Goal: Task Accomplishment & Management: Manage account settings

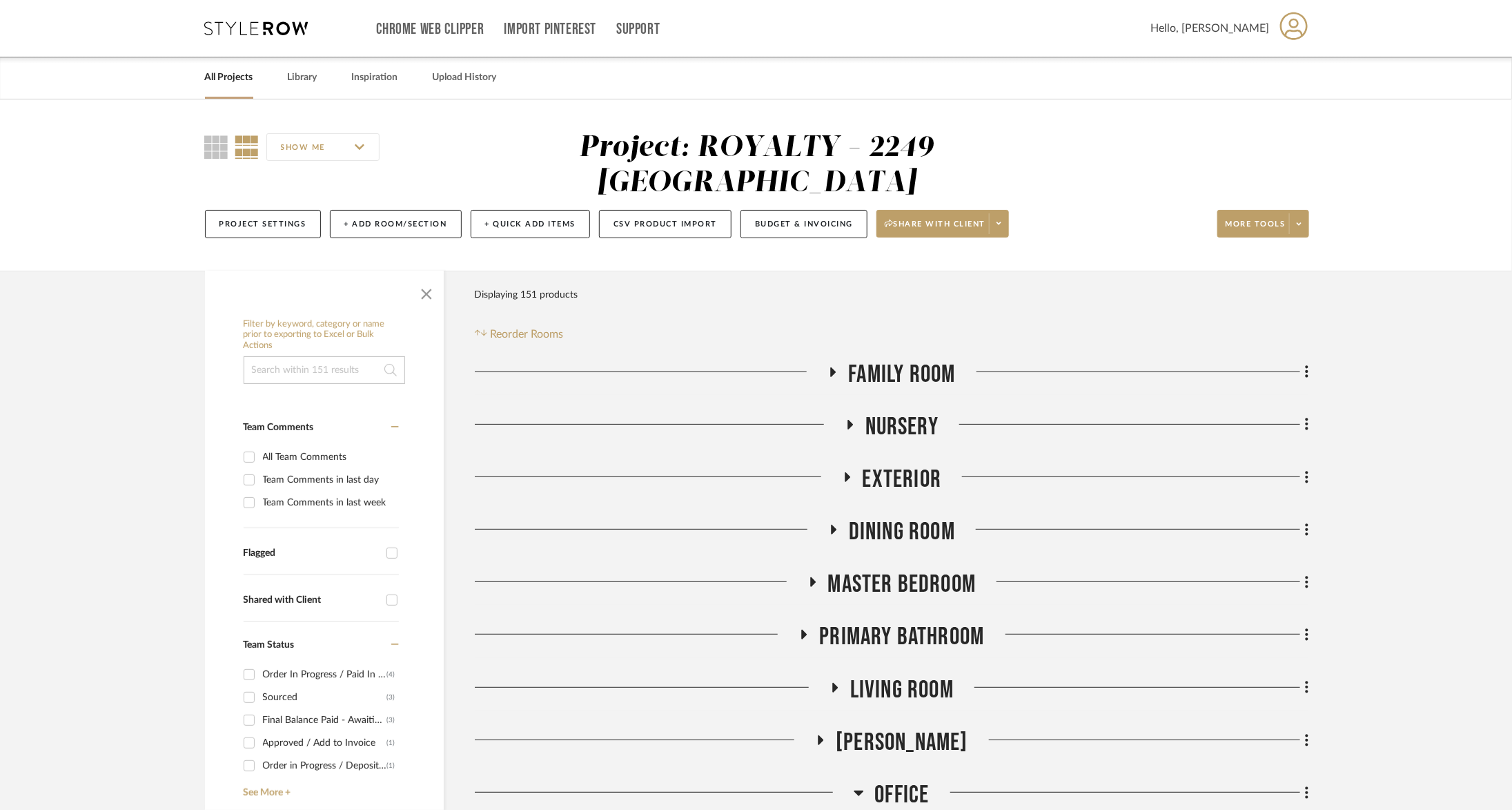
click at [284, 28] on icon at bounding box center [257, 28] width 104 height 14
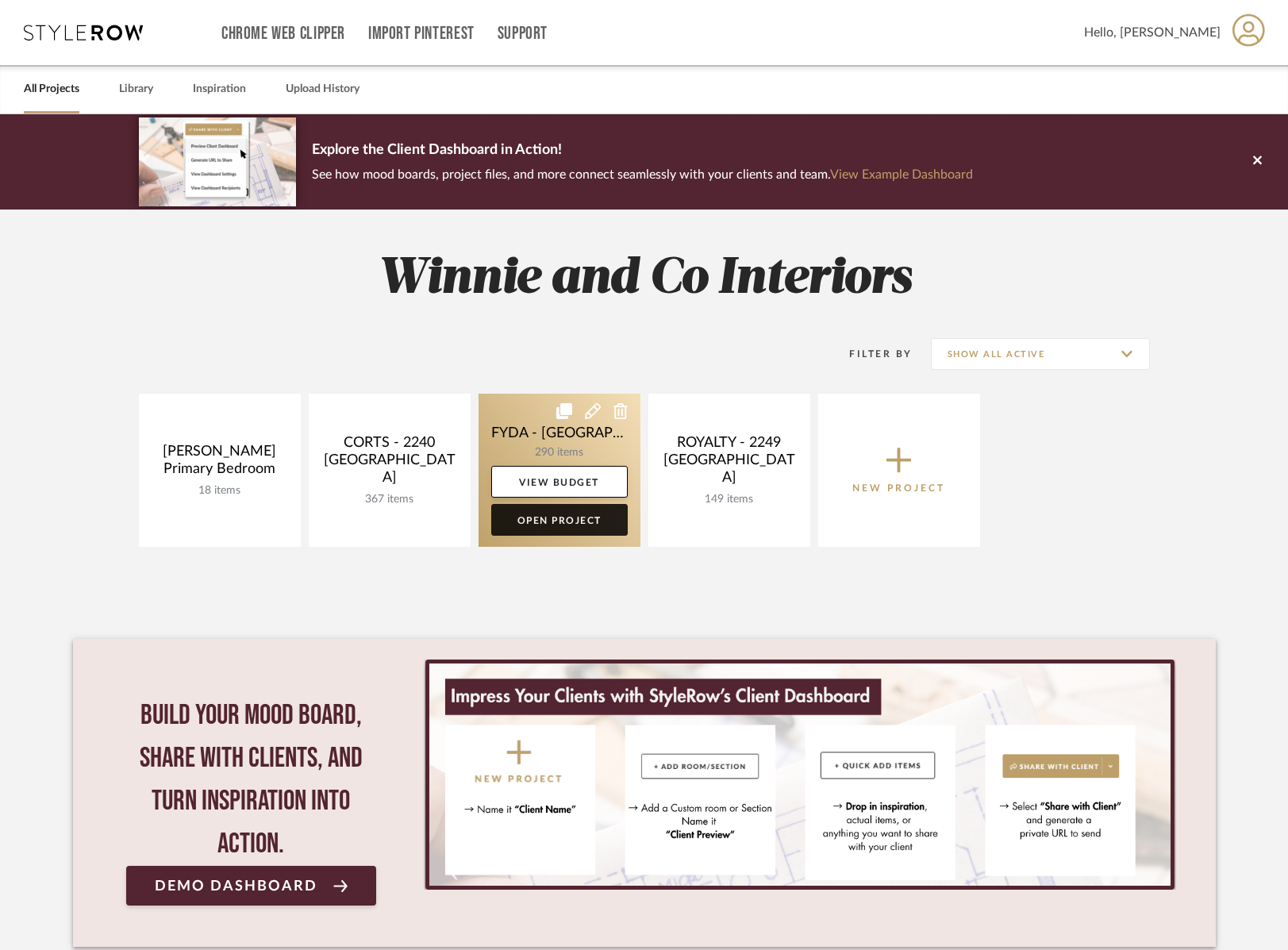
click at [564, 525] on link "Open Project" at bounding box center [559, 520] width 137 height 32
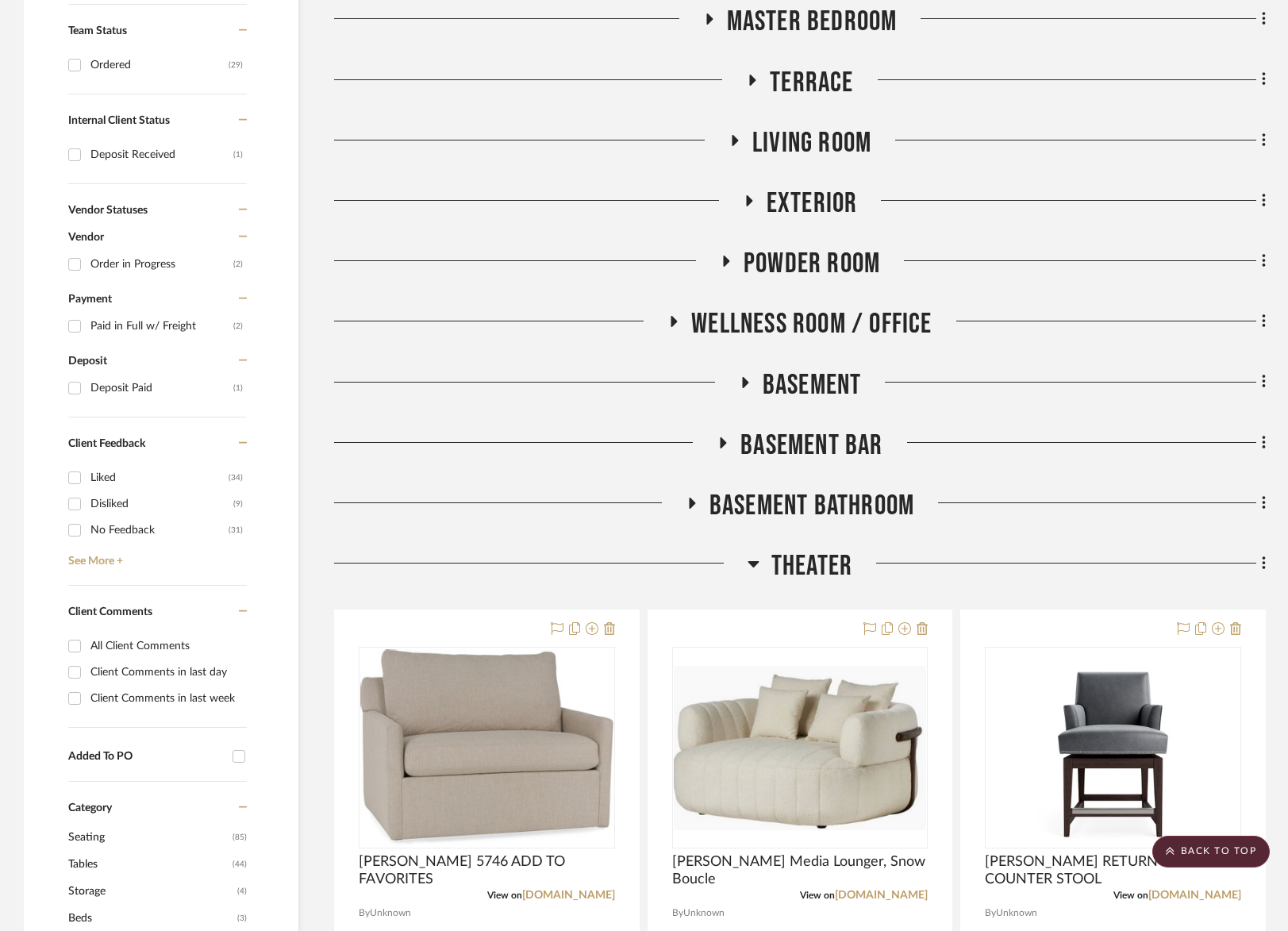
scroll to position [669, 0]
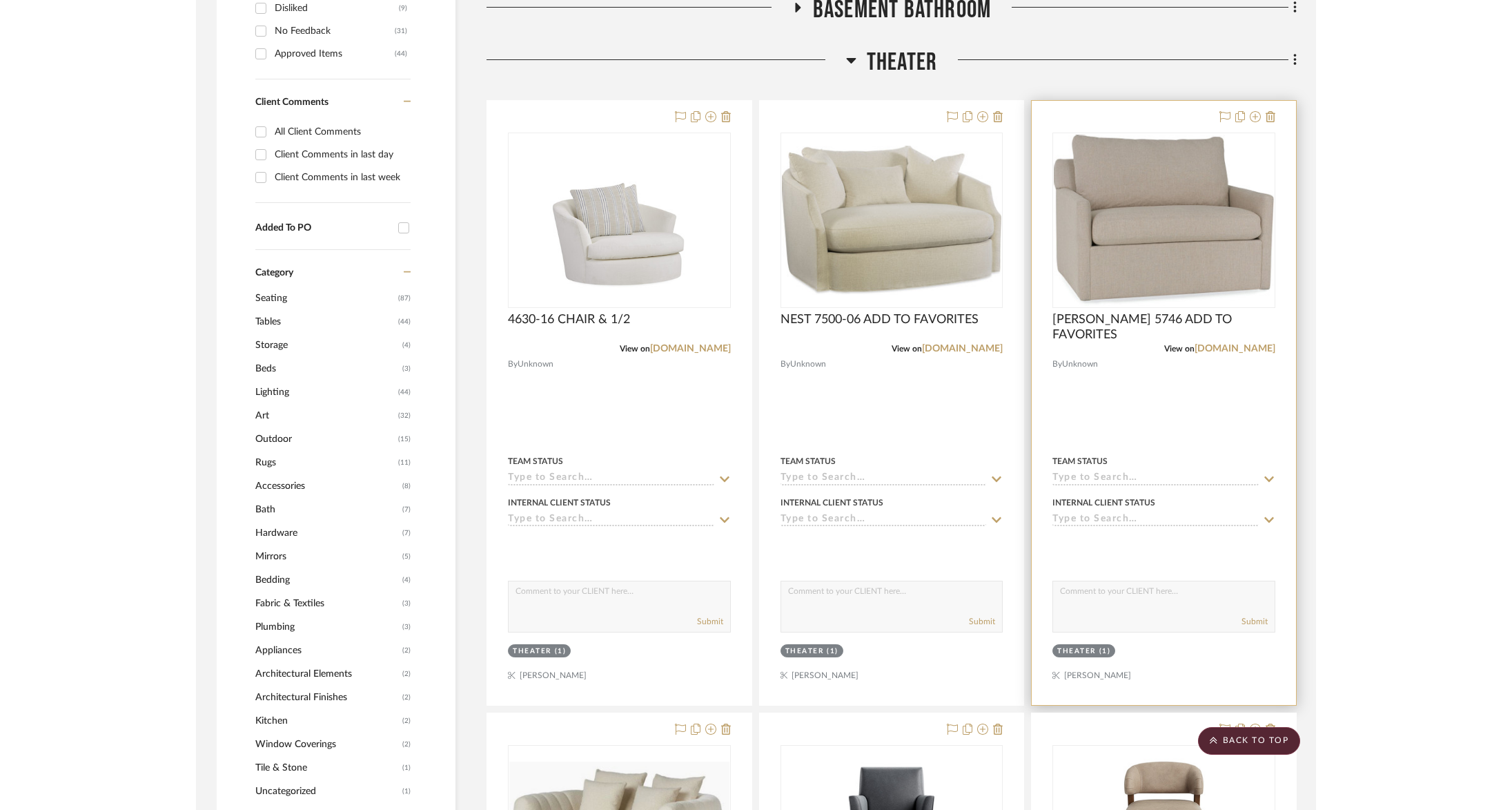
scroll to position [830, 0]
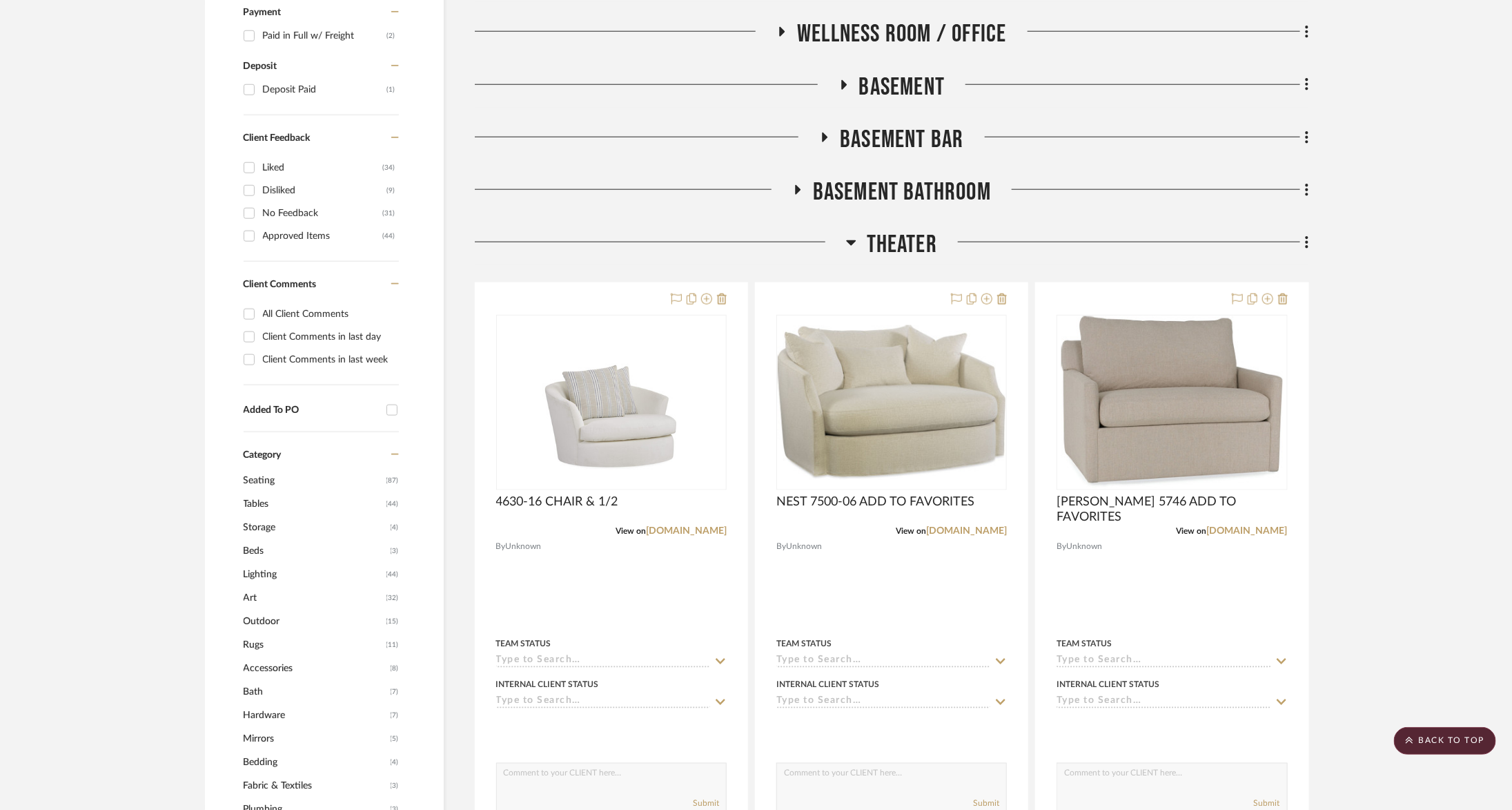
click at [878, 250] on span "Theater" at bounding box center [902, 244] width 70 height 30
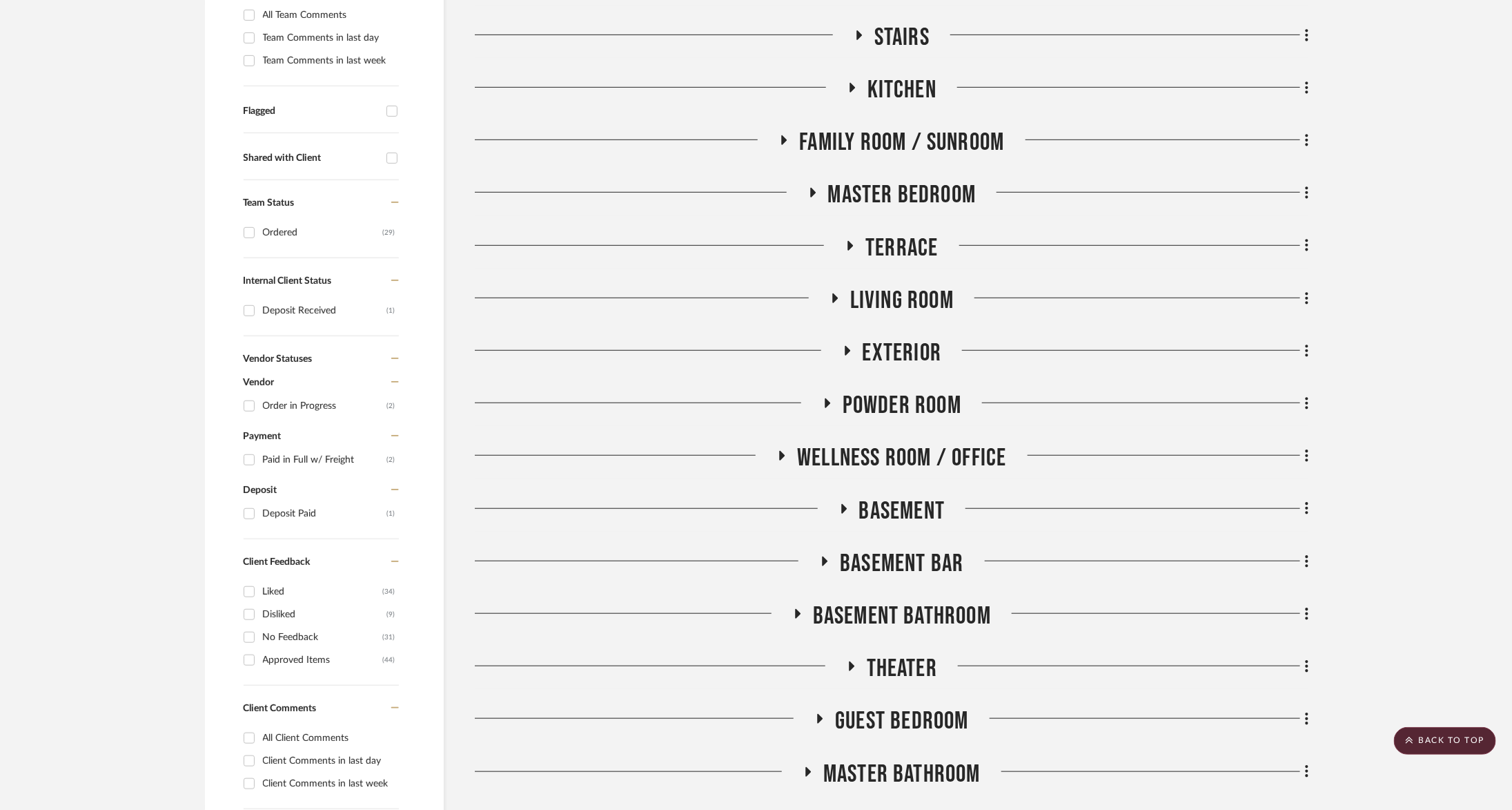
scroll to position [319, 0]
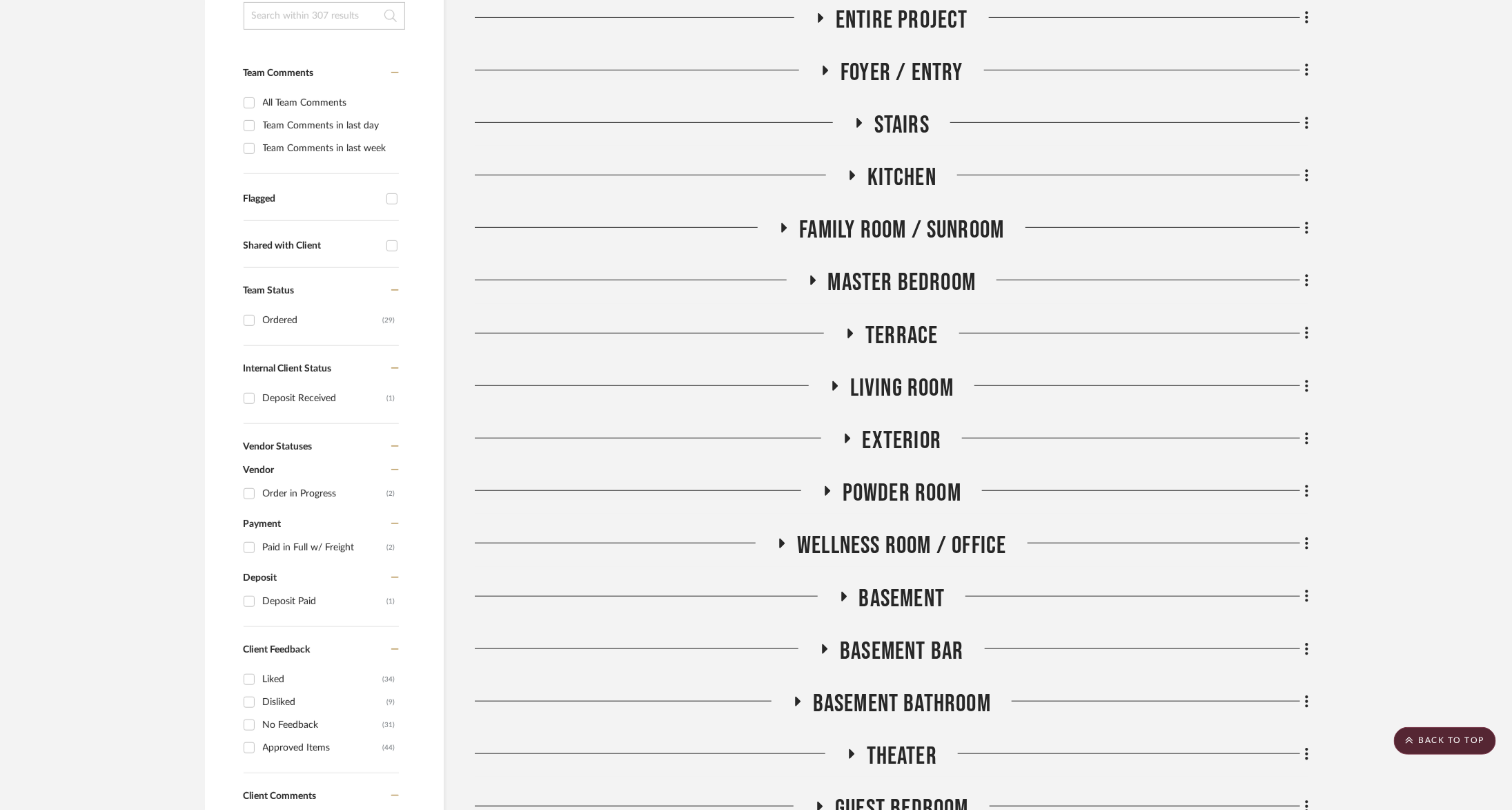
click at [865, 387] on span "Living Room" at bounding box center [902, 388] width 104 height 30
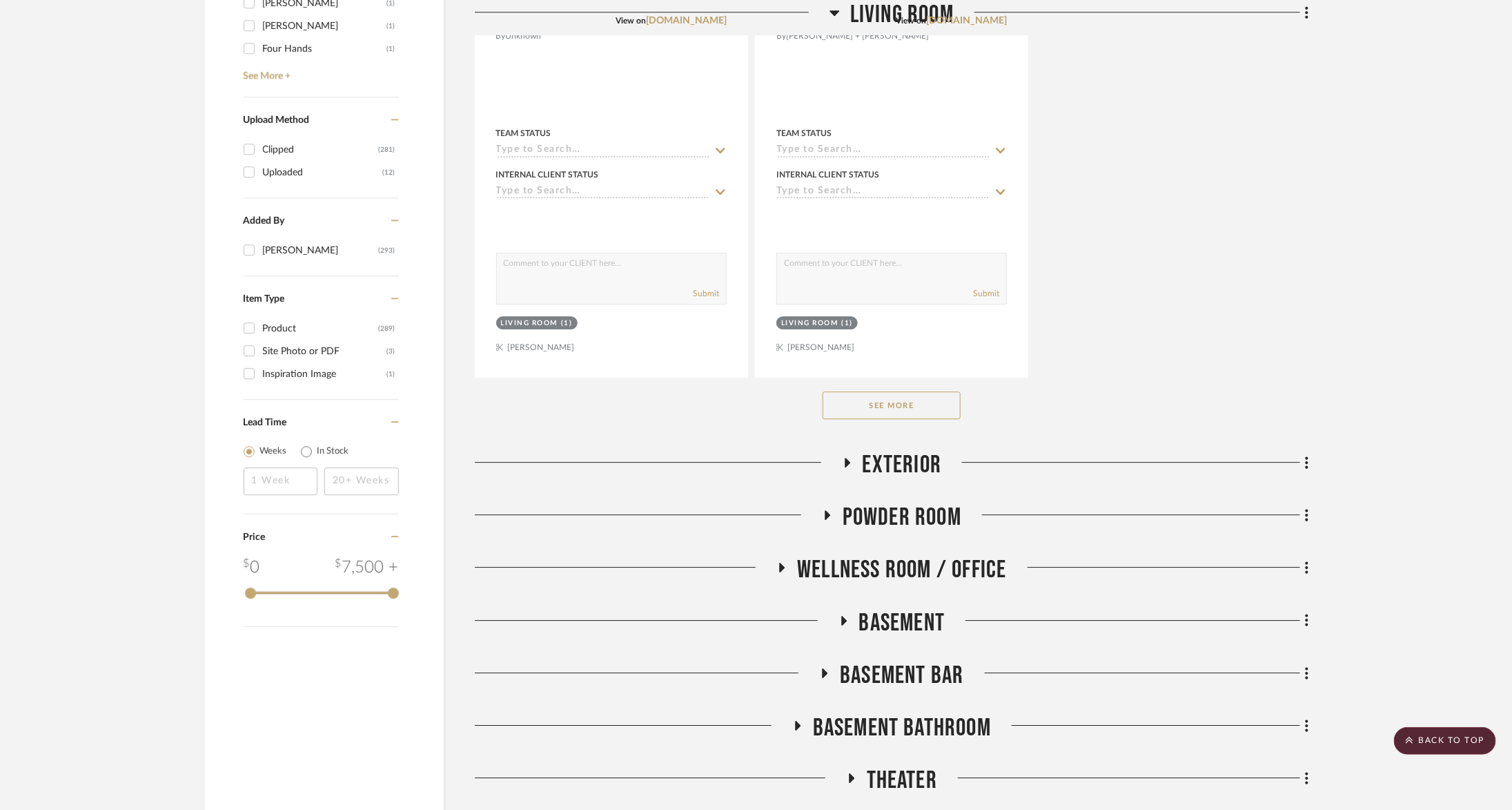
scroll to position [2246, 0]
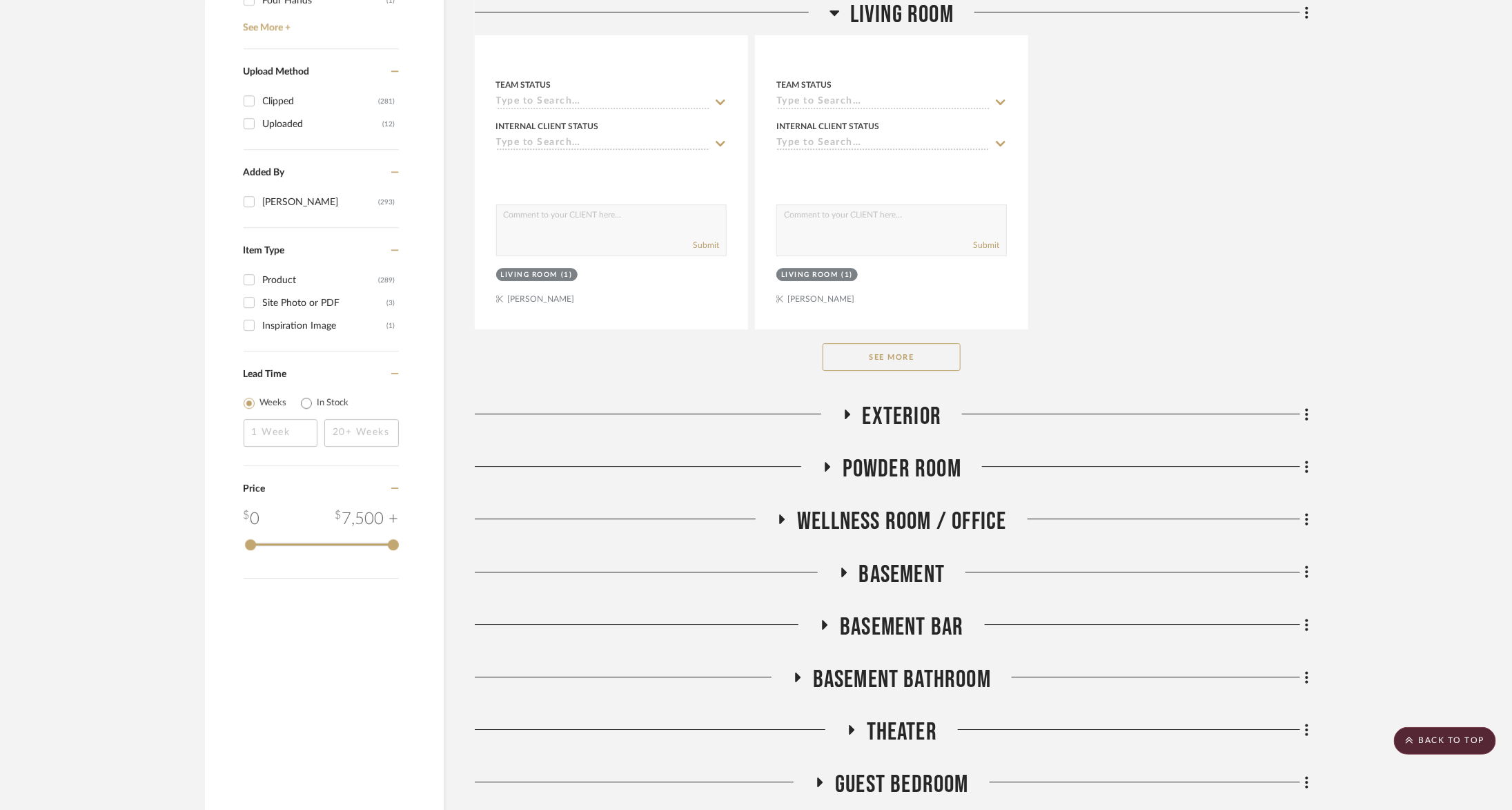
click at [910, 348] on button "See More" at bounding box center [892, 357] width 138 height 28
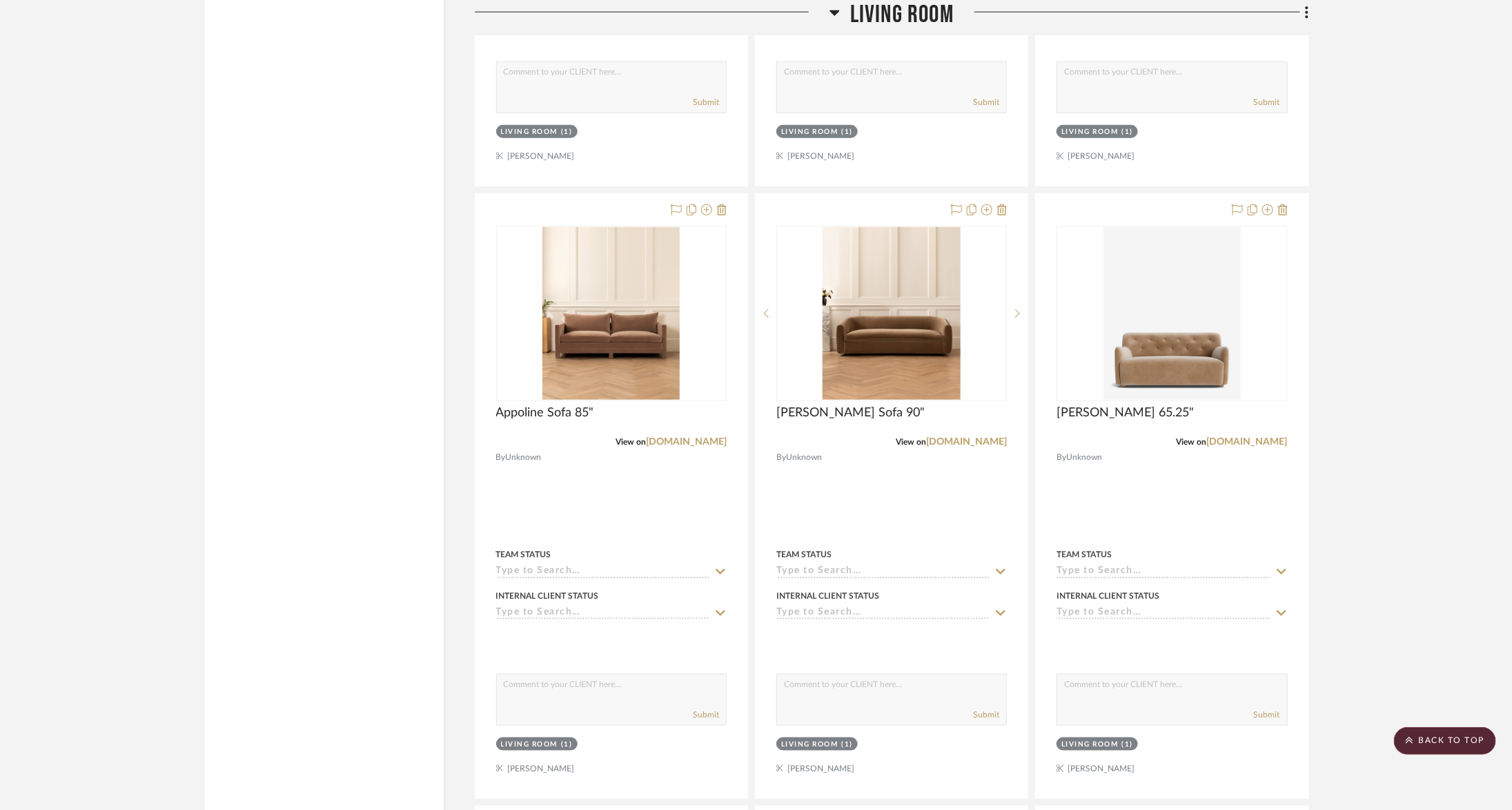
scroll to position [6703, 0]
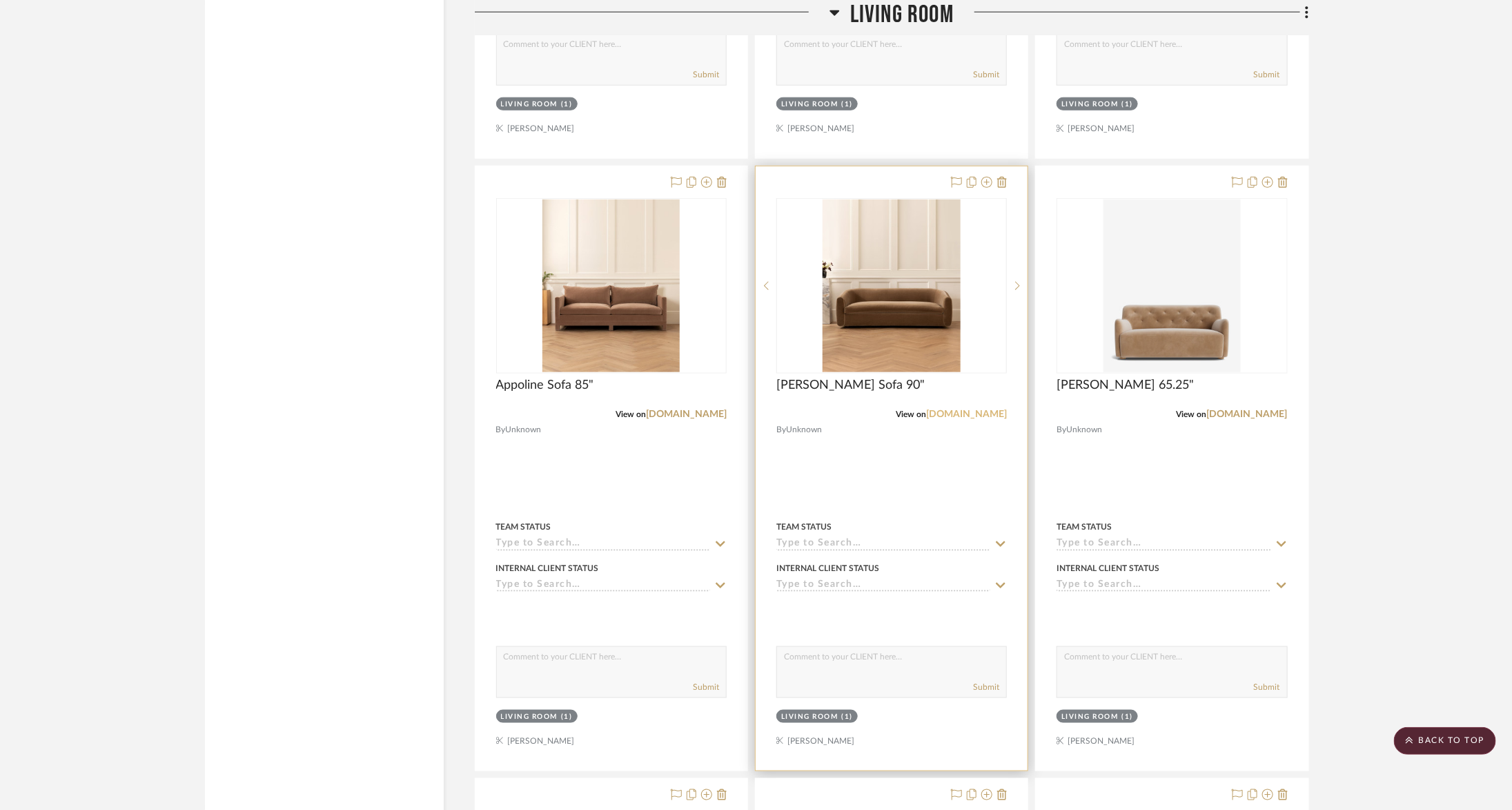
click at [969, 410] on link "mcgeeandco.com" at bounding box center [966, 414] width 80 height 9
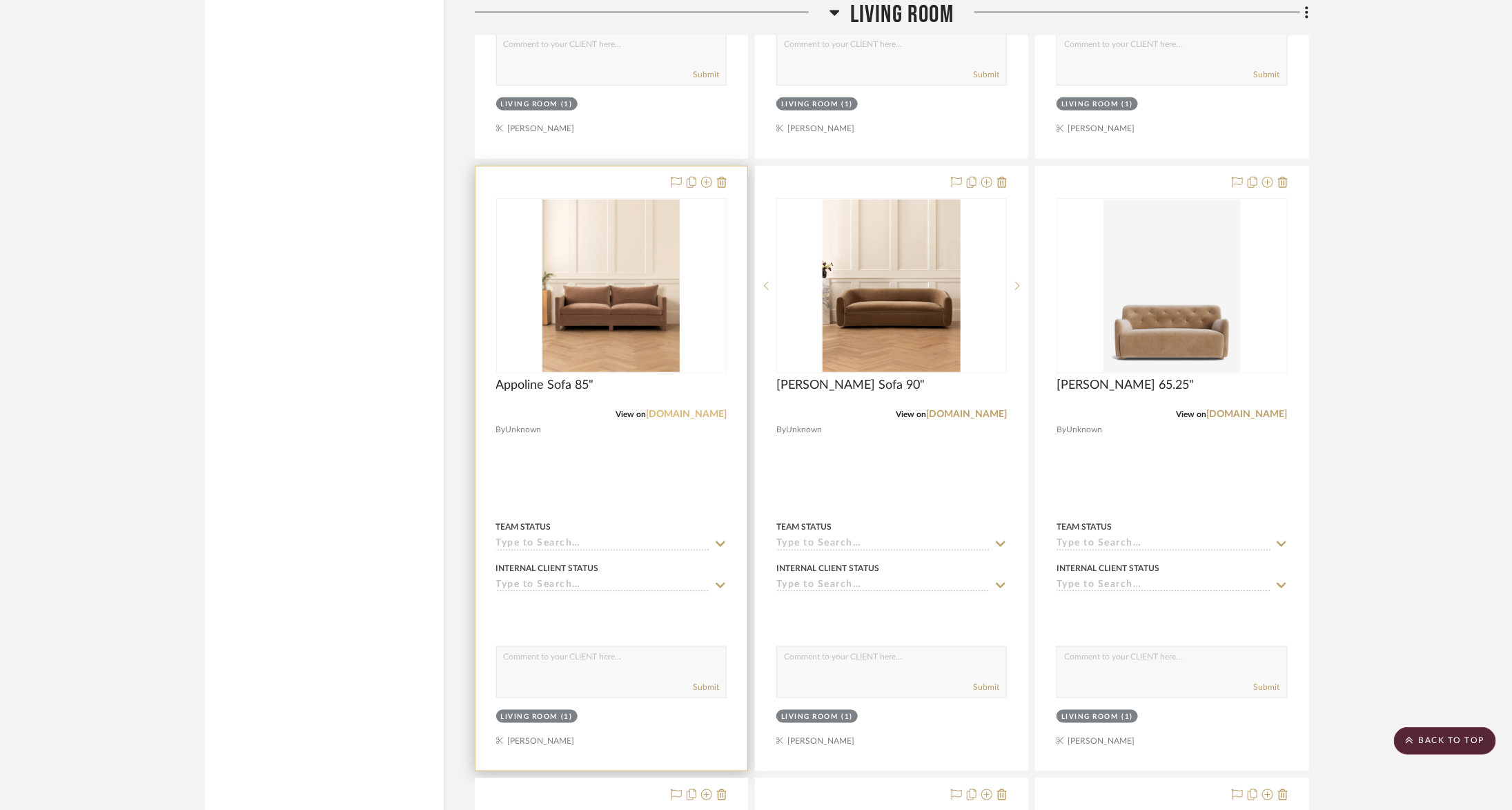
click at [686, 410] on link "mcgeeandco.com" at bounding box center [686, 414] width 80 height 9
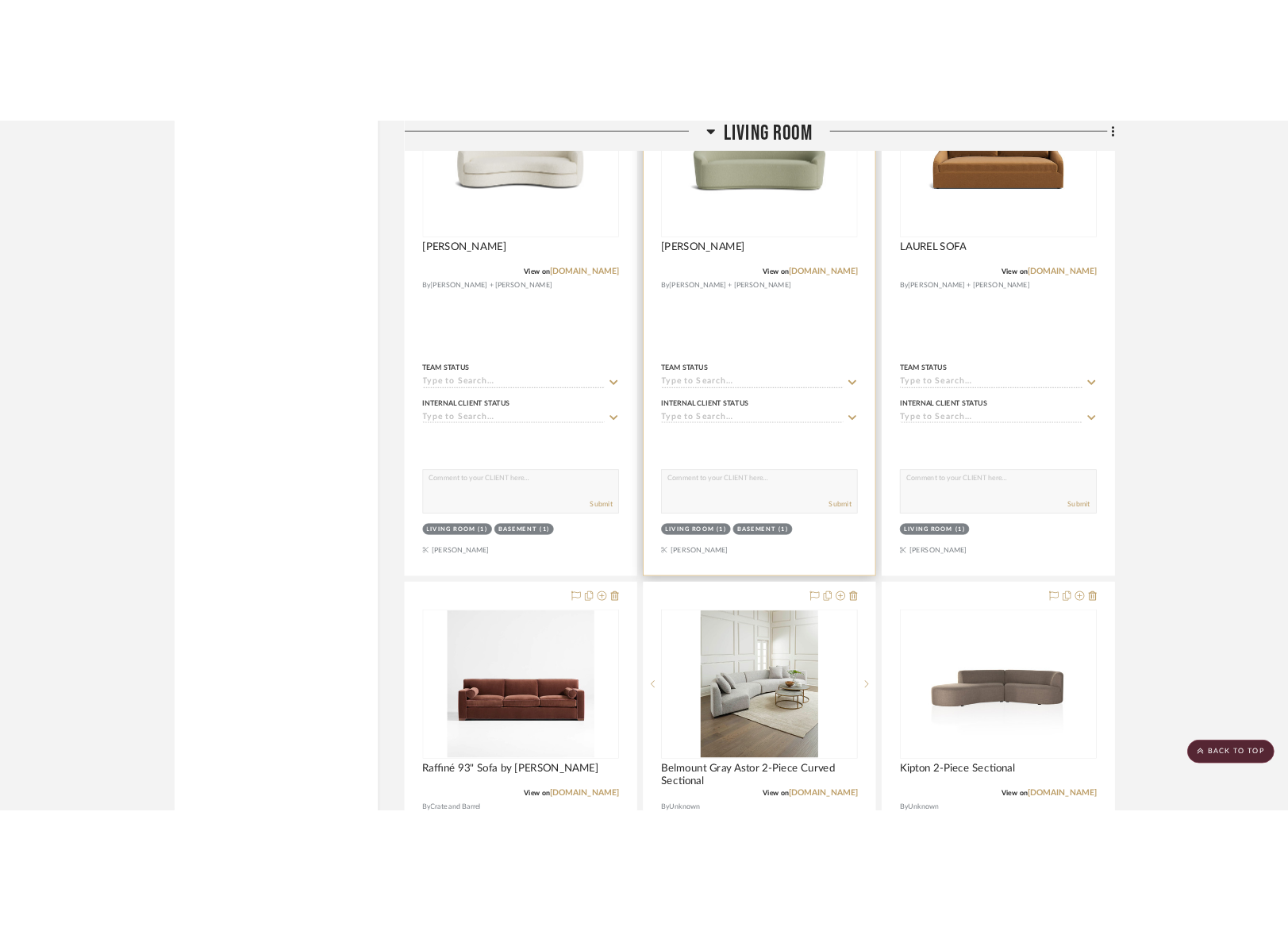
scroll to position [9149, 0]
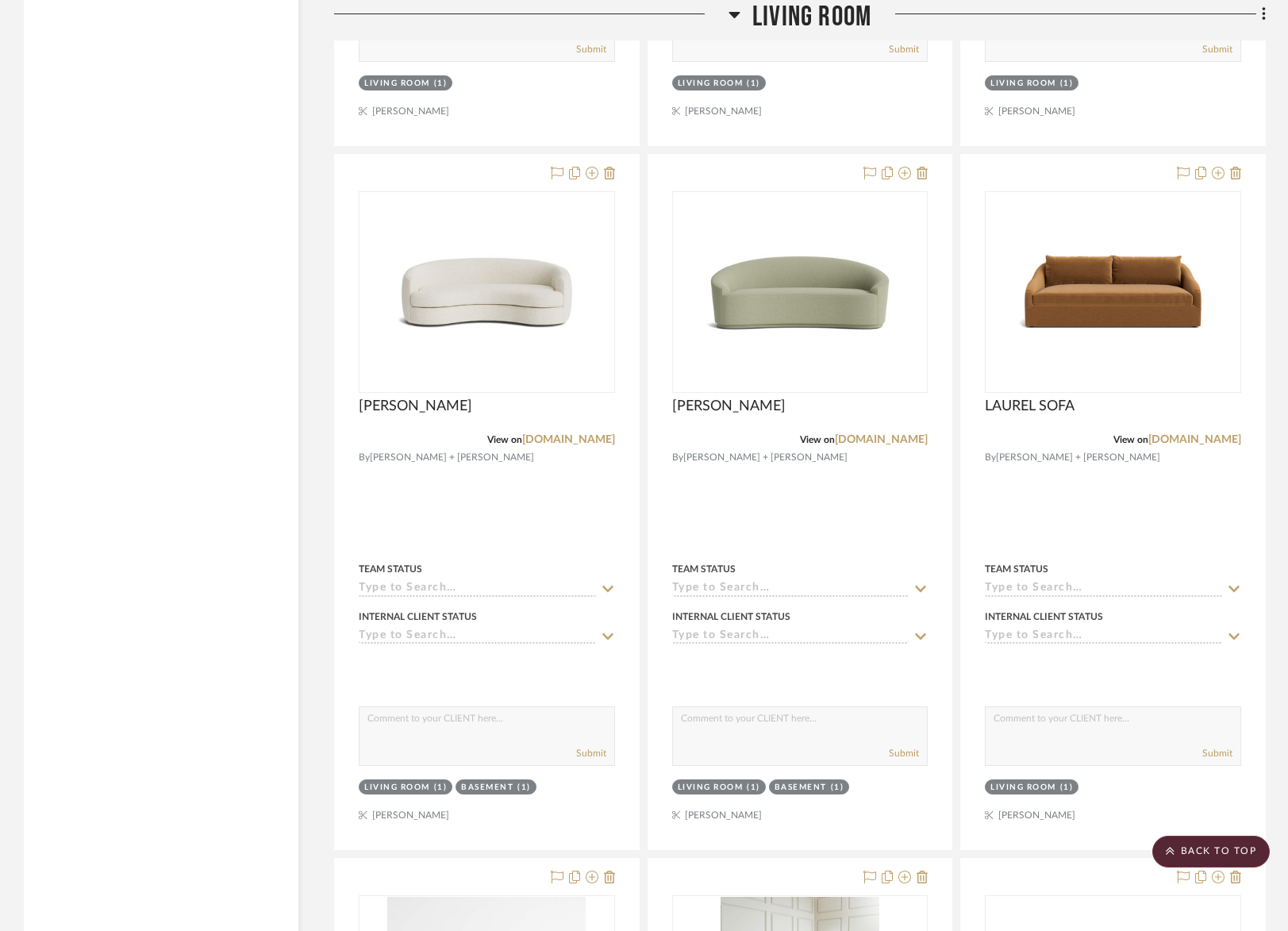
click at [782, 15] on span "Living Room" at bounding box center [812, 17] width 119 height 34
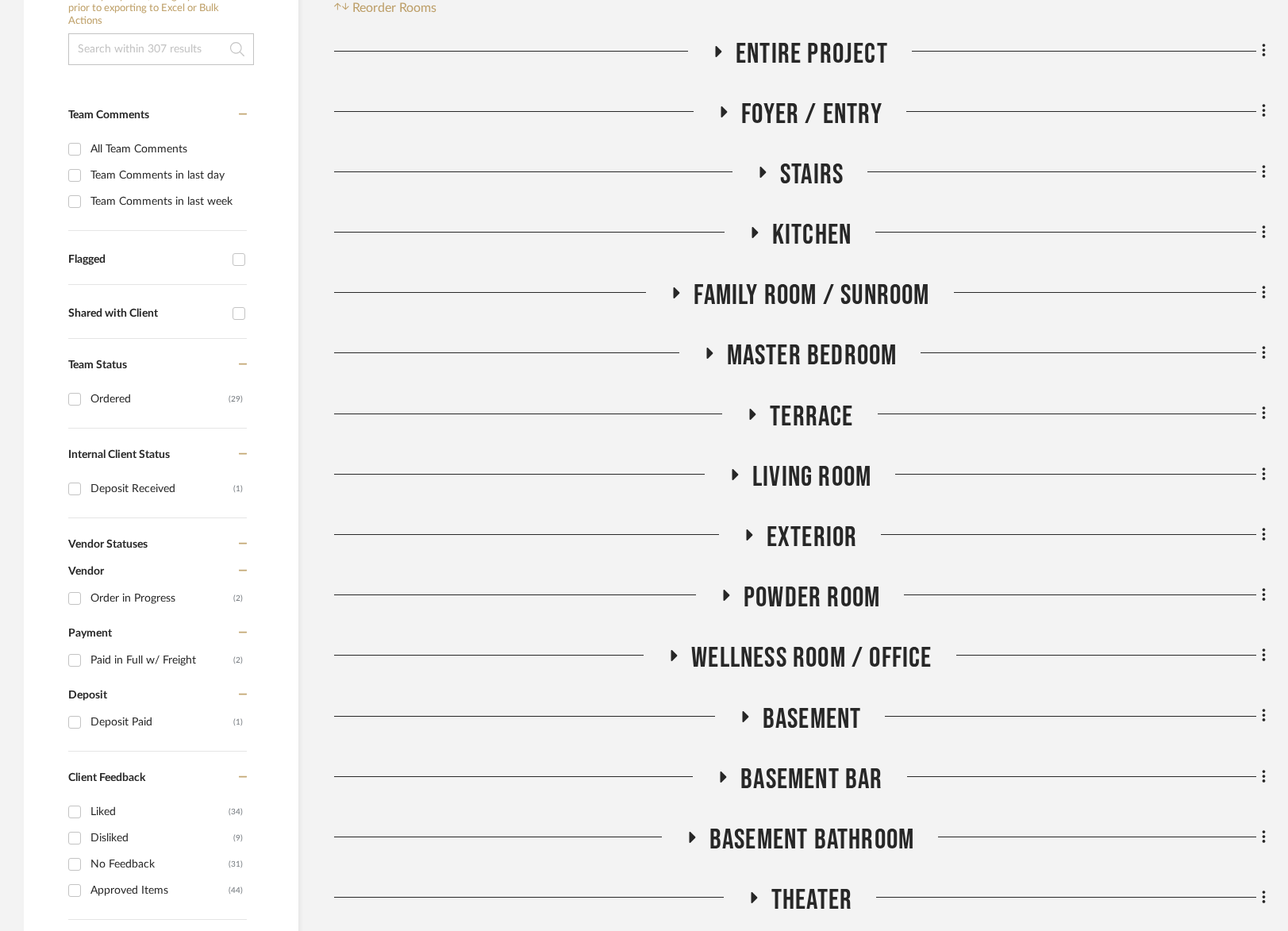
scroll to position [362, 0]
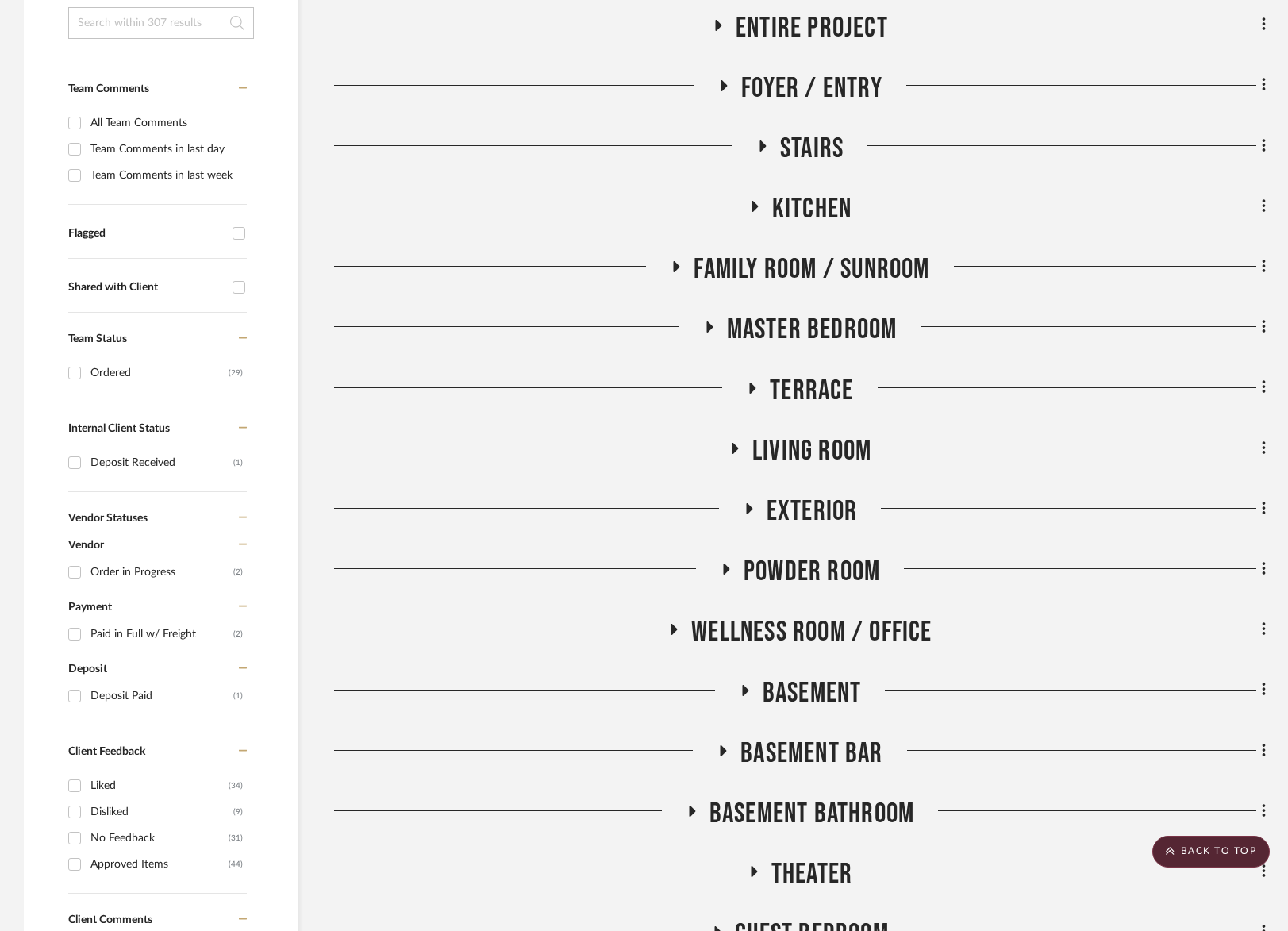
click at [842, 745] on span "Basement Bar" at bounding box center [811, 753] width 142 height 34
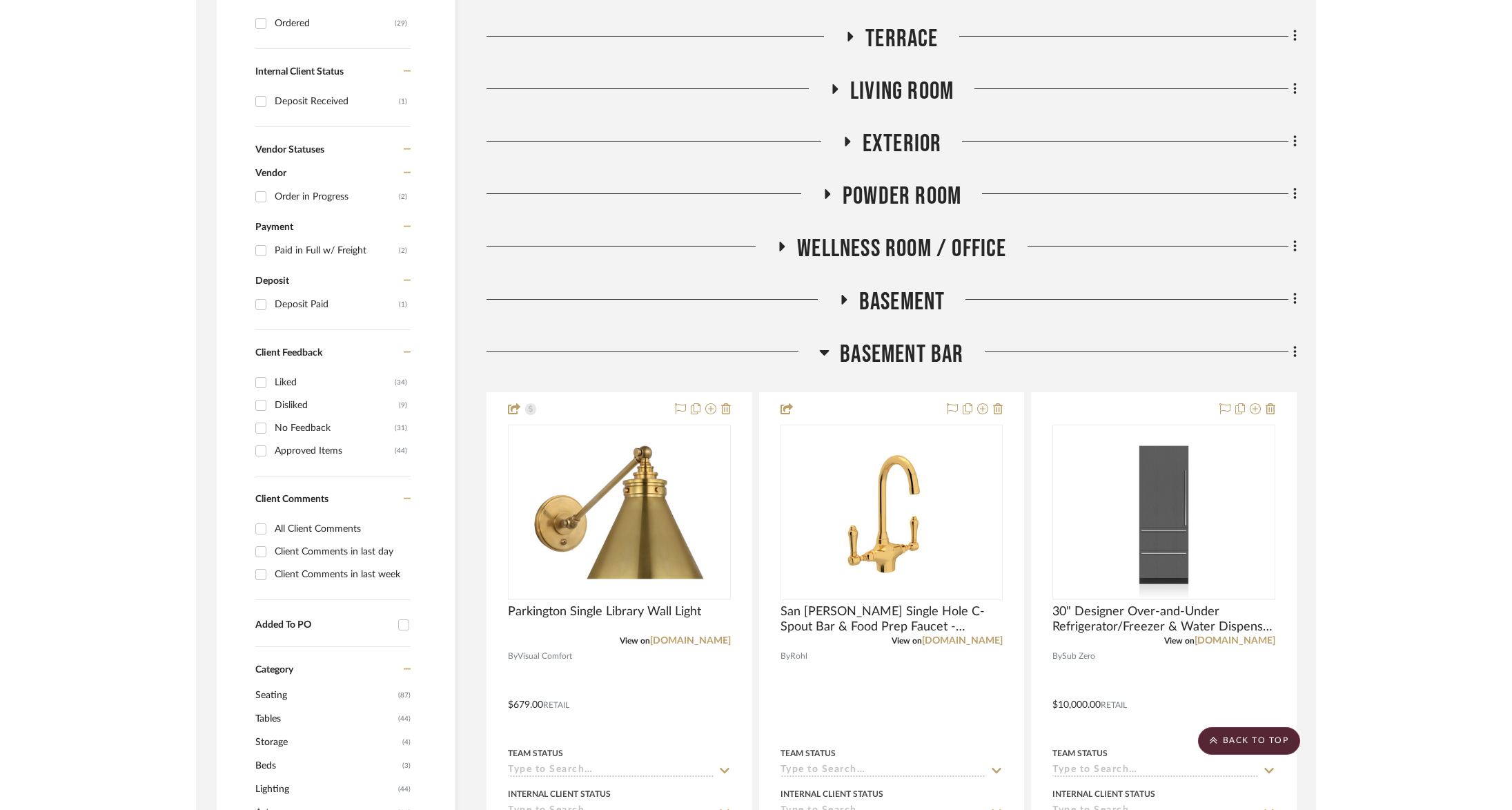
scroll to position [627, 0]
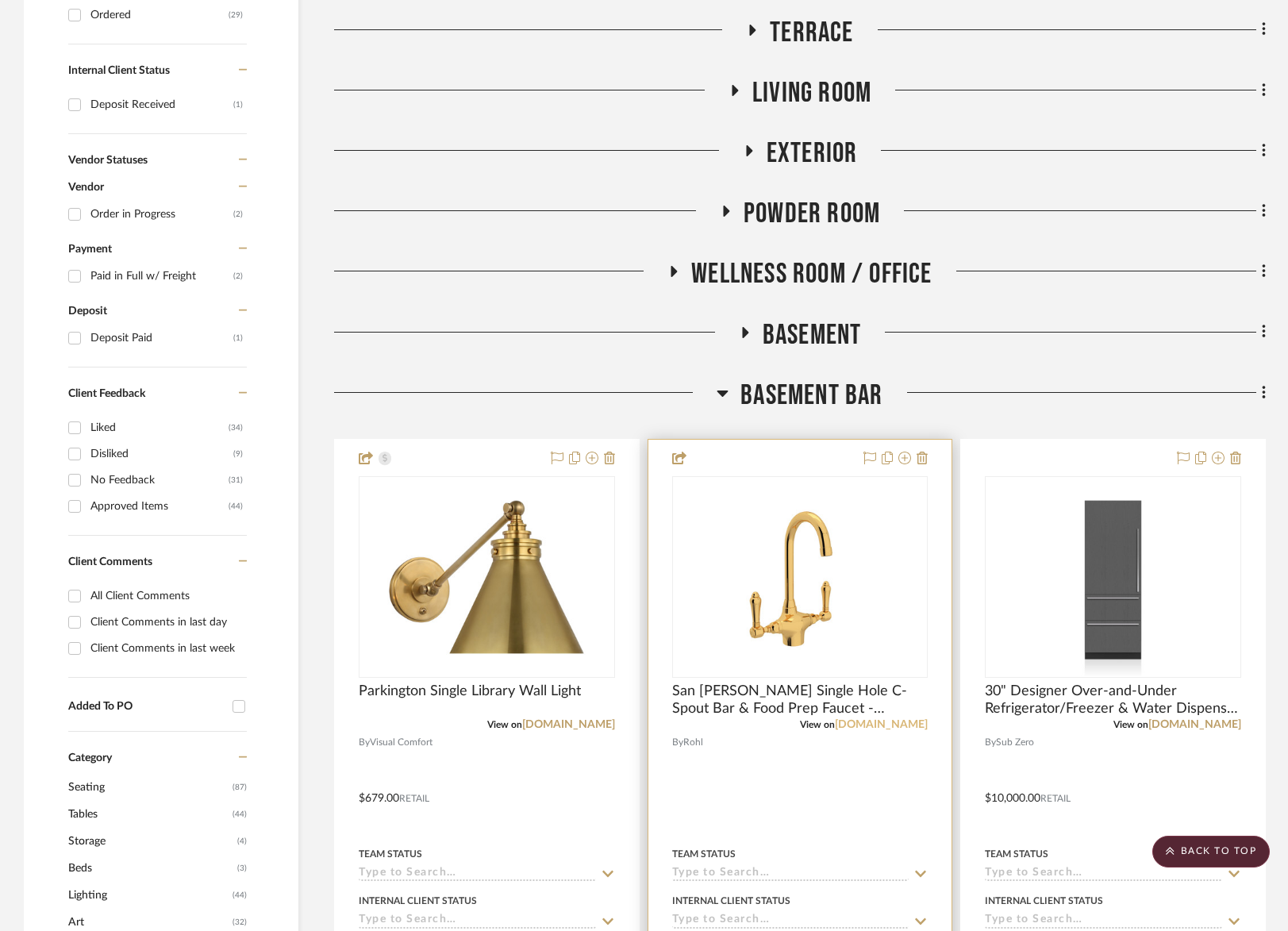
click at [877, 724] on link "houseofrohl.com" at bounding box center [881, 724] width 93 height 11
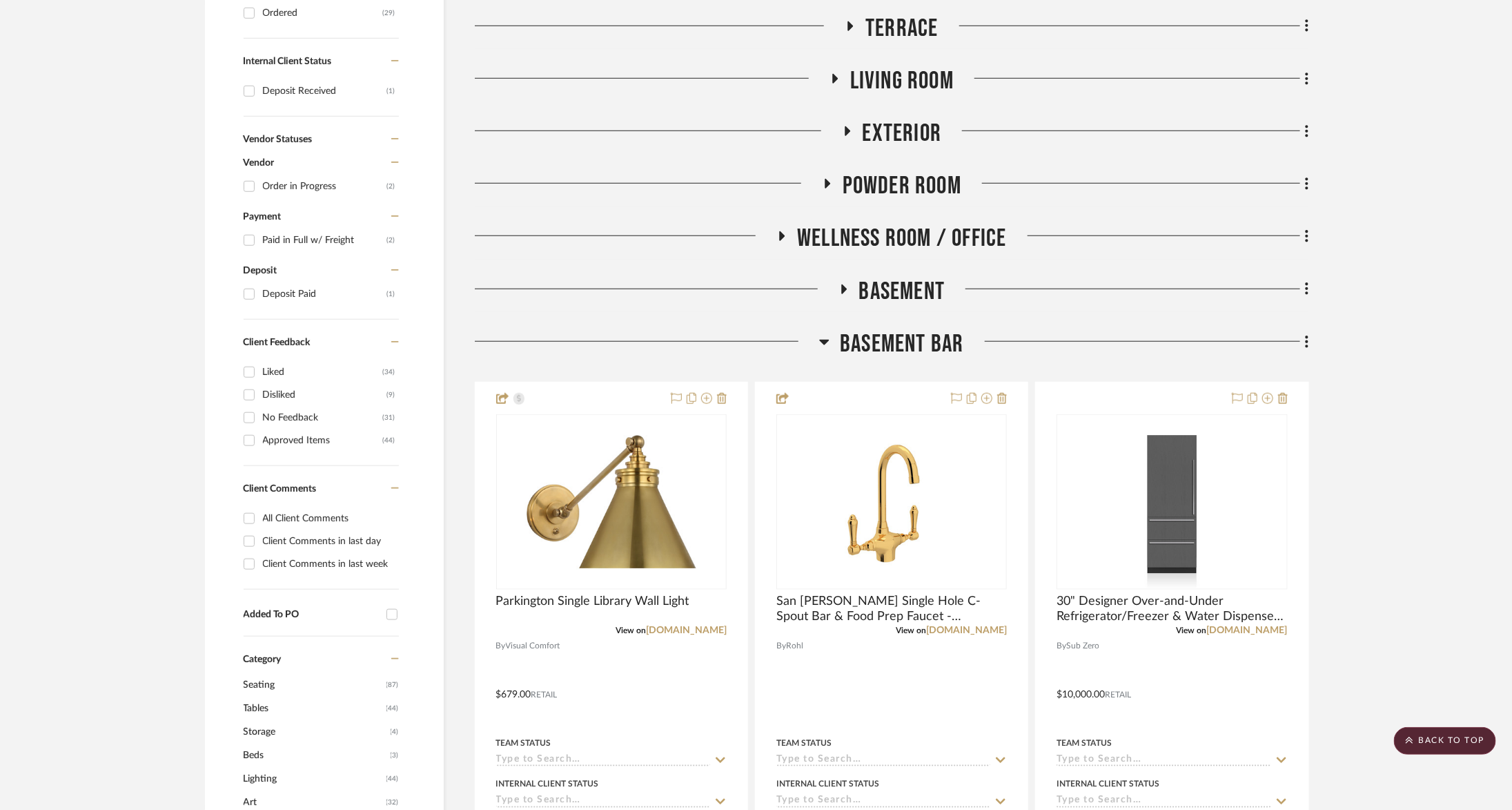
click at [926, 338] on span "Basement Bar" at bounding box center [902, 344] width 123 height 30
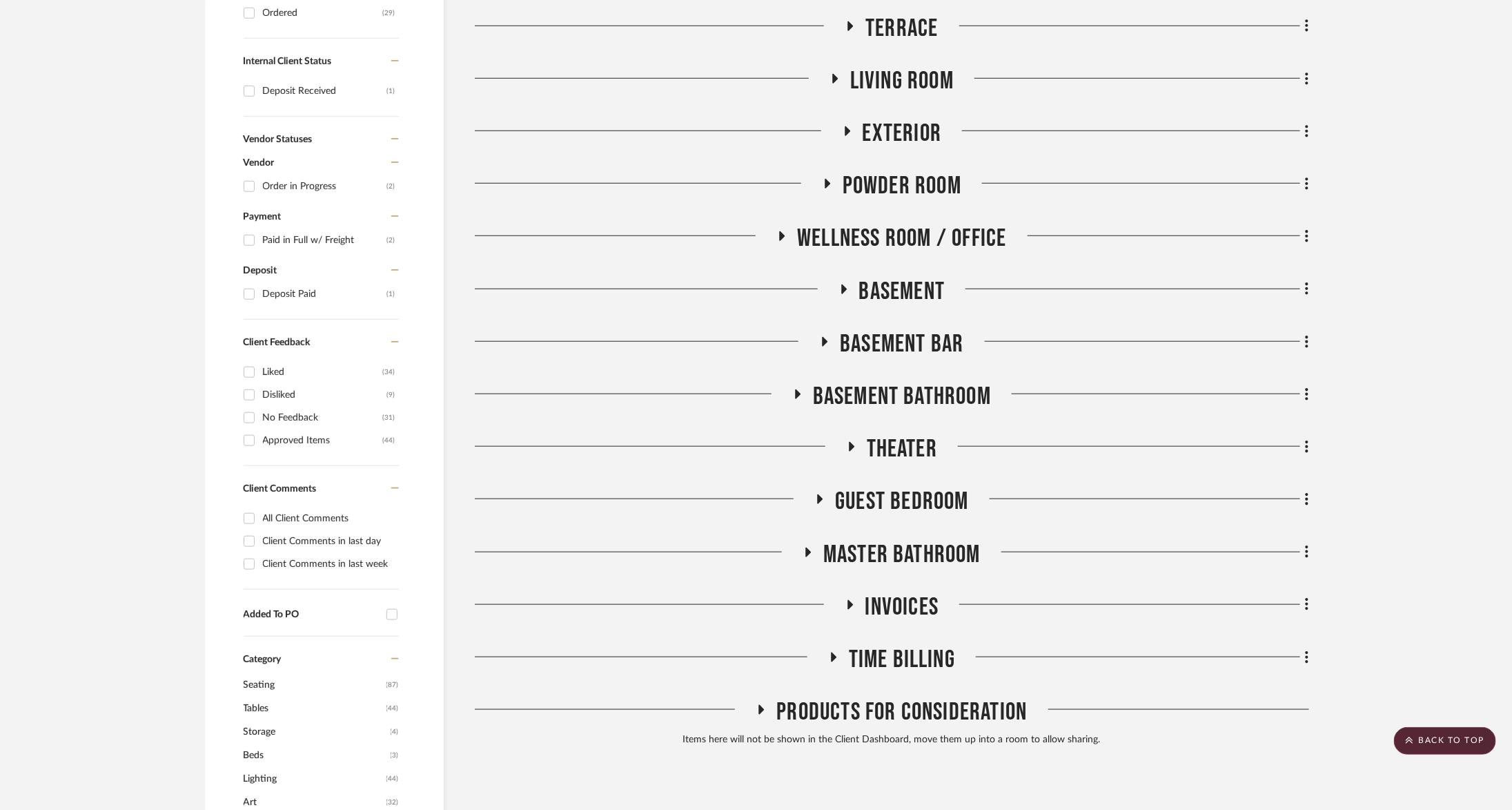
click at [917, 390] on span "Basement Bathroom" at bounding box center [902, 397] width 178 height 30
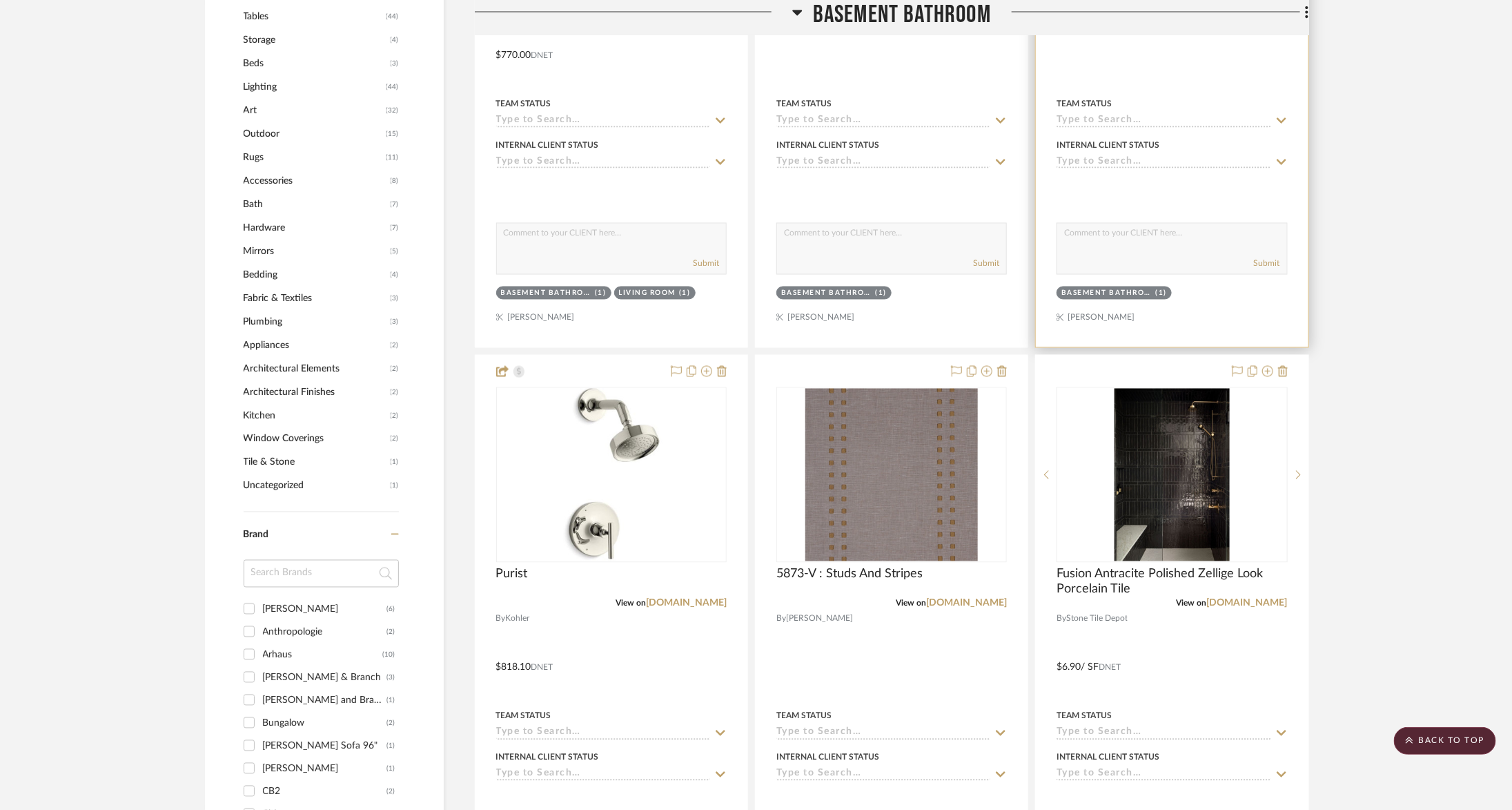
scroll to position [1593, 0]
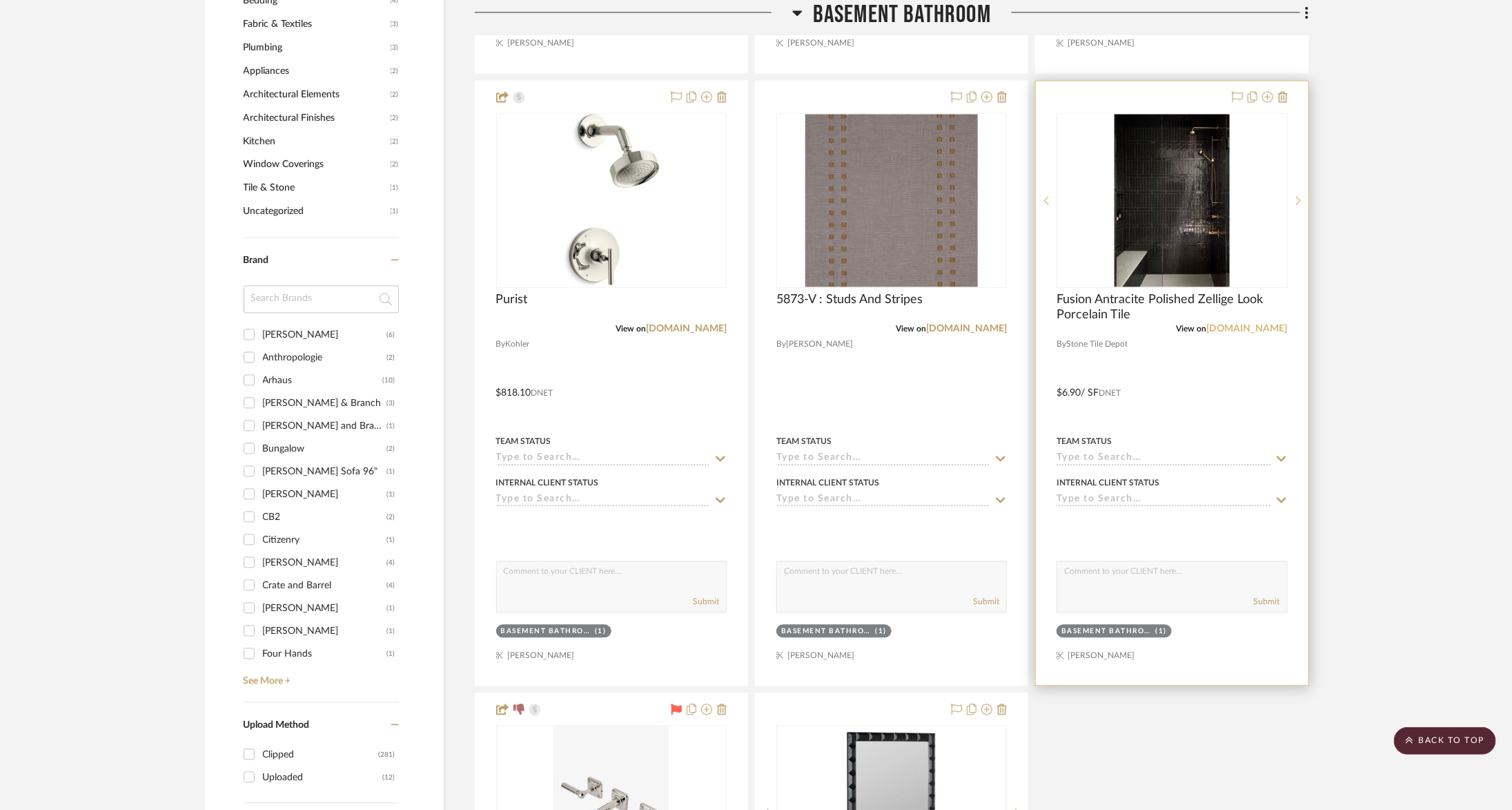
click at [1129, 326] on link "[DOMAIN_NAME]" at bounding box center [1247, 328] width 80 height 9
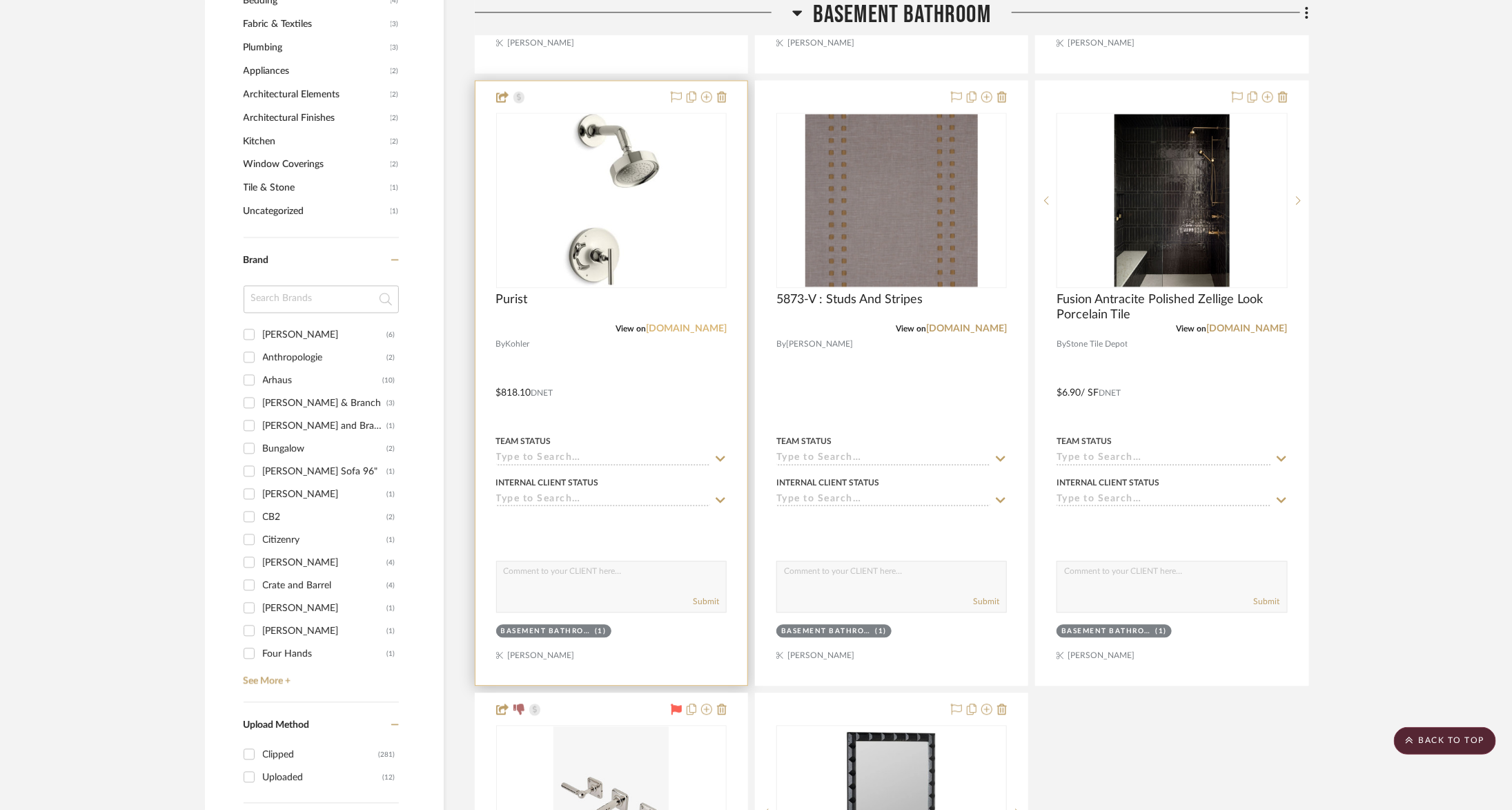
click at [699, 327] on link "[DOMAIN_NAME]" at bounding box center [686, 328] width 80 height 9
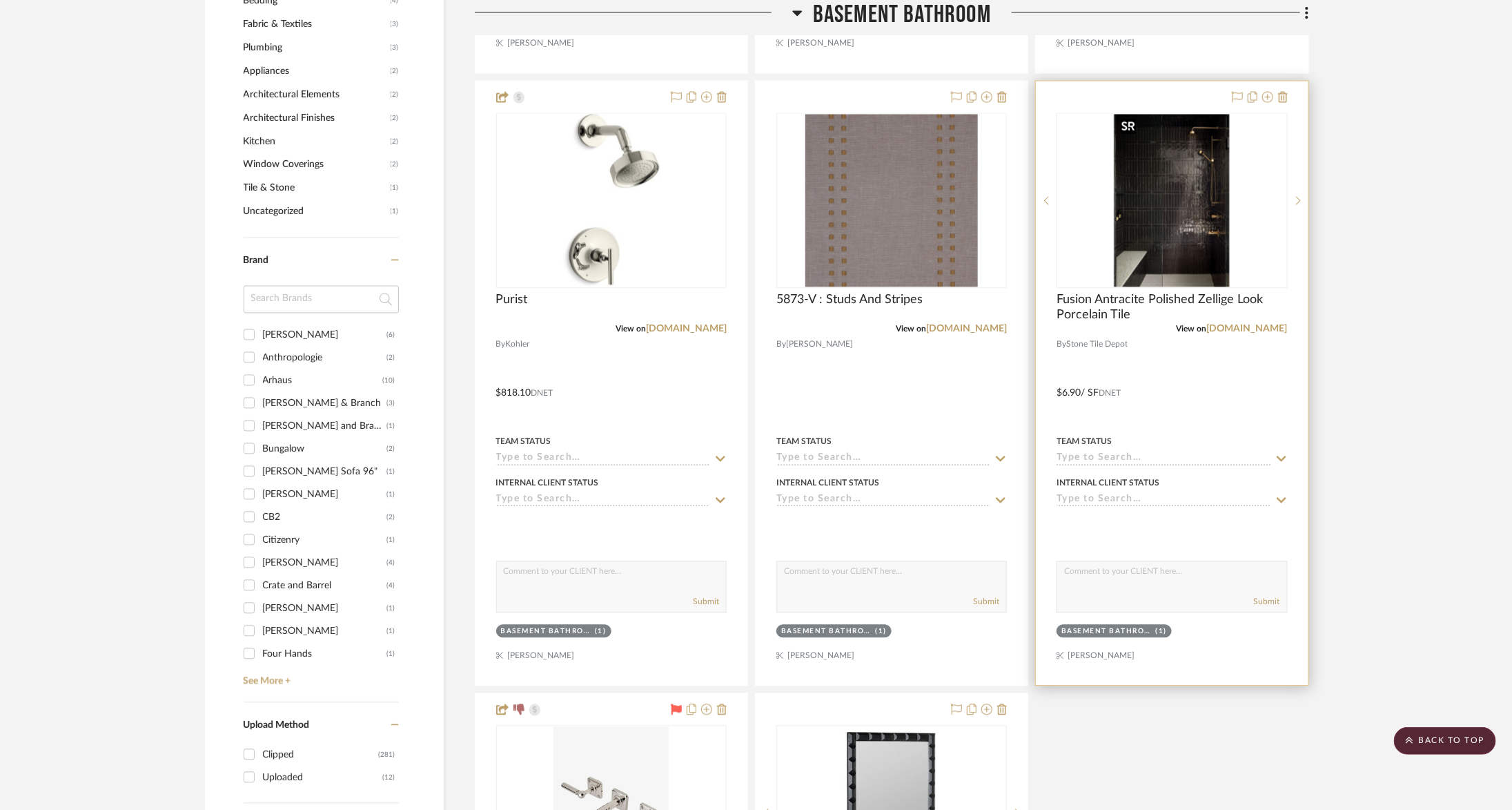
click at [1129, 217] on img "0" at bounding box center [1172, 200] width 115 height 173
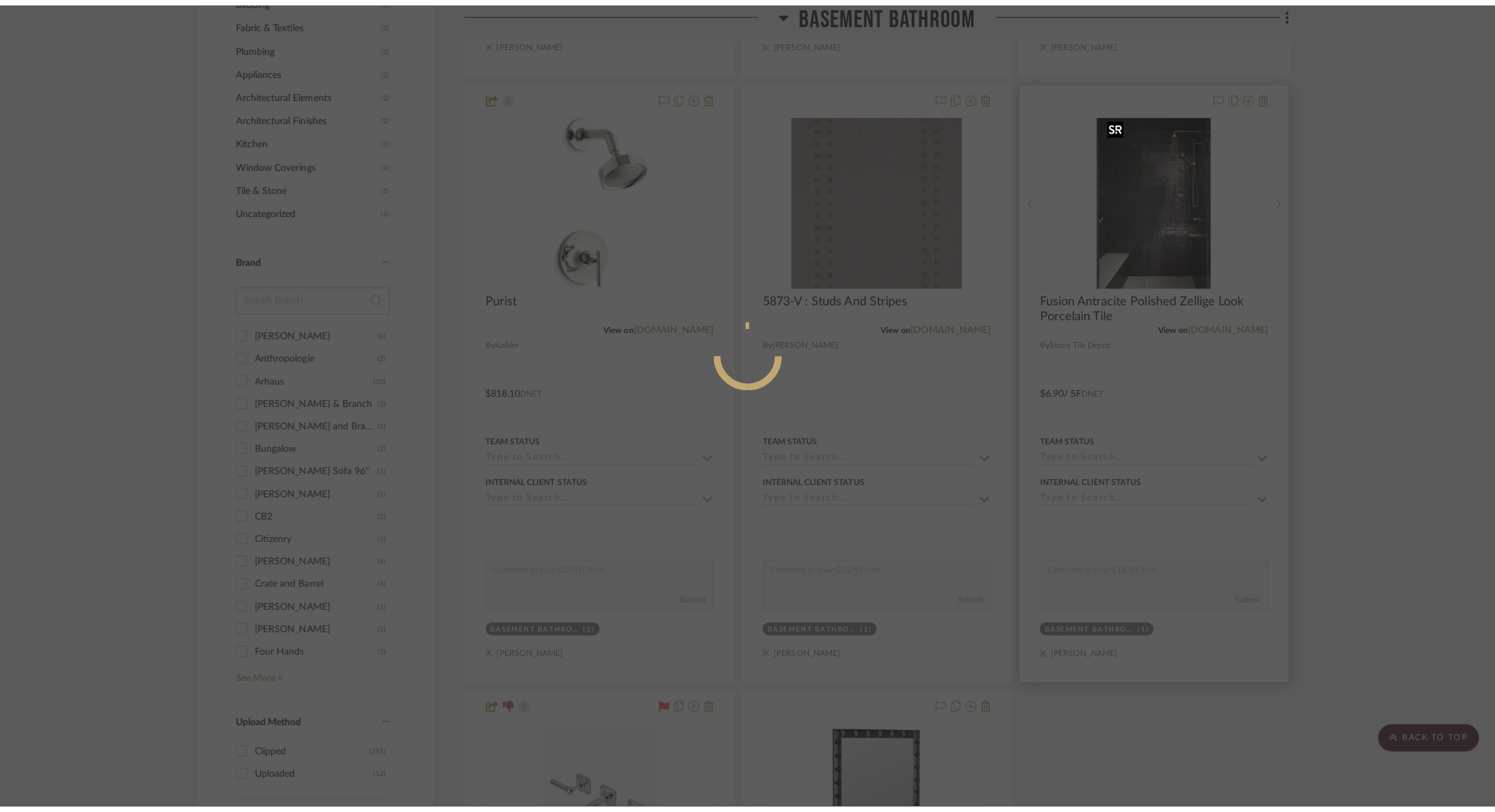
scroll to position [0, 0]
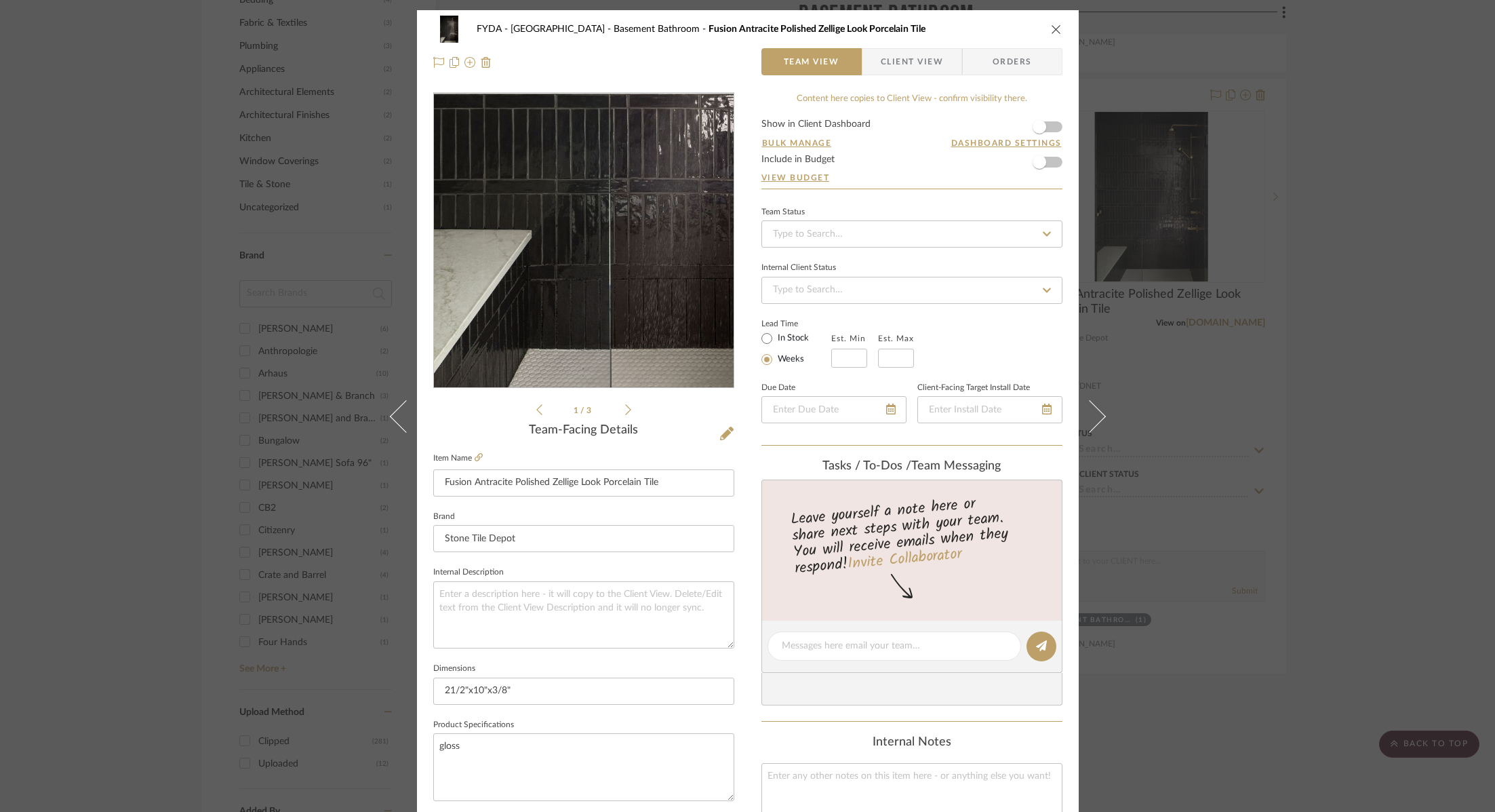
click at [553, 331] on img "0" at bounding box center [583, 240] width 196 height 294
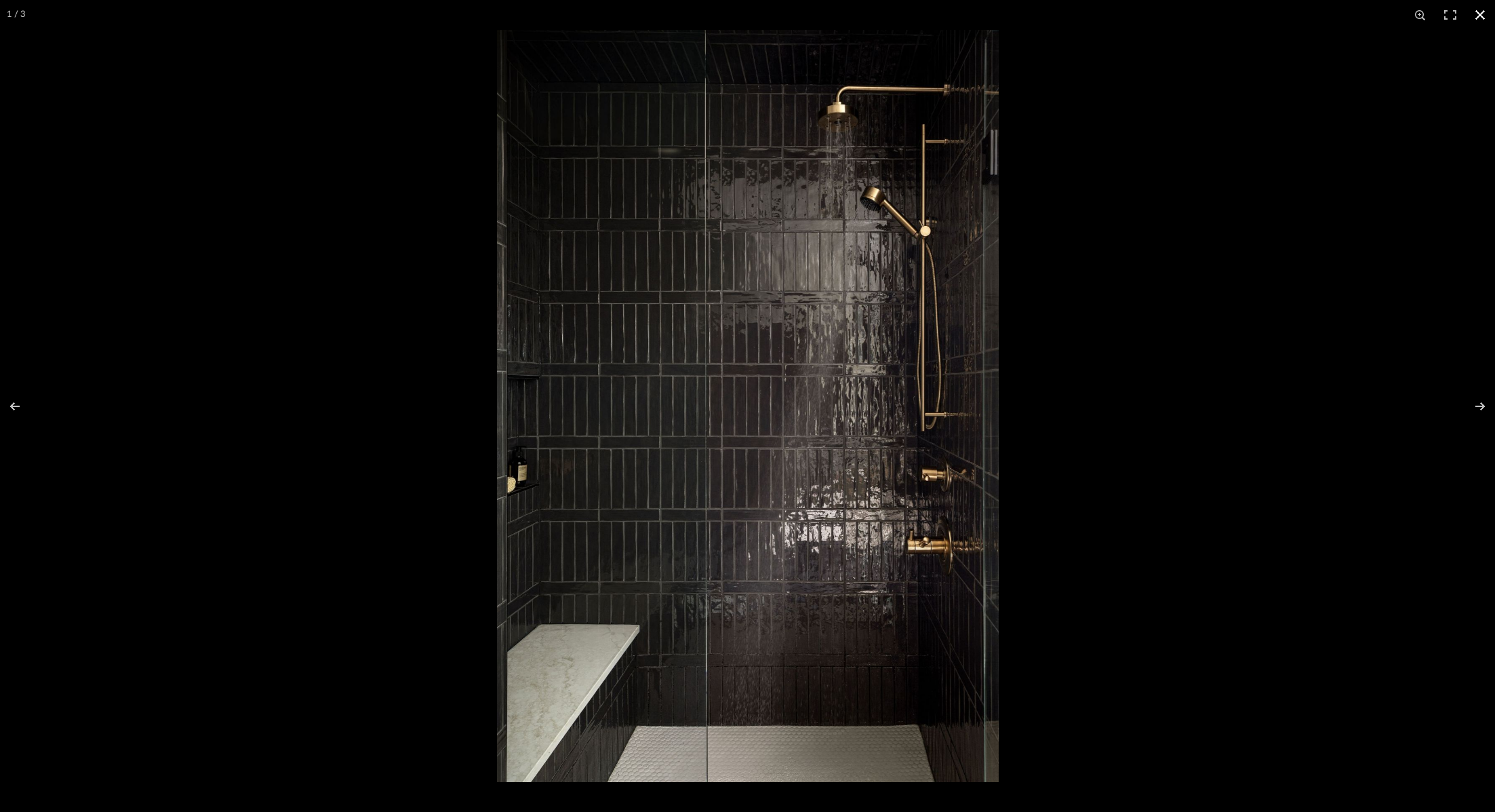
click at [1109, 355] on div at bounding box center [1244, 436] width 1495 height 812
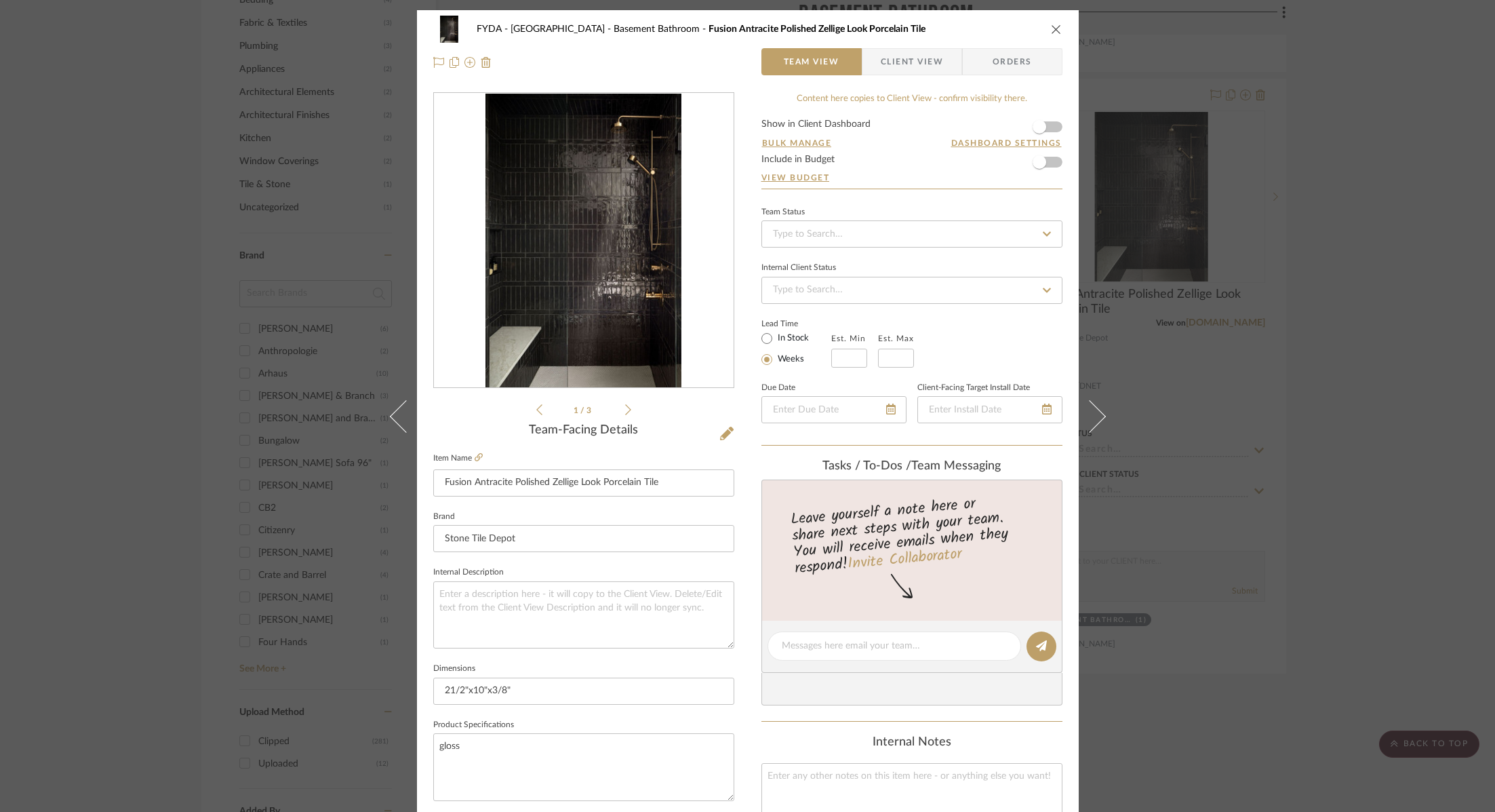
click at [1051, 28] on icon "close" at bounding box center [1056, 28] width 11 height 11
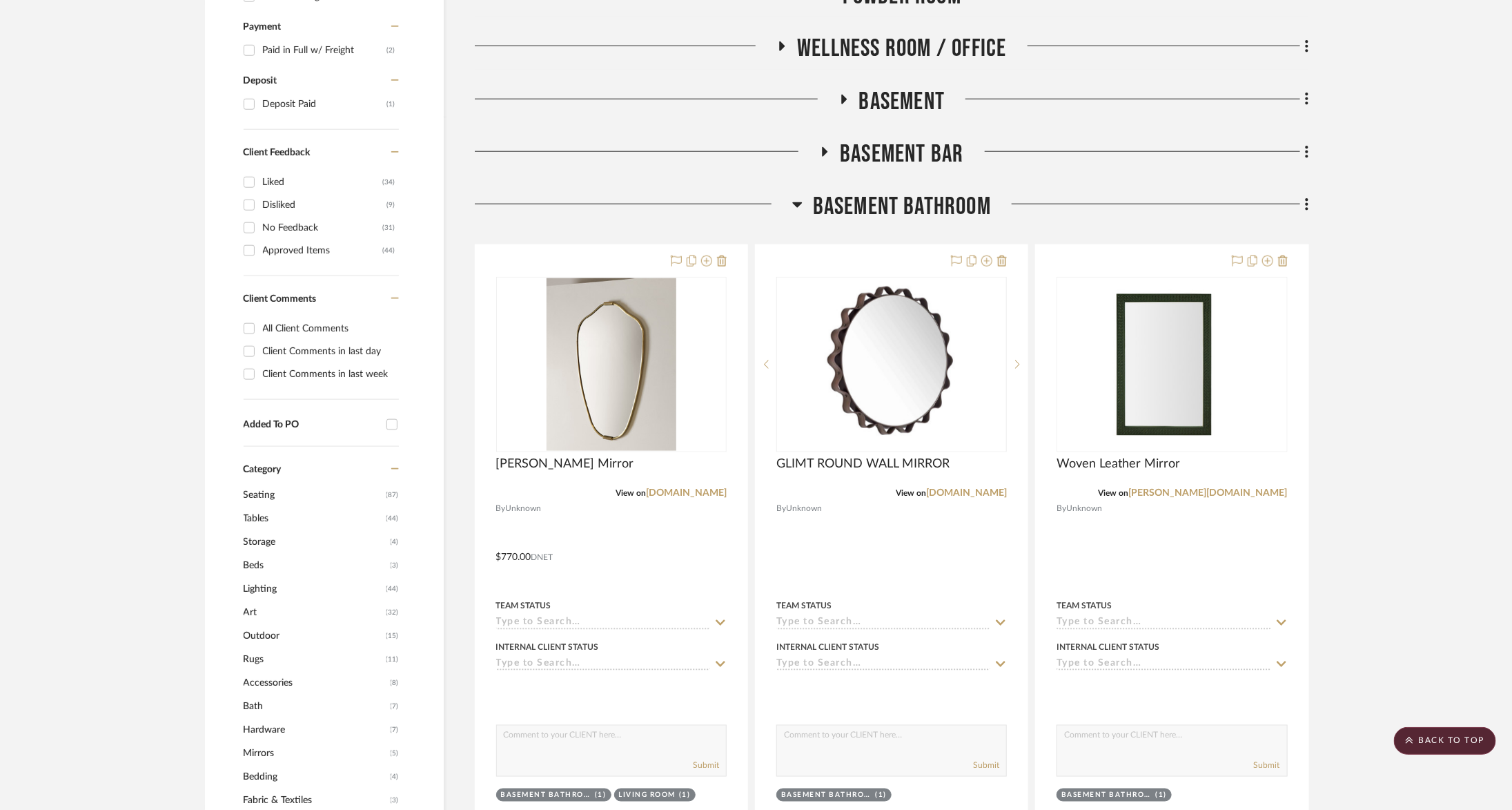
scroll to position [812, 0]
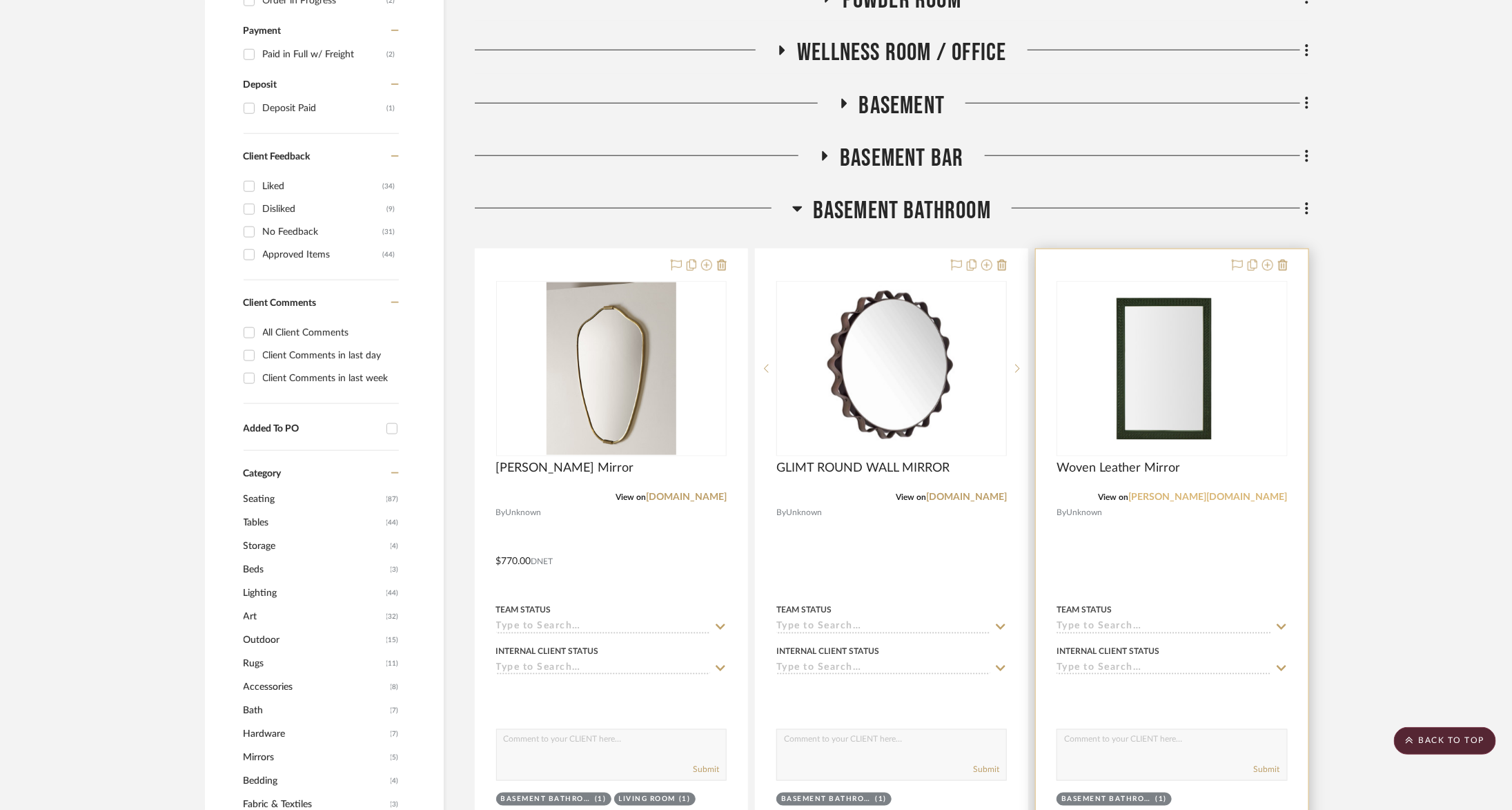
click at [1129, 497] on link "williams-sonoma.com" at bounding box center [1208, 497] width 159 height 9
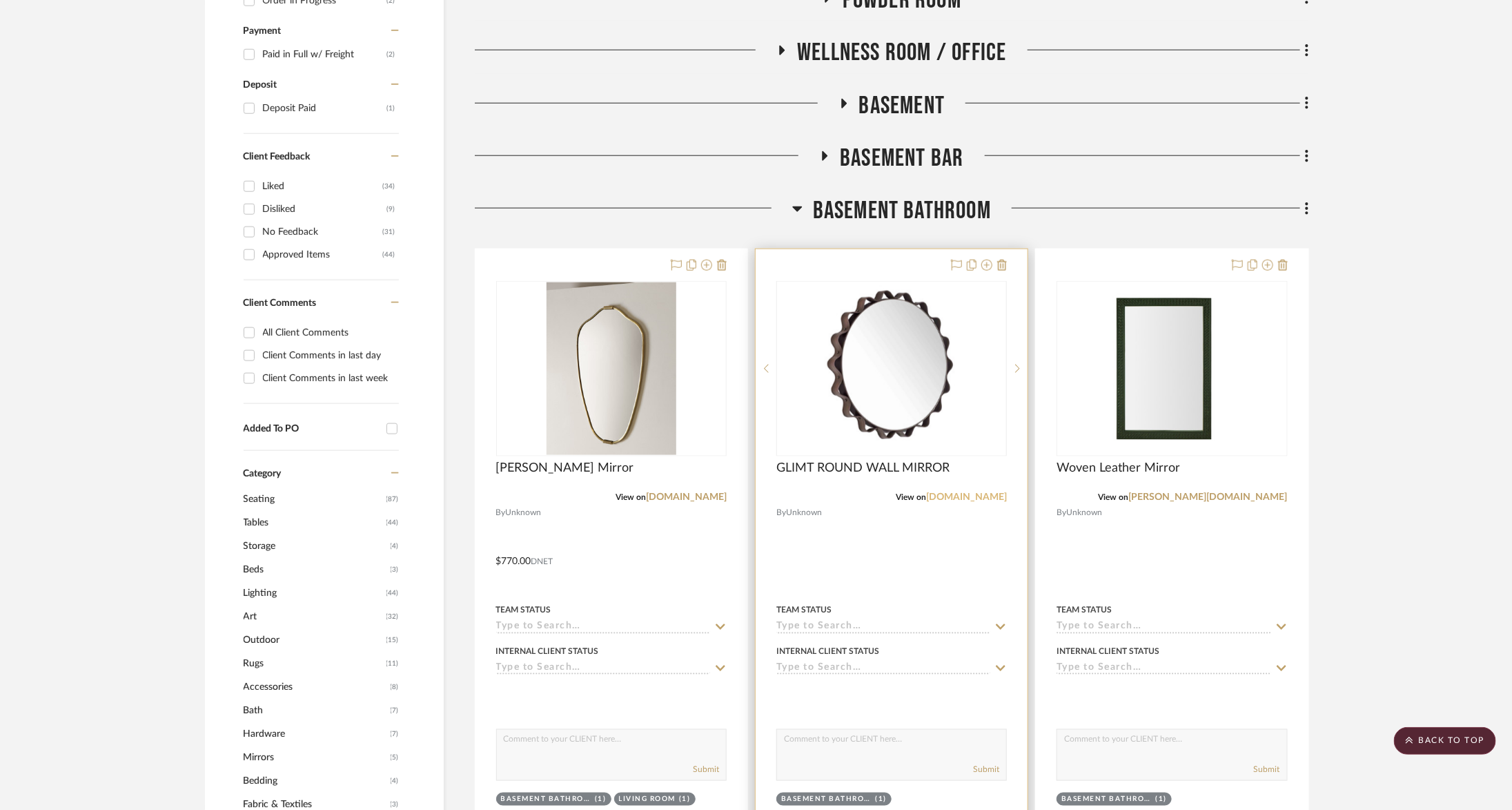
click at [978, 495] on link "artemest.com" at bounding box center [966, 497] width 80 height 9
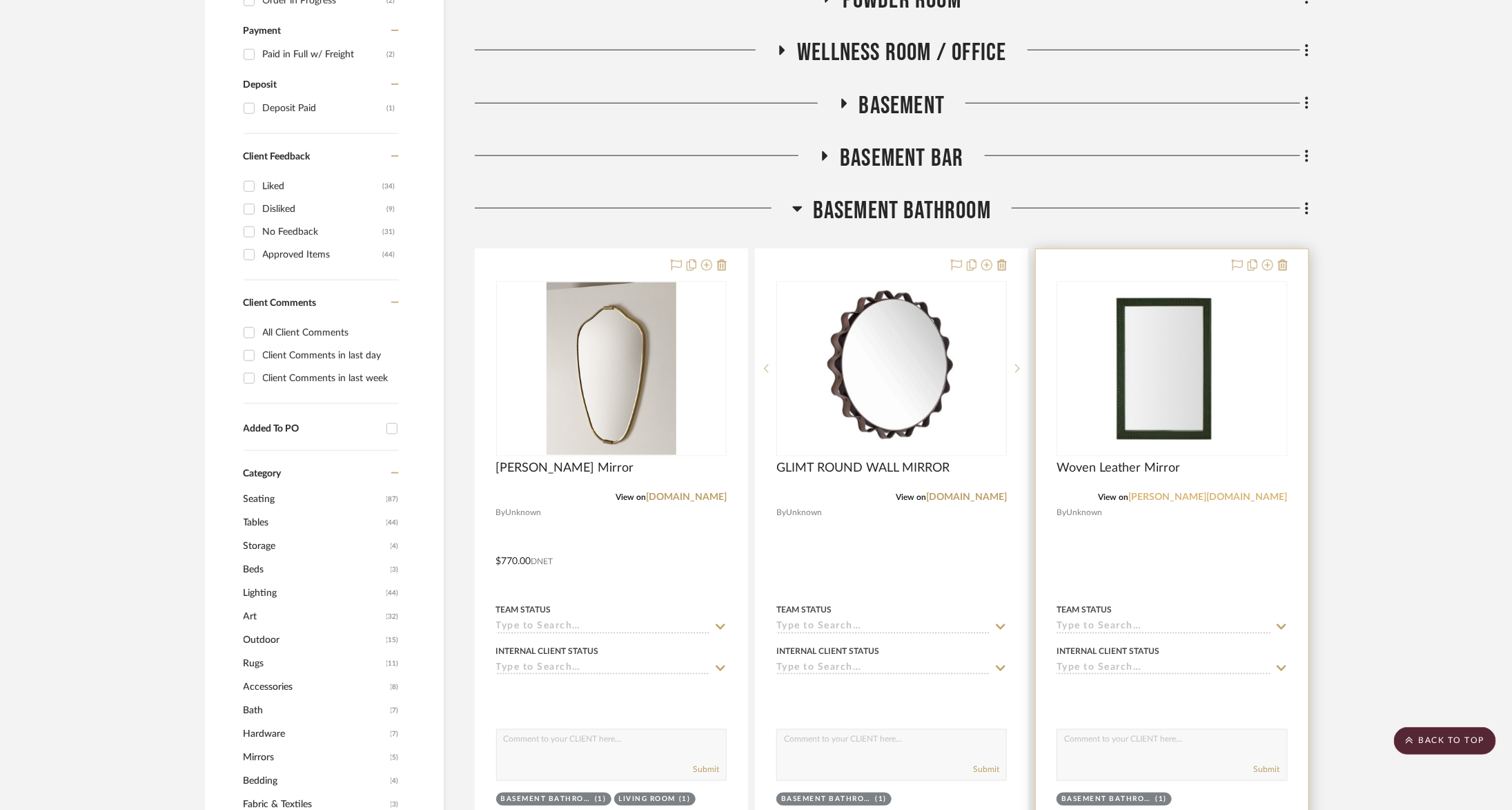
click at [1129, 492] on link "williams-sonoma.com" at bounding box center [1208, 497] width 159 height 9
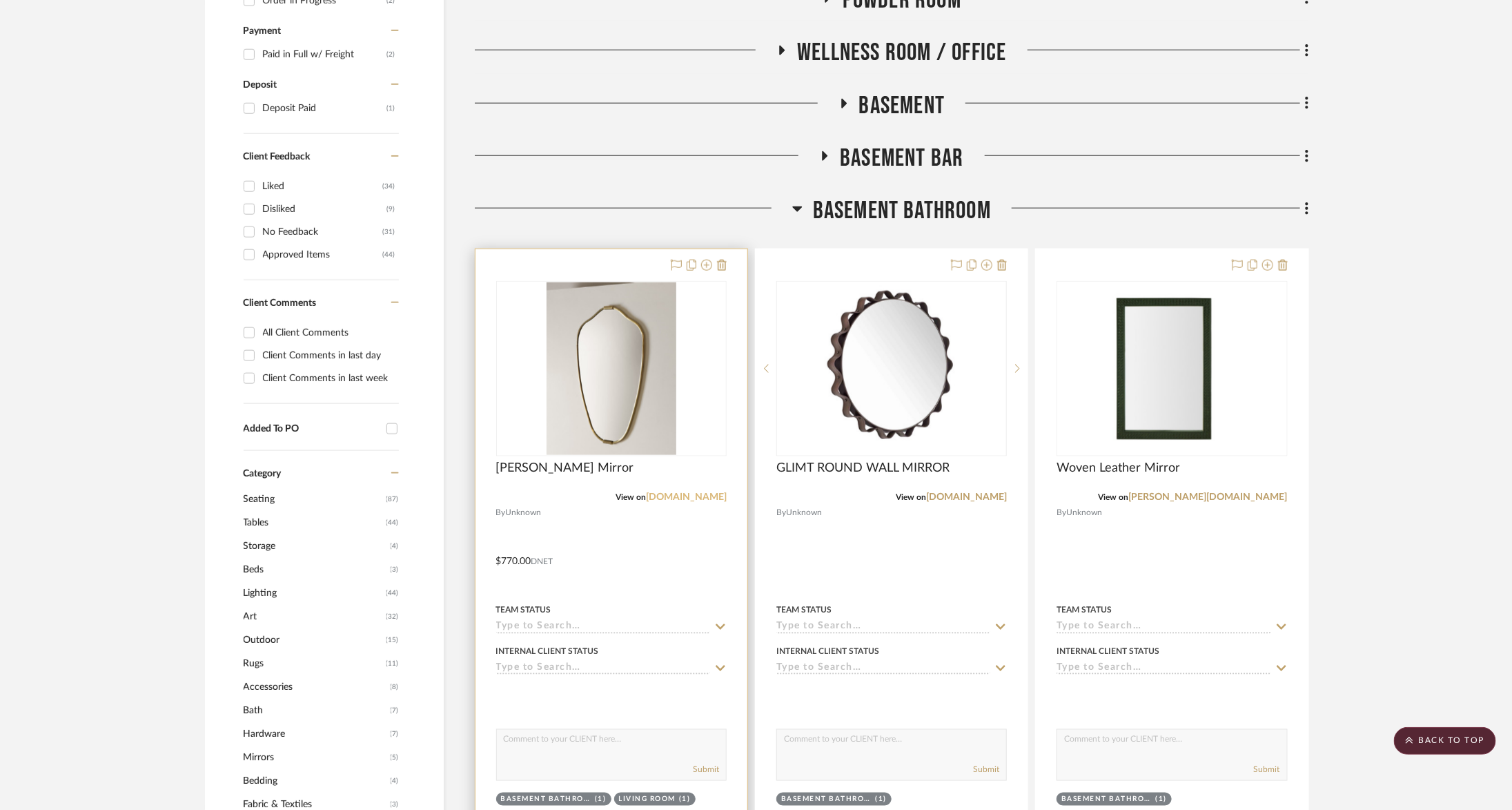
click at [681, 493] on link "racheldonath.com" at bounding box center [686, 497] width 80 height 9
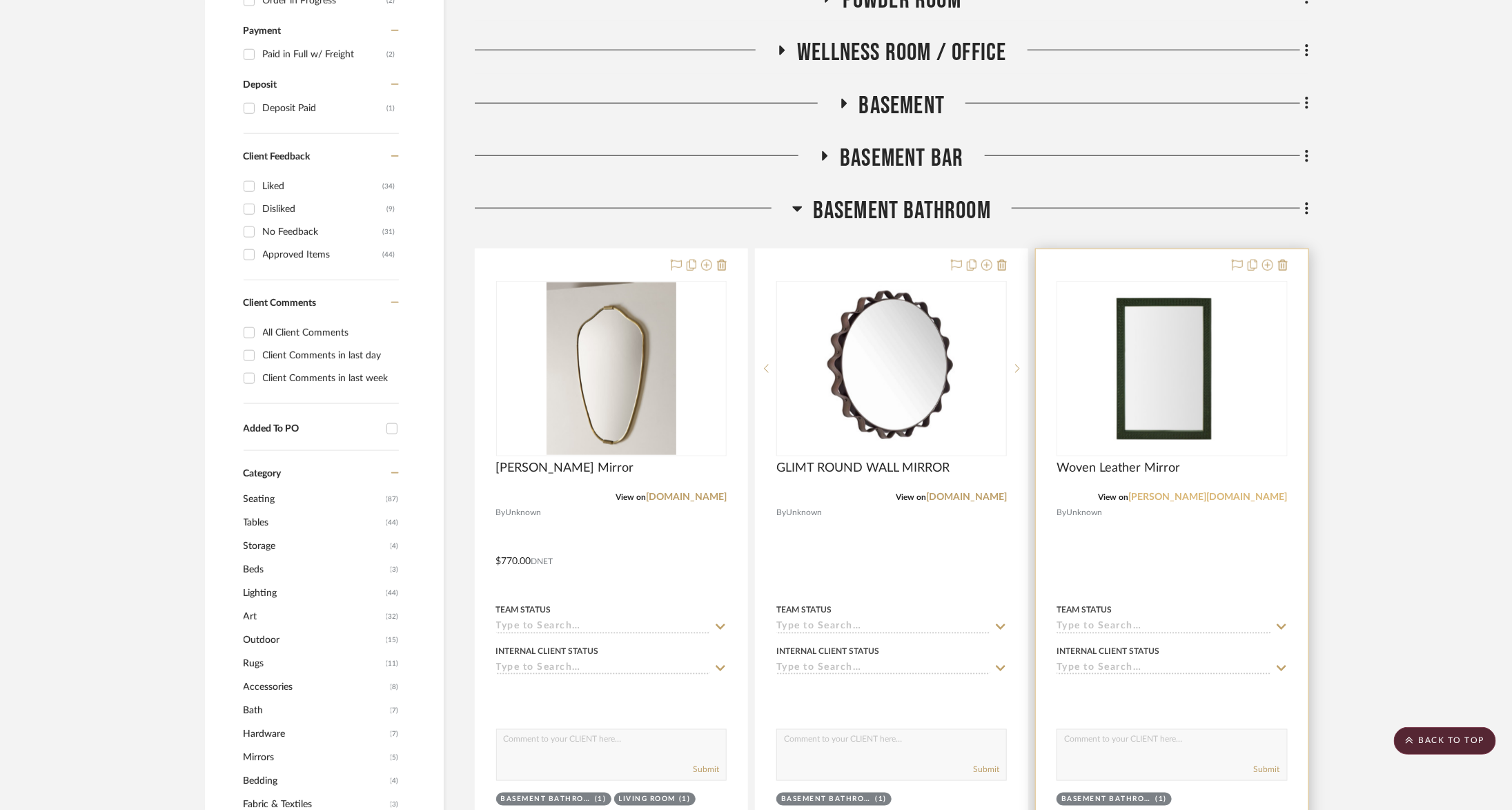
click at [1129, 498] on link "williams-sonoma.com" at bounding box center [1208, 497] width 159 height 9
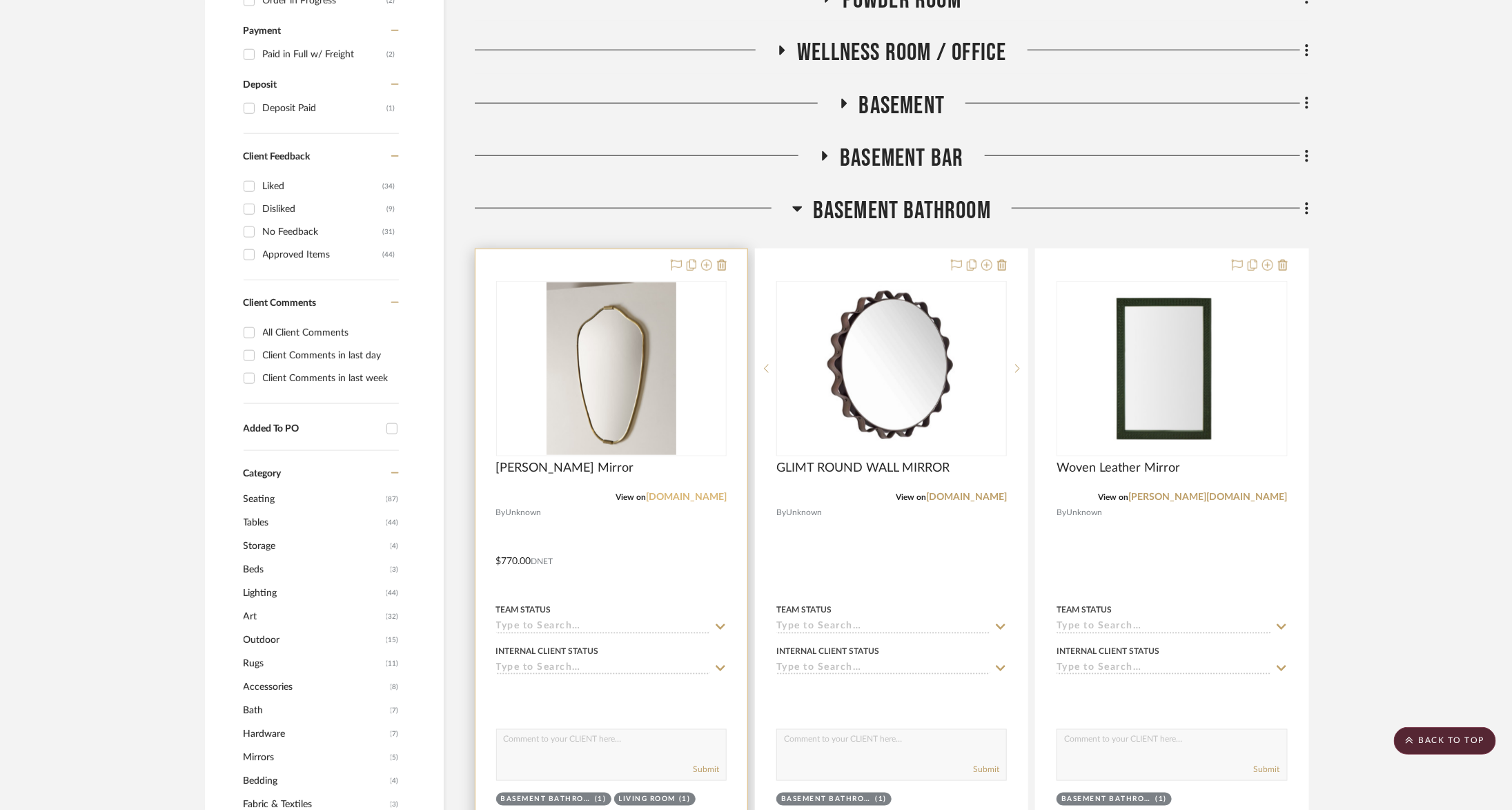
click at [690, 492] on link "racheldonath.com" at bounding box center [686, 497] width 80 height 9
click at [729, 264] on div at bounding box center [611, 551] width 272 height 604
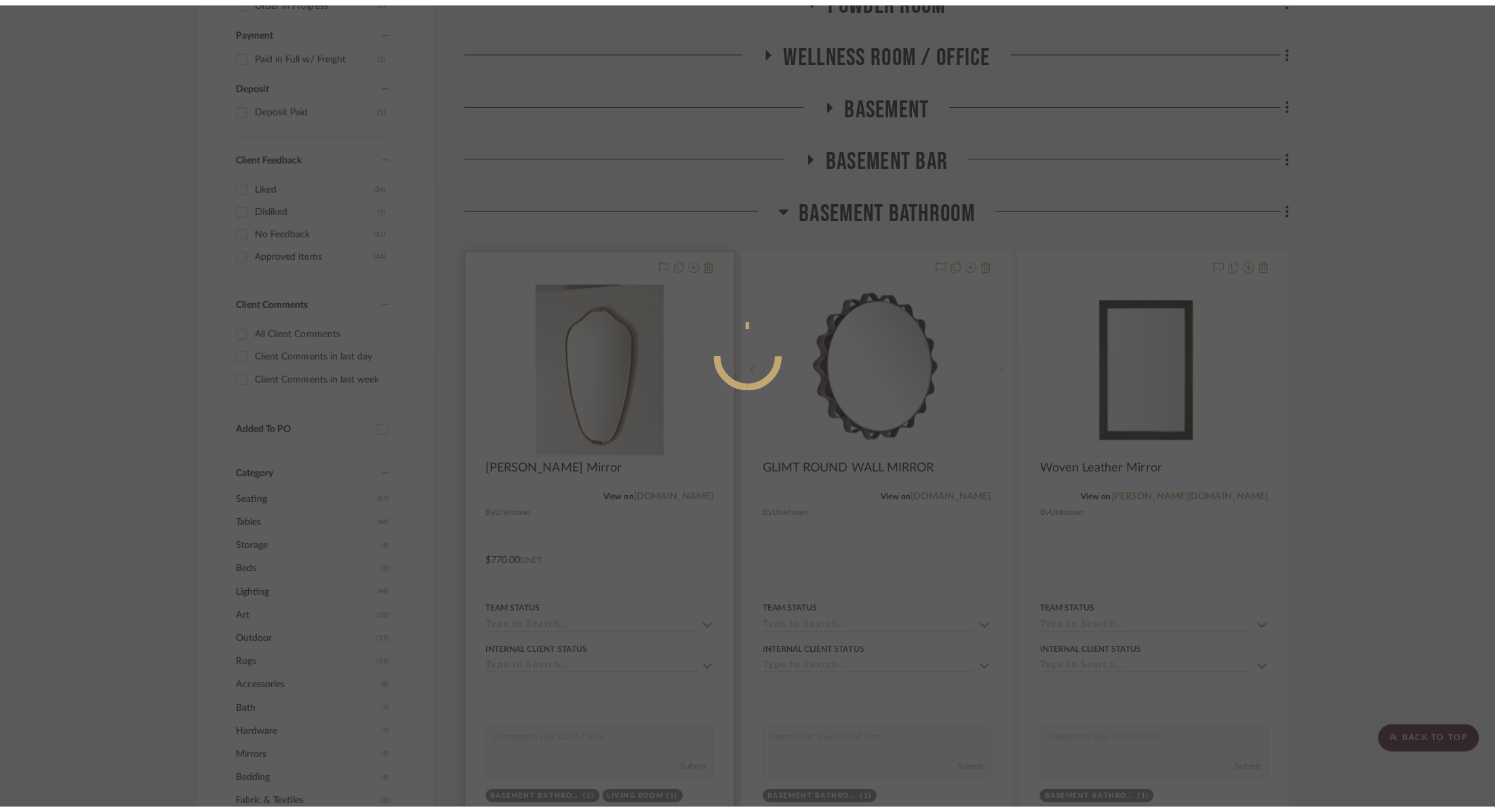
scroll to position [0, 0]
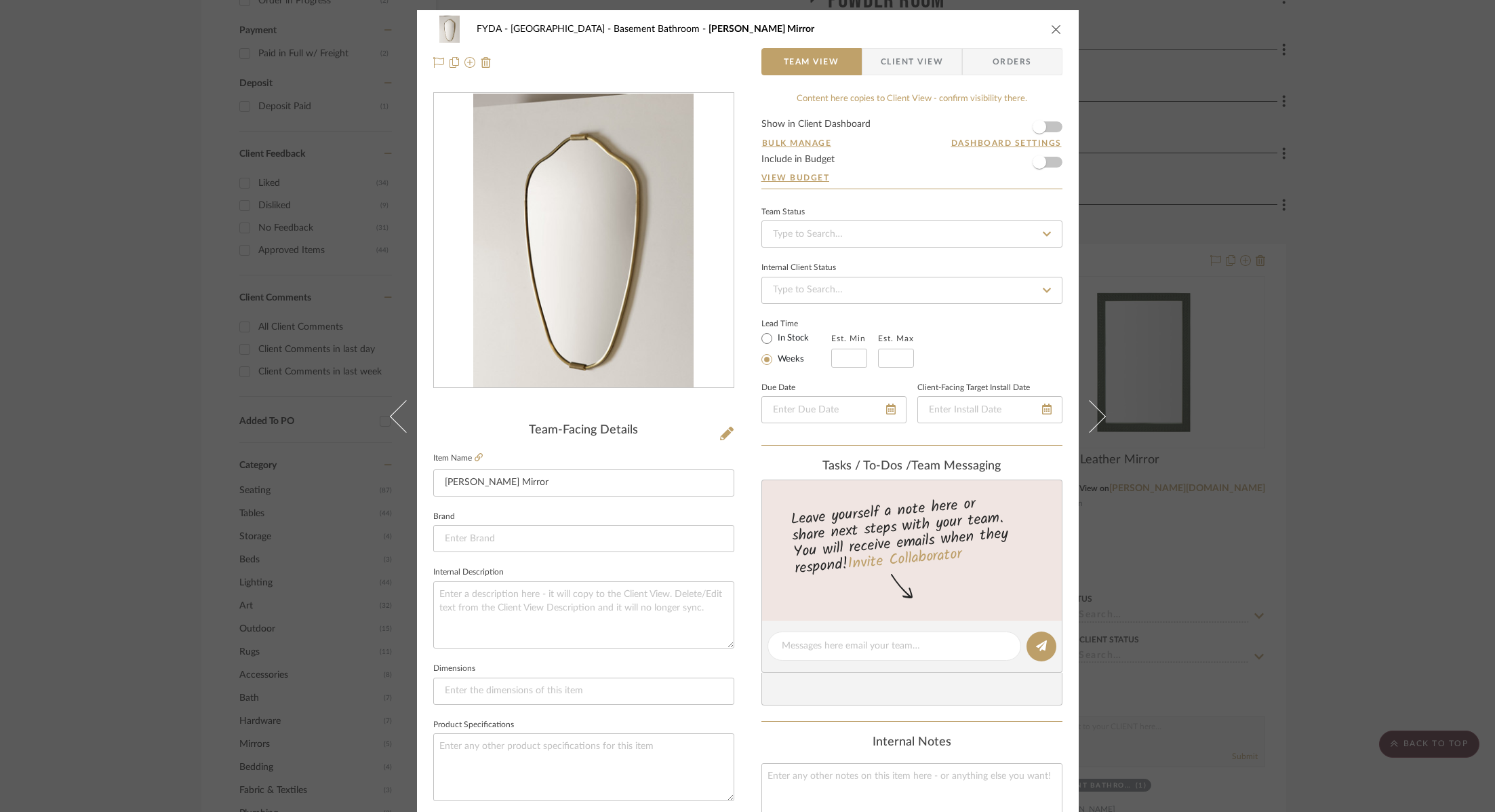
click at [1051, 26] on icon "close" at bounding box center [1056, 28] width 11 height 11
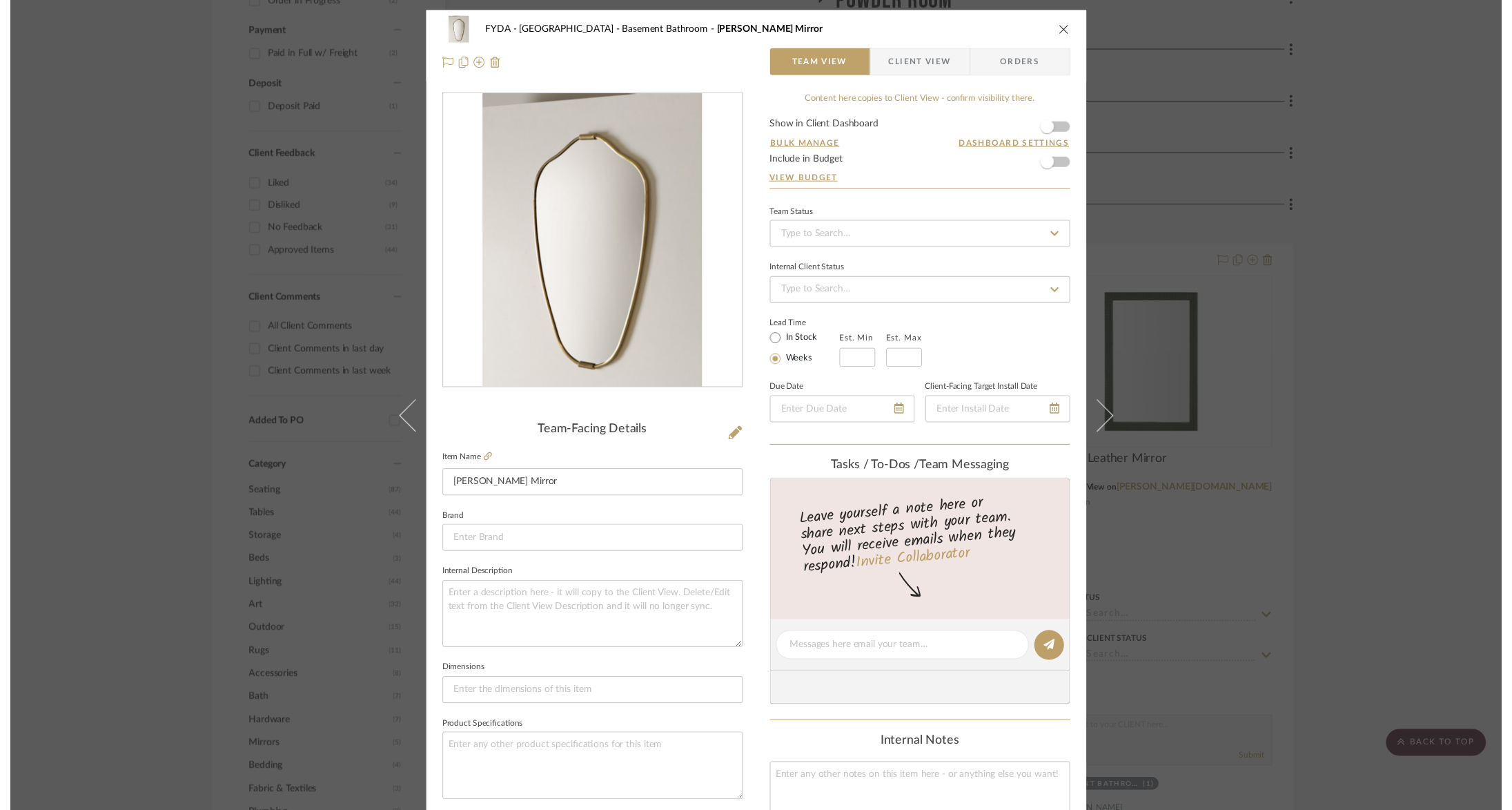
scroll to position [812, 0]
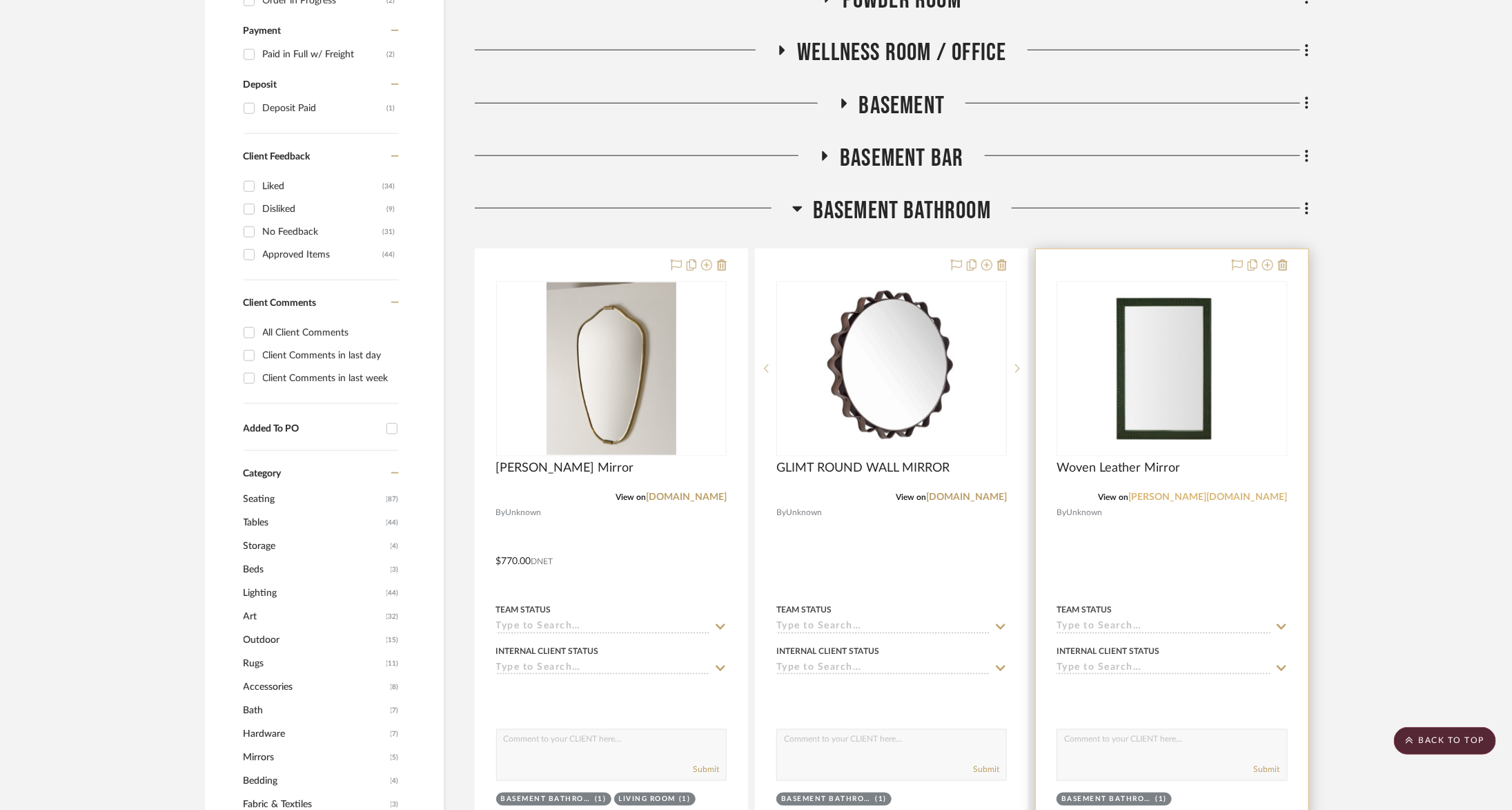
click at [1129, 492] on link "williams-sonoma.com" at bounding box center [1208, 497] width 159 height 9
click at [1129, 263] on icon at bounding box center [1282, 265] width 9 height 11
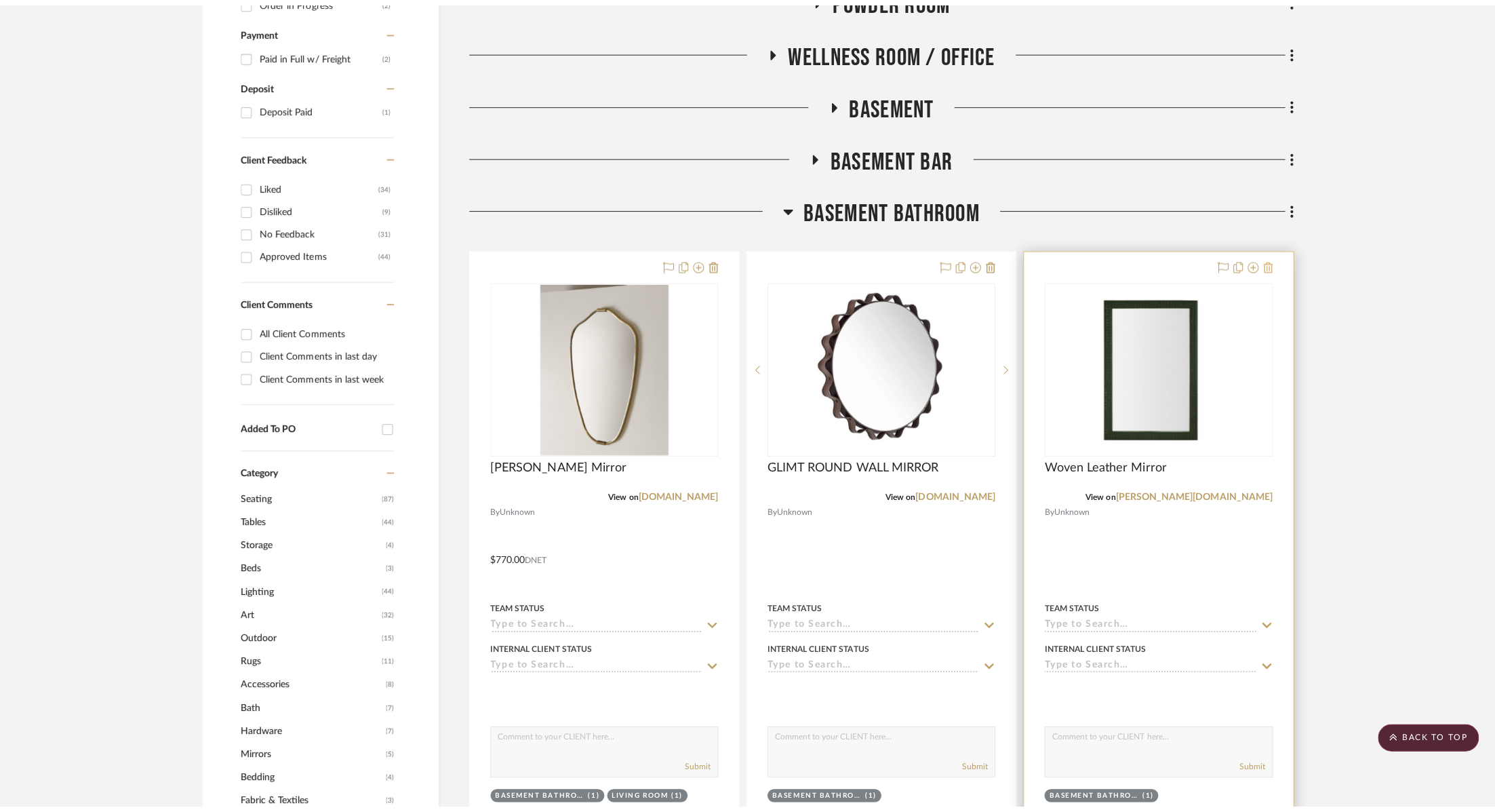
scroll to position [0, 0]
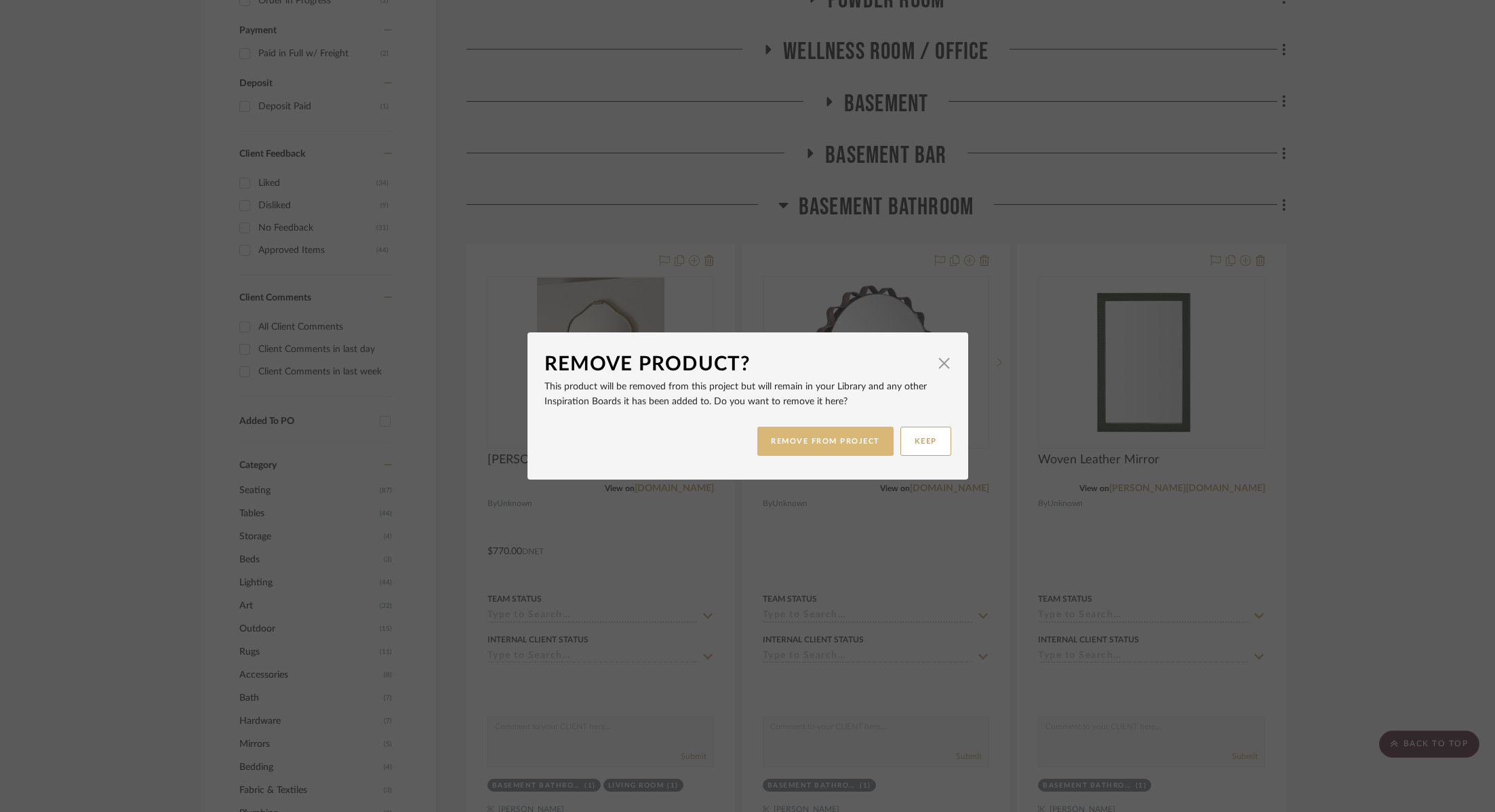
click at [852, 442] on button "REMOVE FROM PROJECT" at bounding box center [825, 441] width 136 height 29
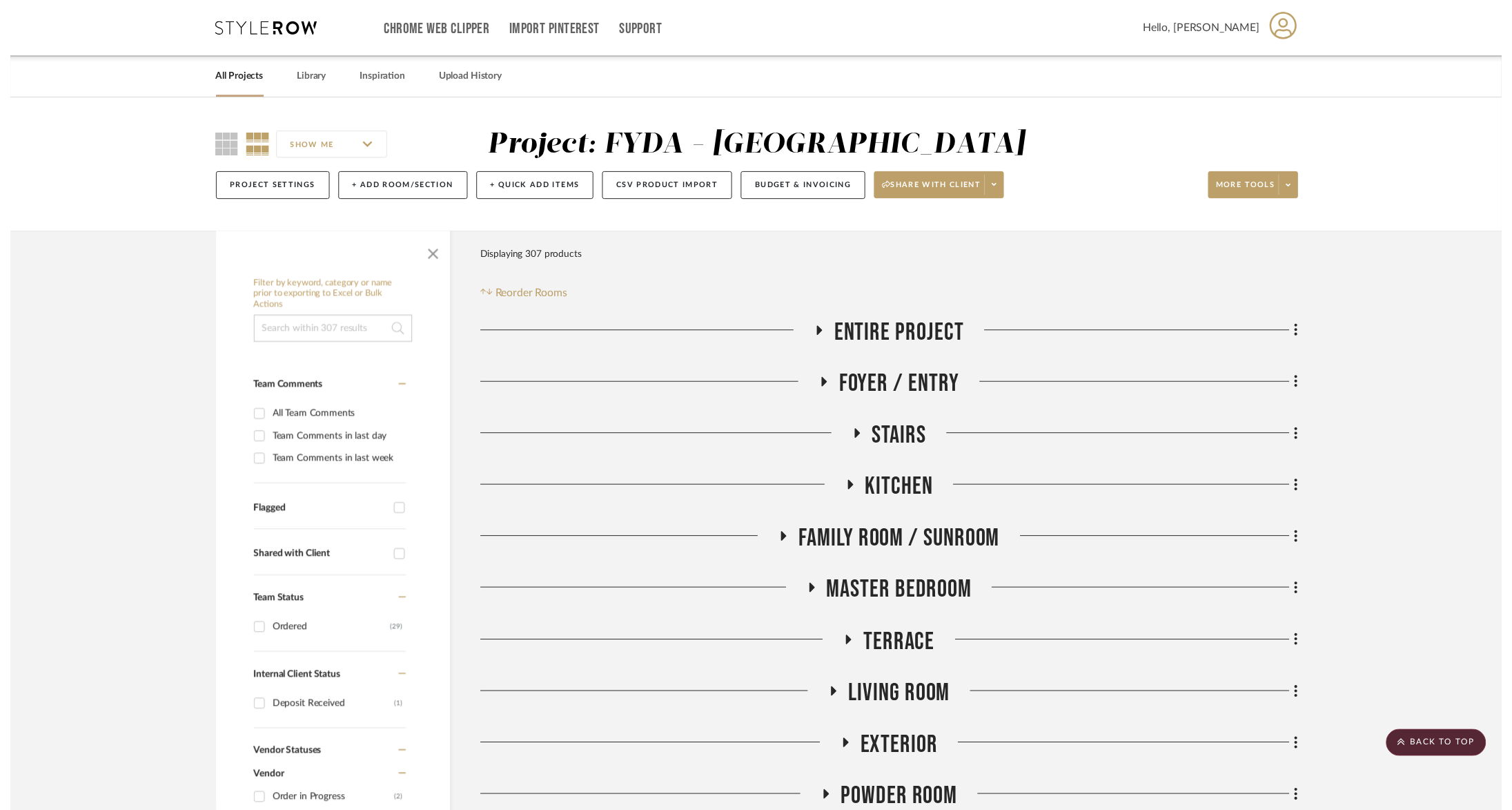
scroll to position [812, 0]
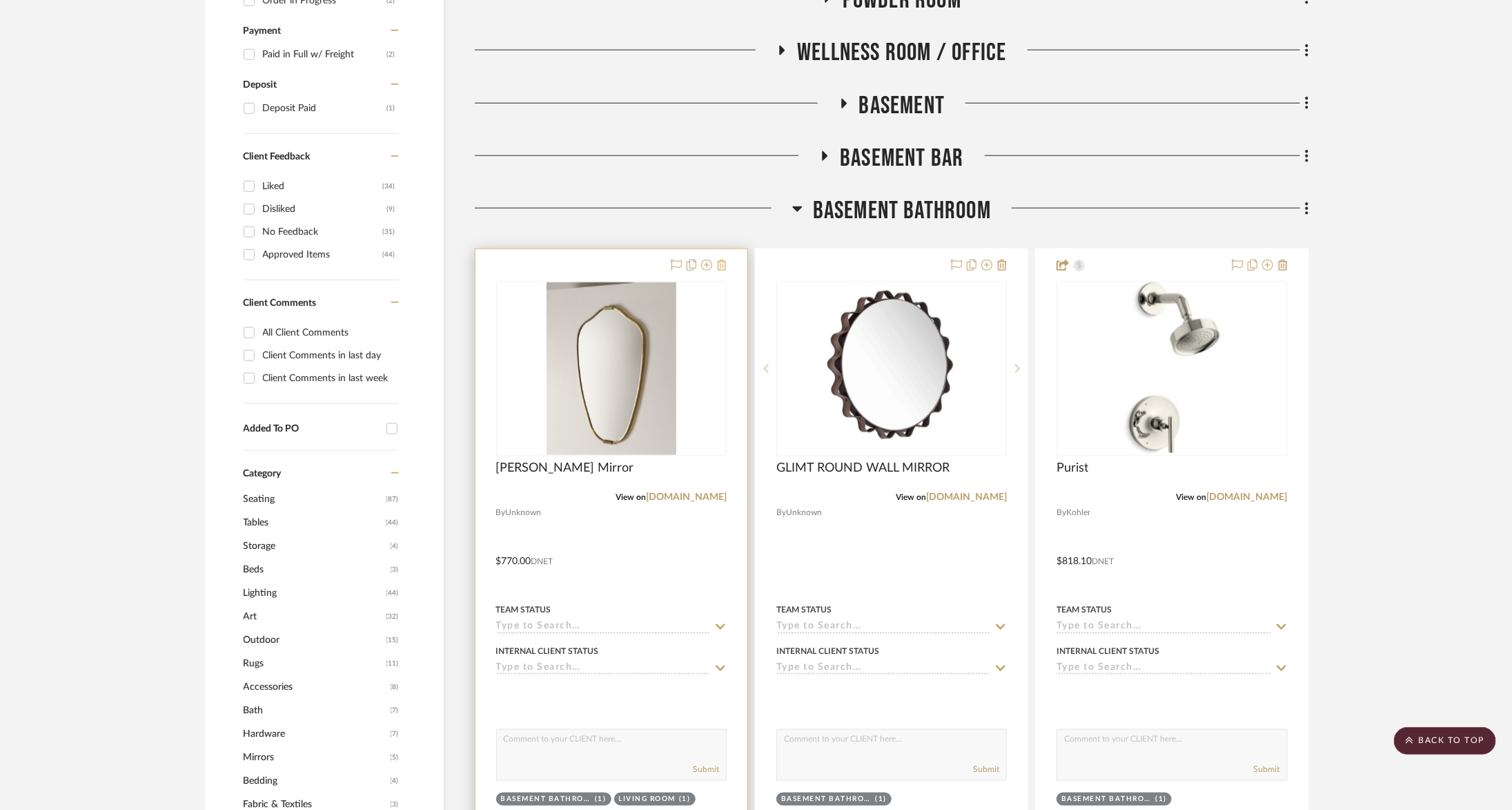
click at [726, 263] on icon at bounding box center [721, 265] width 9 height 11
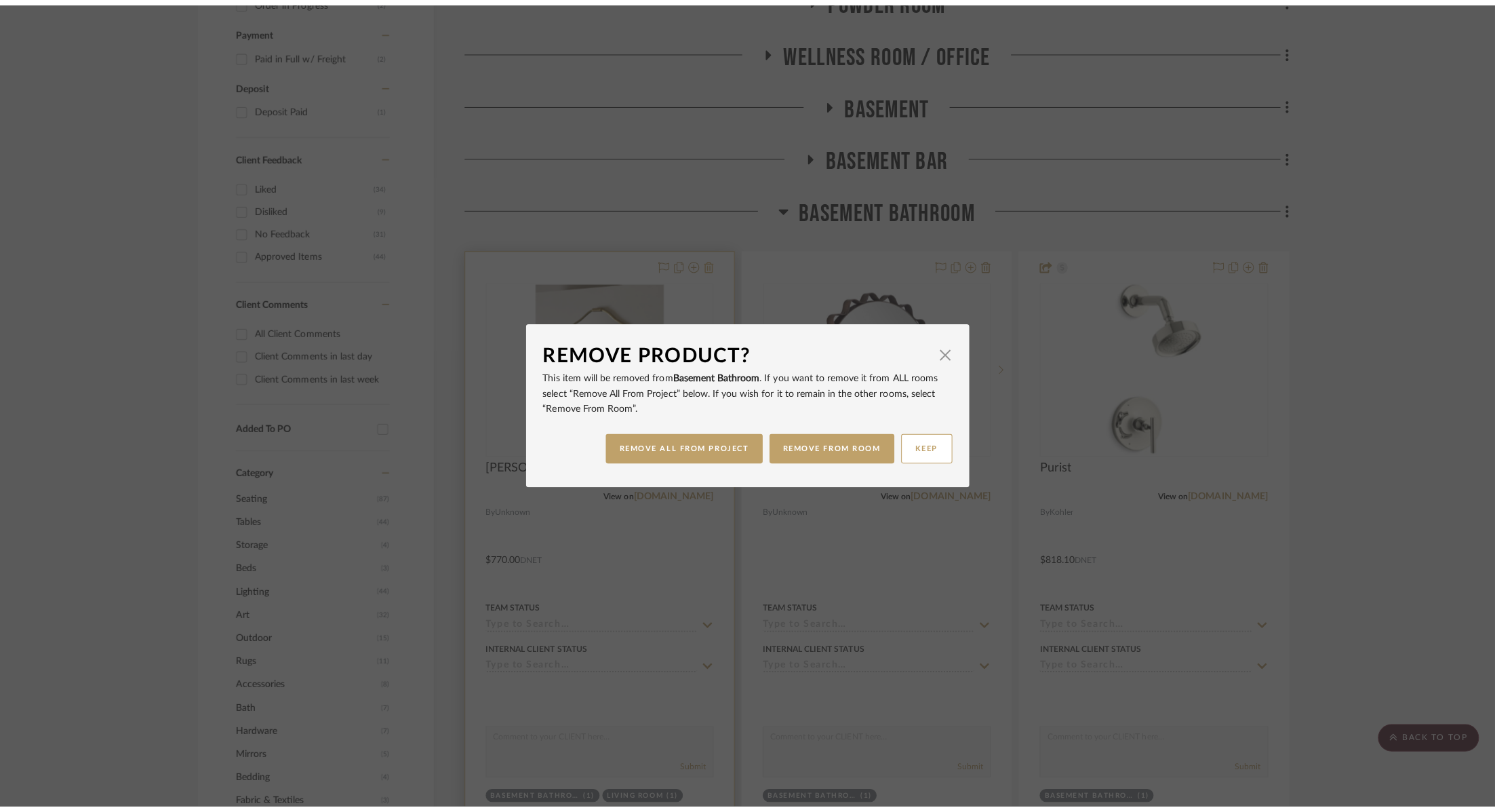
scroll to position [0, 0]
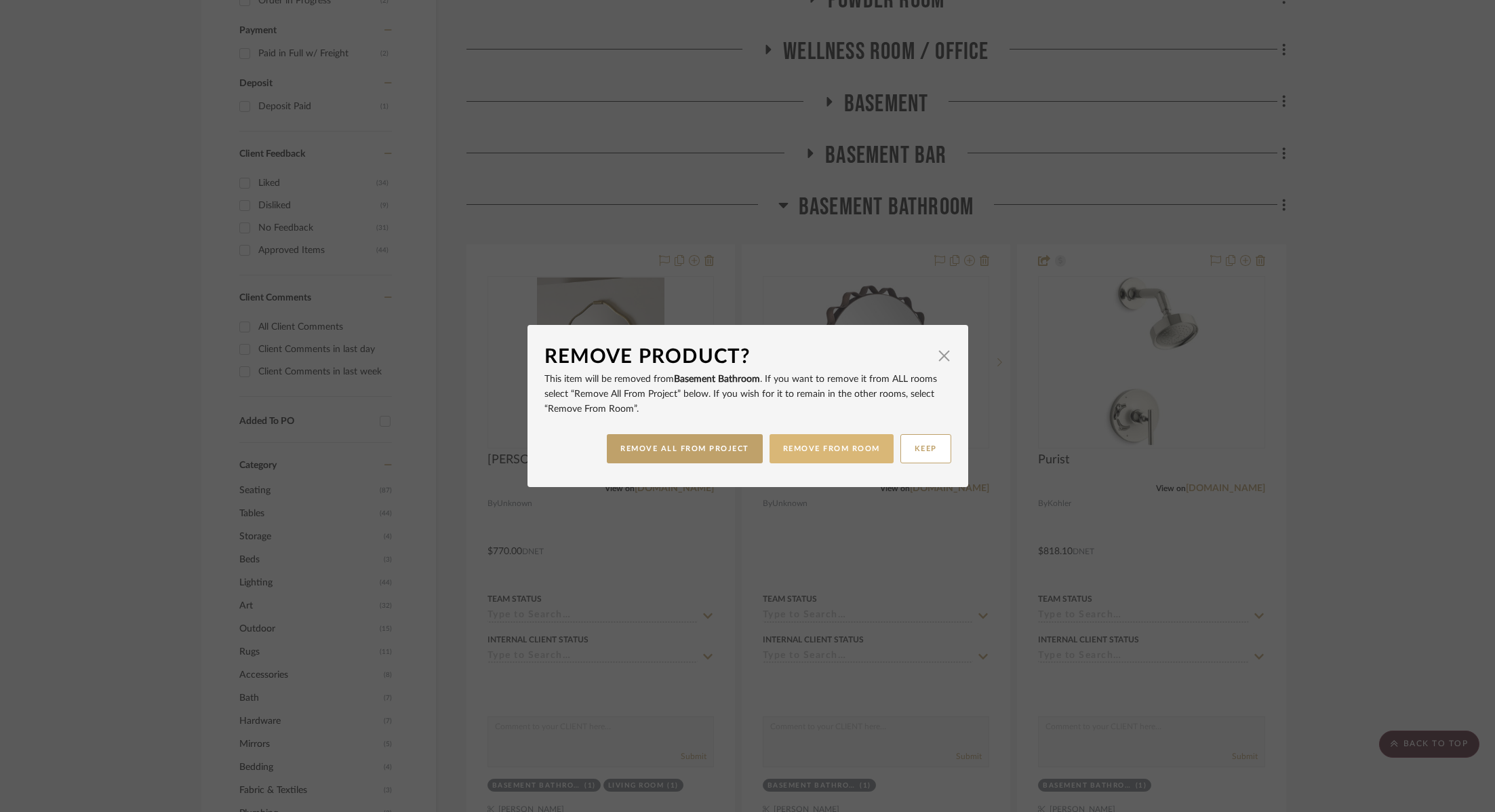
click at [823, 455] on button "REMOVE FROM ROOM" at bounding box center [832, 448] width 124 height 29
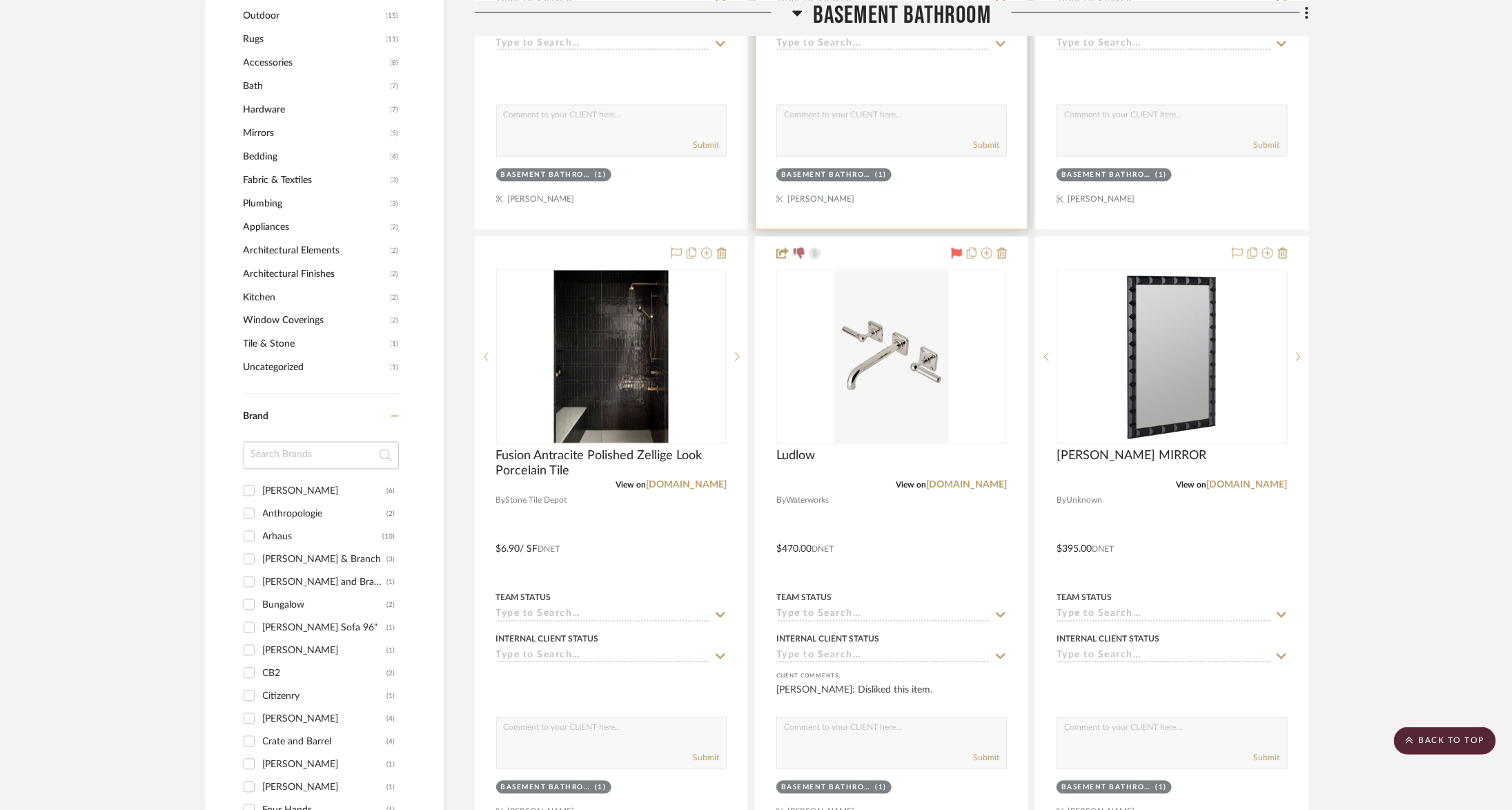
scroll to position [1434, 0]
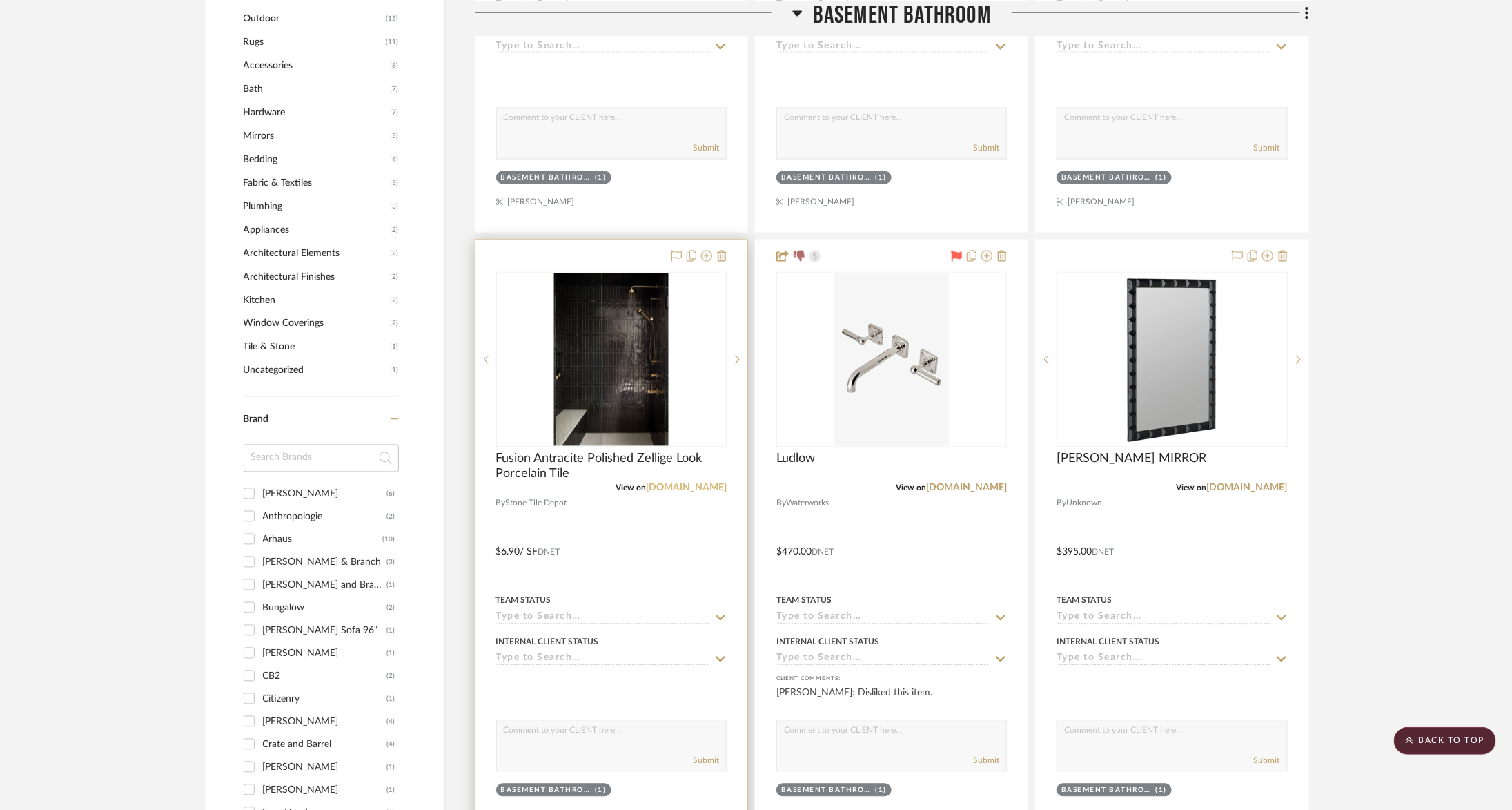
click at [671, 484] on link "[DOMAIN_NAME]" at bounding box center [686, 488] width 80 height 9
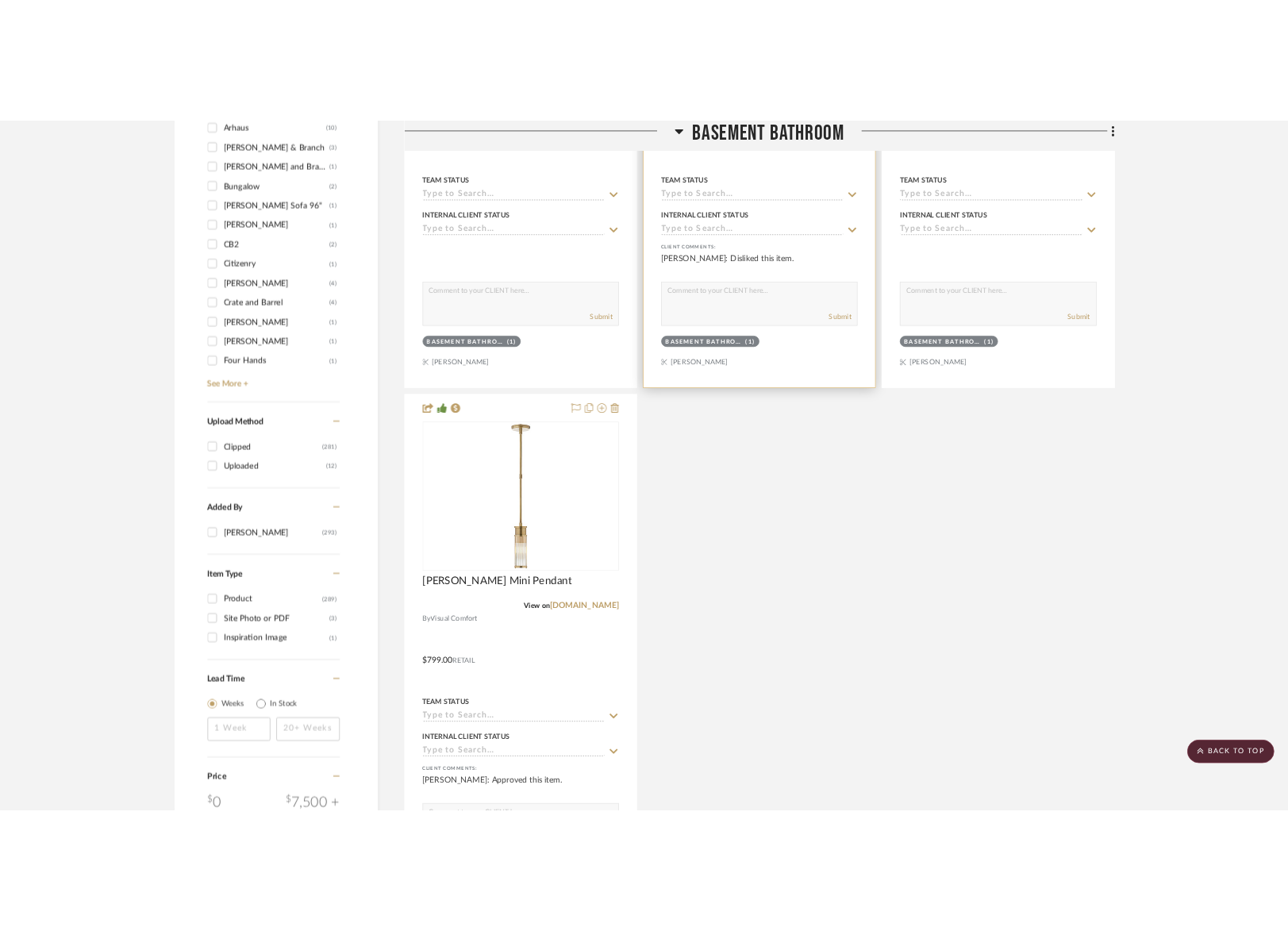
scroll to position [2543, 0]
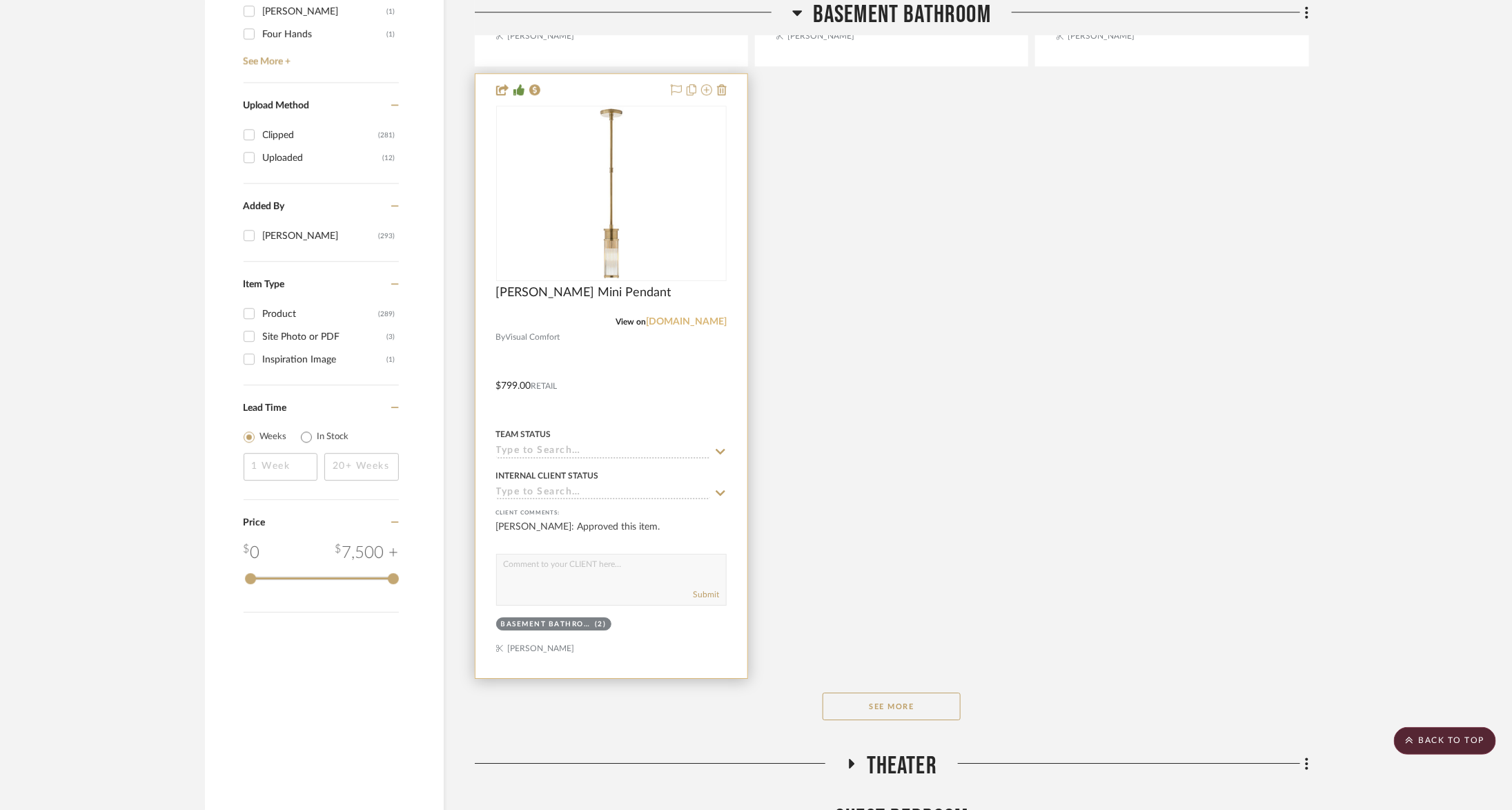
click at [670, 318] on link "[DOMAIN_NAME]" at bounding box center [686, 321] width 80 height 9
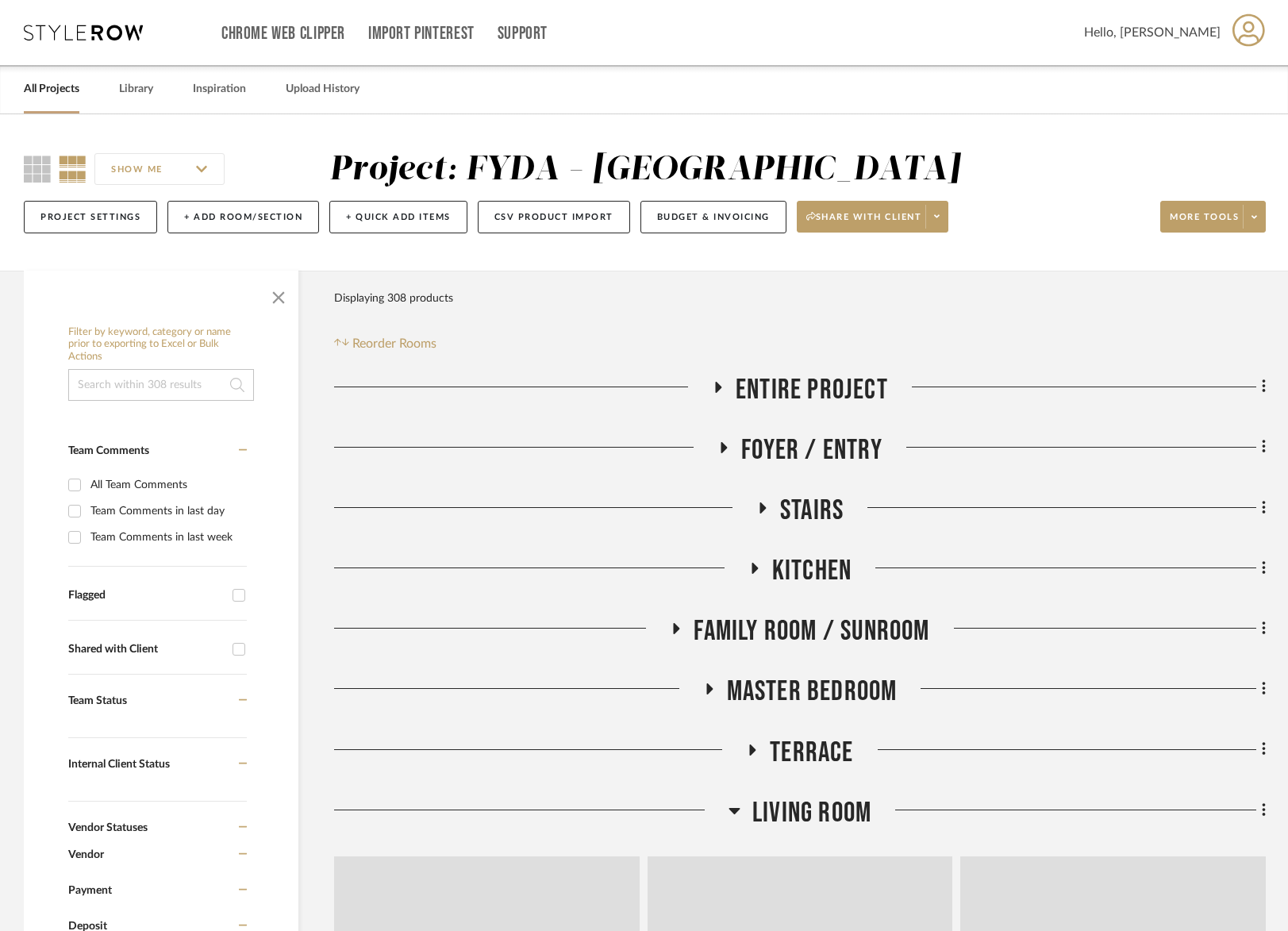
click at [84, 18] on div "Chrome Web Clipper Import Pinterest Support All Projects Library Inspiration Up…" at bounding box center [645, 33] width 1242 height 65
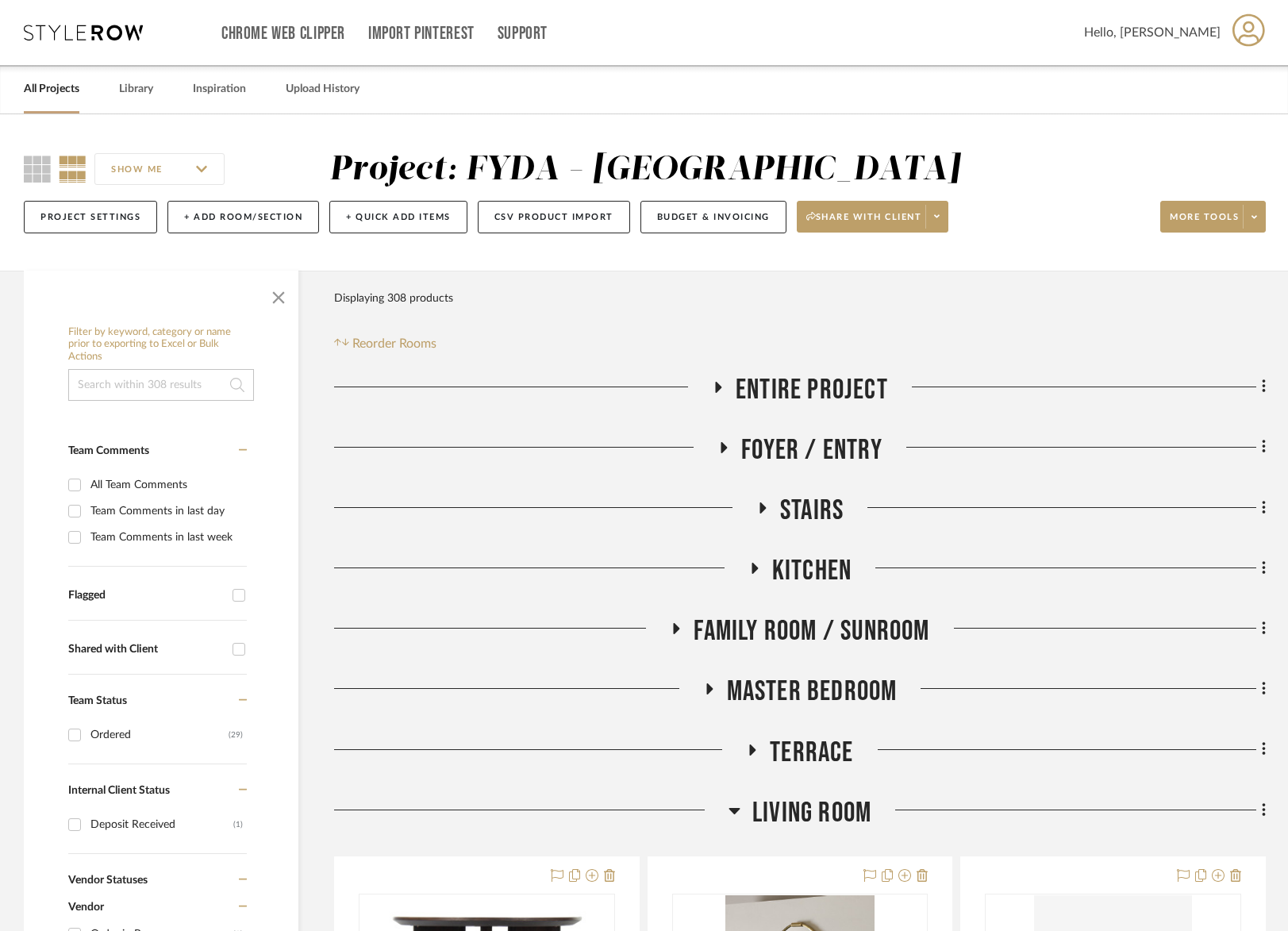
click at [83, 35] on icon at bounding box center [83, 33] width 119 height 16
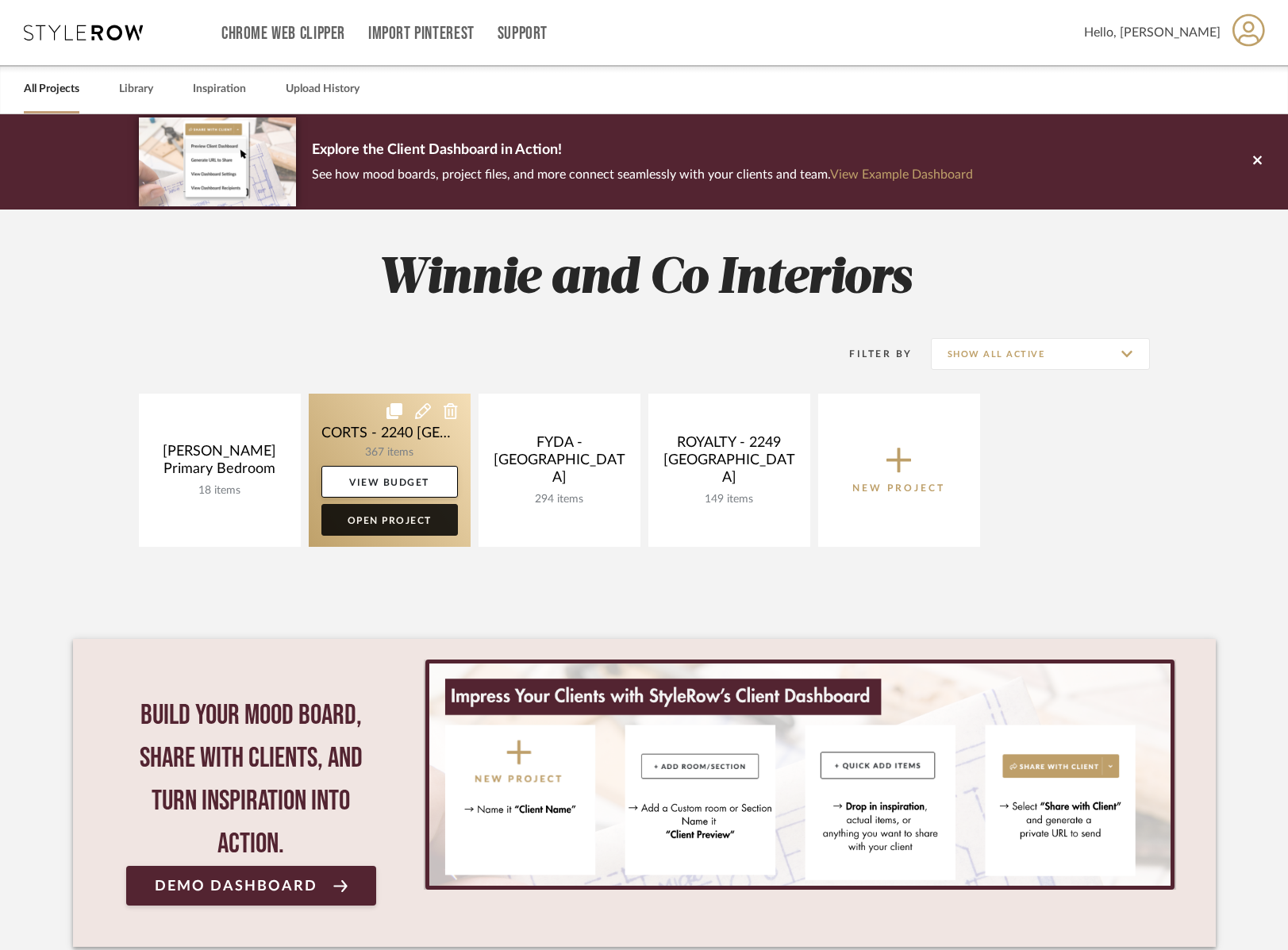
click at [403, 527] on link "Open Project" at bounding box center [390, 520] width 137 height 32
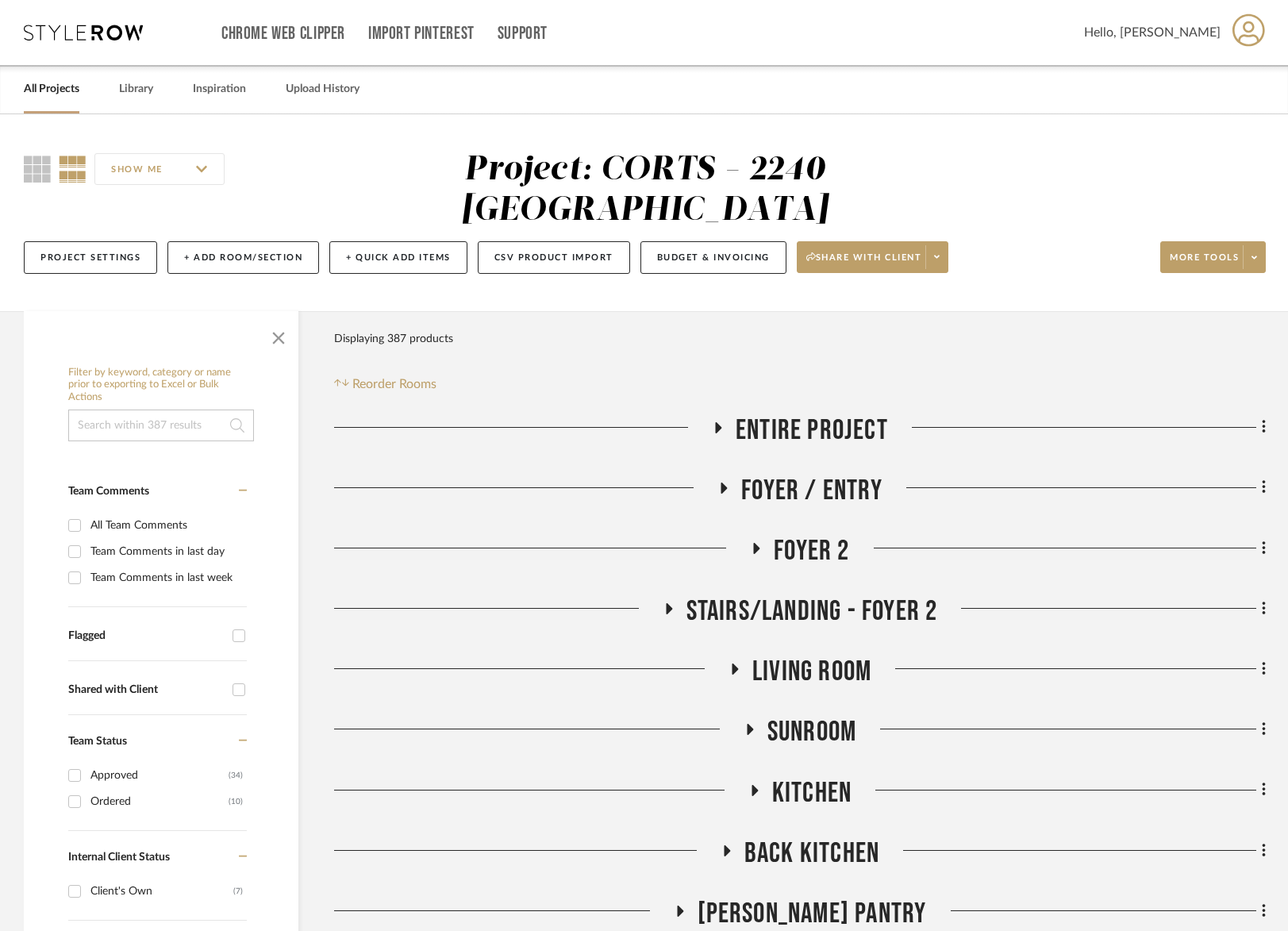
click at [811, 776] on span "Kitchen" at bounding box center [811, 793] width 79 height 34
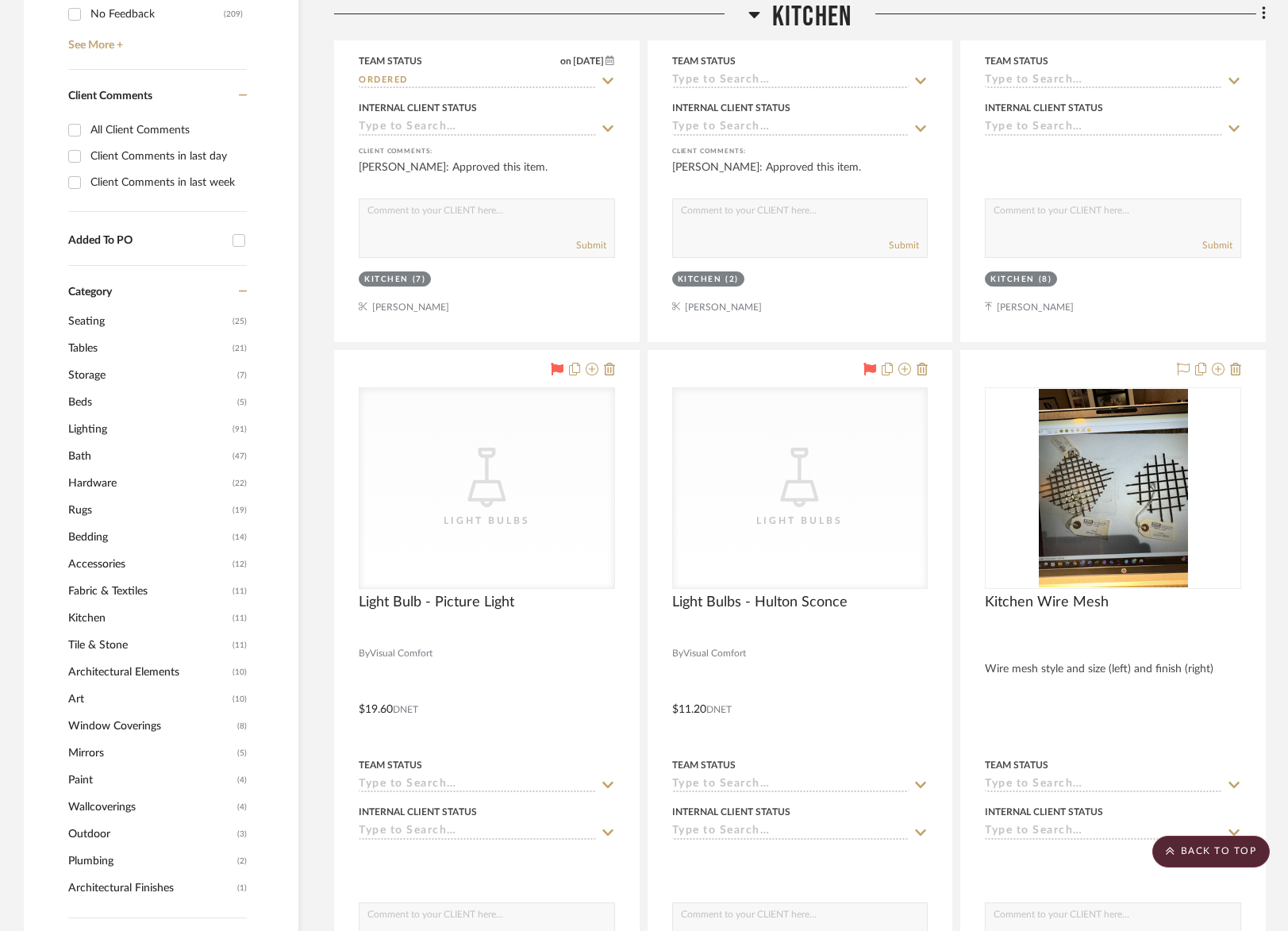
scroll to position [1191, 0]
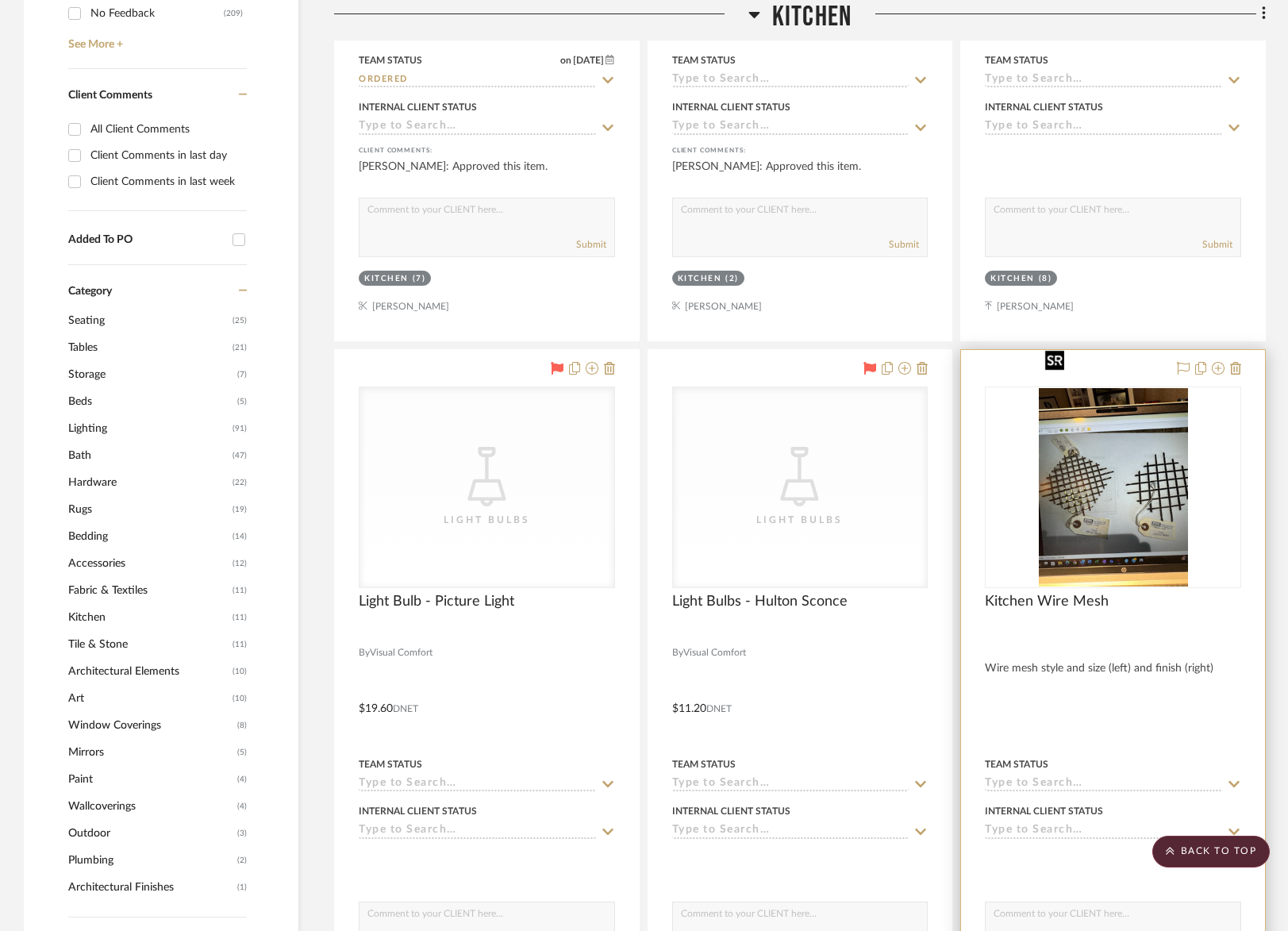
click at [0, 0] on img at bounding box center [0, 0] width 0 height 0
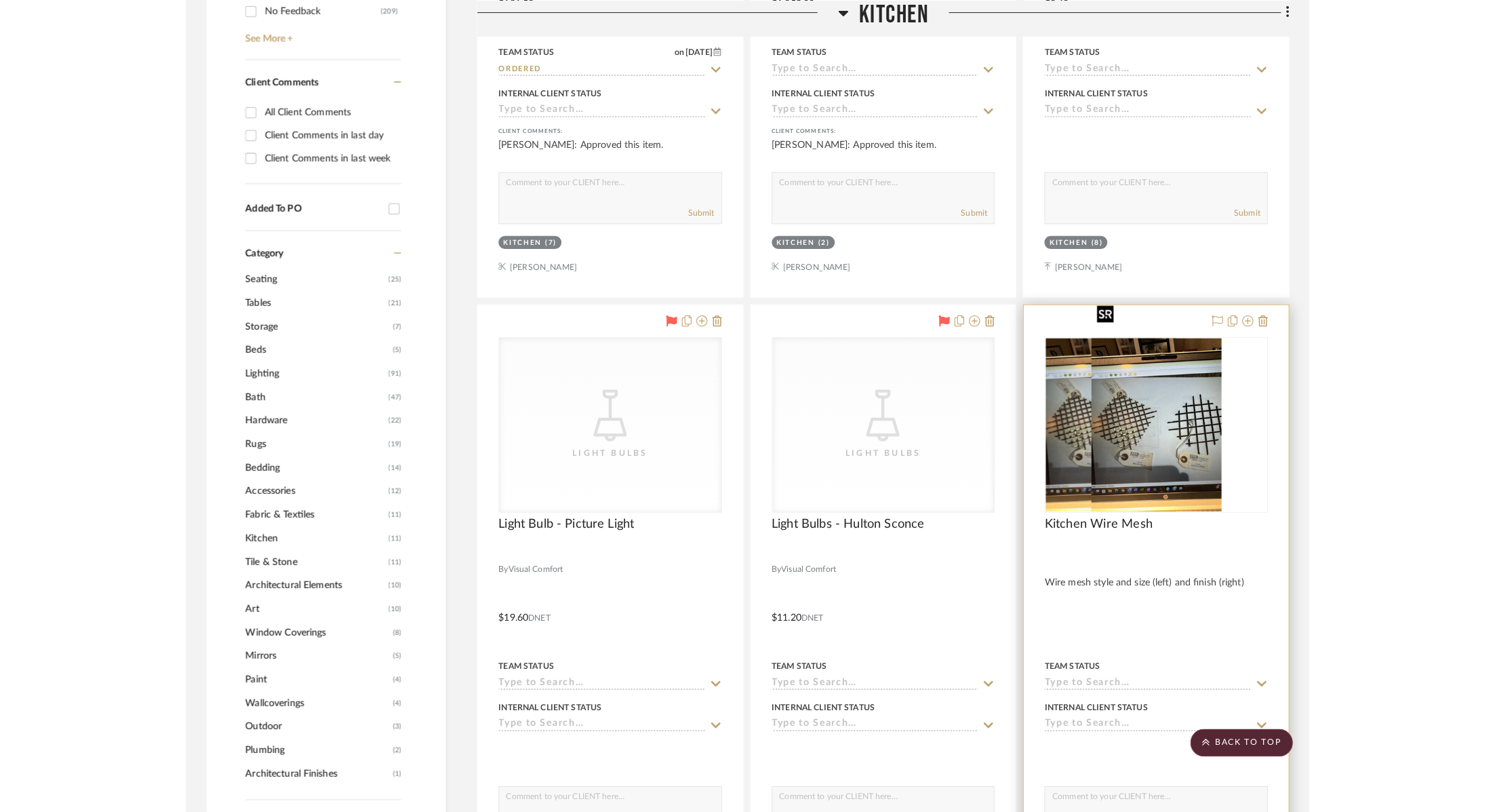
scroll to position [0, 0]
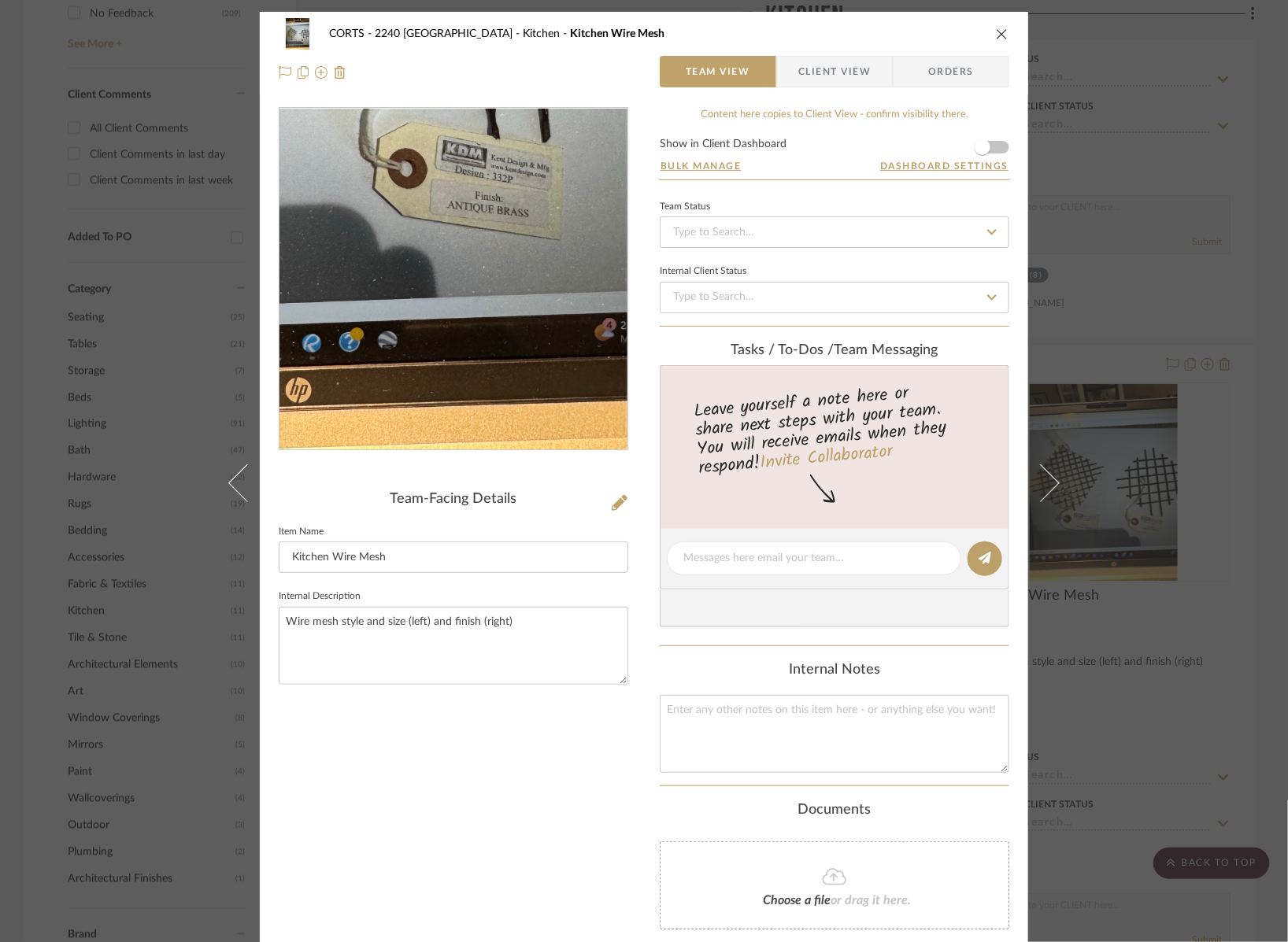
click at [532, 383] on img "0" at bounding box center [452, 278] width 255 height 341
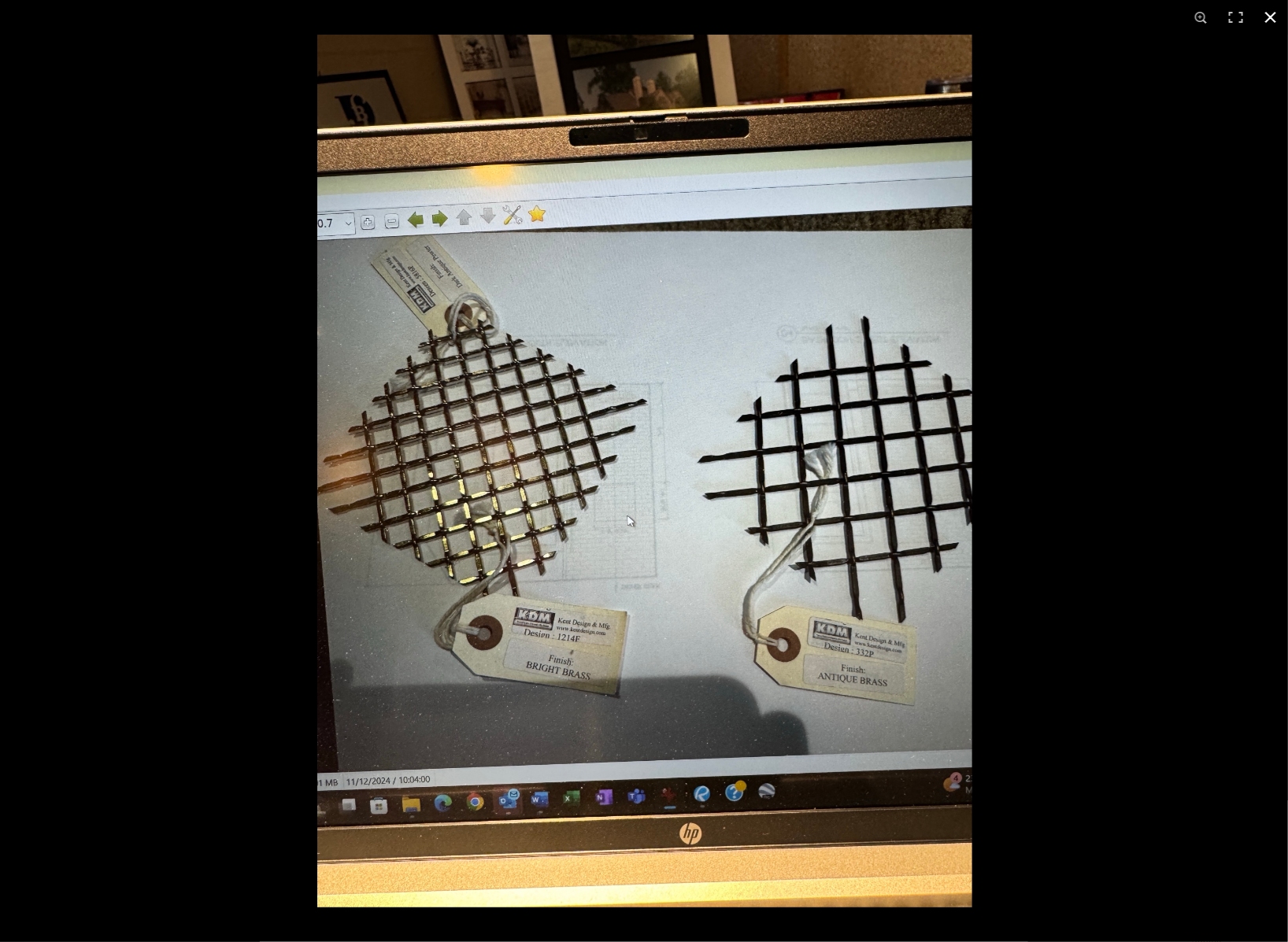
click at [1196, 577] on div at bounding box center [961, 506] width 1288 height 942
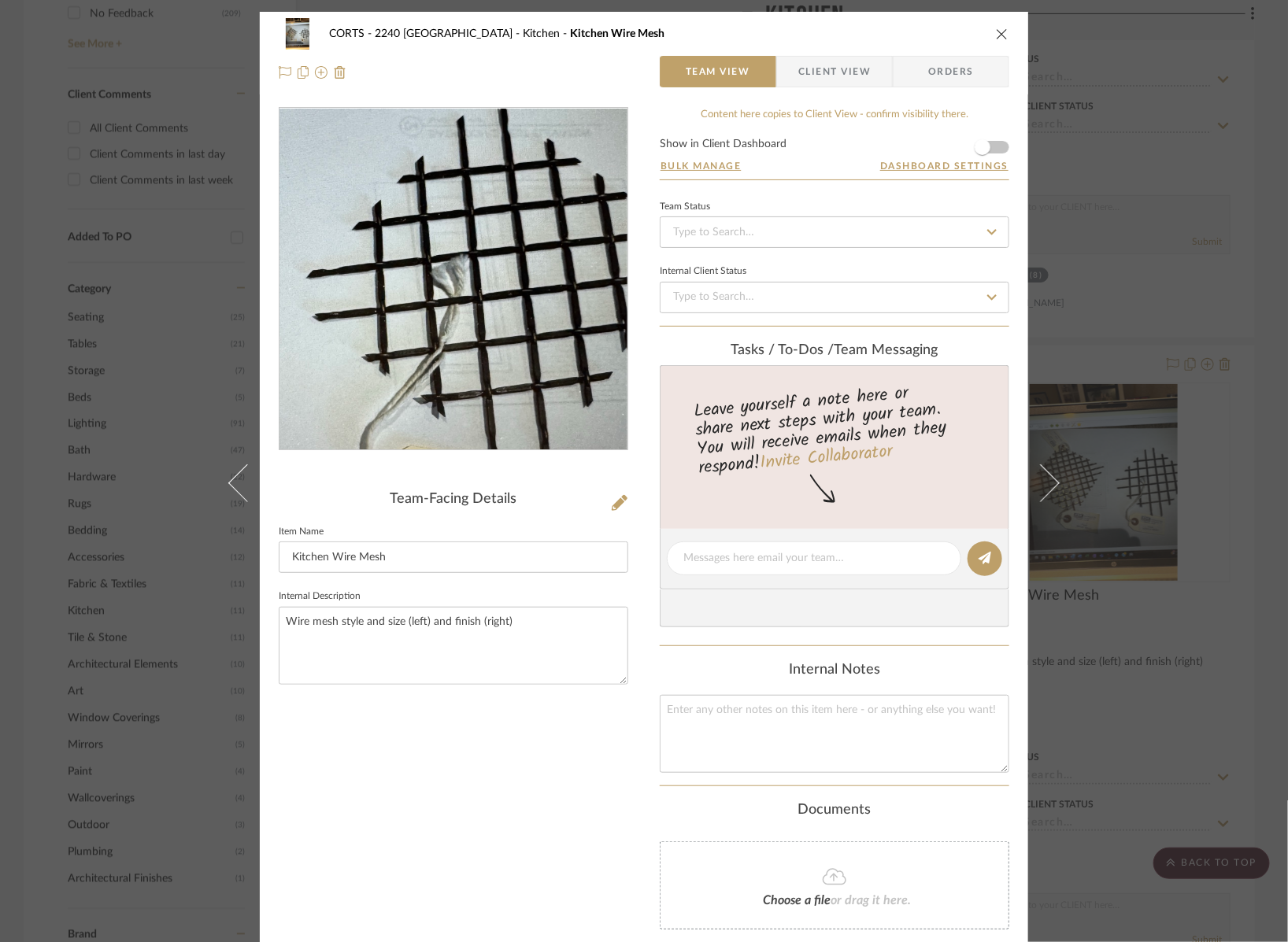
click at [530, 276] on img "0" at bounding box center [452, 278] width 255 height 341
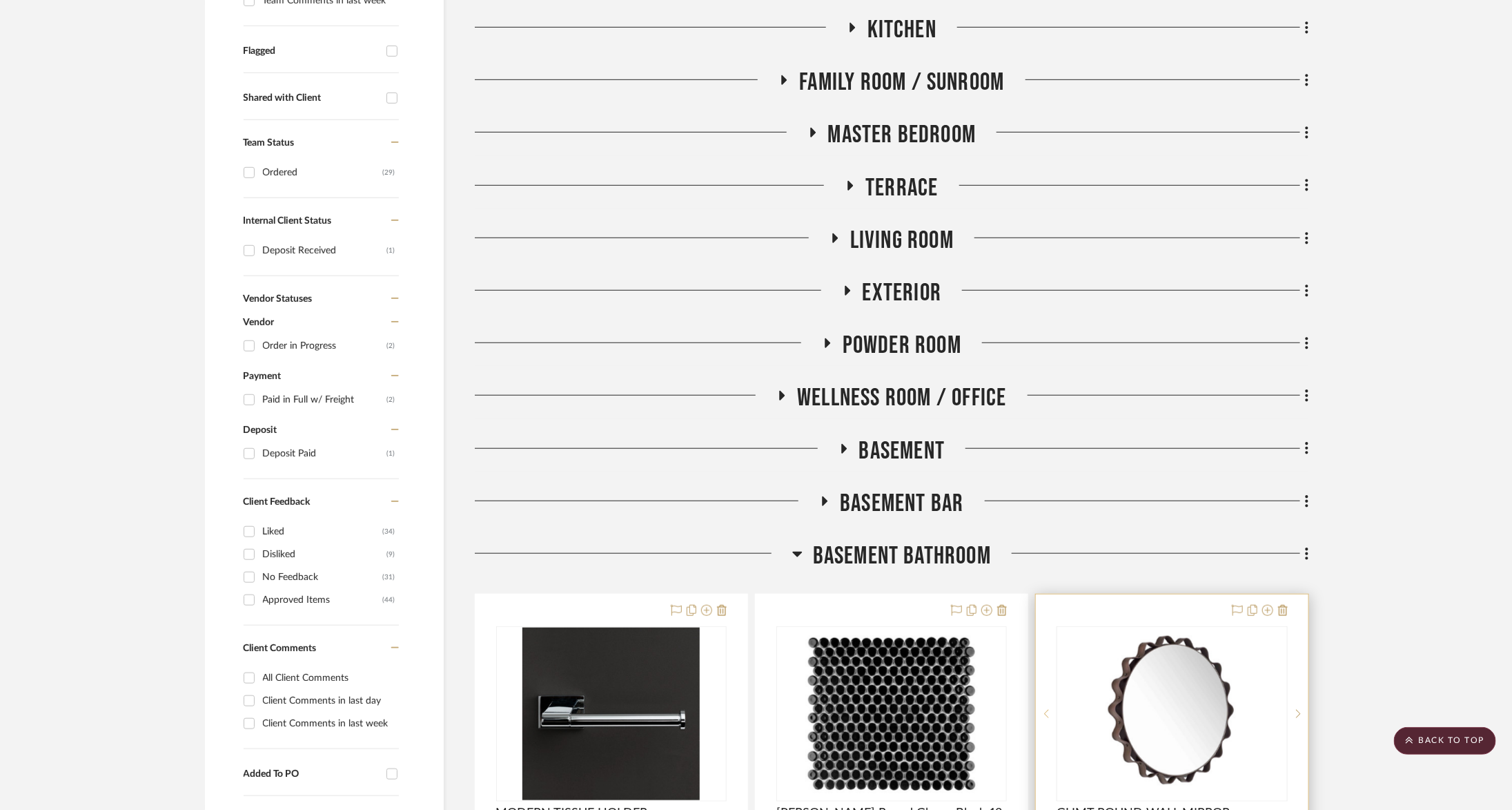
scroll to position [36, 0]
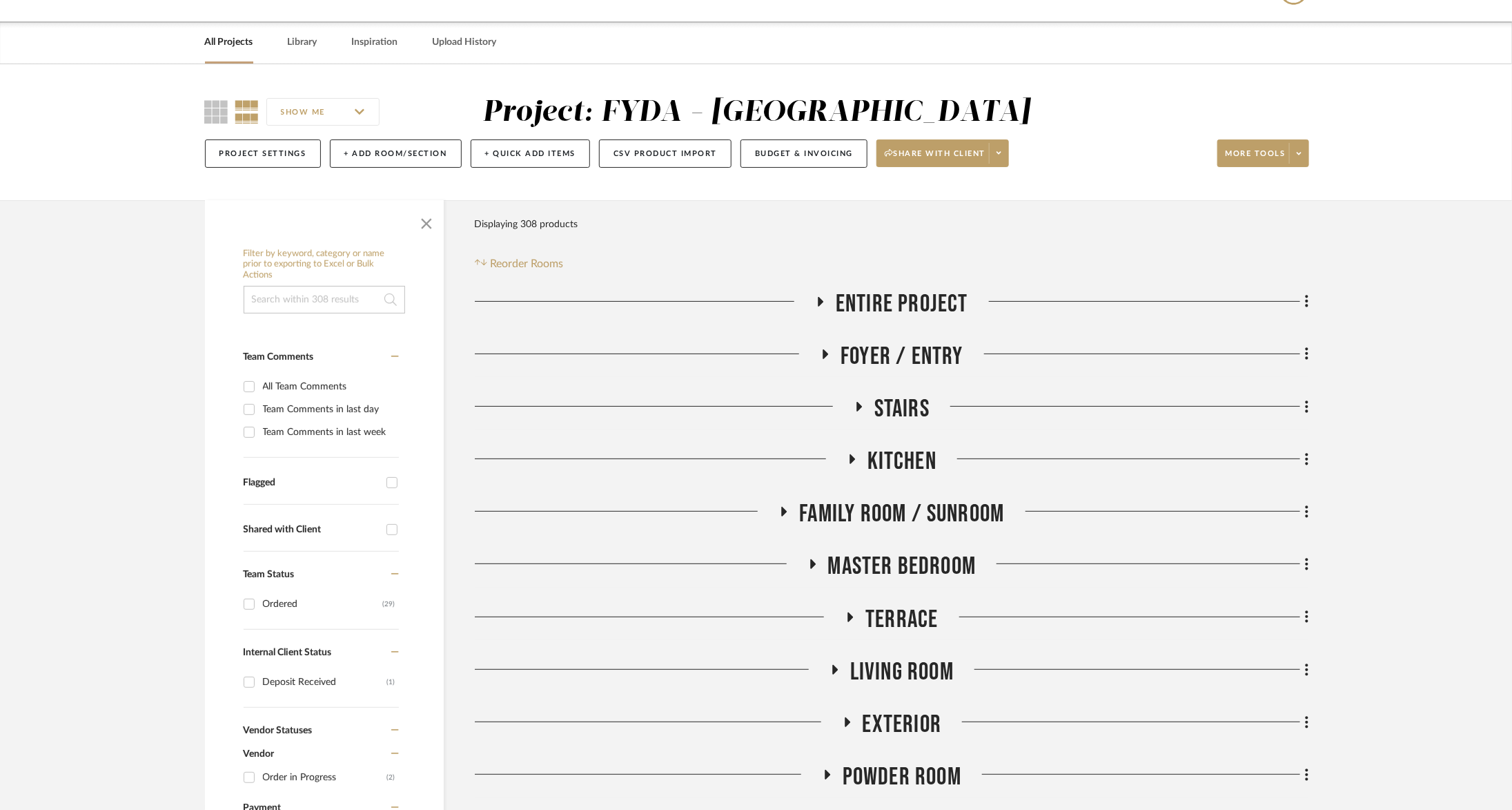
click at [915, 665] on span "Living Room" at bounding box center [902, 671] width 104 height 30
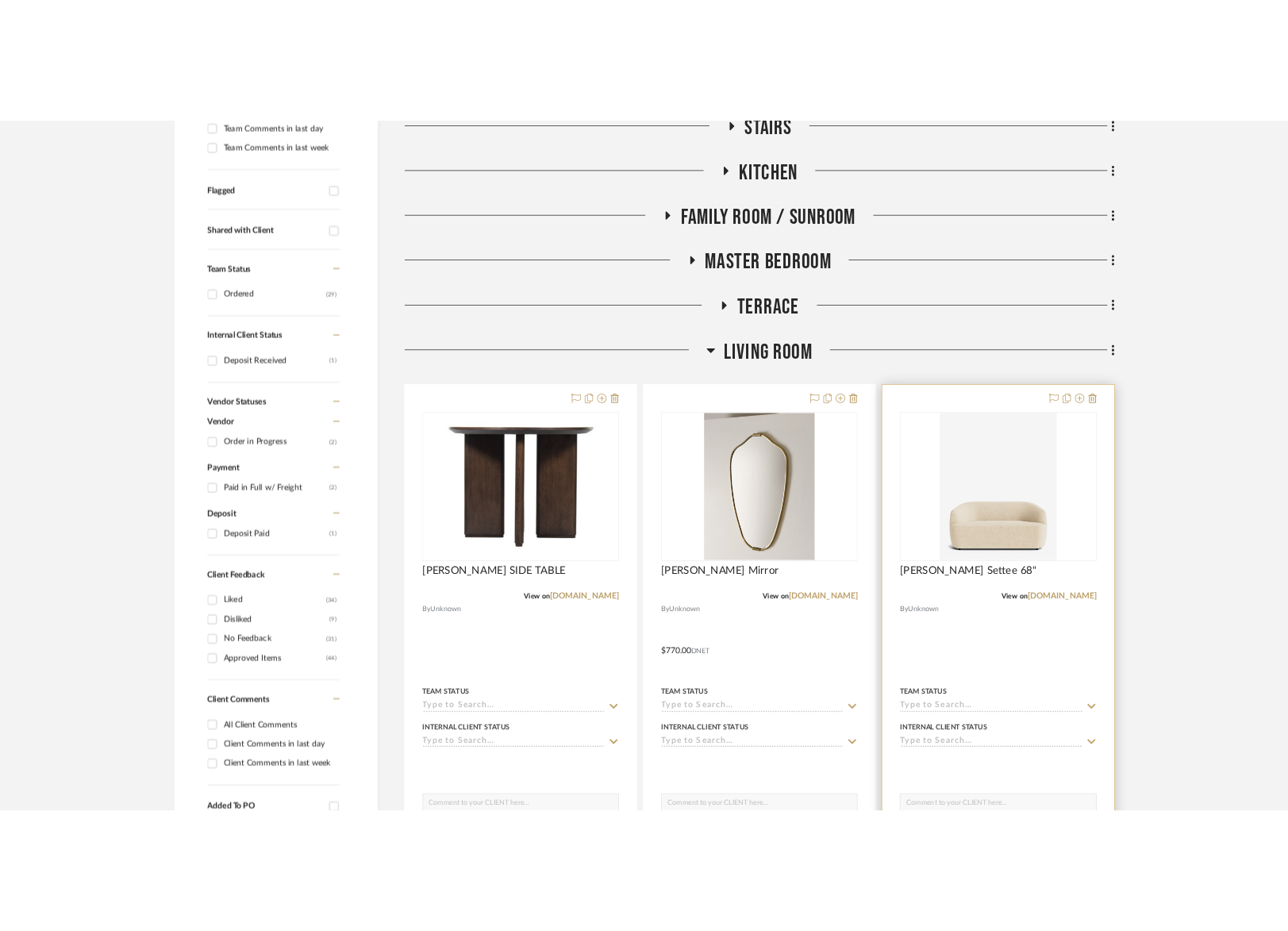
scroll to position [501, 0]
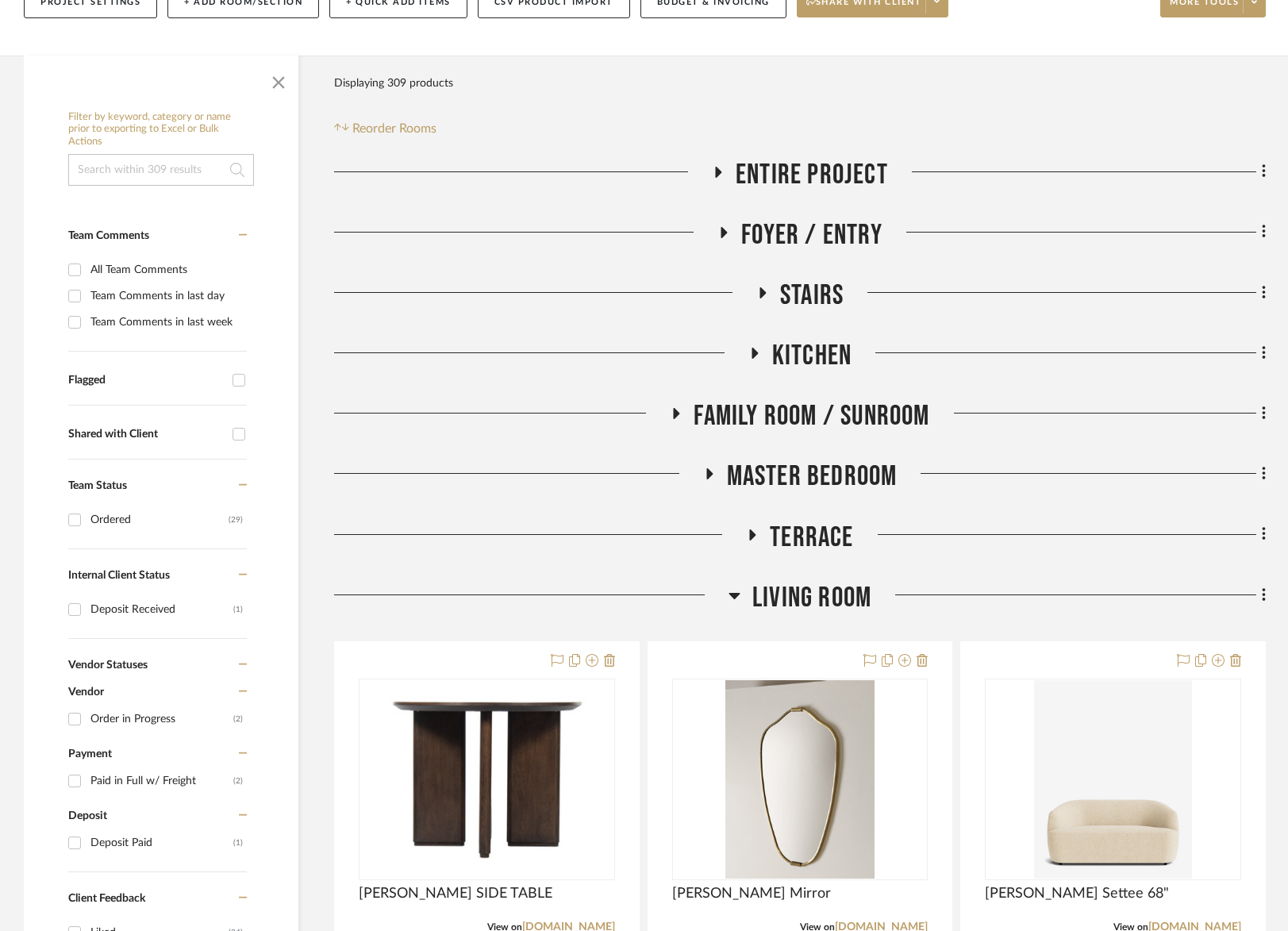
scroll to position [253, 0]
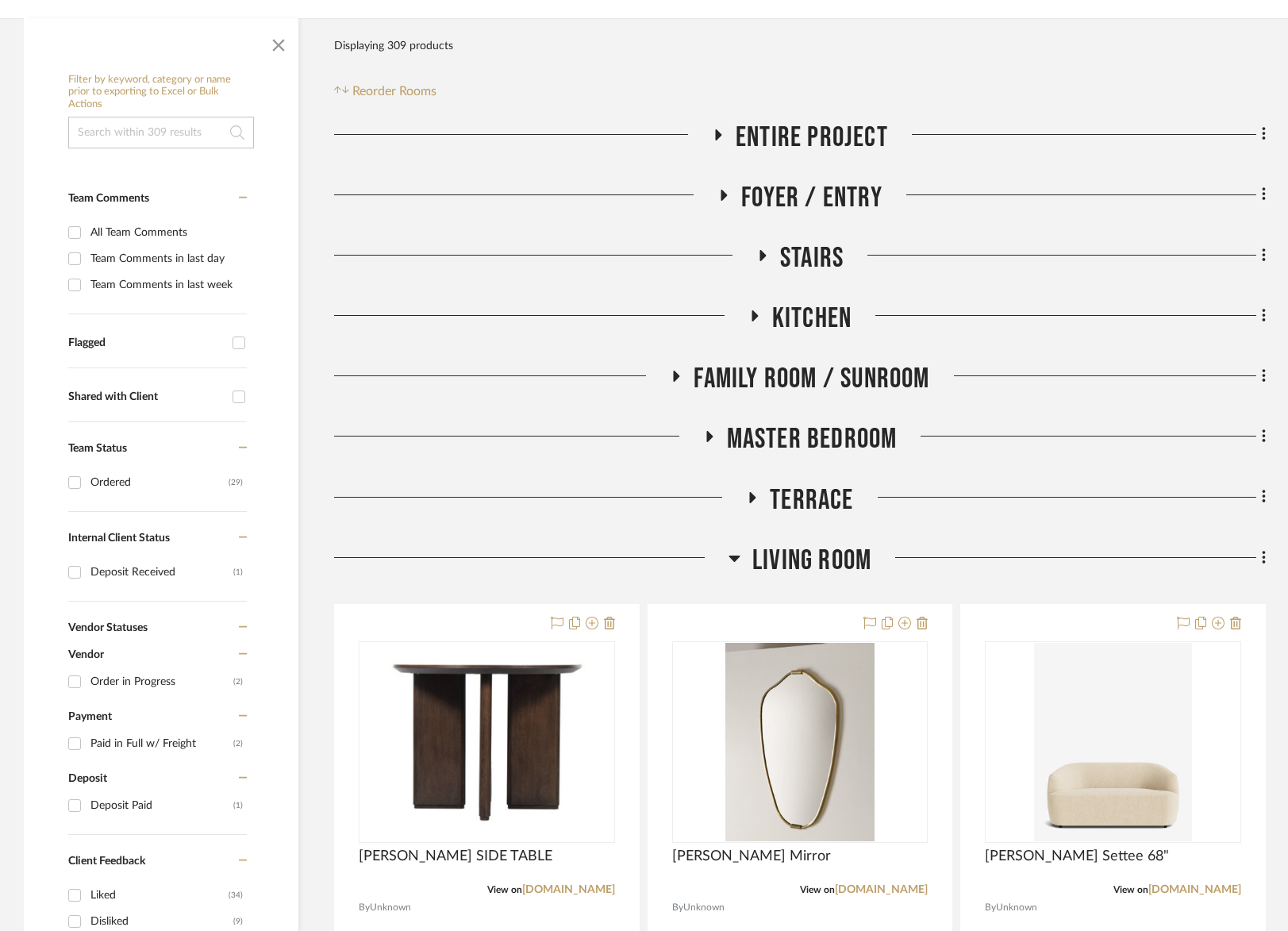
click at [775, 560] on span "Living Room" at bounding box center [812, 560] width 119 height 34
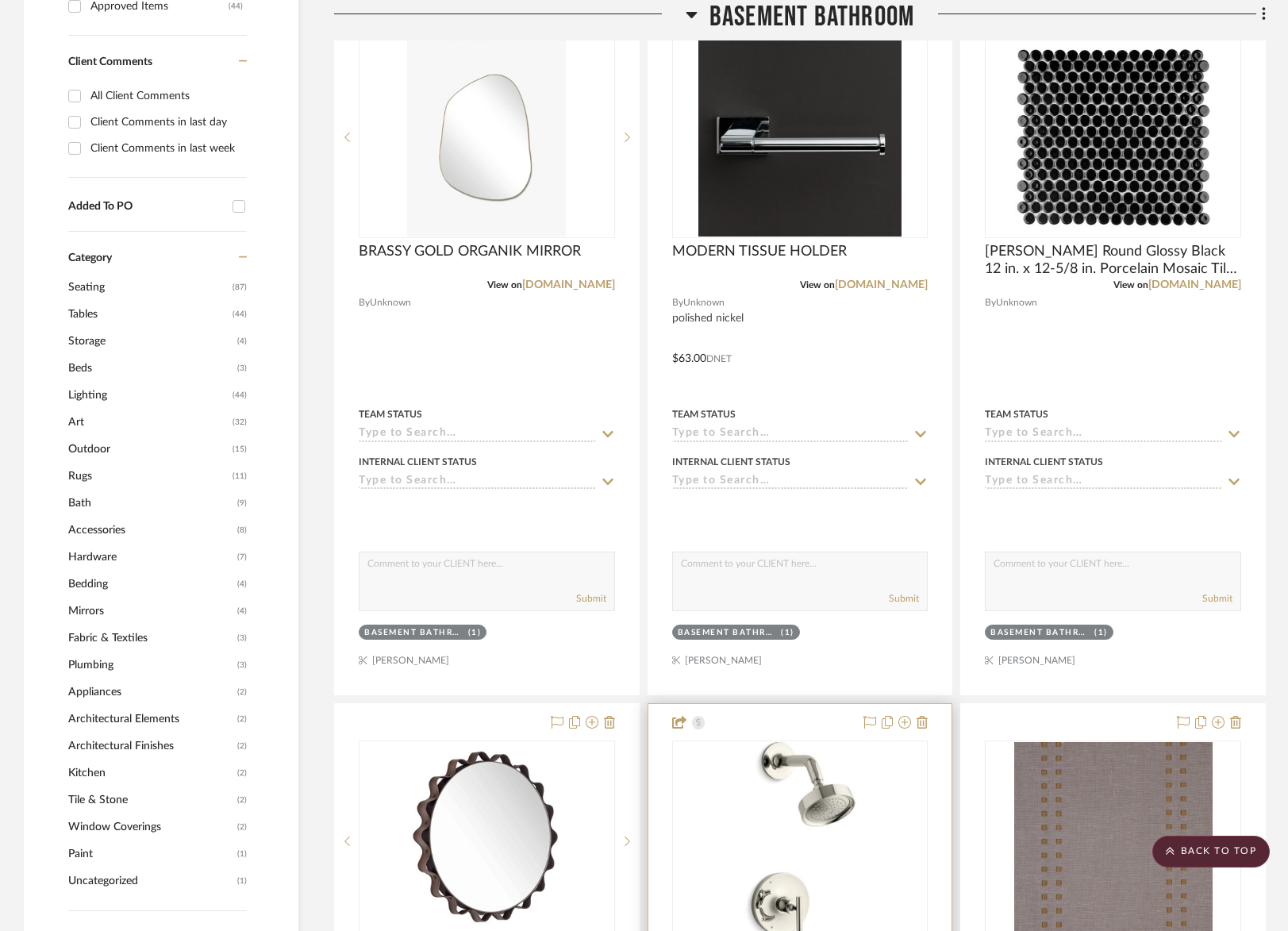
scroll to position [1221, 0]
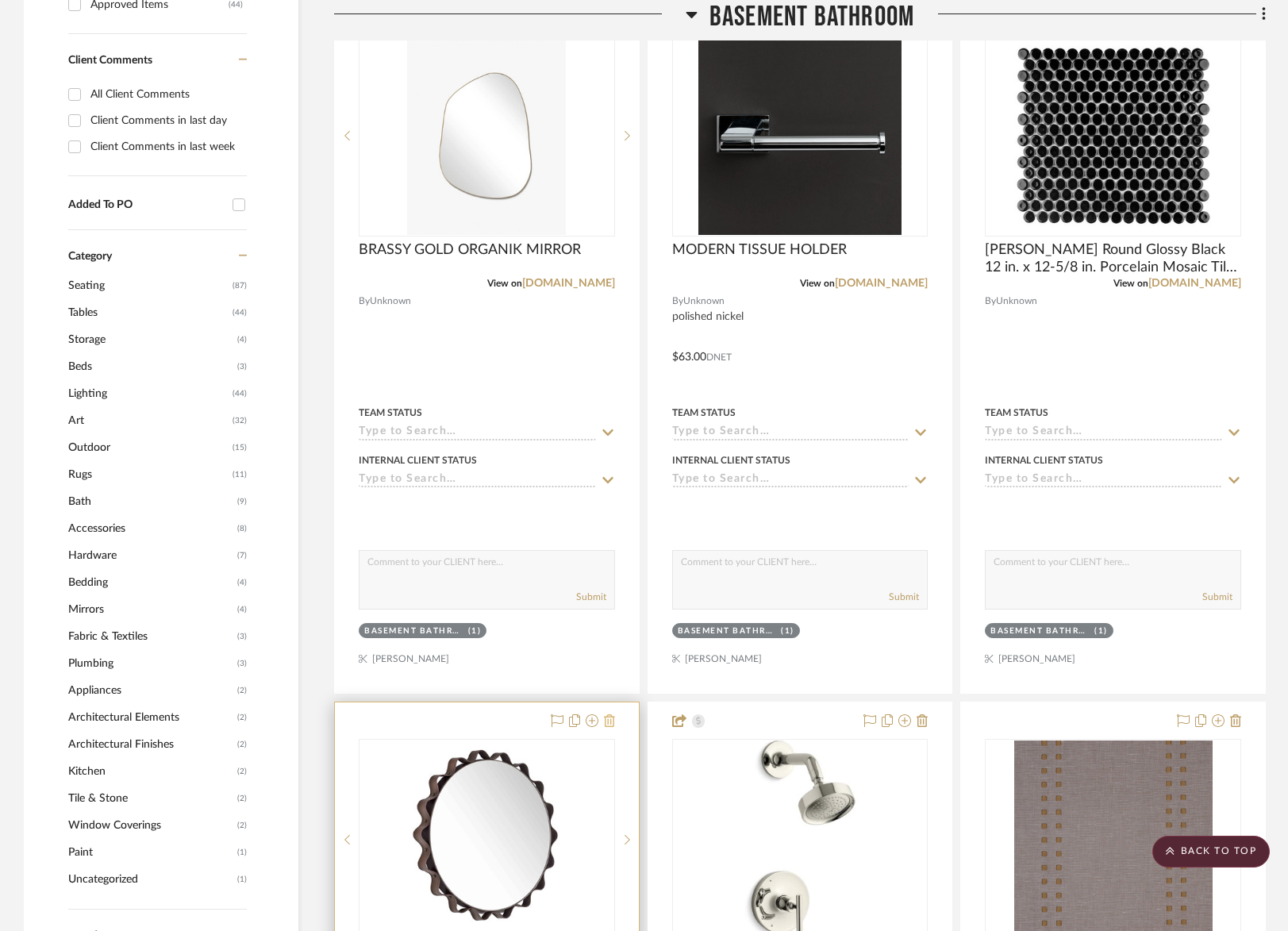
click at [610, 723] on fa-icon at bounding box center [609, 721] width 11 height 13
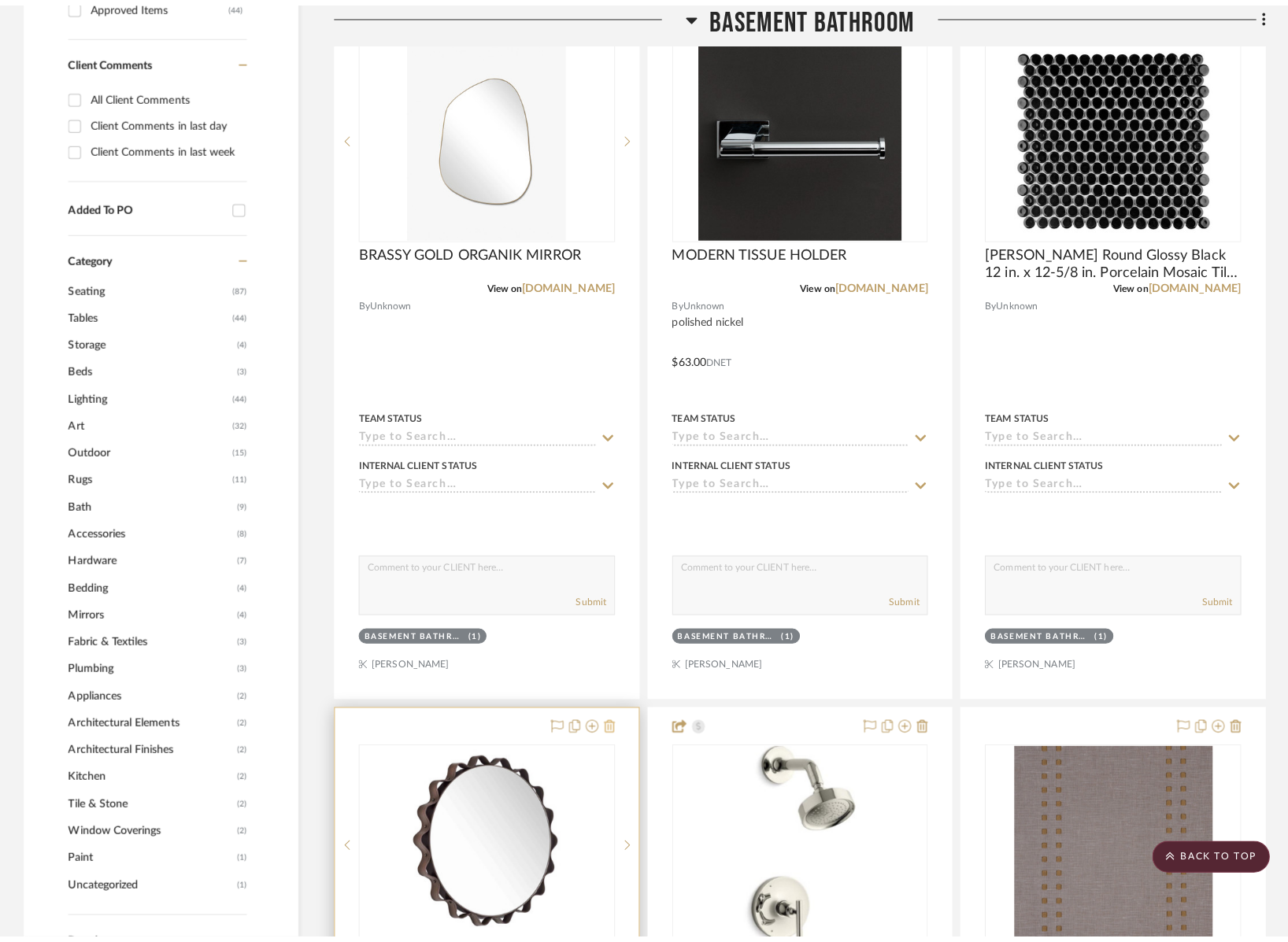
scroll to position [0, 0]
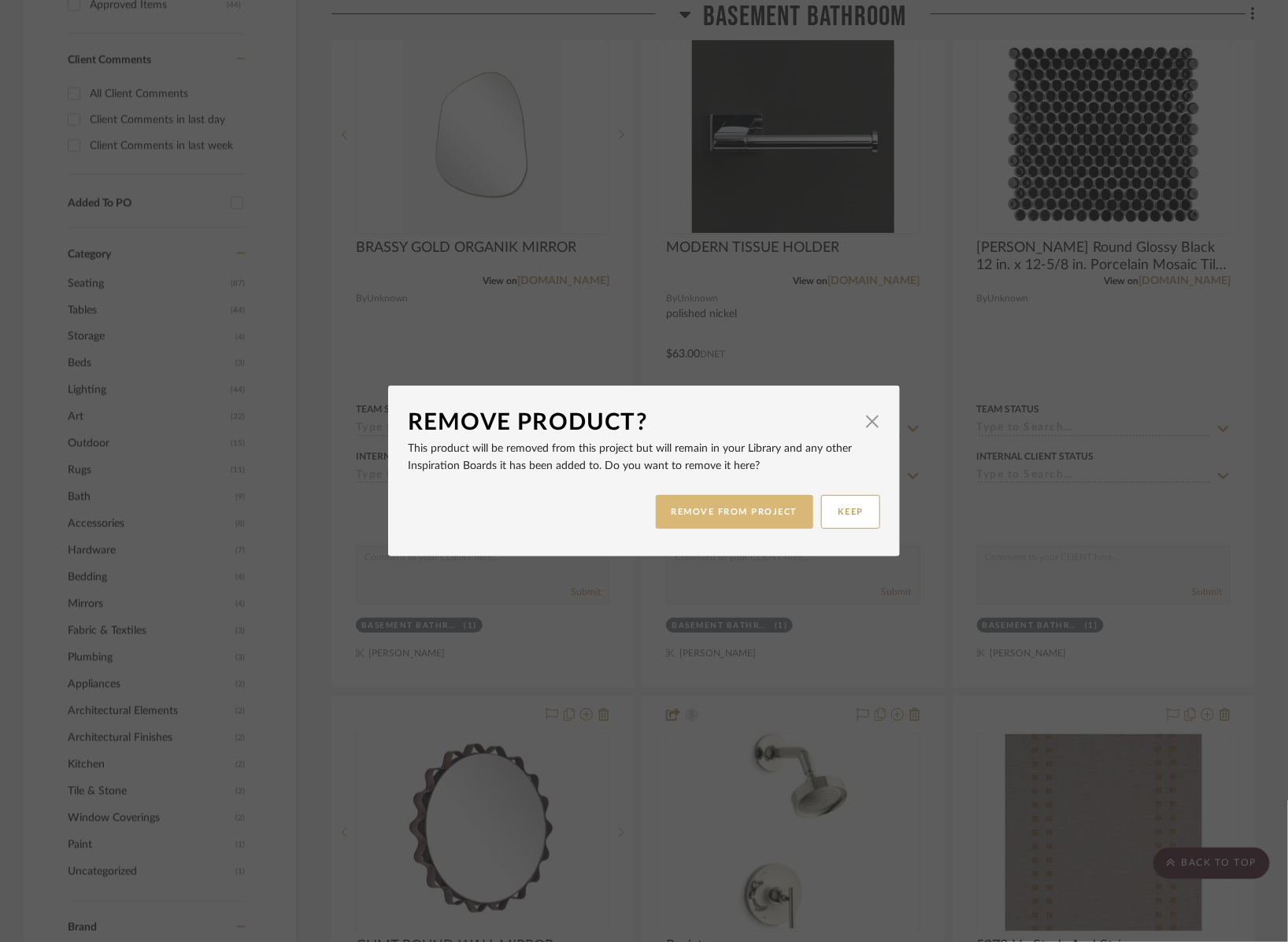
click at [699, 509] on button "REMOVE FROM PROJECT" at bounding box center [734, 511] width 158 height 34
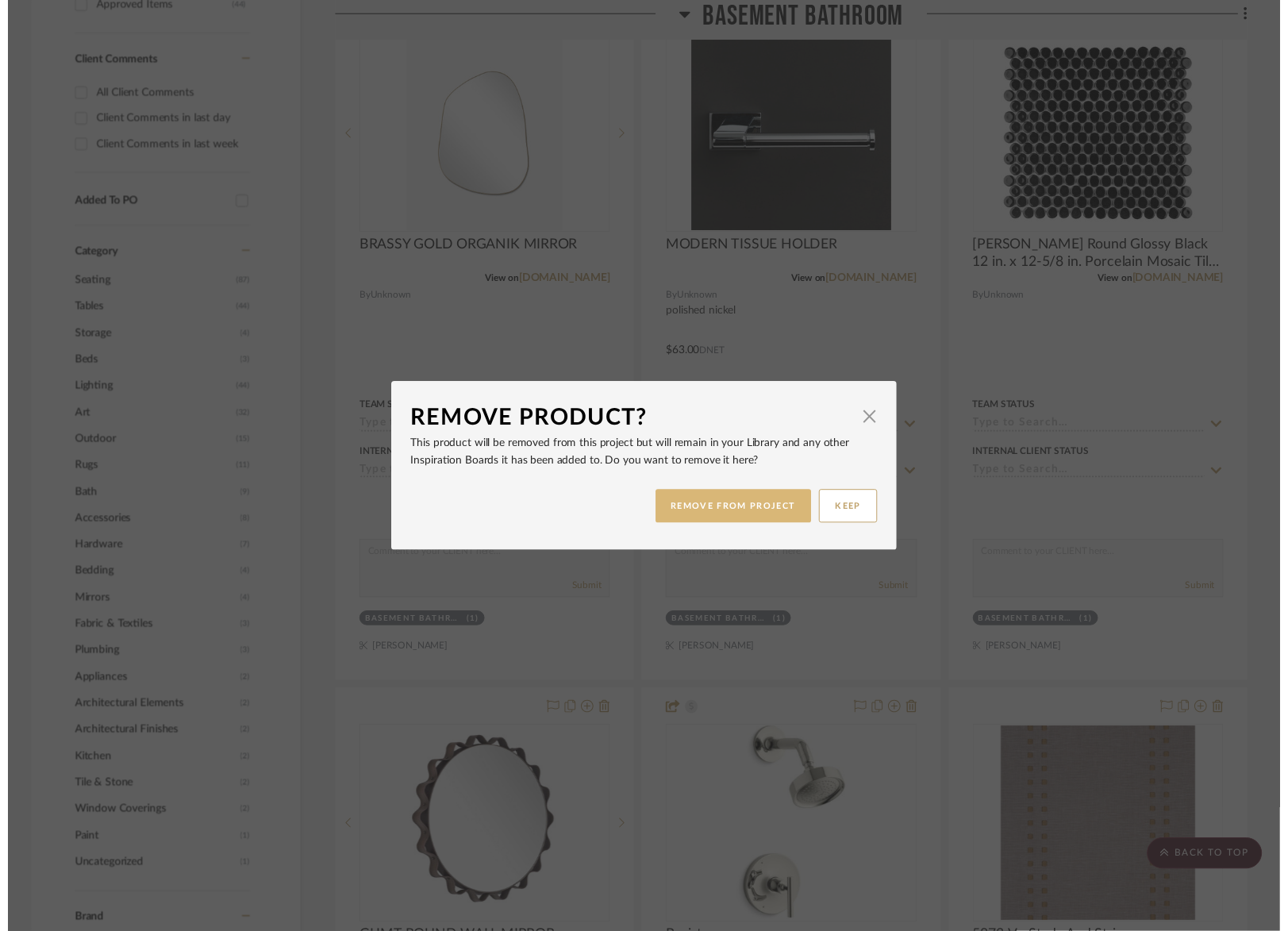
scroll to position [1221, 0]
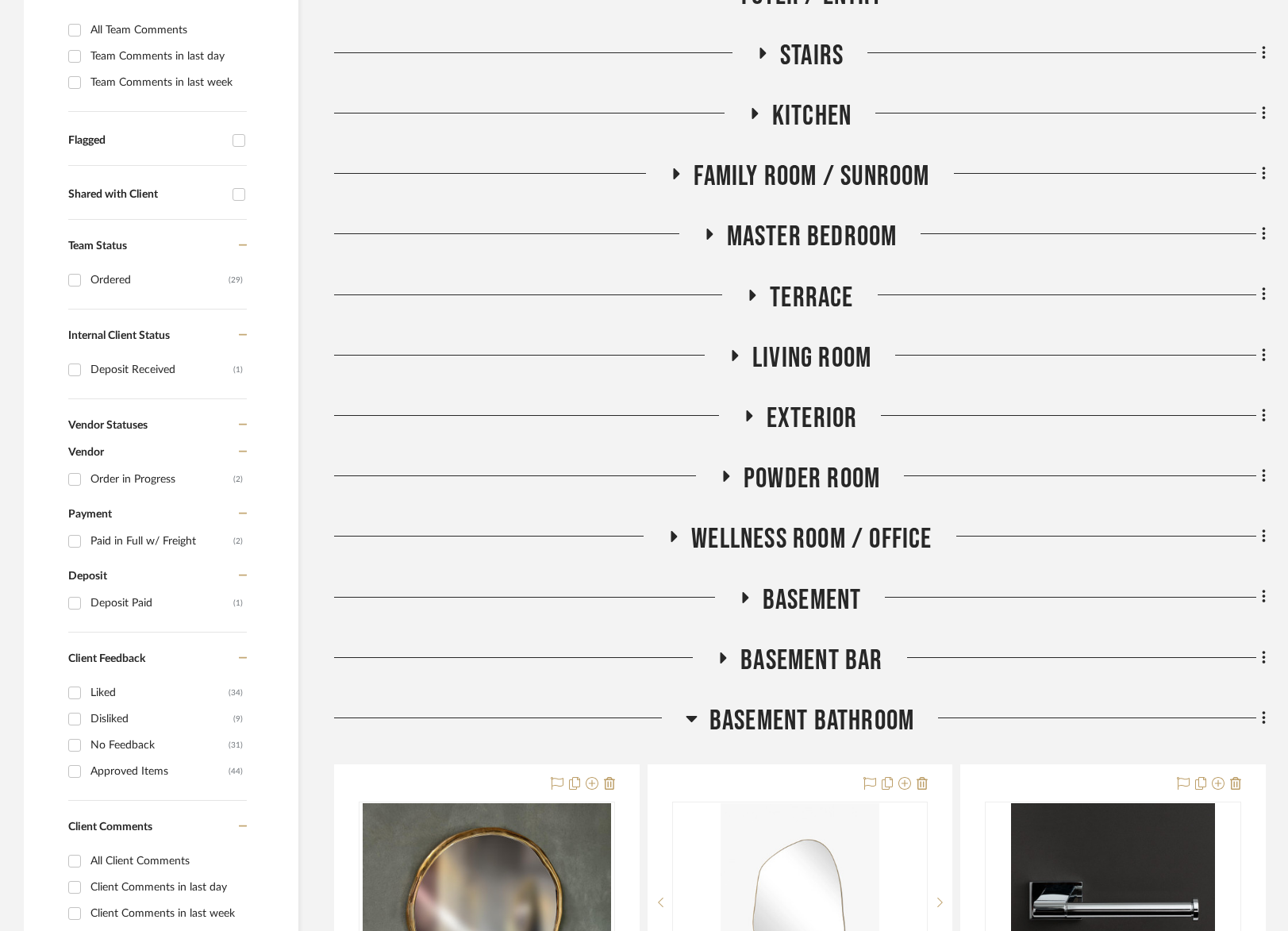
scroll to position [1124, 0]
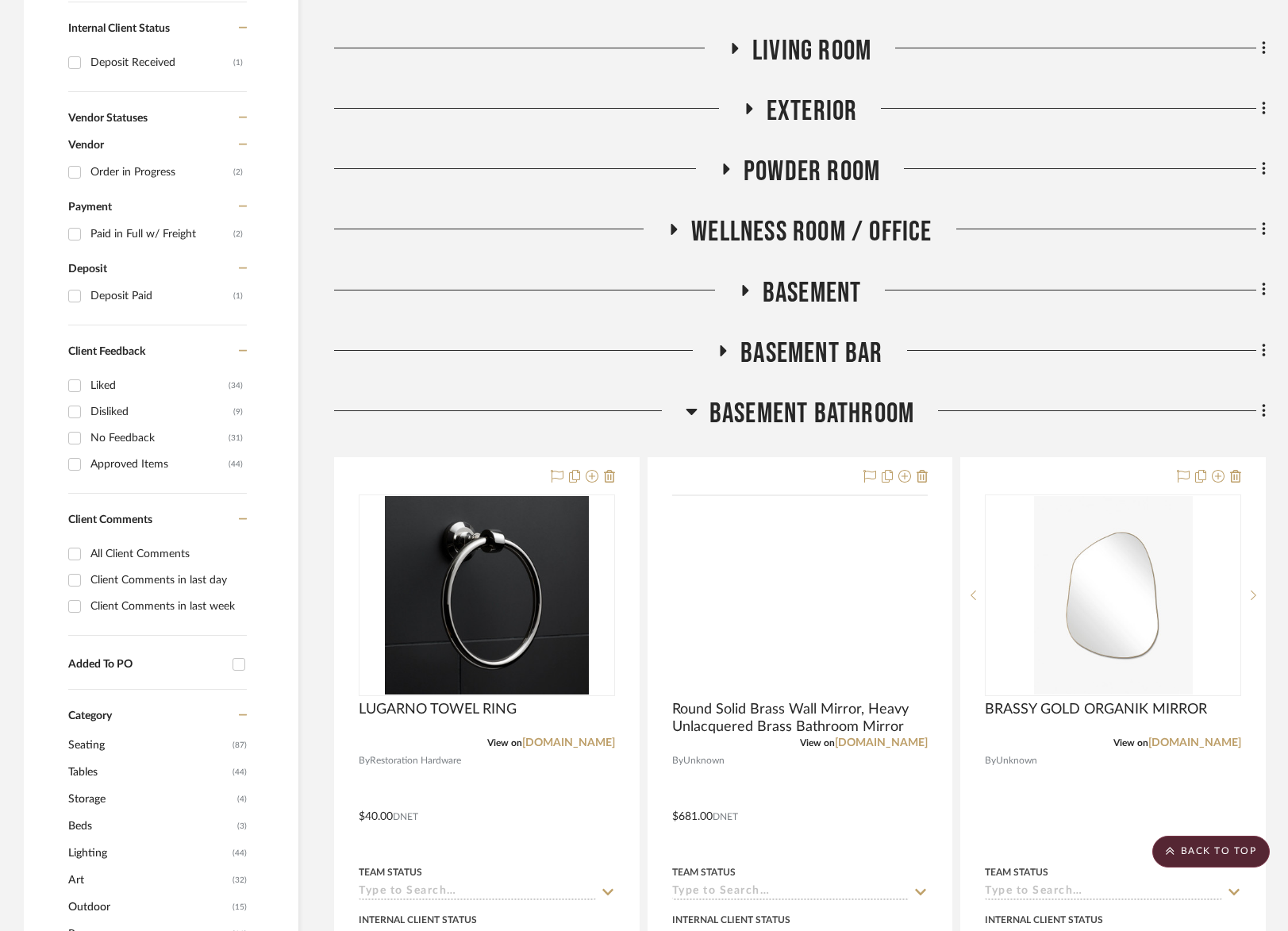
scroll to position [768, 0]
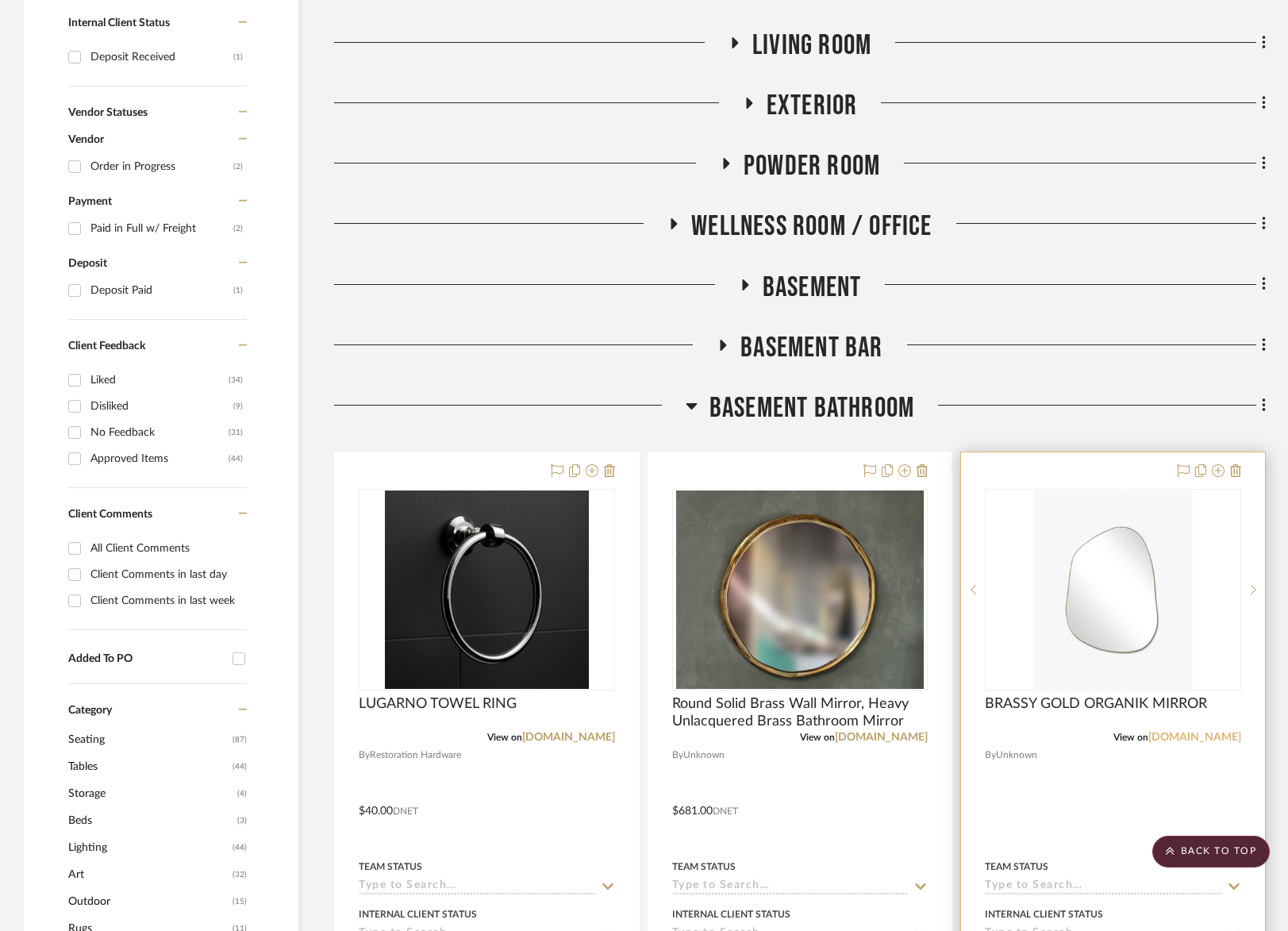
click at [1190, 737] on link "[DOMAIN_NAME]" at bounding box center [1195, 737] width 93 height 11
click at [1026, 545] on div "0" at bounding box center [1114, 589] width 255 height 200
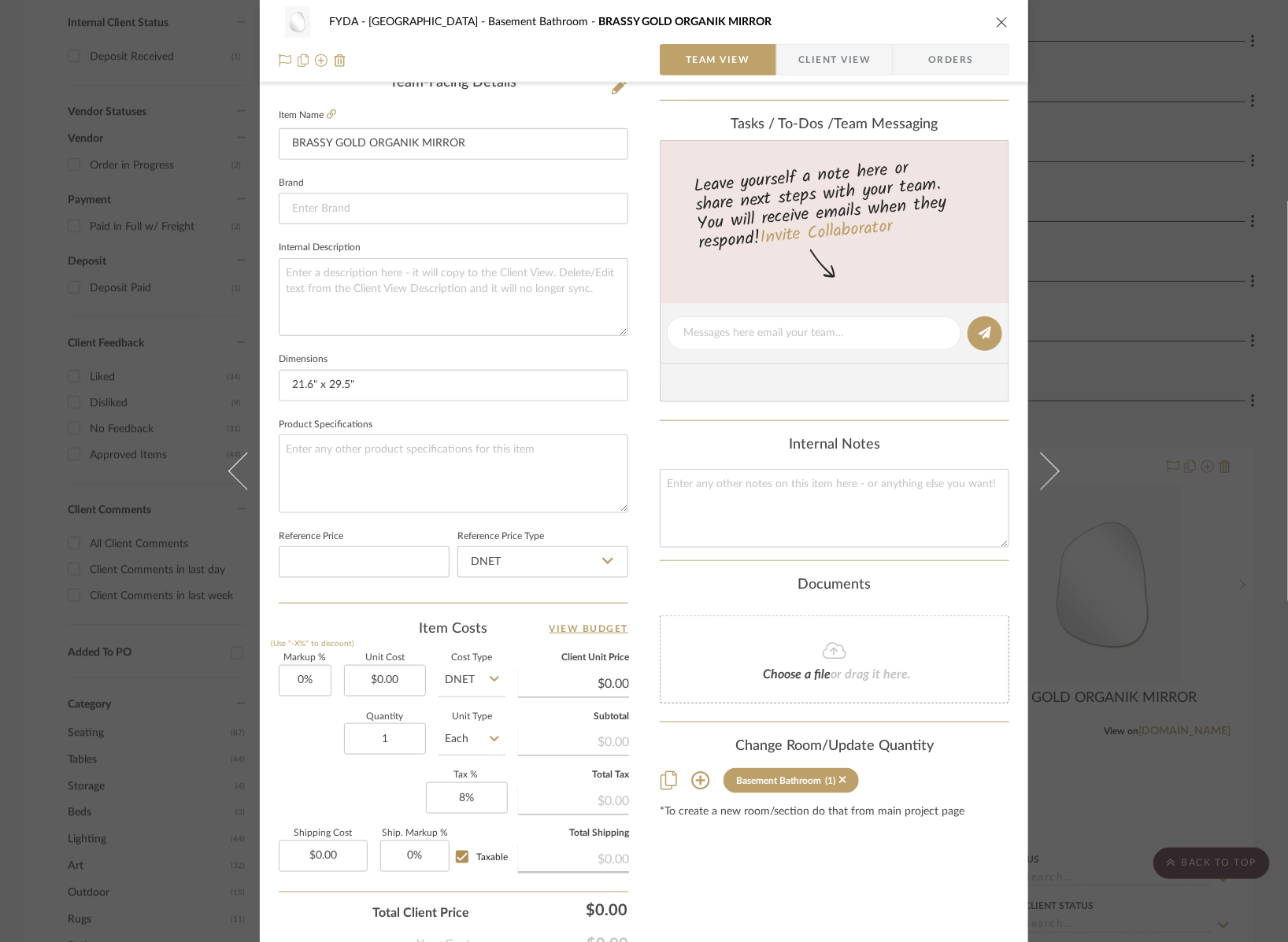
scroll to position [416, 0]
click at [379, 377] on input "21.6" x 29.5"" at bounding box center [453, 386] width 350 height 31
type input "Can Do Large"
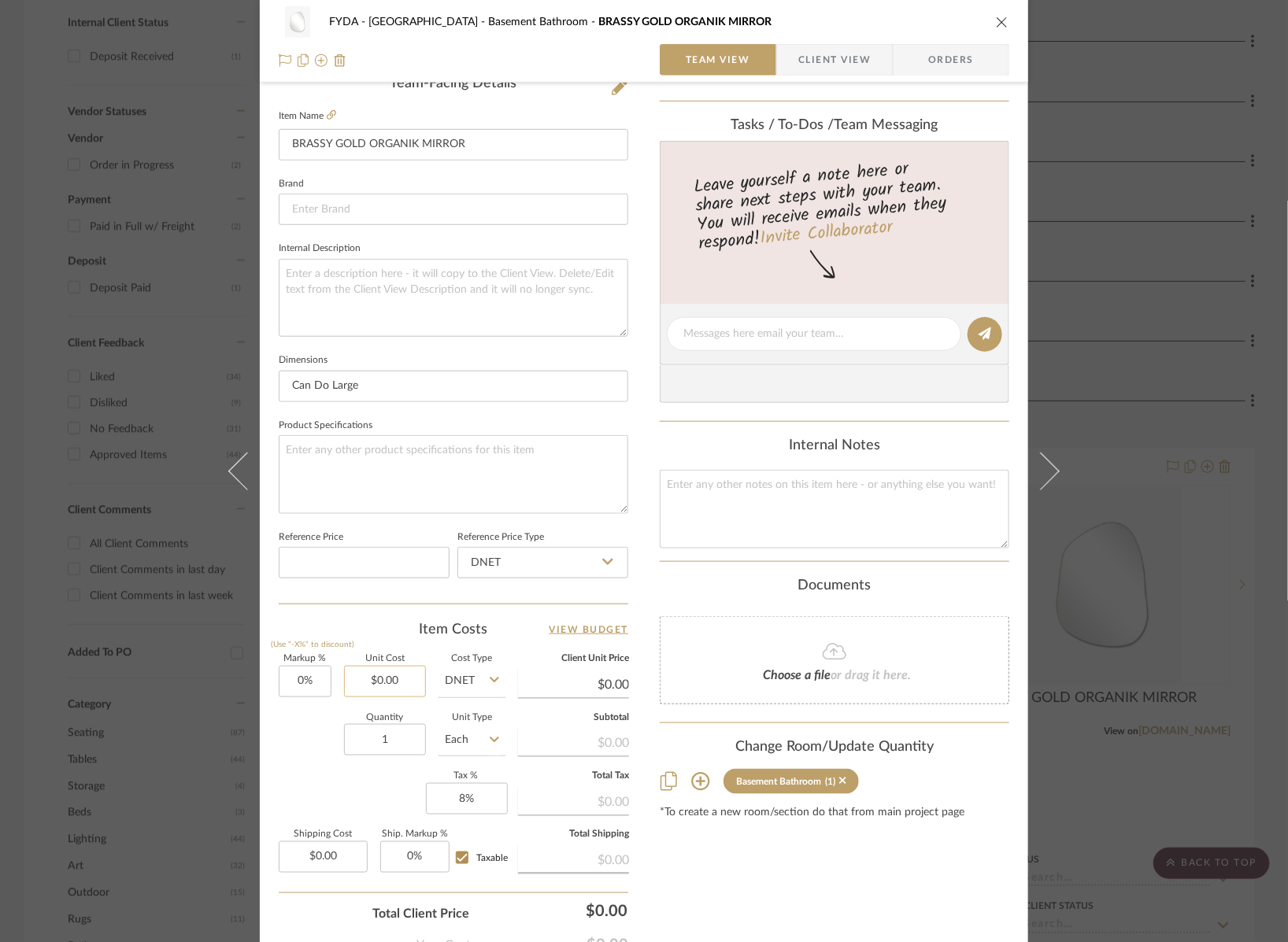
type input "0.00"
click at [388, 671] on input "0.00" at bounding box center [384, 682] width 82 height 31
type input "$496.00"
click at [734, 881] on div "Content here copies to Client View - confirm visibility there. Show in Client D…" at bounding box center [834, 339] width 350 height 1295
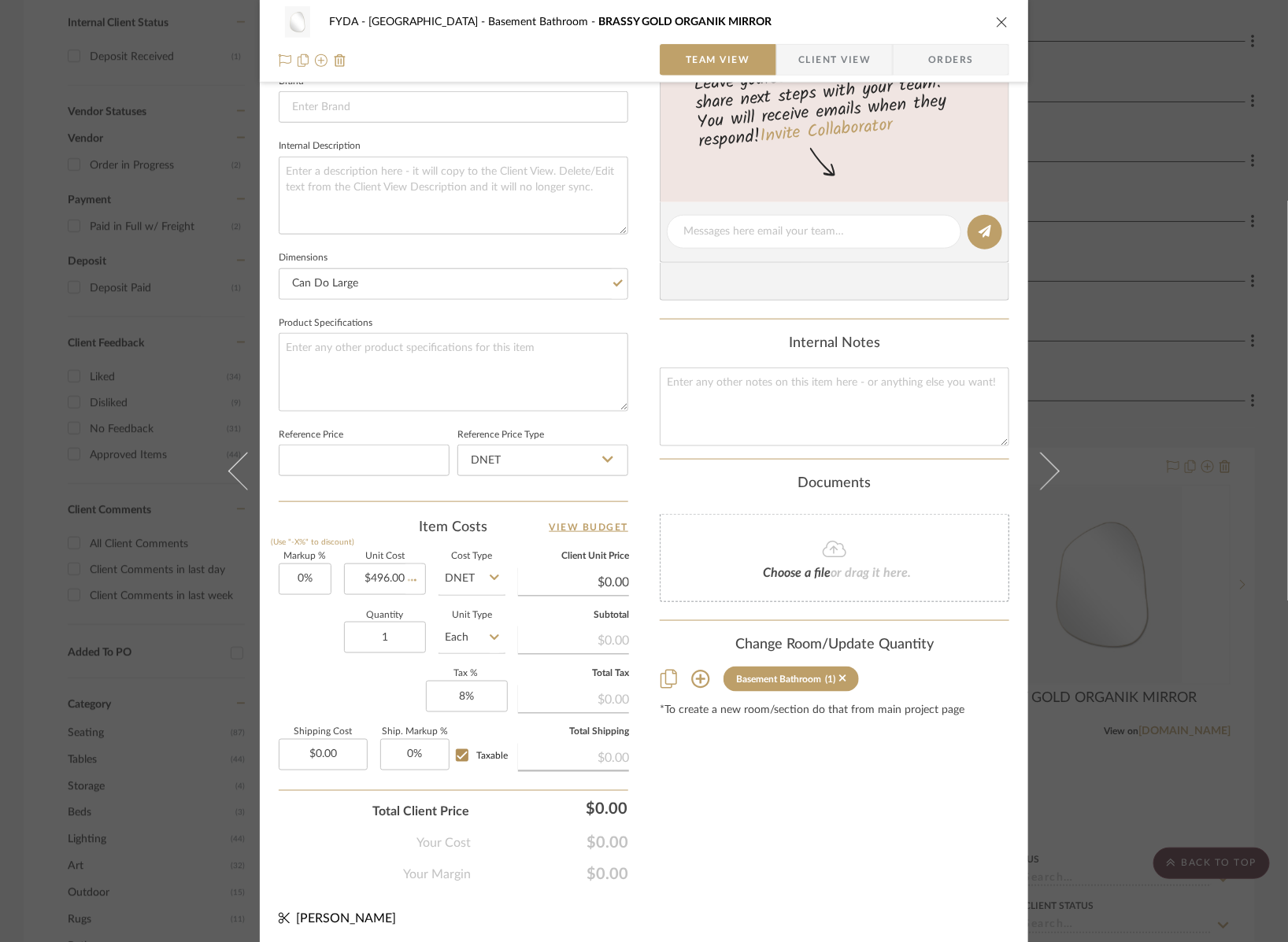
type input "$496.00"
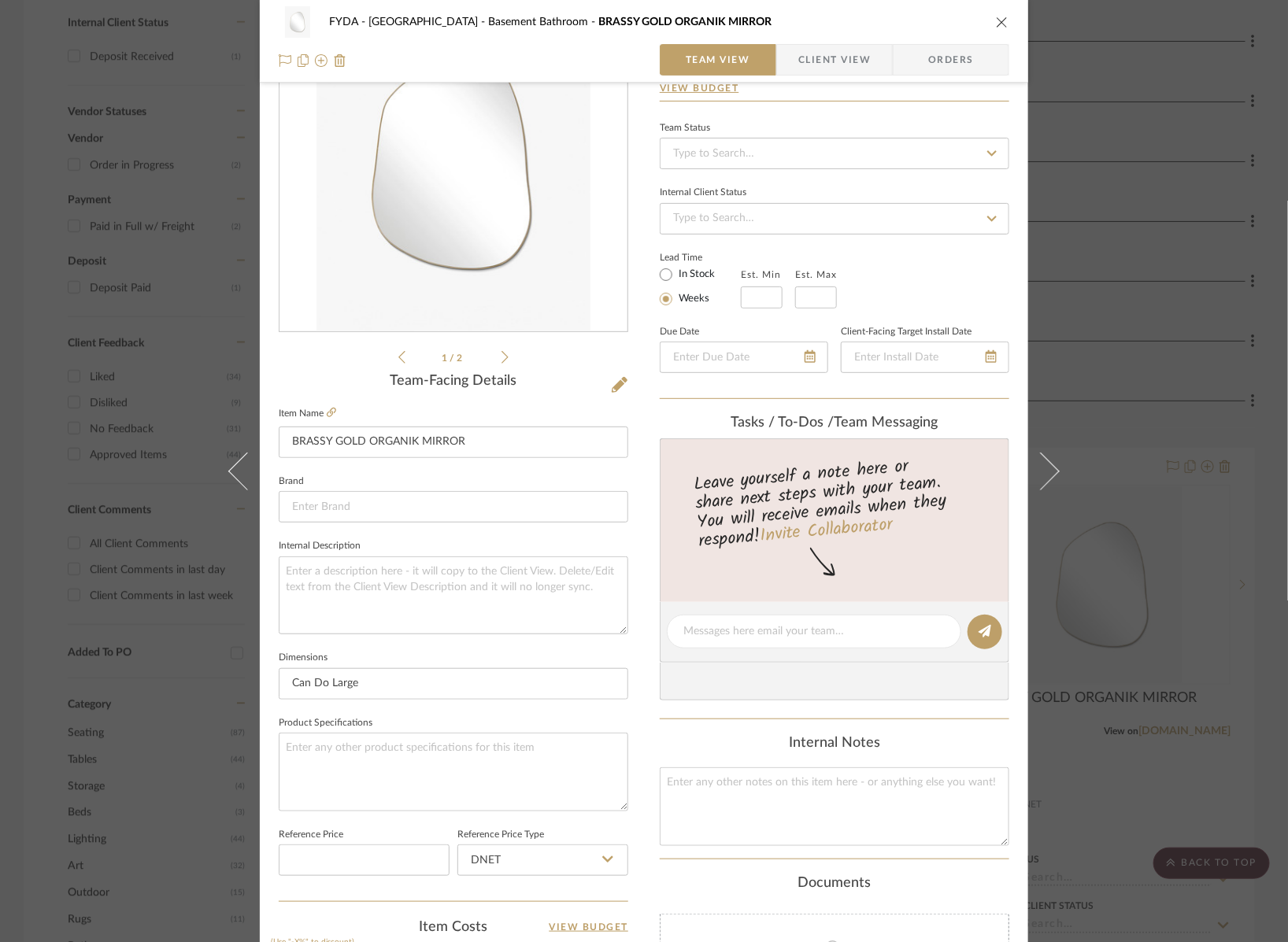
scroll to position [0, 0]
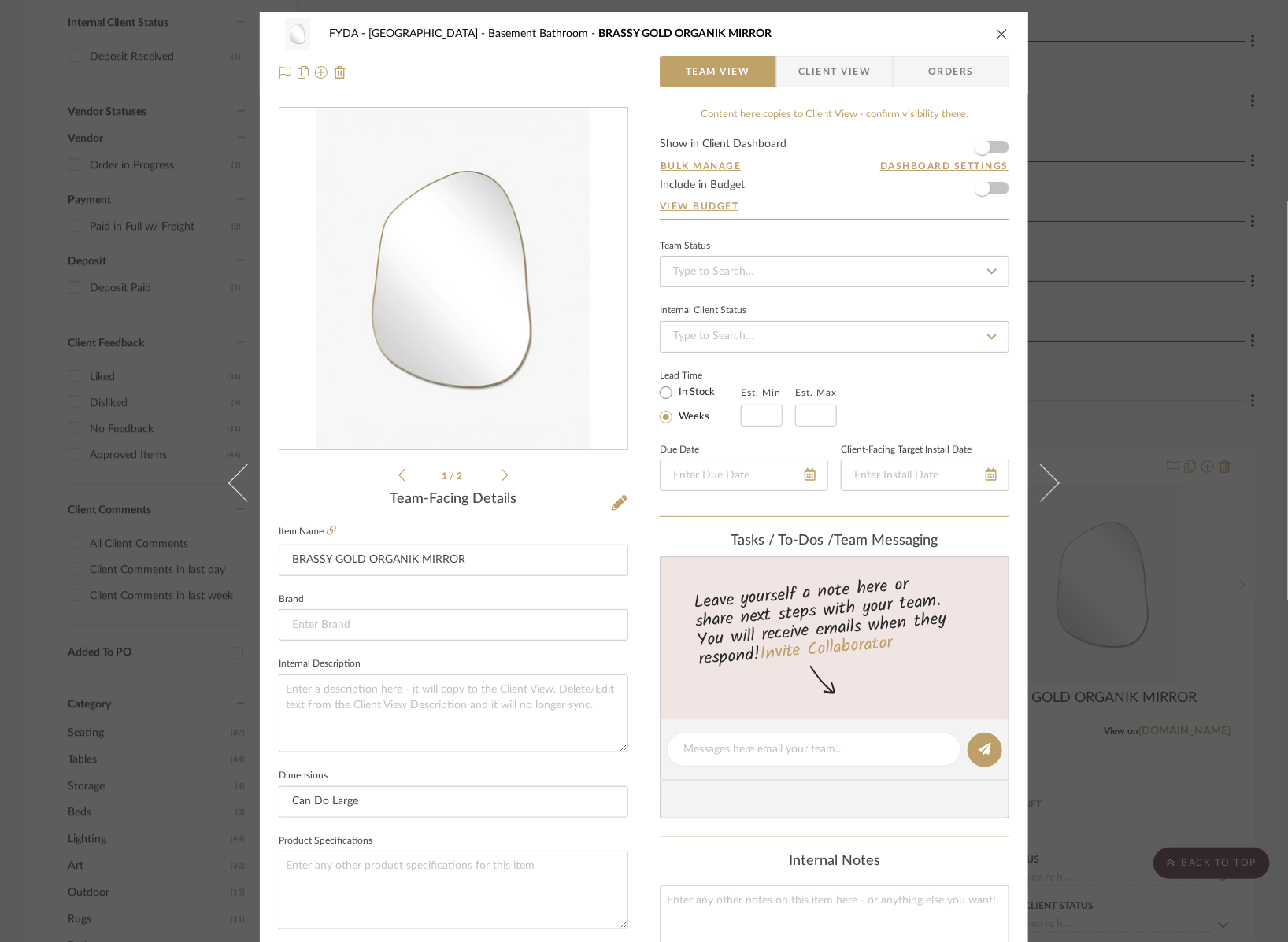
click at [999, 31] on icon "close" at bounding box center [1001, 33] width 12 height 12
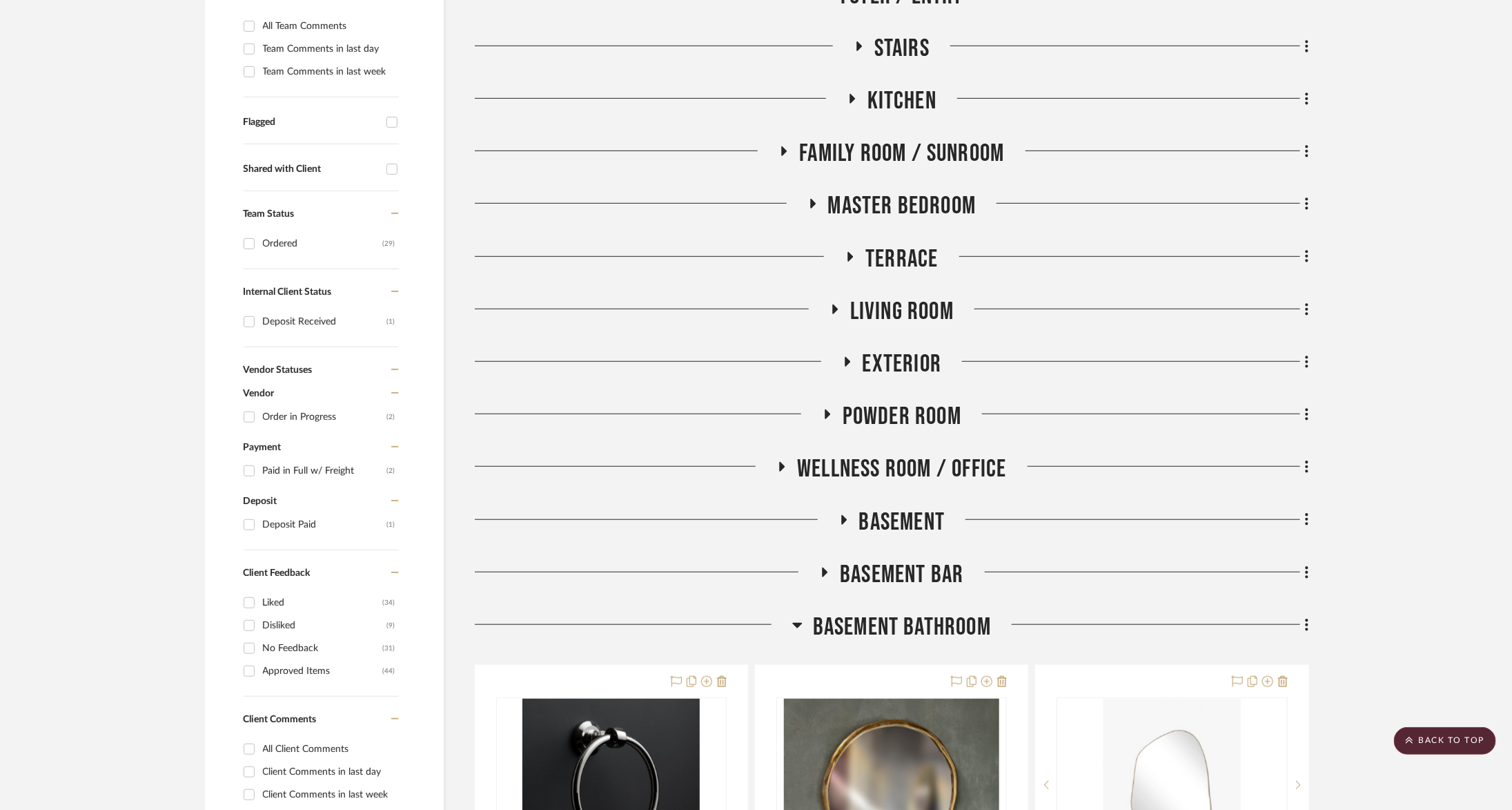
scroll to position [394, 0]
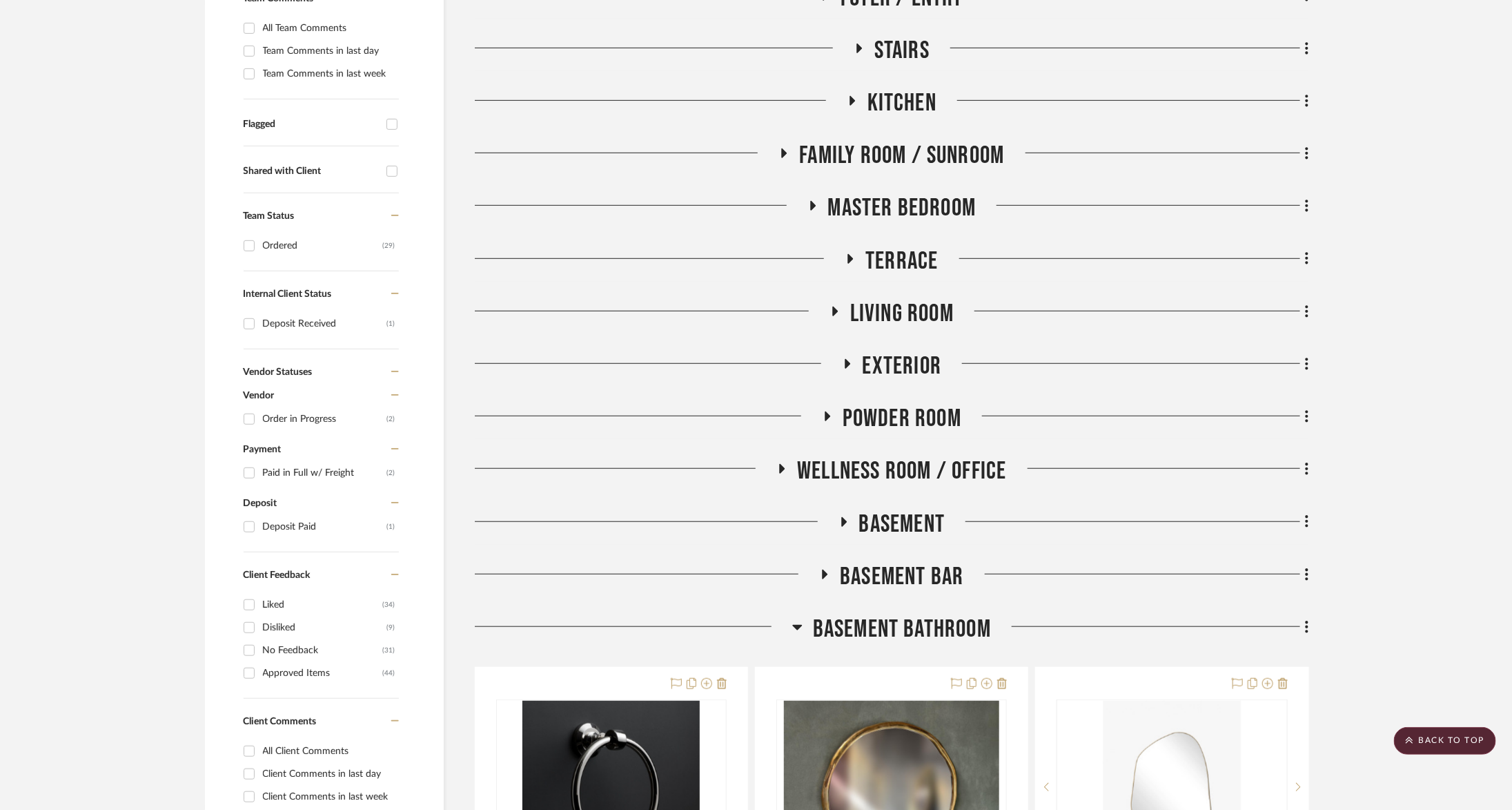
click at [901, 421] on span "Powder Room" at bounding box center [902, 418] width 119 height 30
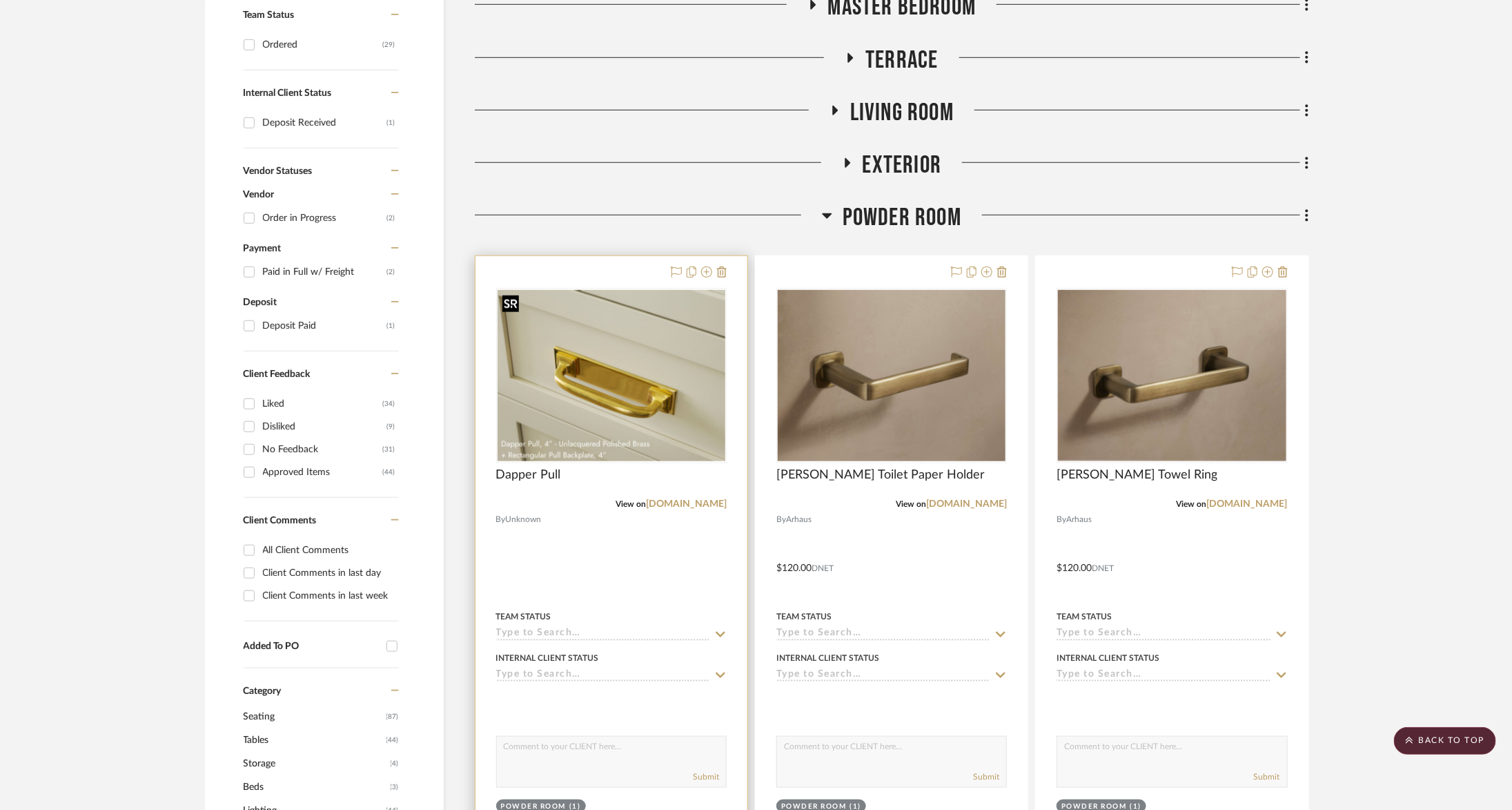
scroll to position [595, 0]
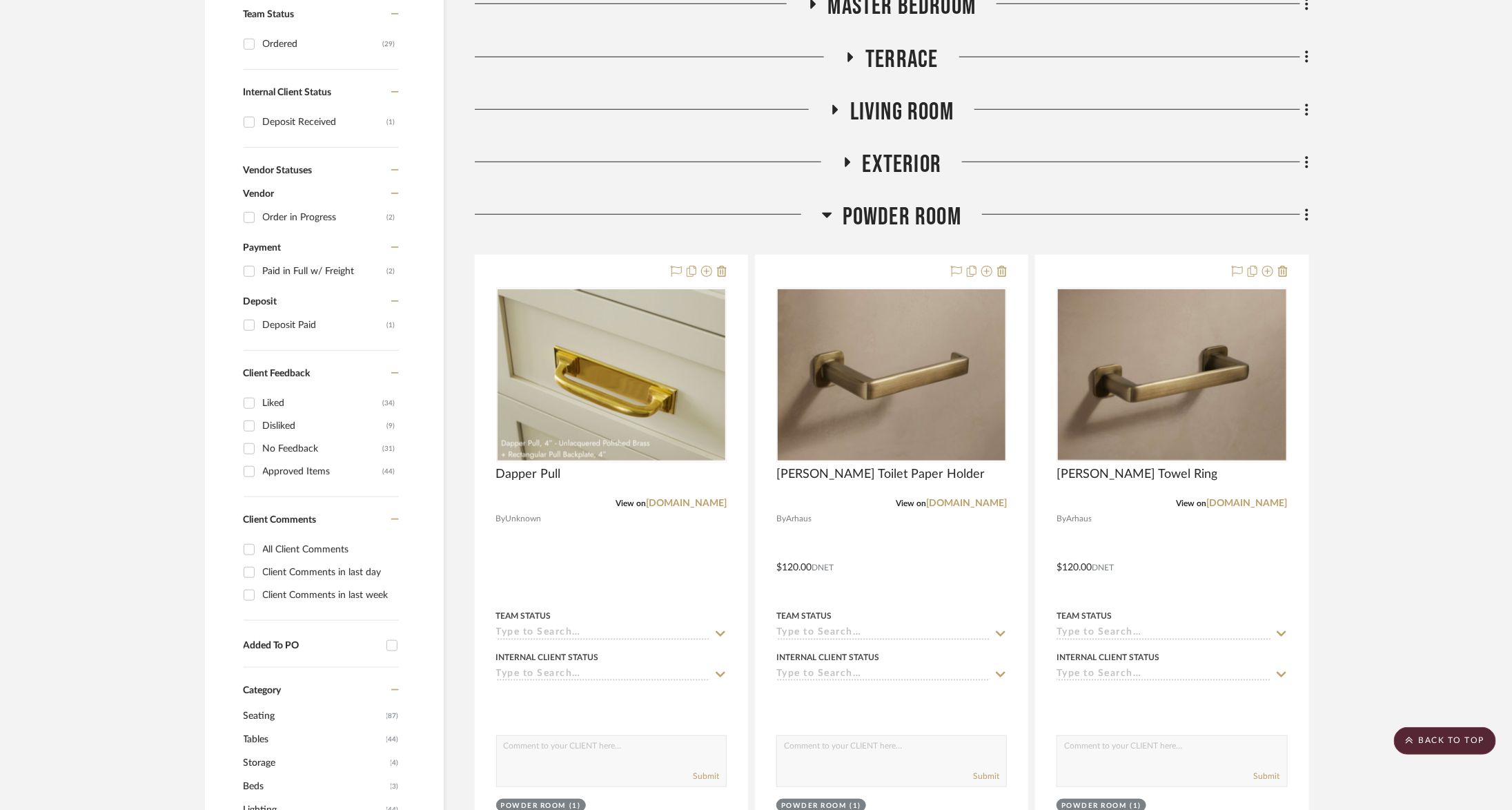
click at [899, 216] on span "Powder Room" at bounding box center [902, 217] width 119 height 30
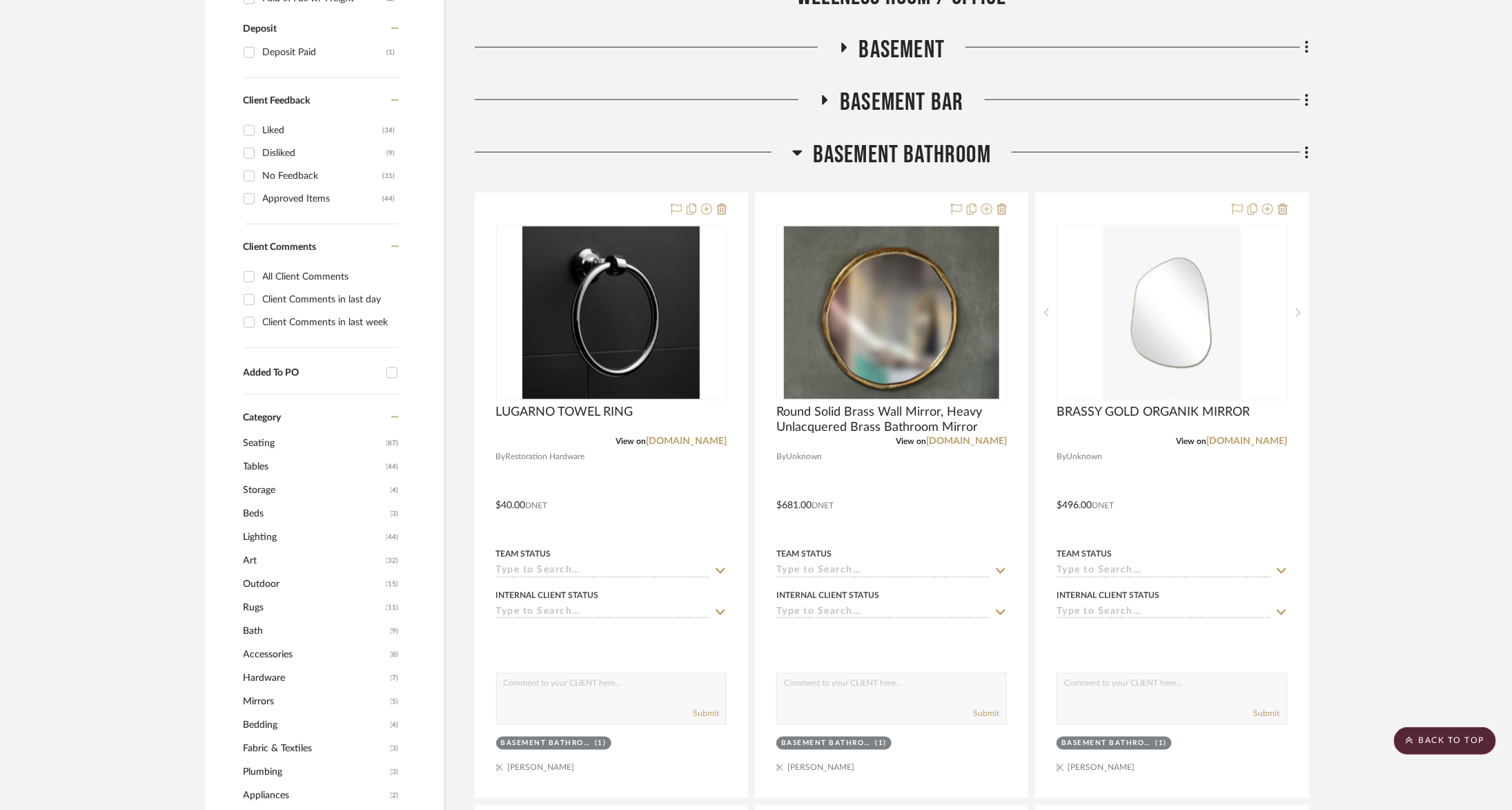
scroll to position [0, 0]
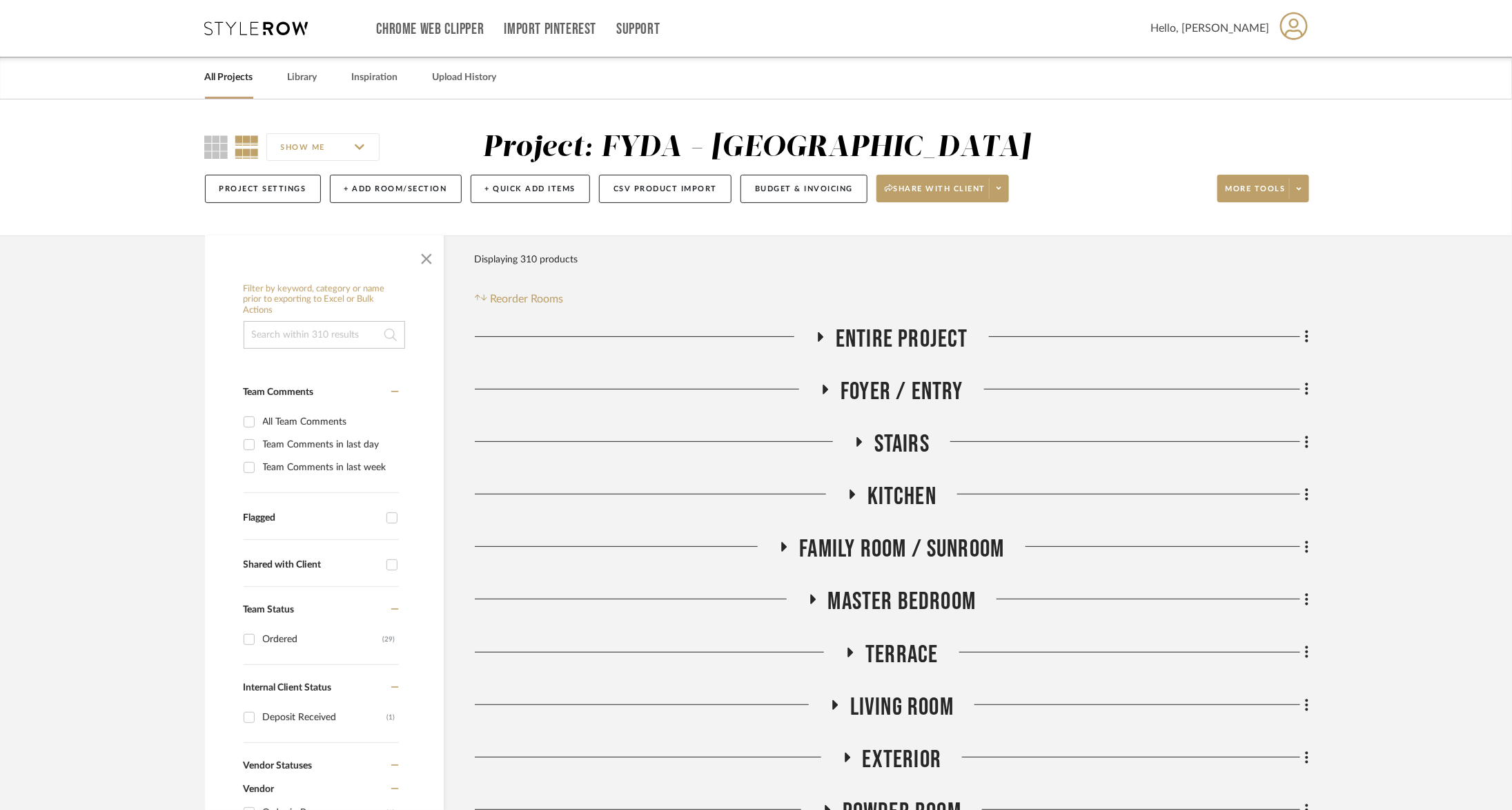
click at [912, 600] on span "Master Bedroom" at bounding box center [902, 601] width 149 height 30
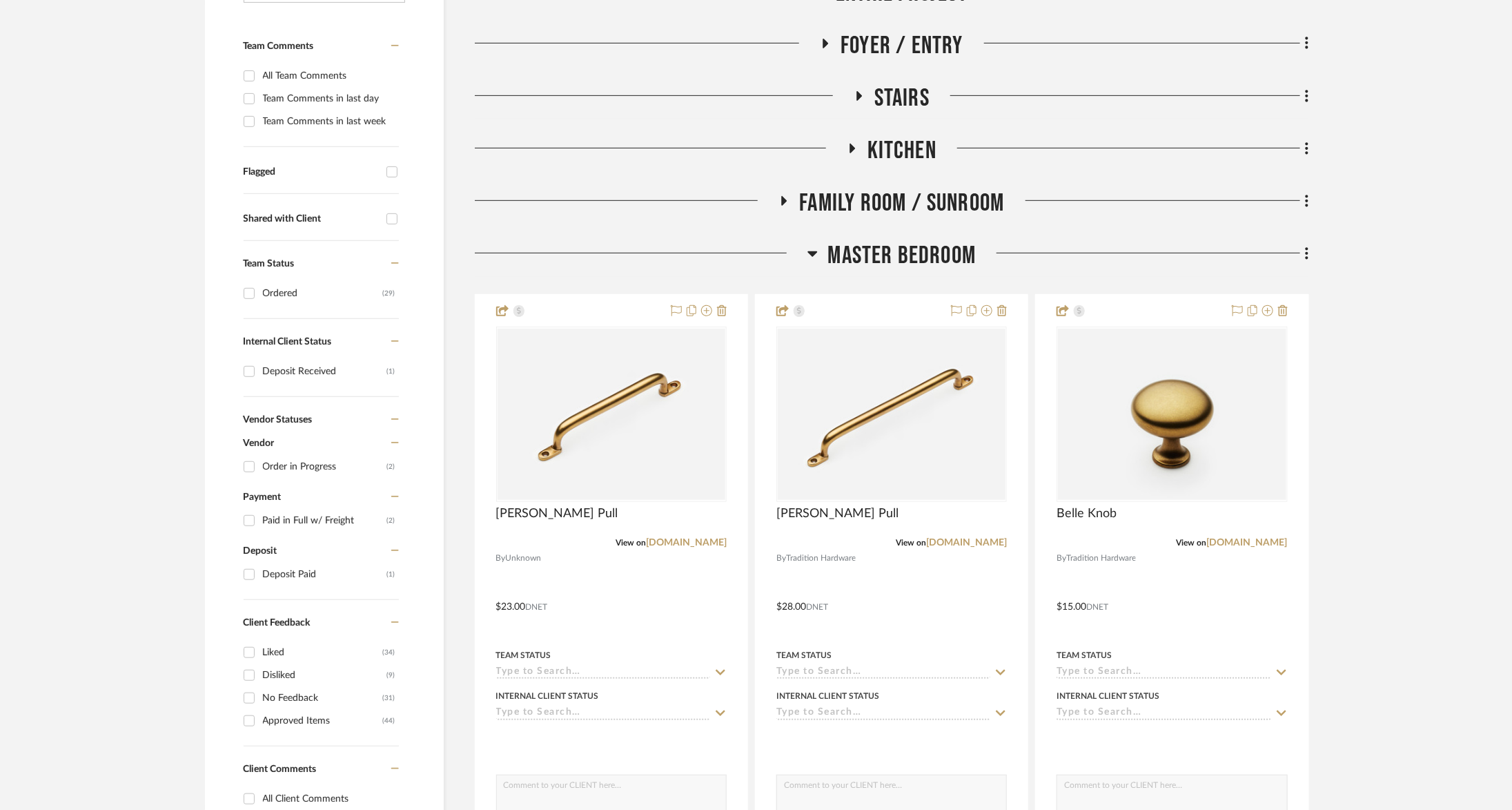
scroll to position [344, 0]
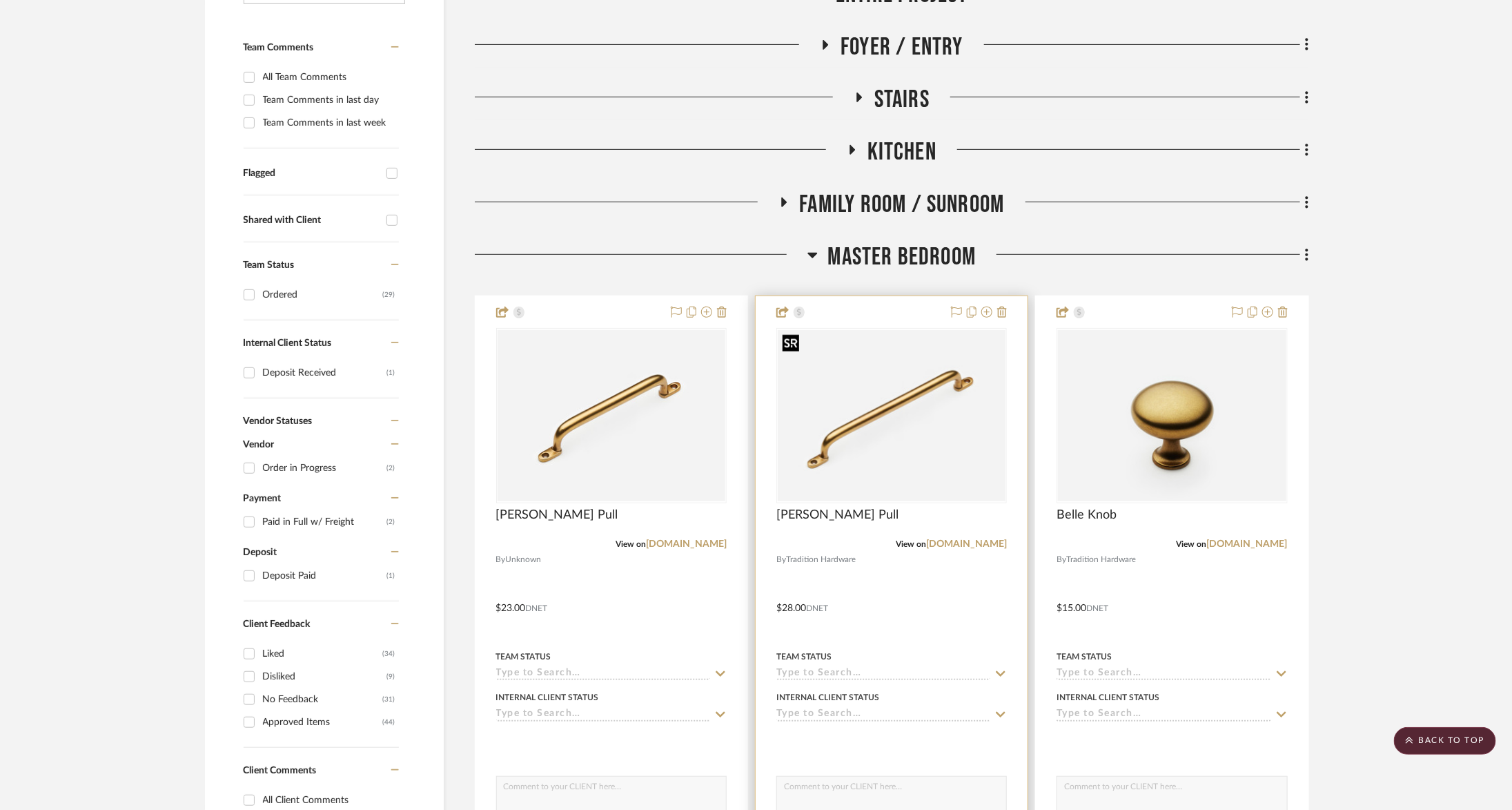
click at [922, 443] on img "0" at bounding box center [892, 416] width 228 height 171
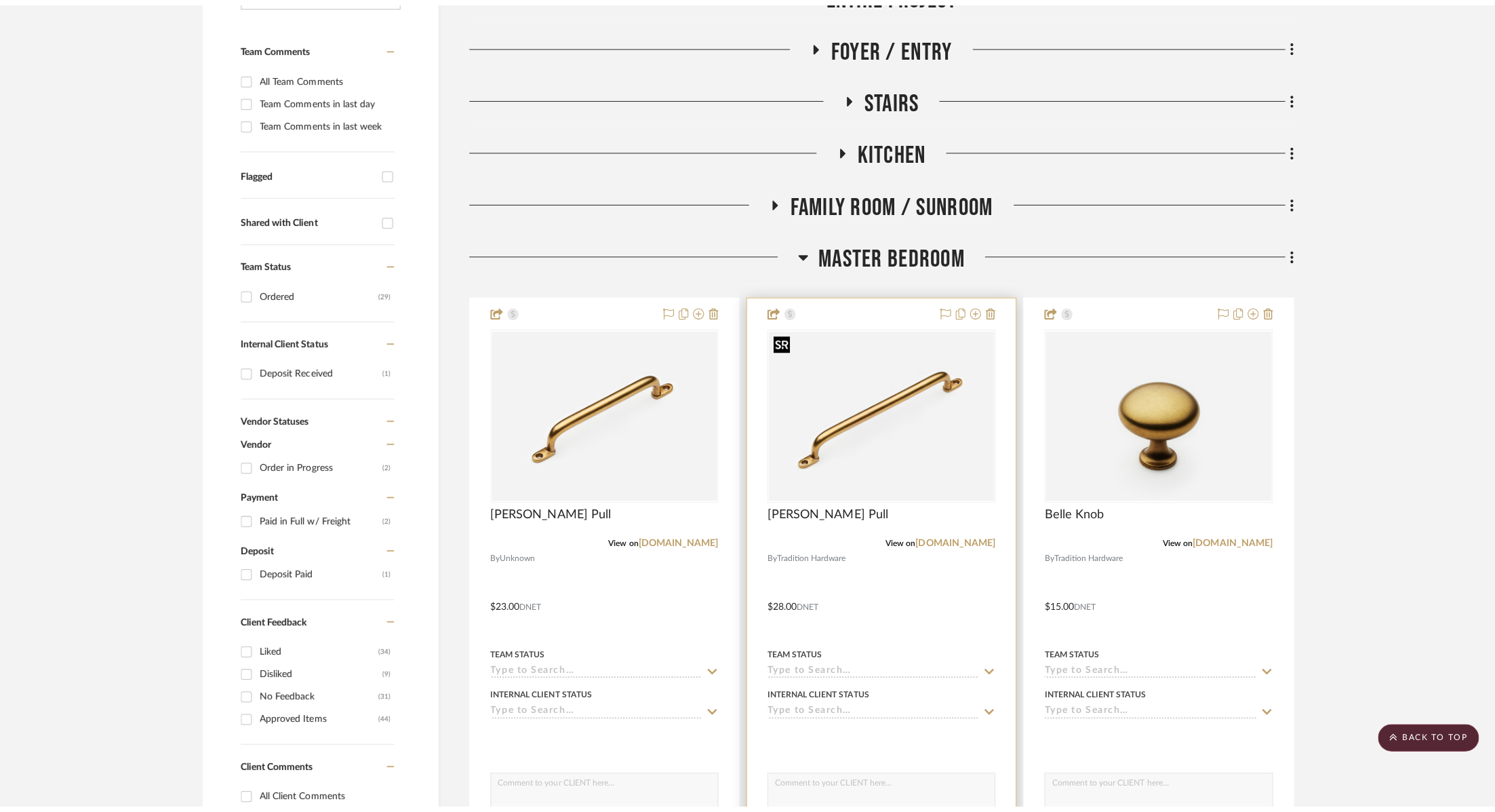
scroll to position [0, 0]
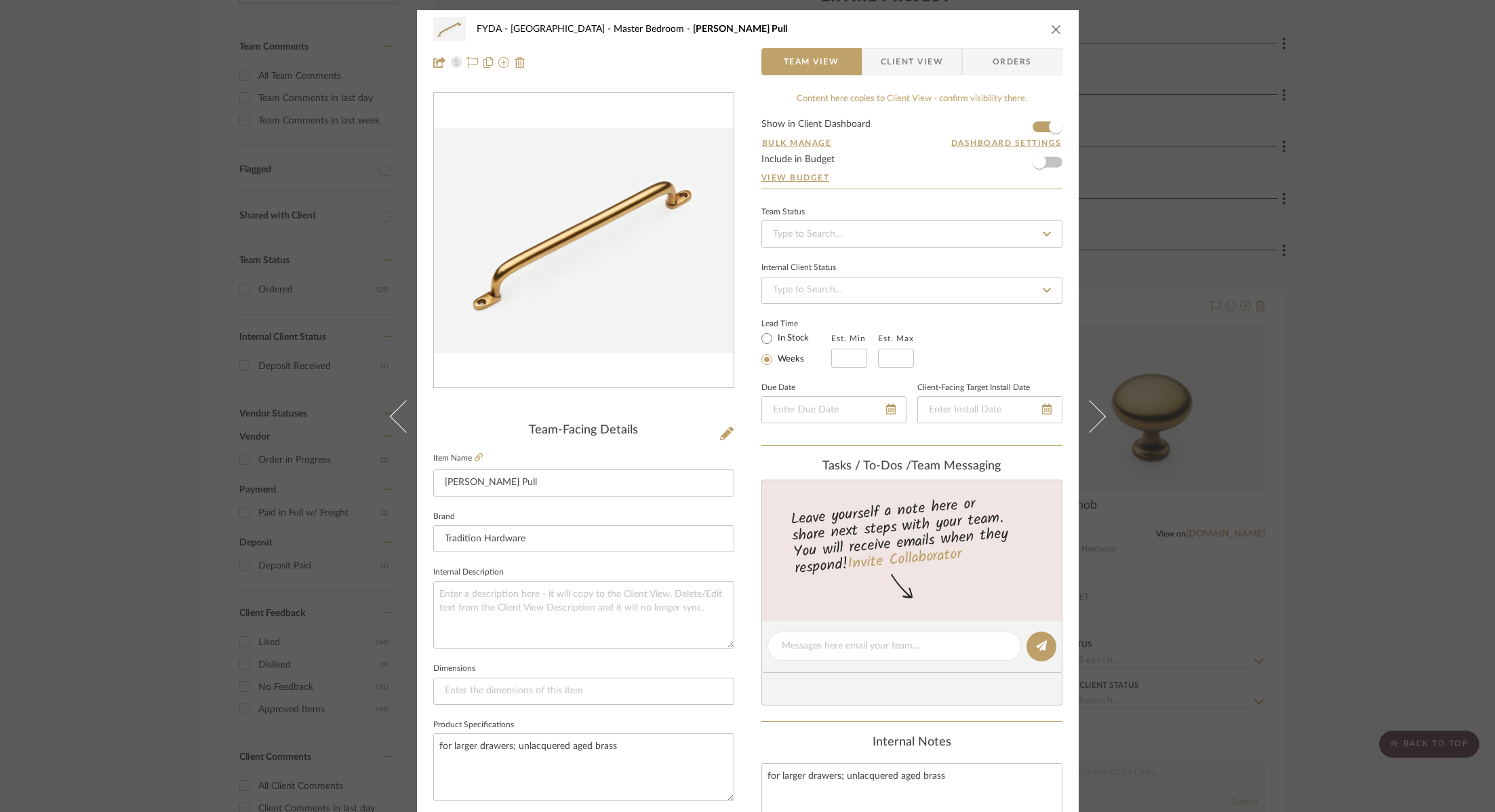
click at [1109, 284] on div "FYDA - 655 City Park Master Bedroom Butler Pull Team View Client View Orders Te…" at bounding box center [747, 406] width 1495 height 812
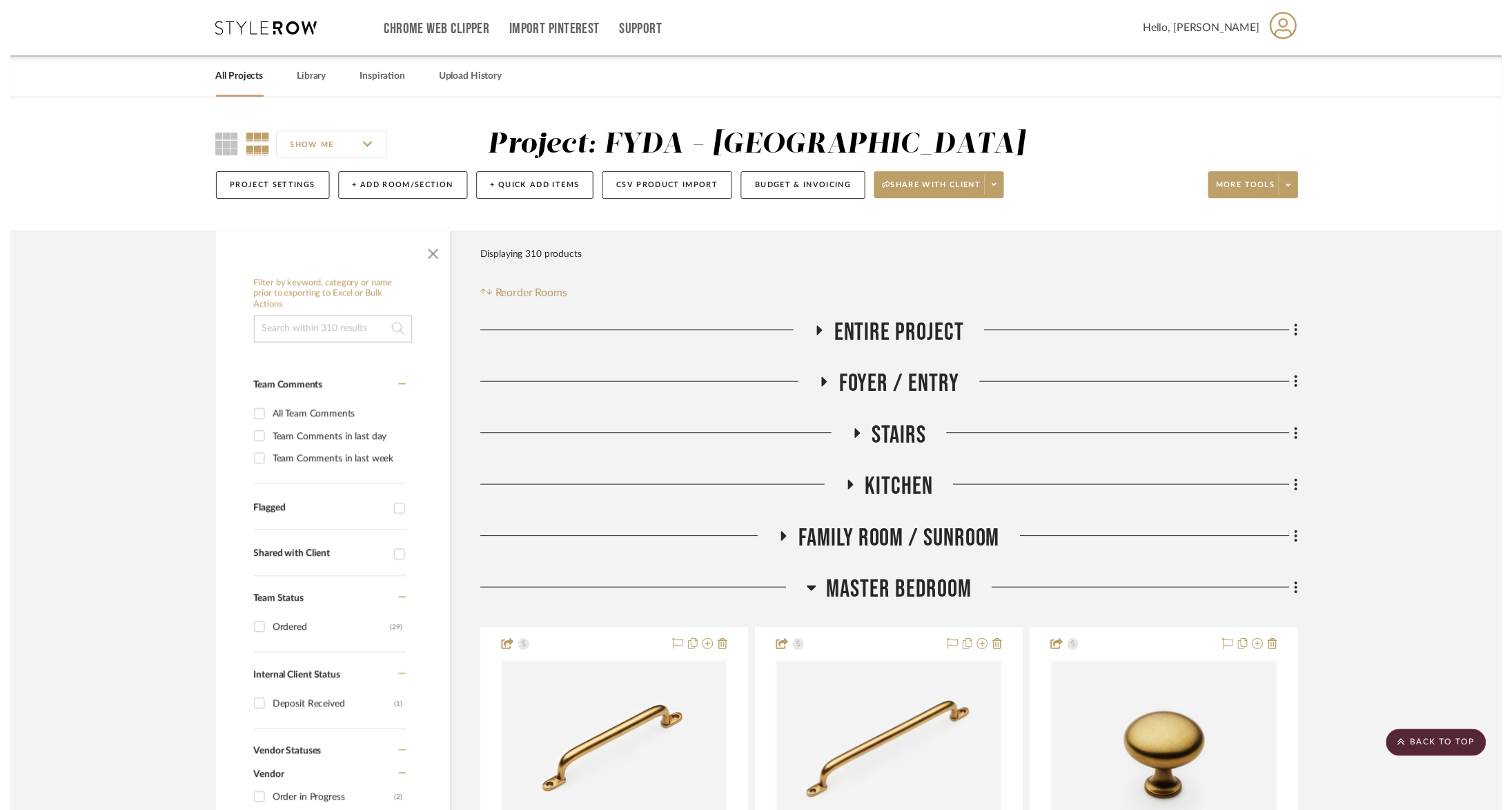
scroll to position [344, 0]
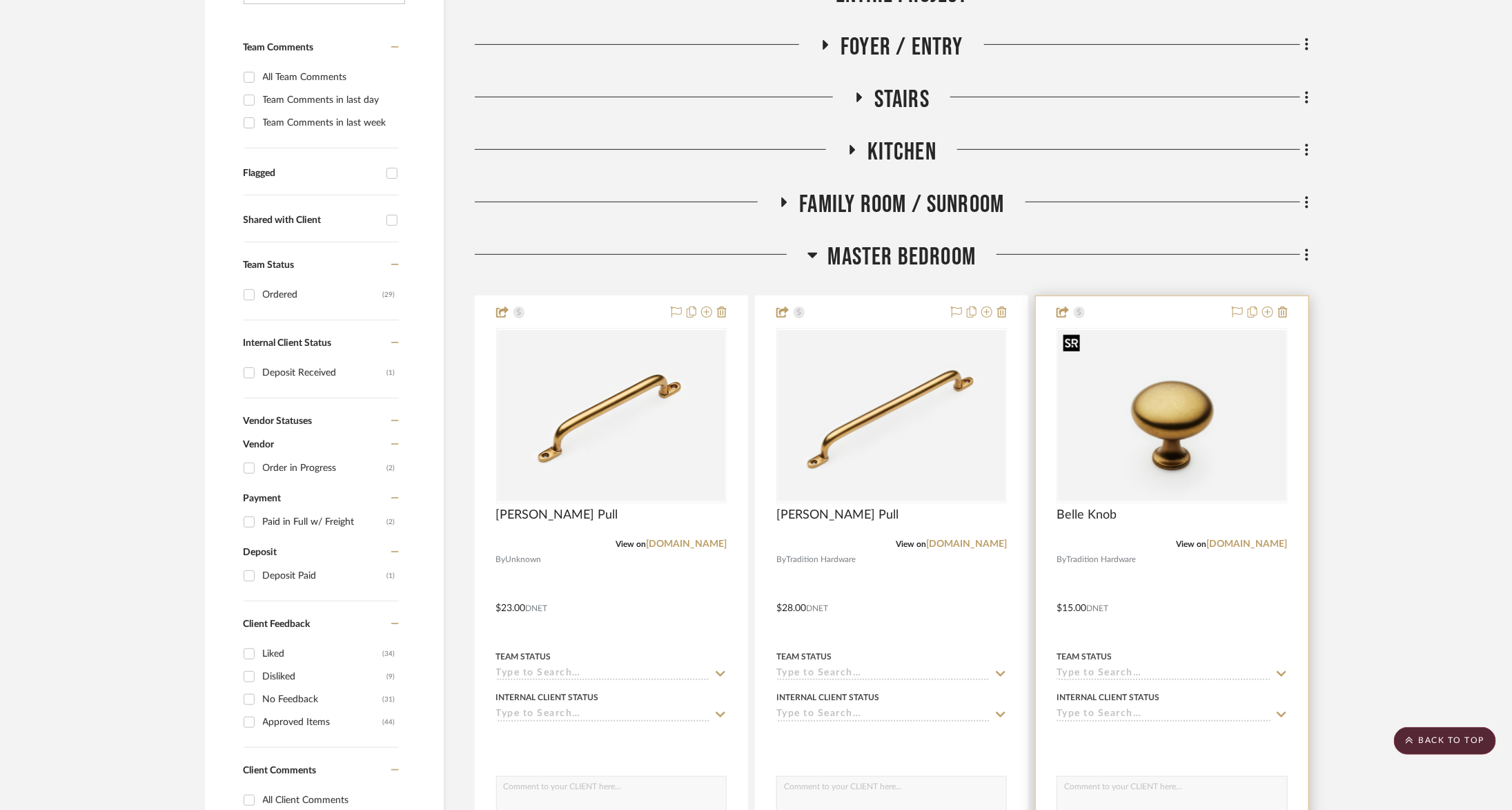
click at [0, 0] on img at bounding box center [0, 0] width 0 height 0
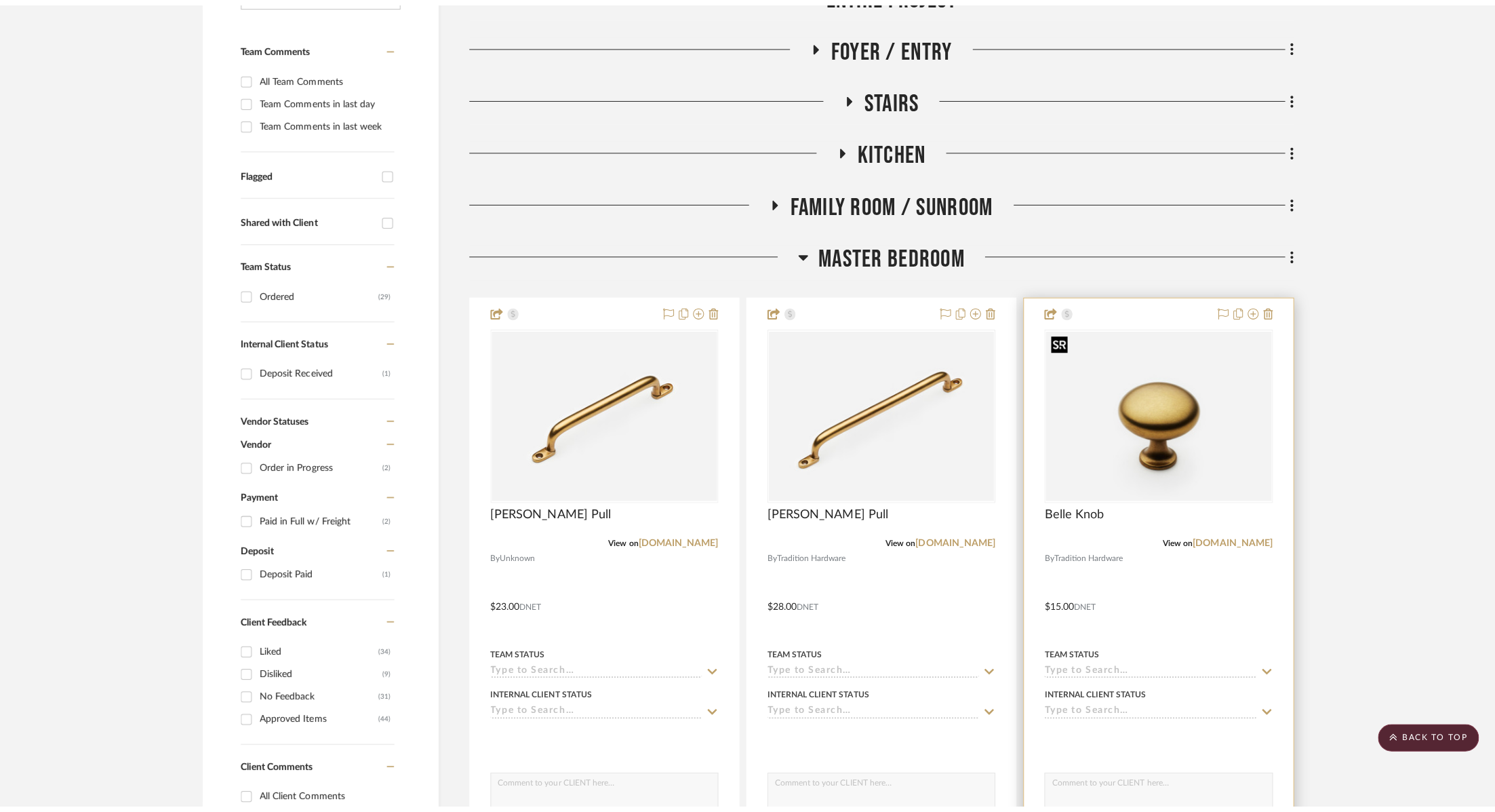
scroll to position [0, 0]
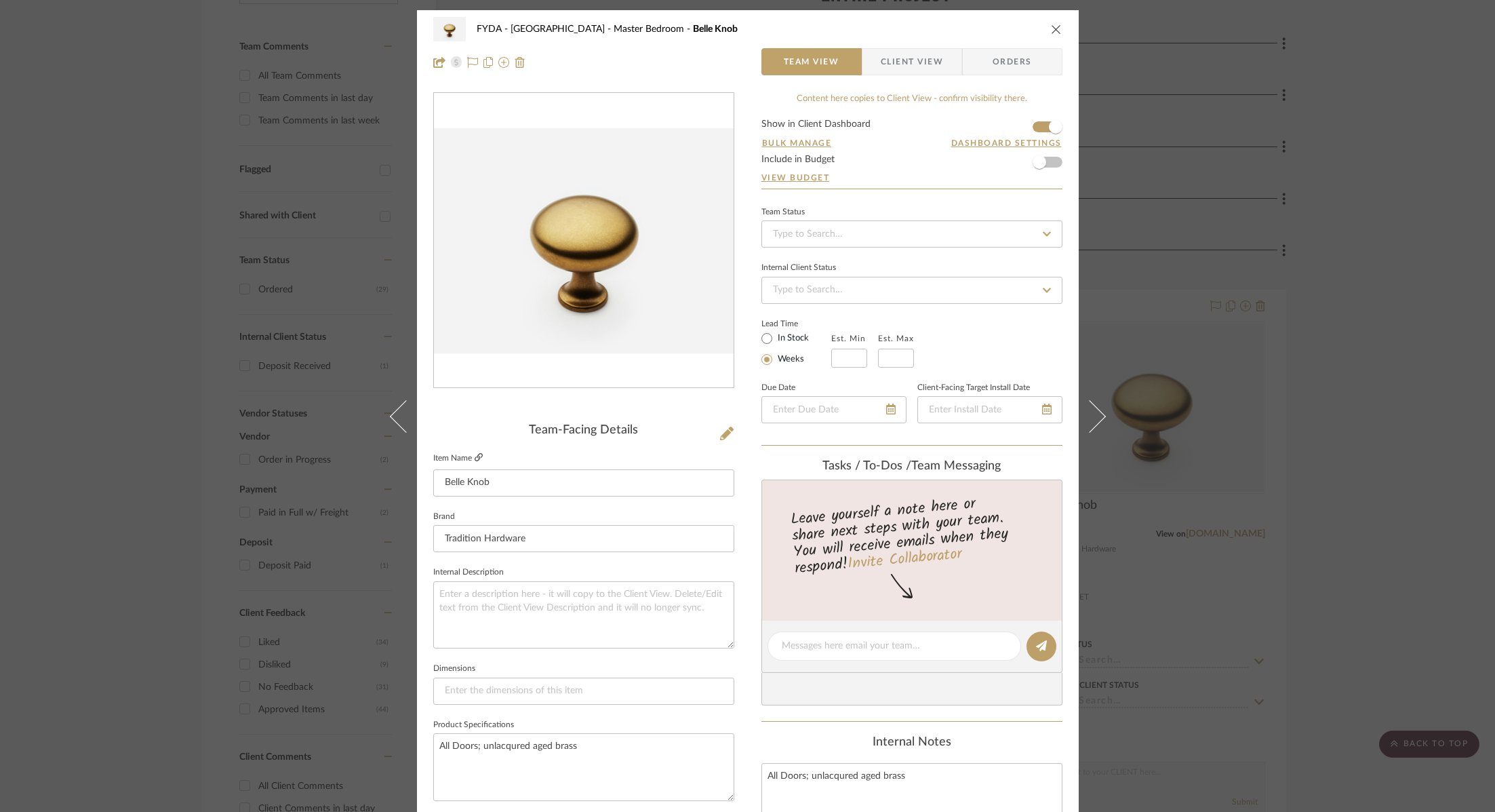
click at [475, 454] on icon at bounding box center [479, 457] width 8 height 8
click at [1052, 28] on icon "close" at bounding box center [1056, 28] width 11 height 11
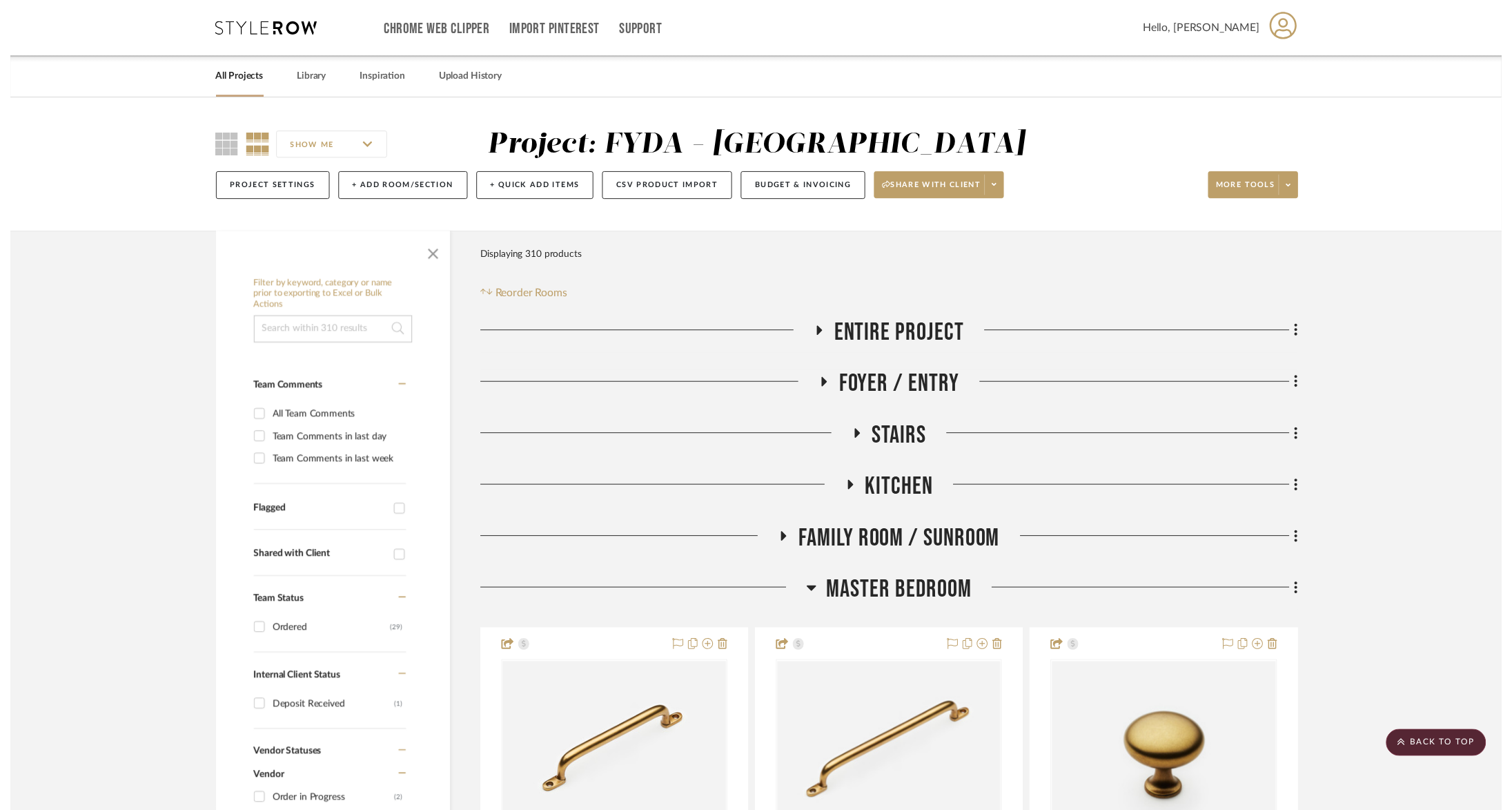
scroll to position [344, 0]
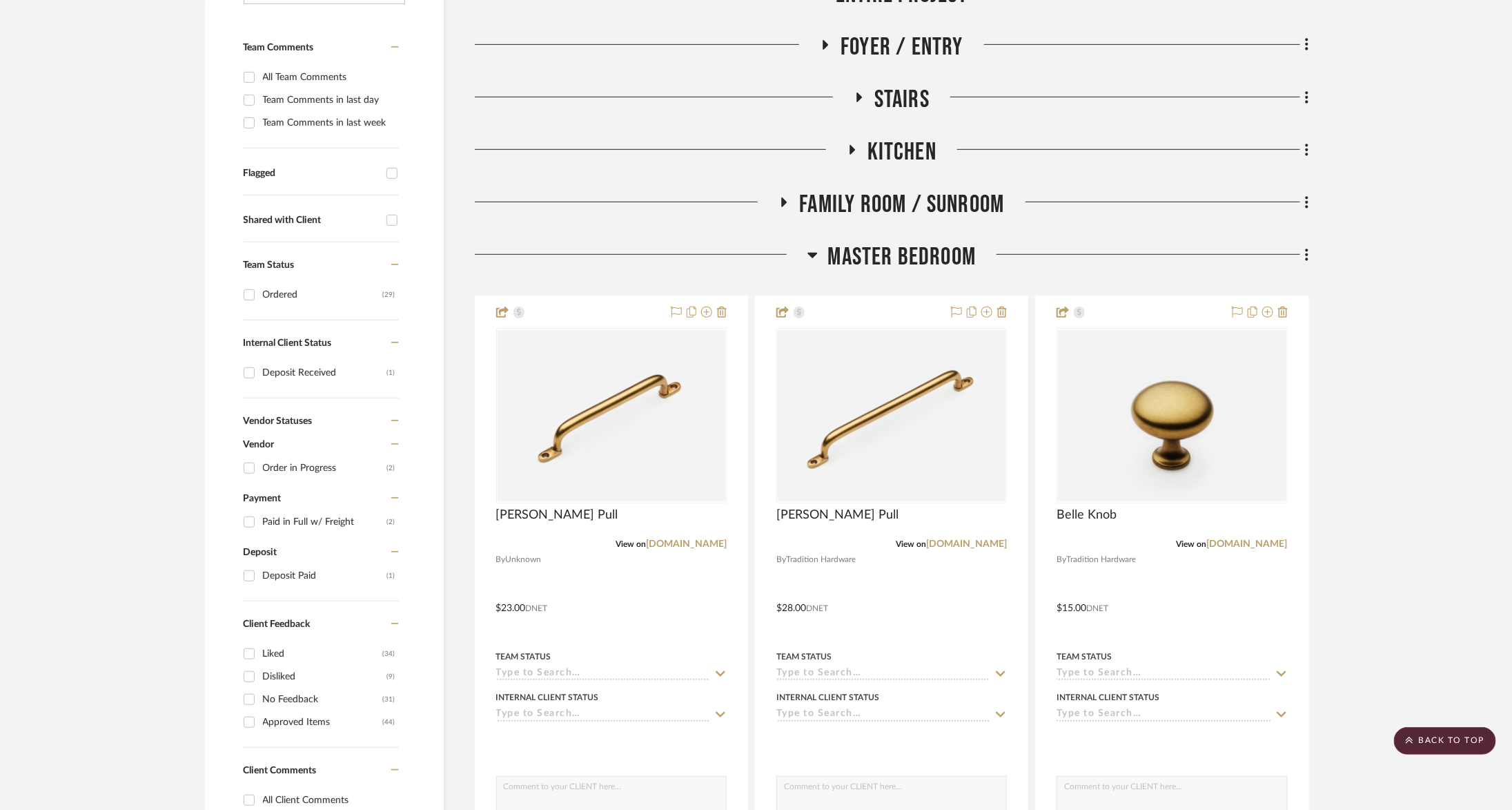
click at [924, 268] on span "Master Bedroom" at bounding box center [902, 257] width 149 height 30
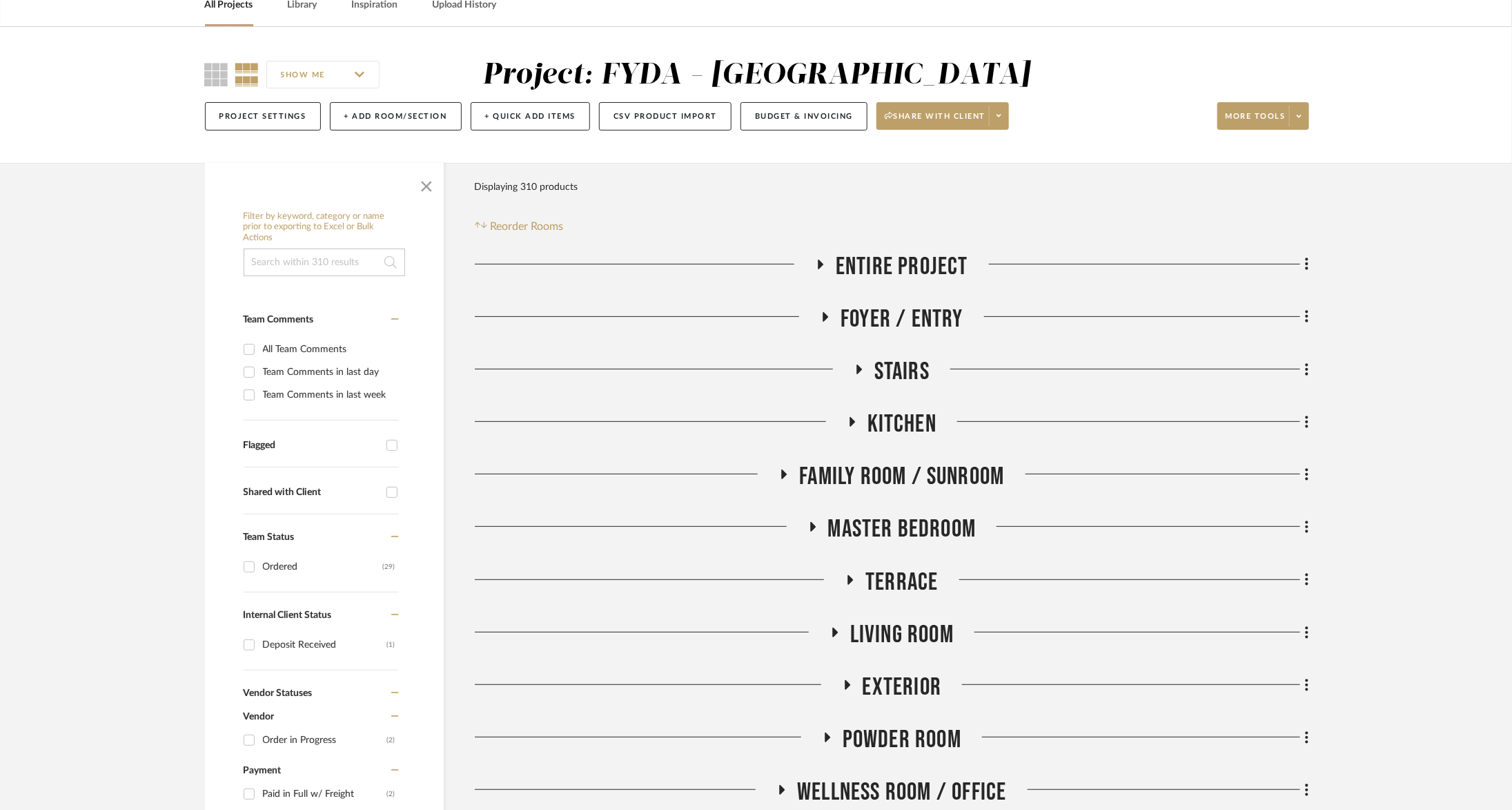
click at [918, 738] on span "Powder Room" at bounding box center [902, 740] width 119 height 30
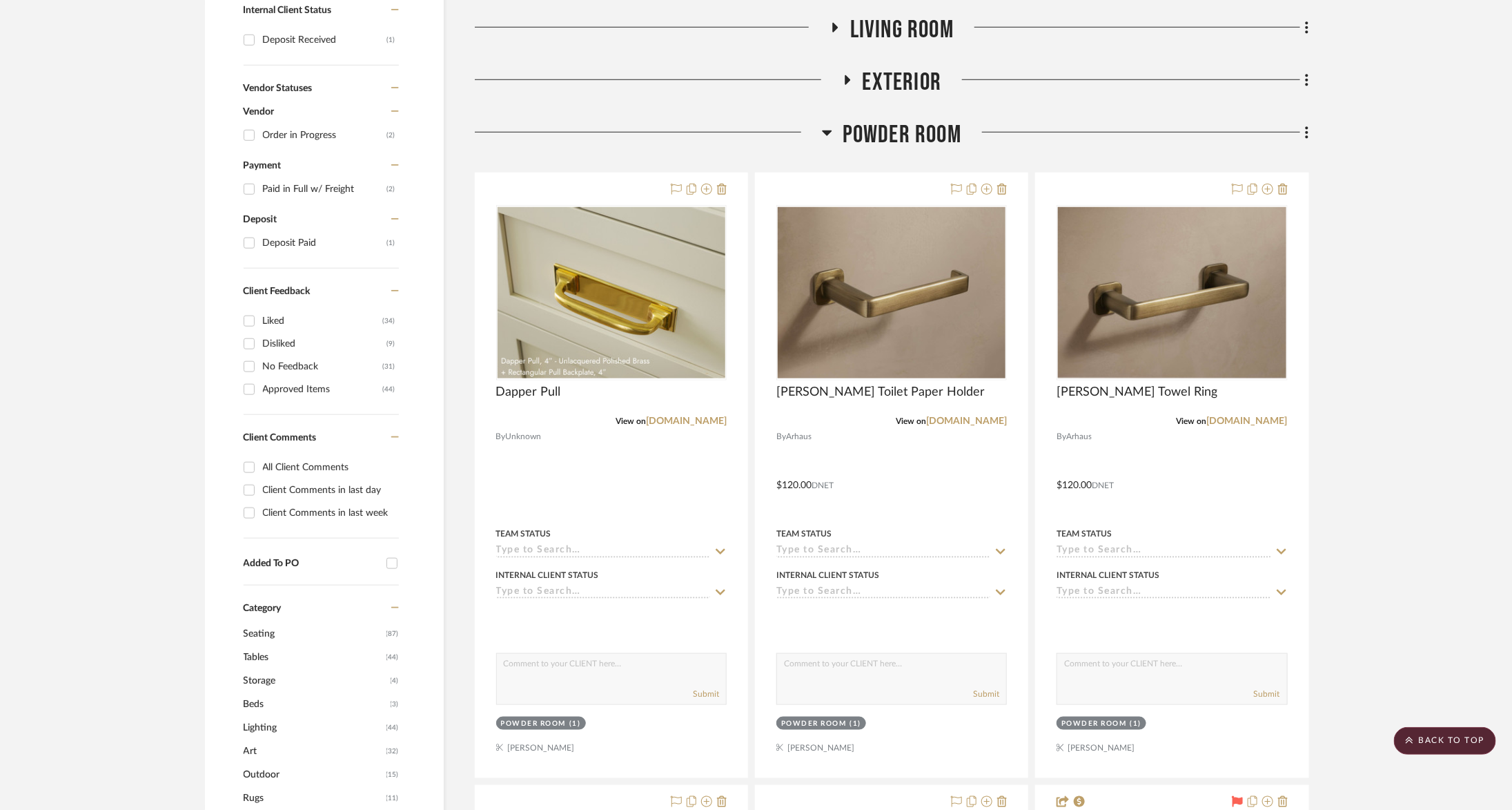
scroll to position [700, 0]
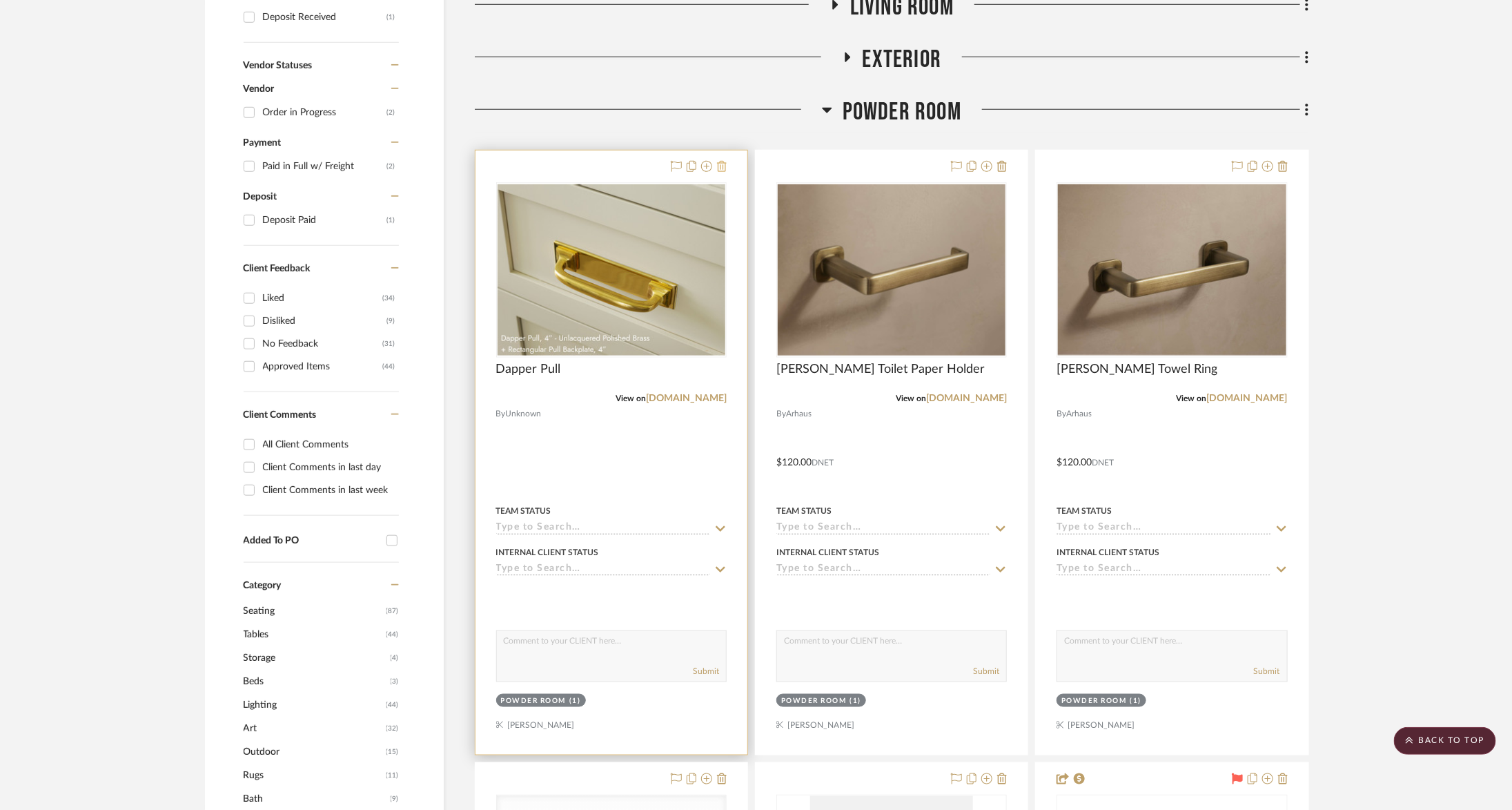
click at [724, 166] on icon at bounding box center [721, 166] width 9 height 11
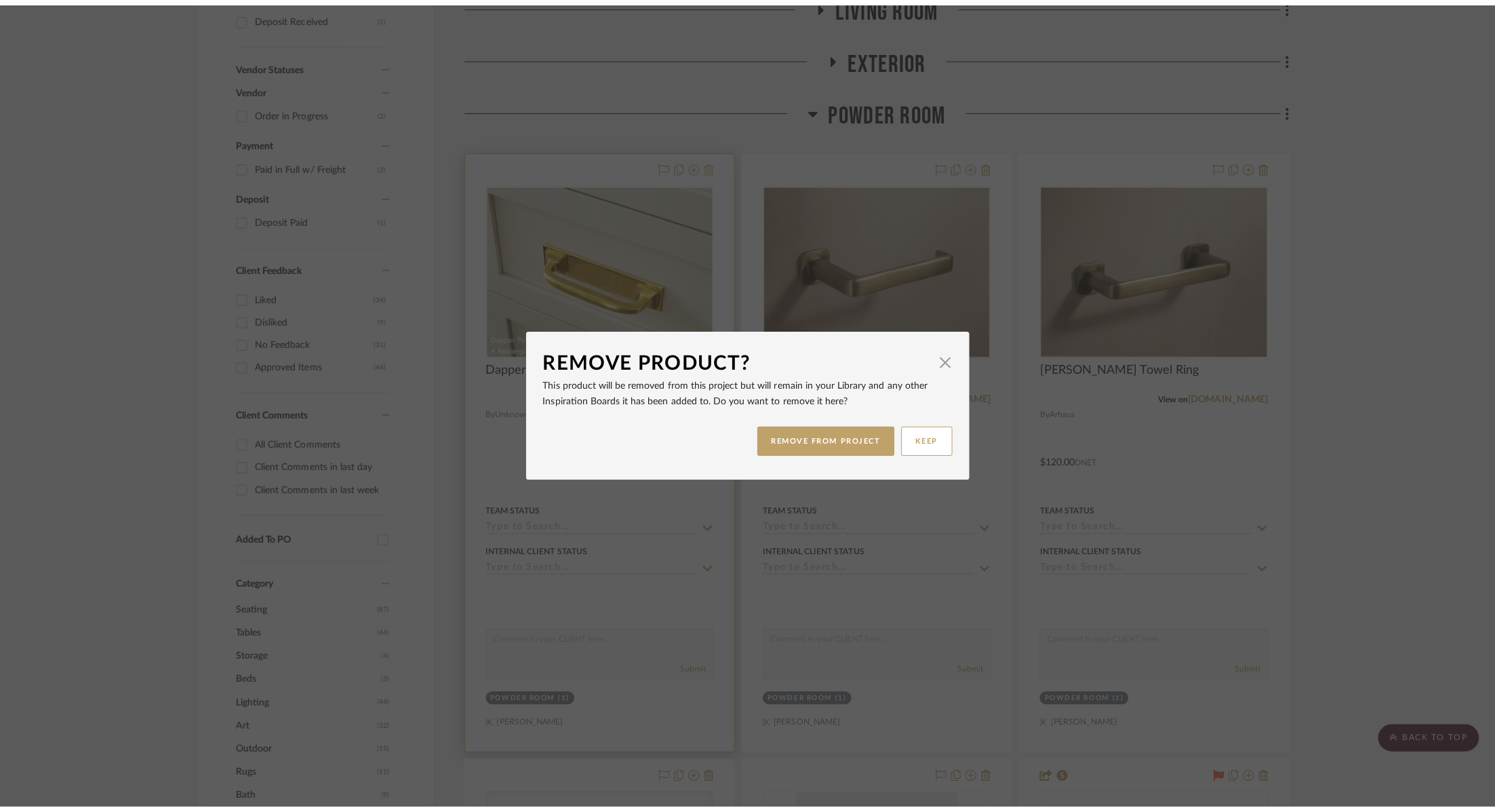
scroll to position [0, 0]
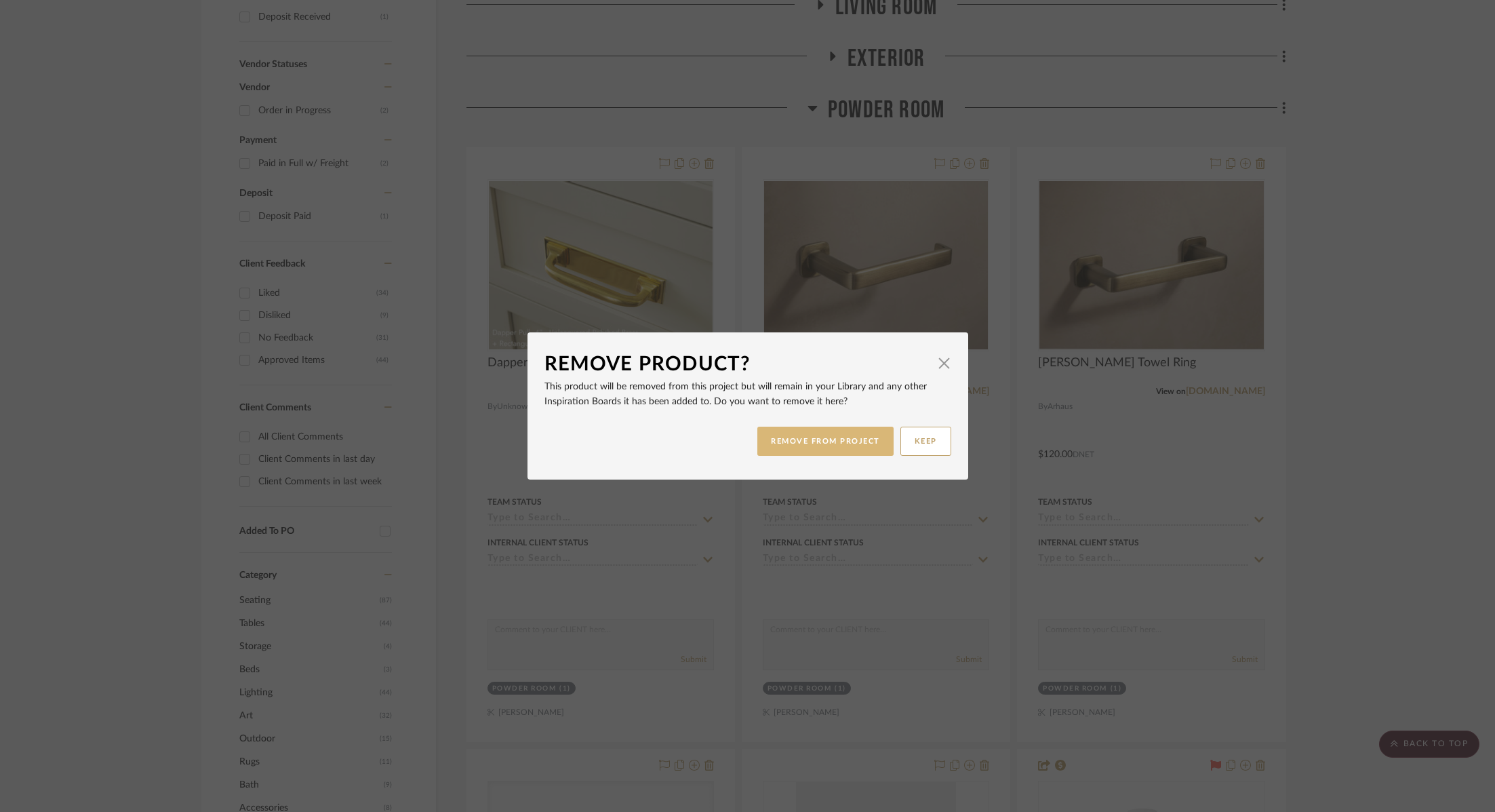
click at [817, 452] on button "REMOVE FROM PROJECT" at bounding box center [825, 441] width 136 height 29
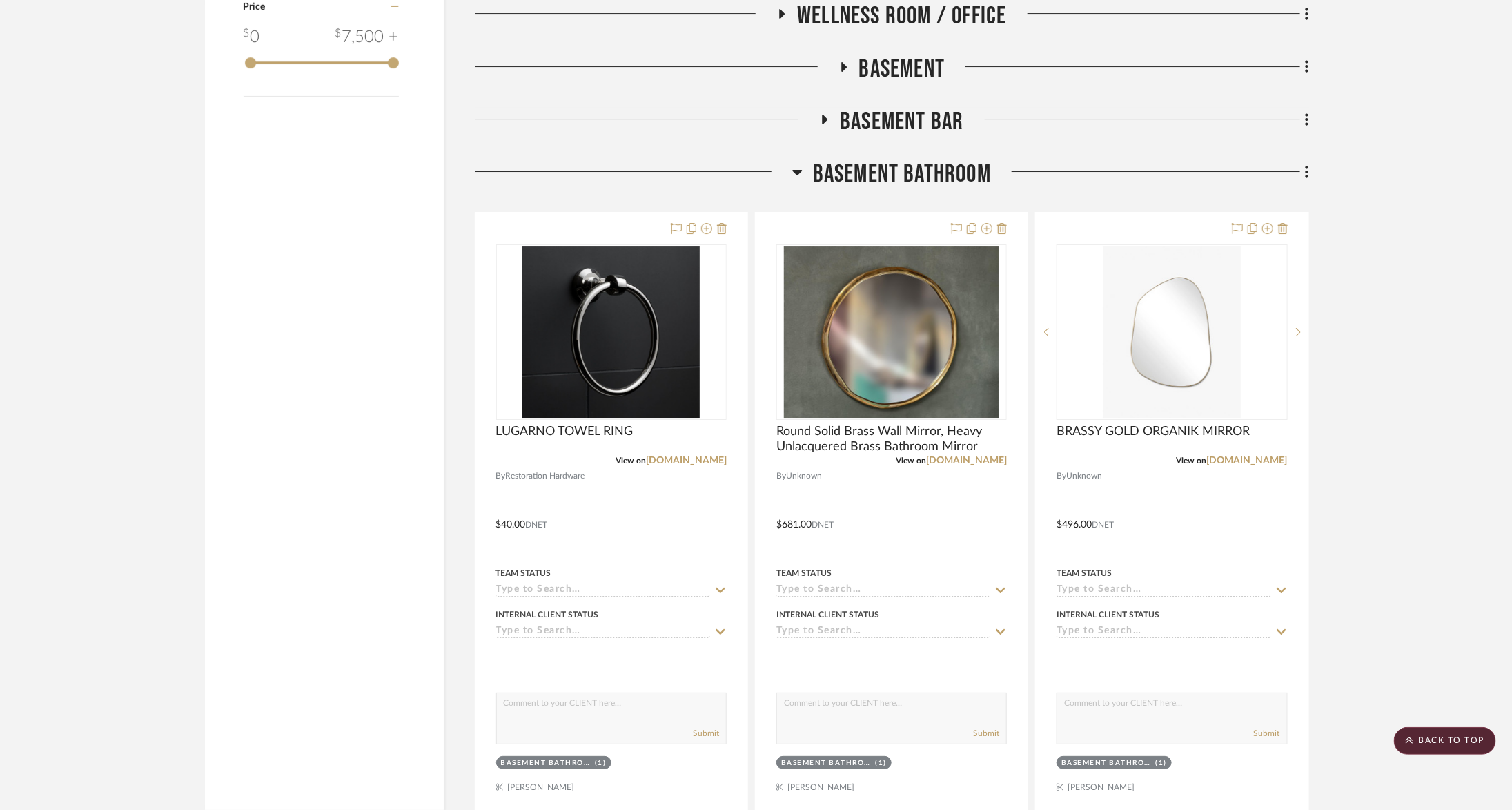
scroll to position [2586, 0]
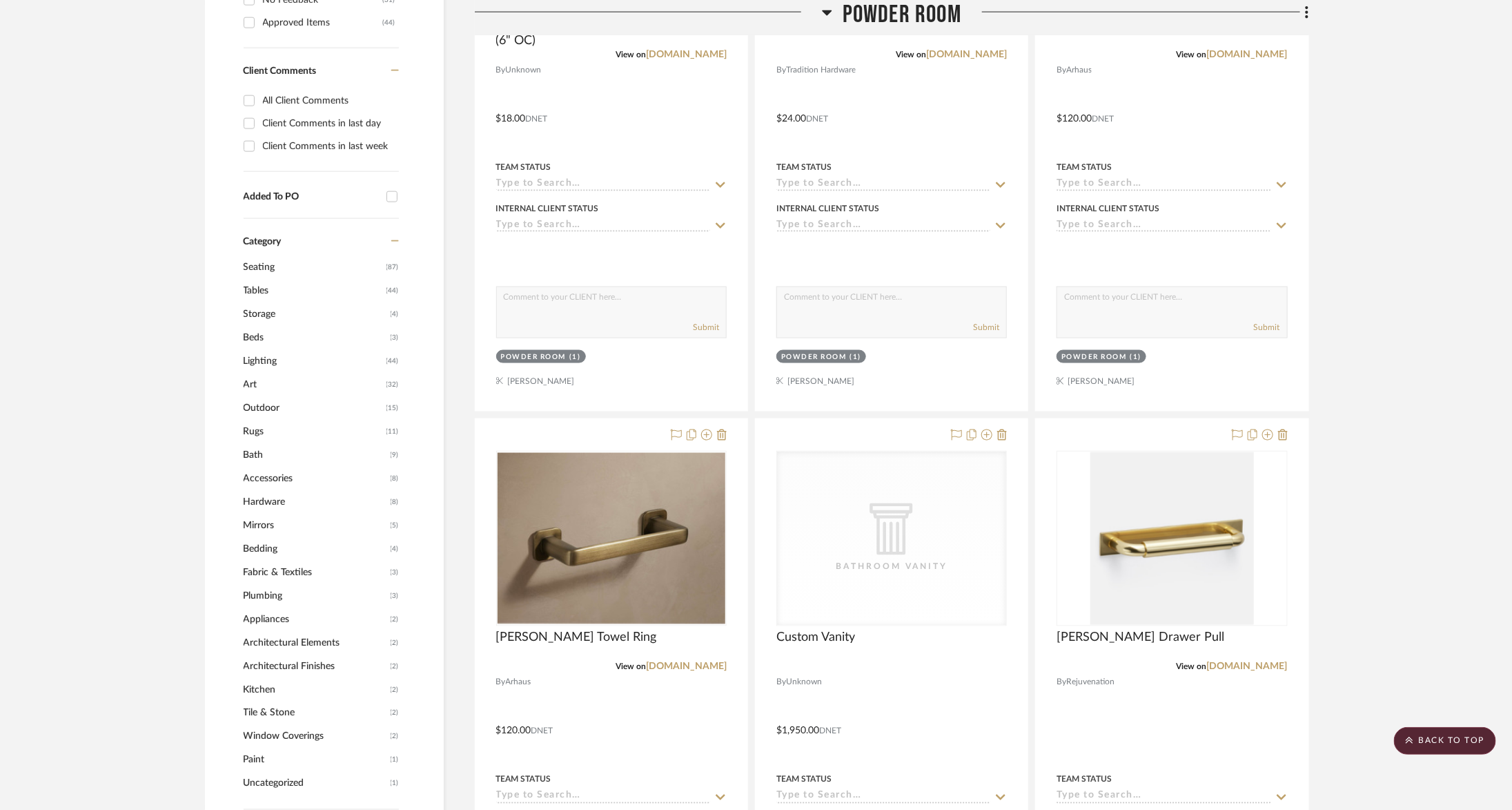
scroll to position [1038, 0]
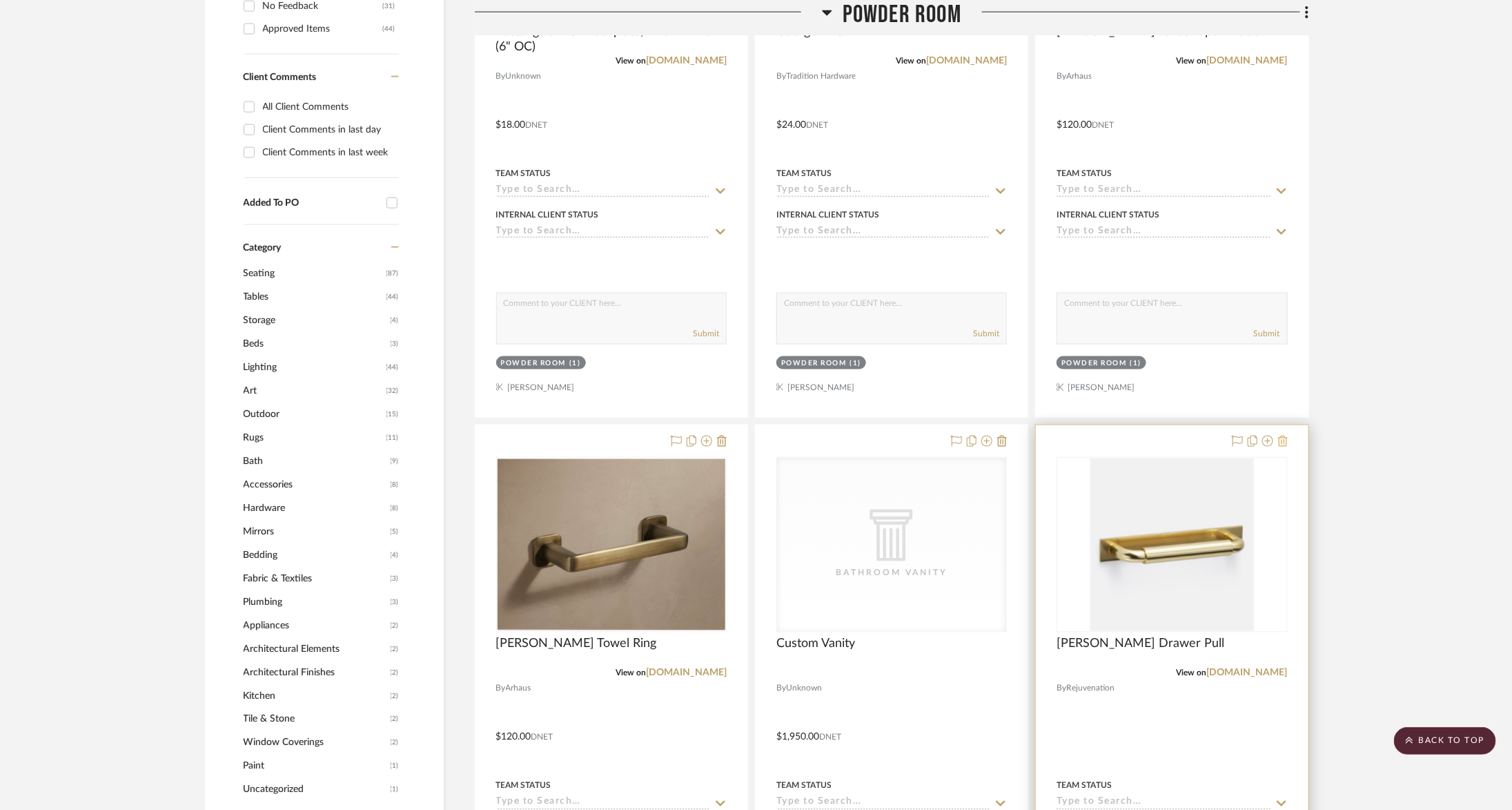
click at [1284, 439] on icon at bounding box center [1282, 441] width 9 height 11
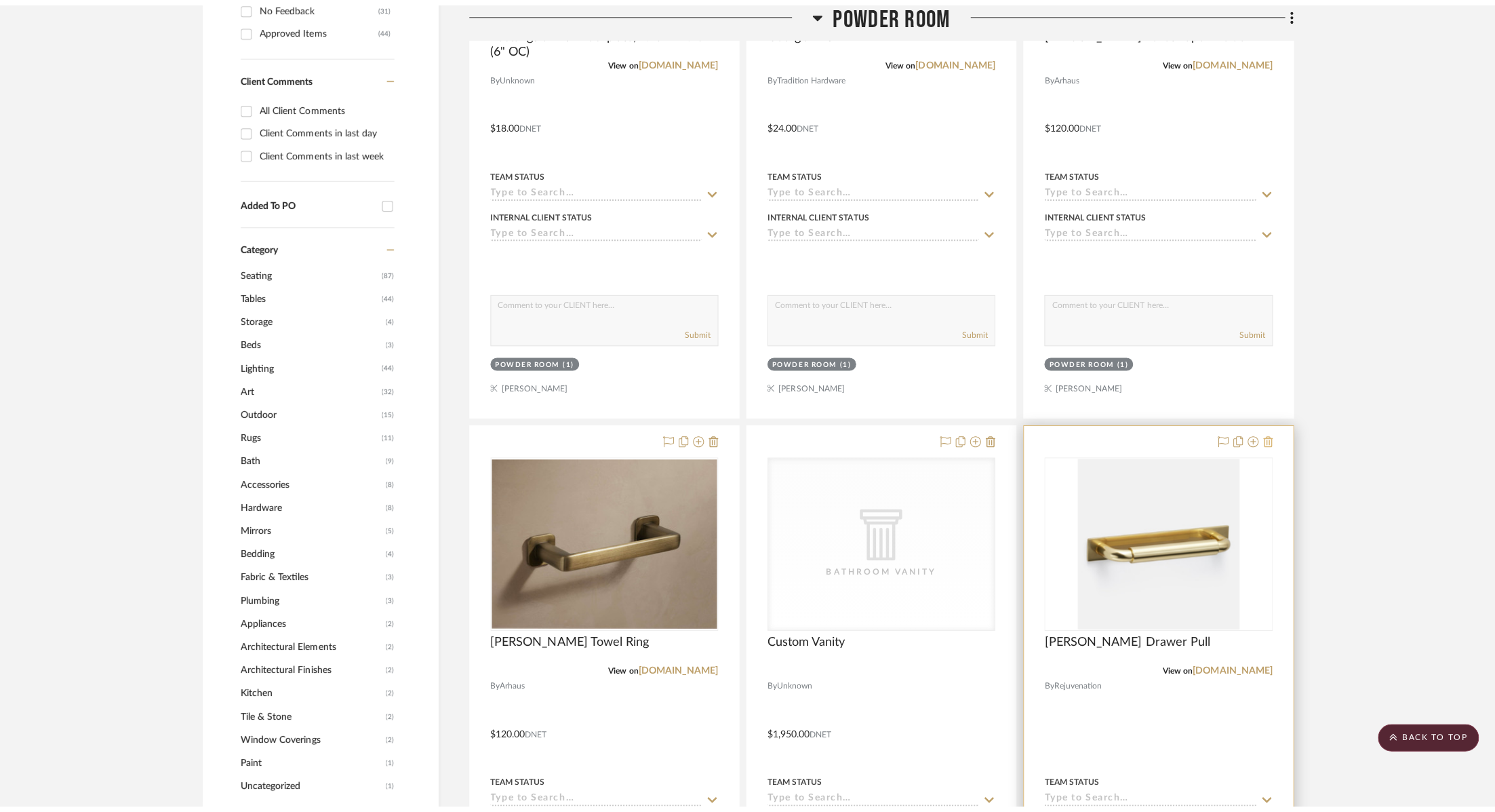
scroll to position [0, 0]
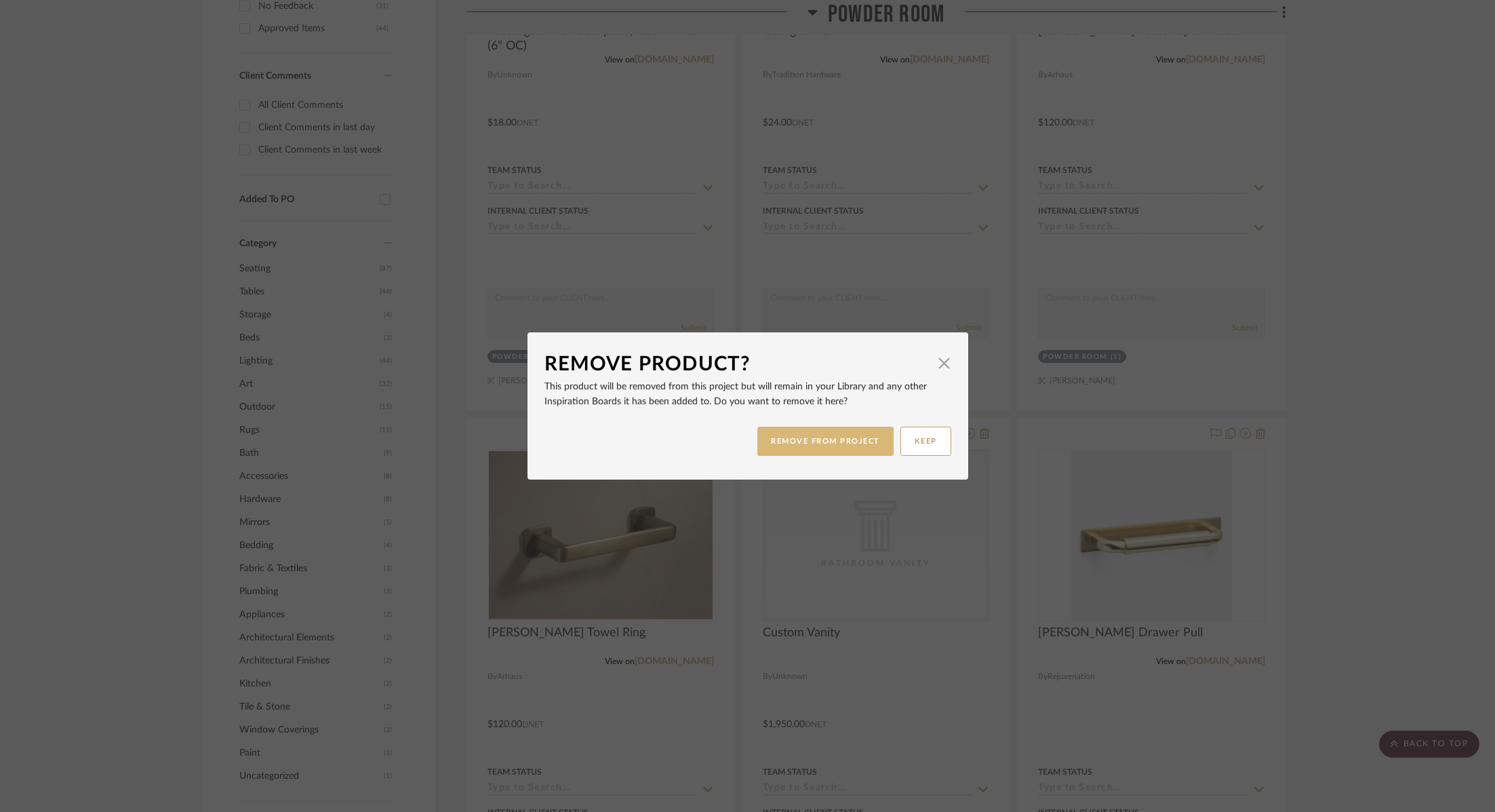
click at [816, 436] on button "REMOVE FROM PROJECT" at bounding box center [825, 441] width 136 height 29
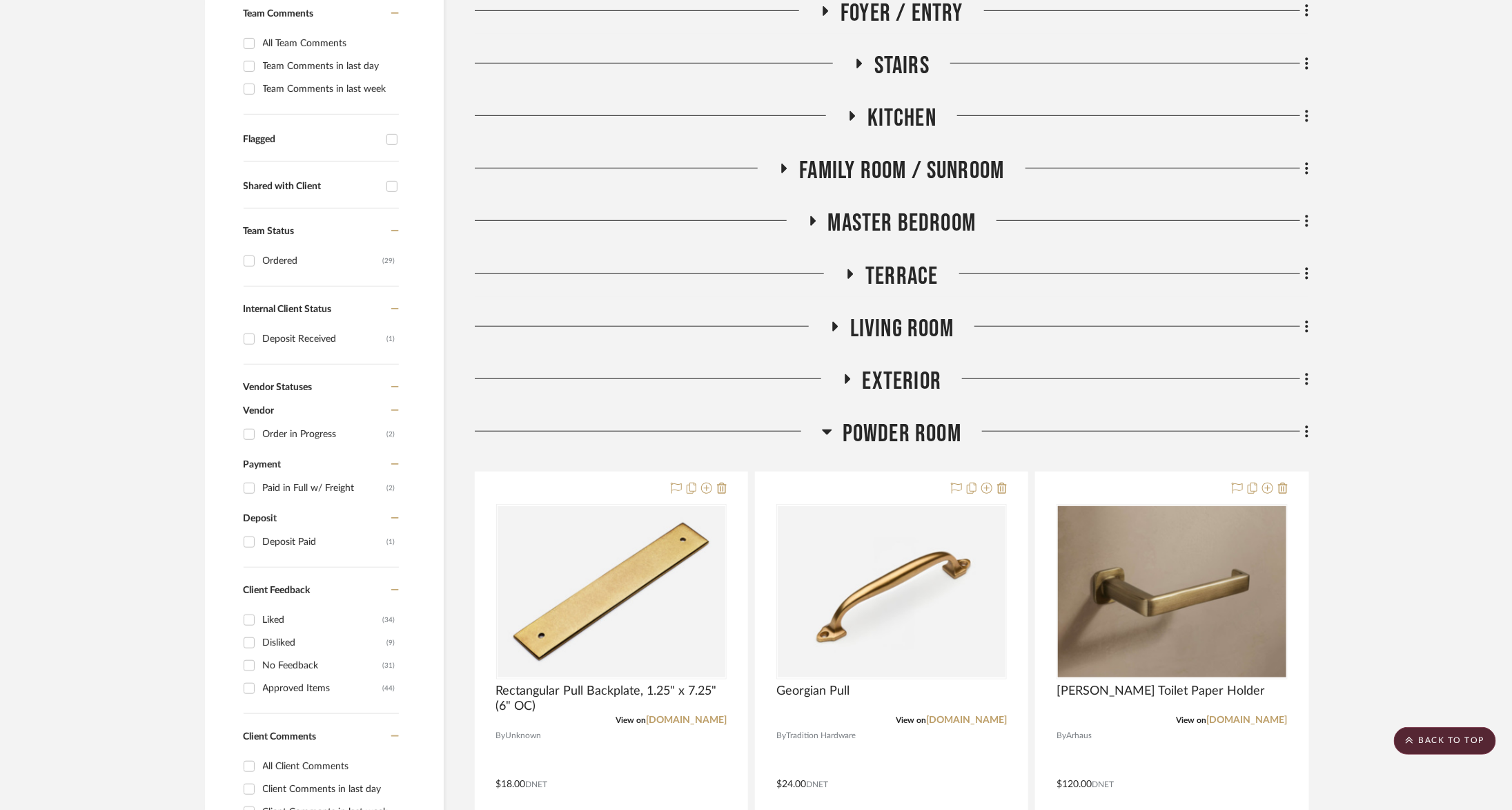
scroll to position [0, 2]
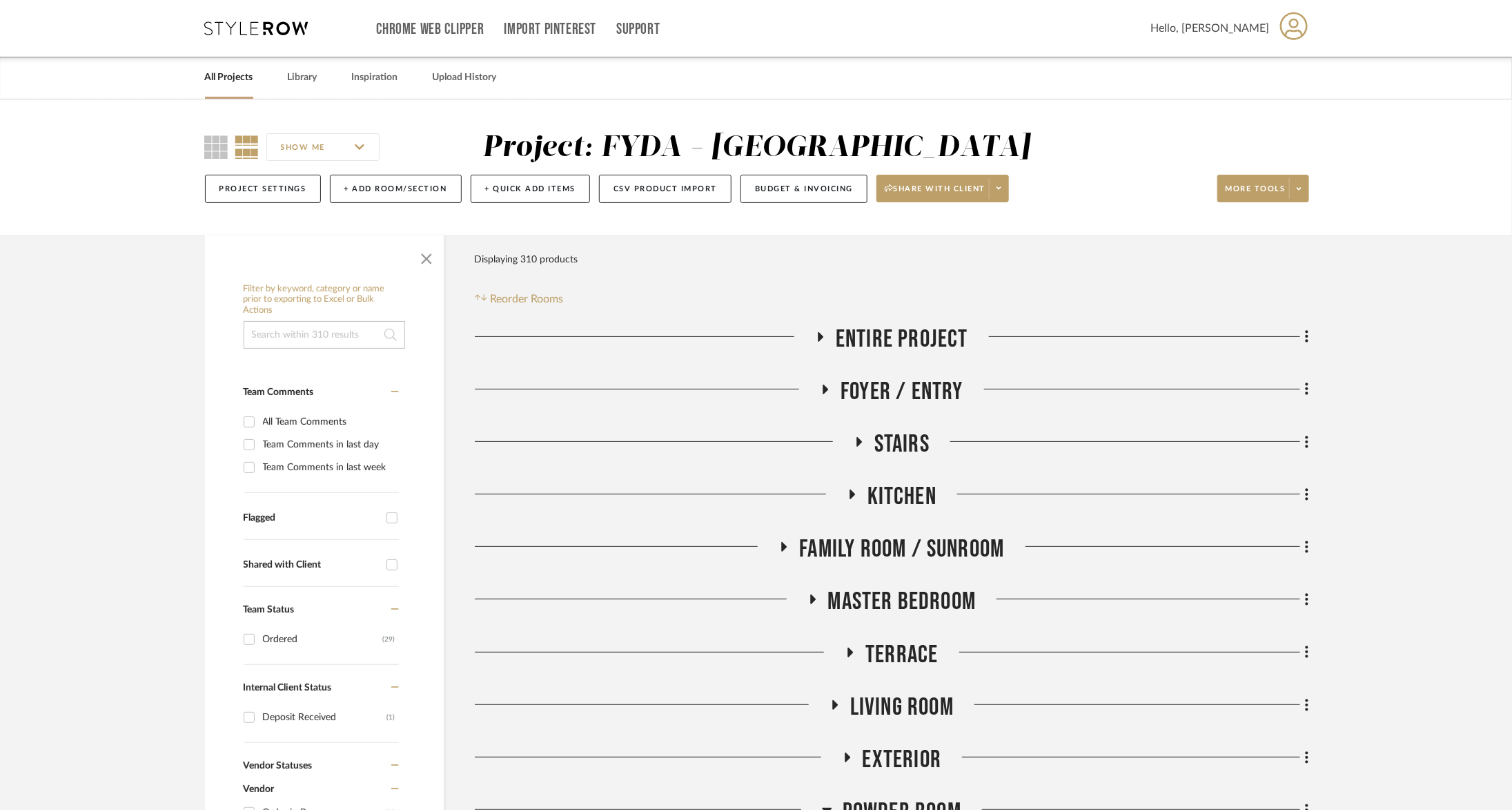
click at [889, 602] on span "Master Bedroom" at bounding box center [902, 601] width 149 height 30
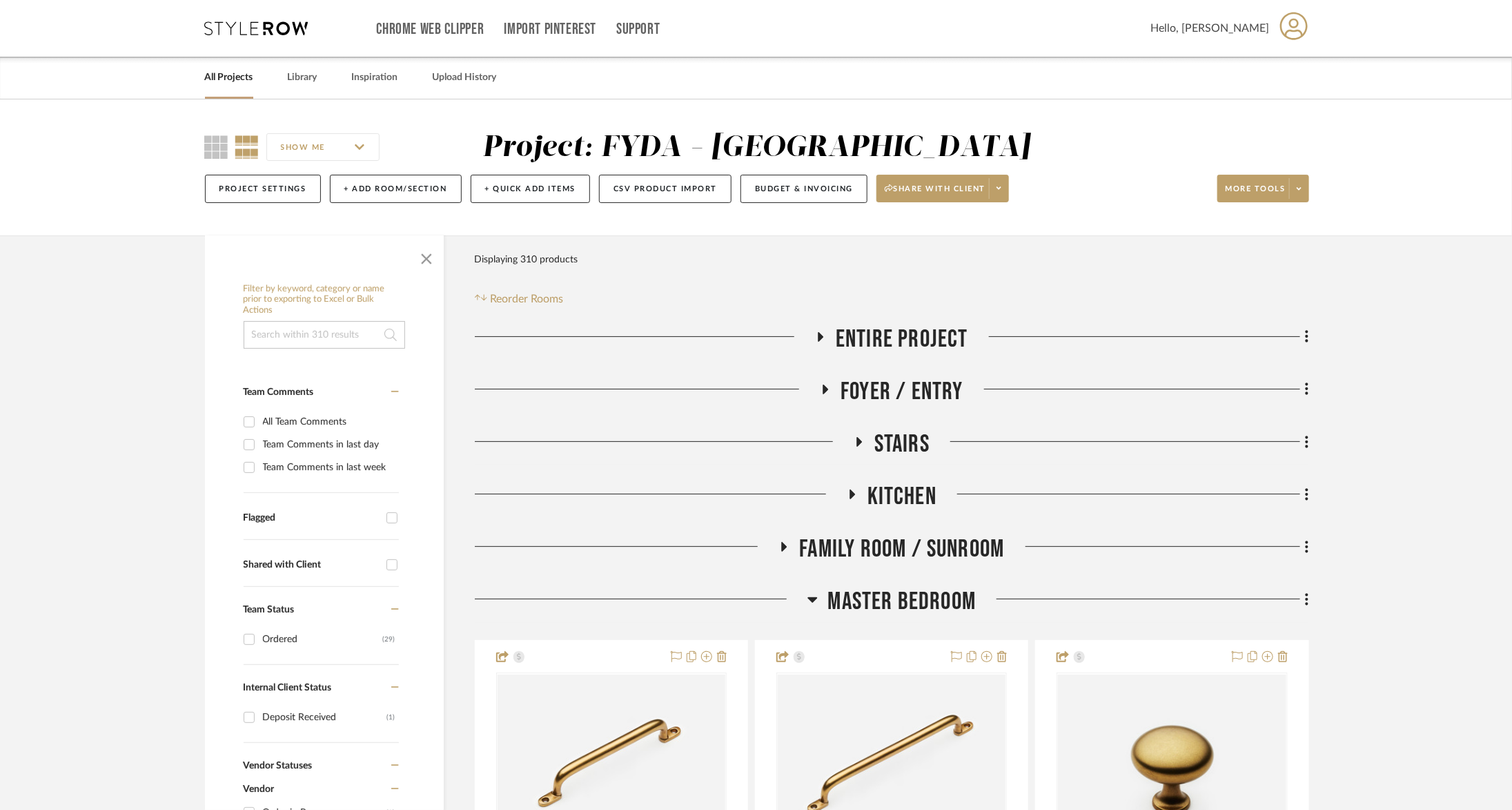
click at [914, 600] on span "Master Bedroom" at bounding box center [902, 601] width 149 height 30
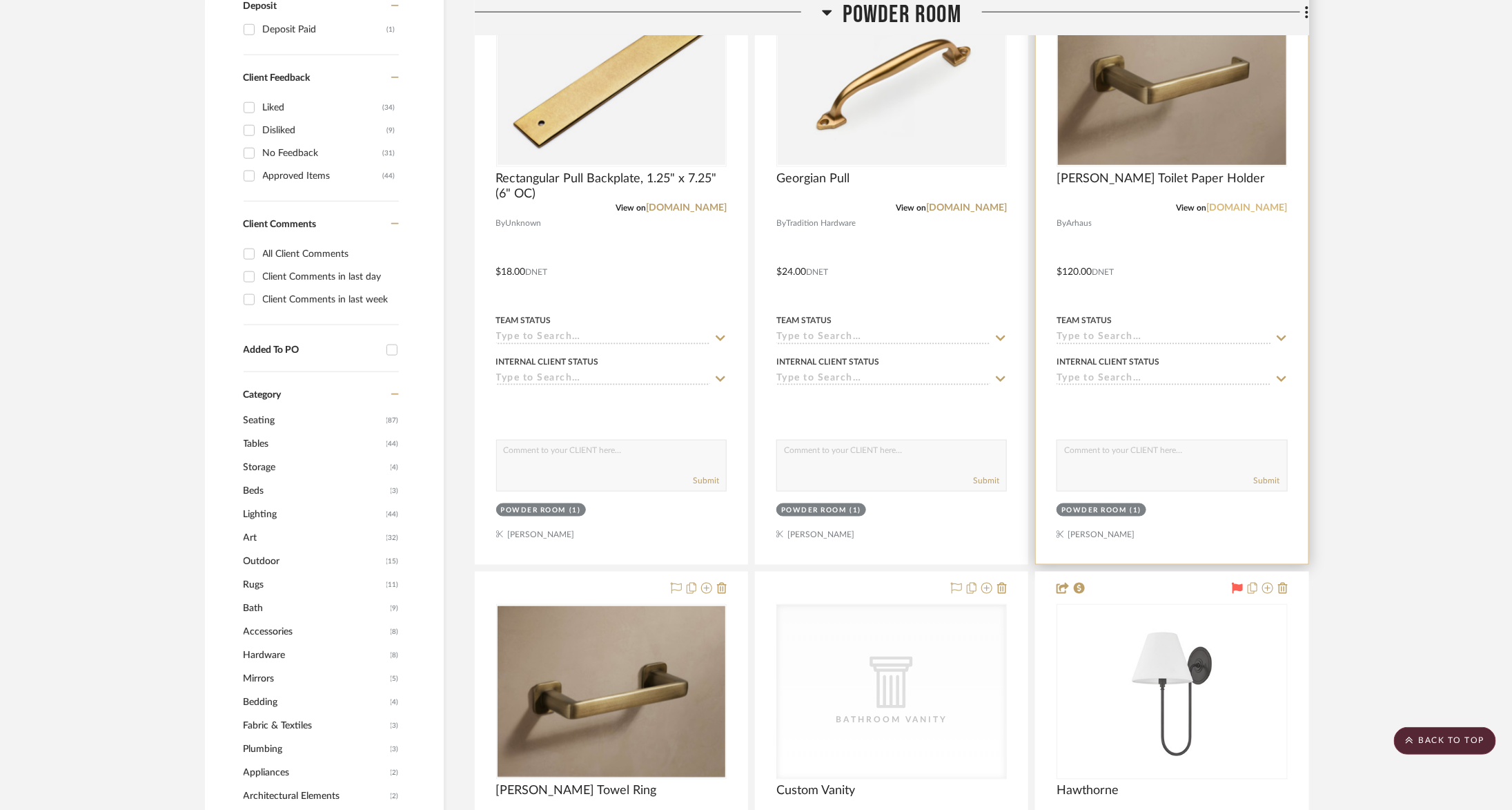
scroll to position [838, 2]
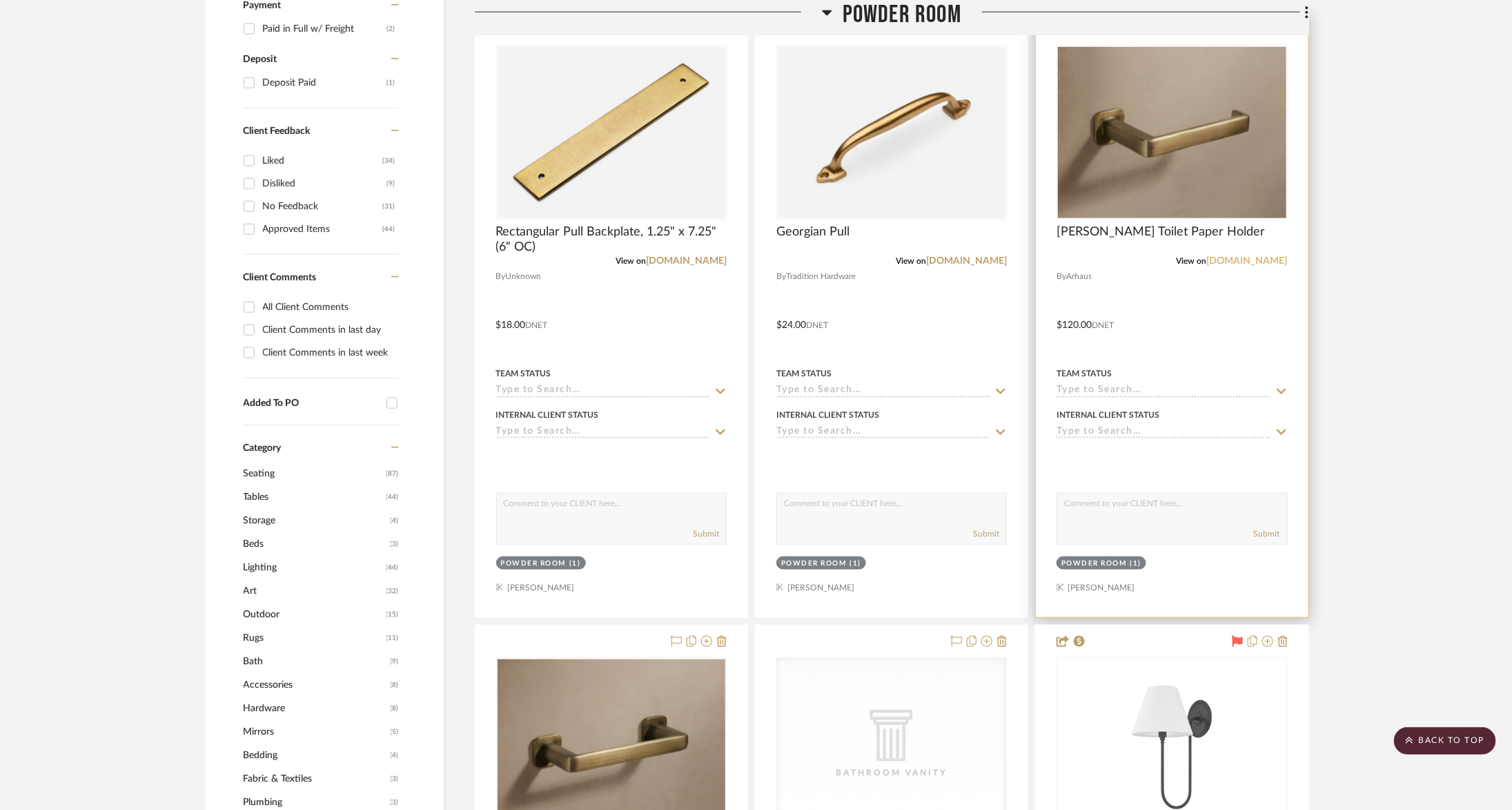
click at [1262, 257] on link "[DOMAIN_NAME]" at bounding box center [1247, 260] width 80 height 9
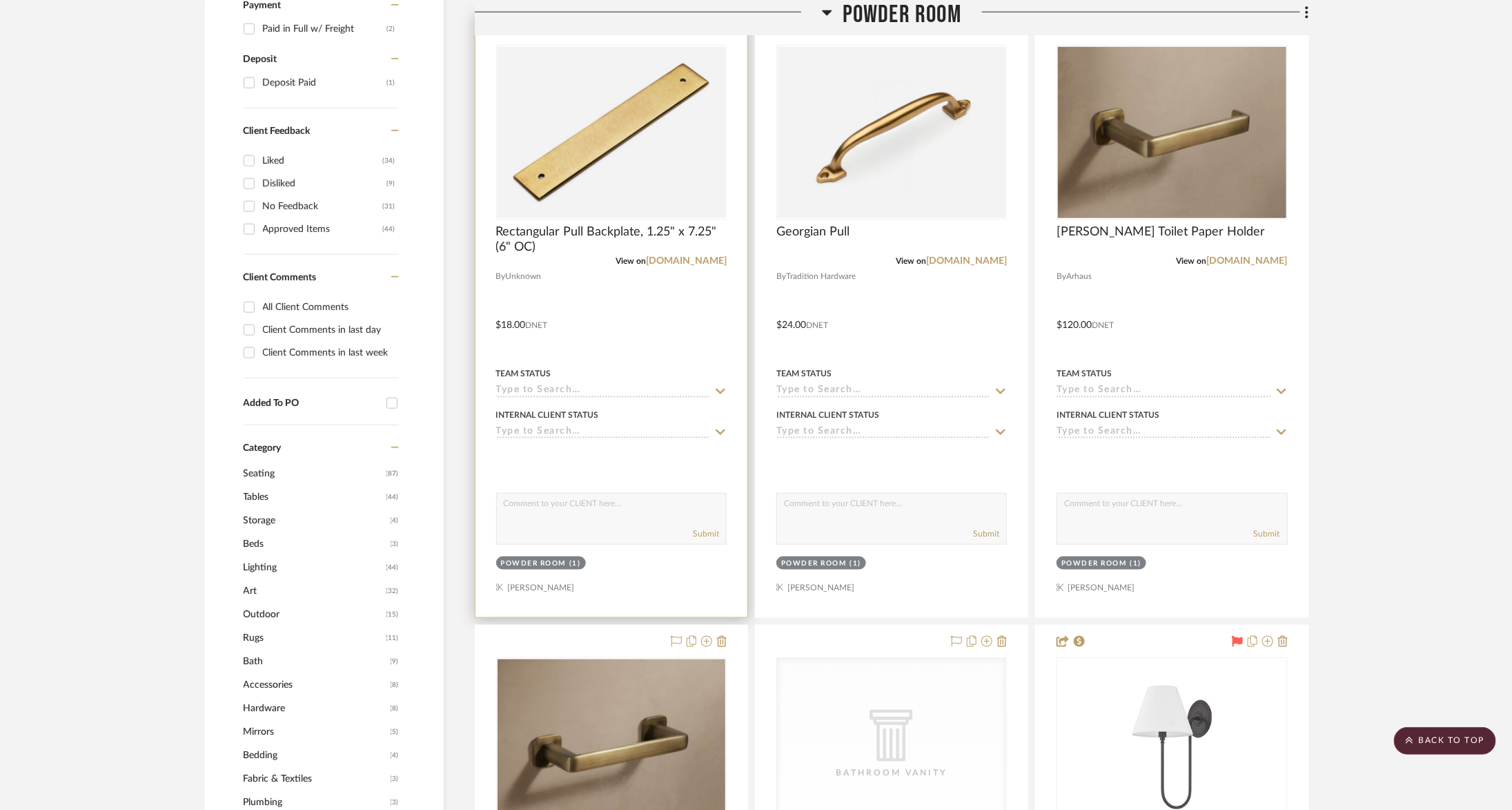
scroll to position [1067, 2]
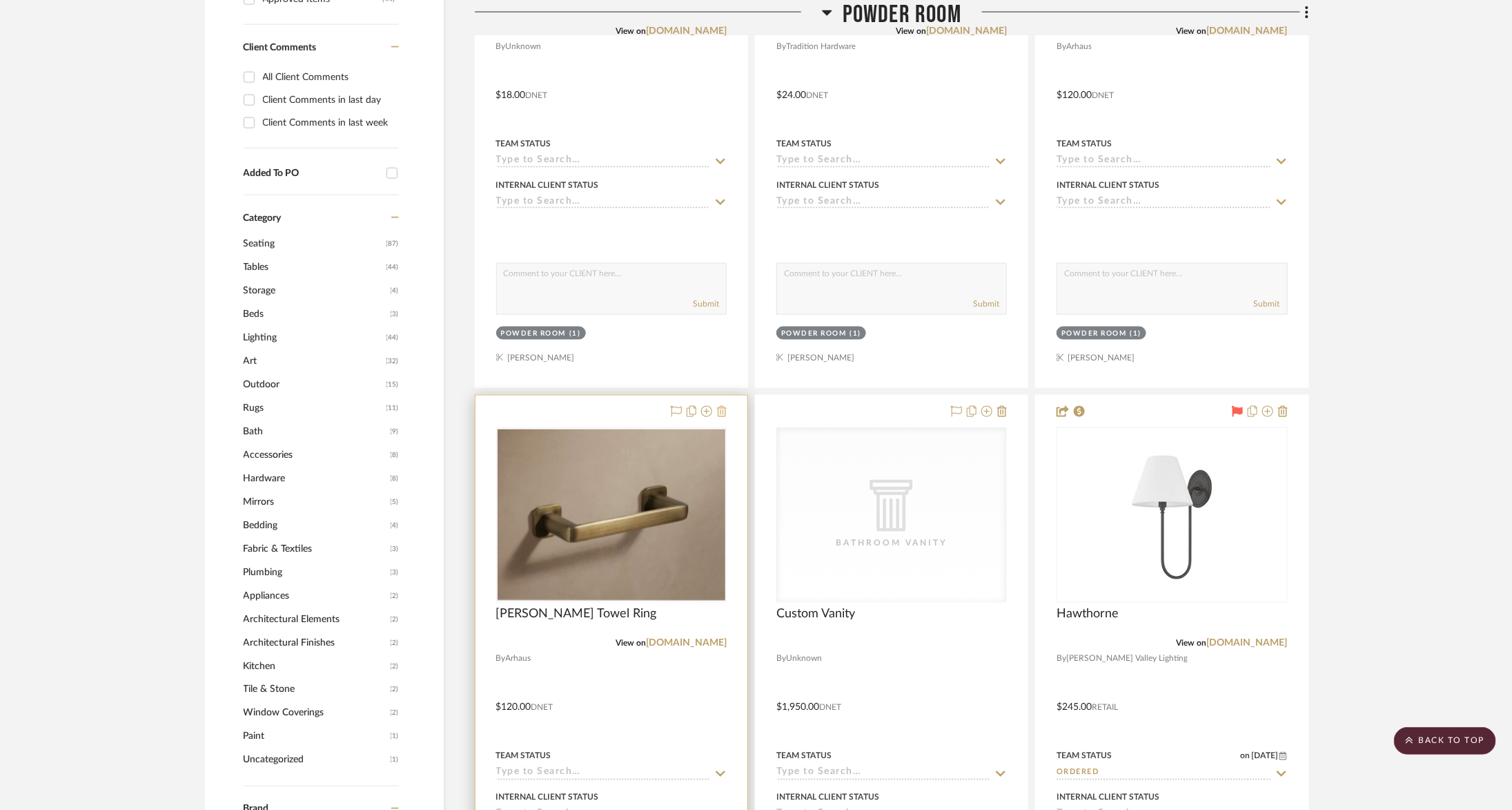
click at [720, 406] on icon at bounding box center [721, 411] width 9 height 11
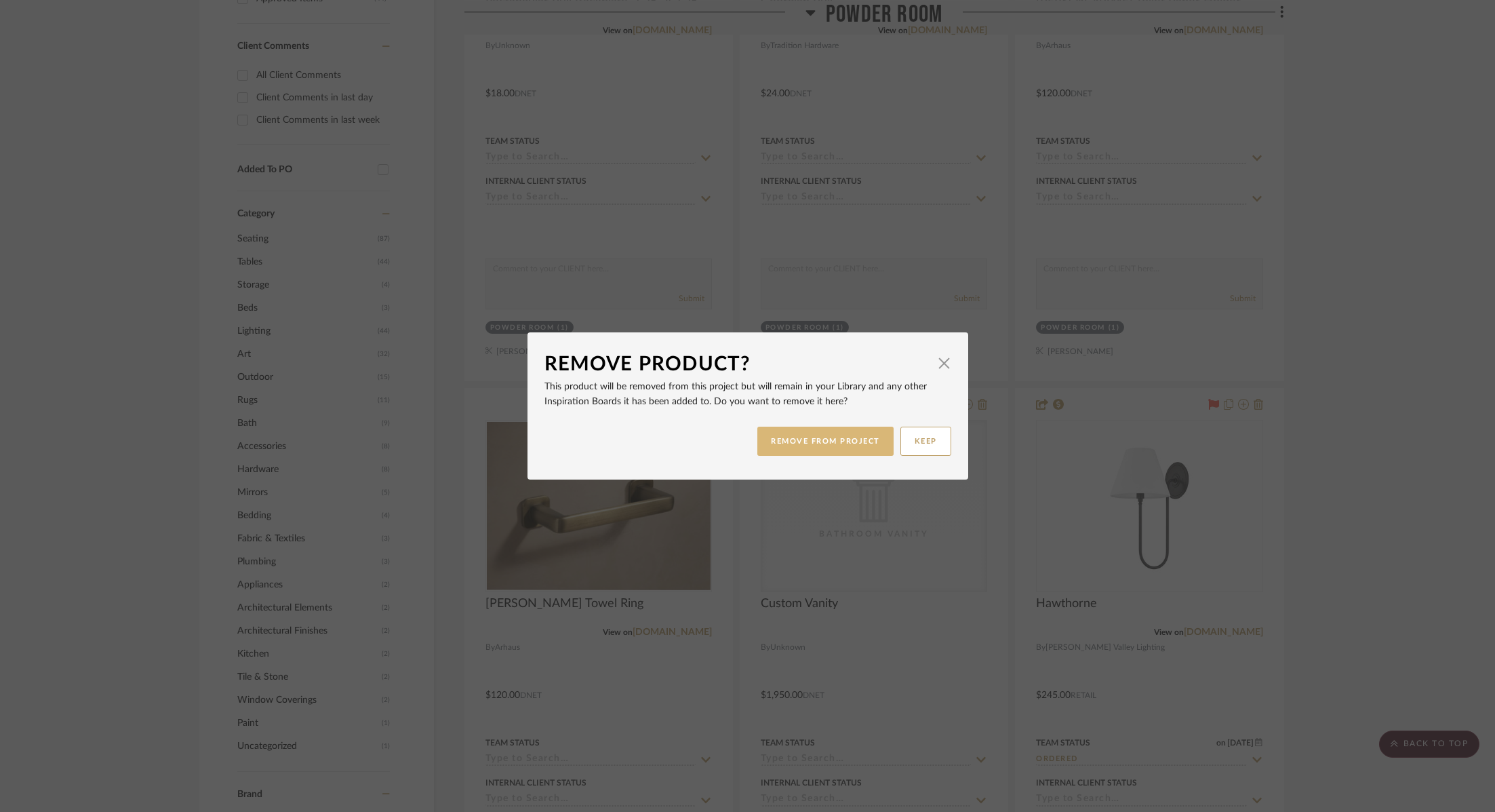
click at [806, 445] on button "REMOVE FROM PROJECT" at bounding box center [825, 441] width 136 height 29
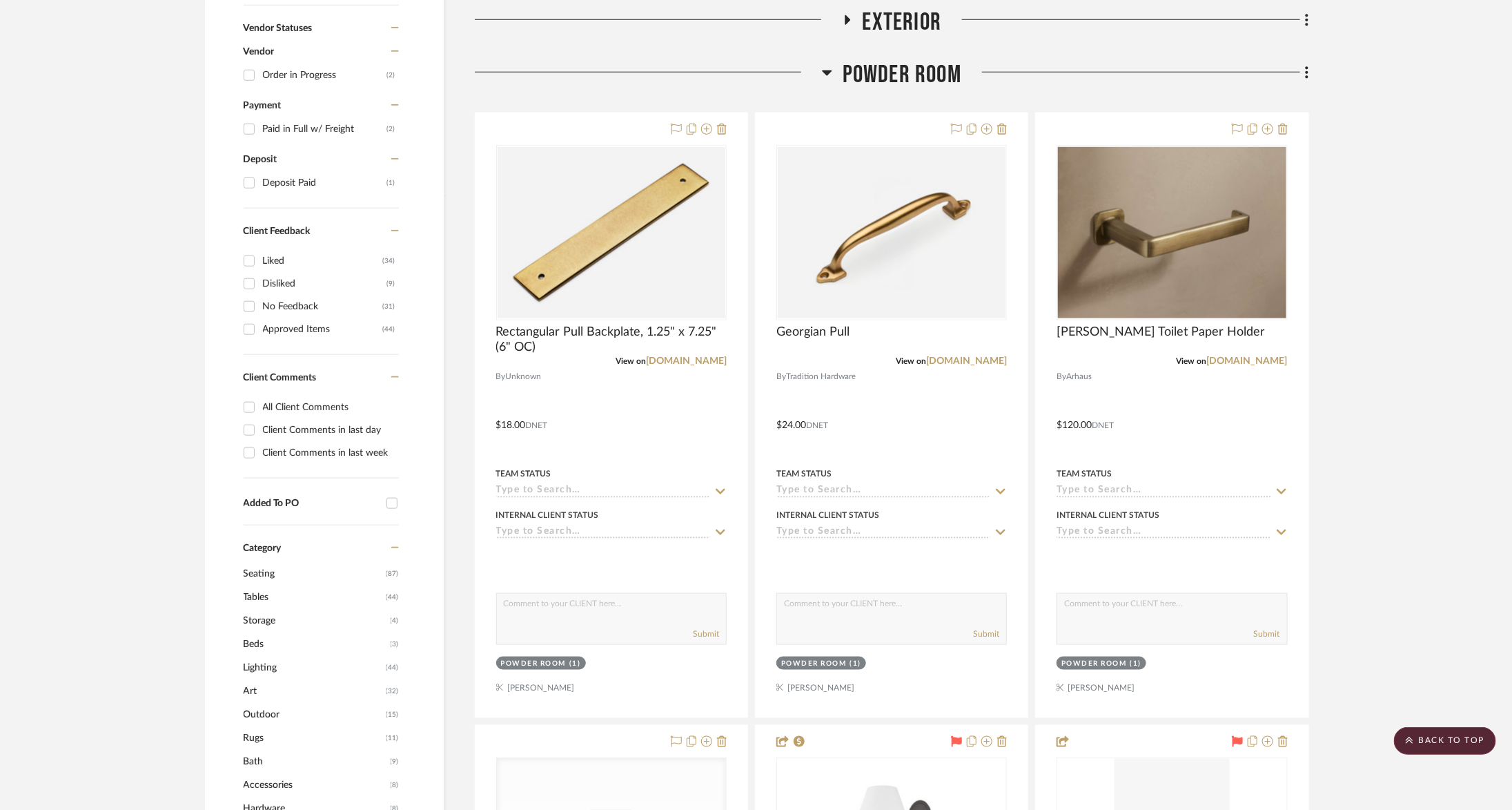
scroll to position [605, 2]
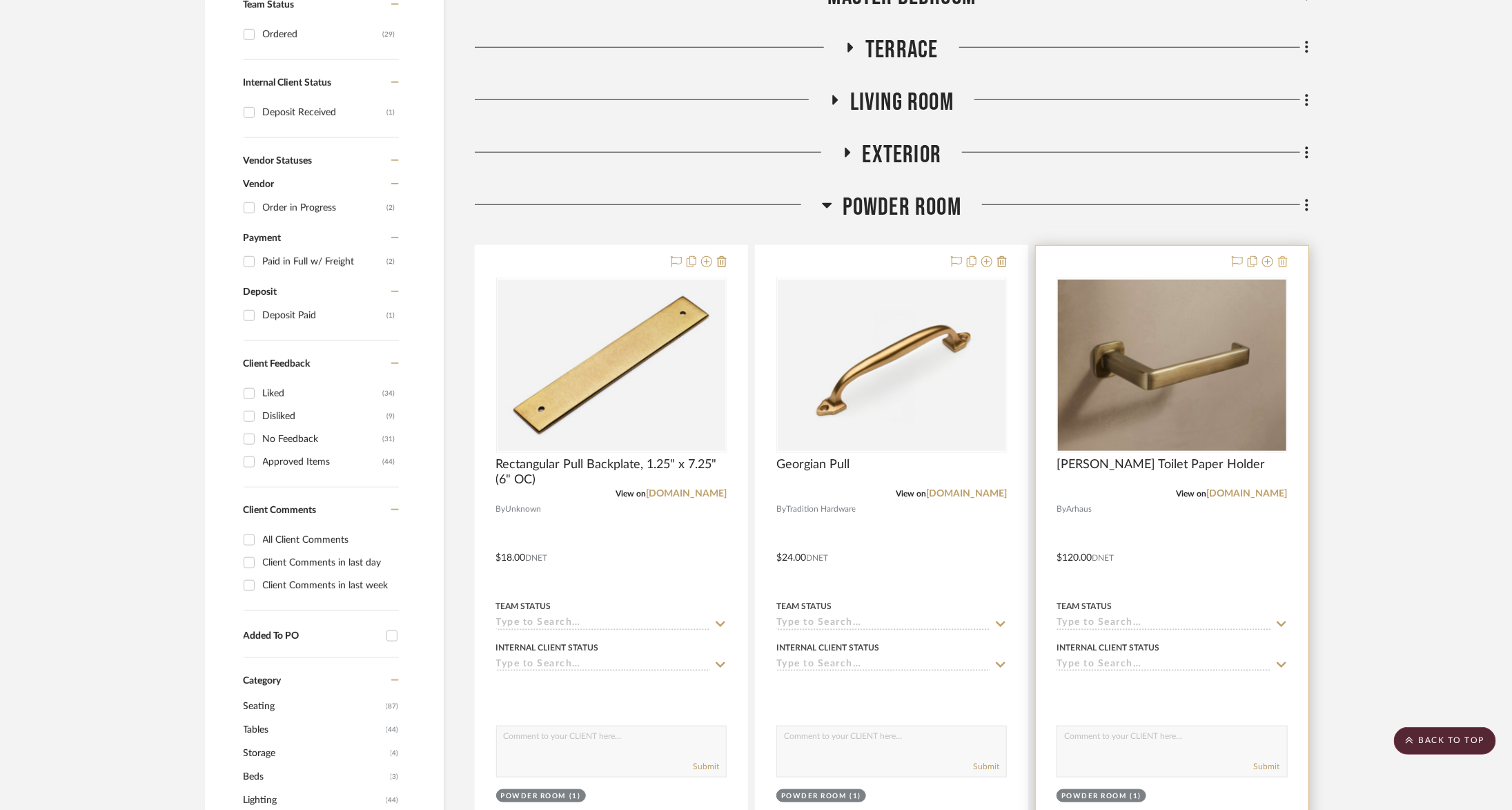
click at [1284, 257] on icon at bounding box center [1282, 261] width 9 height 11
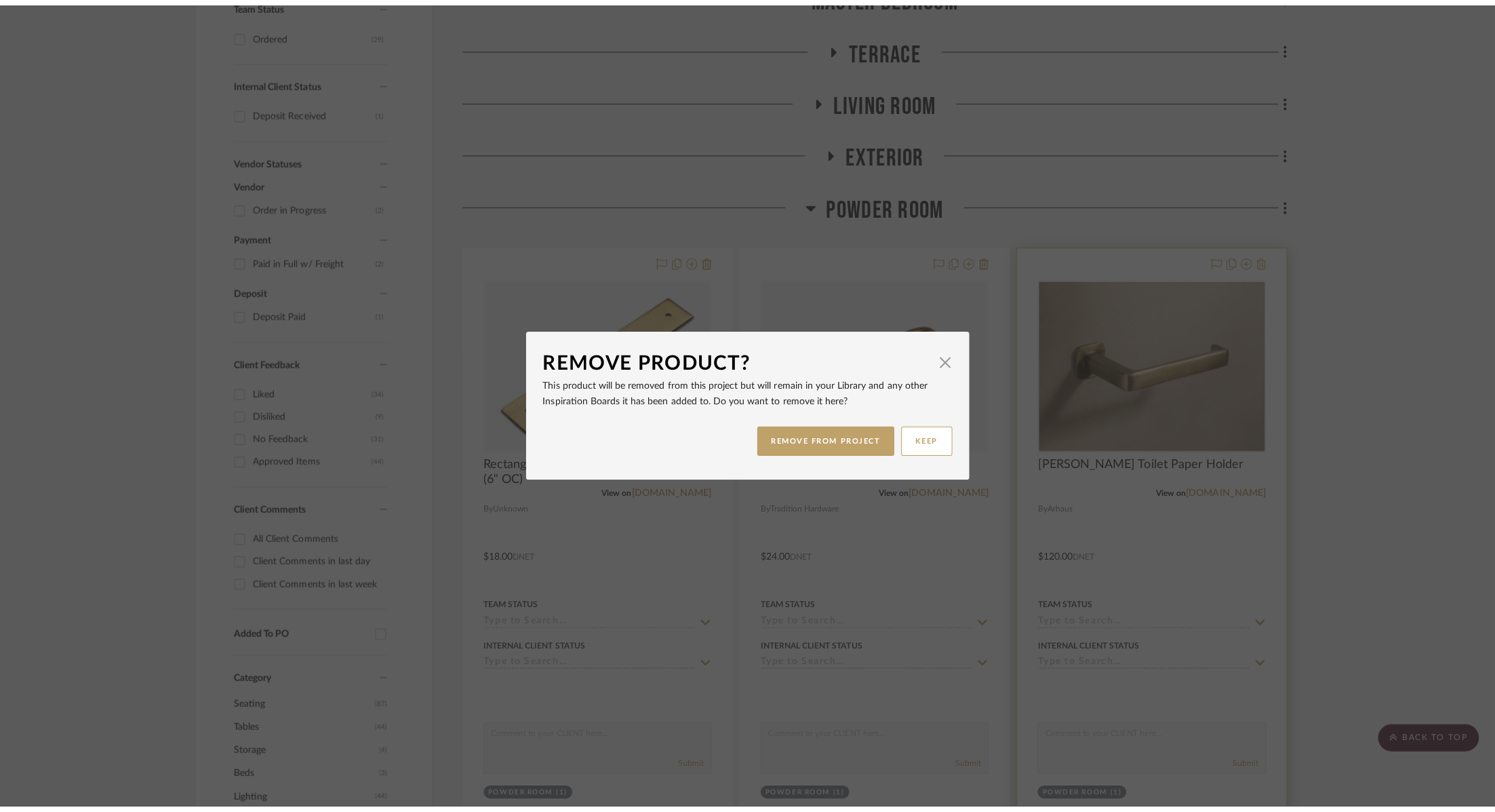
scroll to position [0, 0]
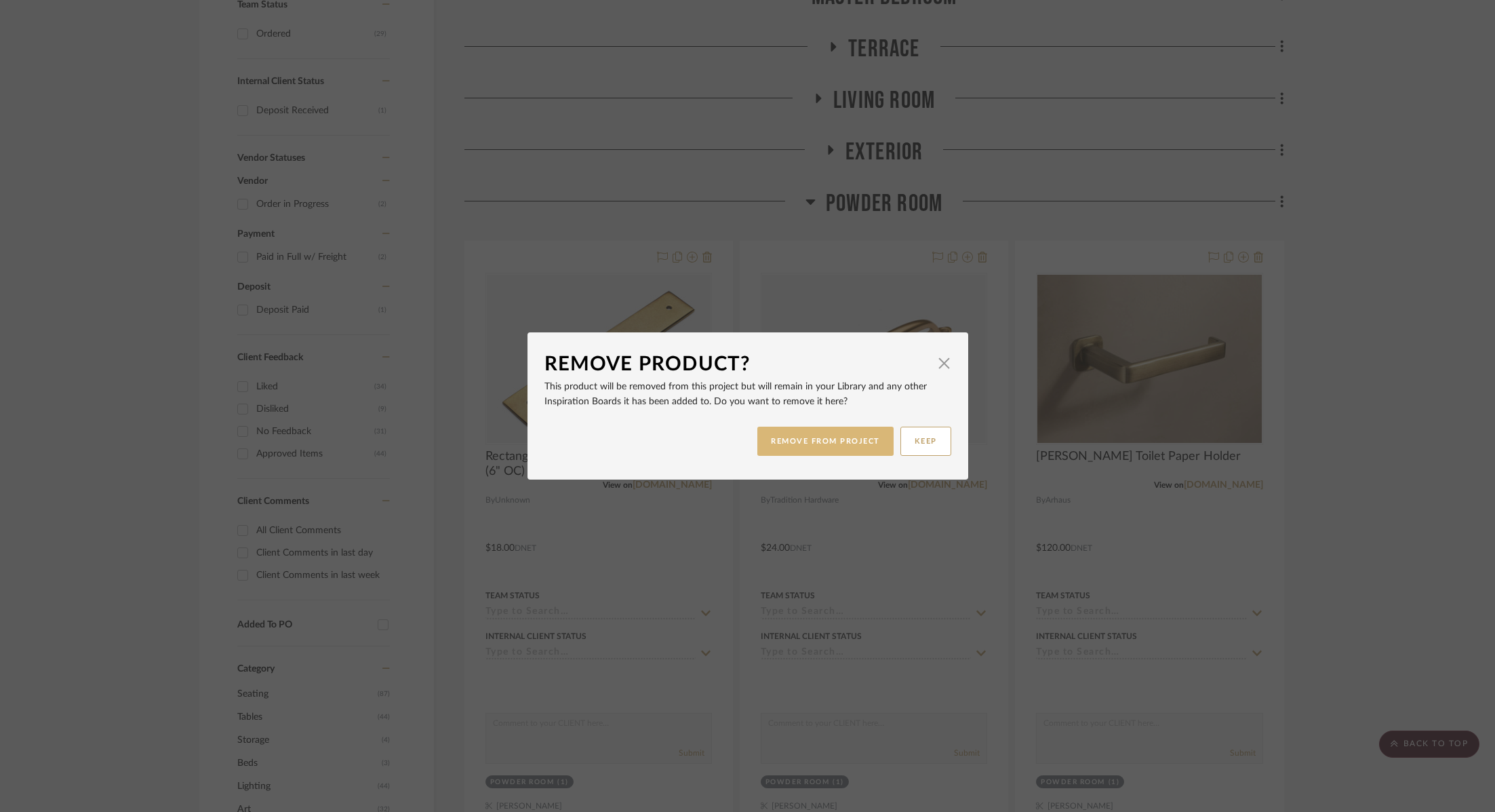
click at [858, 450] on button "REMOVE FROM PROJECT" at bounding box center [825, 441] width 136 height 29
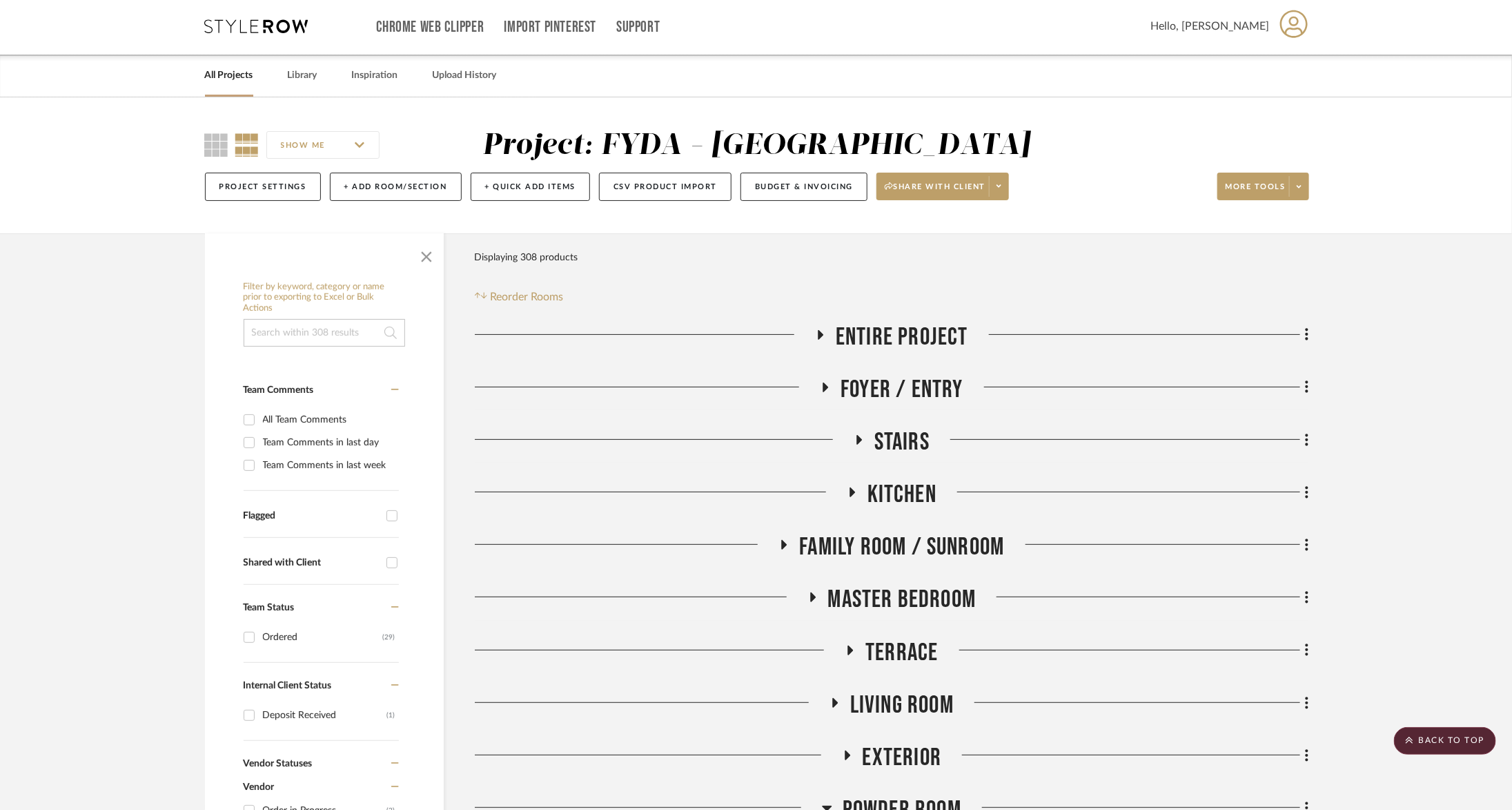
scroll to position [0, 2]
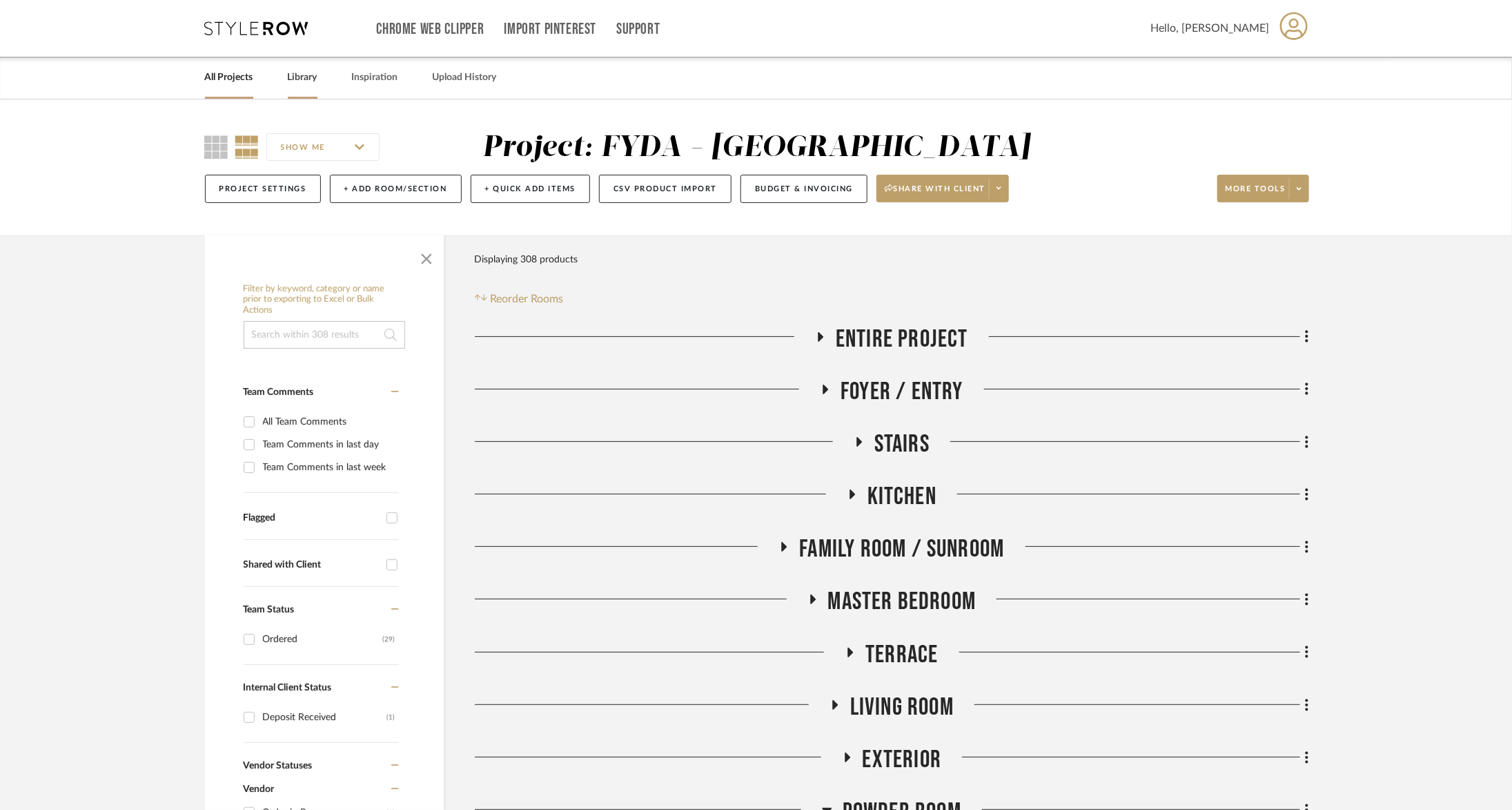
click at [307, 79] on link "Library" at bounding box center [302, 78] width 30 height 19
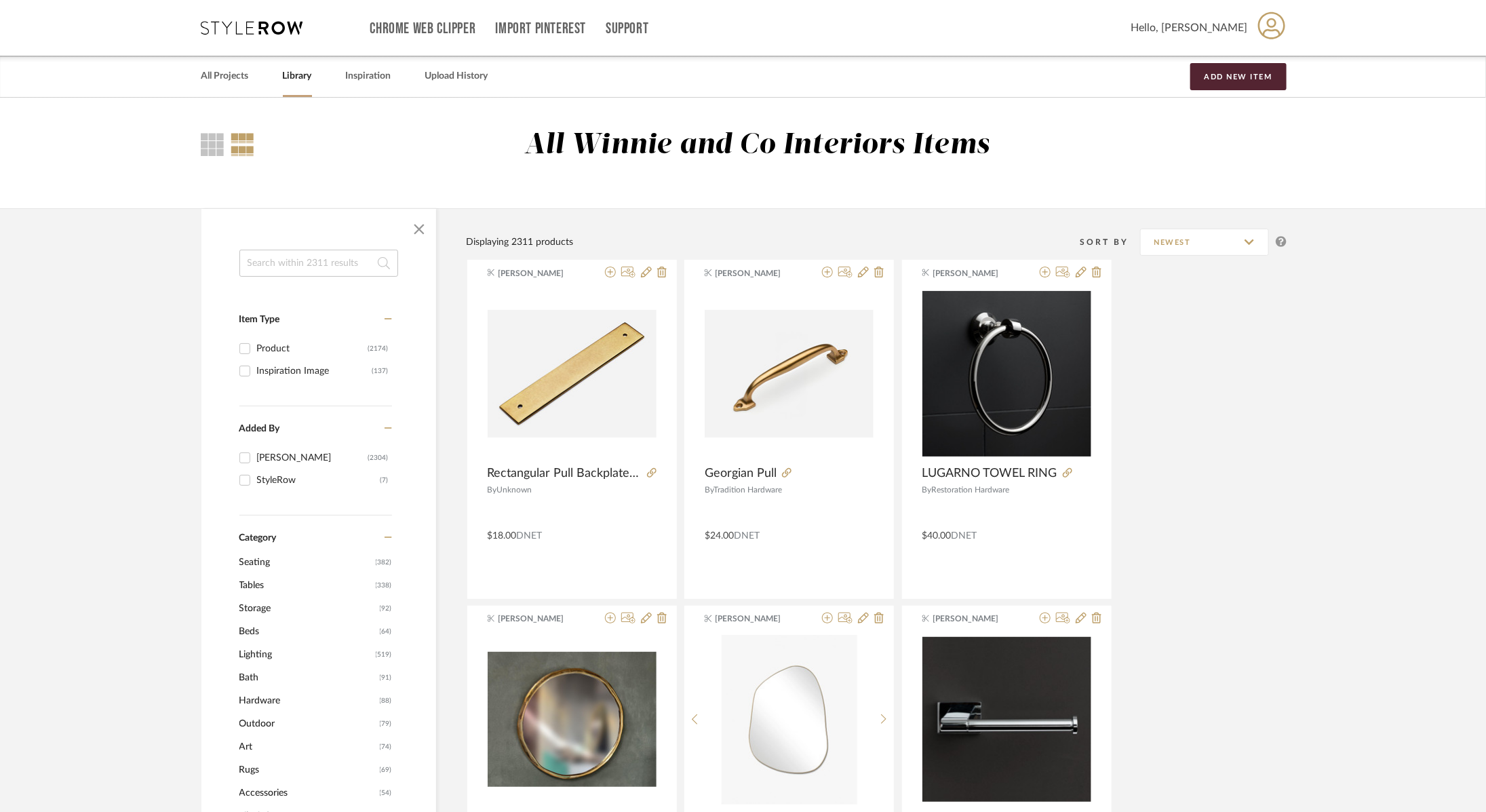
click at [321, 269] on input at bounding box center [318, 263] width 159 height 27
type input "[PERSON_NAME]"
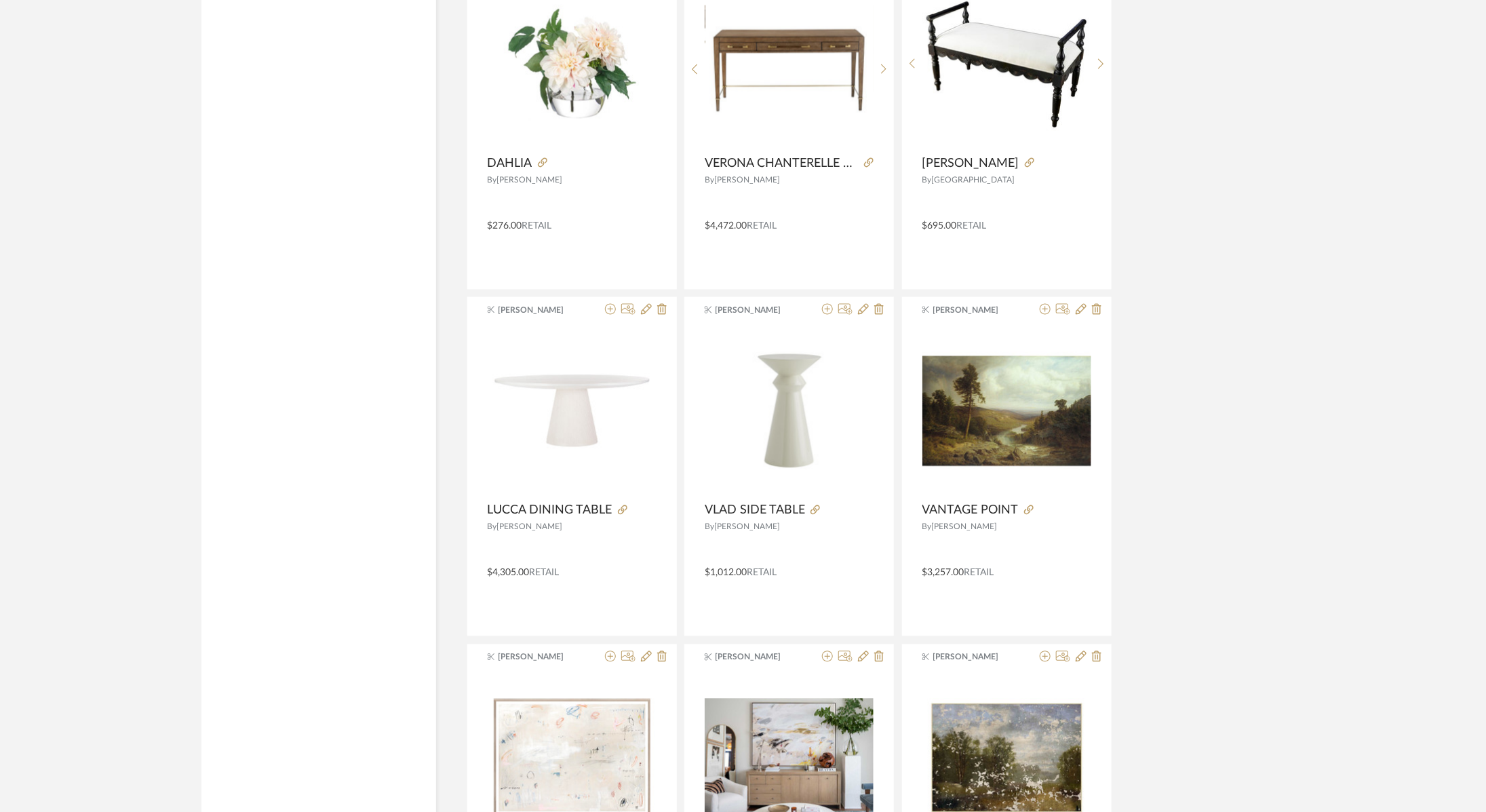
scroll to position [1402, 0]
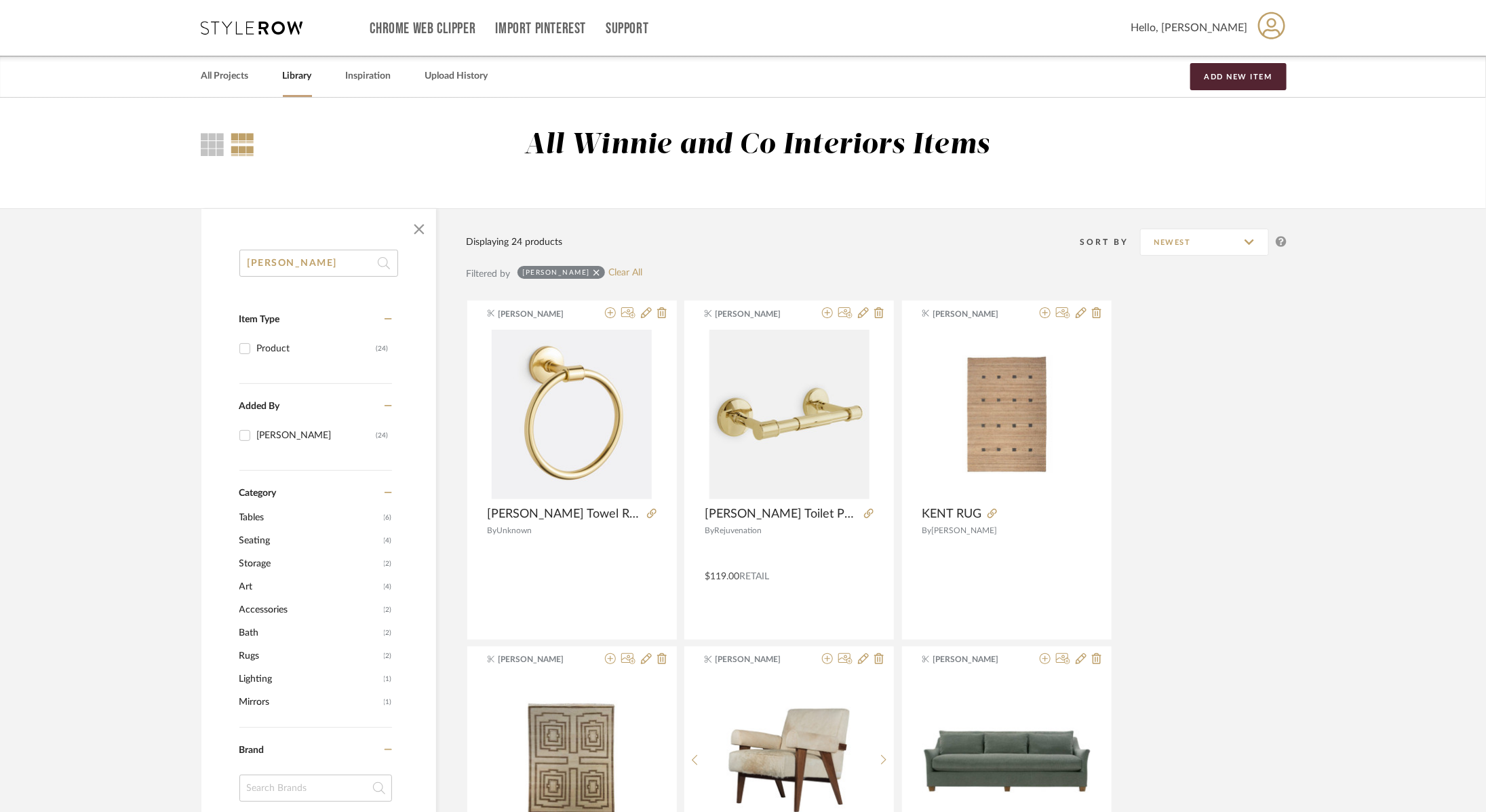
click at [279, 25] on icon at bounding box center [252, 28] width 102 height 14
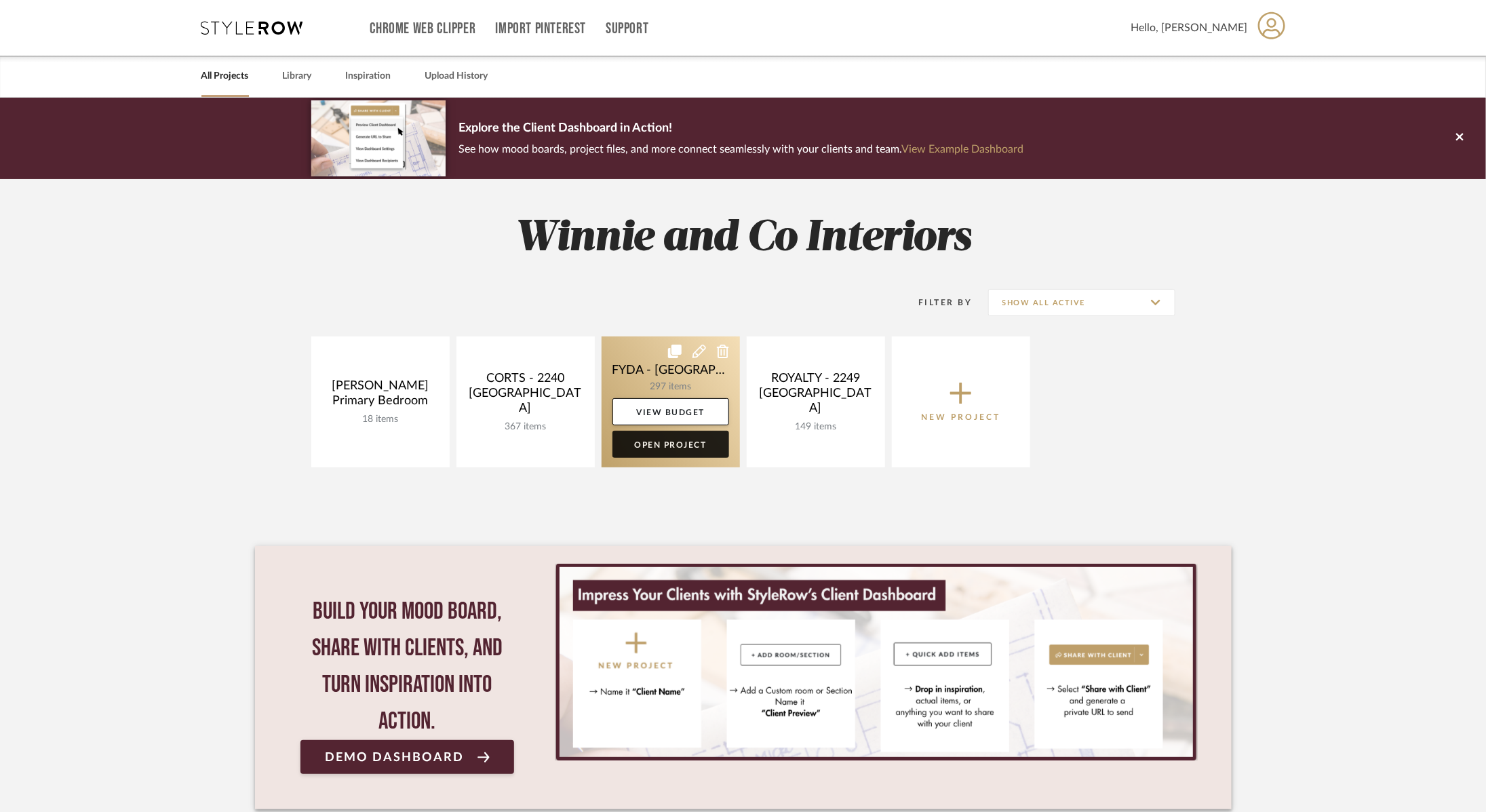
click at [648, 454] on link "Open Project" at bounding box center [671, 444] width 117 height 27
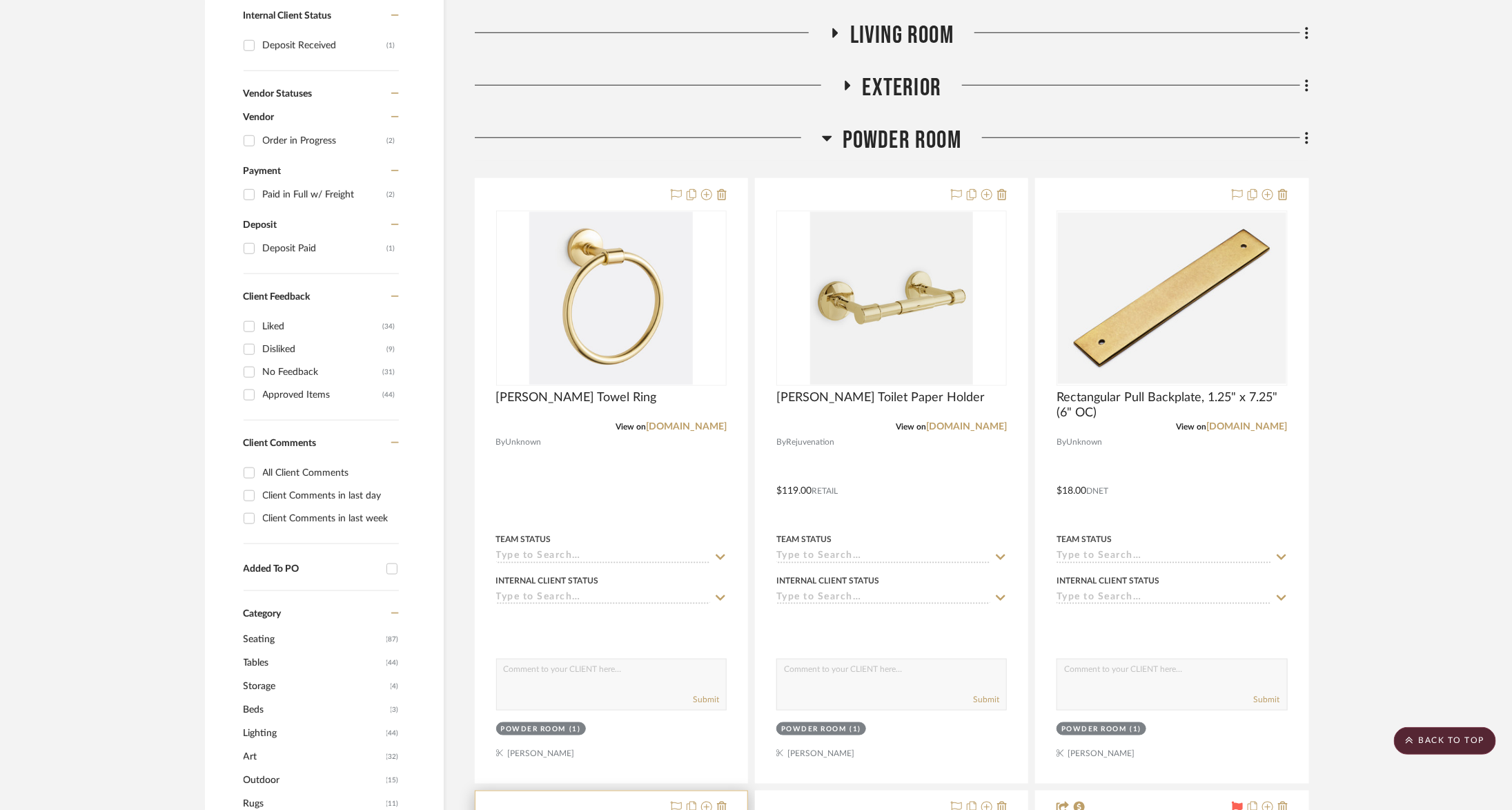
scroll to position [638, 0]
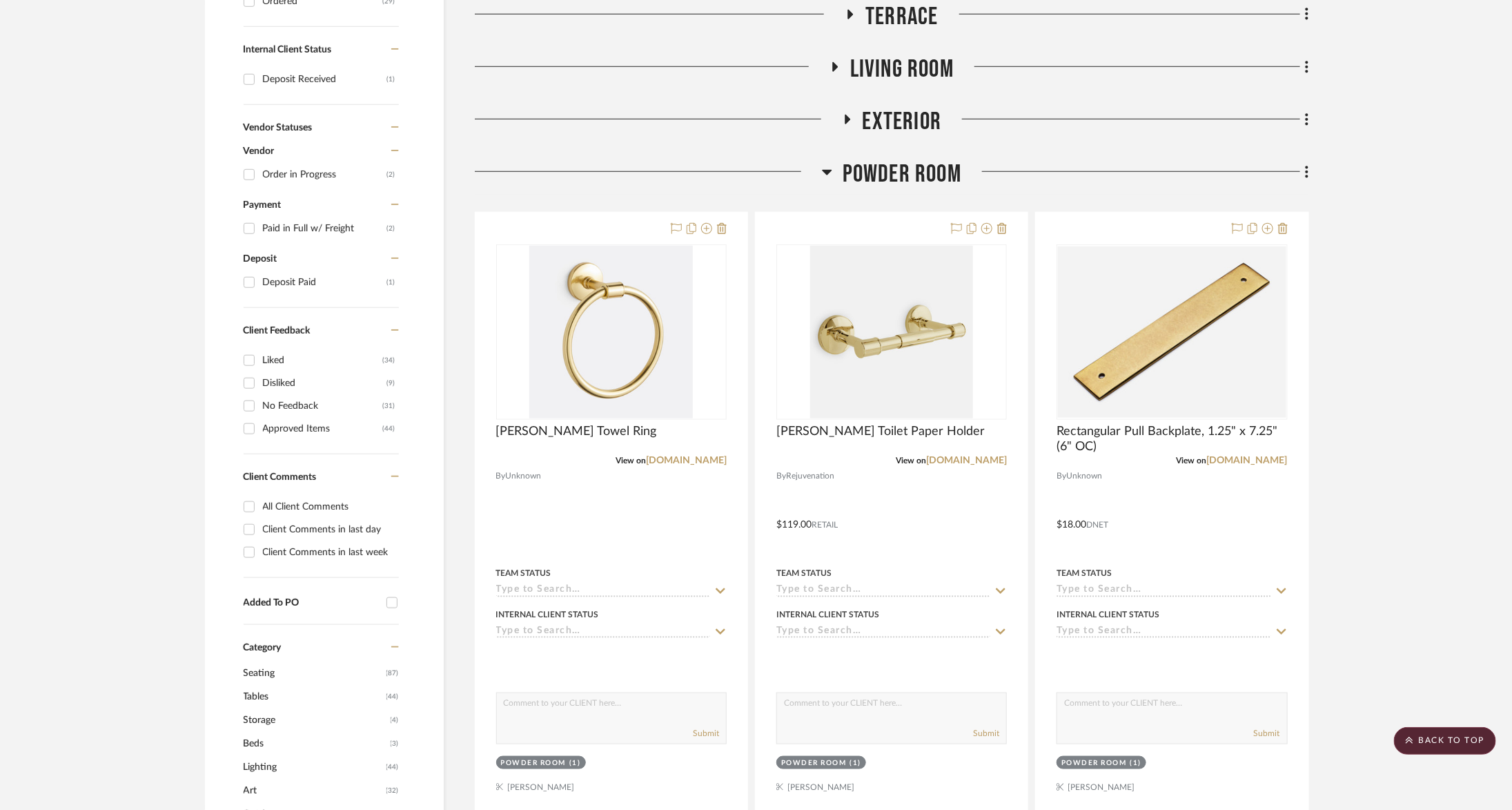
click at [926, 165] on span "Powder Room" at bounding box center [902, 174] width 119 height 30
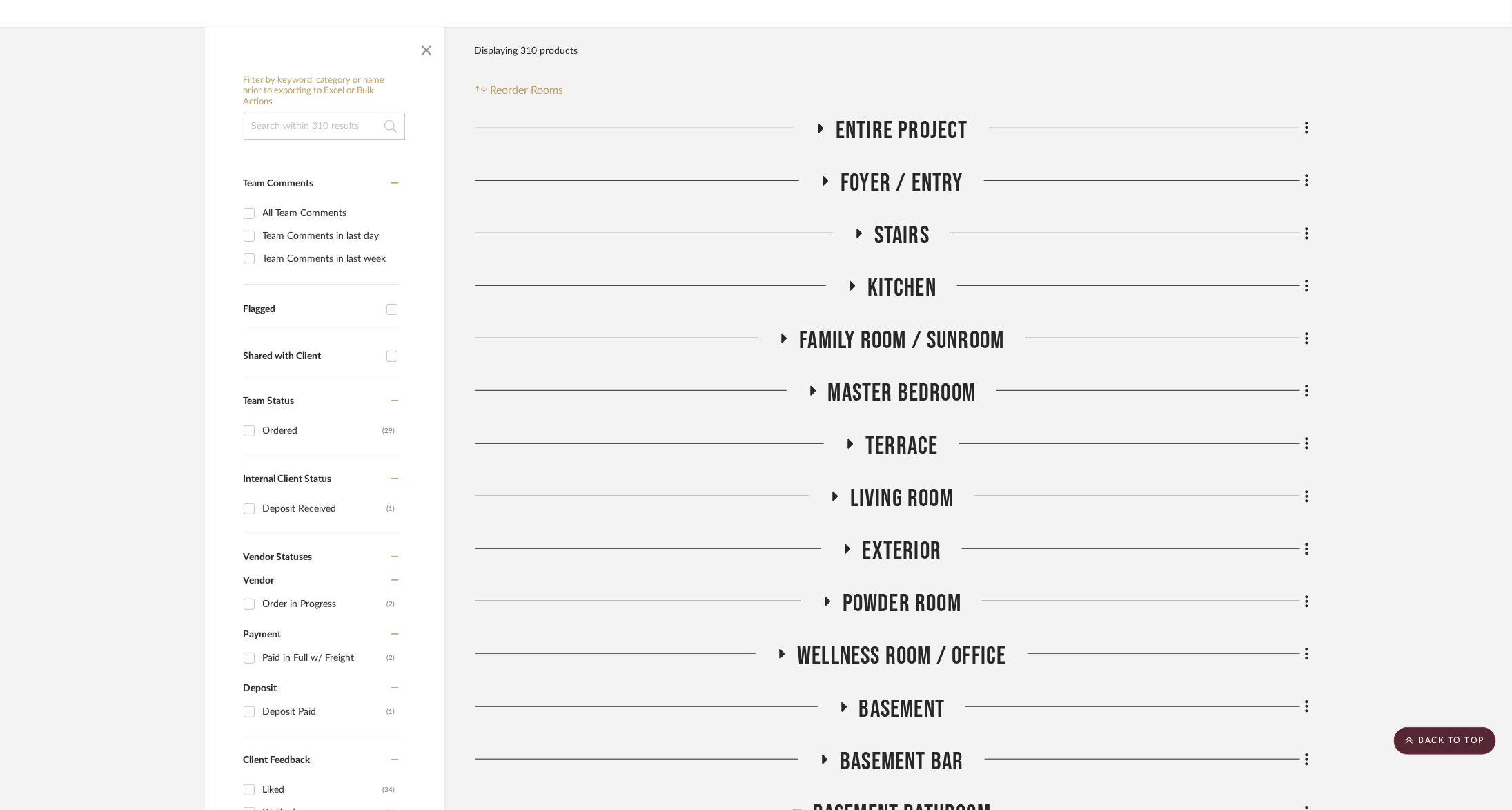
scroll to position [210, 0]
click at [904, 334] on span "Family Room / Sunroom" at bounding box center [902, 339] width 205 height 30
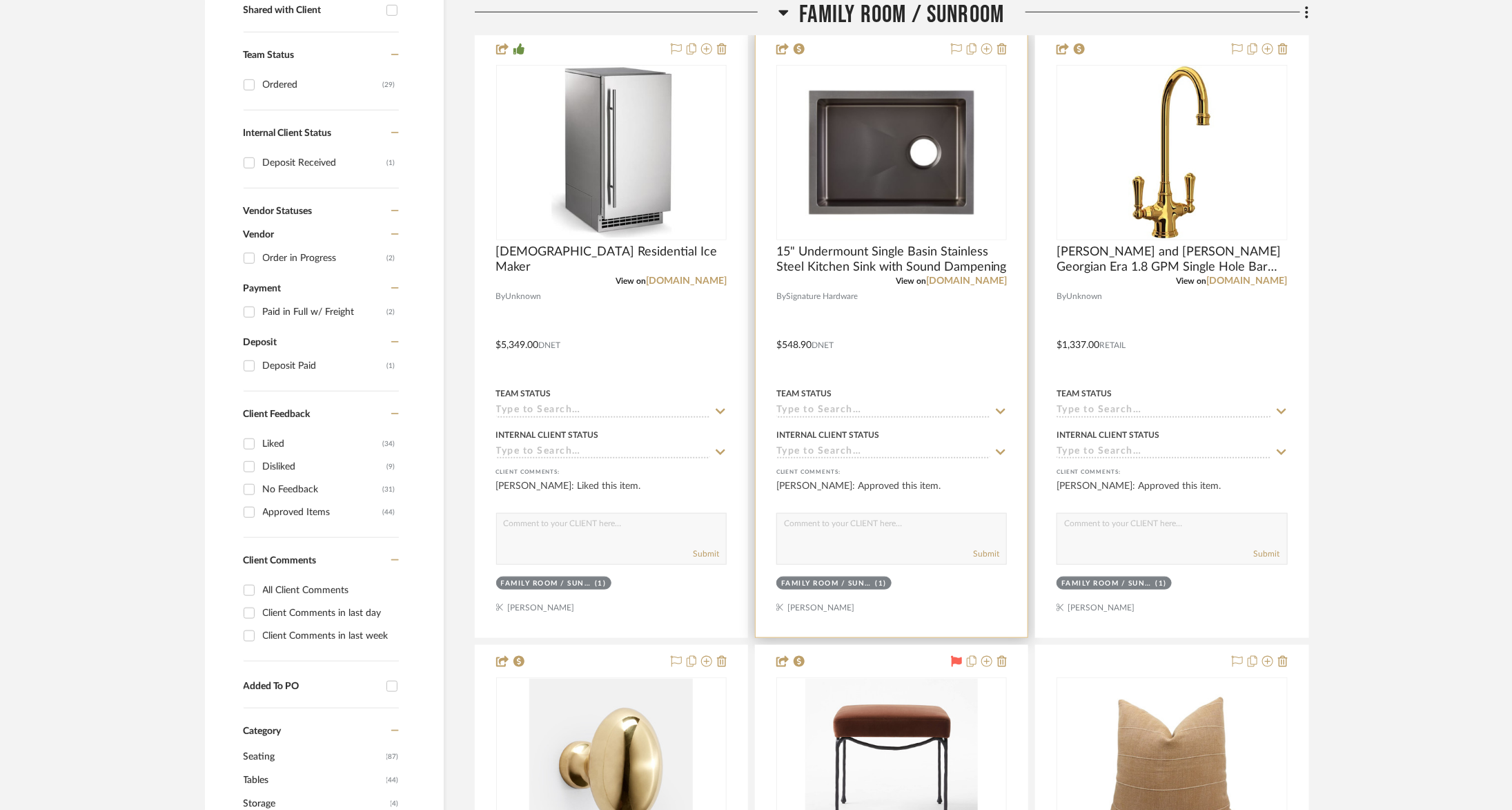
scroll to position [648, 0]
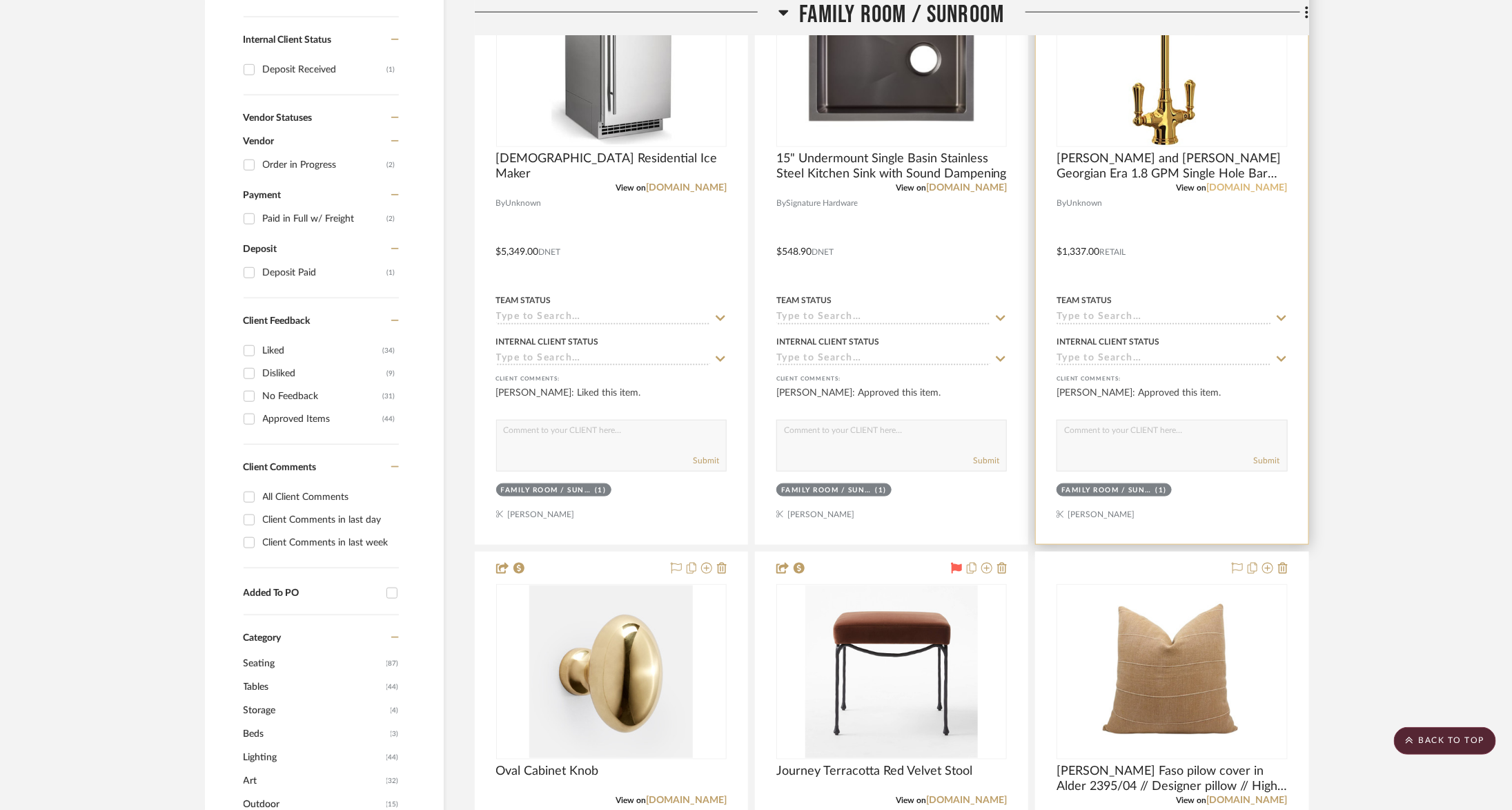
click at [1268, 189] on link "[DOMAIN_NAME]" at bounding box center [1247, 187] width 80 height 9
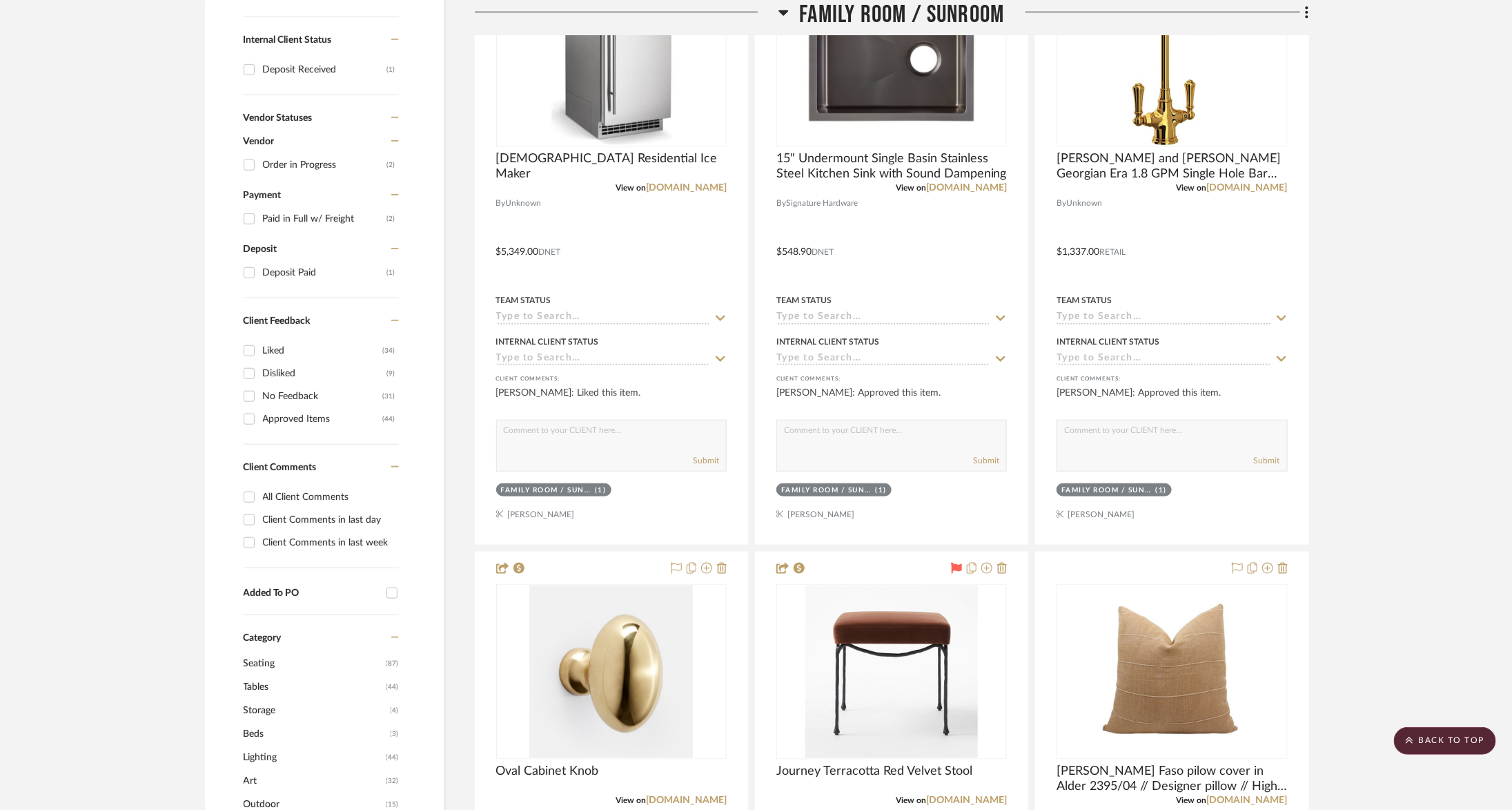
click at [786, 12] on icon at bounding box center [784, 13] width 9 height 6
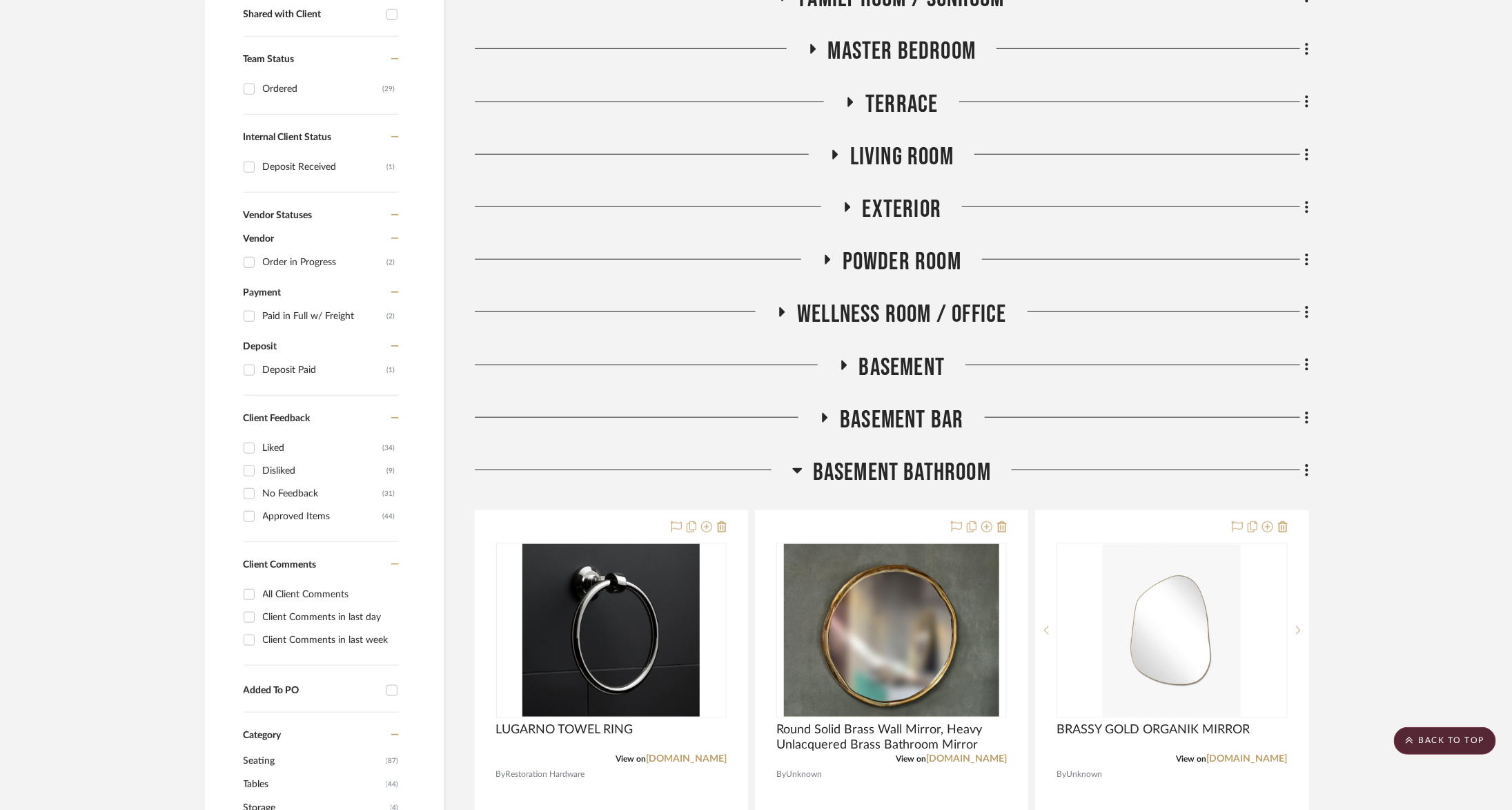
scroll to position [519, 0]
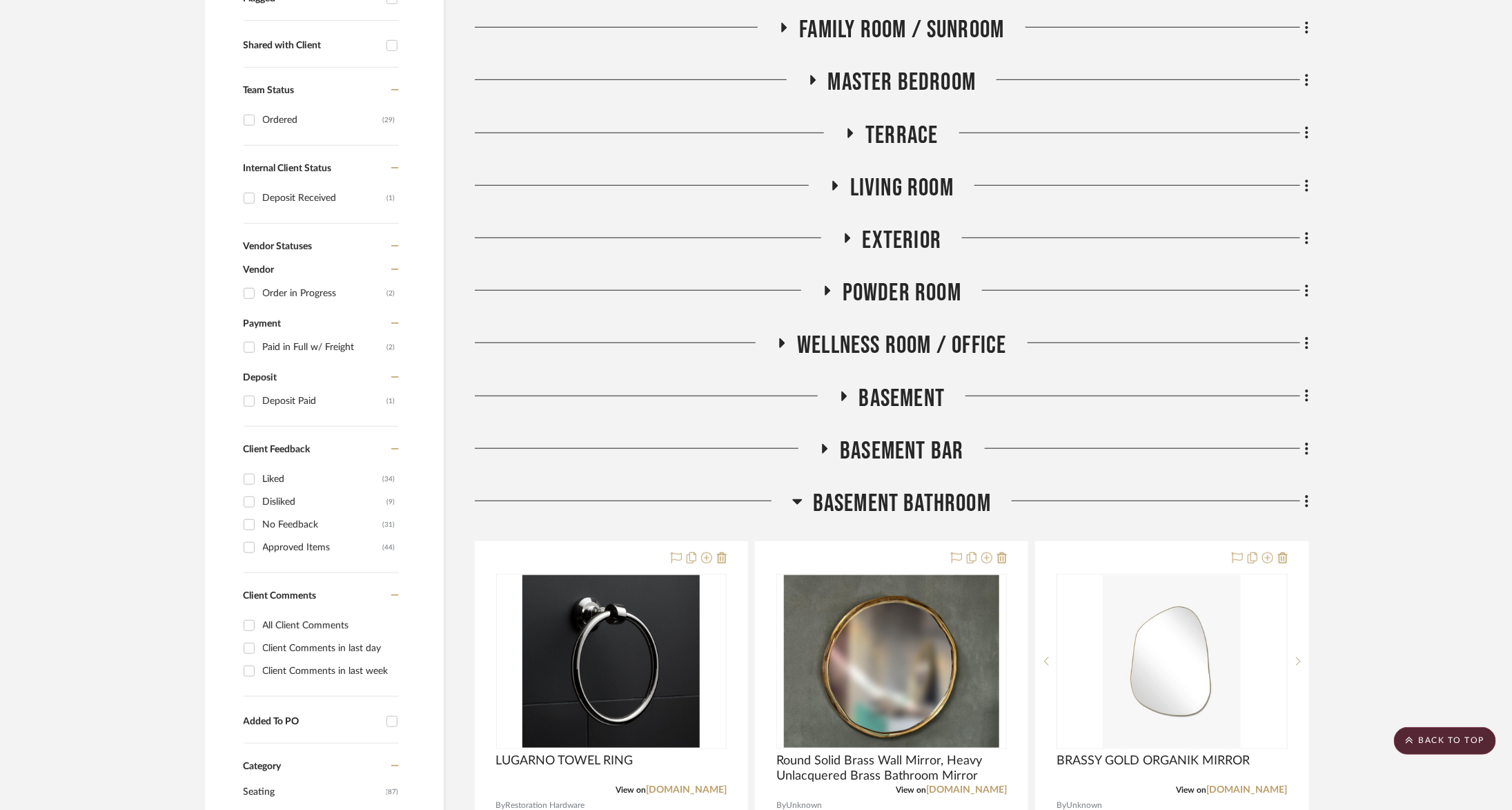
click at [849, 86] on span "Master Bedroom" at bounding box center [902, 82] width 149 height 30
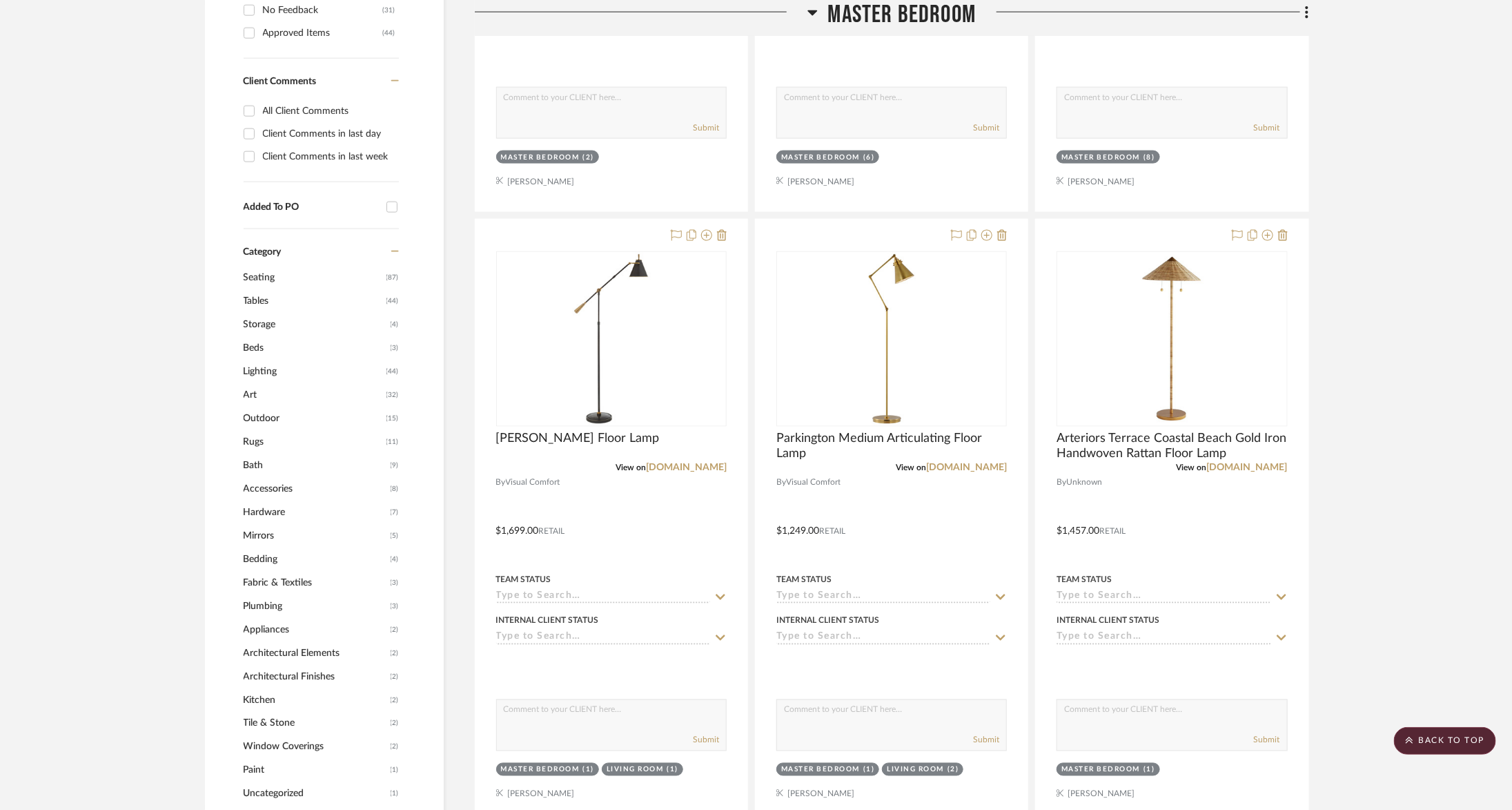
scroll to position [1118, 0]
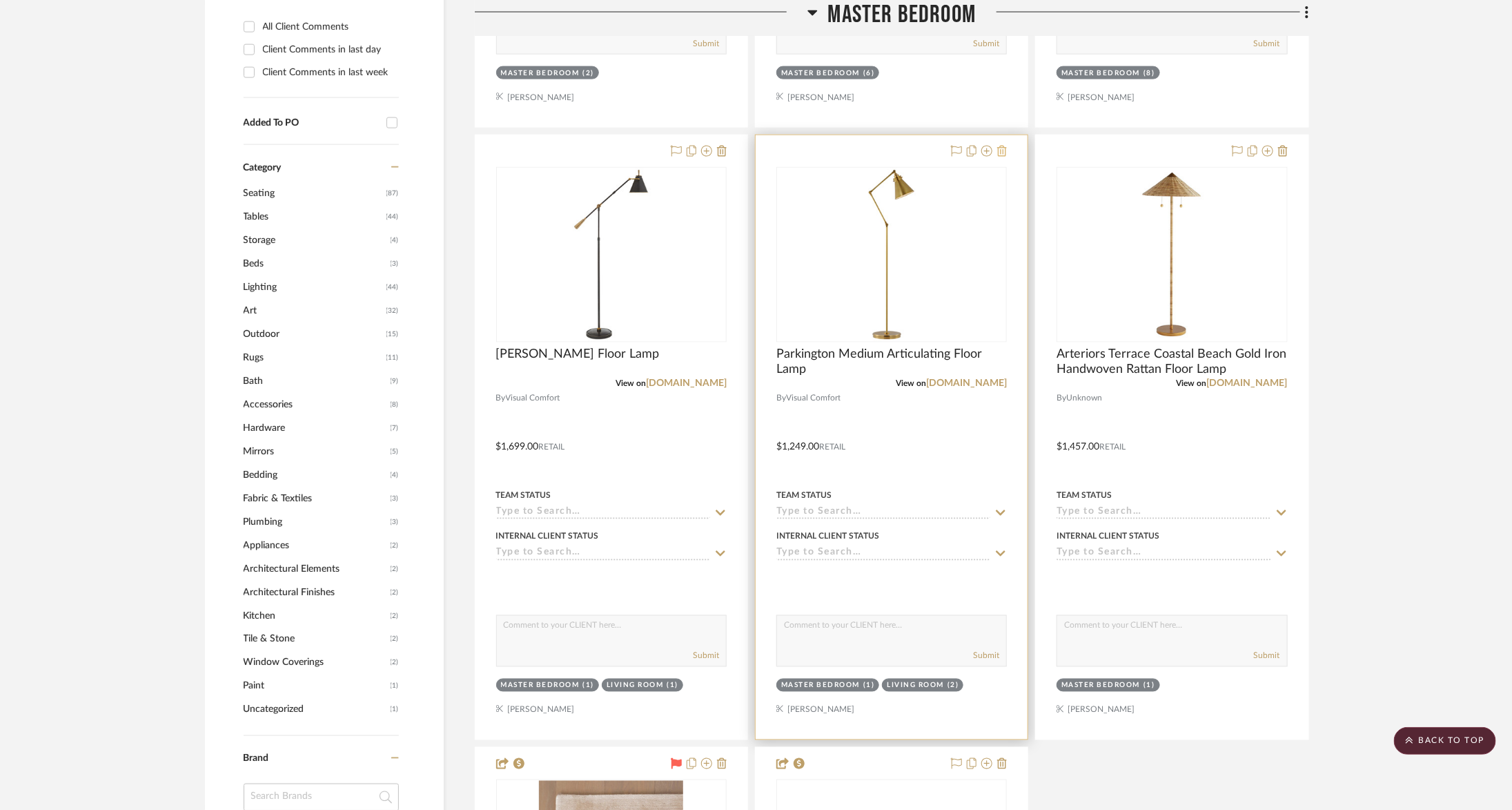
click at [1003, 150] on icon at bounding box center [1002, 151] width 9 height 11
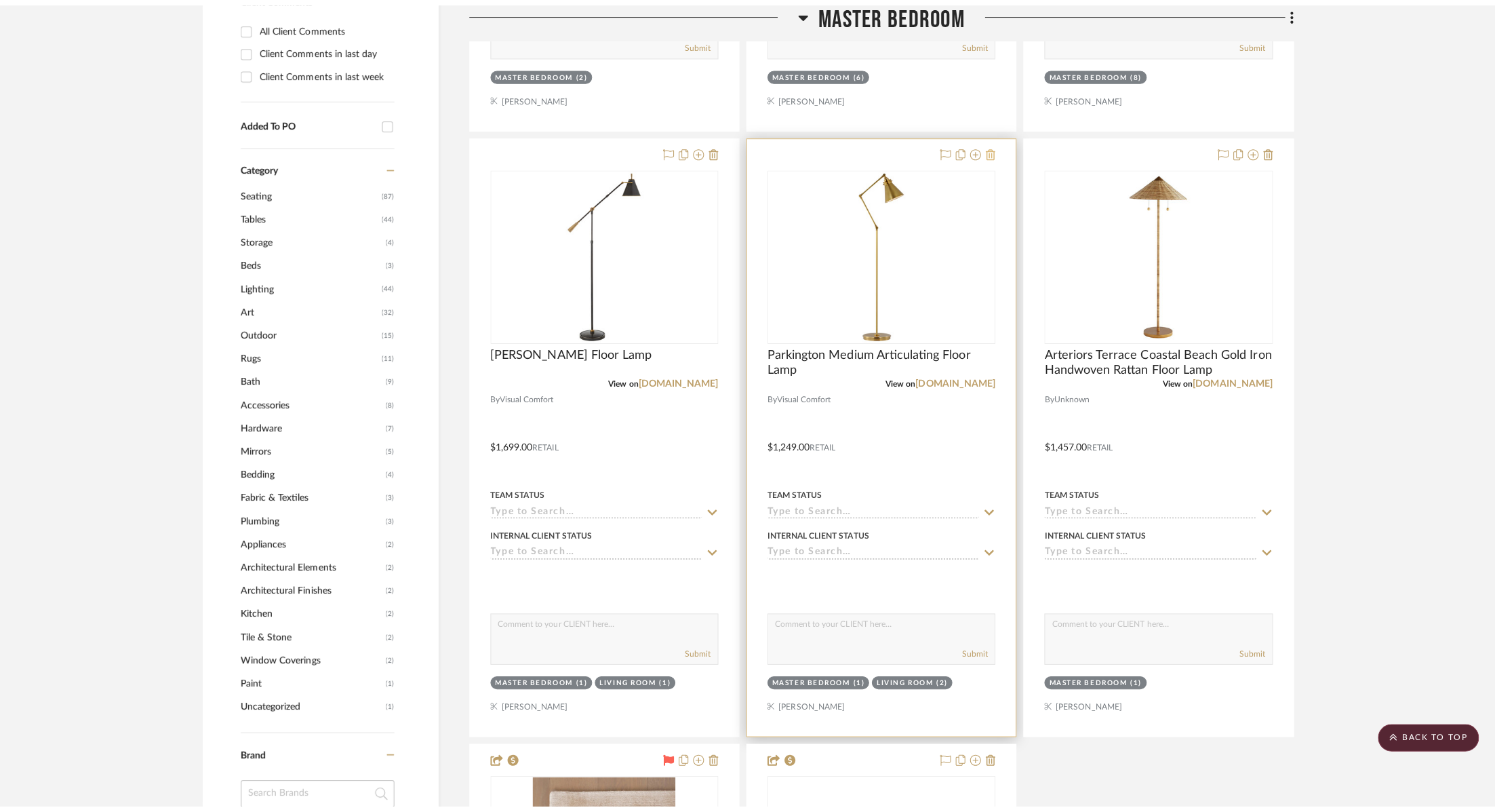
scroll to position [0, 0]
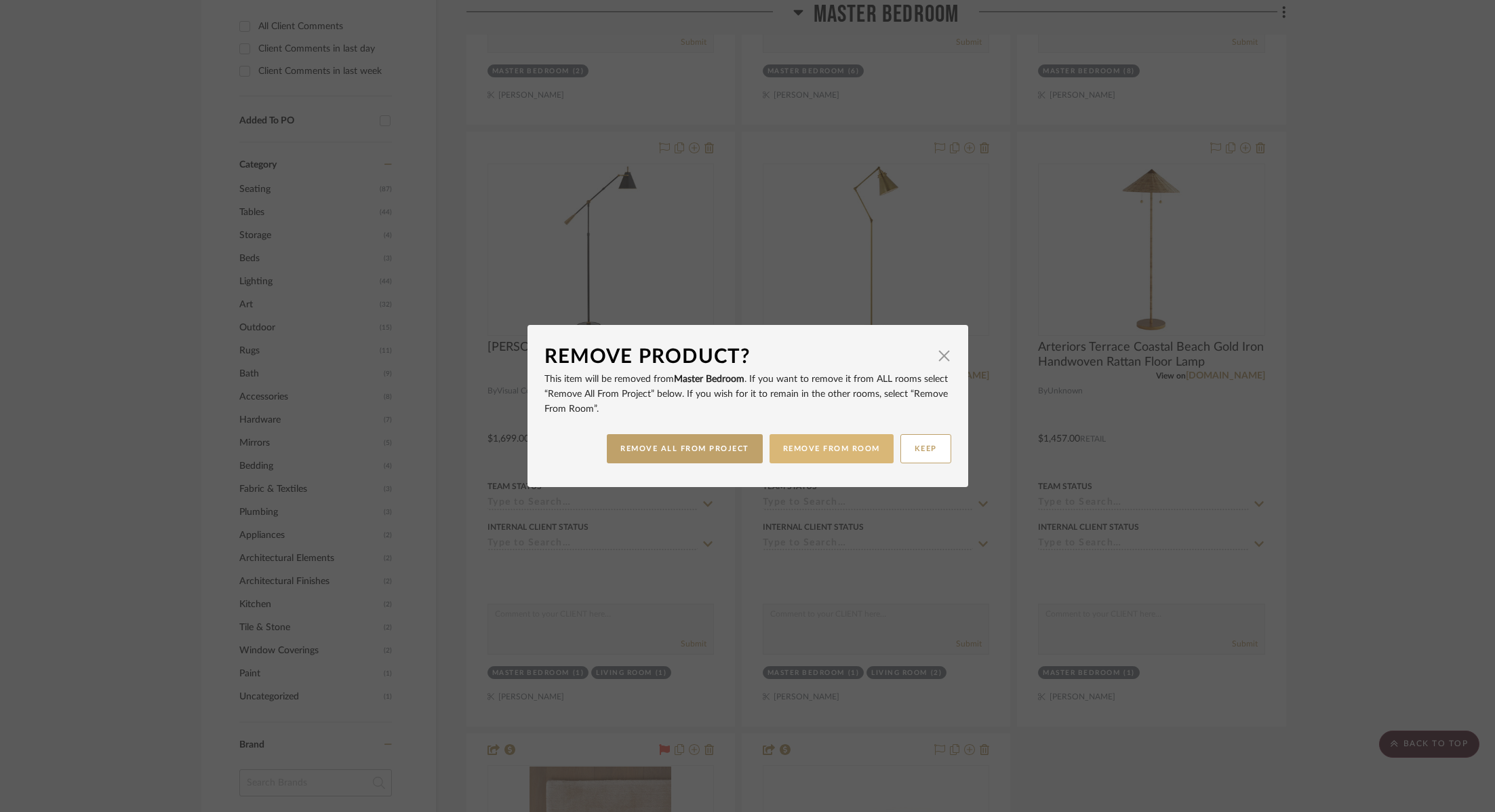
click at [858, 452] on button "REMOVE FROM ROOM" at bounding box center [832, 448] width 124 height 29
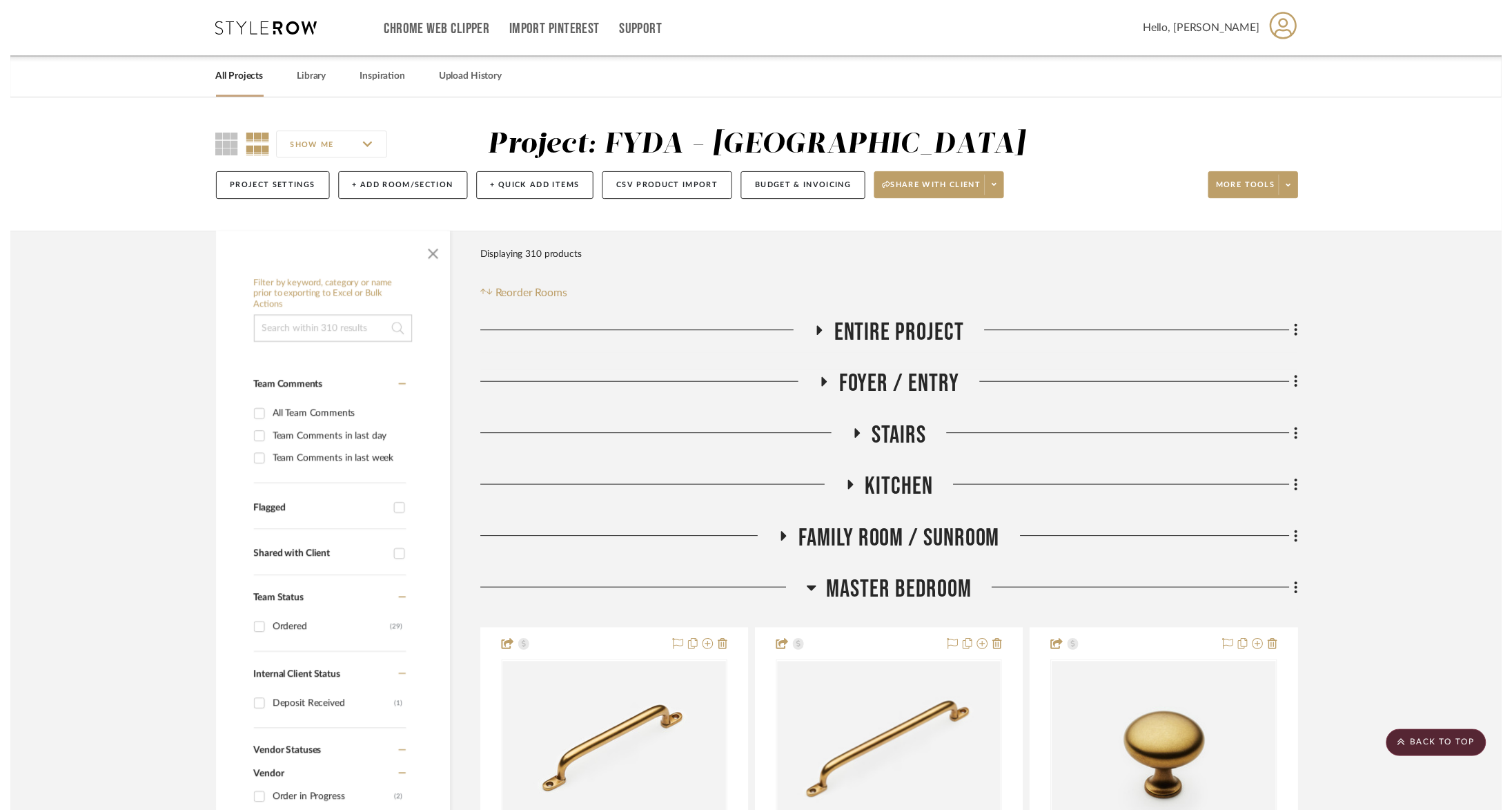
scroll to position [1118, 0]
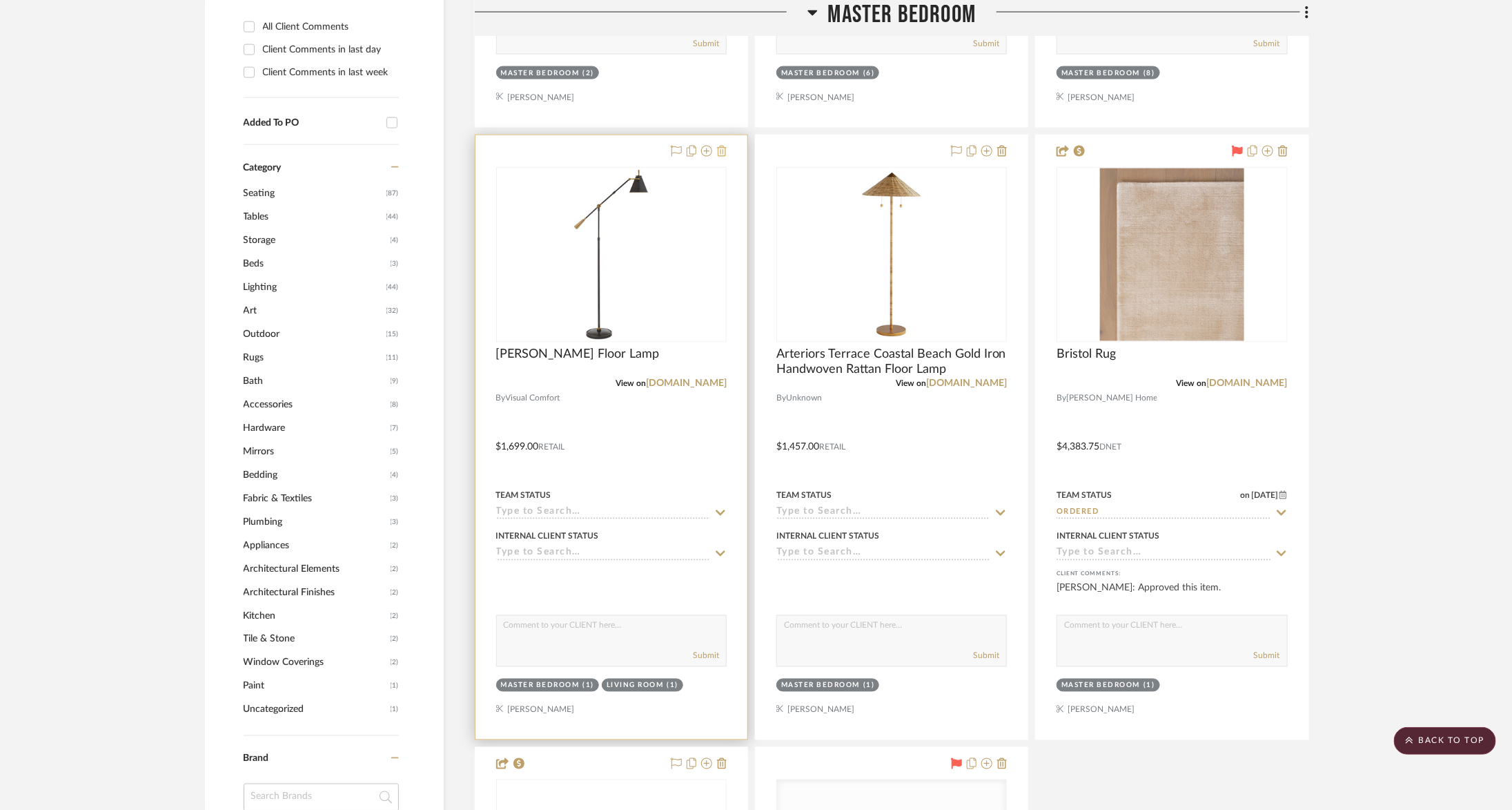
click at [724, 152] on icon at bounding box center [721, 151] width 9 height 11
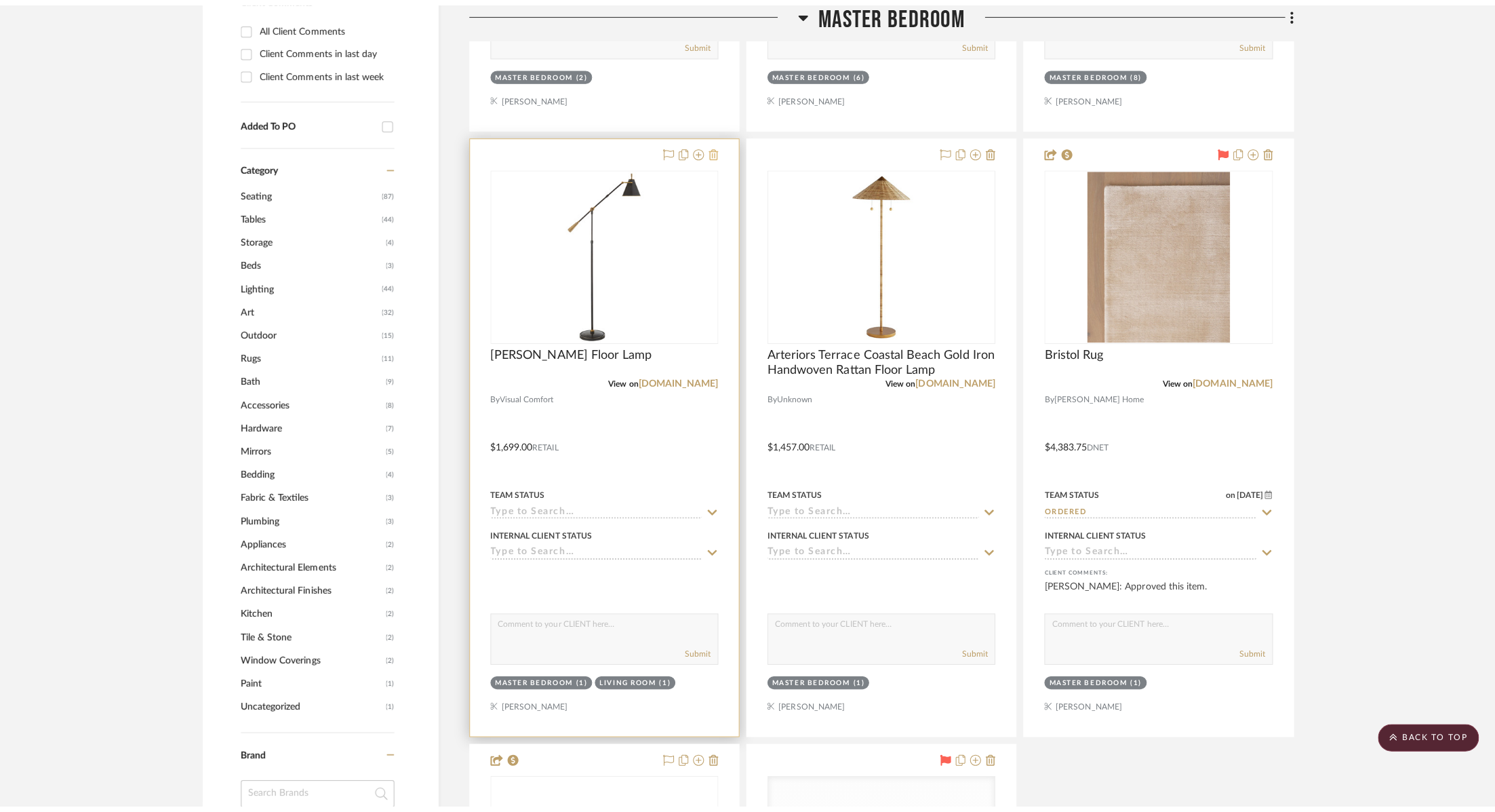
scroll to position [0, 0]
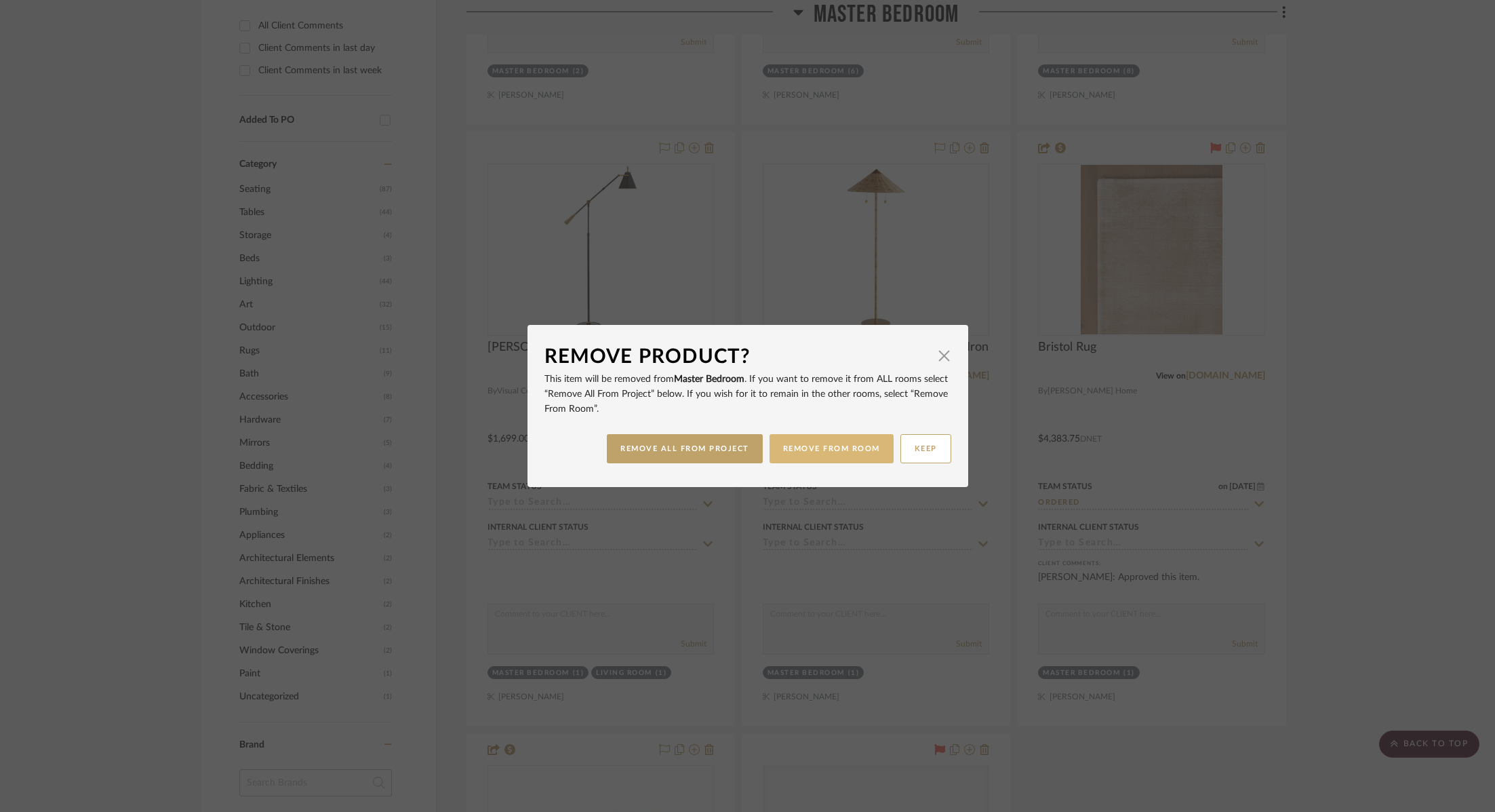
click at [843, 454] on button "REMOVE FROM ROOM" at bounding box center [832, 448] width 124 height 29
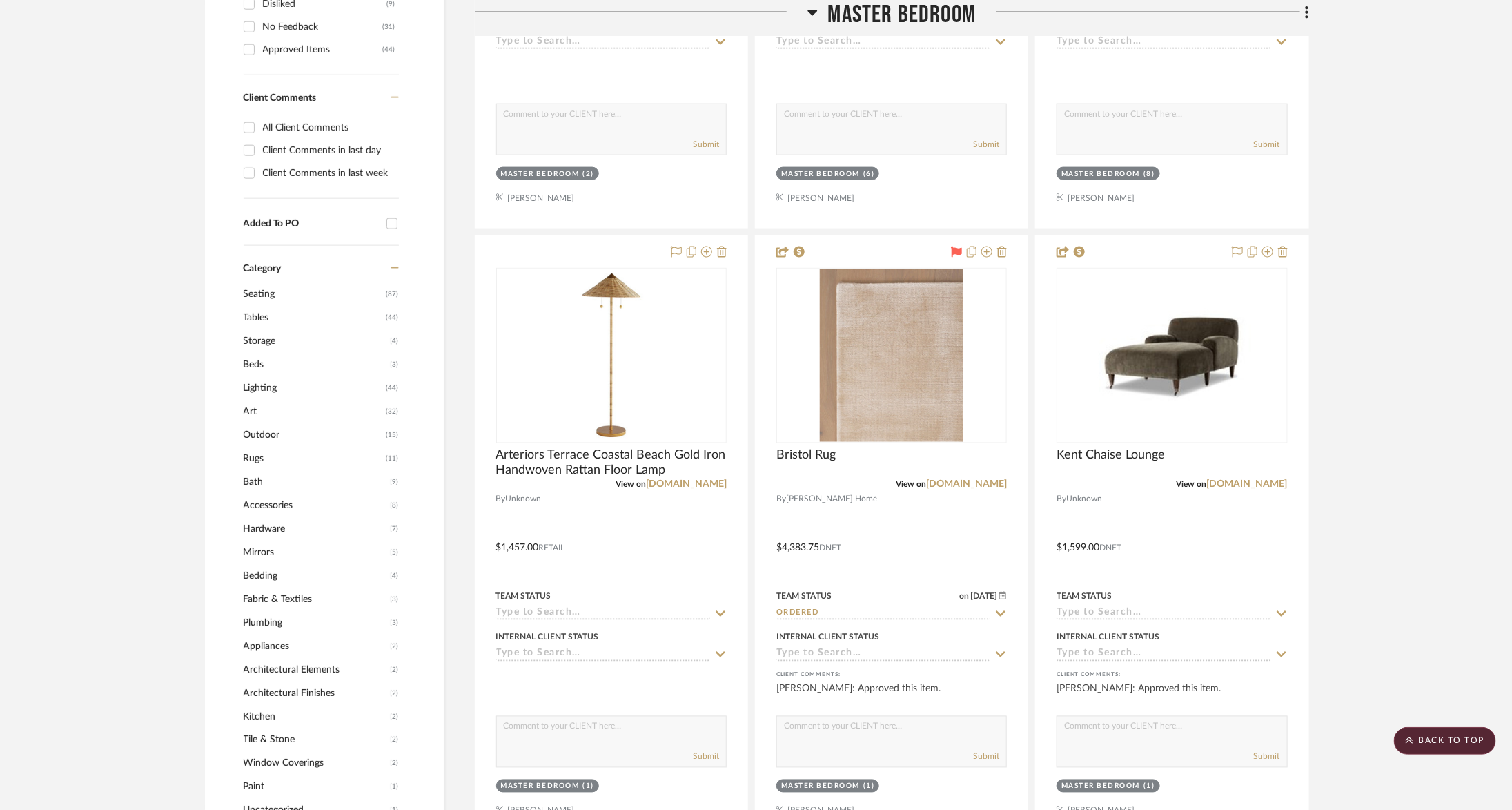
scroll to position [996, 0]
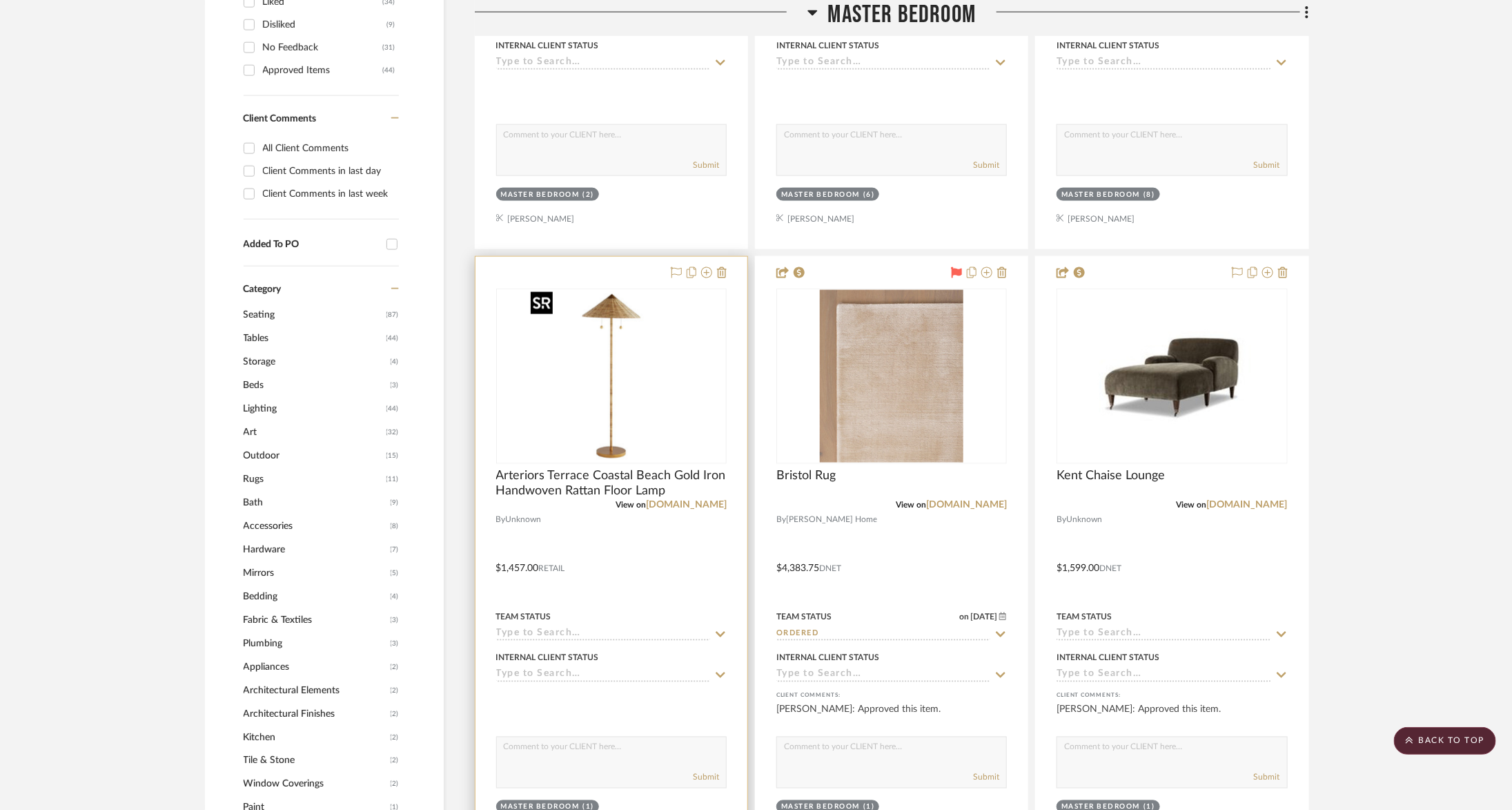
click at [0, 0] on img at bounding box center [0, 0] width 0 height 0
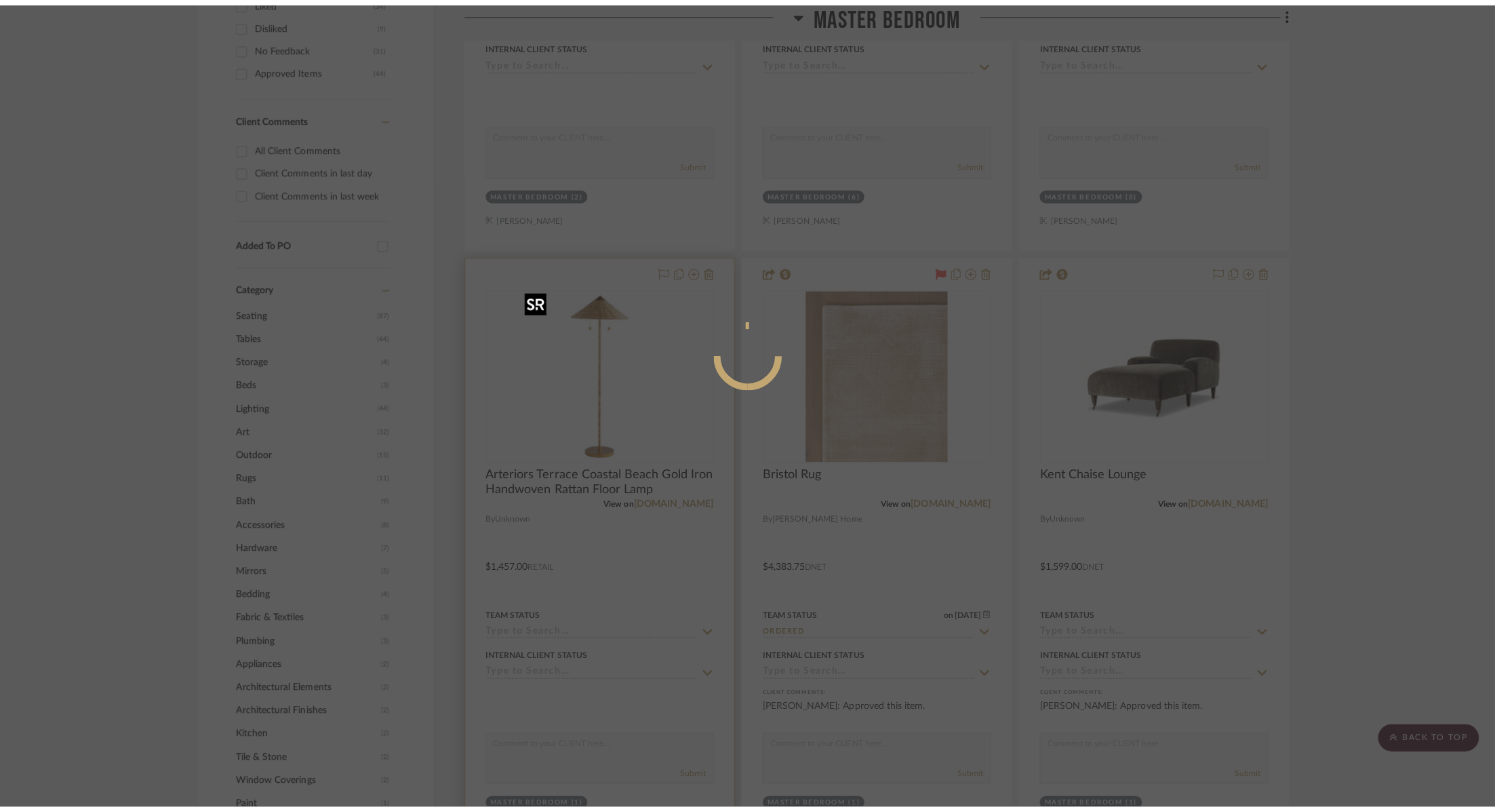
scroll to position [0, 0]
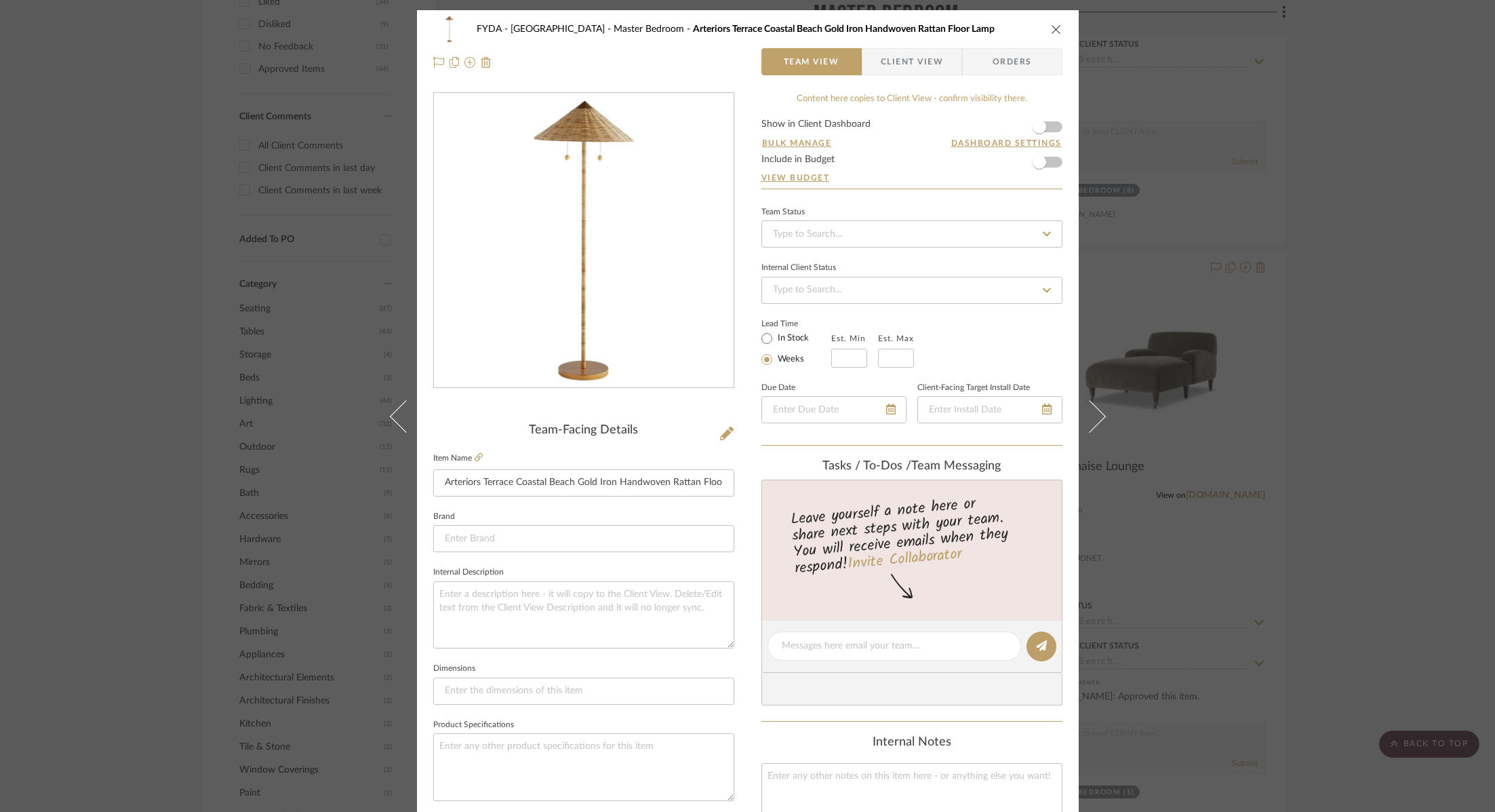
click at [1355, 405] on div "FYDA - 655 City Park Master Bedroom Arteriors Terrace Coastal Beach Gold Iron H…" at bounding box center [747, 406] width 1495 height 812
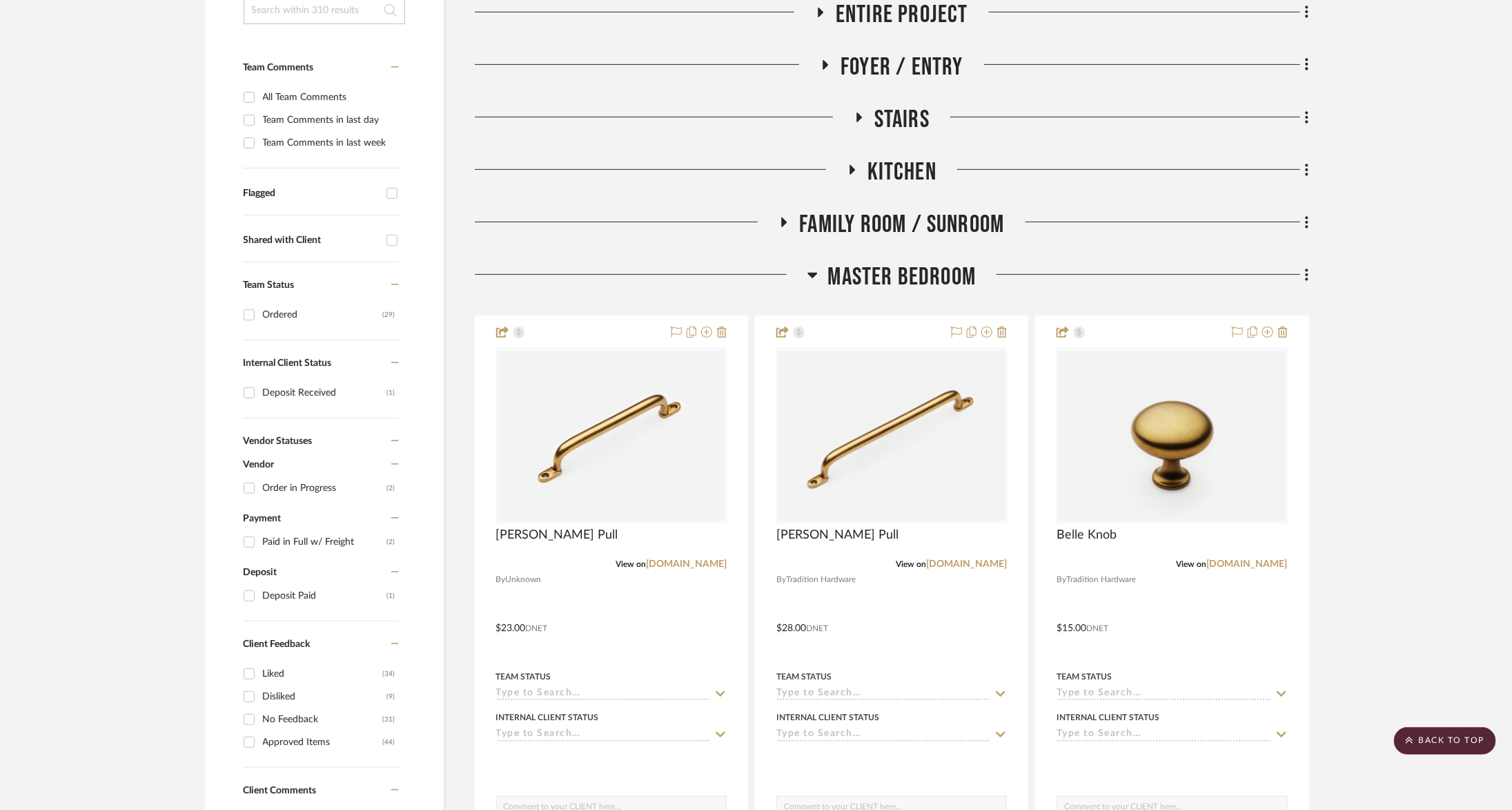
scroll to position [6, 0]
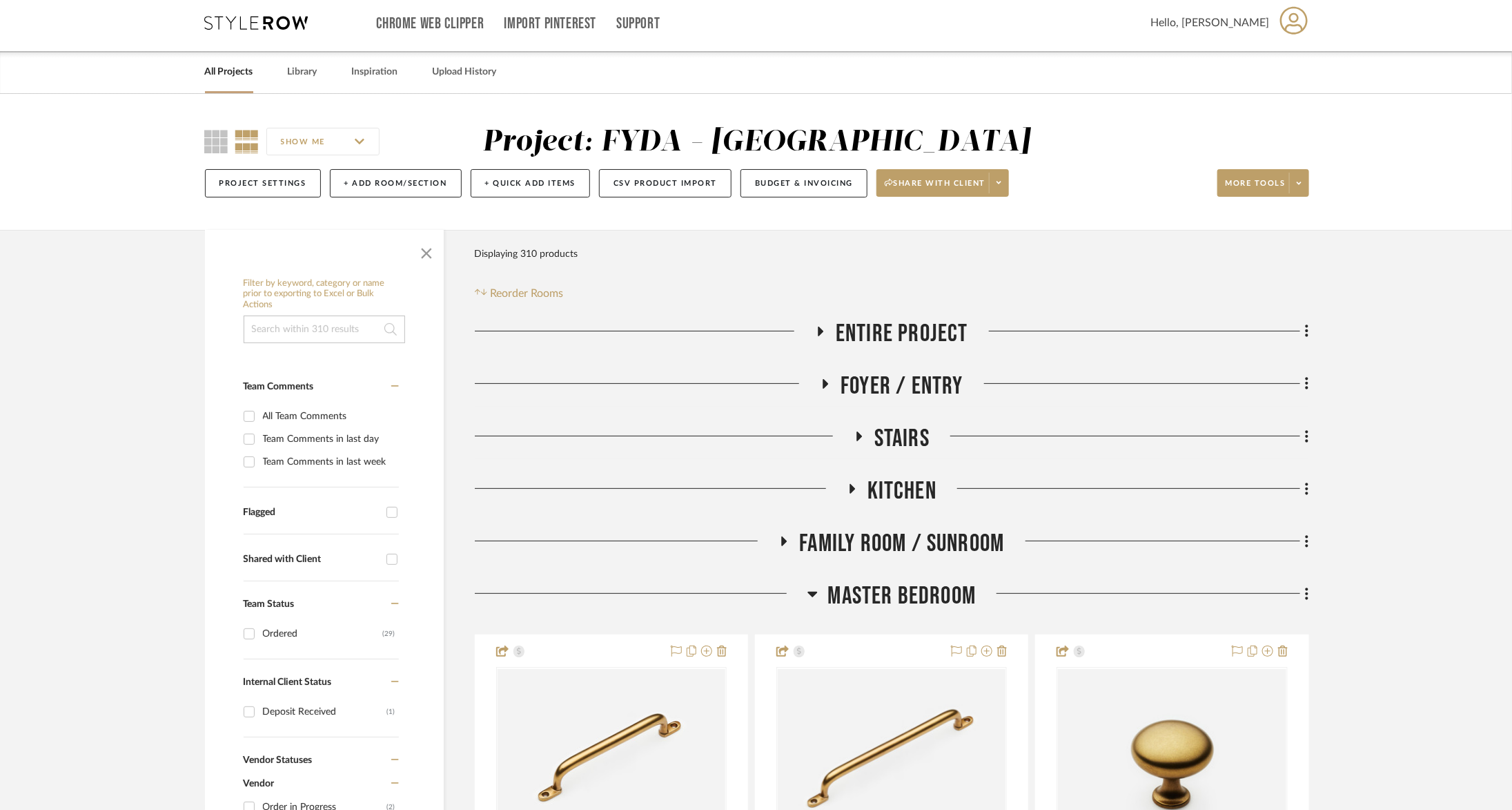
click at [918, 595] on span "Master Bedroom" at bounding box center [902, 596] width 149 height 30
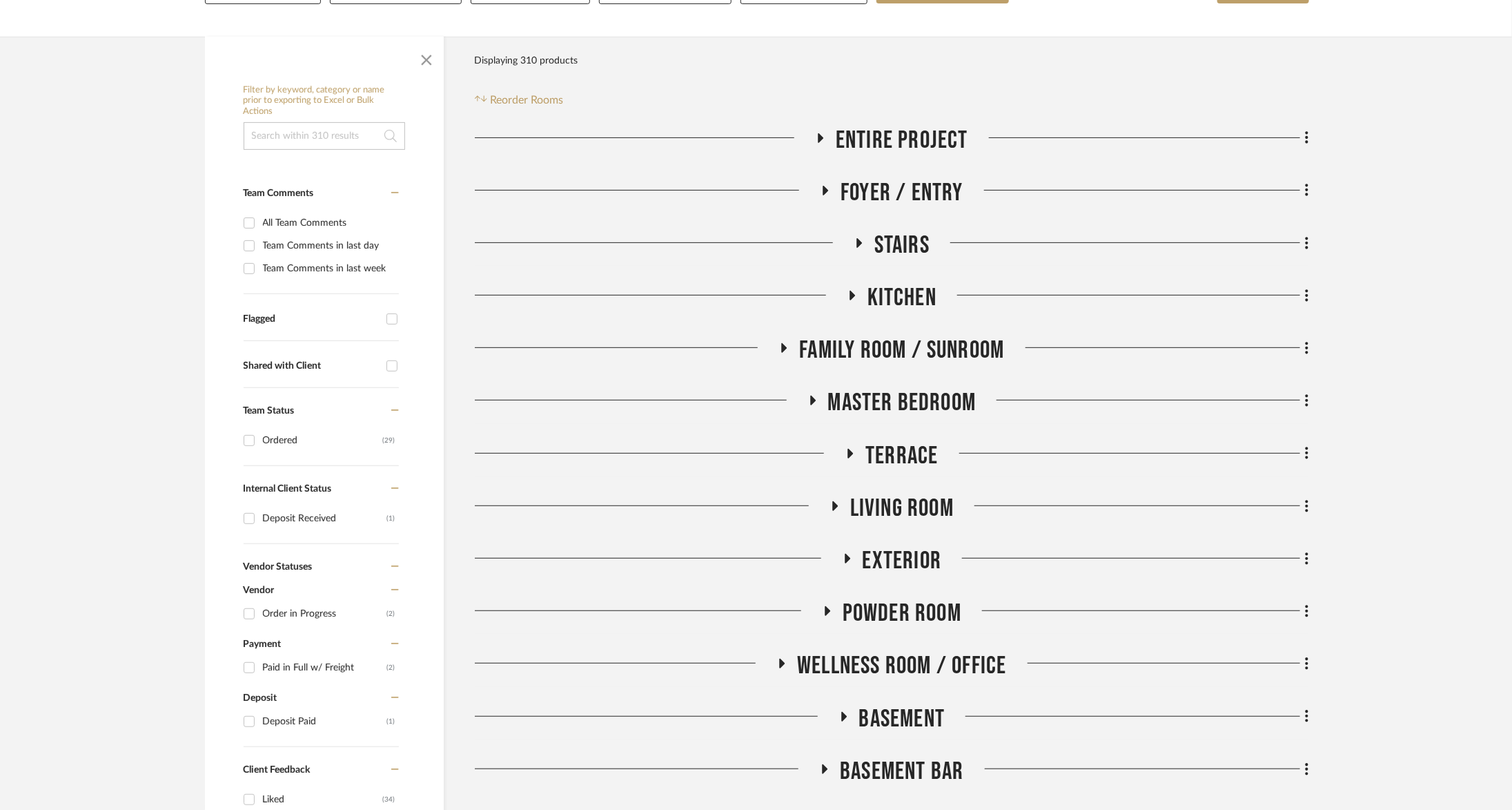
click at [901, 508] on span "Living Room" at bounding box center [902, 508] width 104 height 30
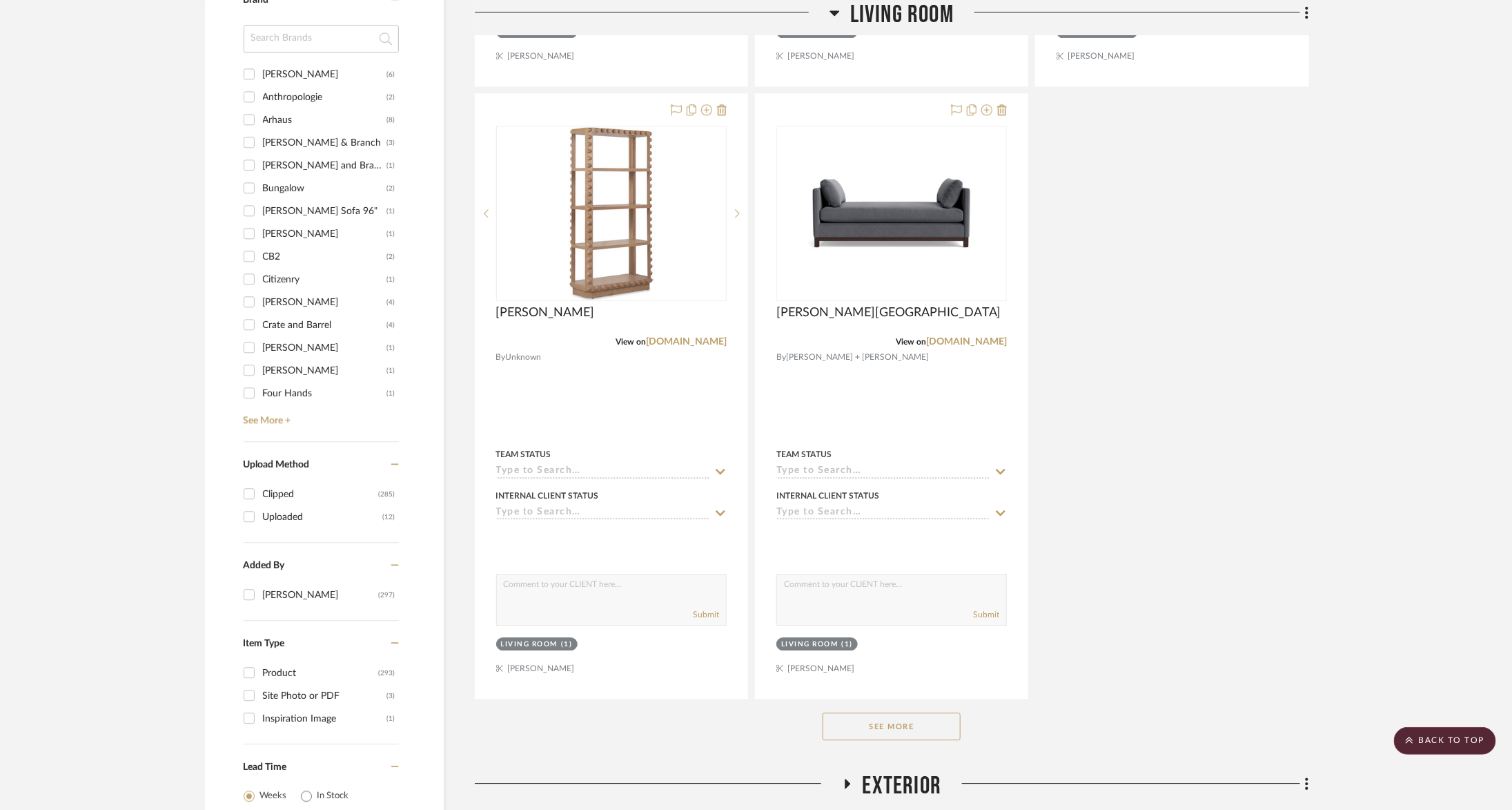
scroll to position [2251, 0]
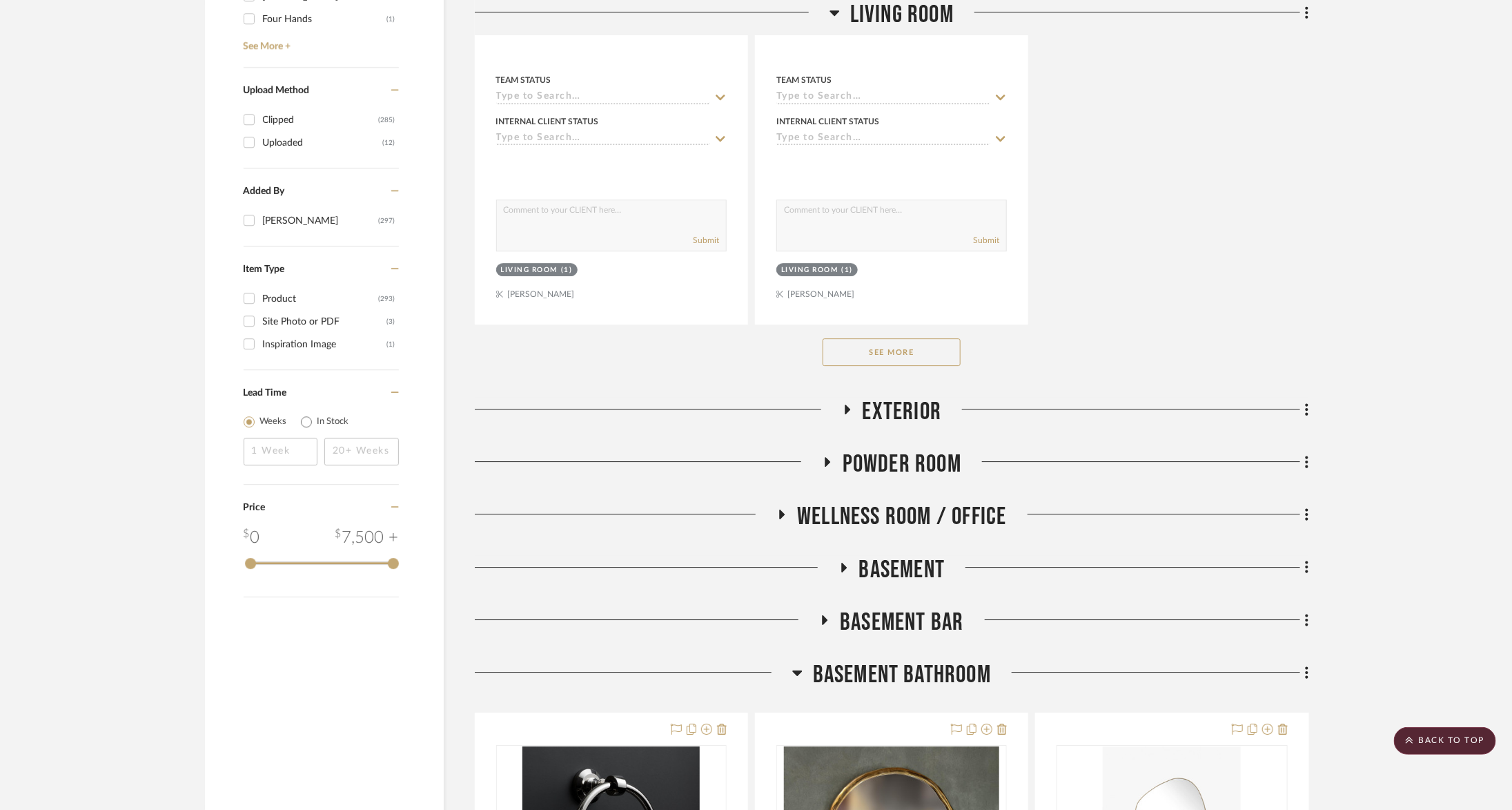
click at [917, 349] on button "See More" at bounding box center [892, 352] width 138 height 28
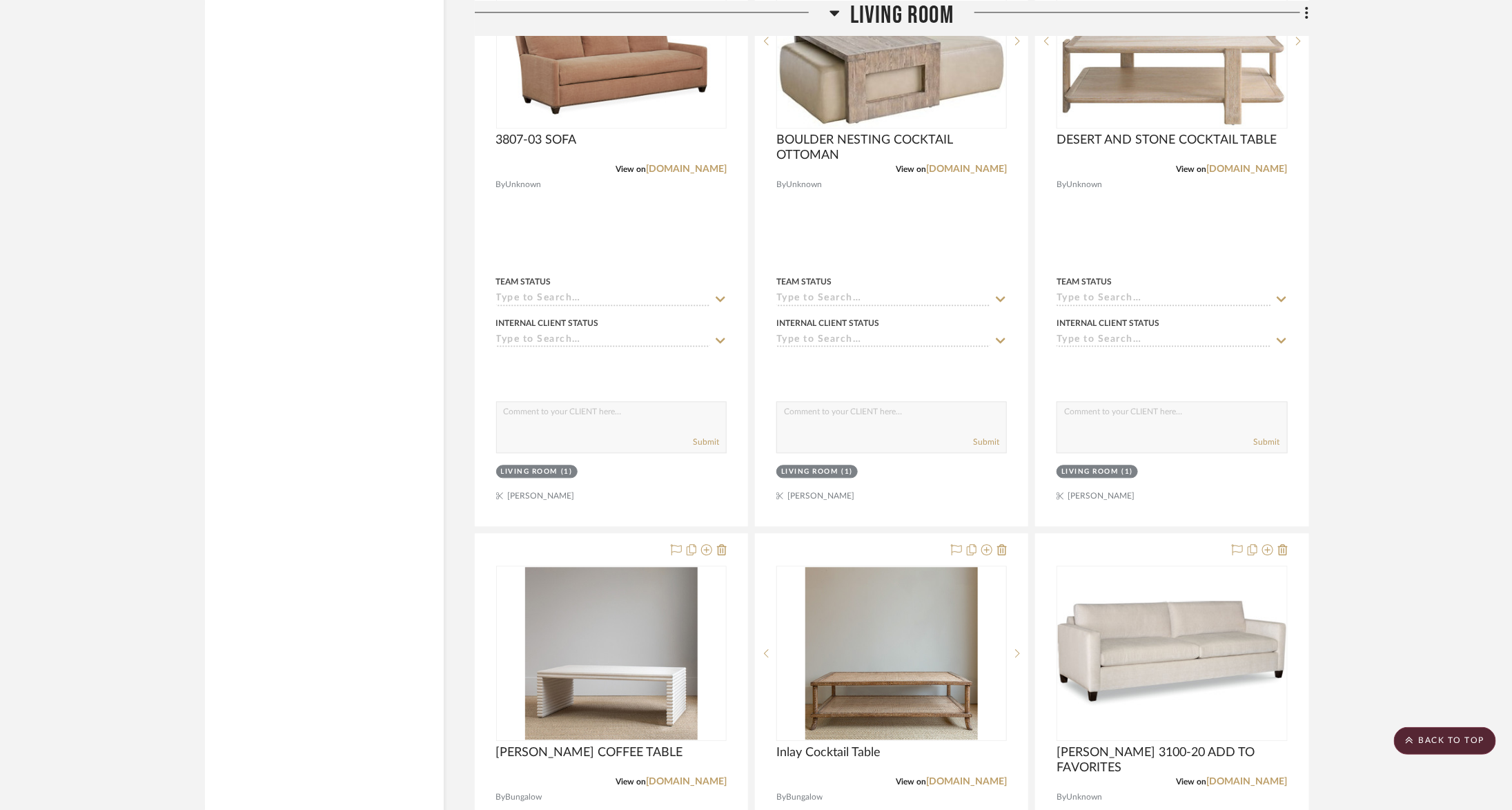
scroll to position [4865, 0]
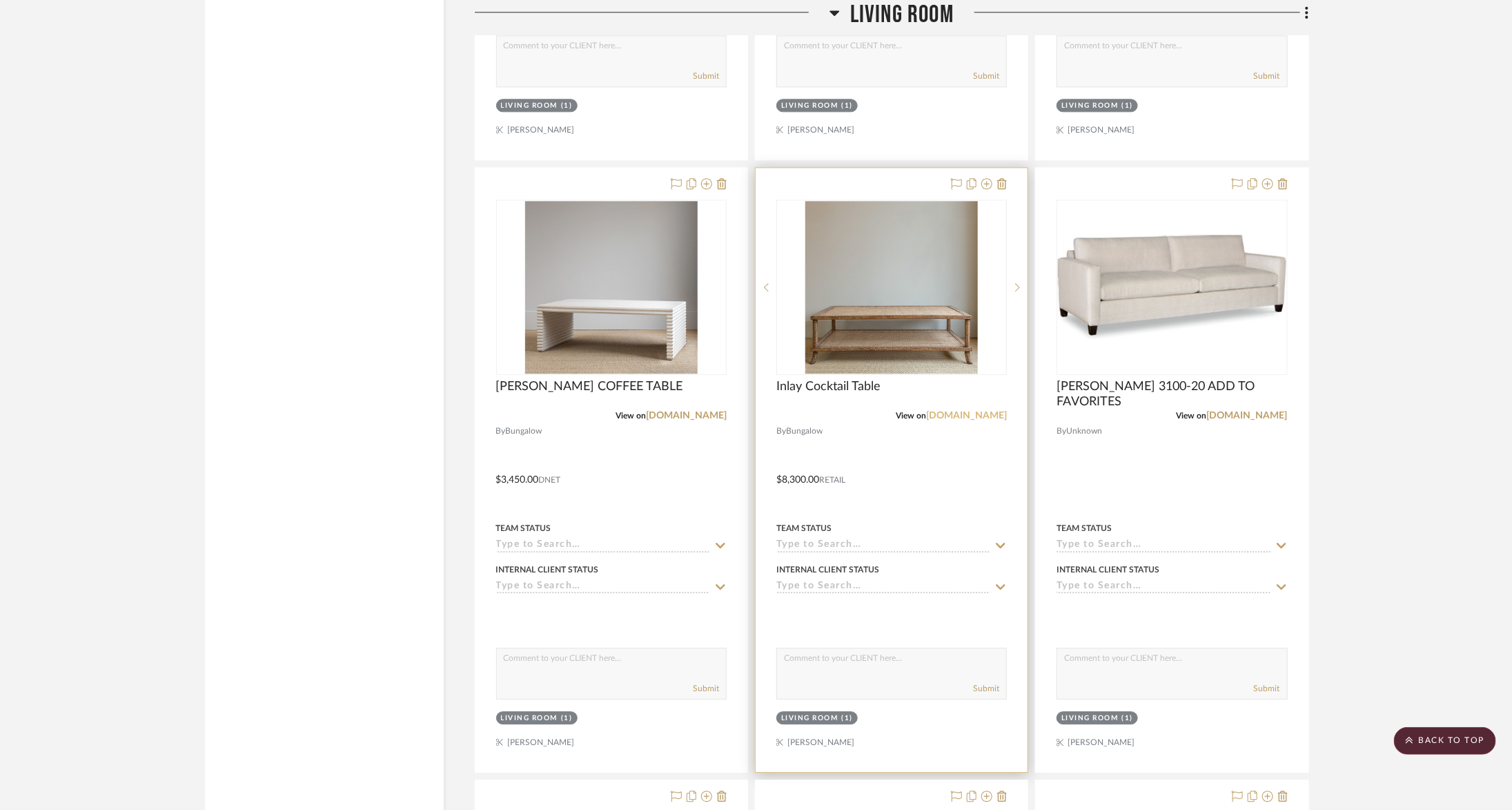
click at [963, 411] on link "bungalowclassic.com" at bounding box center [966, 416] width 80 height 9
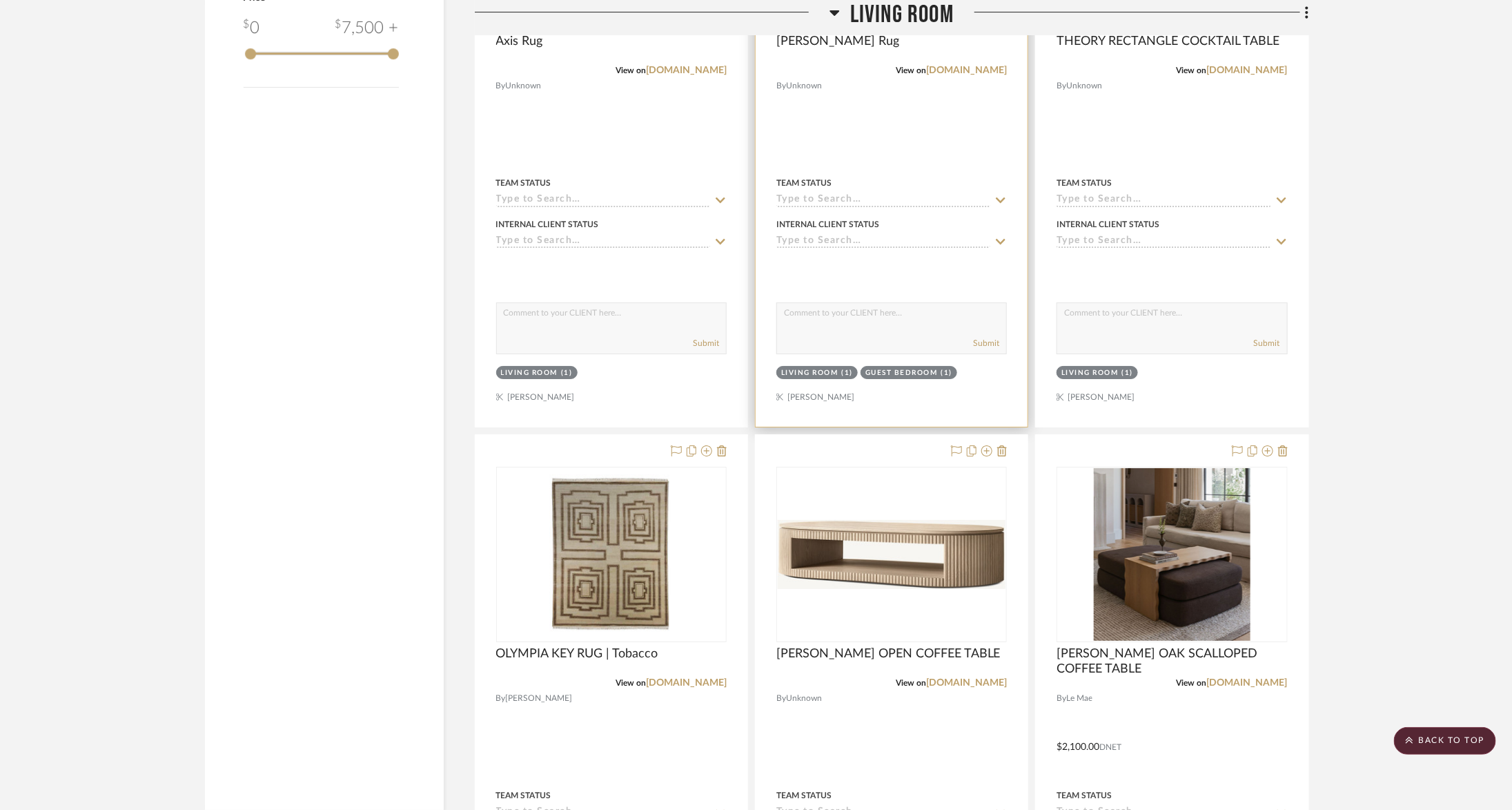
scroll to position [2738, 0]
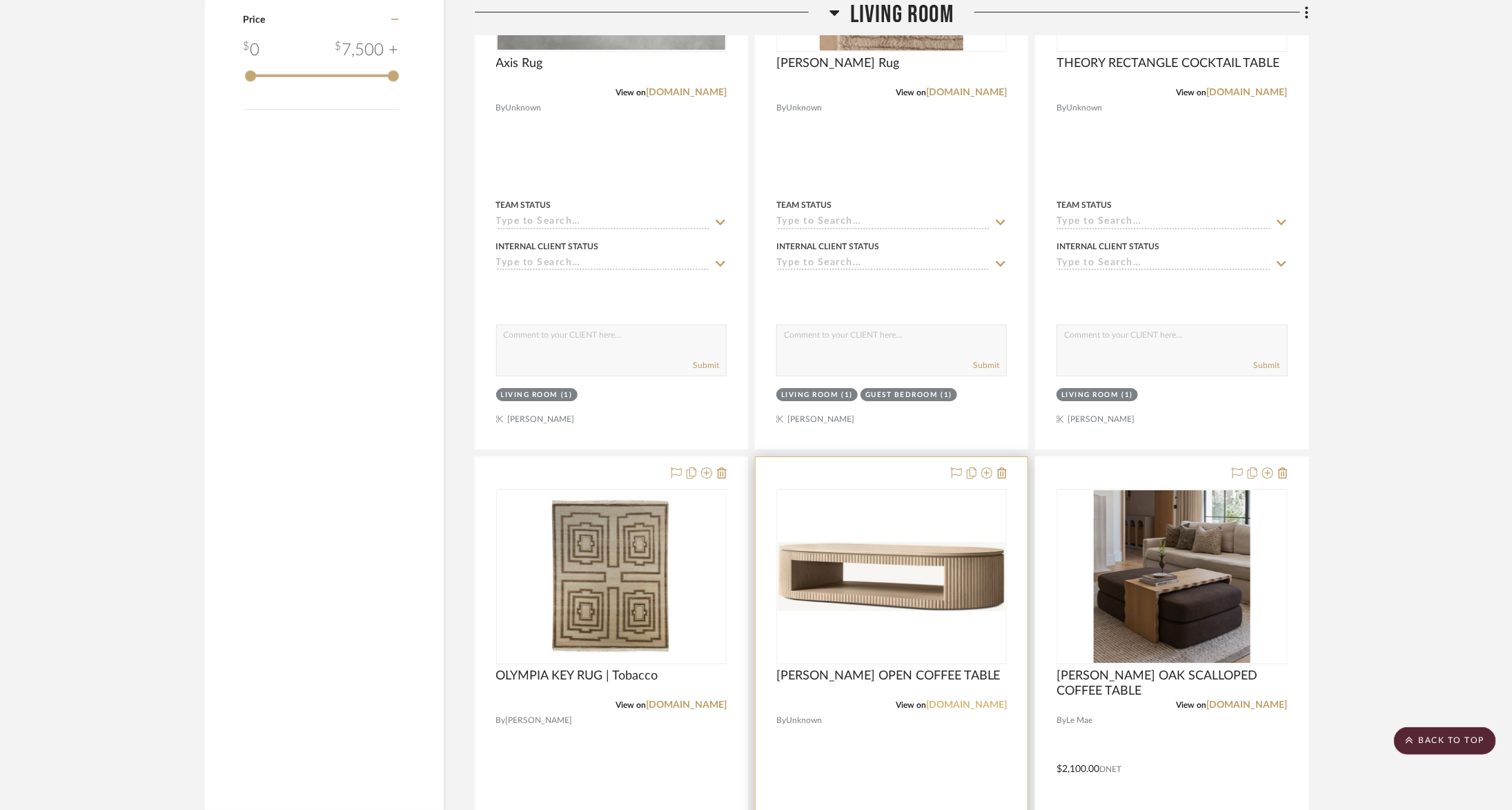
click at [997, 700] on link "[DOMAIN_NAME]" at bounding box center [966, 704] width 80 height 9
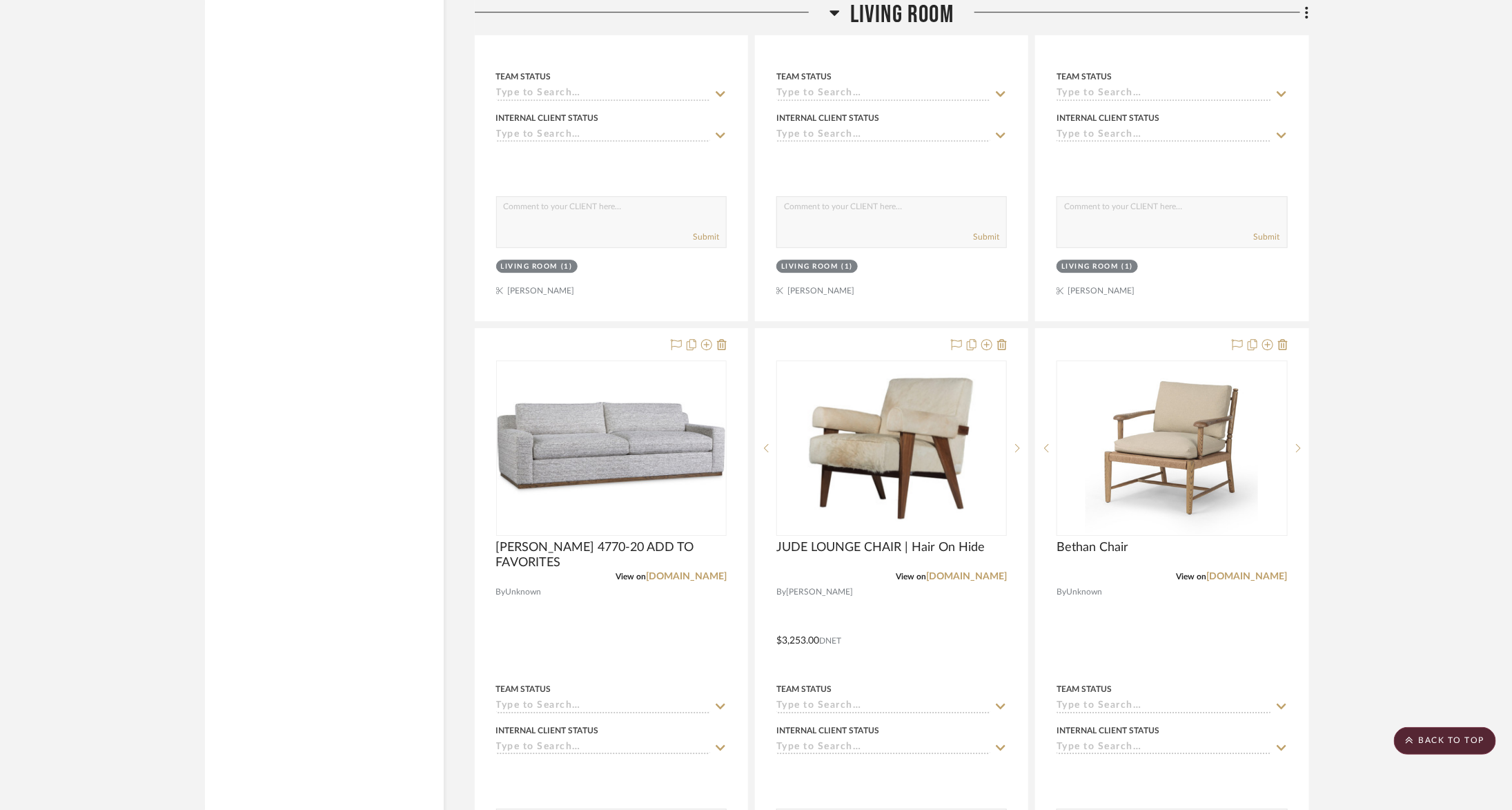
scroll to position [5321, 0]
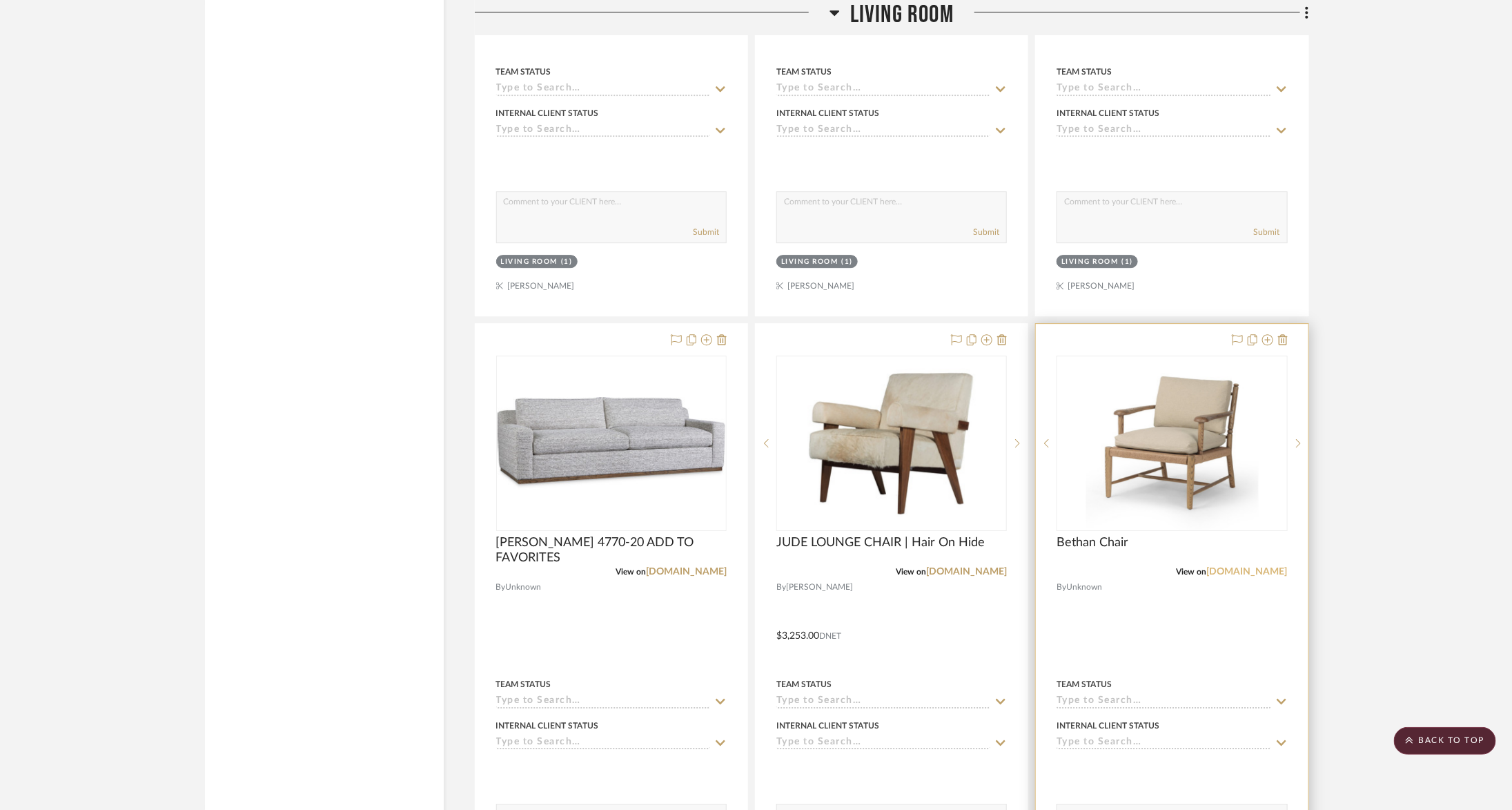
click at [1248, 567] on link "[DOMAIN_NAME]" at bounding box center [1247, 571] width 80 height 9
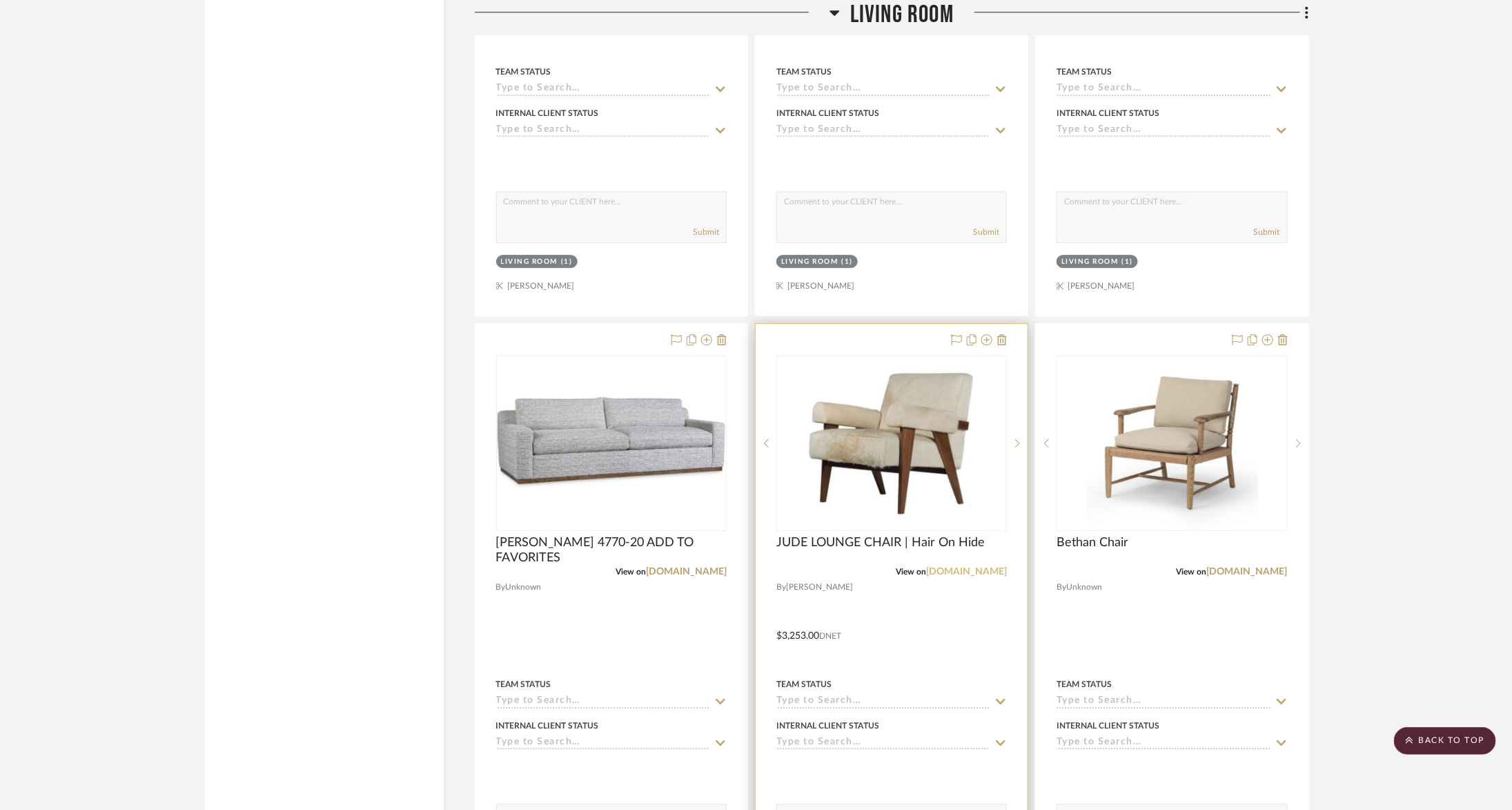
click at [965, 567] on link "alicelanehome.com" at bounding box center [966, 571] width 80 height 9
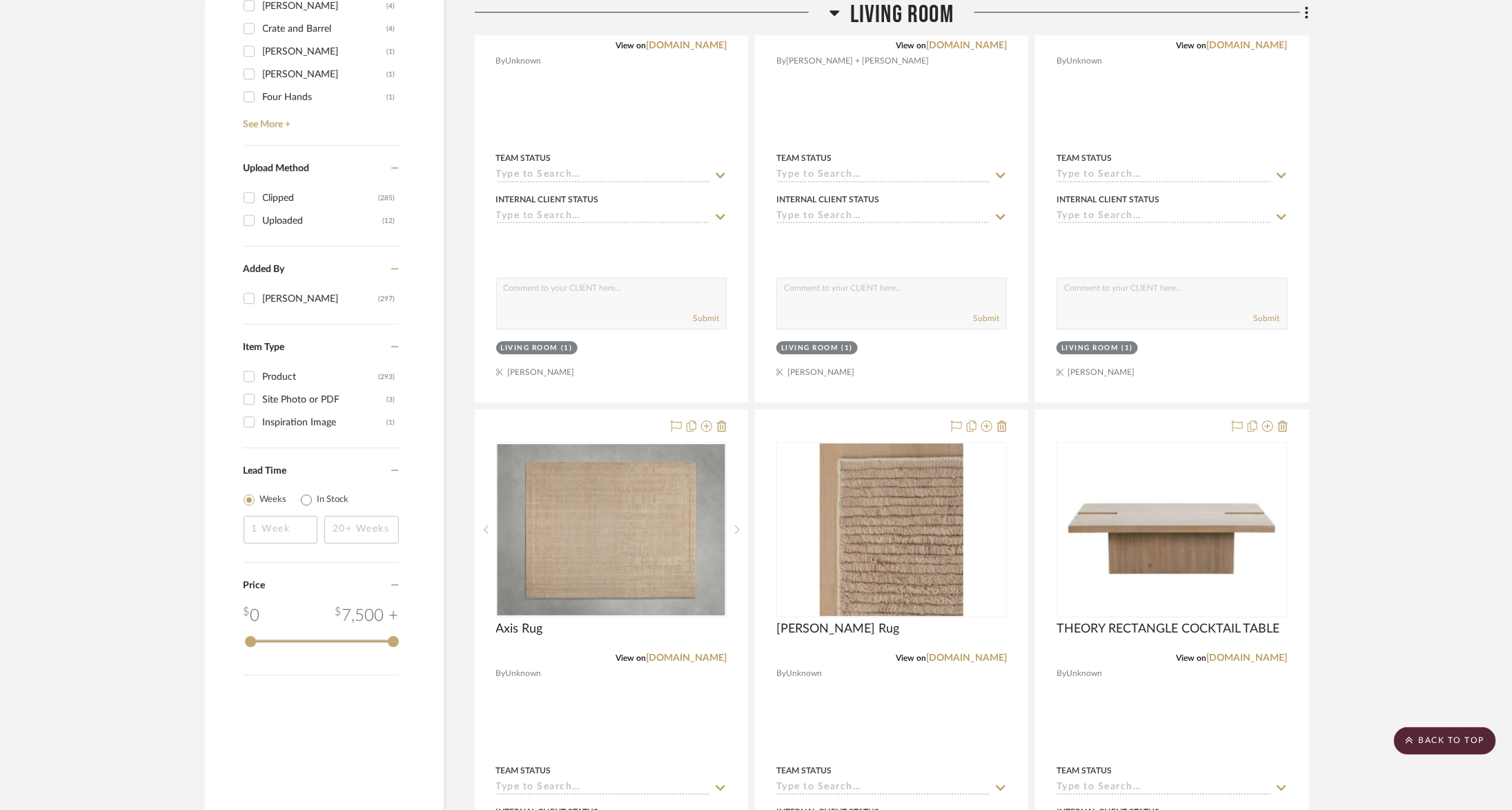
scroll to position [2154, 0]
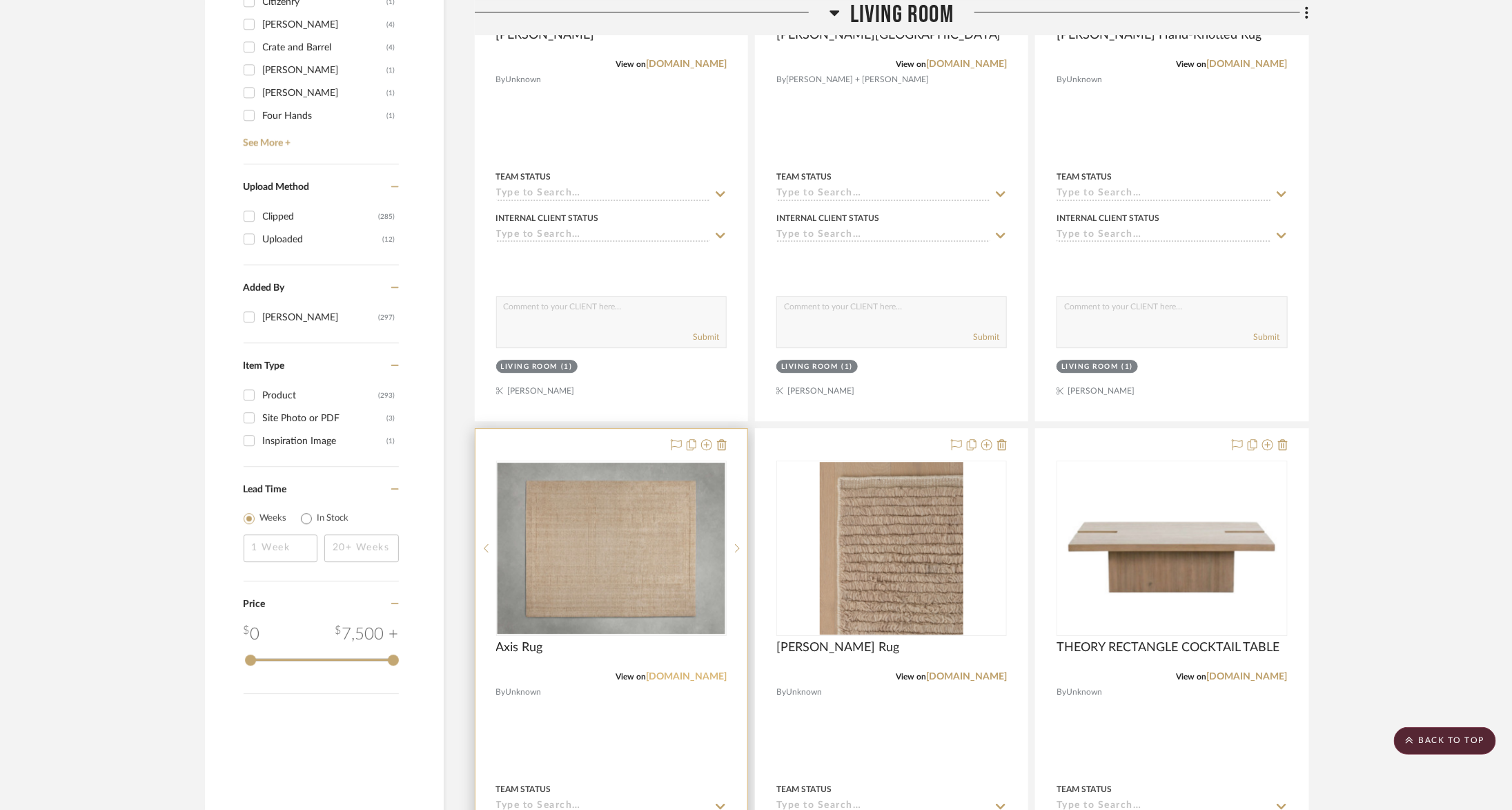
click at [709, 673] on link "[DOMAIN_NAME]" at bounding box center [686, 676] width 80 height 9
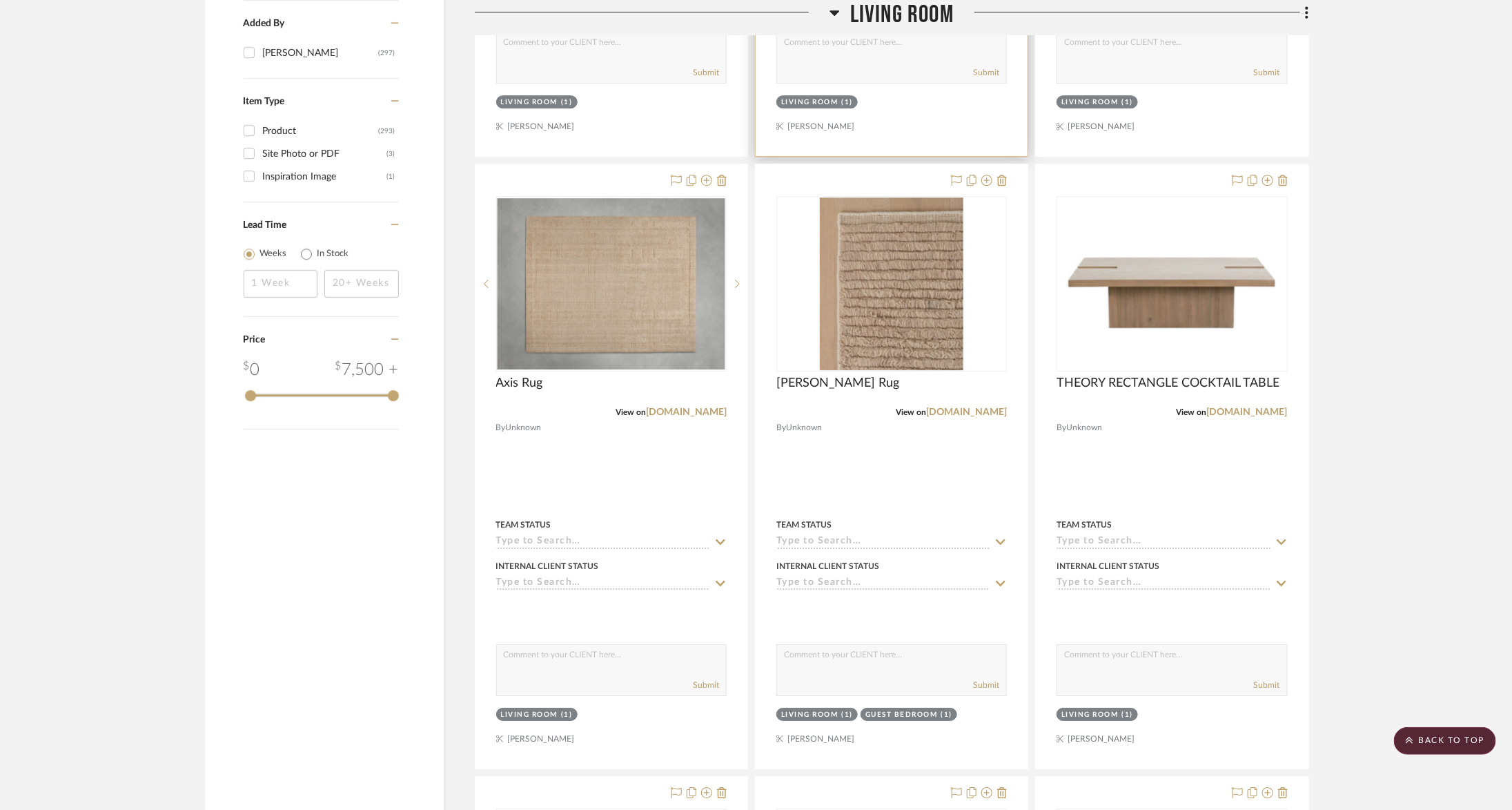
scroll to position [2431, 0]
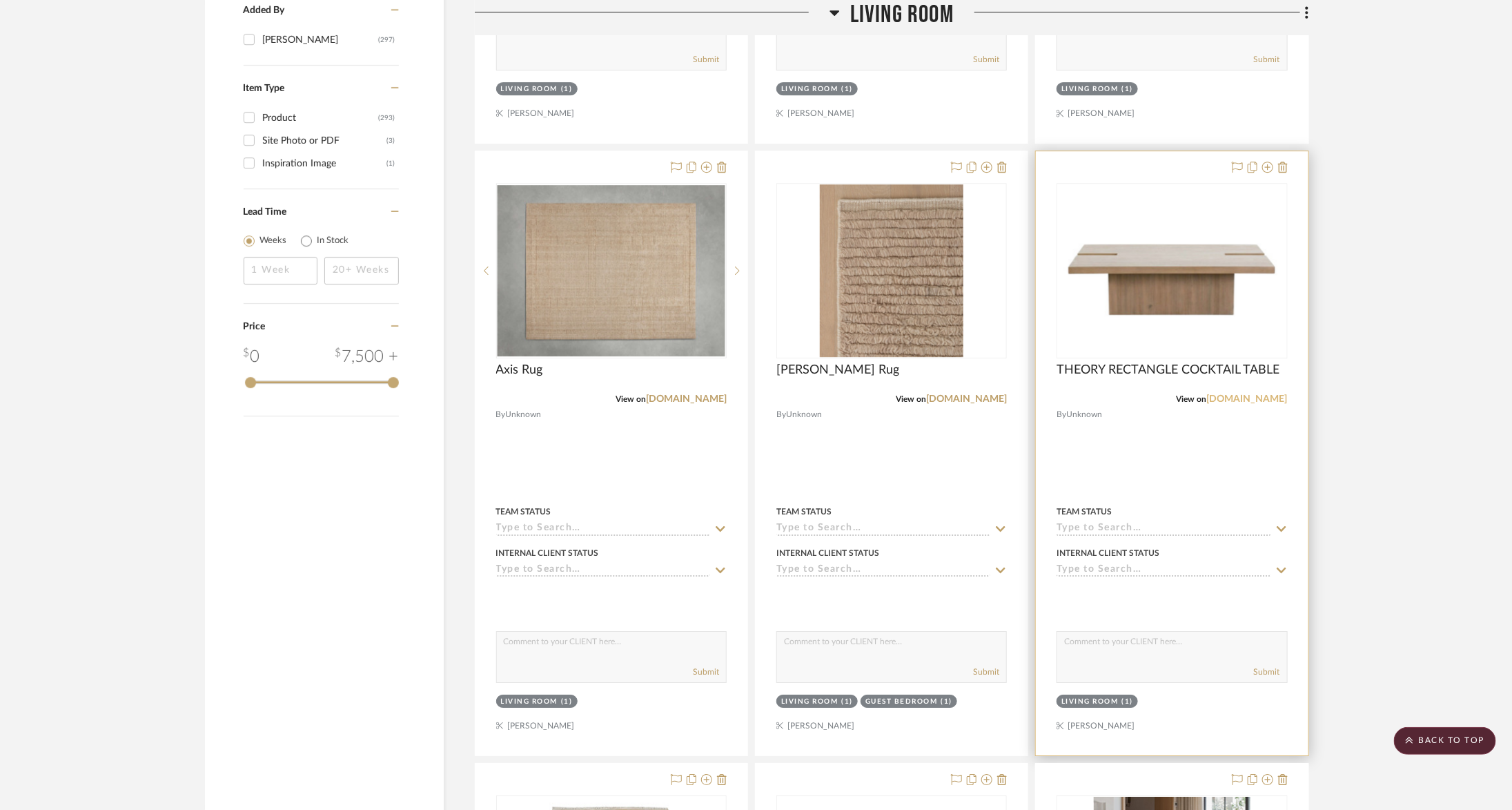
click at [1265, 394] on link "alicelanehome.com" at bounding box center [1247, 399] width 80 height 9
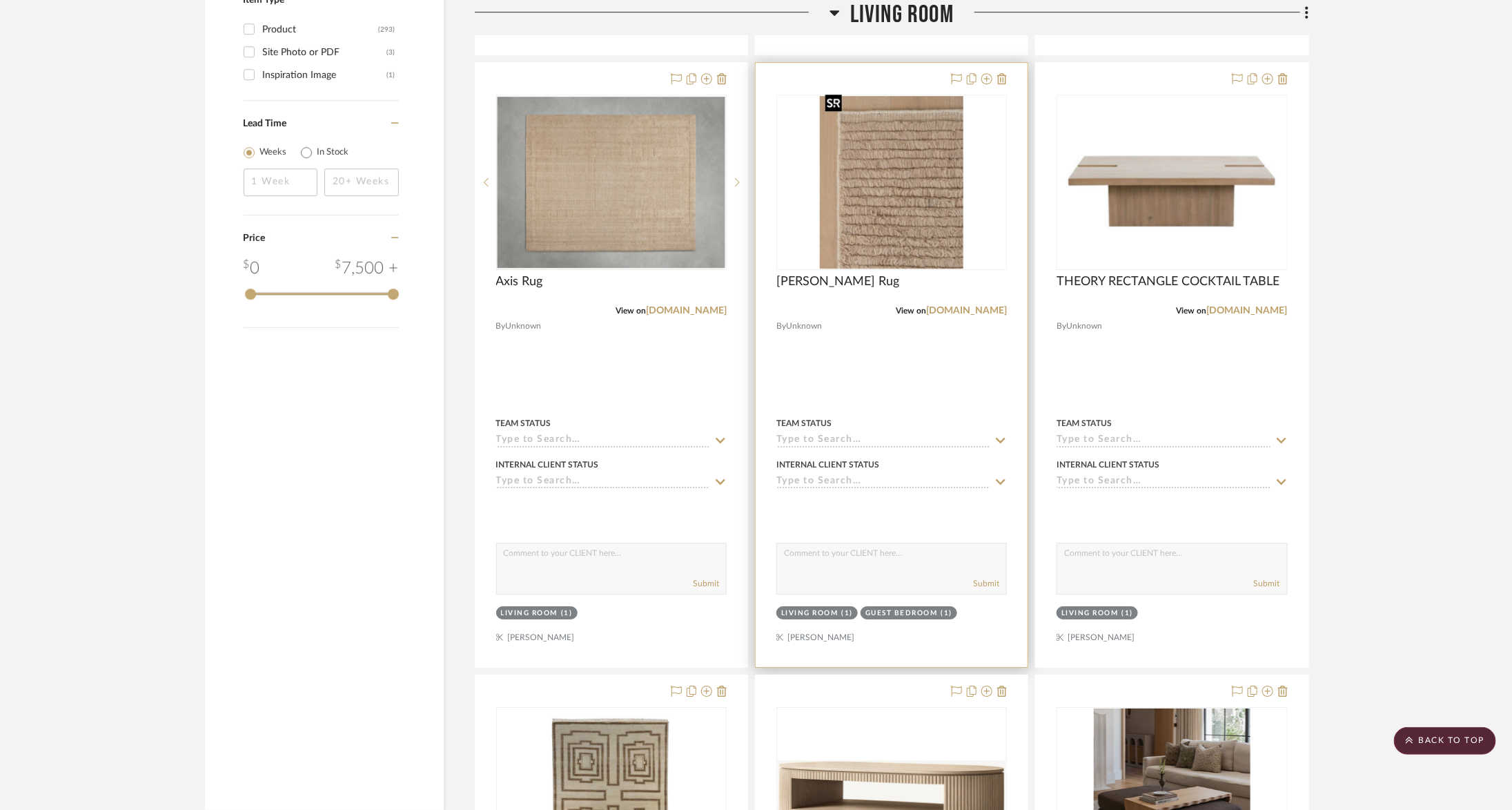
scroll to position [2518, 0]
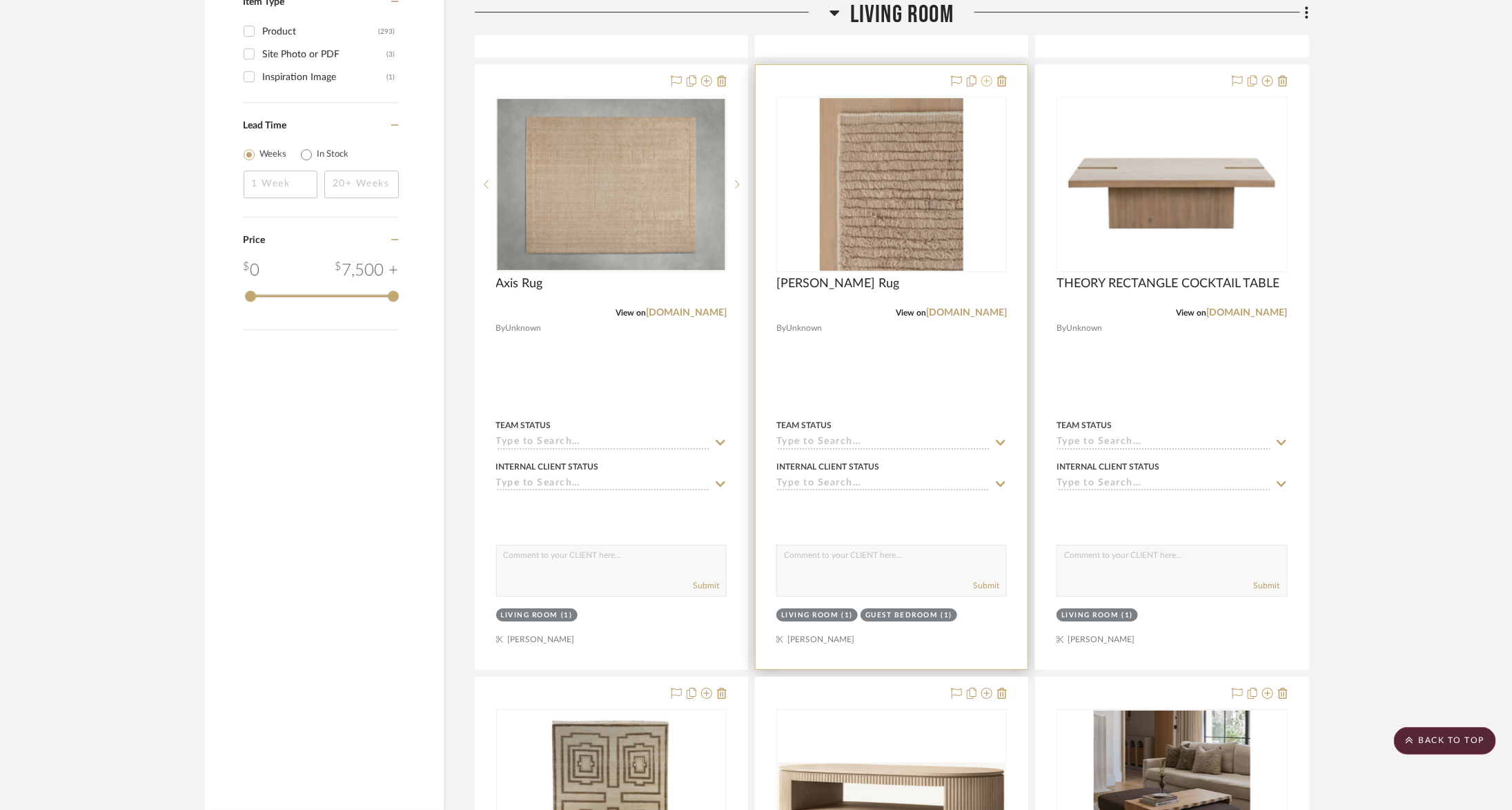
click at [986, 77] on icon at bounding box center [986, 80] width 11 height 11
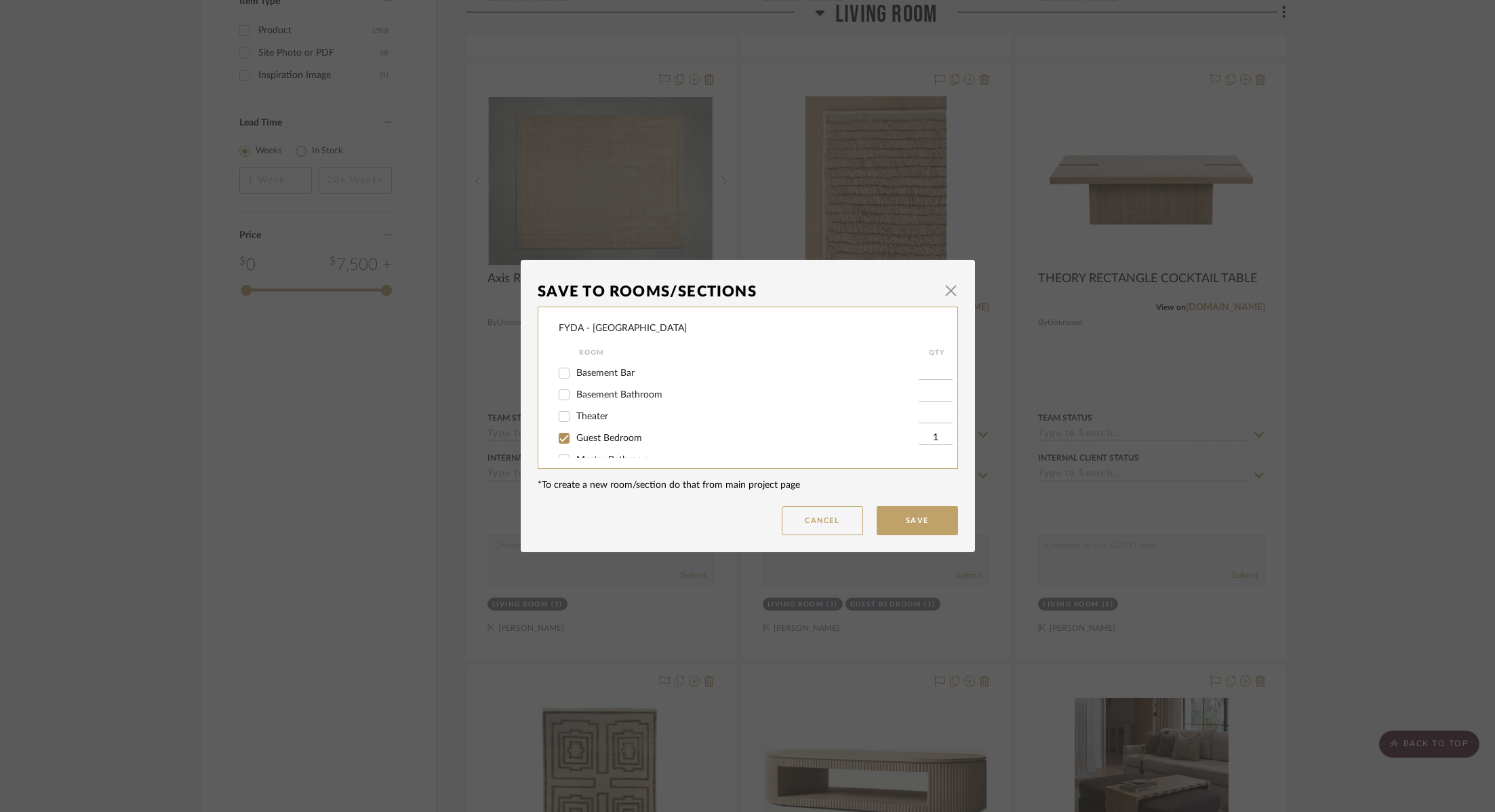
scroll to position [264, 0]
click at [947, 293] on span "button" at bounding box center [952, 290] width 27 height 27
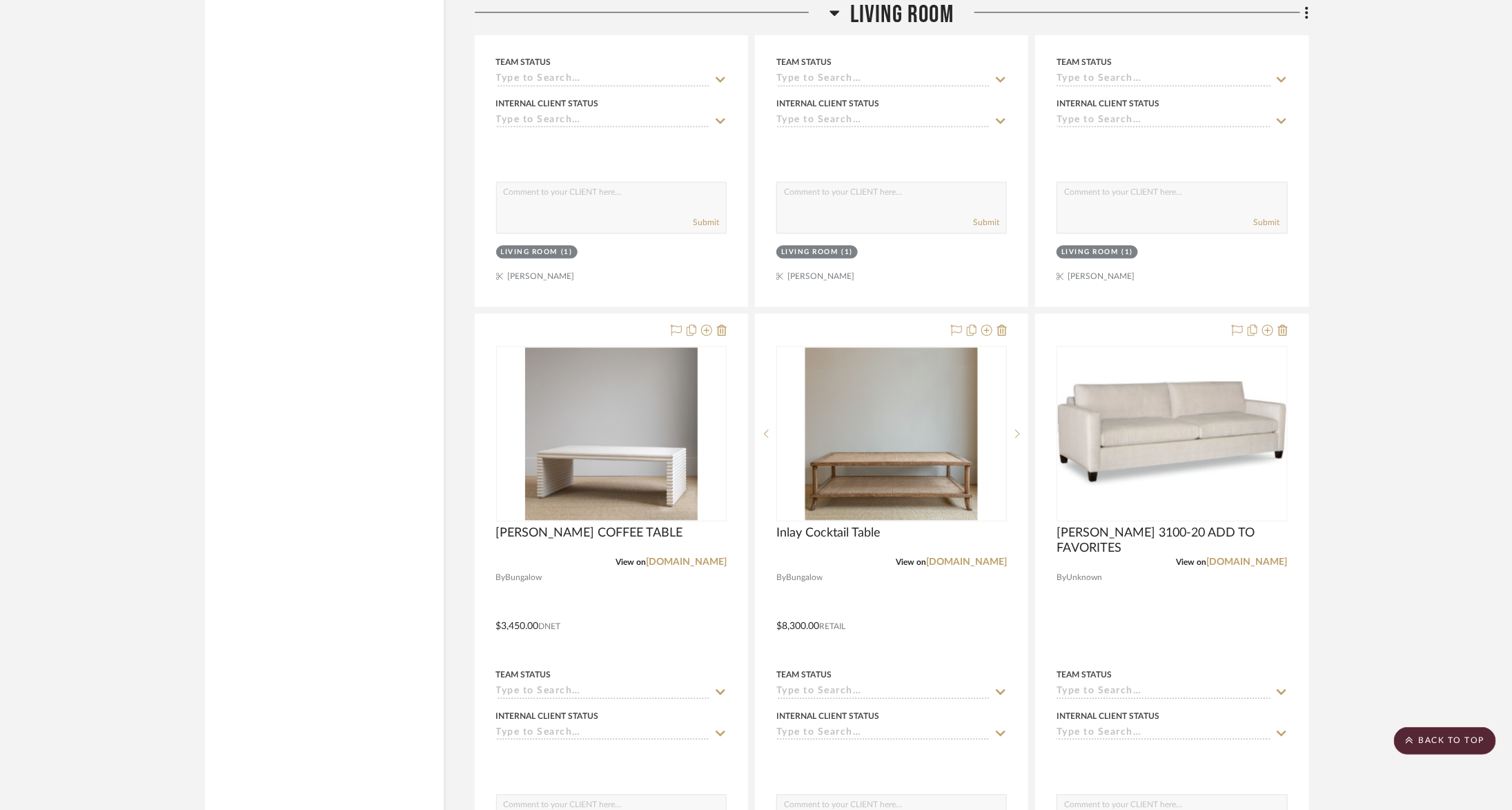
scroll to position [4718, 0]
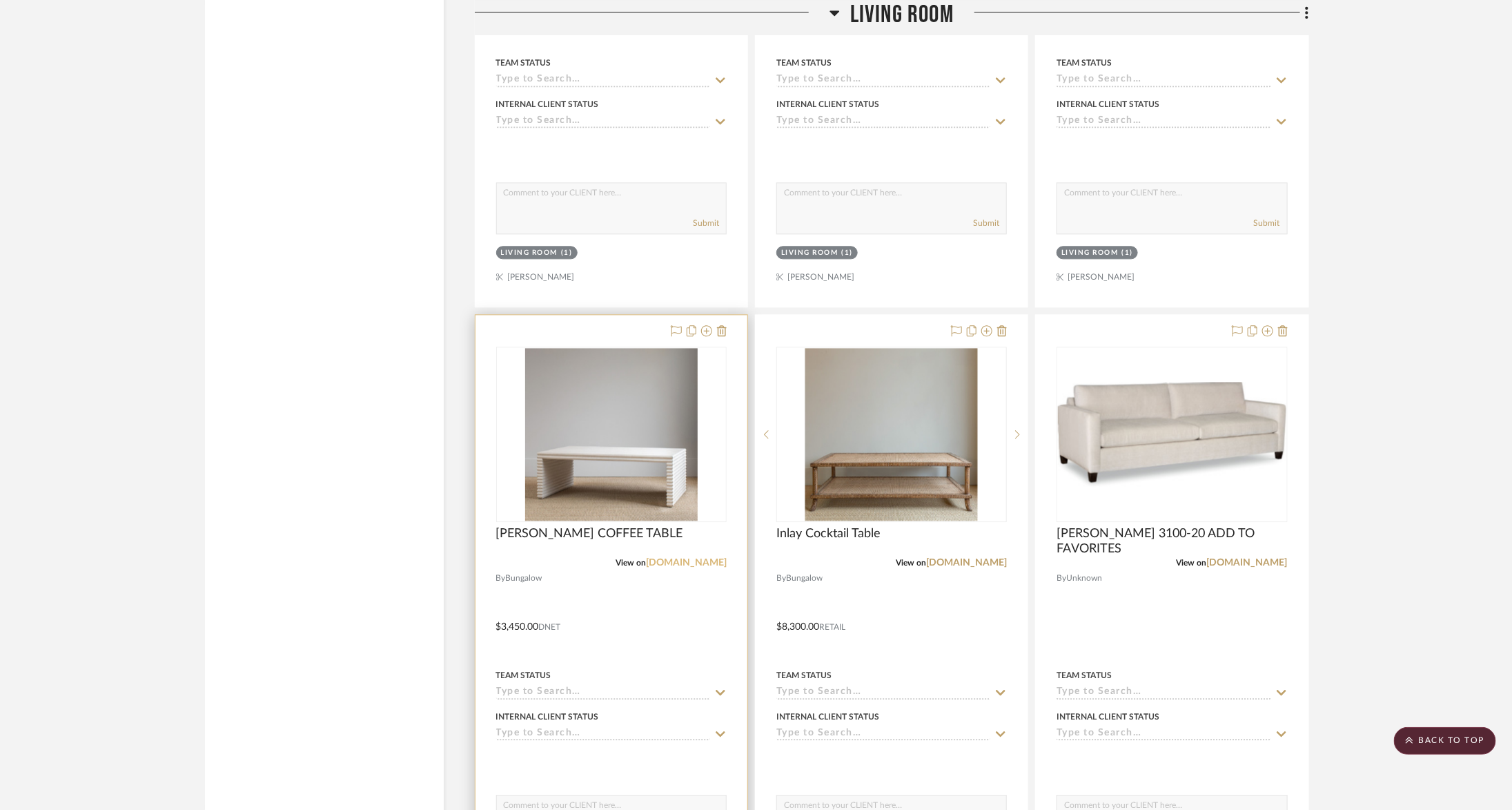
click at [683, 558] on link "bungalowclassic.com" at bounding box center [686, 562] width 80 height 9
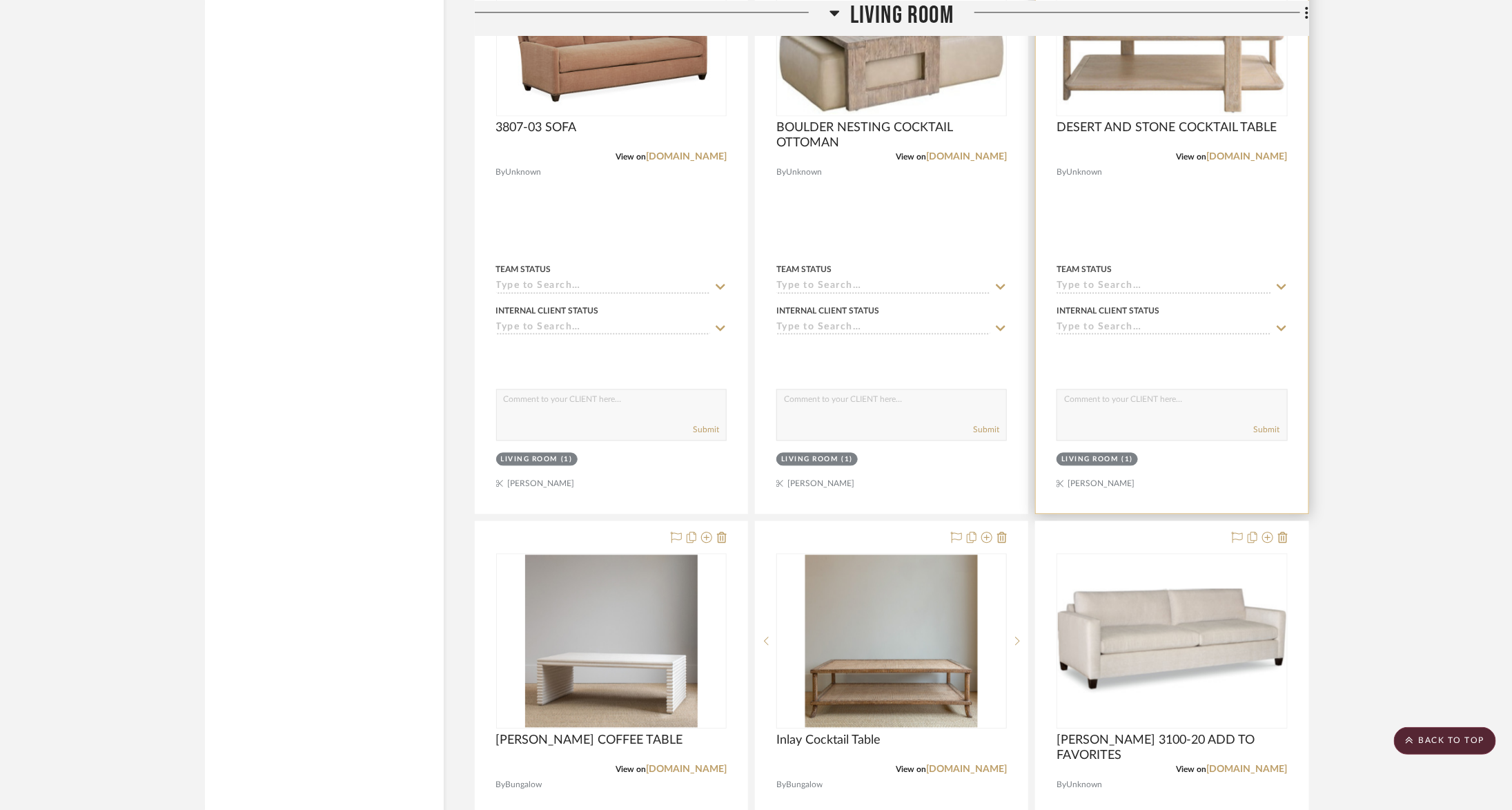
scroll to position [4470, 0]
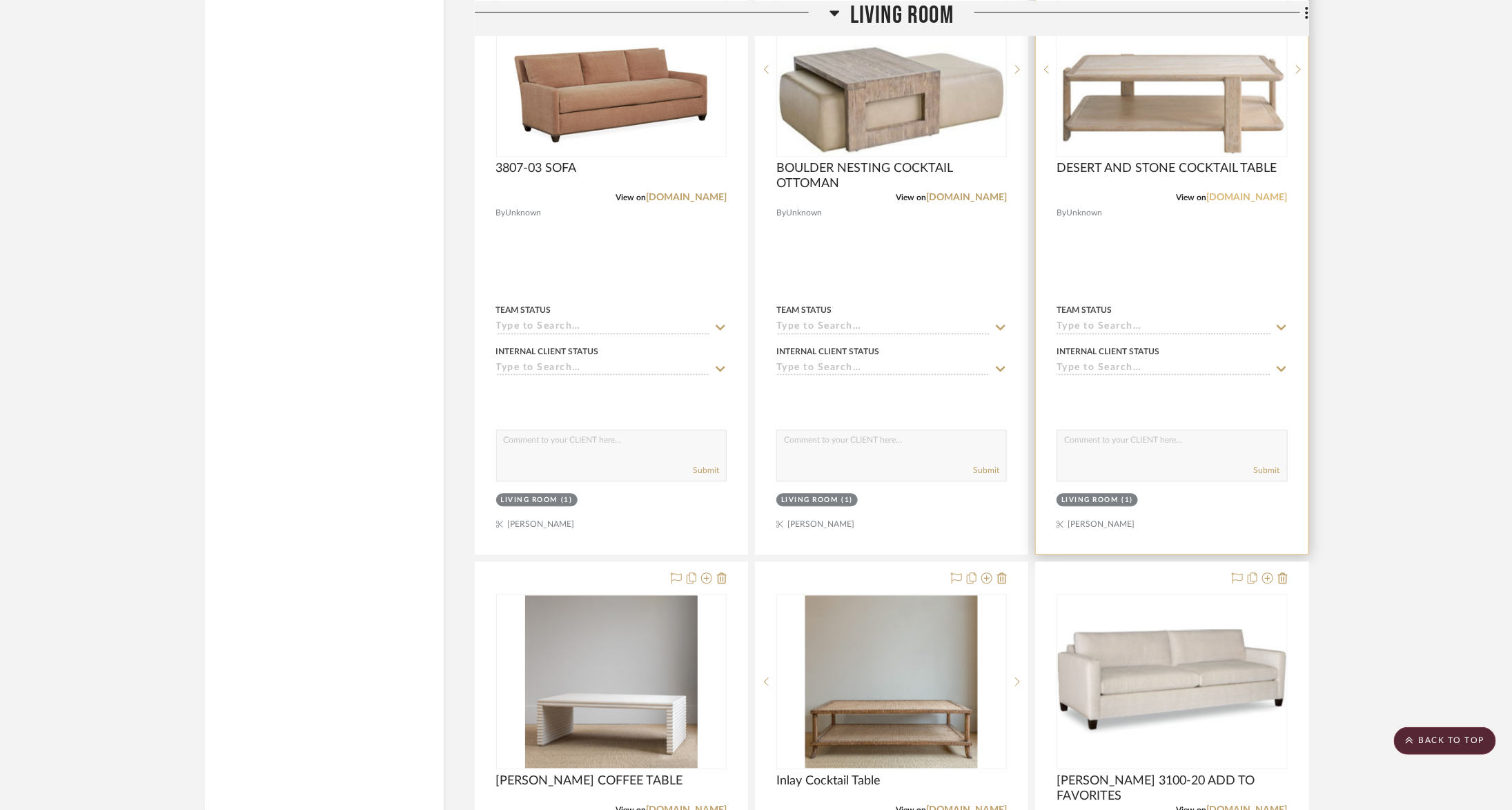
click at [1254, 194] on link "universalfurniture.com" at bounding box center [1247, 198] width 80 height 9
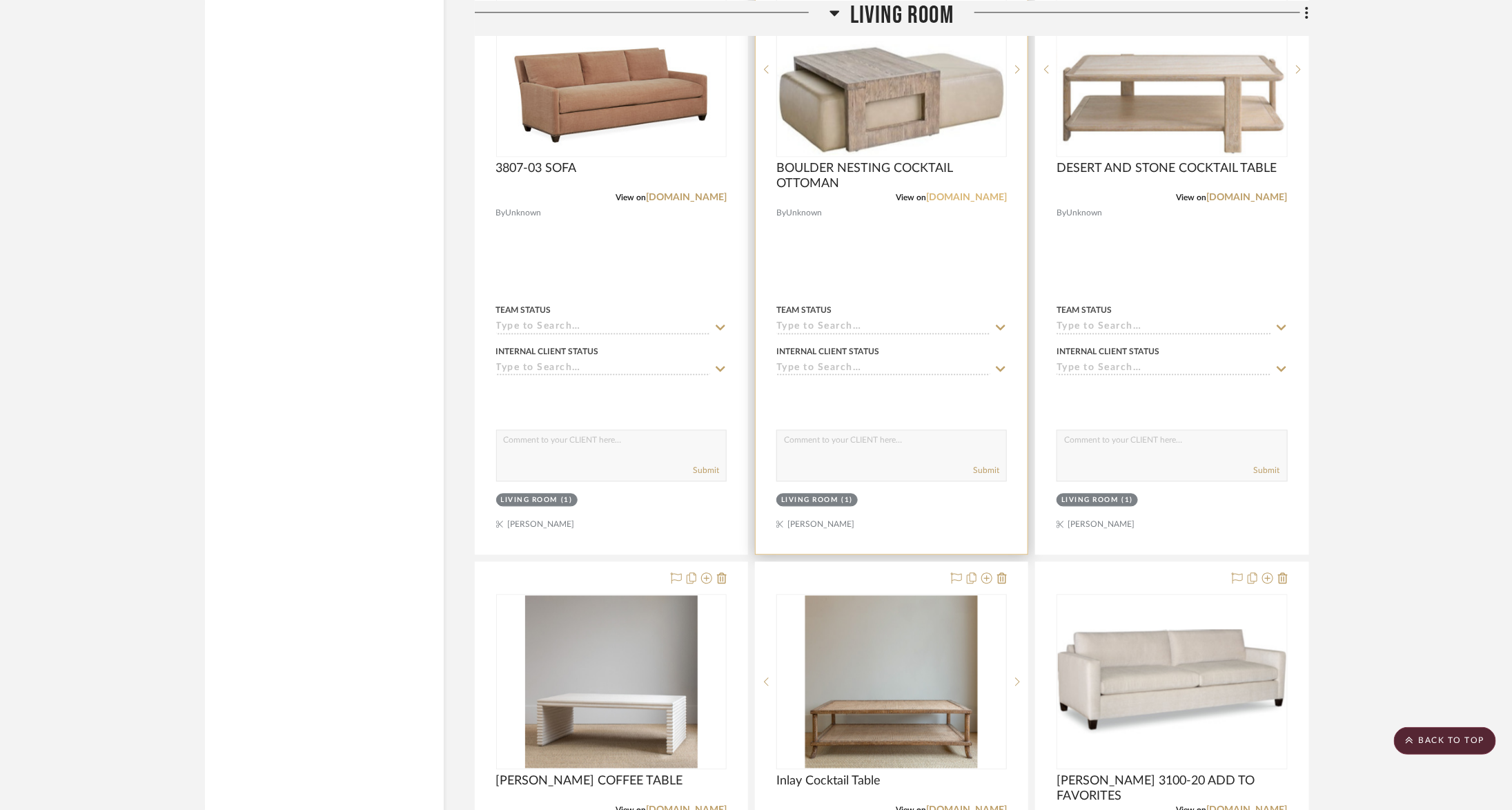
click at [940, 194] on link "universalfurniture.com" at bounding box center [966, 198] width 80 height 9
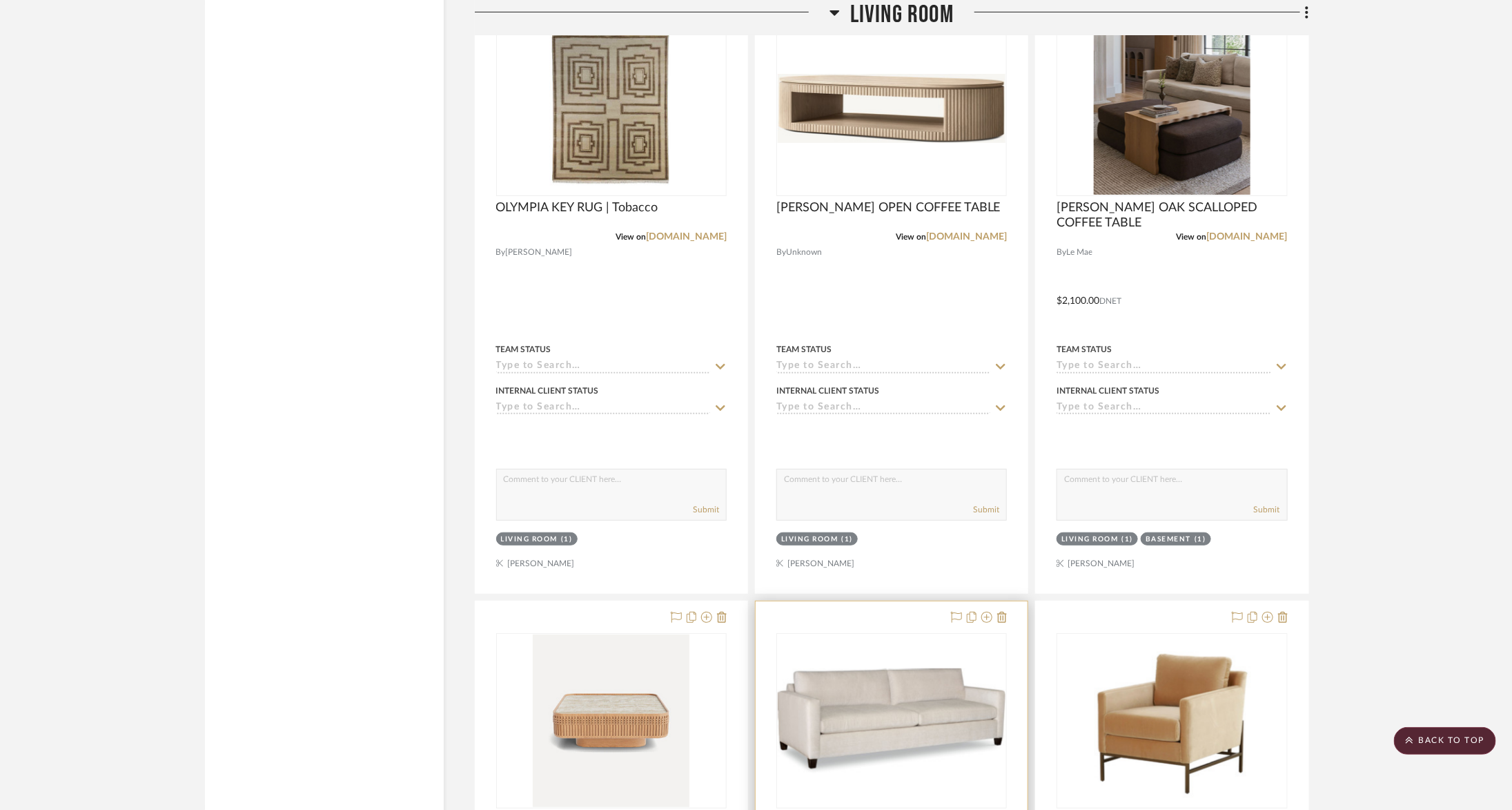
scroll to position [3005, 0]
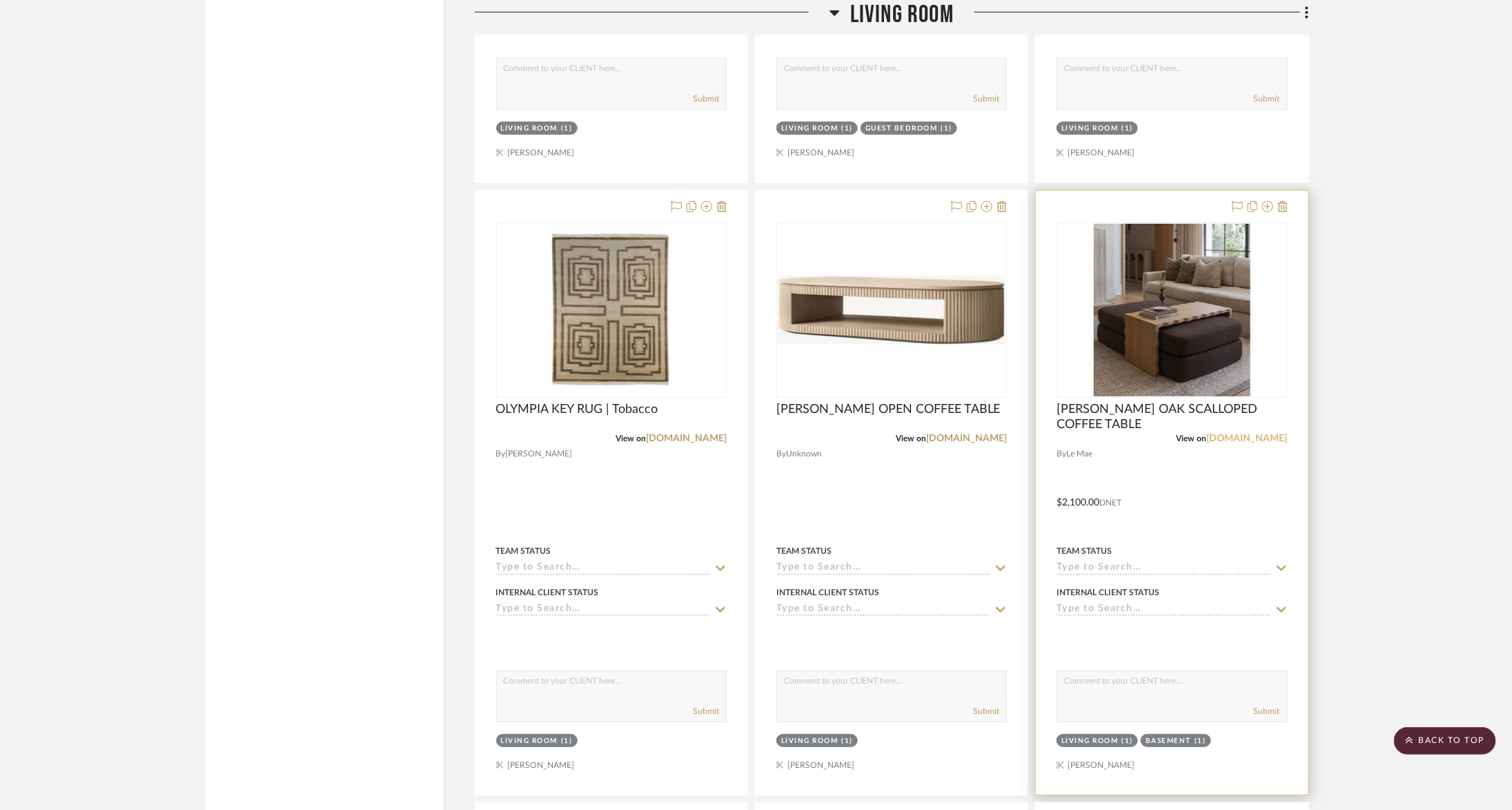
click at [1267, 434] on link "lemae.com" at bounding box center [1247, 438] width 80 height 9
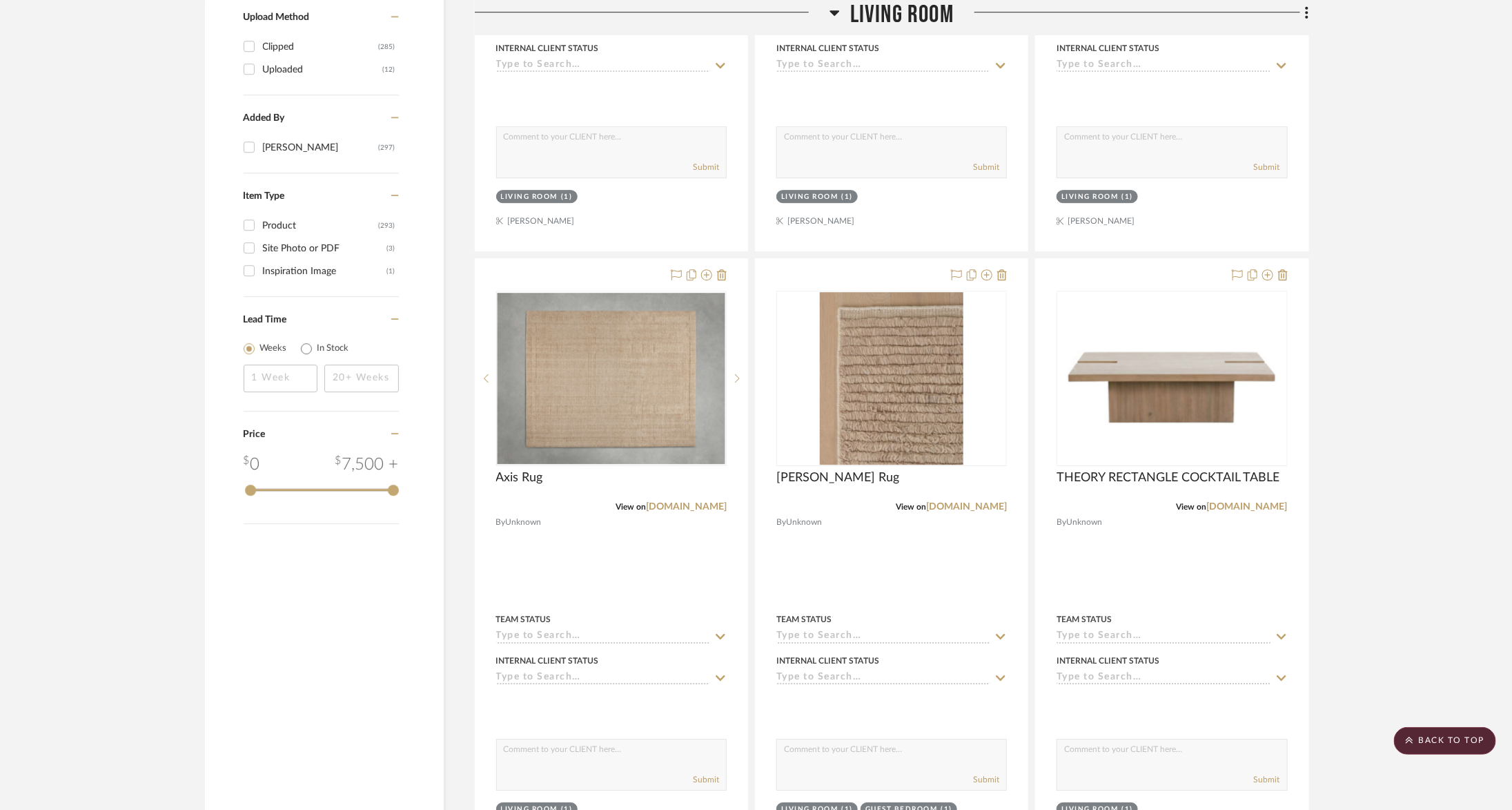
scroll to position [2336, 0]
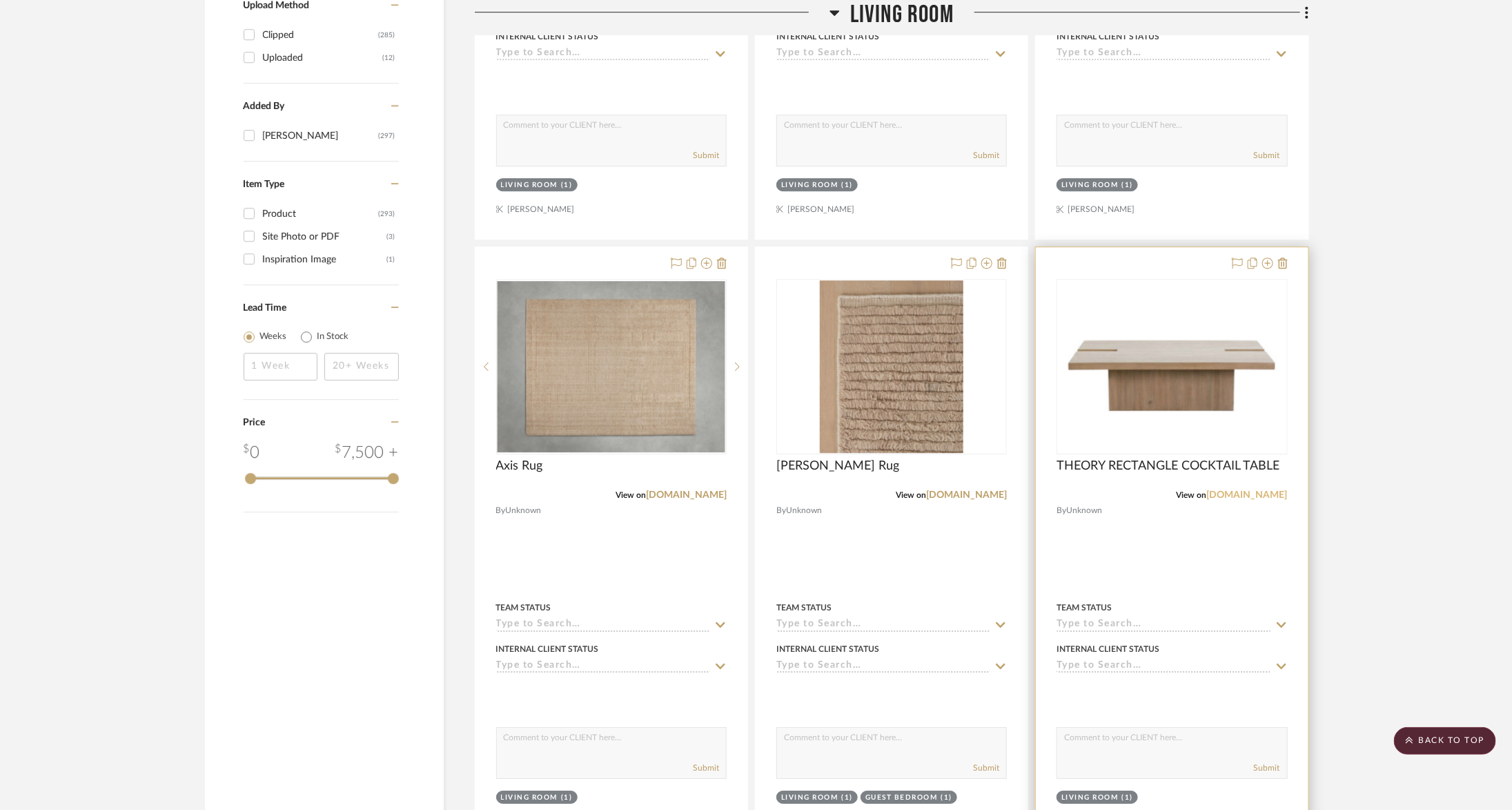
click at [1243, 490] on link "alicelanehome.com" at bounding box center [1247, 495] width 80 height 9
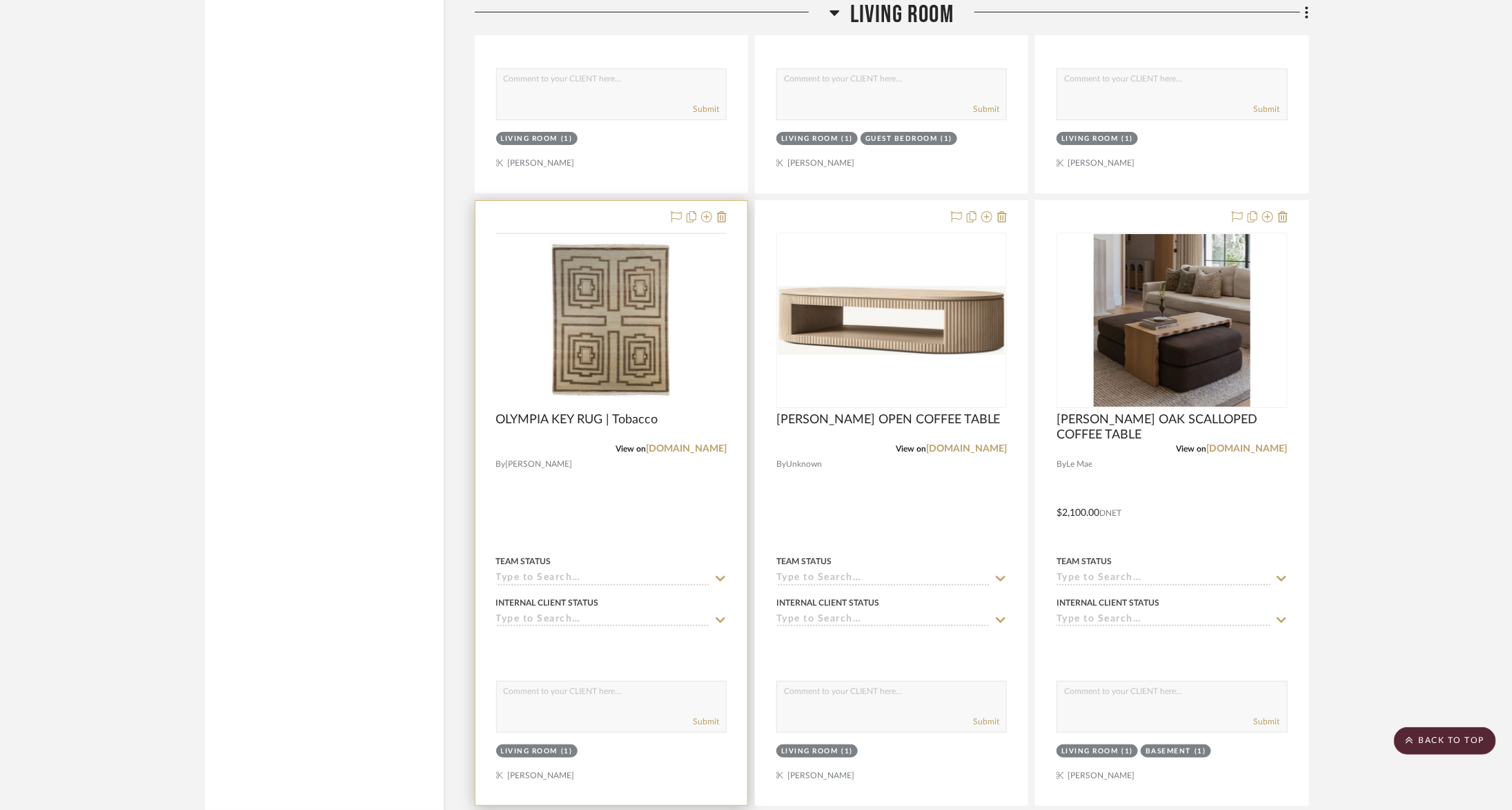
scroll to position [2904, 0]
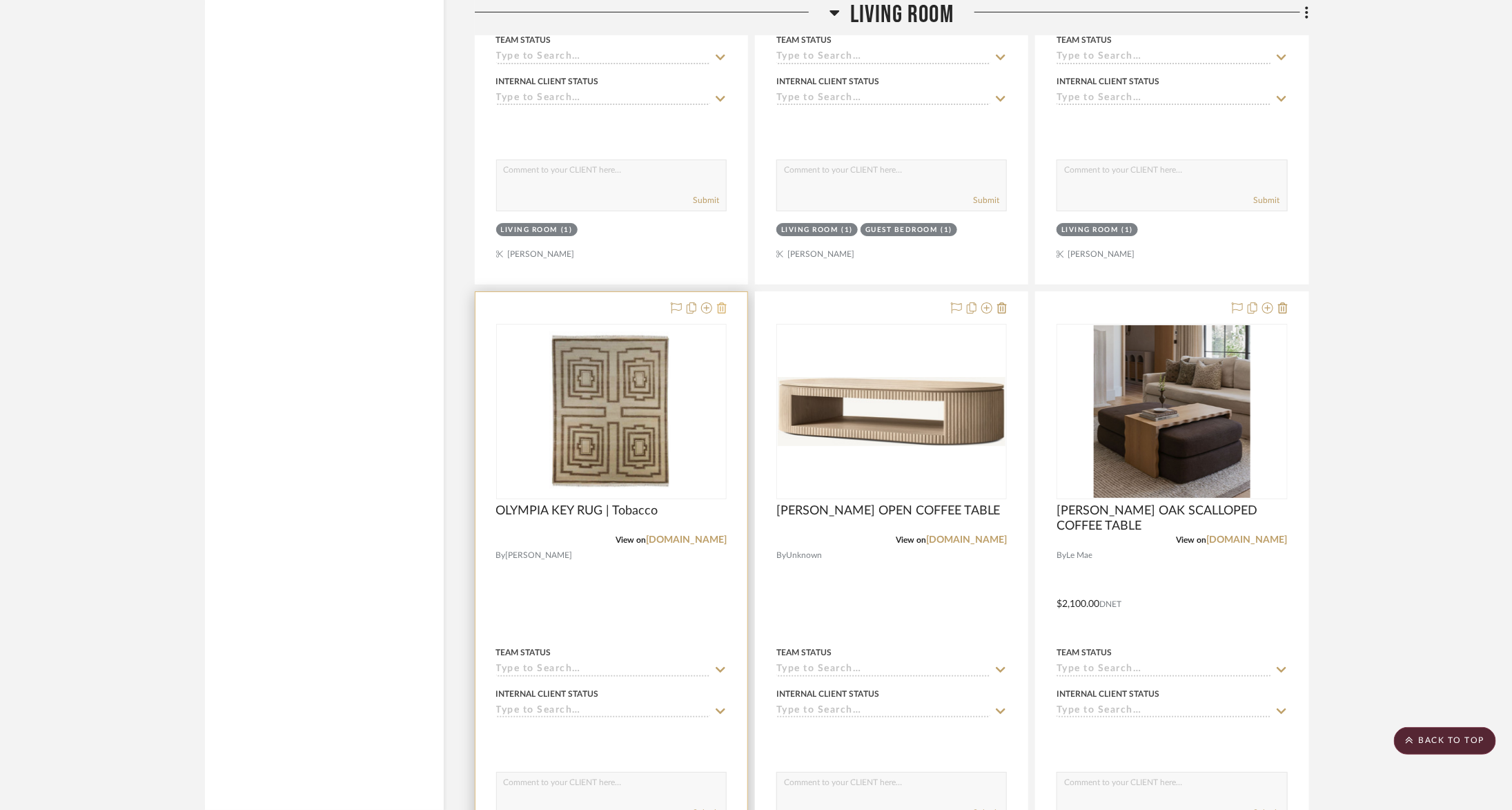
click at [724, 302] on icon at bounding box center [721, 307] width 9 height 11
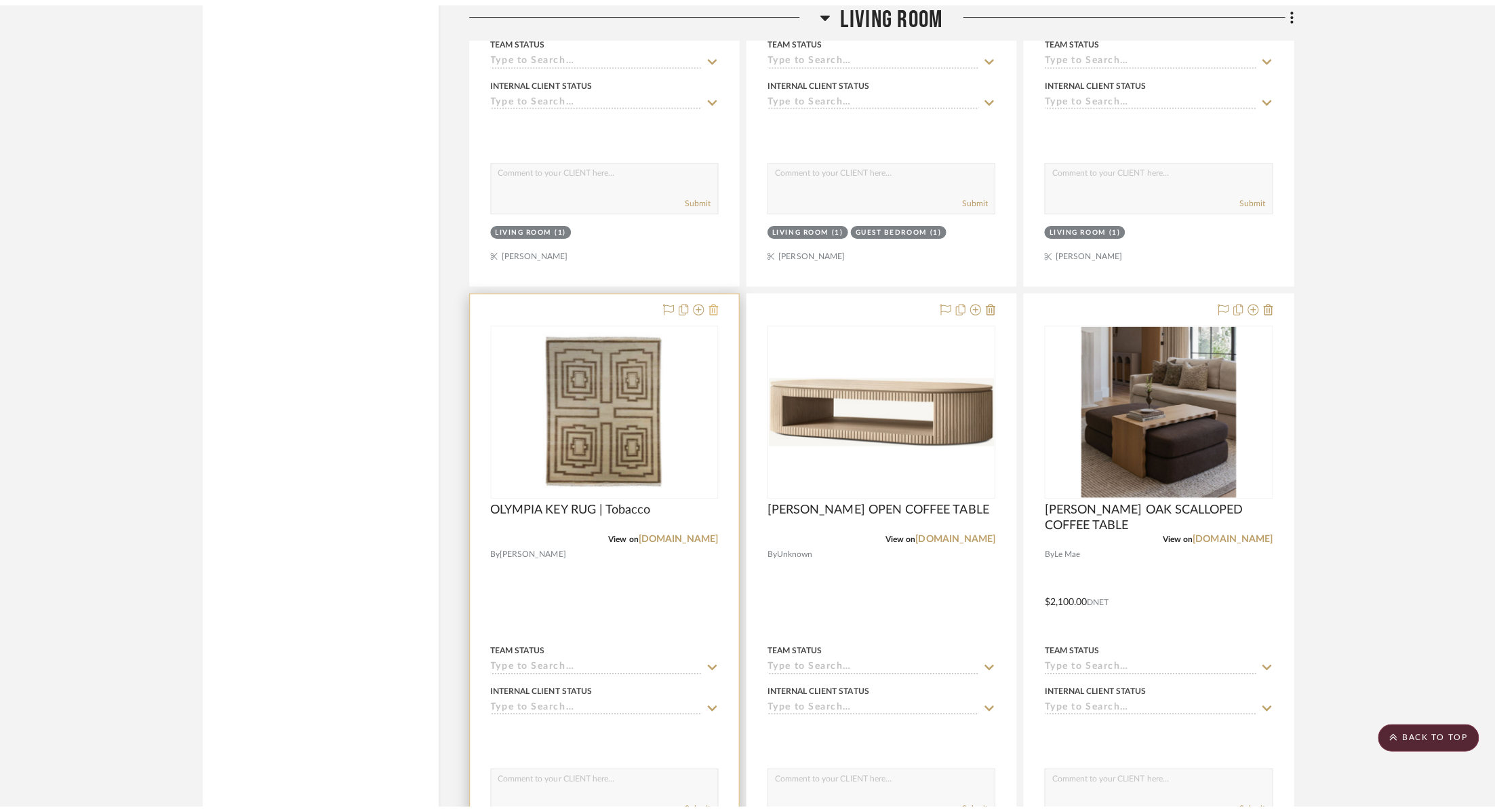
scroll to position [0, 0]
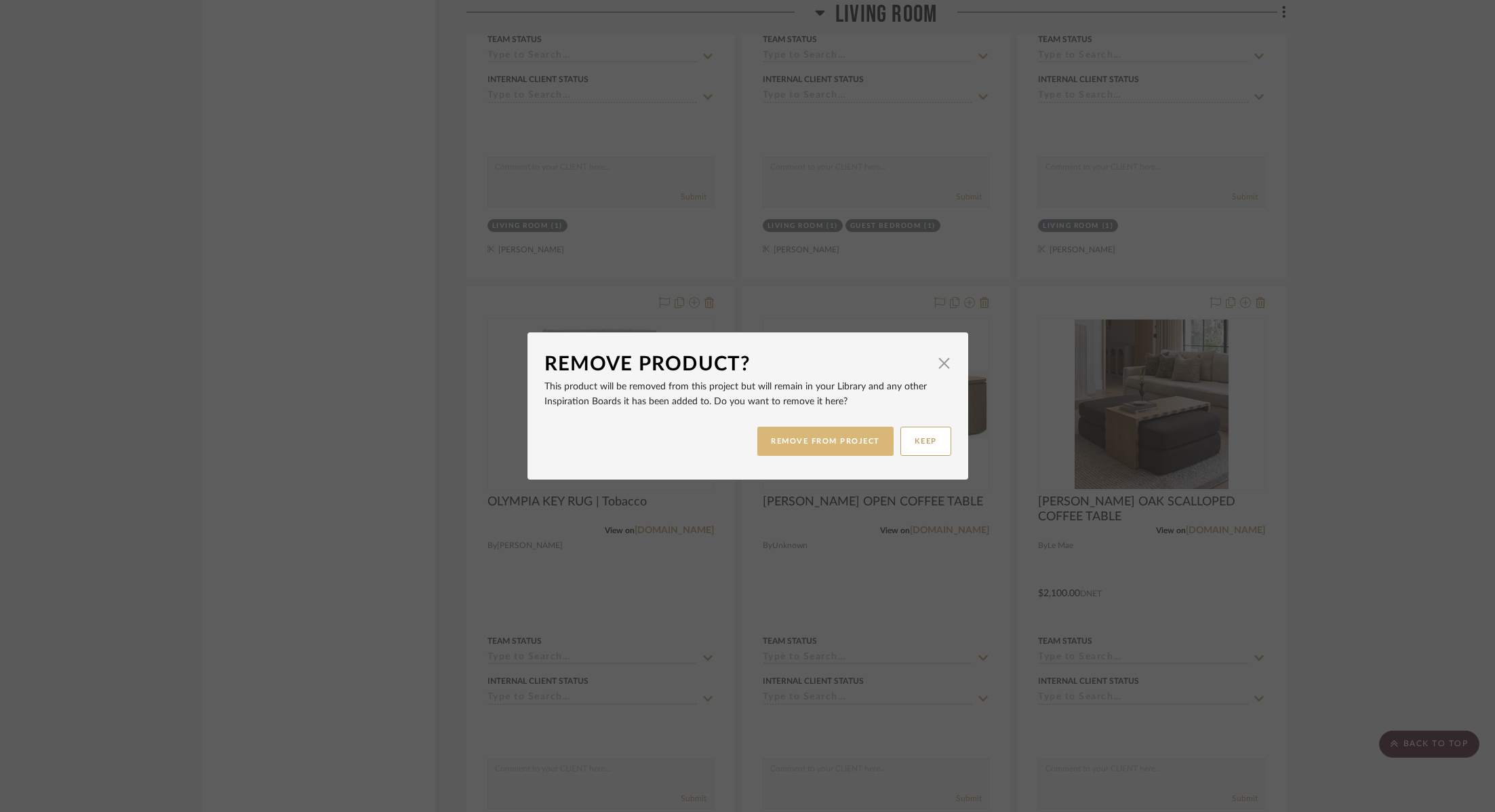
click at [827, 446] on button "REMOVE FROM PROJECT" at bounding box center [825, 441] width 136 height 29
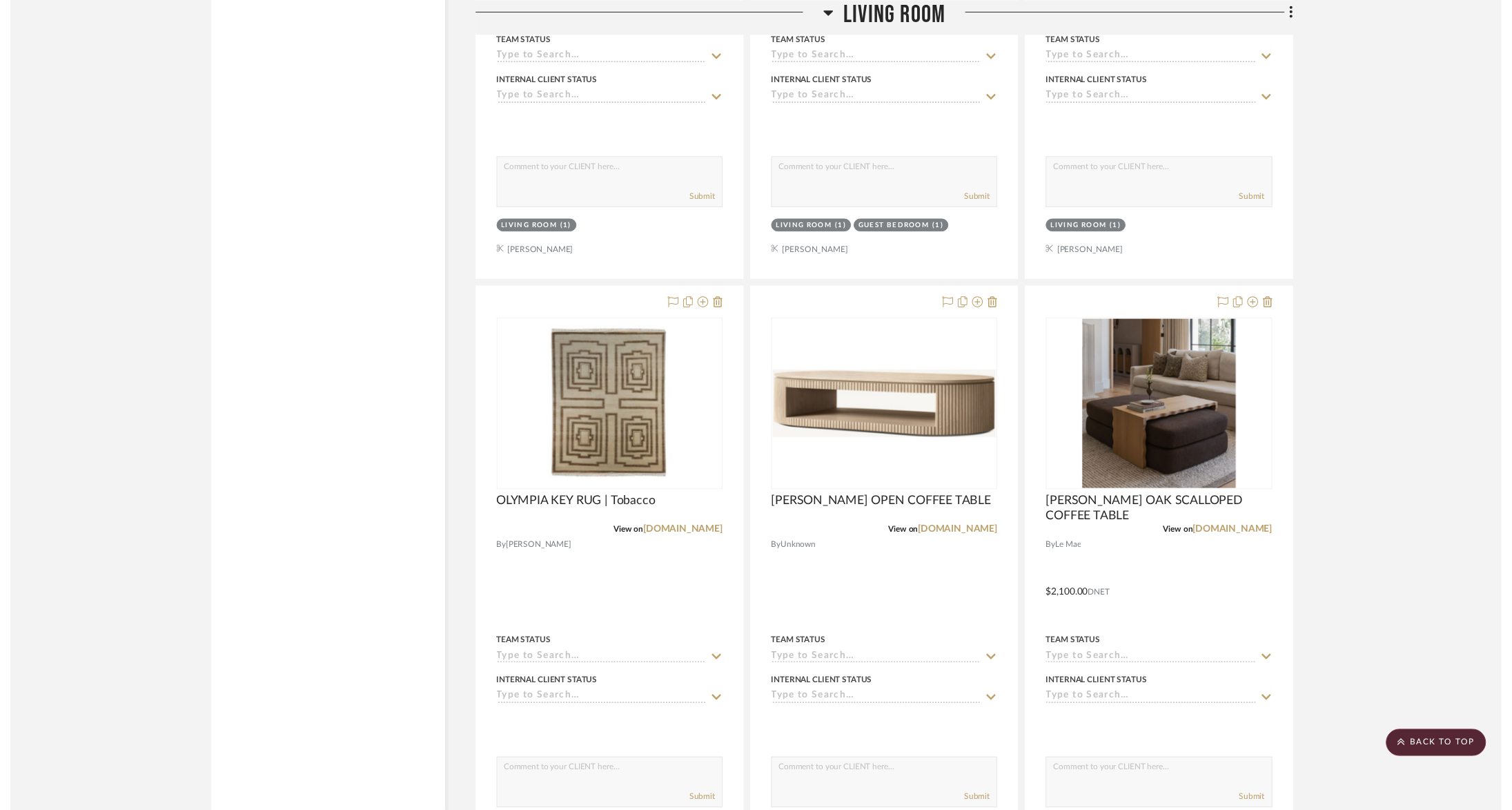
scroll to position [2904, 0]
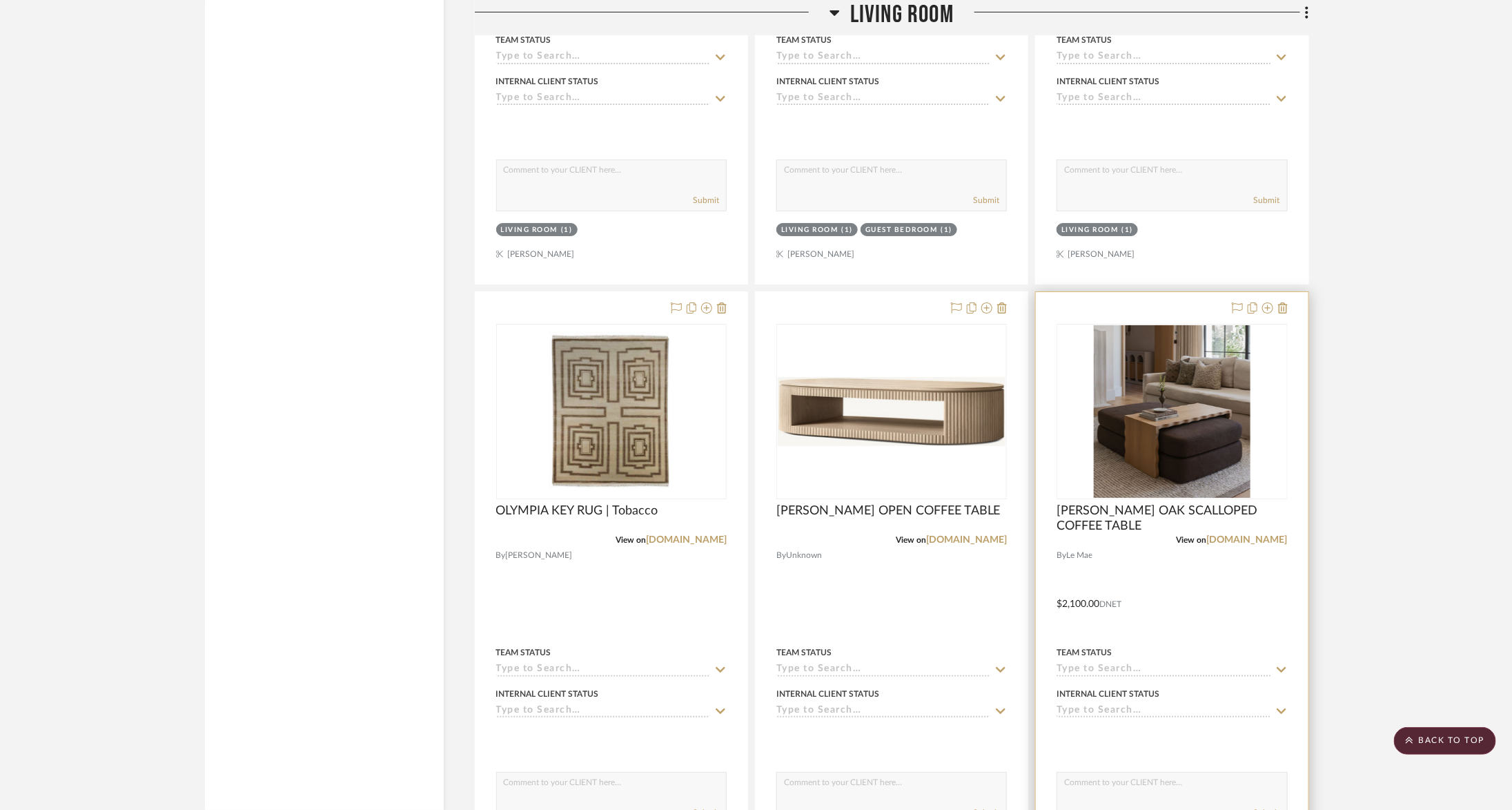
click at [1293, 445] on div at bounding box center [1171, 594] width 272 height 604
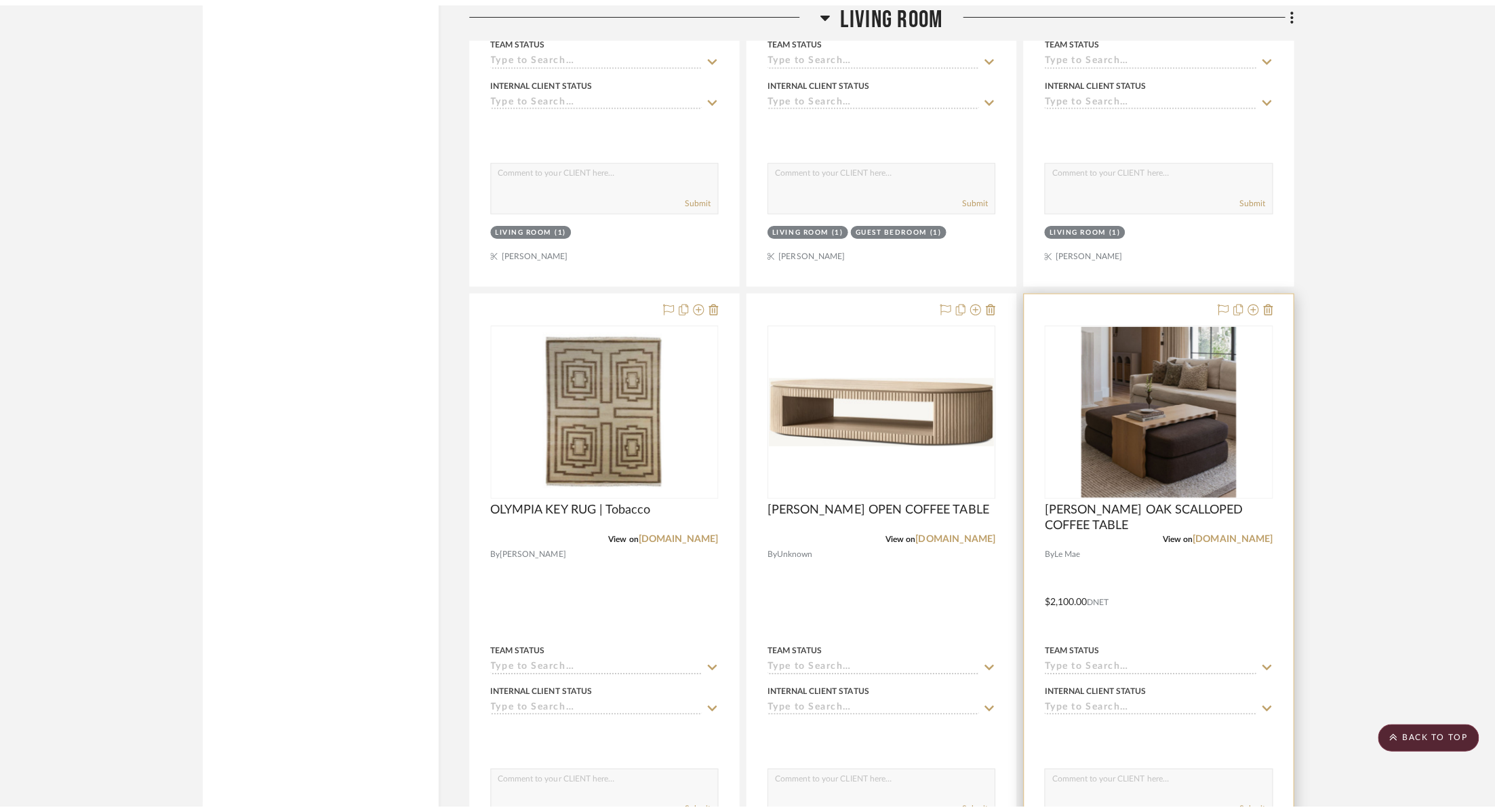
scroll to position [0, 0]
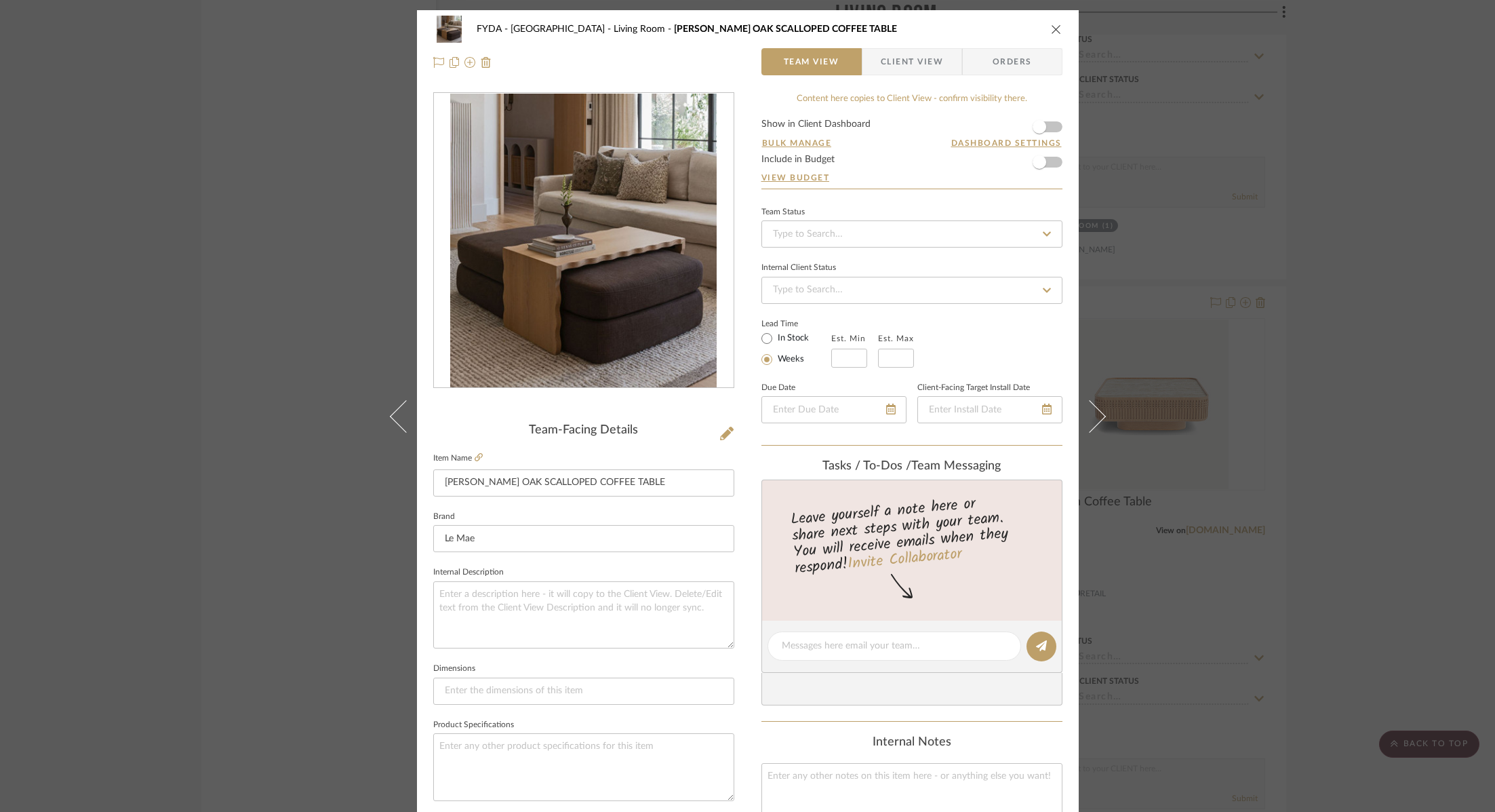
click at [1343, 454] on div "FYDA - 655 City Park Living Room MASON WHITE OAK SCALLOPED COFFEE TABLE Team Vi…" at bounding box center [747, 406] width 1495 height 812
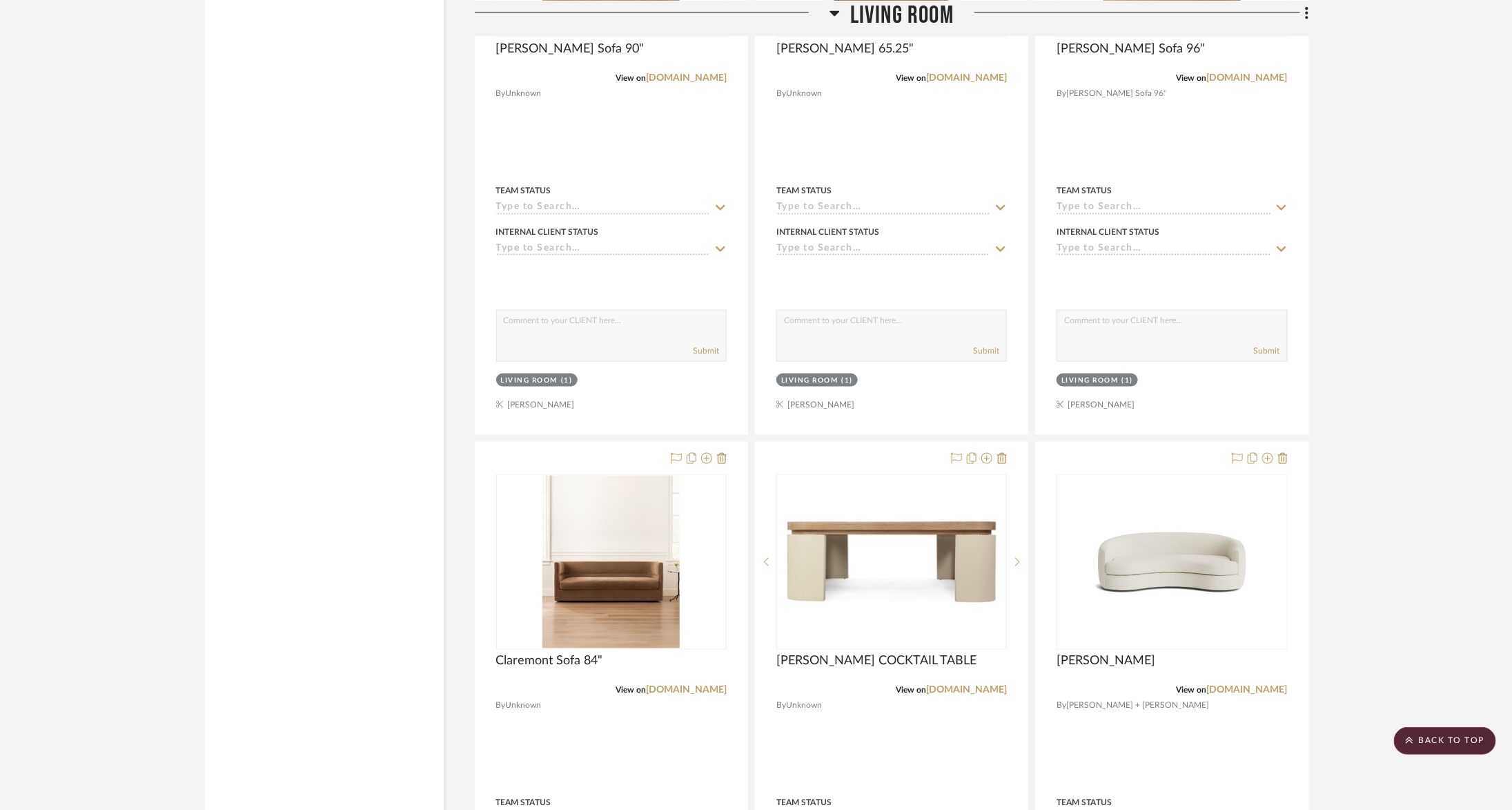
scroll to position [7005, 0]
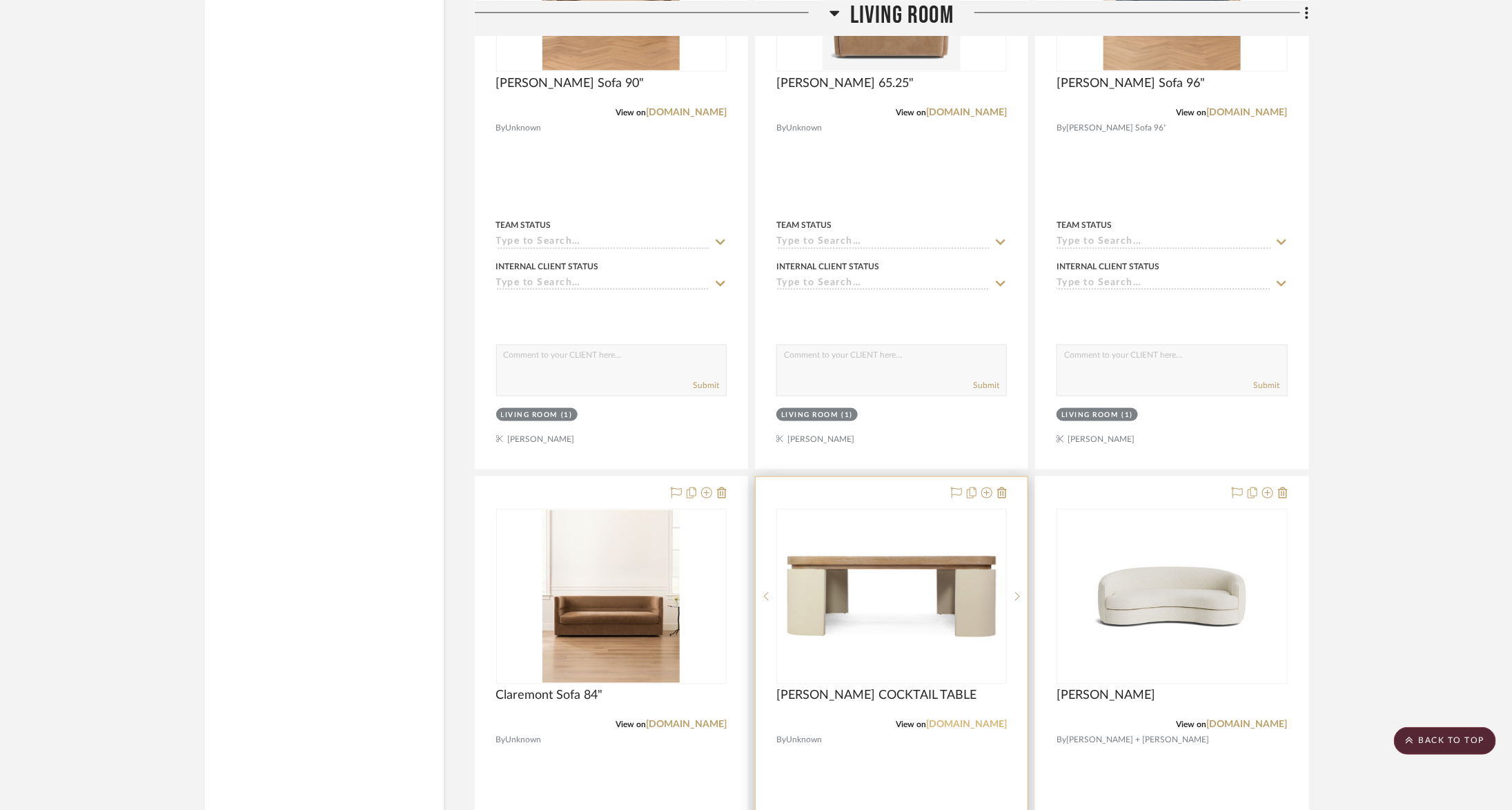
click at [946, 720] on link "alicelanehome.com" at bounding box center [966, 724] width 80 height 9
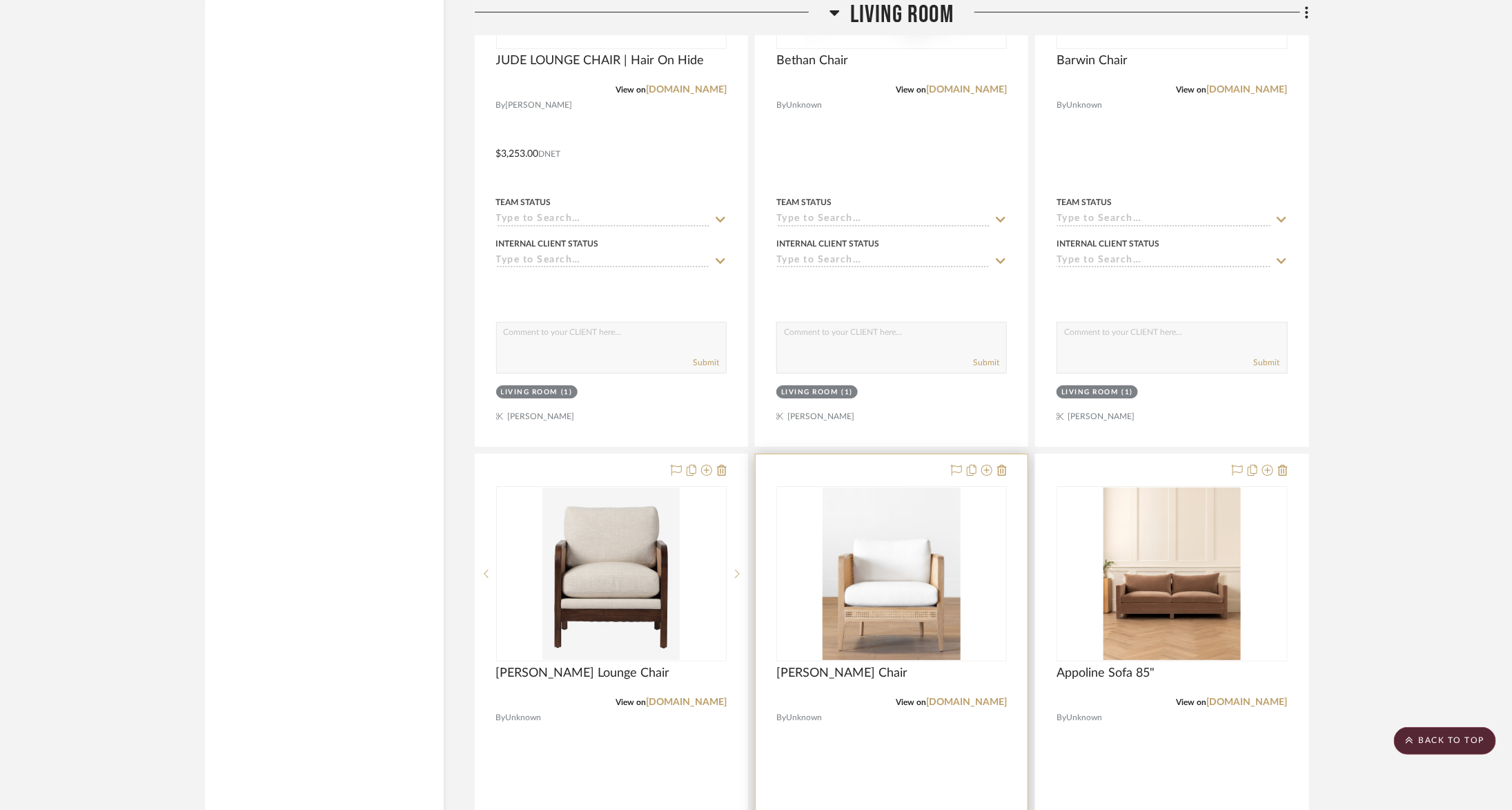
scroll to position [5975, 0]
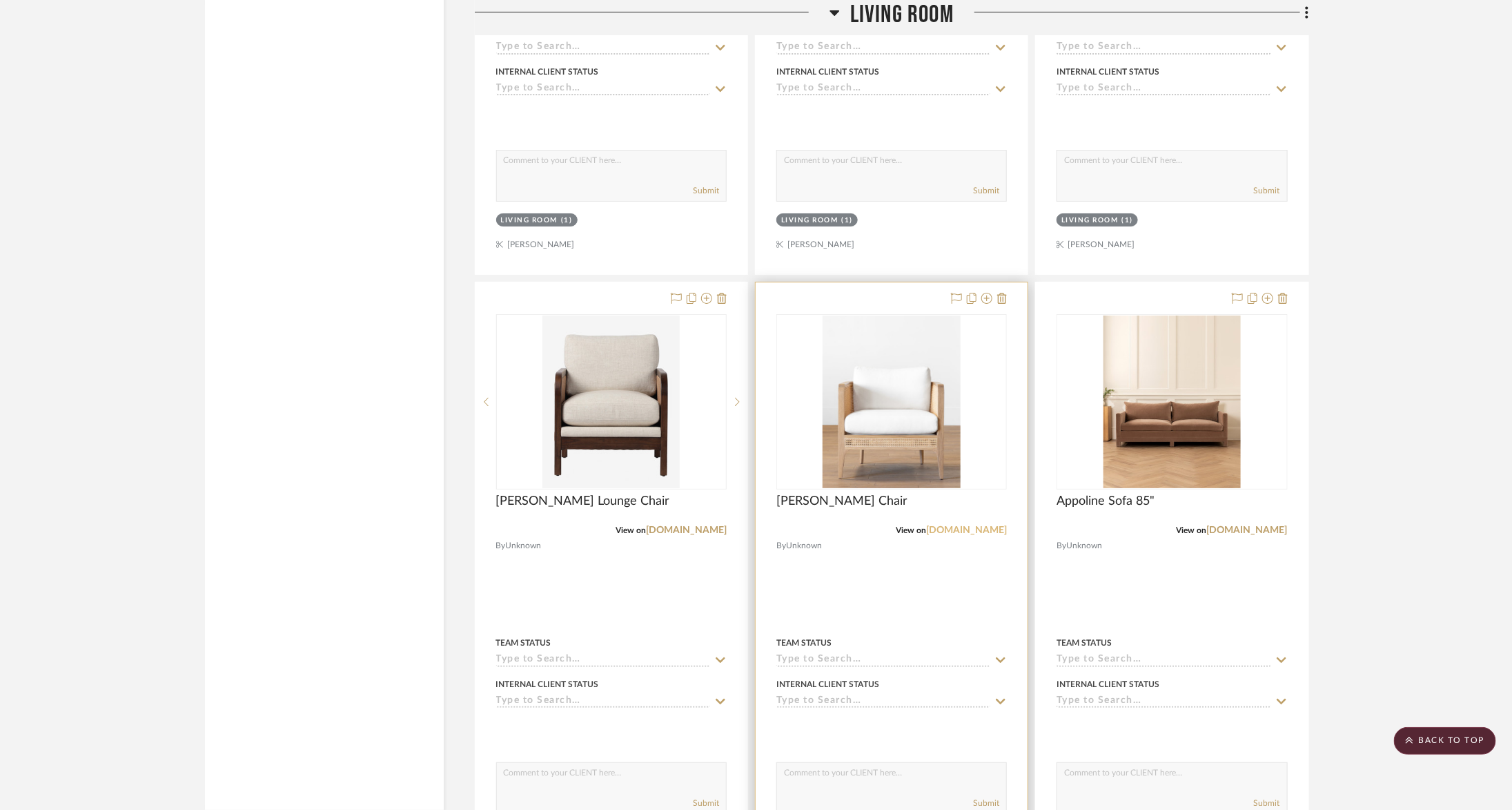
click at [973, 526] on link "mcgeeandco.com" at bounding box center [966, 530] width 80 height 9
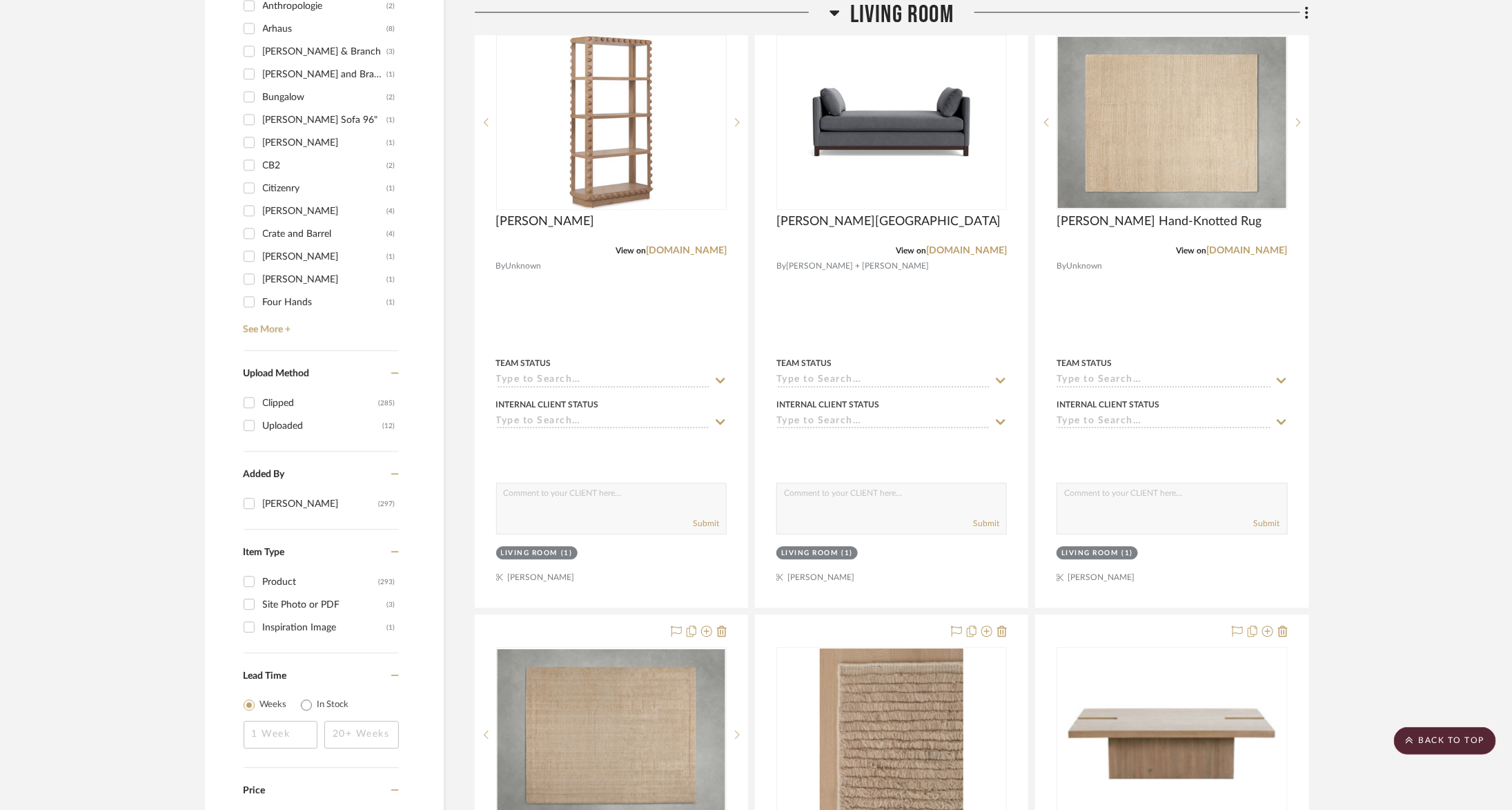
scroll to position [1955, 0]
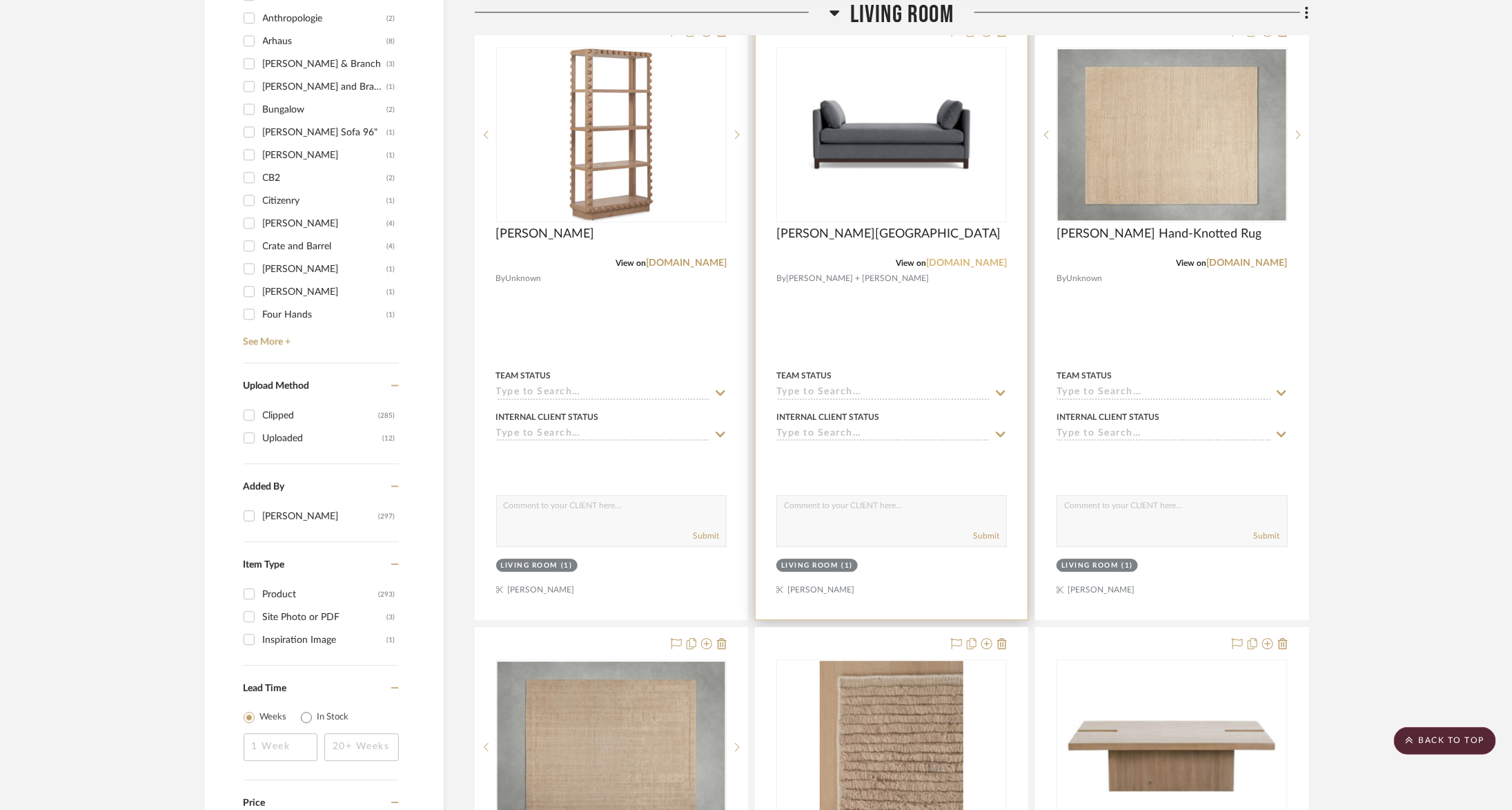
click at [994, 258] on link "mgbw.com" at bounding box center [966, 263] width 80 height 9
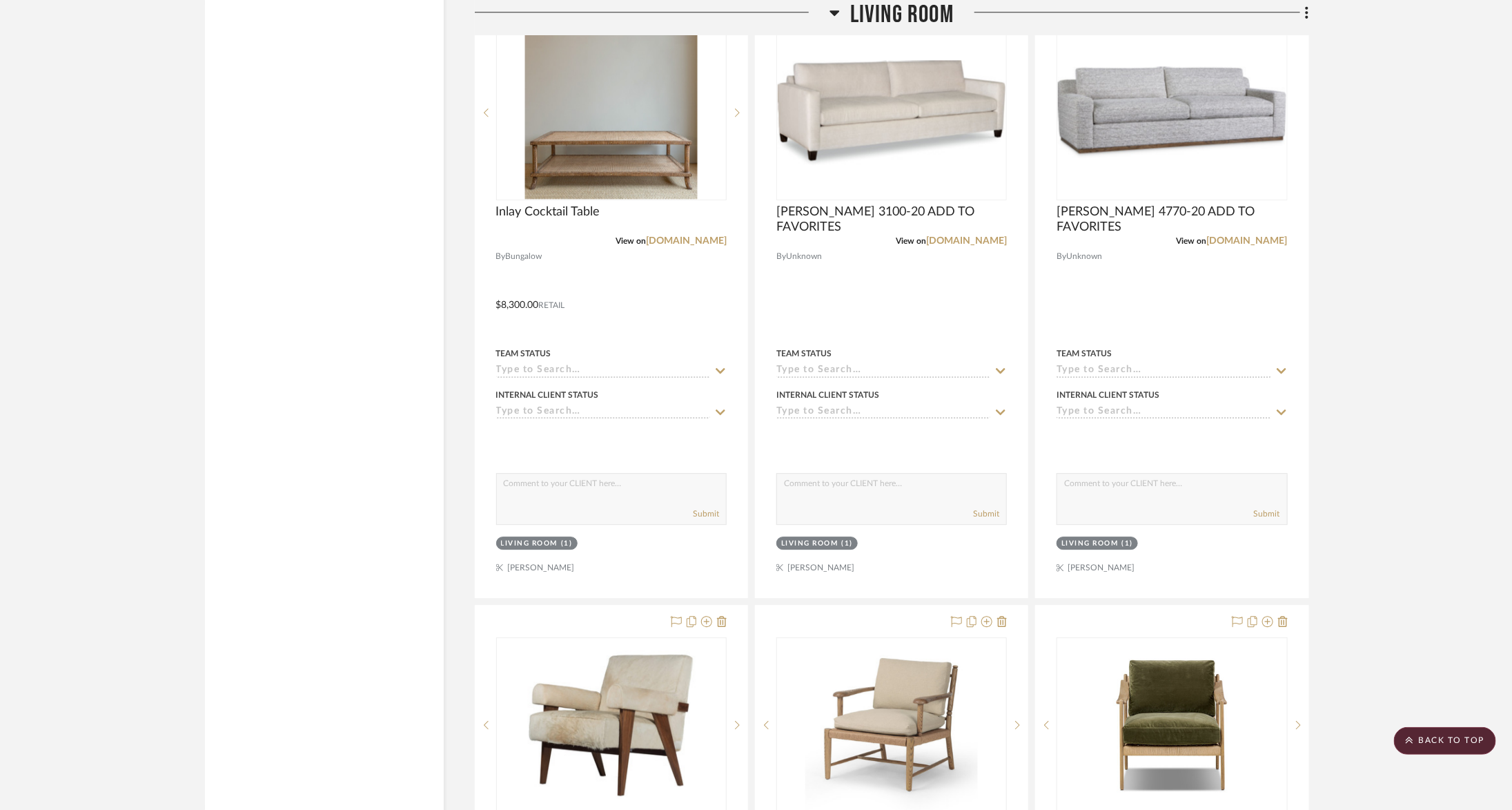
scroll to position [5154, 0]
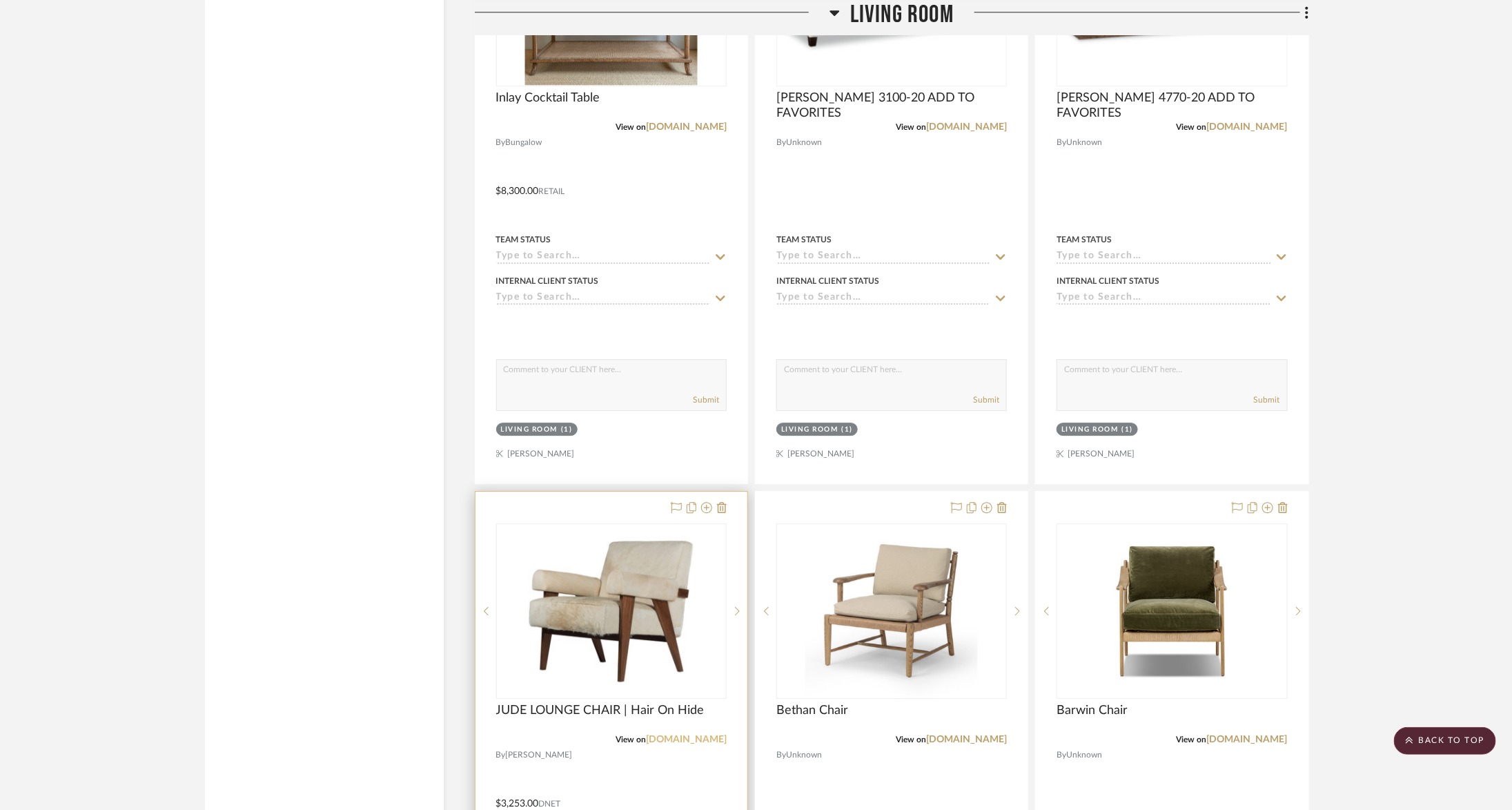
click at [670, 735] on link "alicelanehome.com" at bounding box center [686, 739] width 80 height 9
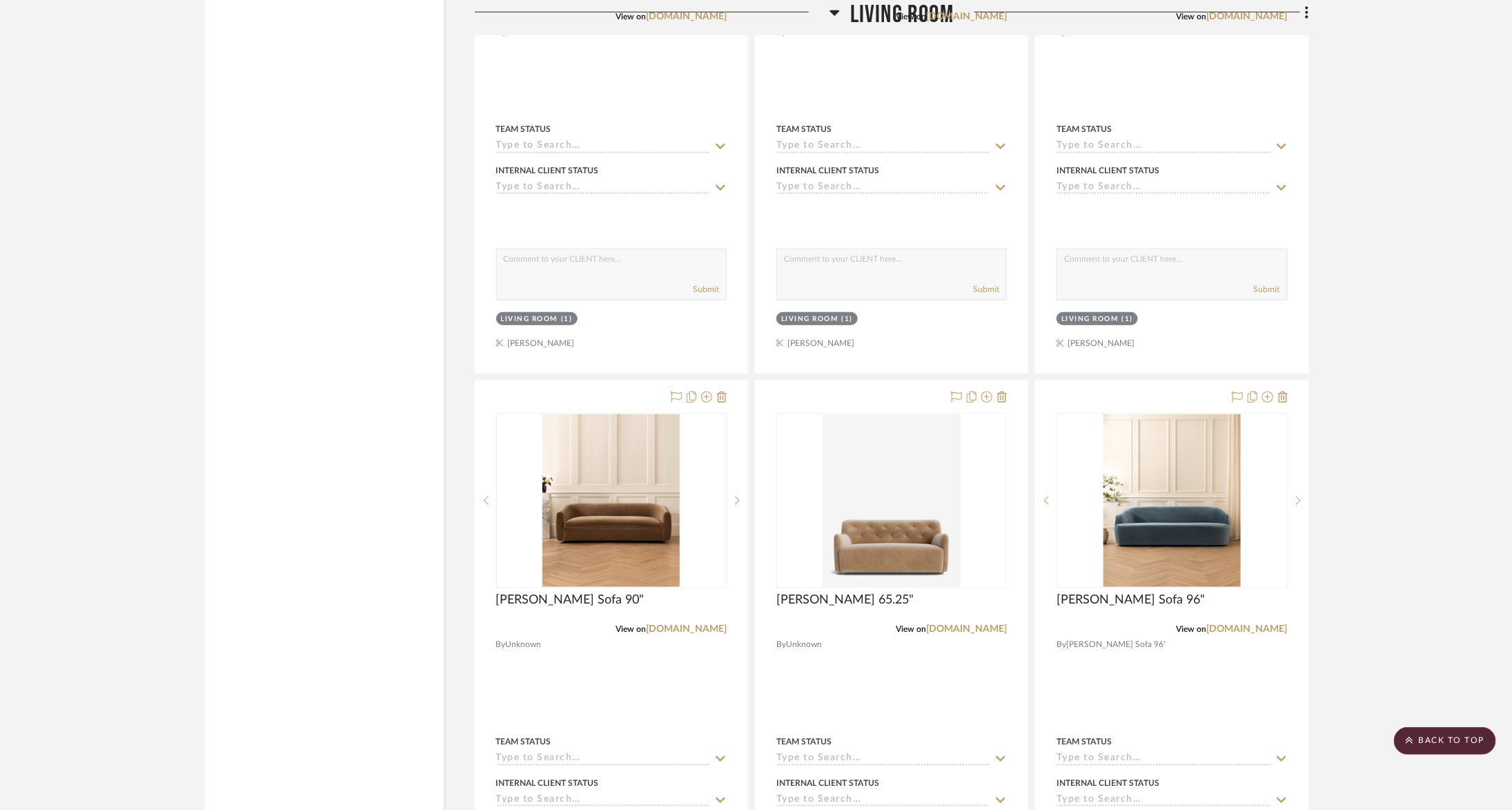
scroll to position [6489, 0]
click at [694, 624] on link "mcgeeandco.com" at bounding box center [686, 628] width 80 height 9
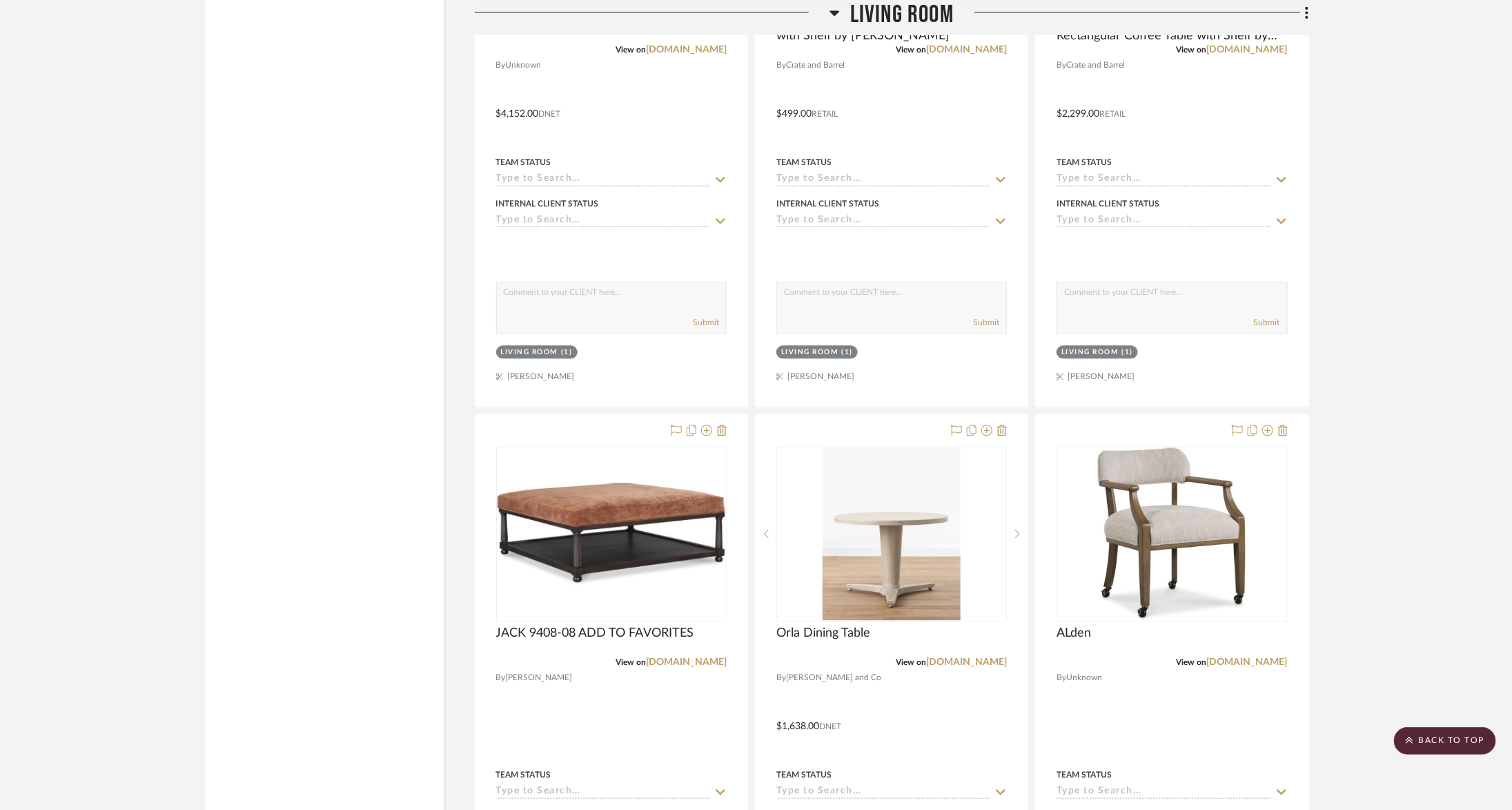
scroll to position [10808, 0]
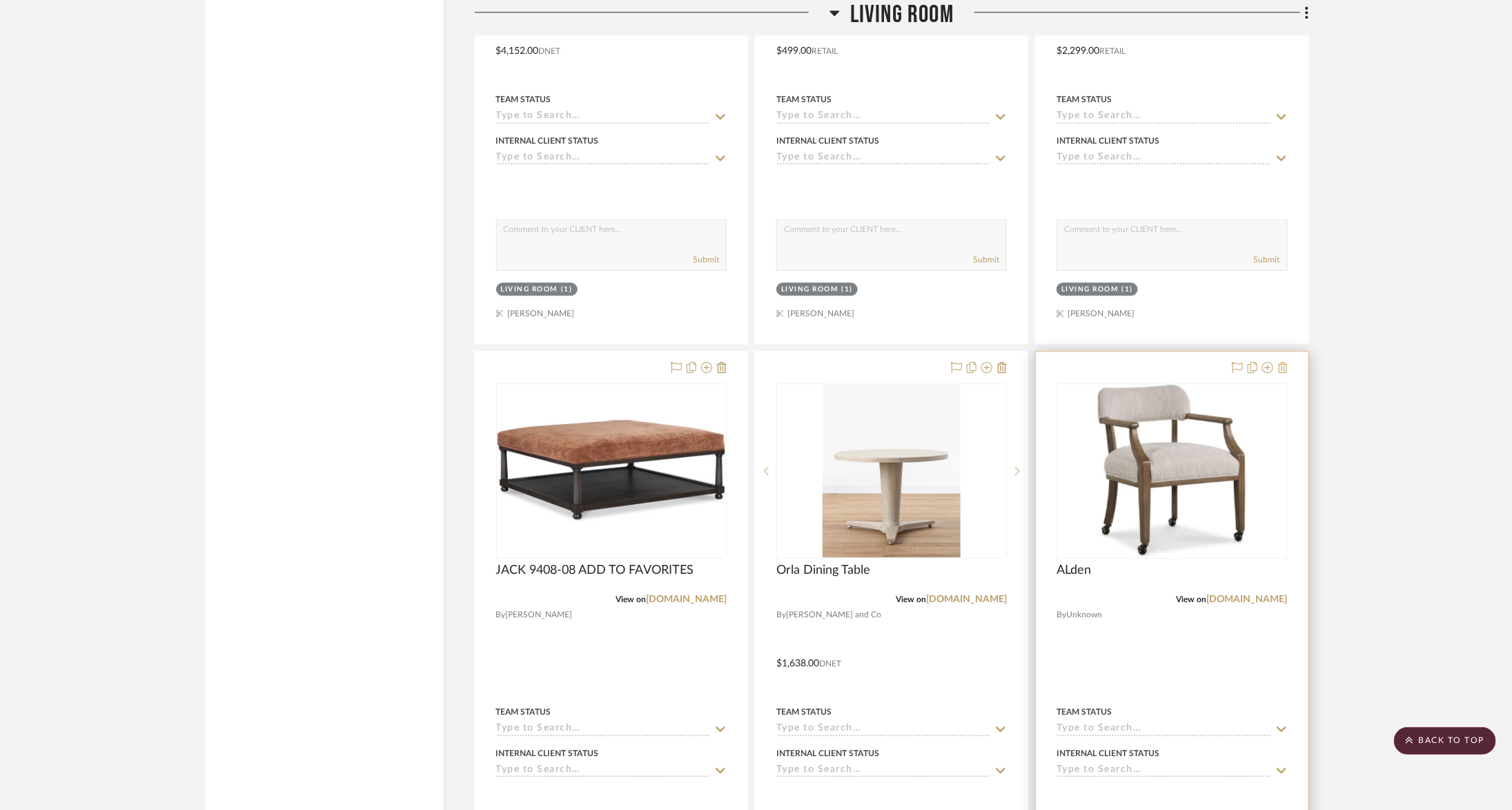
click at [1284, 362] on icon at bounding box center [1282, 367] width 9 height 11
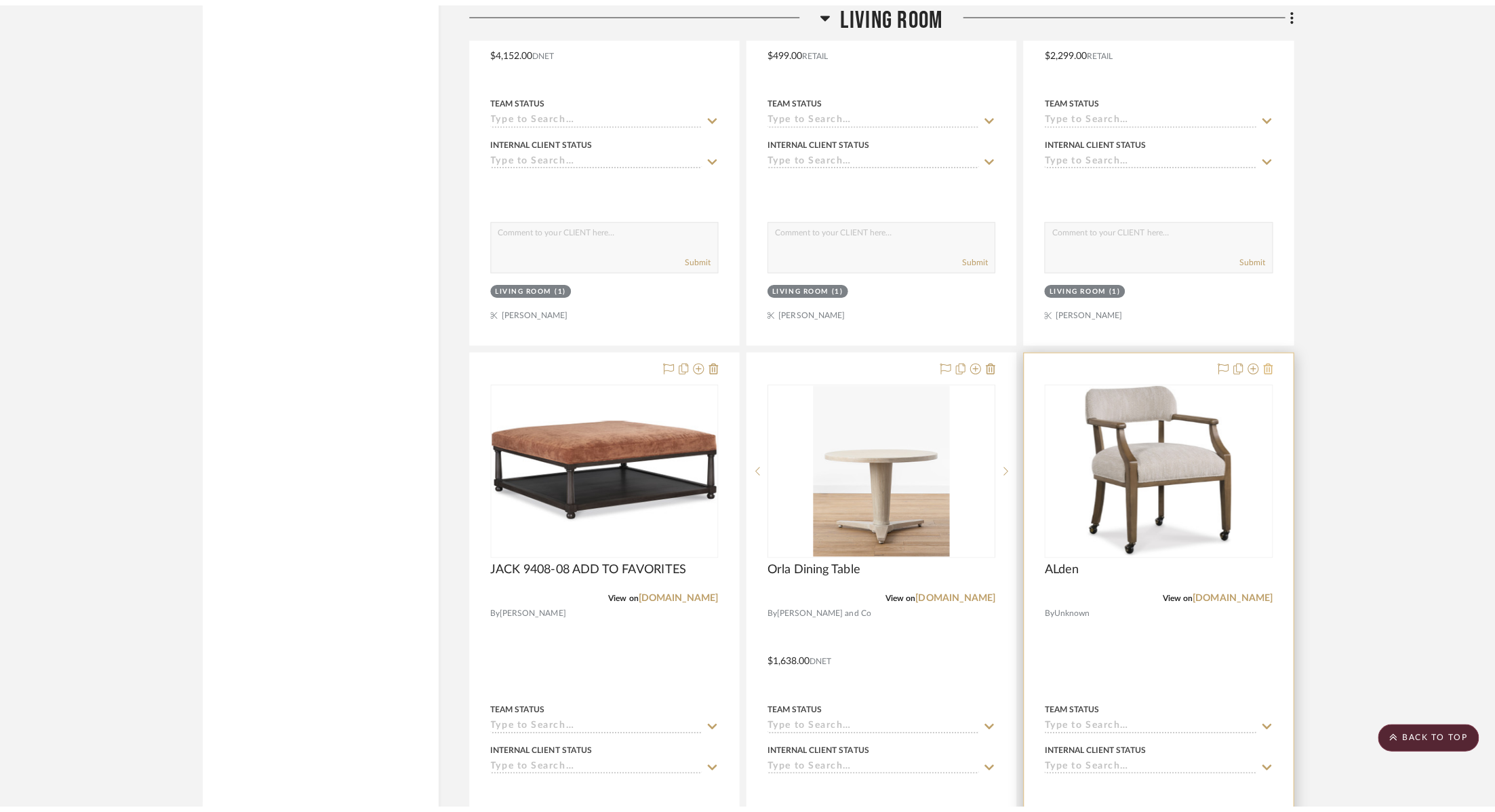
scroll to position [0, 0]
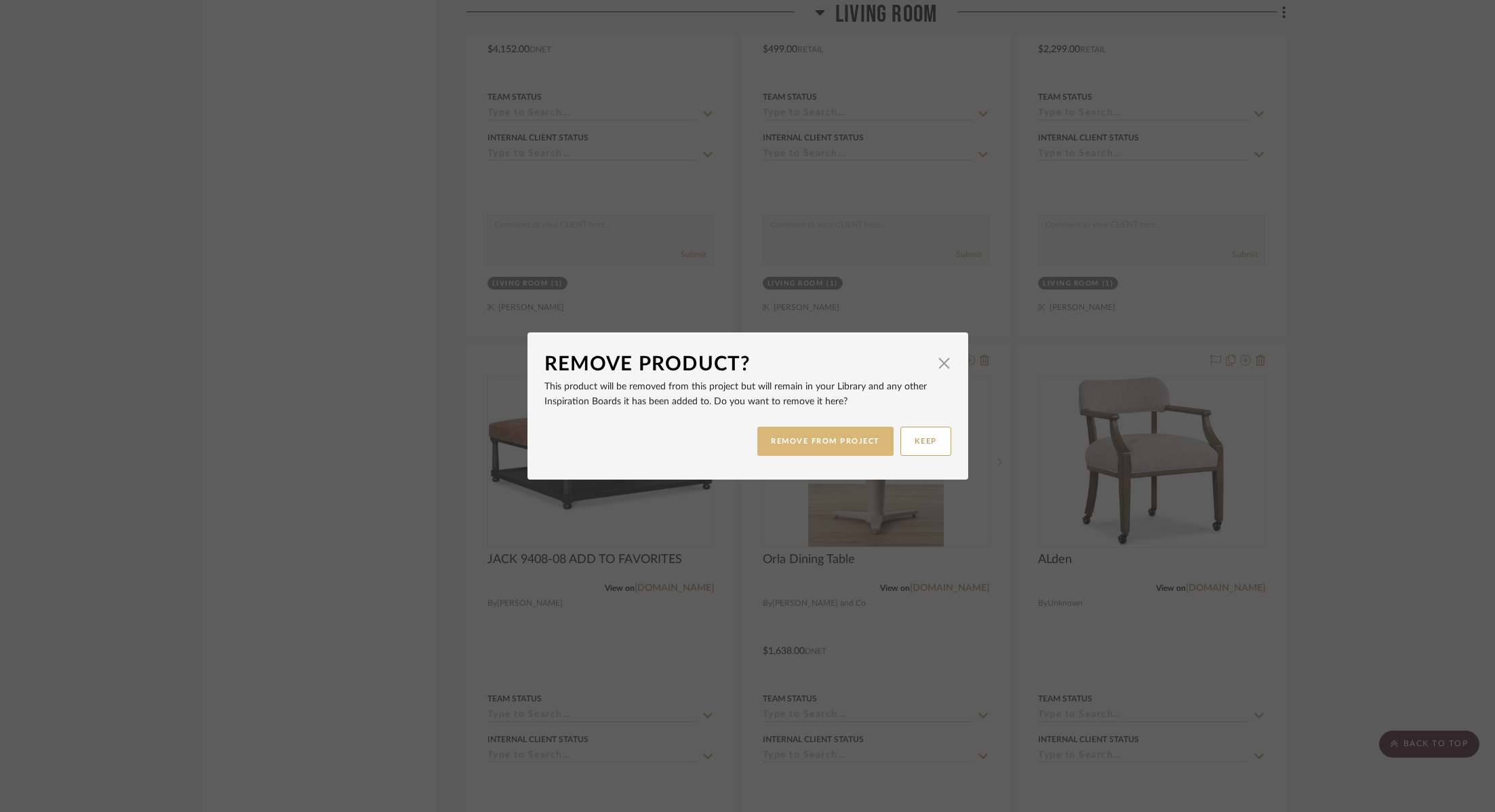
click at [846, 442] on button "REMOVE FROM PROJECT" at bounding box center [825, 441] width 136 height 29
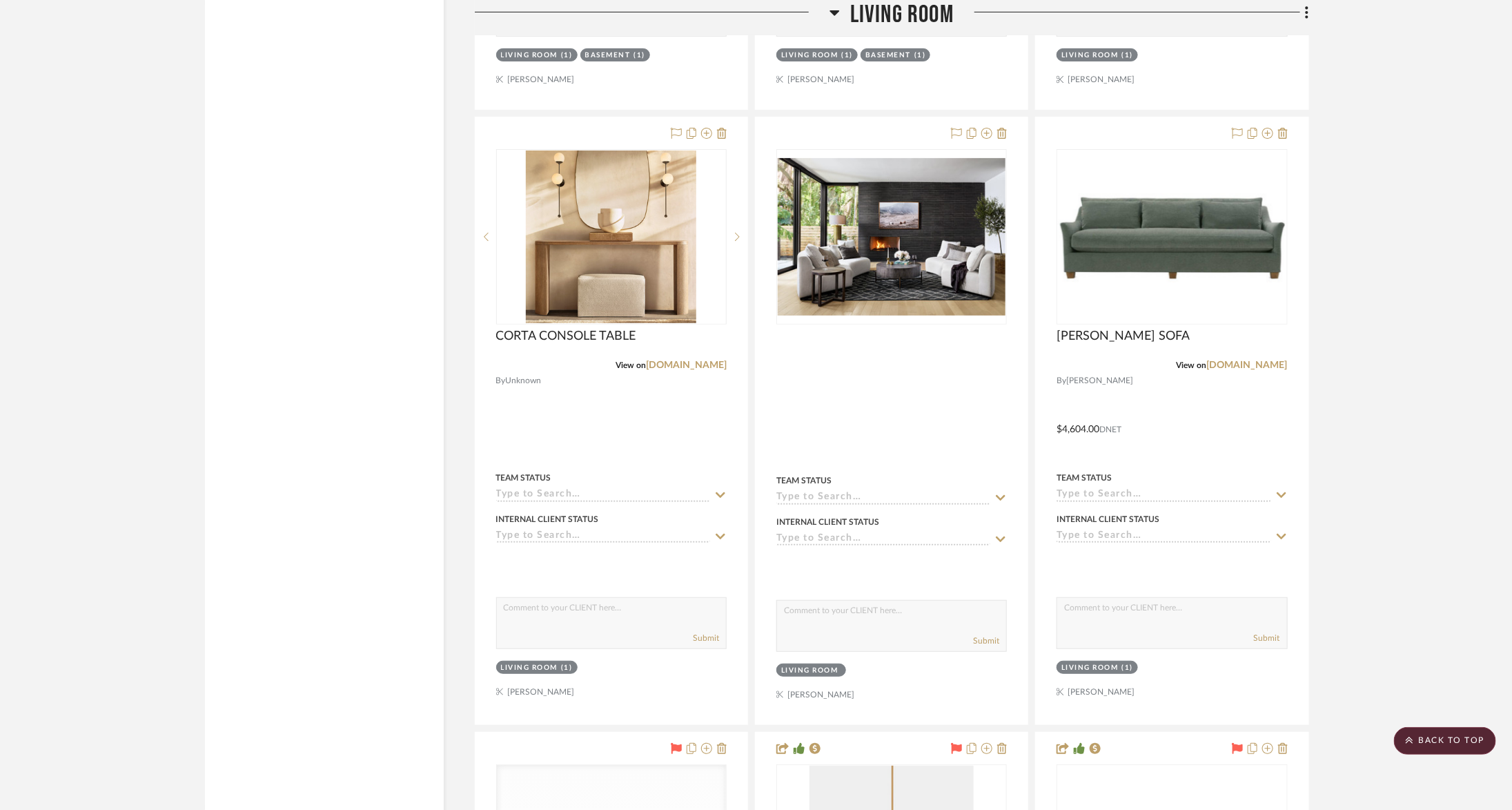
scroll to position [9190, 0]
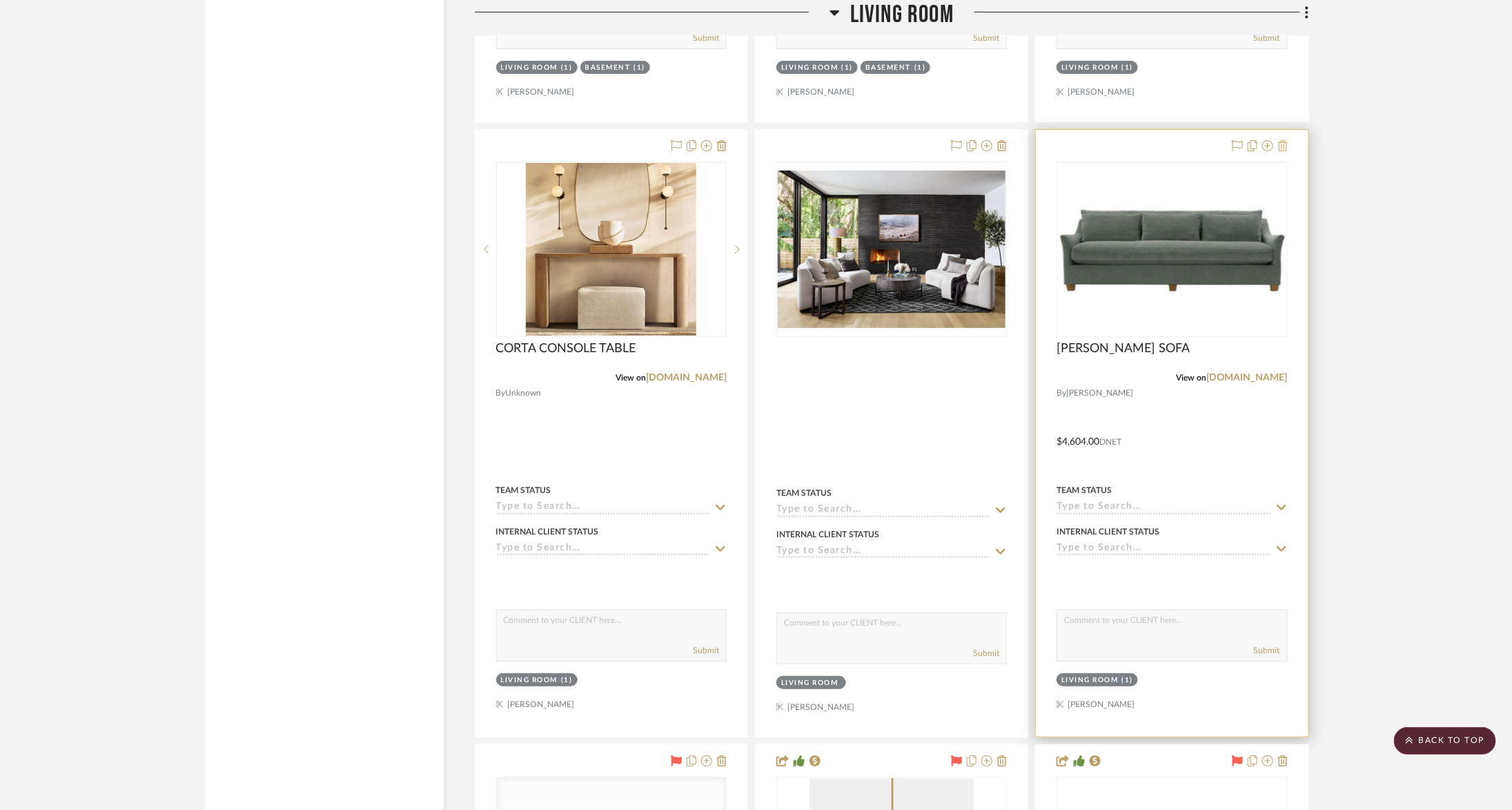
click at [1285, 140] on icon at bounding box center [1282, 145] width 9 height 11
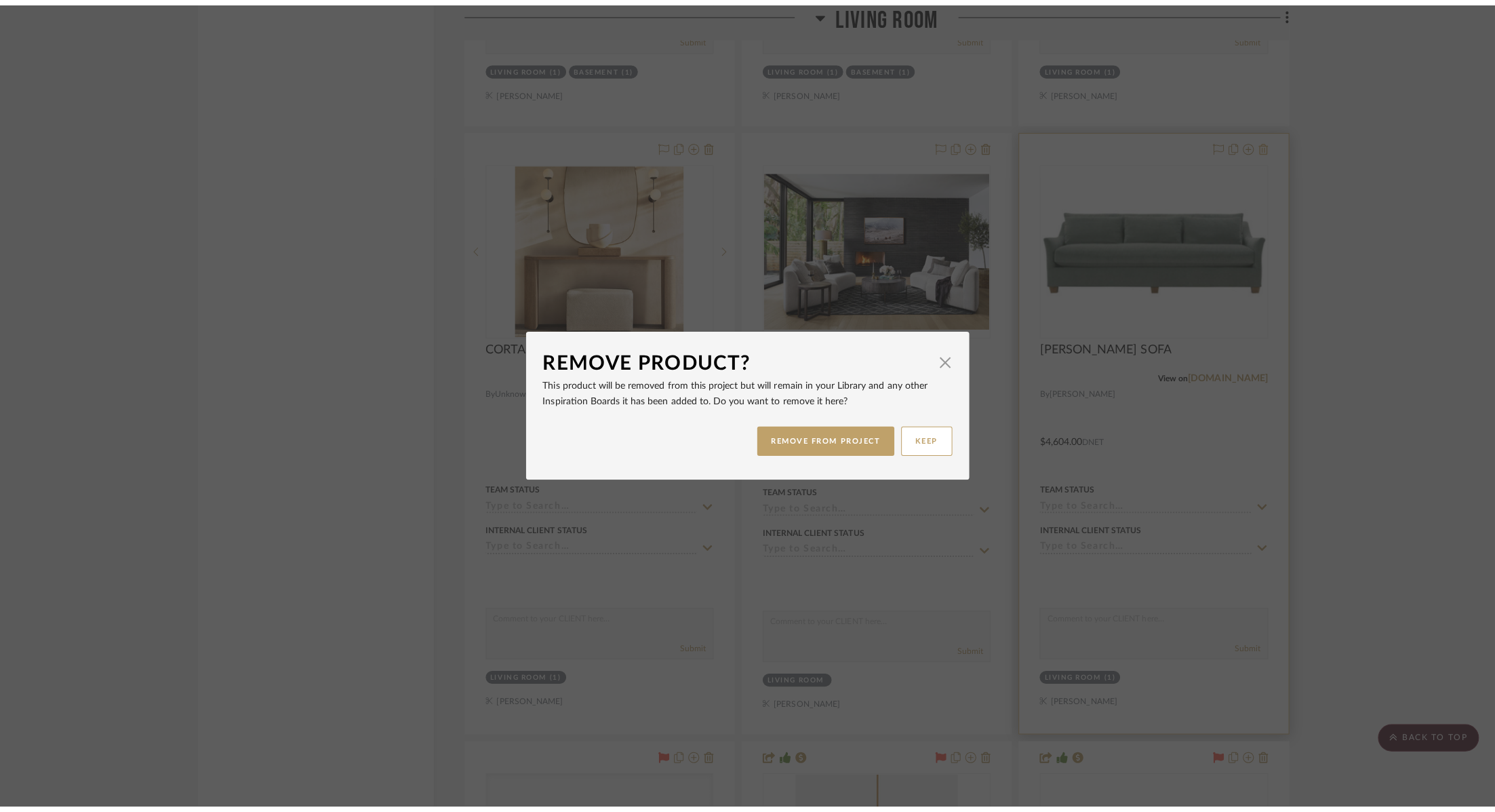
scroll to position [0, 0]
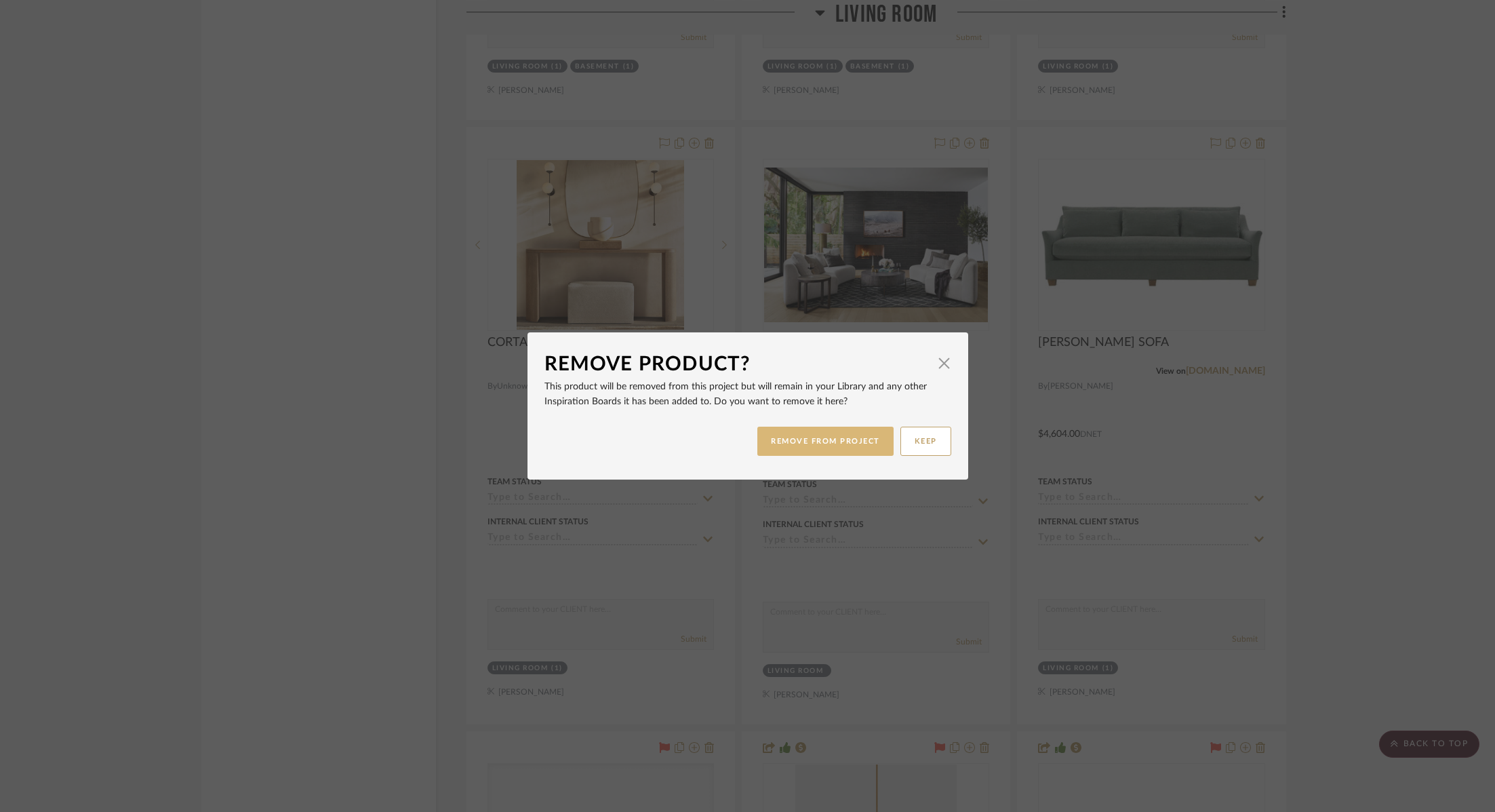
click at [840, 442] on button "REMOVE FROM PROJECT" at bounding box center [825, 441] width 136 height 29
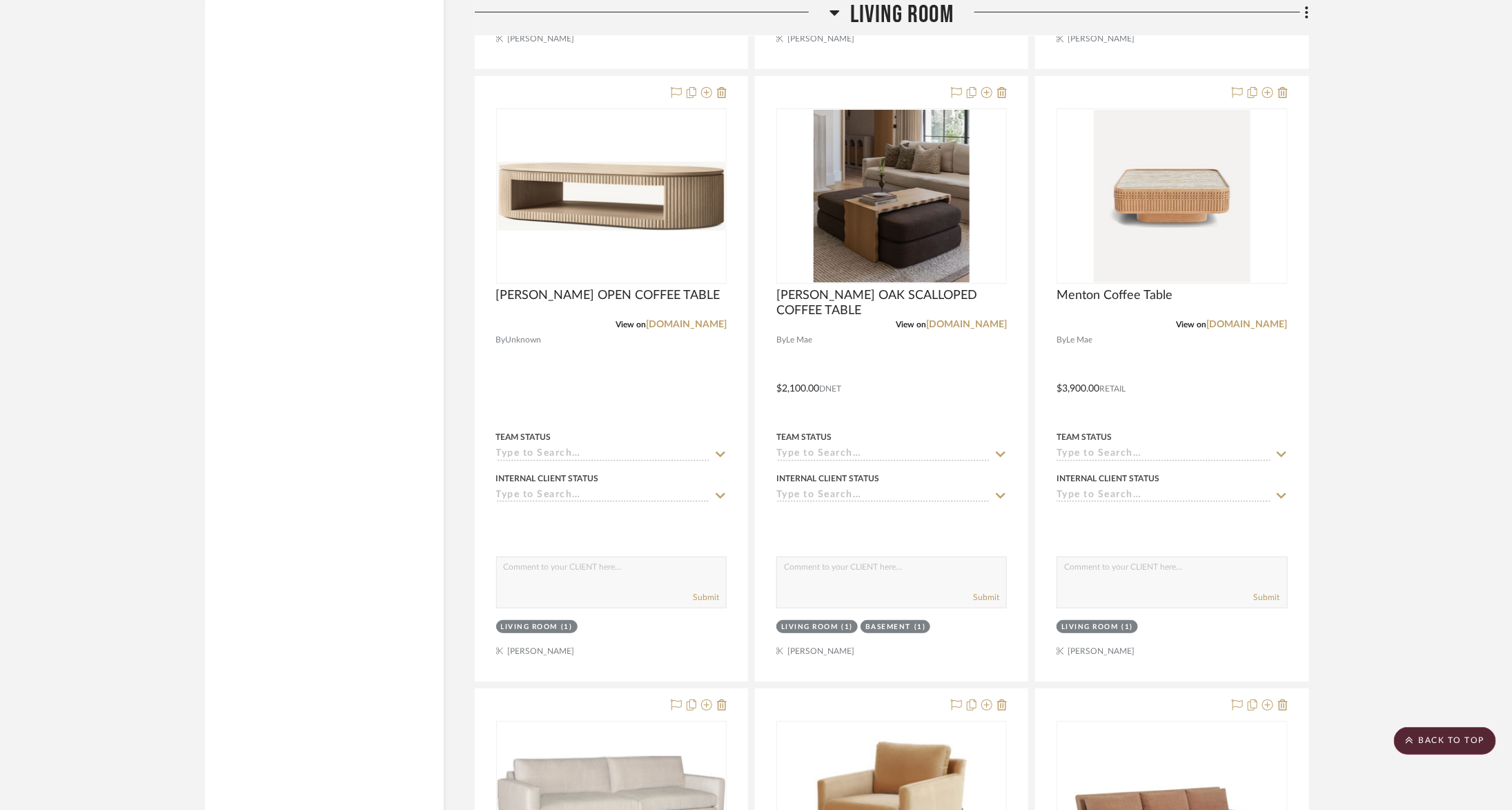
scroll to position [2984, 0]
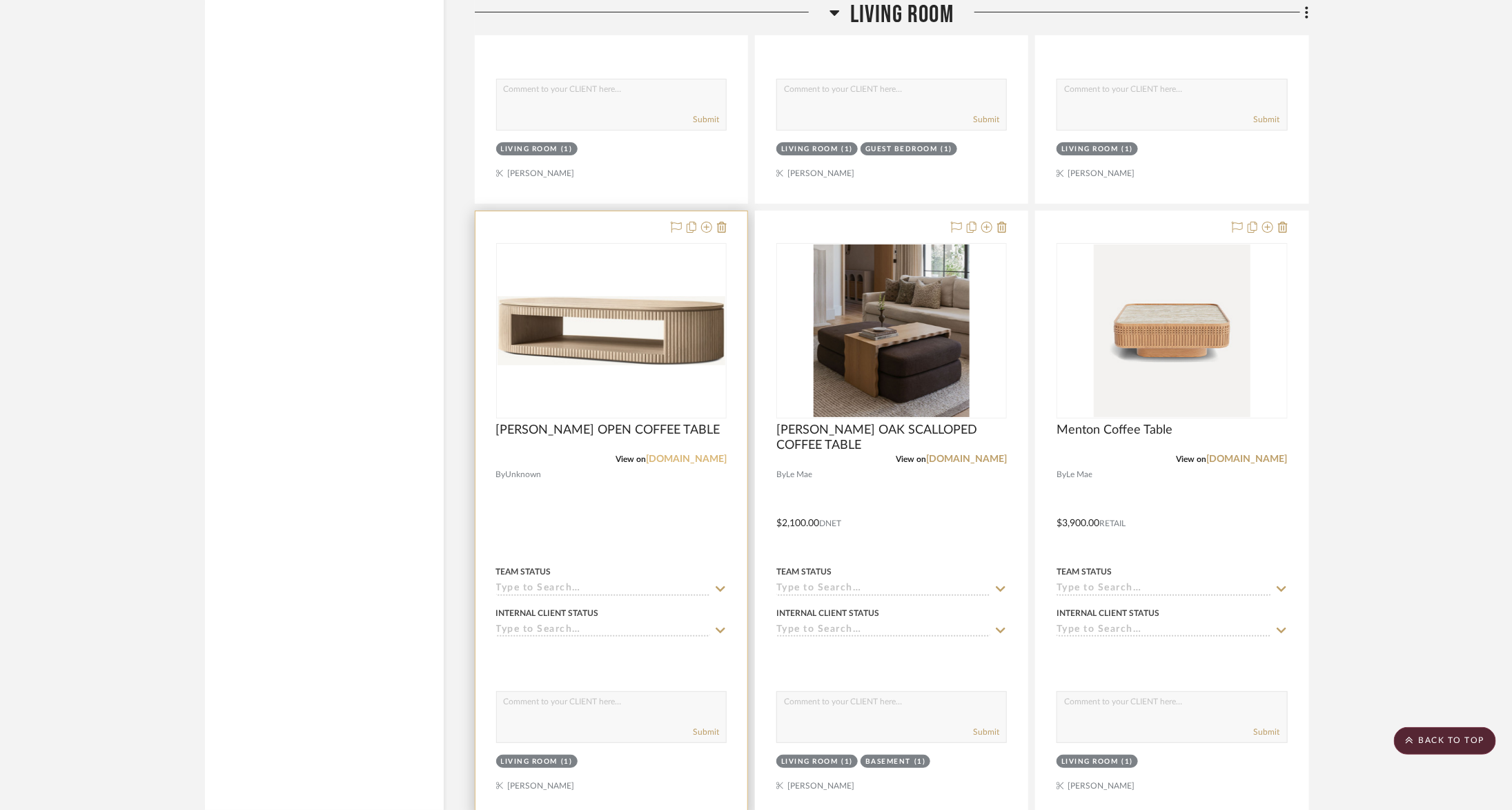
click at [710, 455] on link "[DOMAIN_NAME]" at bounding box center [686, 459] width 80 height 9
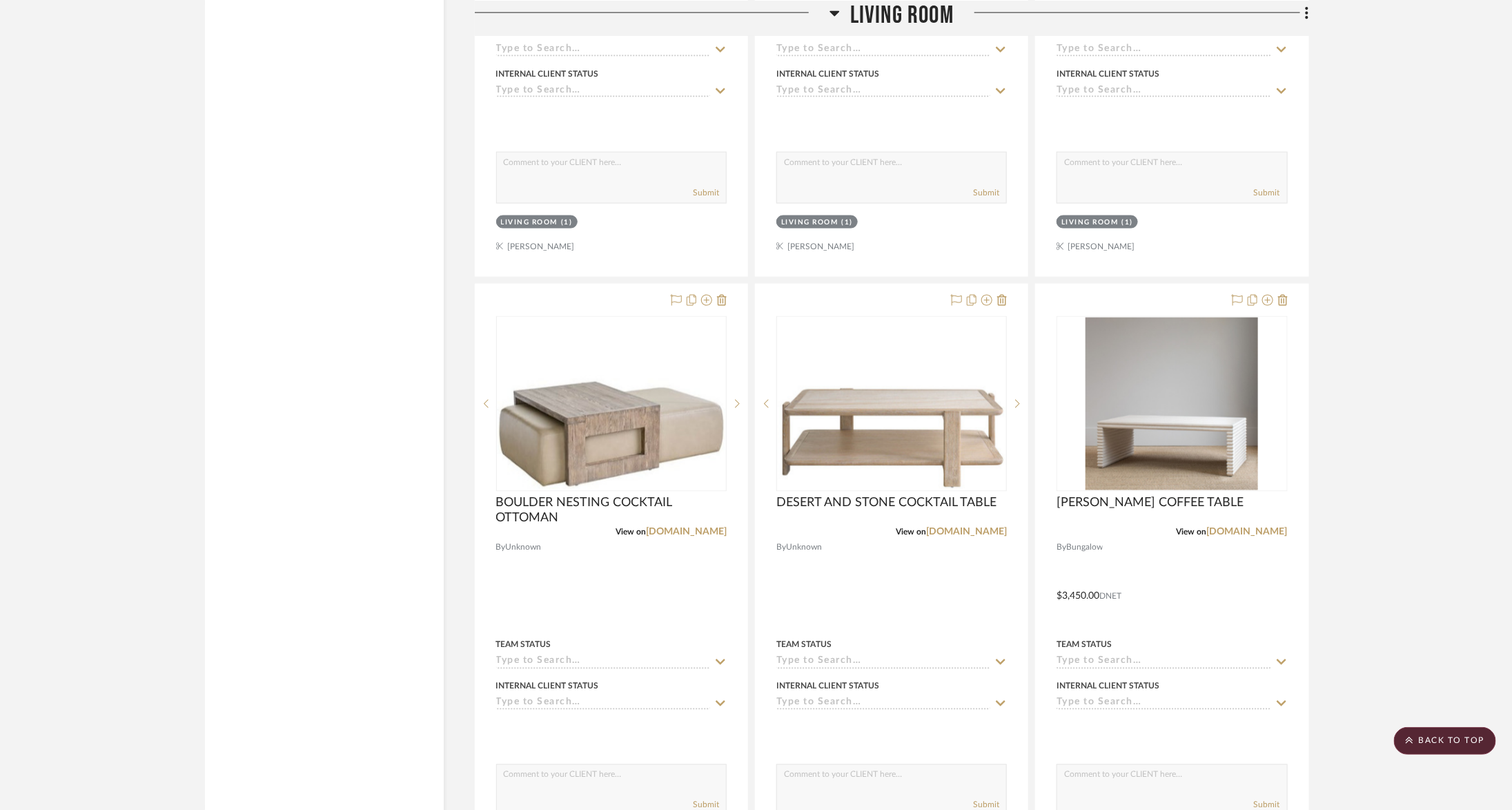
scroll to position [4145, 0]
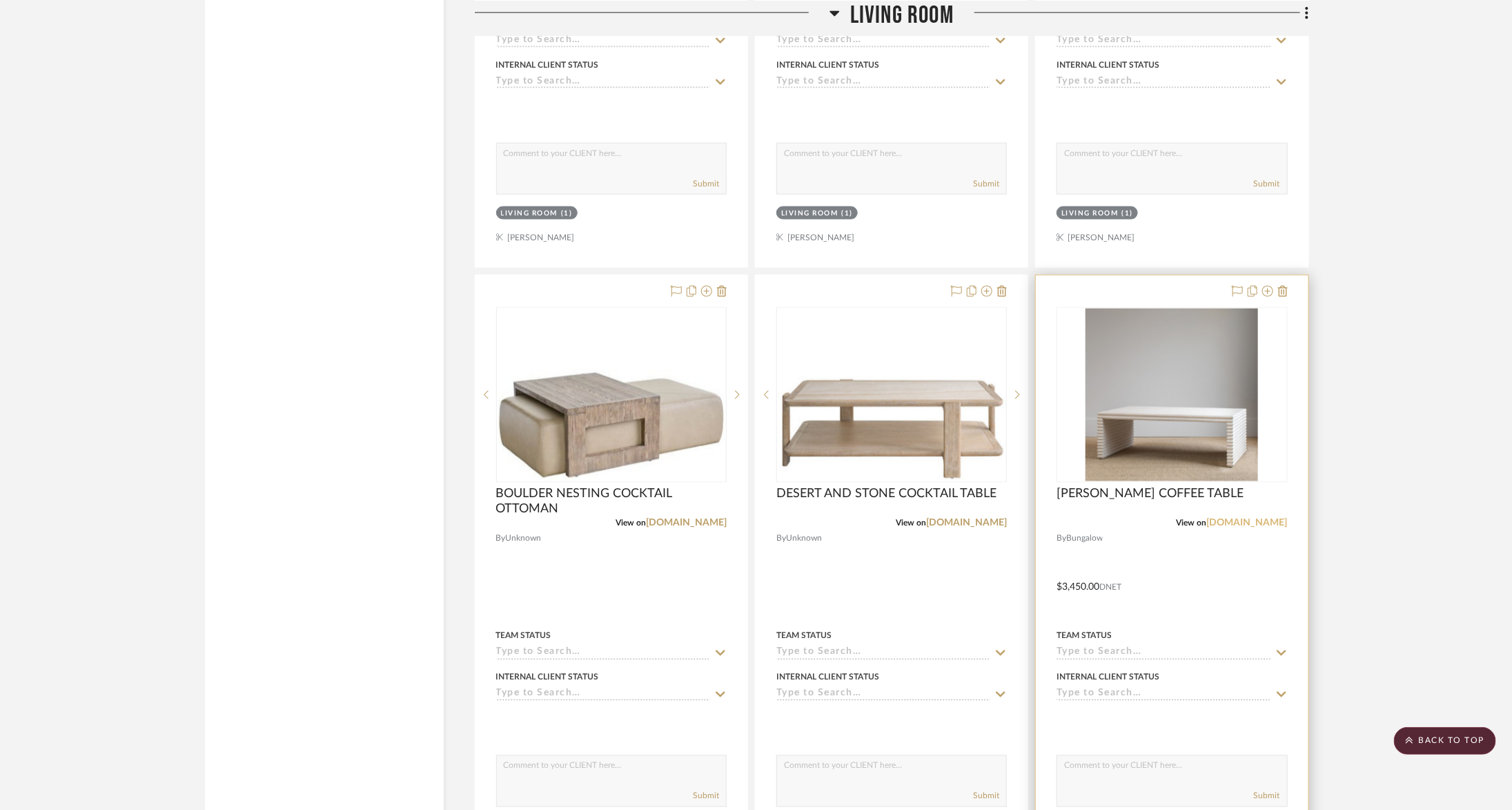
click at [1245, 518] on link "bungalowclassic.com" at bounding box center [1247, 523] width 80 height 9
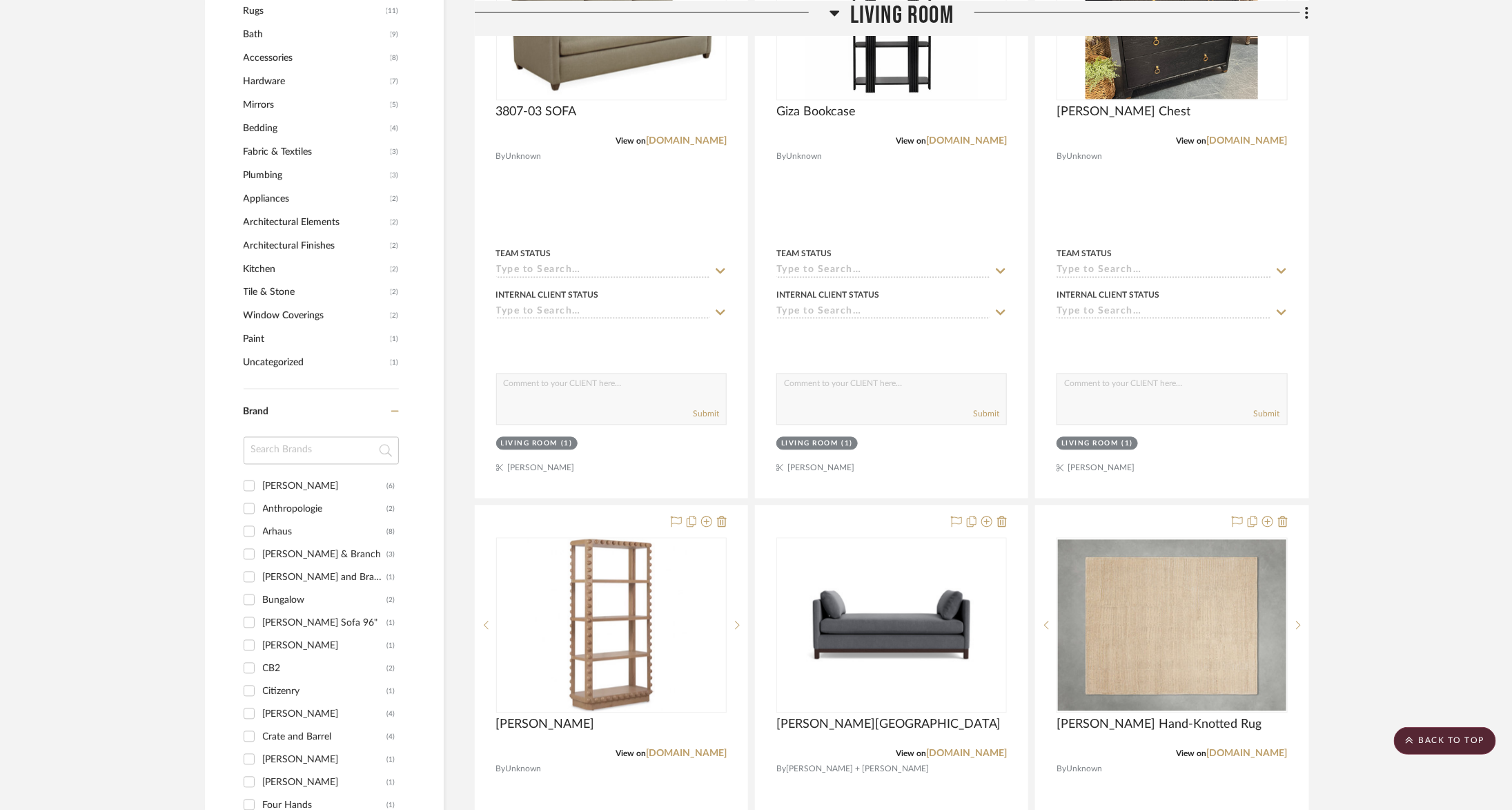
scroll to position [1471, 0]
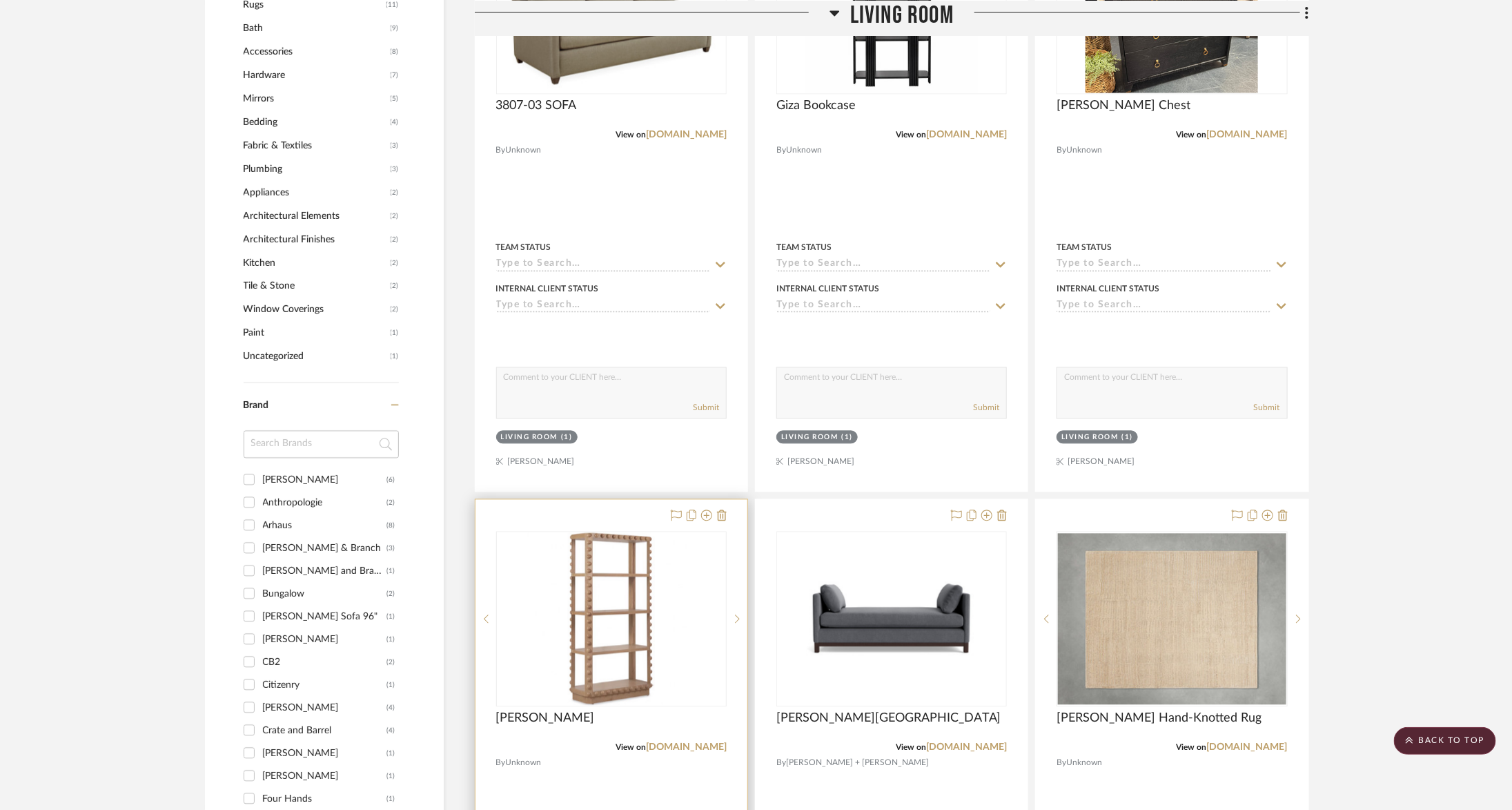
click at [728, 508] on div at bounding box center [611, 801] width 272 height 604
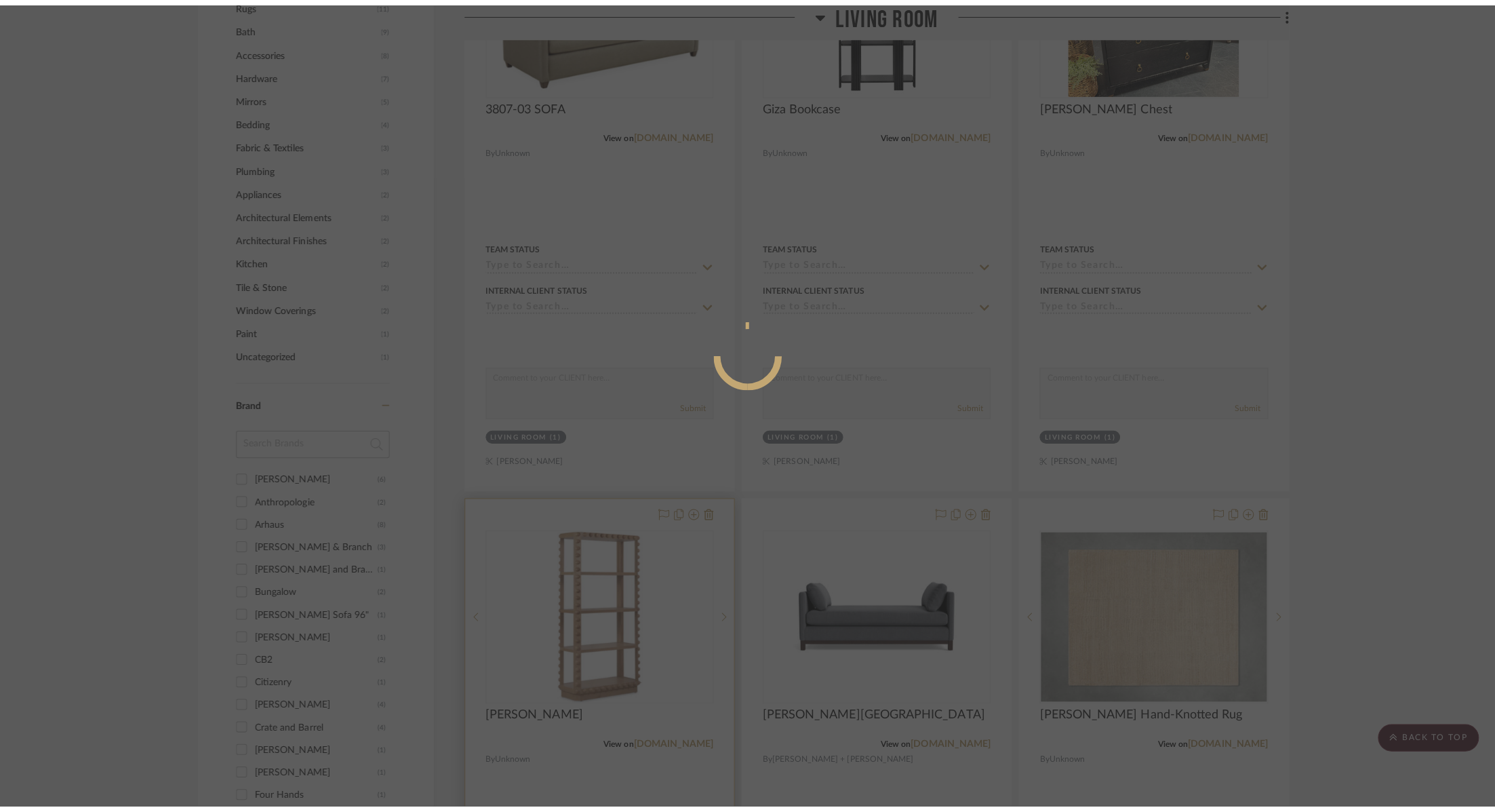
scroll to position [0, 0]
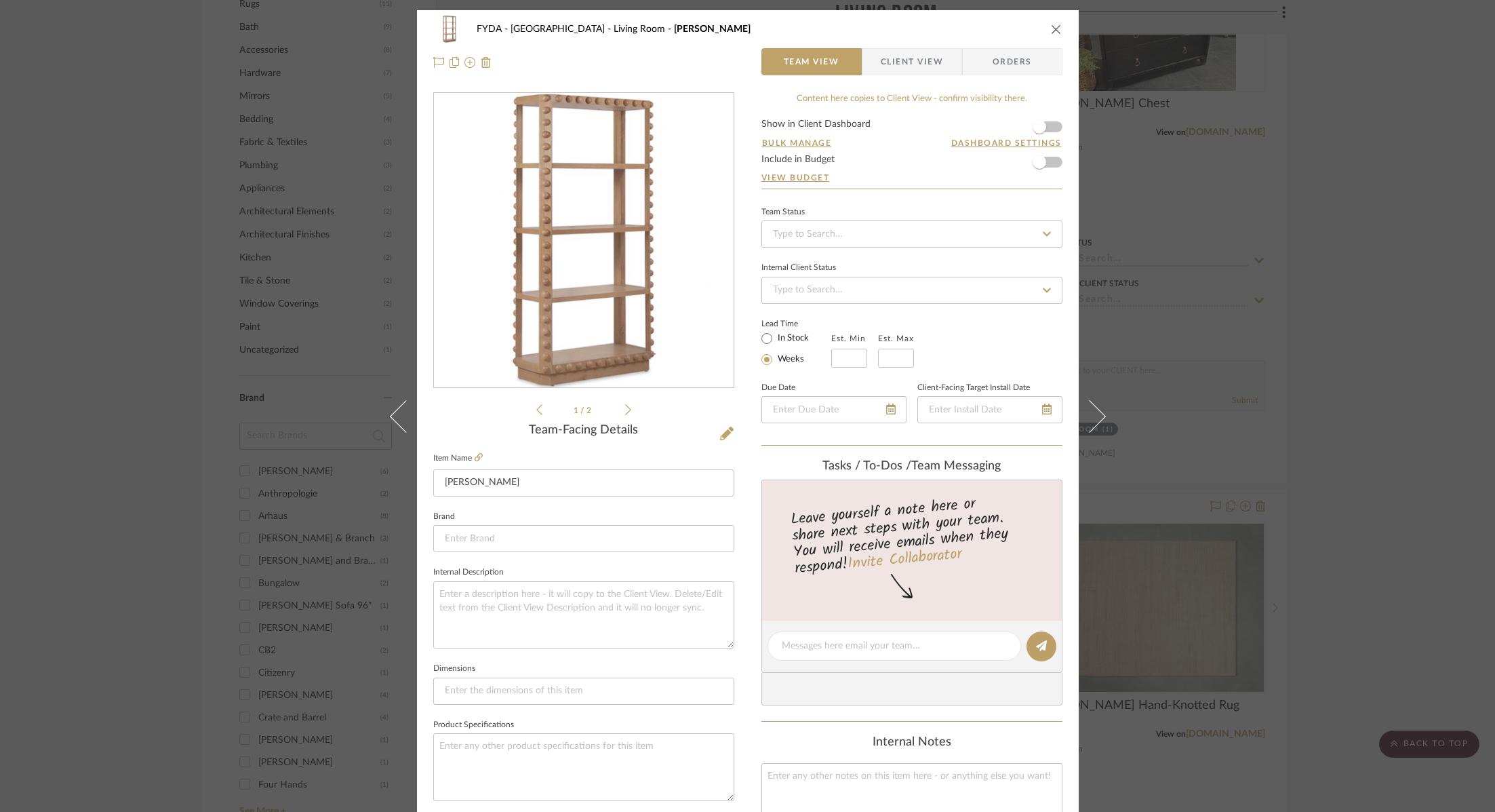
click at [1051, 28] on icon "close" at bounding box center [1056, 28] width 11 height 11
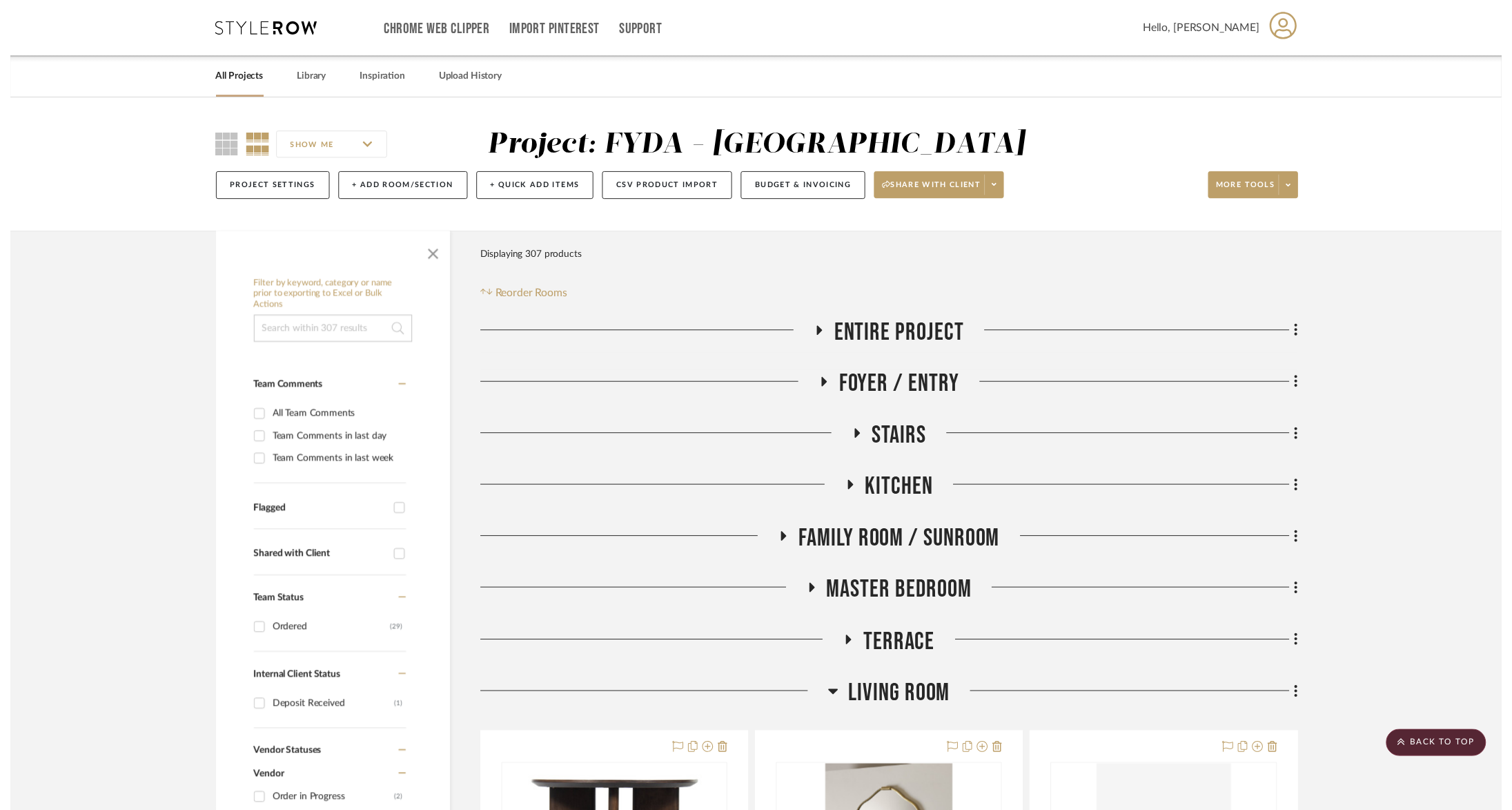
scroll to position [1471, 0]
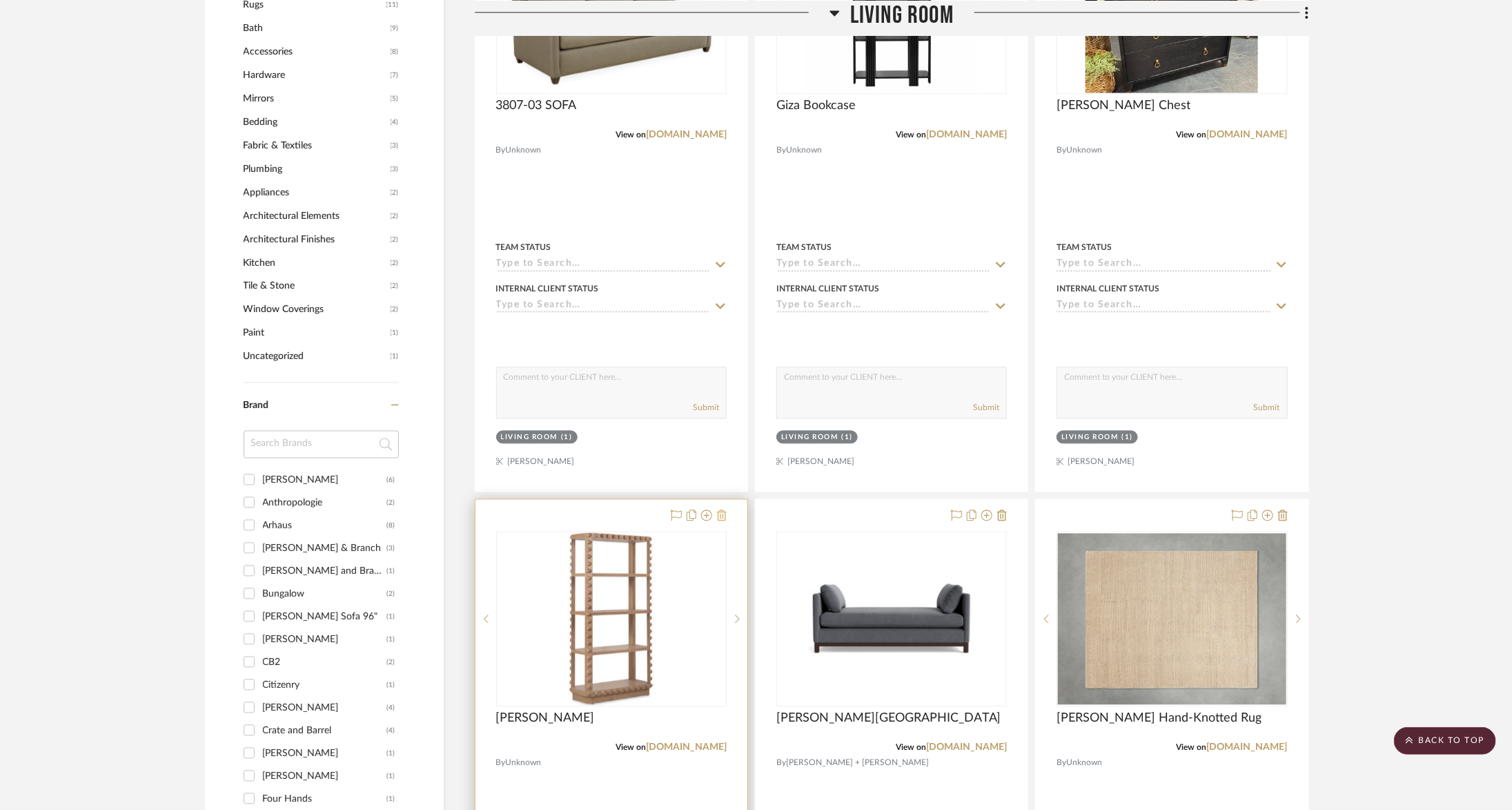
click at [723, 511] on icon at bounding box center [721, 516] width 9 height 11
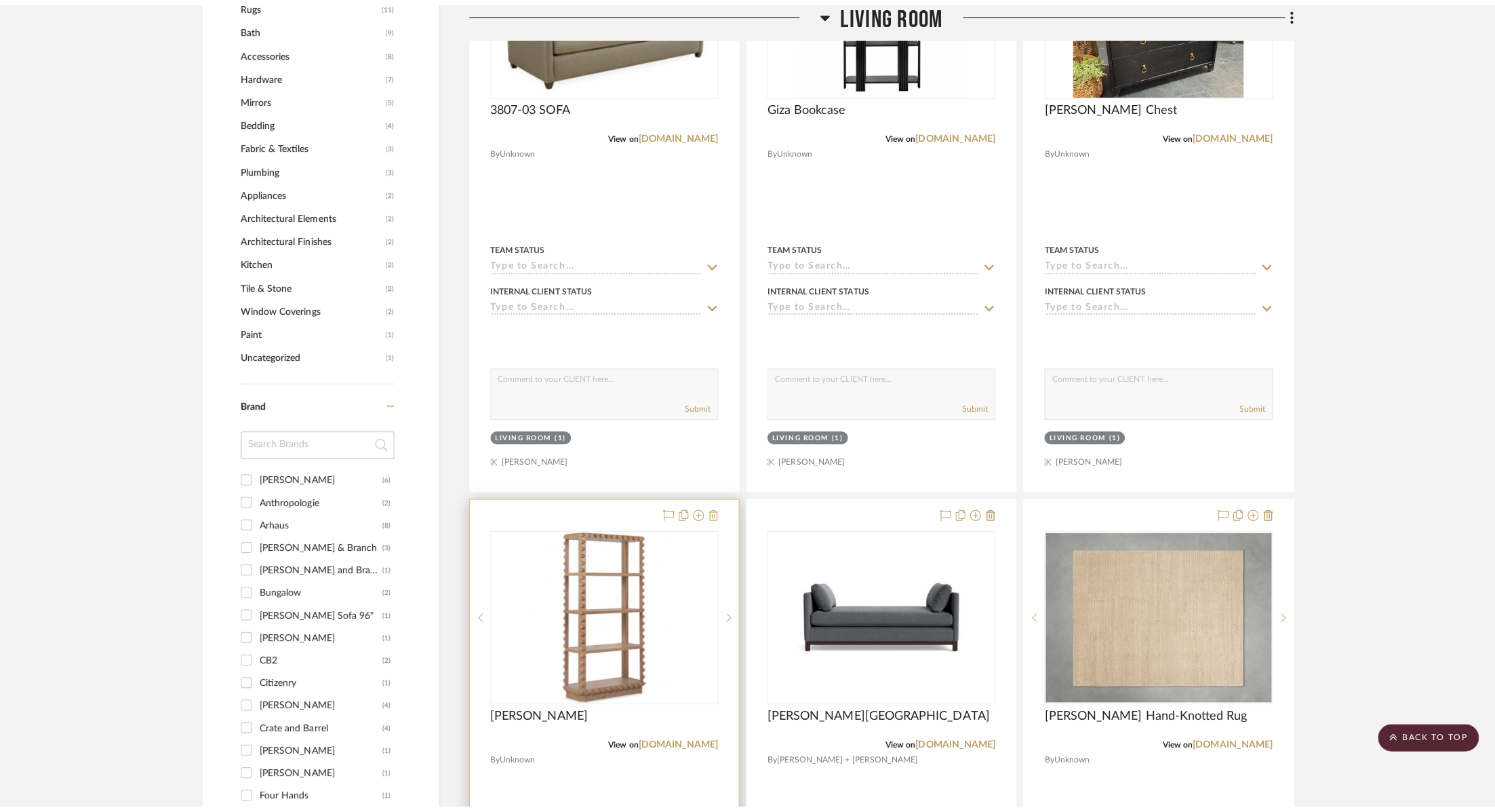
scroll to position [0, 0]
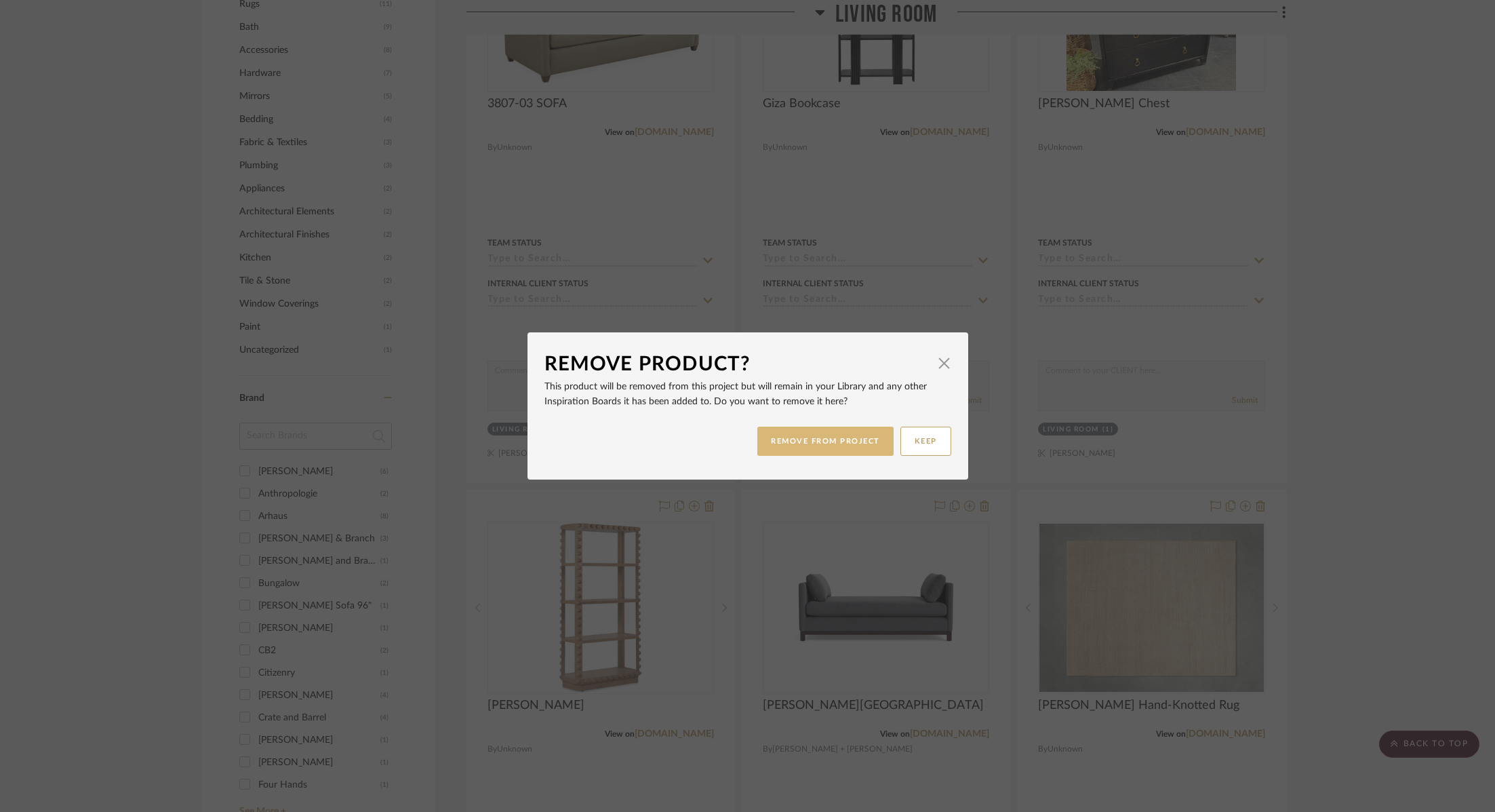
click at [825, 438] on button "REMOVE FROM PROJECT" at bounding box center [825, 441] width 136 height 29
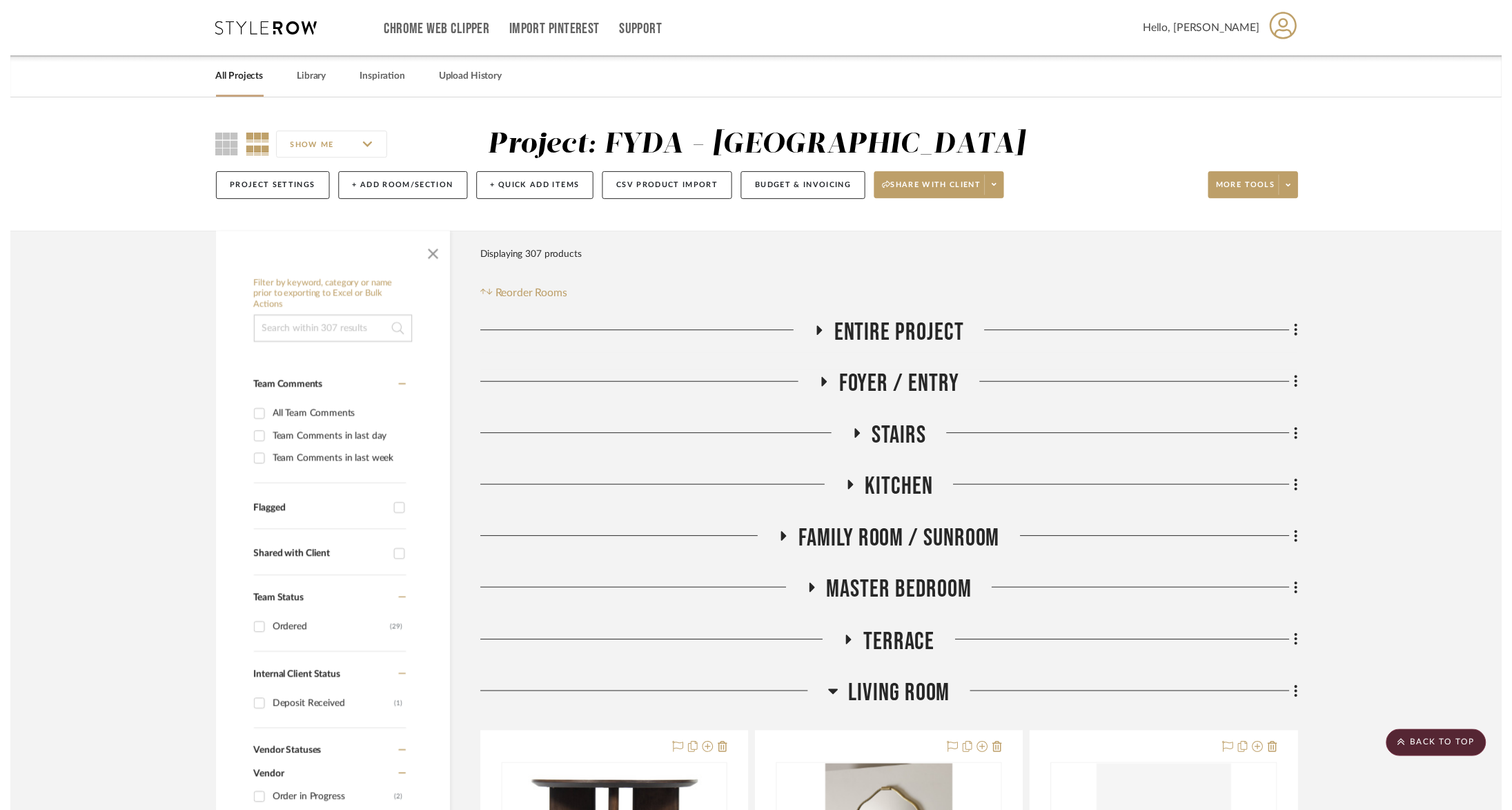
scroll to position [1471, 0]
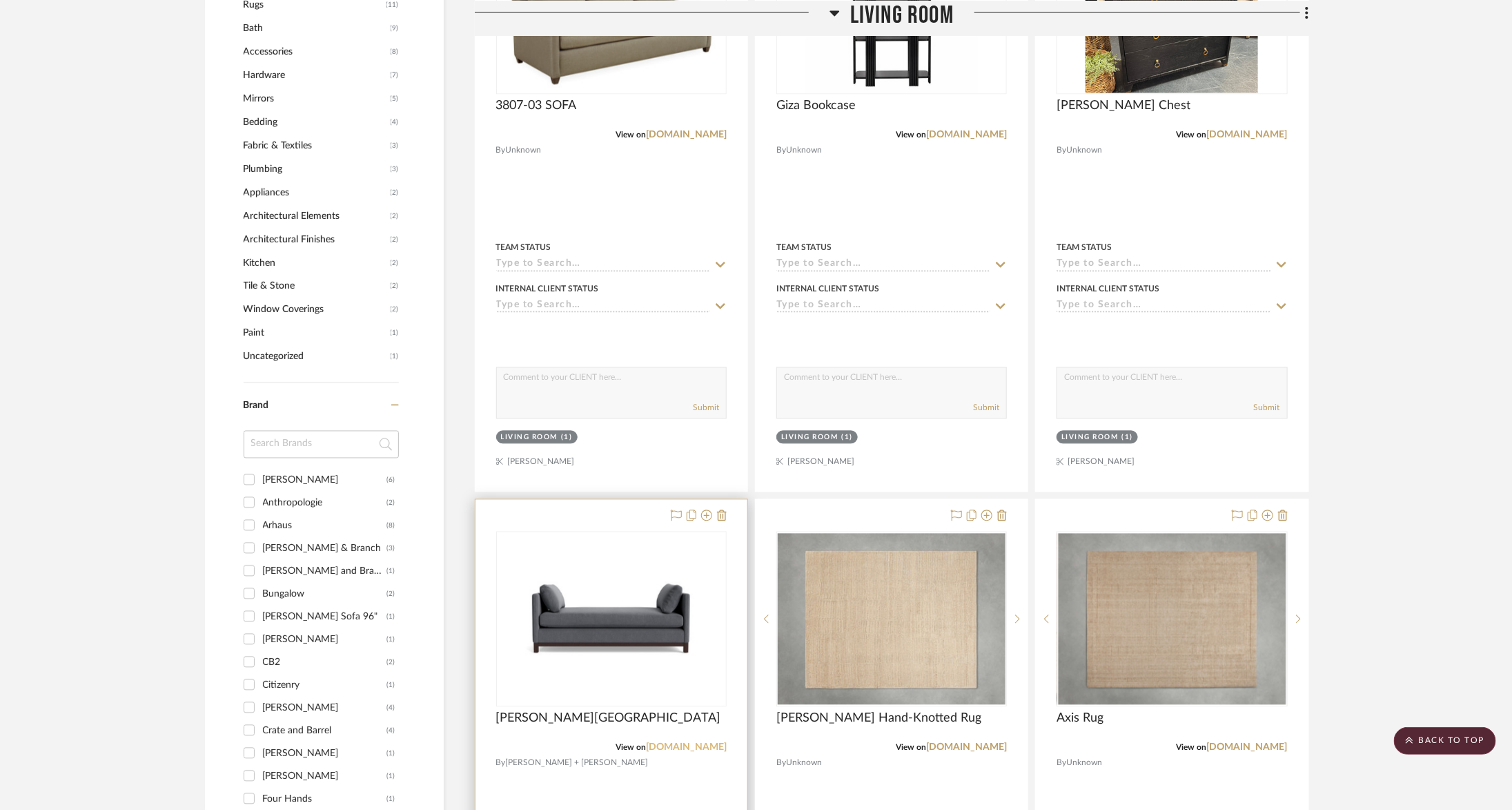
click at [695, 743] on link "mgbw.com" at bounding box center [686, 748] width 80 height 9
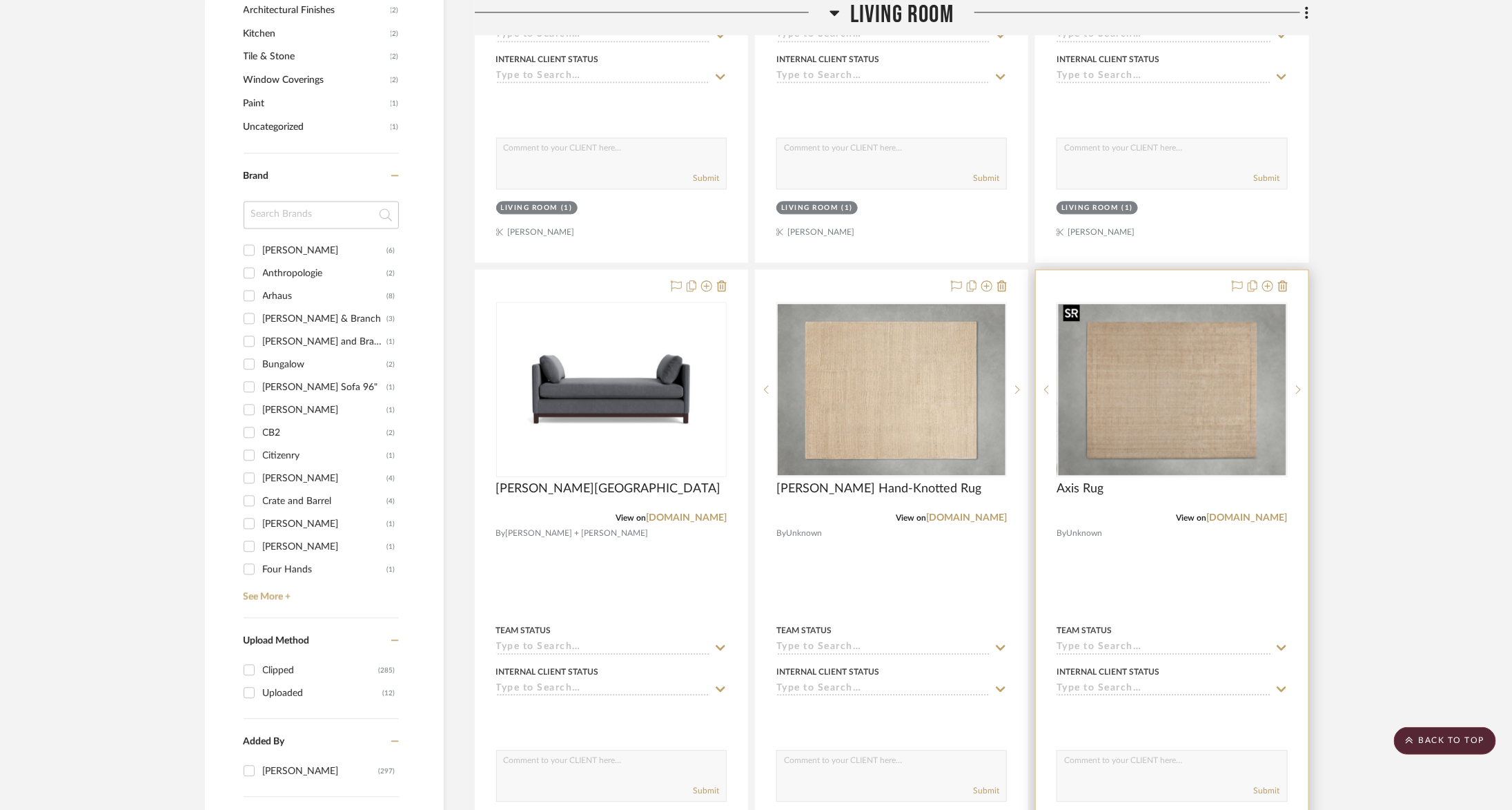
scroll to position [1753, 0]
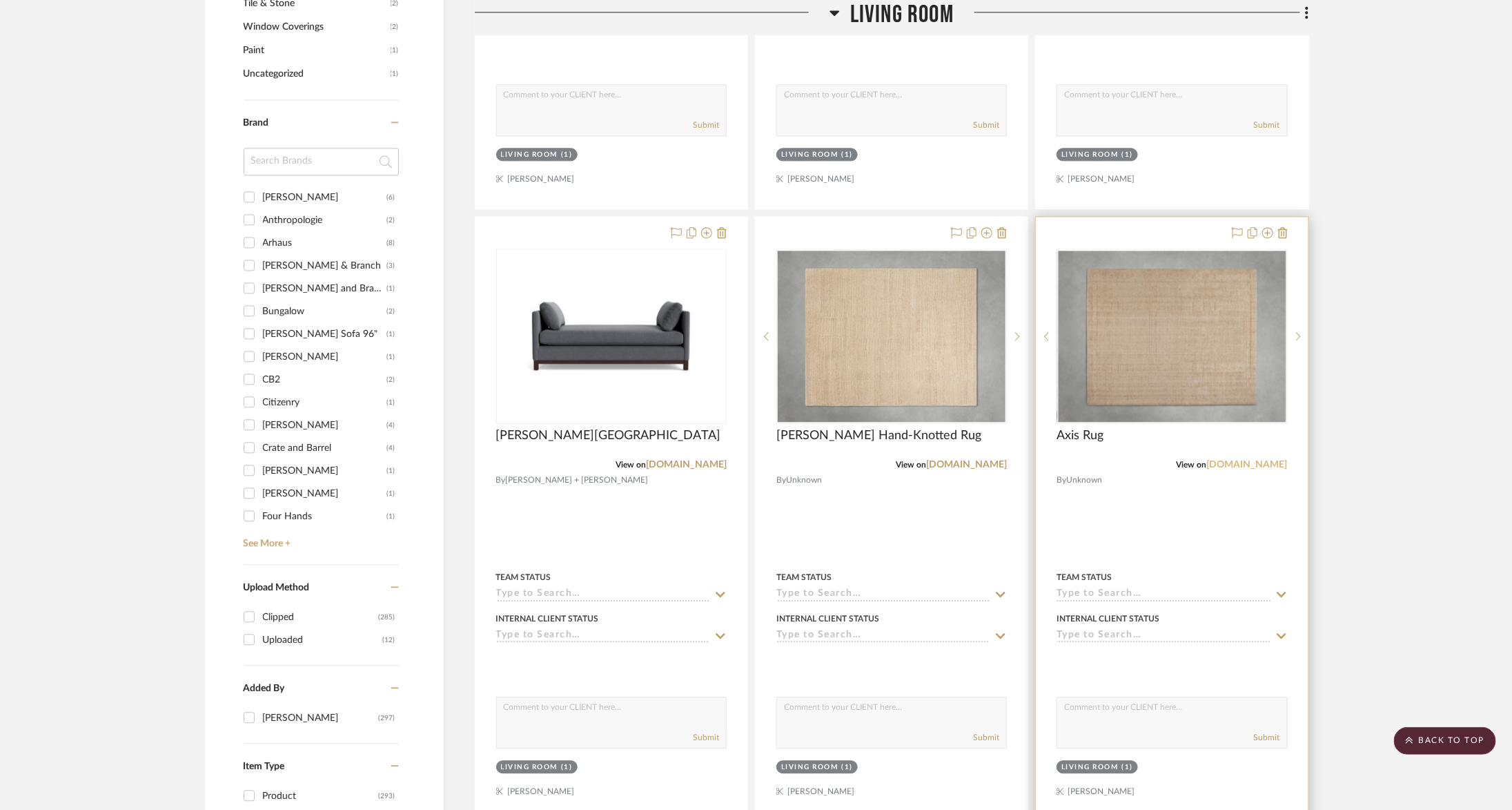
click at [1261, 460] on link "[DOMAIN_NAME]" at bounding box center [1247, 464] width 80 height 9
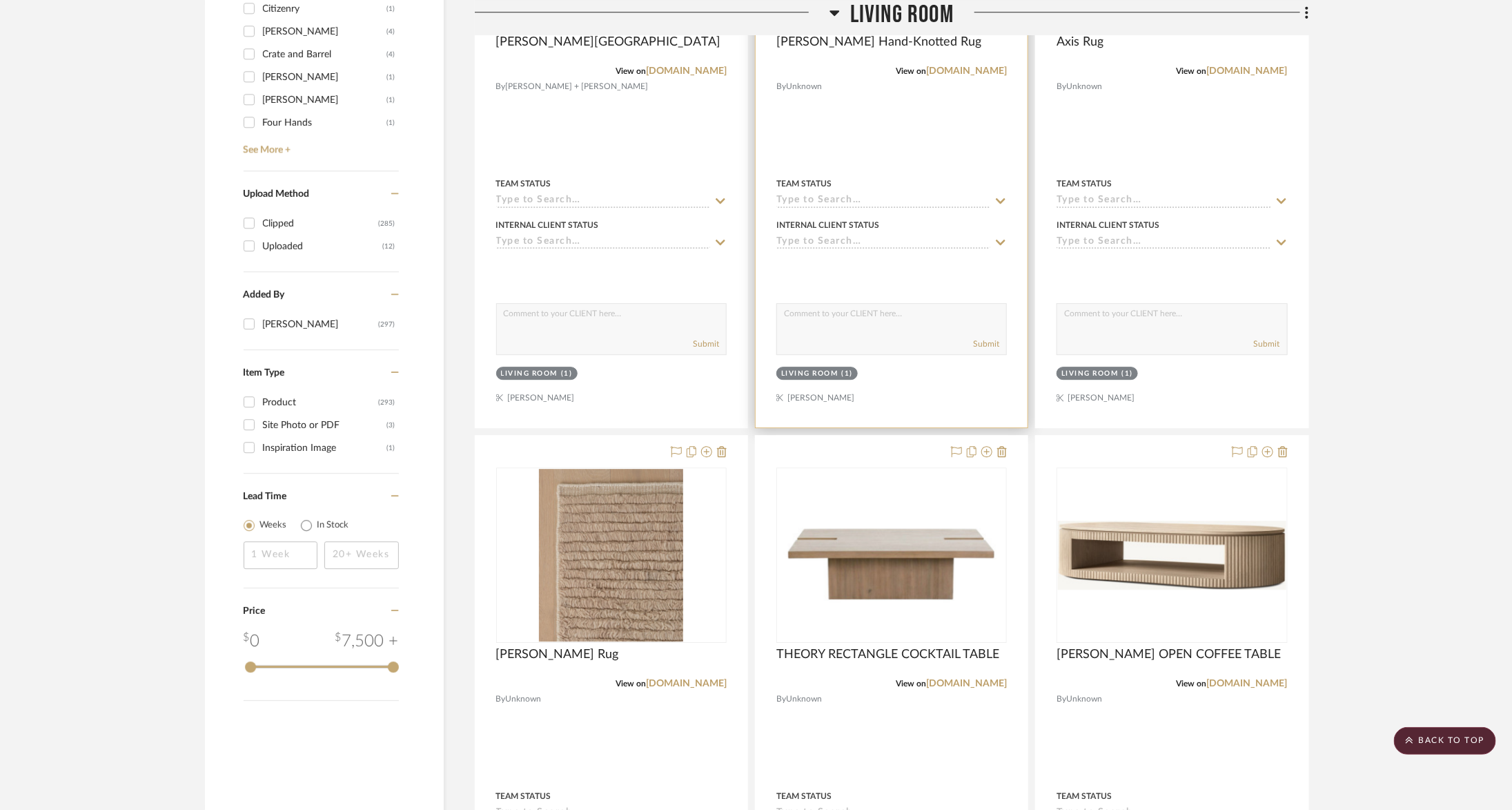
scroll to position [2228, 0]
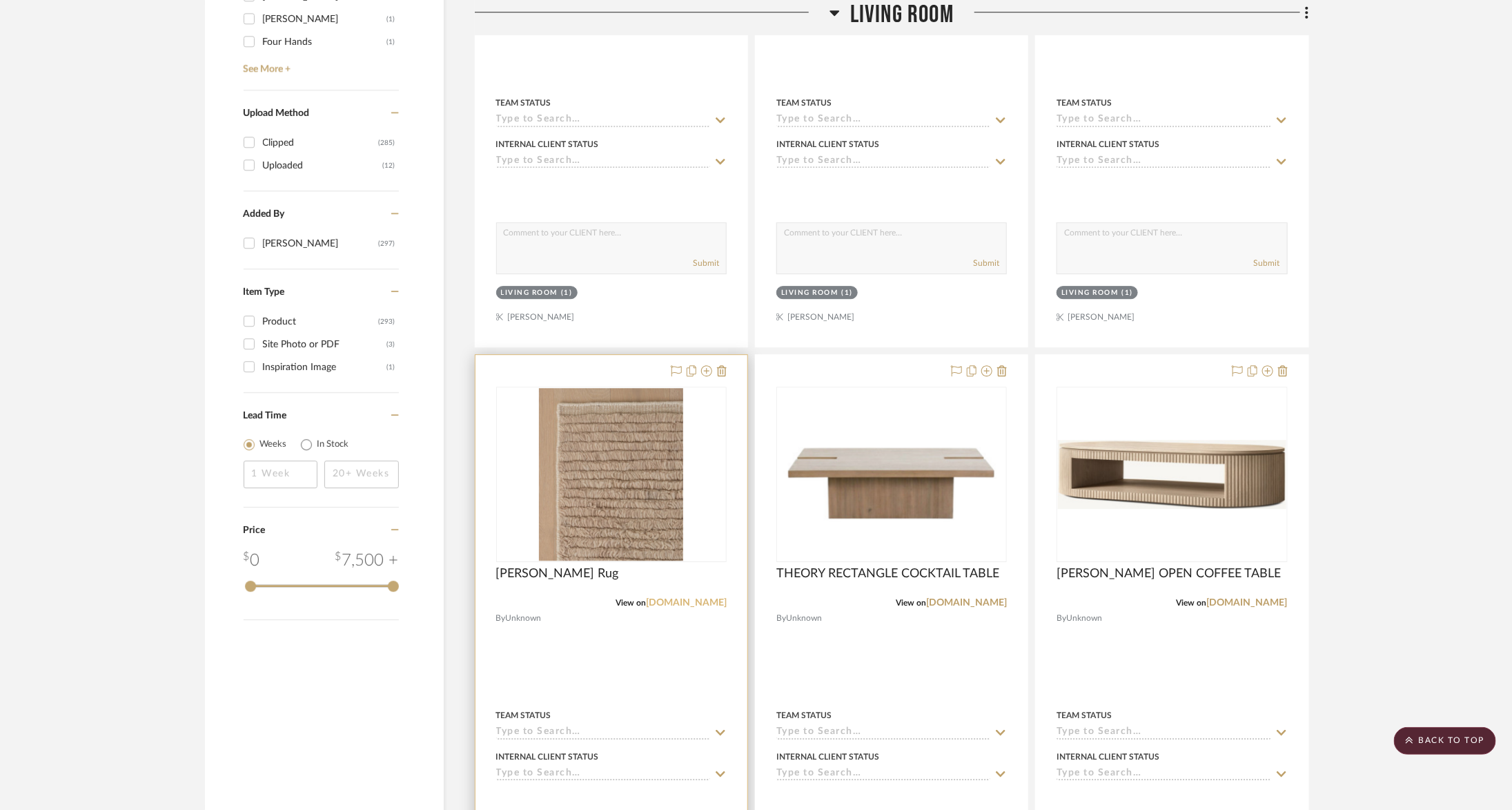
click at [687, 598] on link "[DOMAIN_NAME]" at bounding box center [686, 603] width 80 height 9
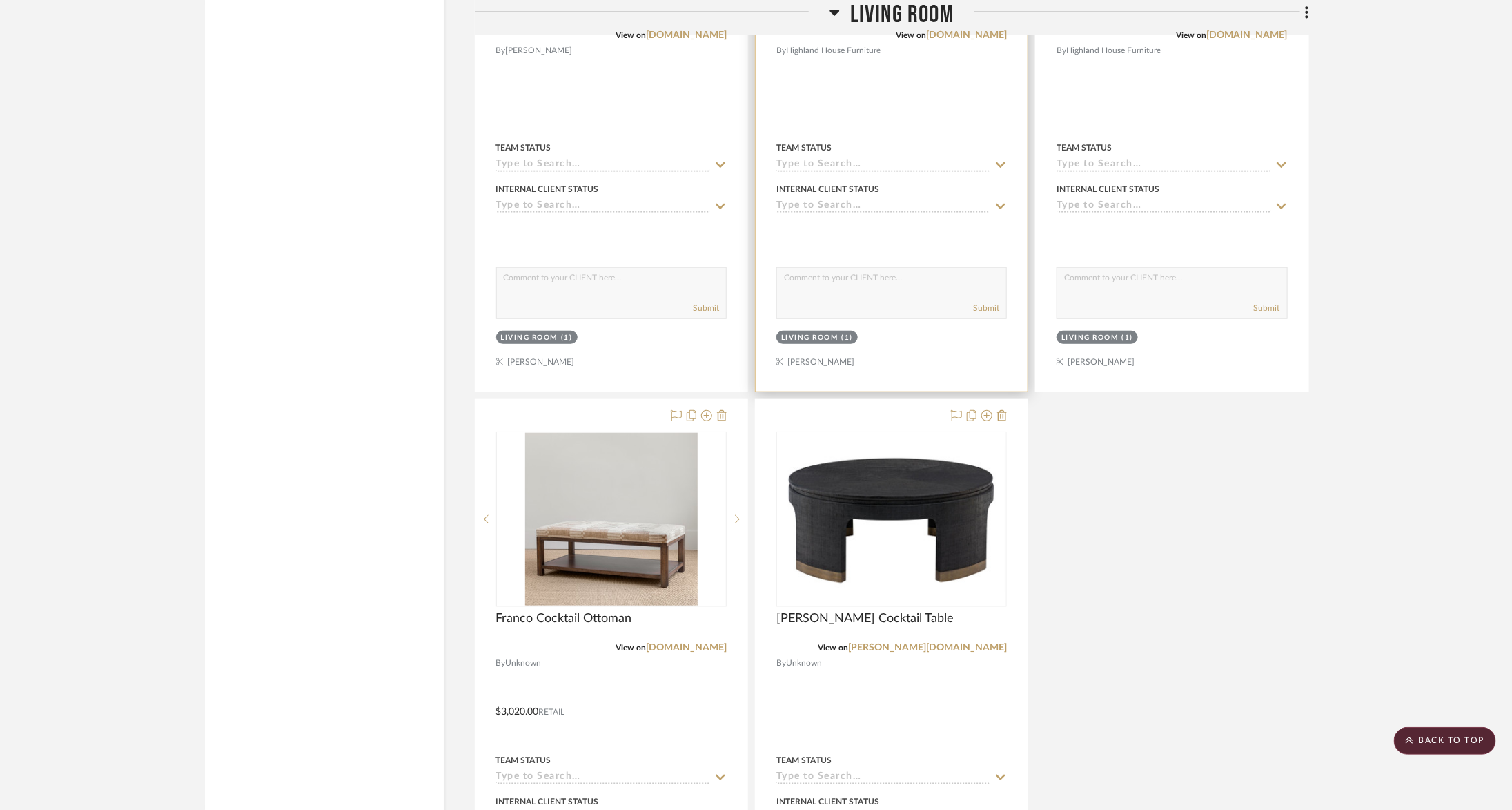
scroll to position [12875, 0]
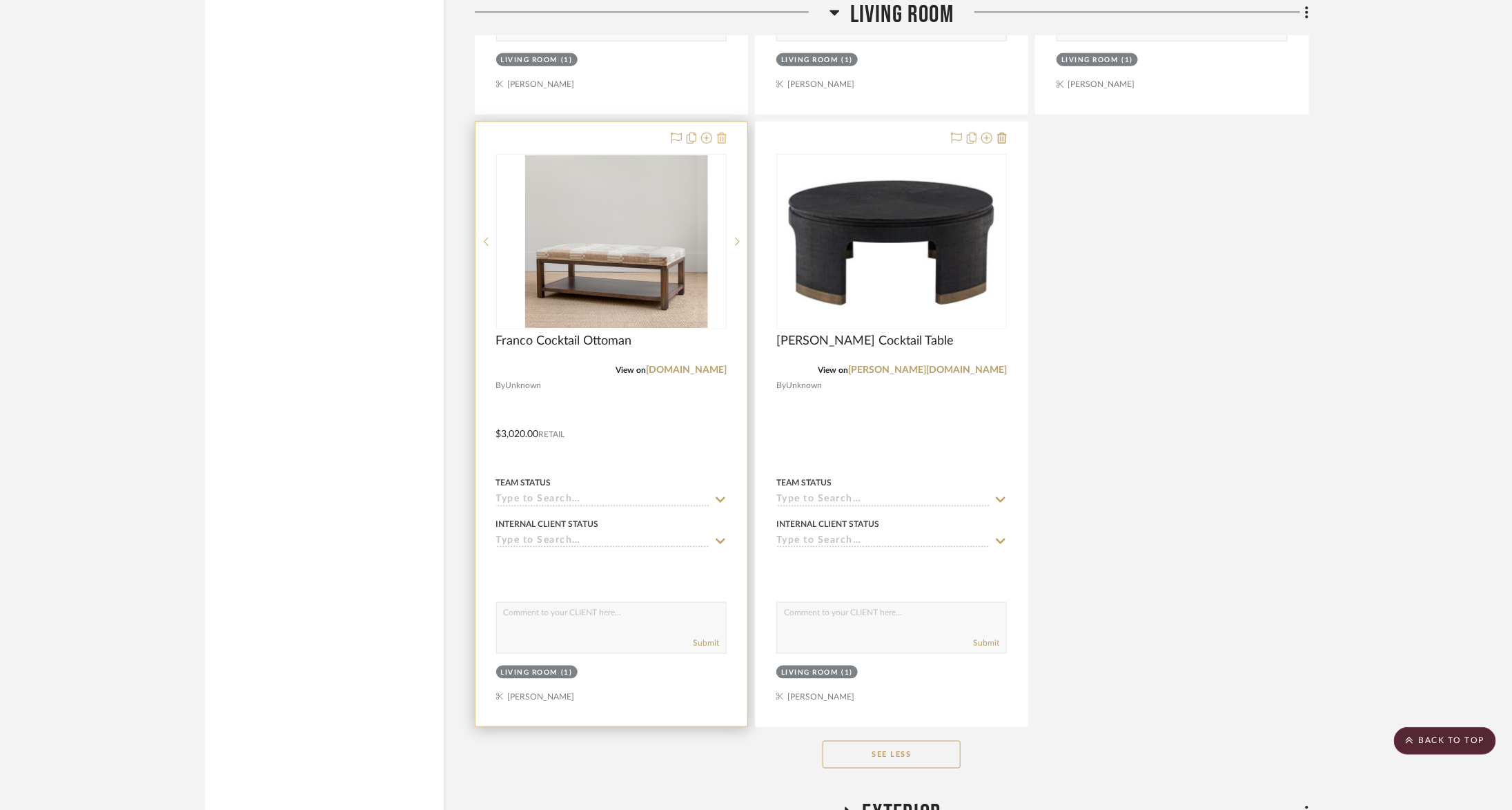
click at [724, 133] on icon at bounding box center [721, 138] width 9 height 11
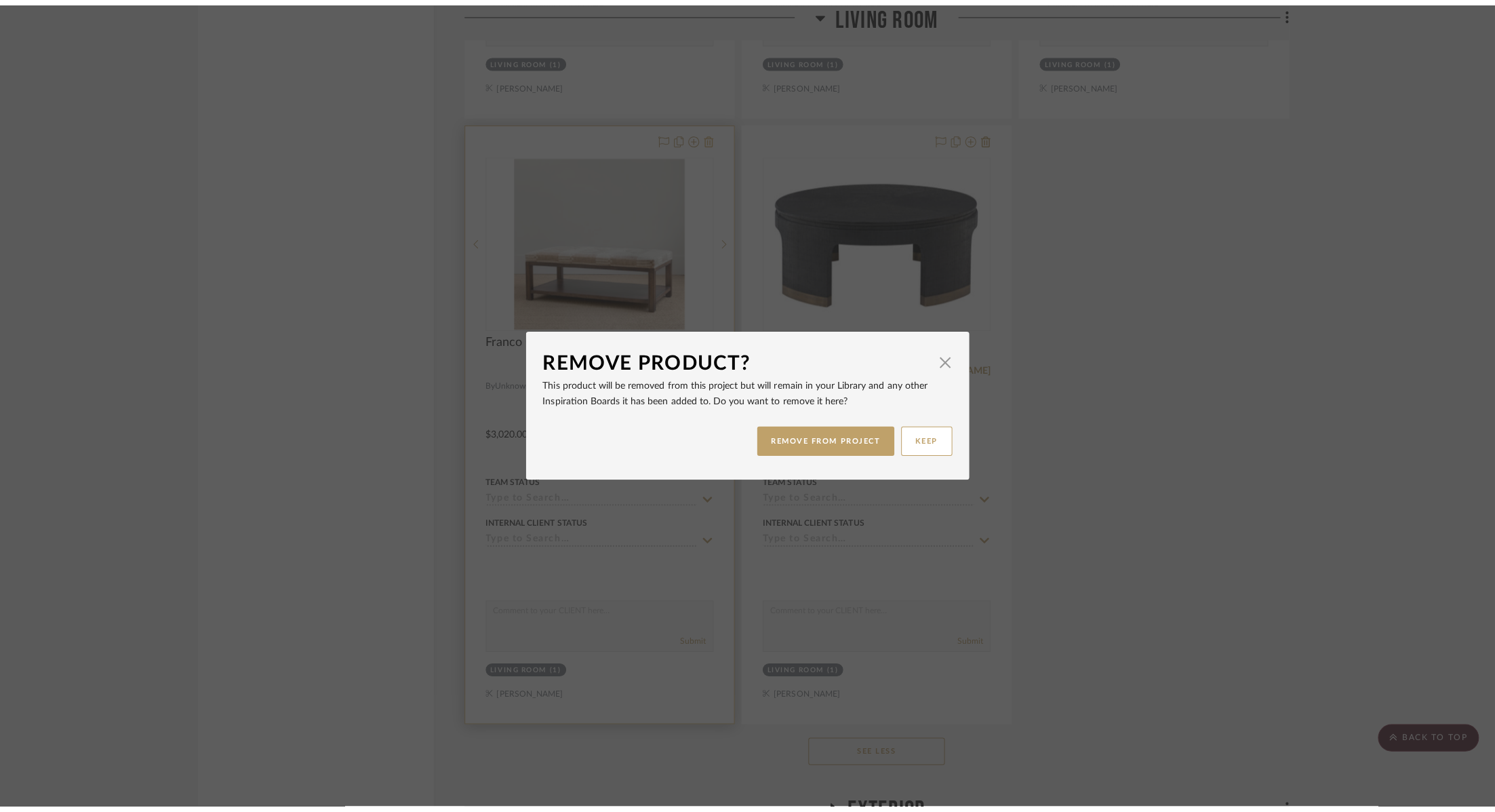
scroll to position [0, 0]
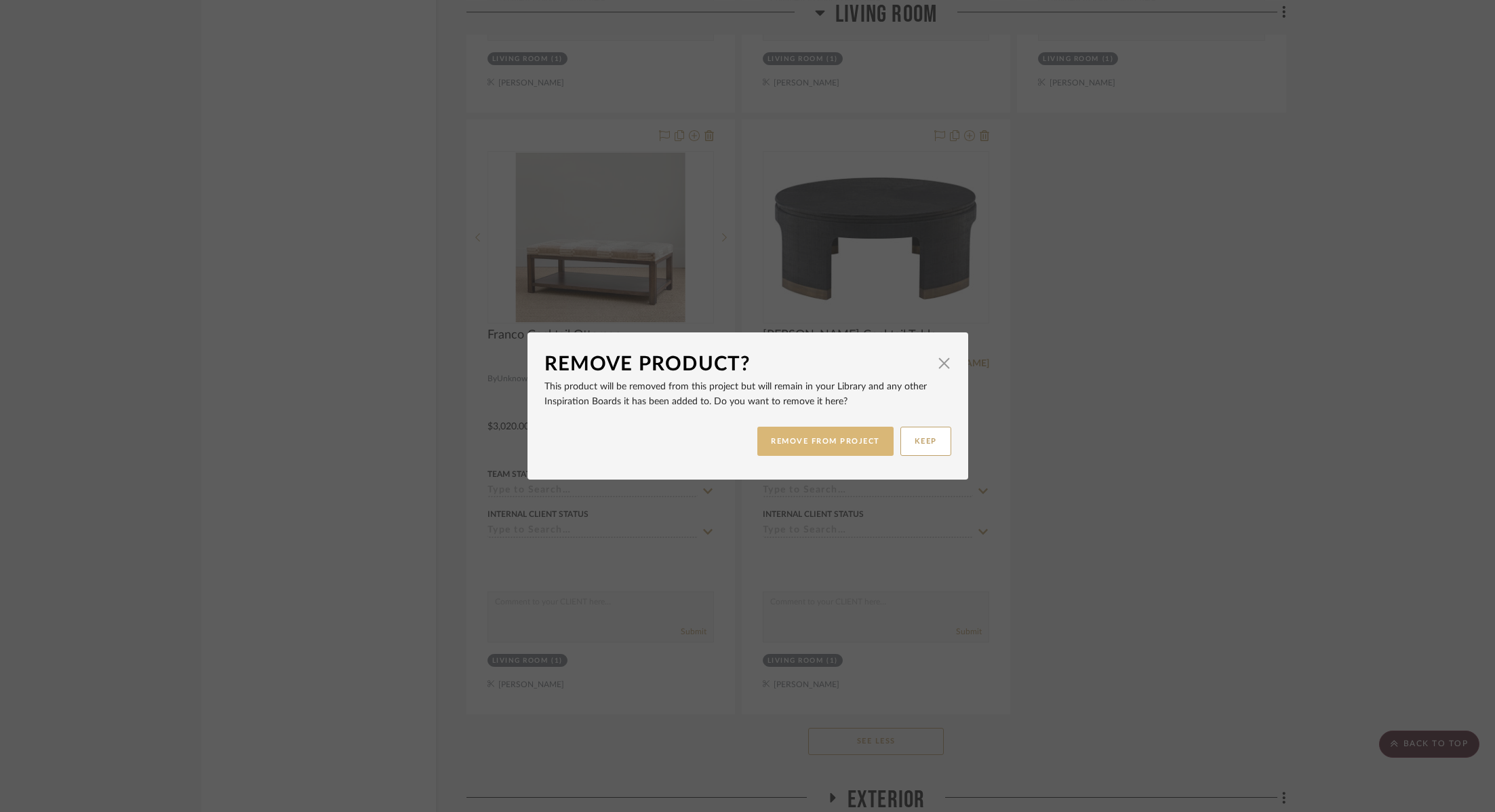
click at [801, 442] on button "REMOVE FROM PROJECT" at bounding box center [825, 441] width 136 height 29
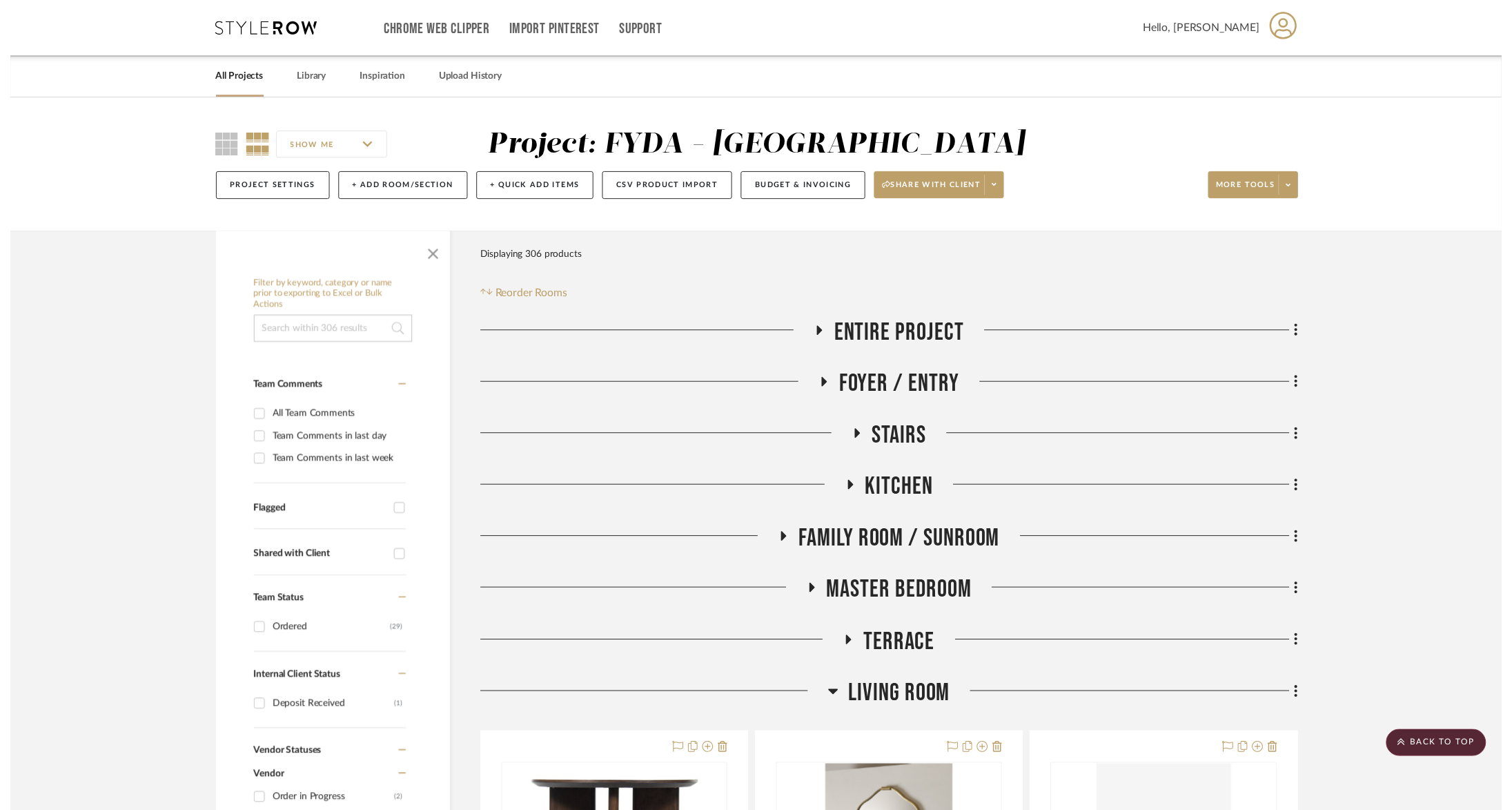
scroll to position [12875, 0]
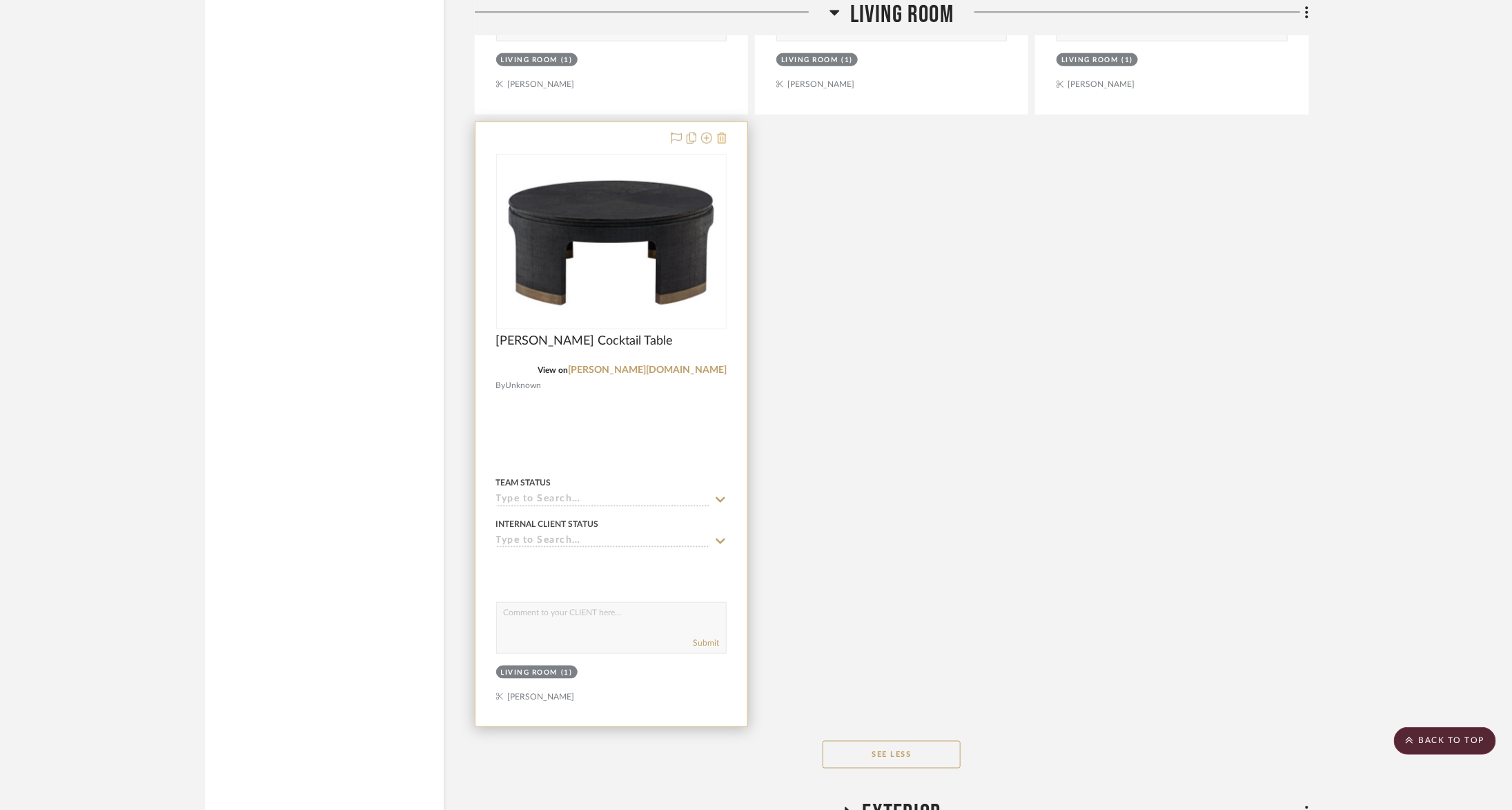
click at [724, 133] on icon at bounding box center [721, 138] width 9 height 11
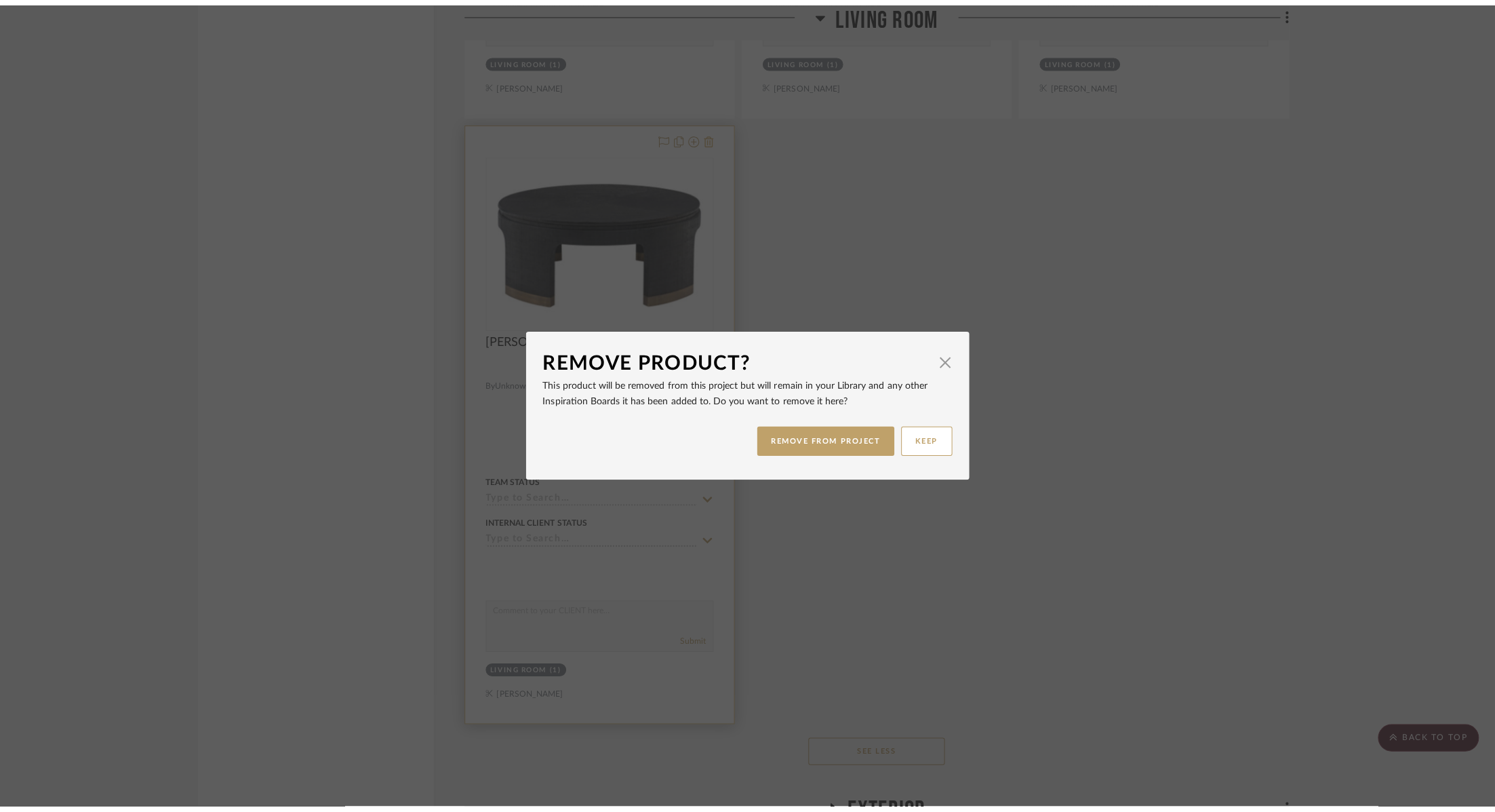
scroll to position [0, 0]
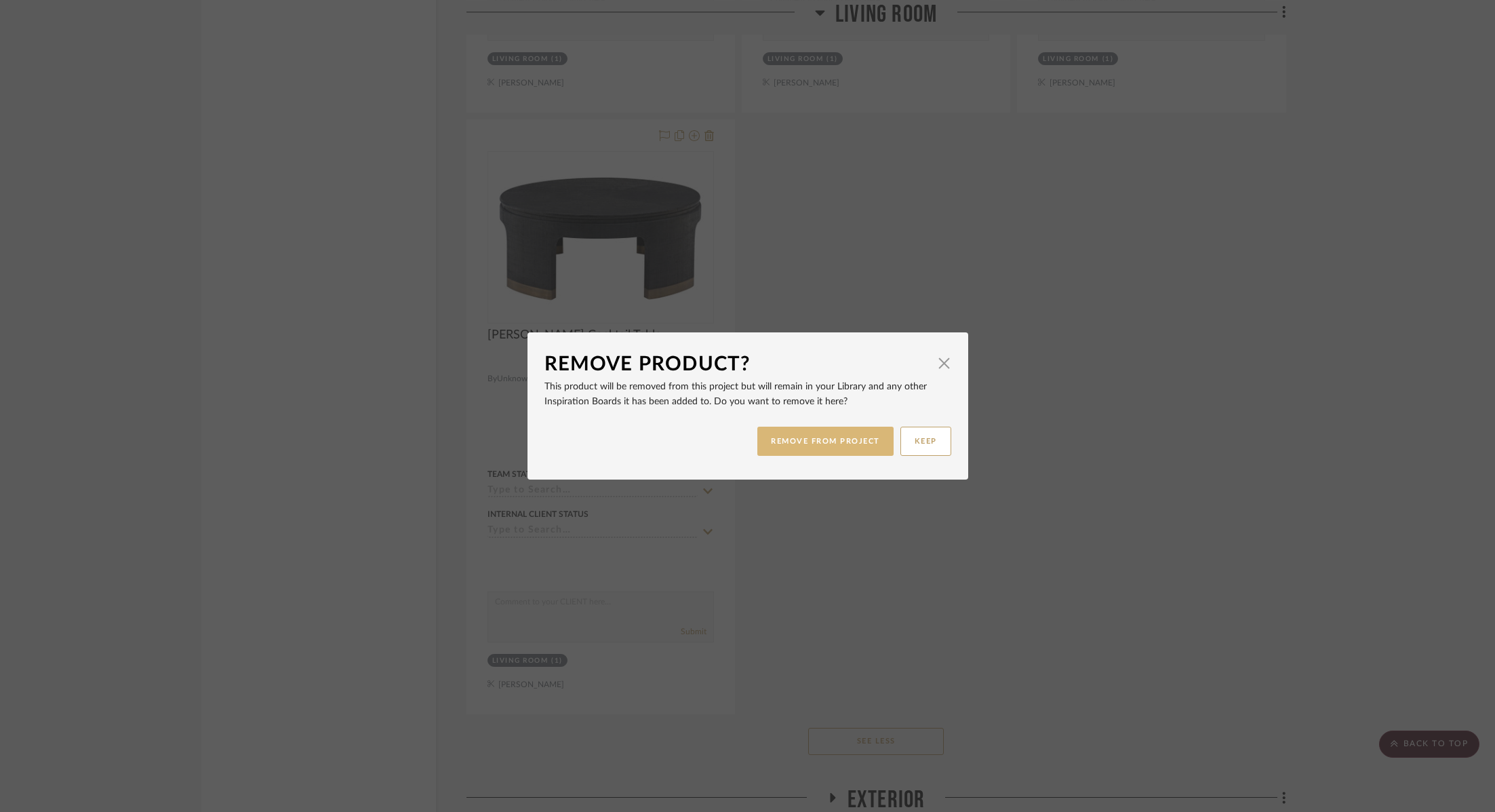
click at [799, 432] on button "REMOVE FROM PROJECT" at bounding box center [825, 441] width 136 height 29
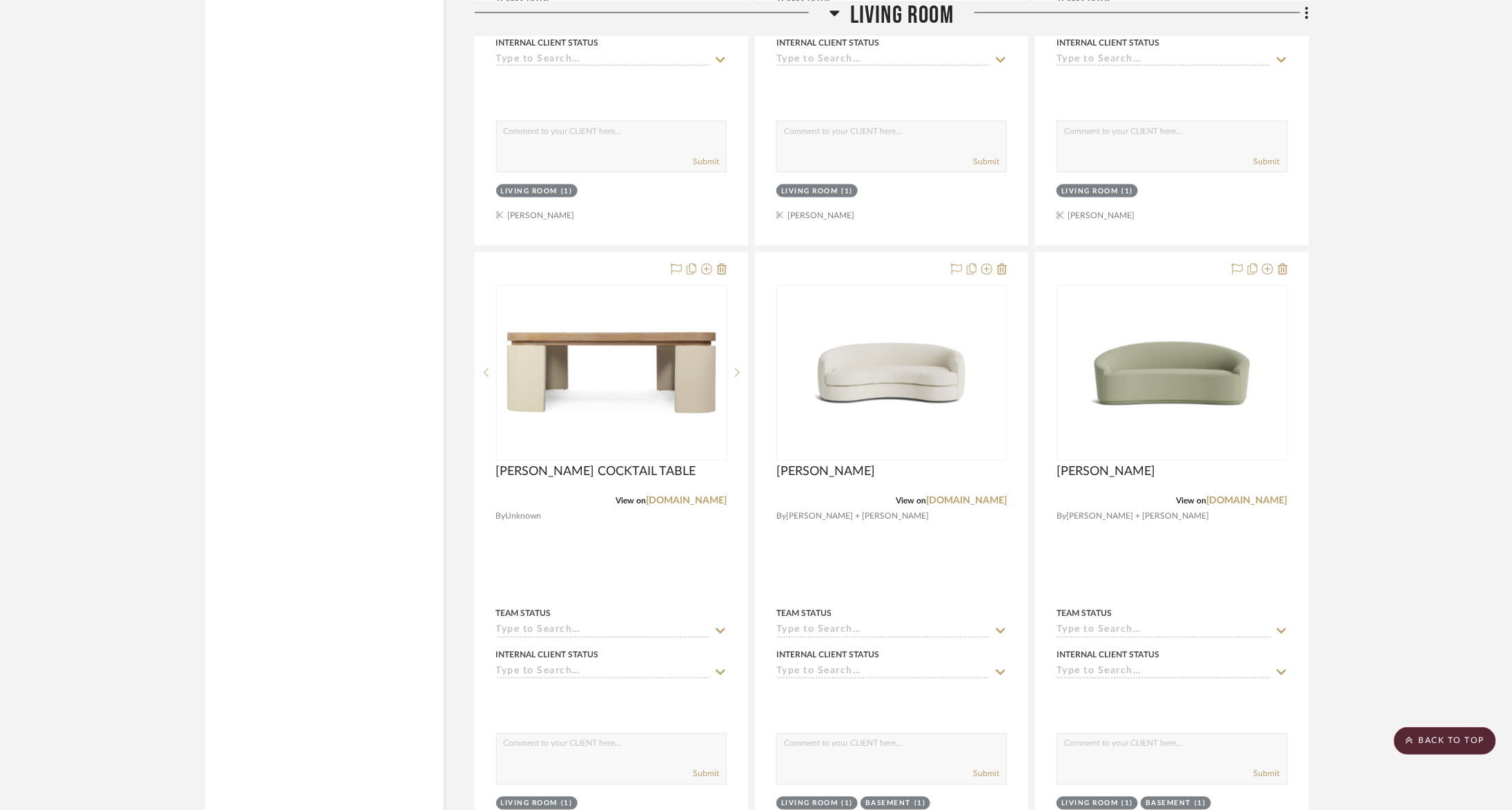
scroll to position [6977, 0]
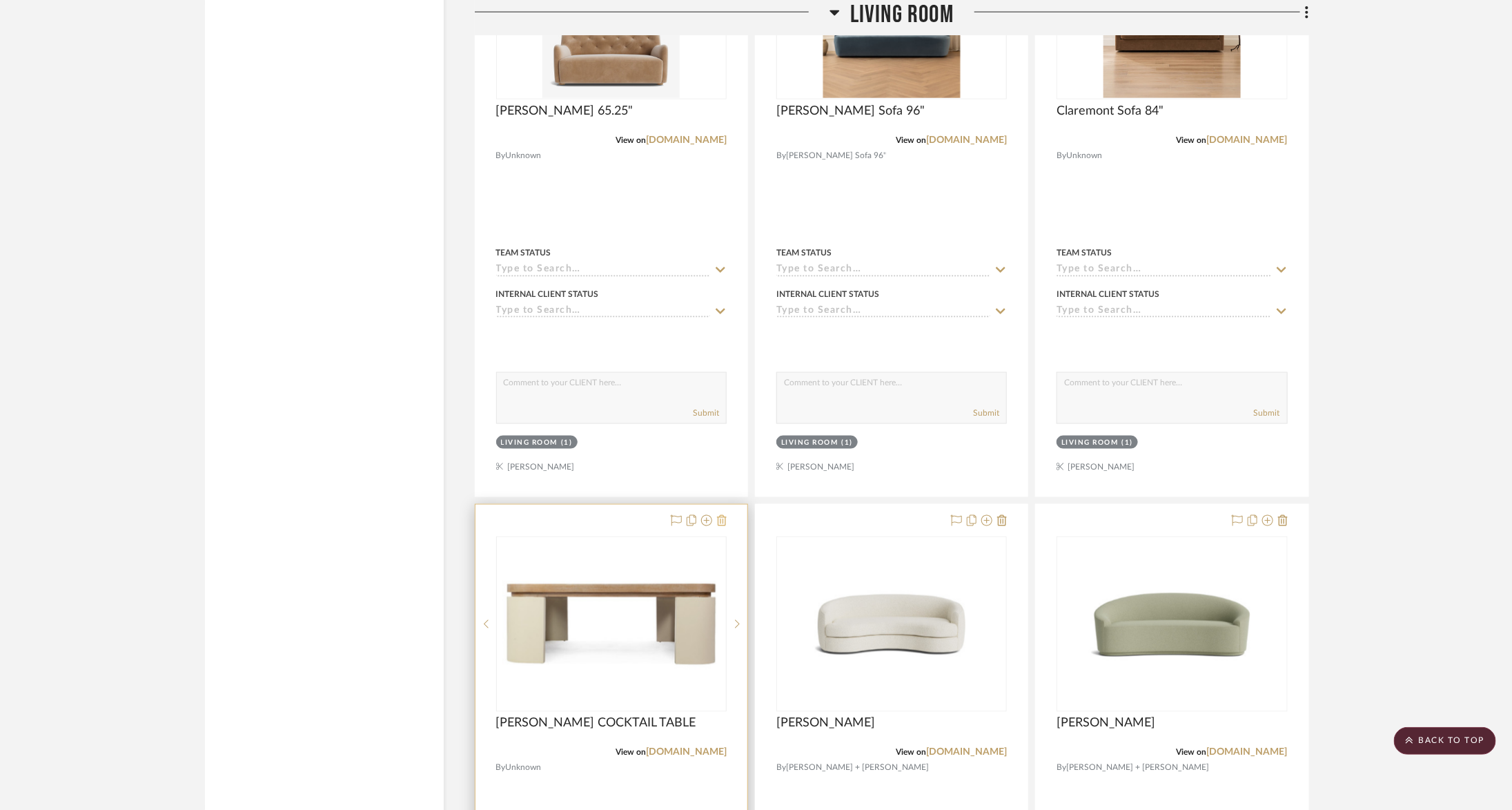
click at [725, 515] on icon at bounding box center [721, 520] width 9 height 11
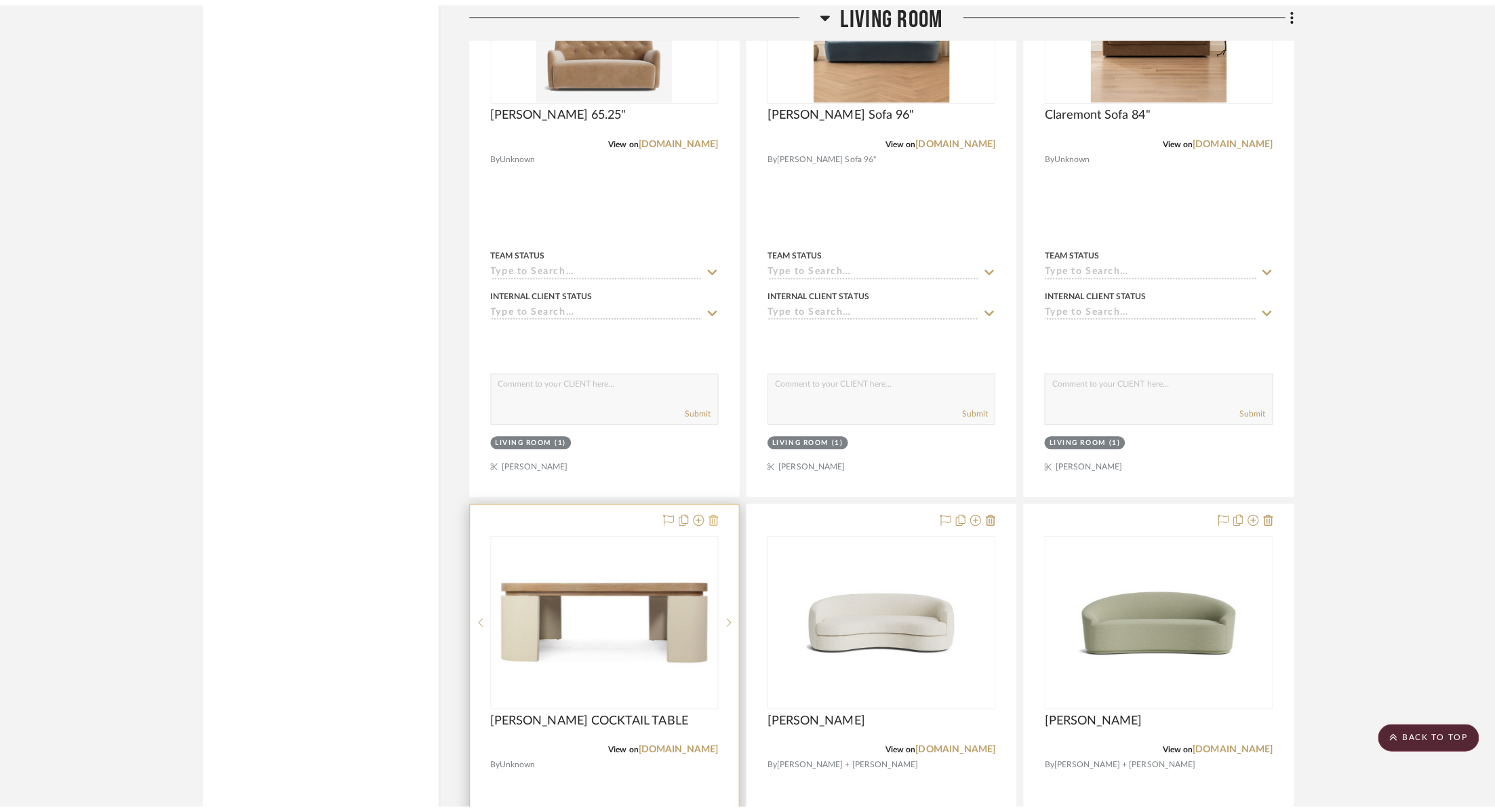
scroll to position [0, 0]
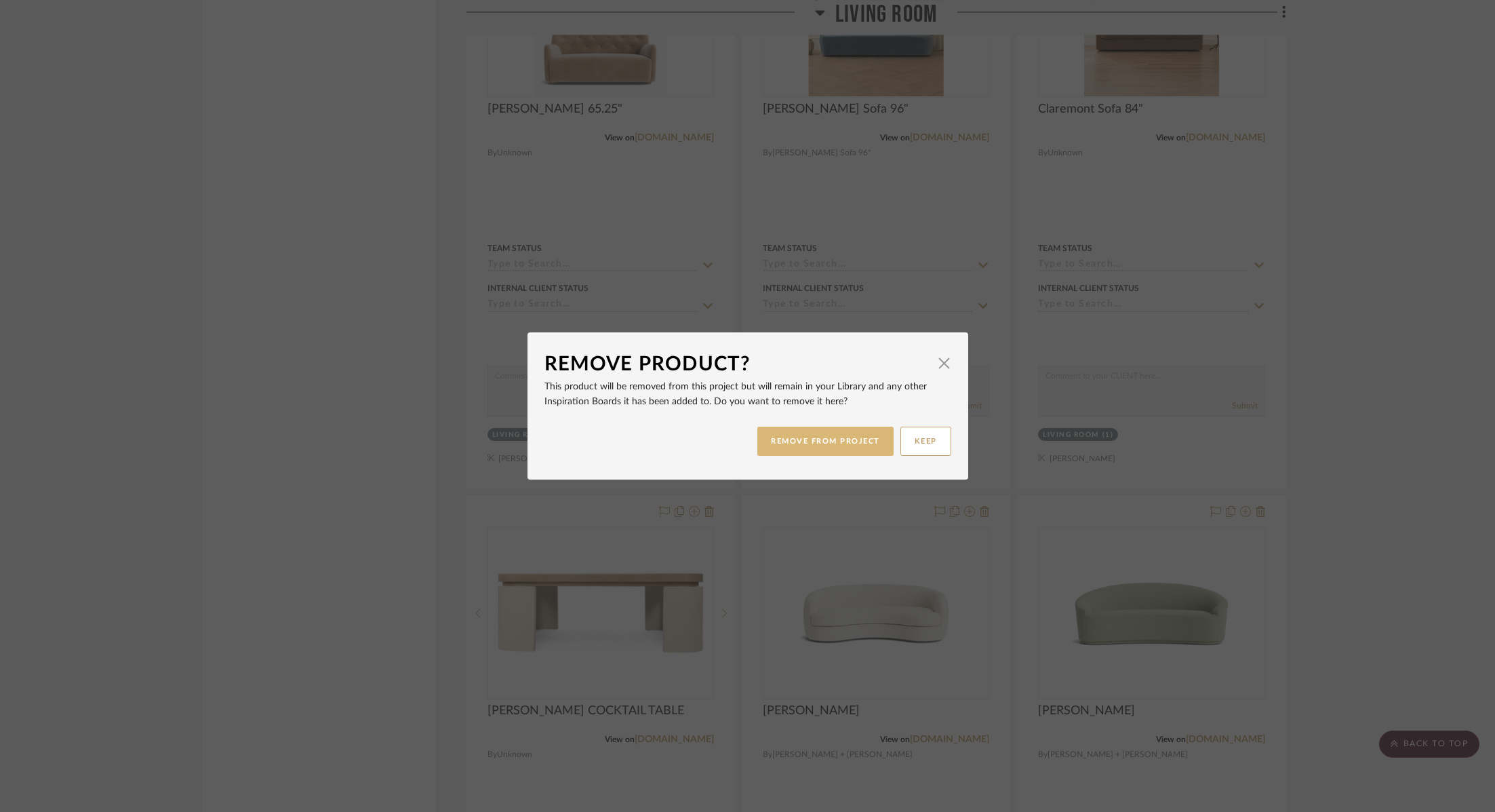
click at [813, 444] on button "REMOVE FROM PROJECT" at bounding box center [825, 441] width 136 height 29
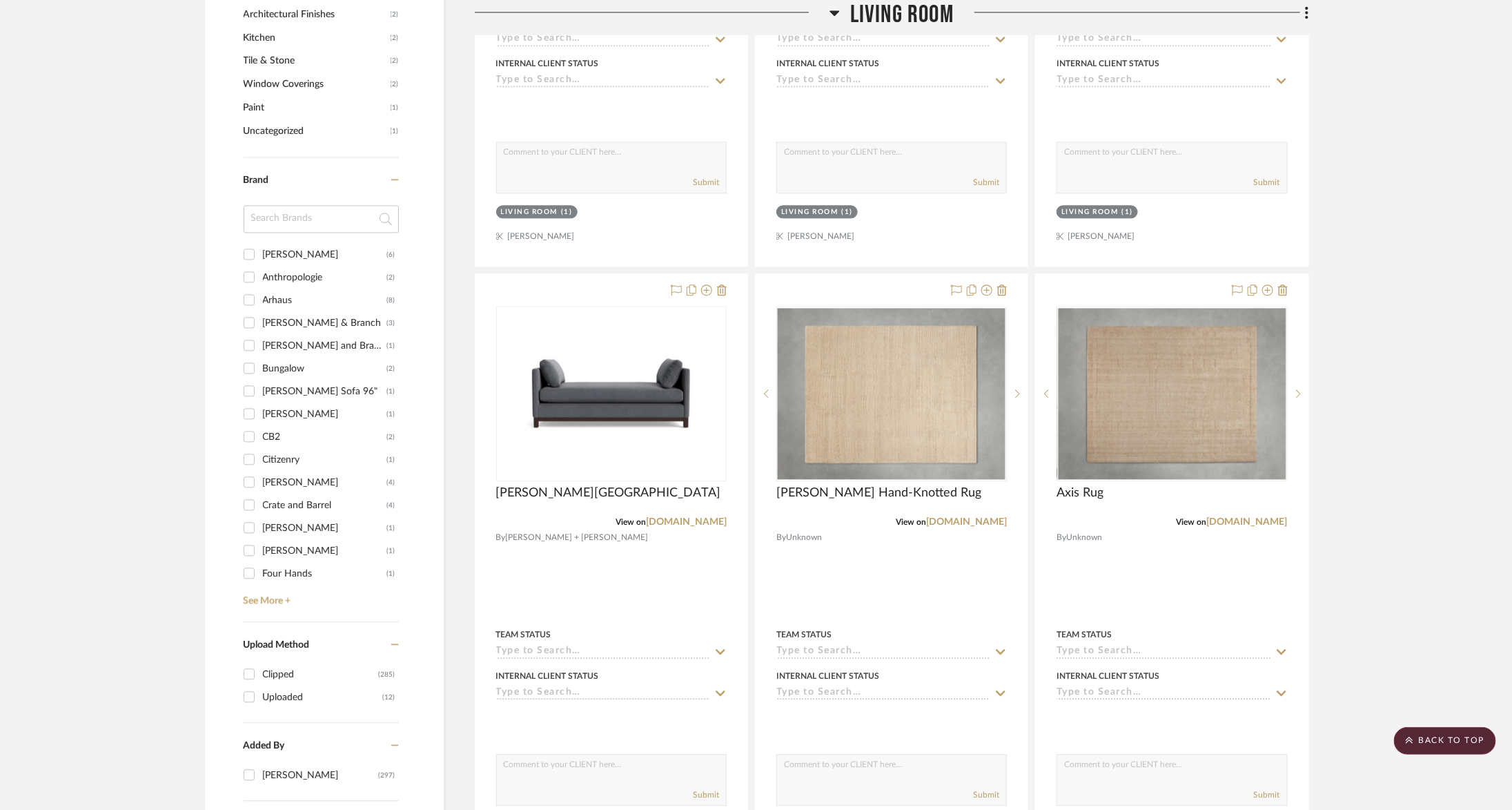
scroll to position [1690, 0]
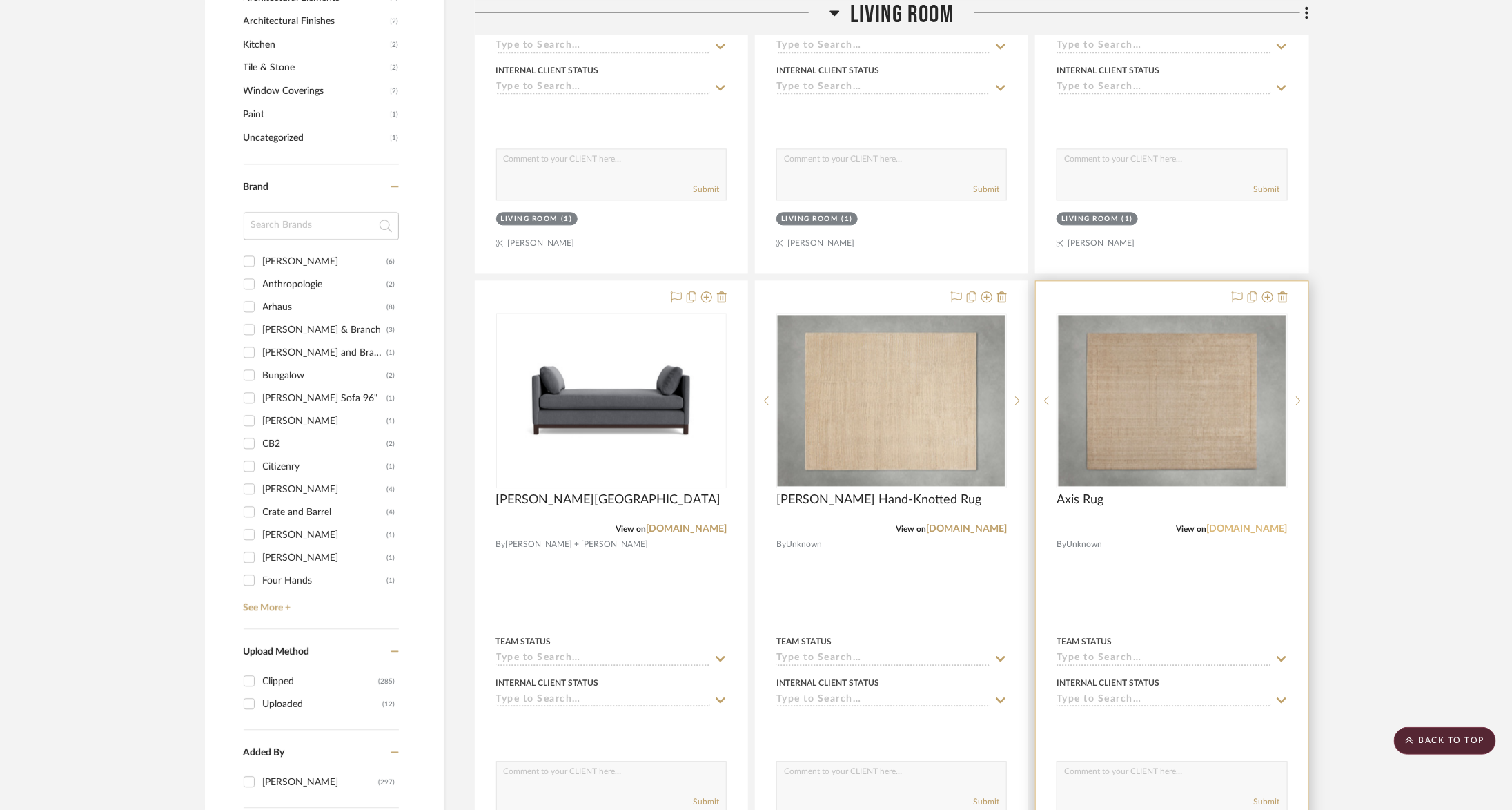
click at [1273, 524] on link "[DOMAIN_NAME]" at bounding box center [1247, 529] width 80 height 9
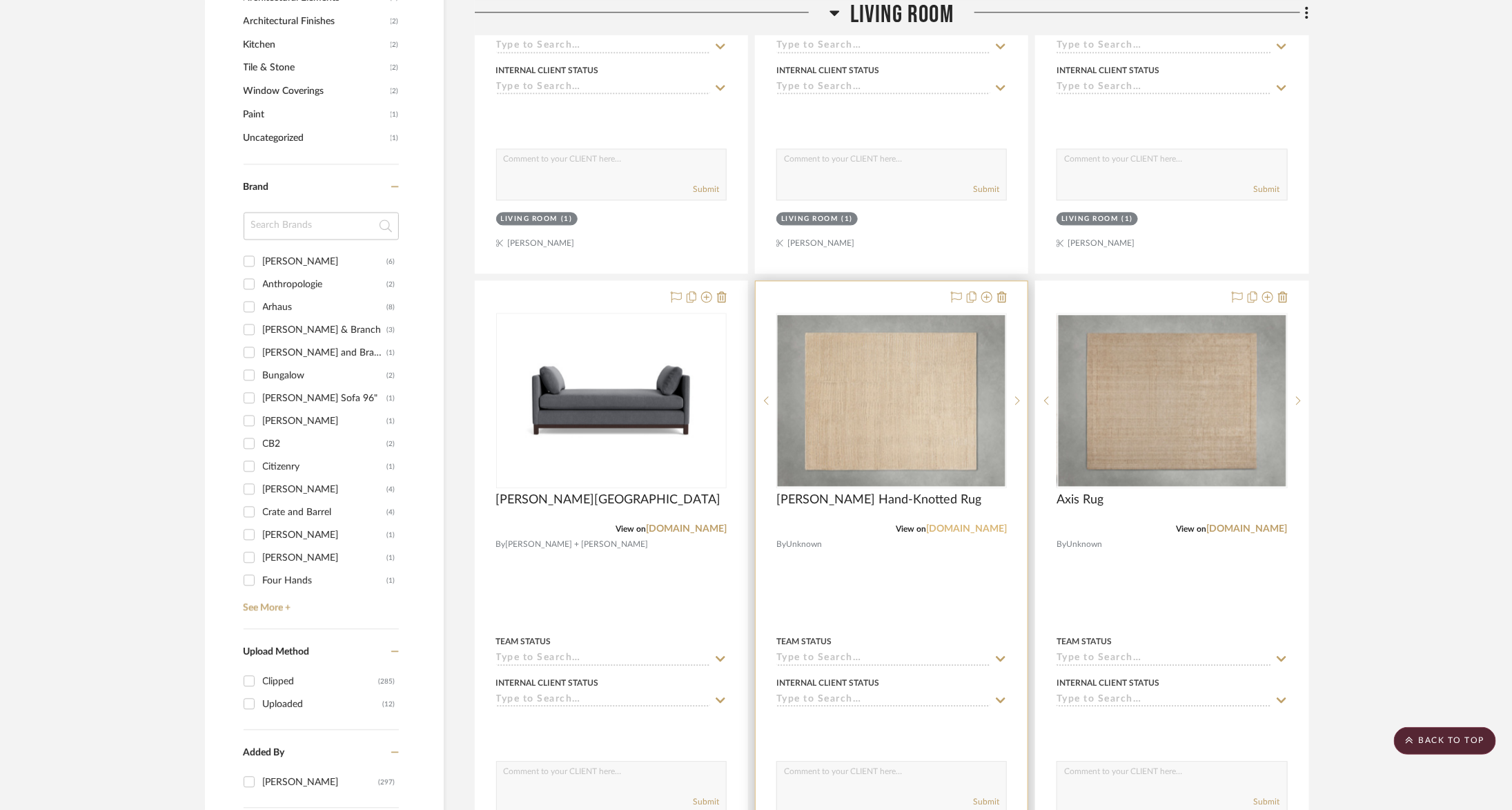
click at [976, 524] on link "[DOMAIN_NAME]" at bounding box center [966, 529] width 80 height 9
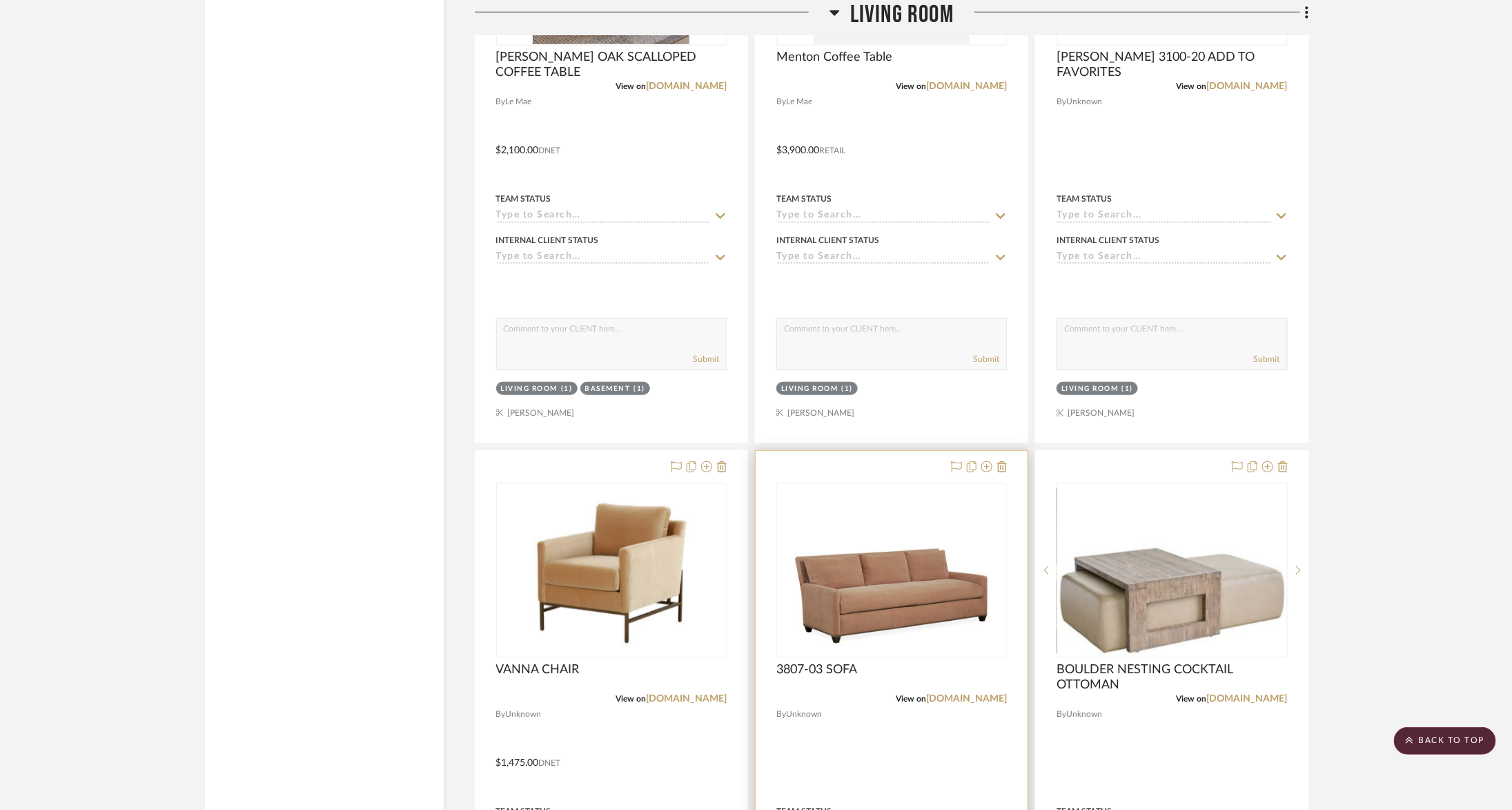
scroll to position [3376, 0]
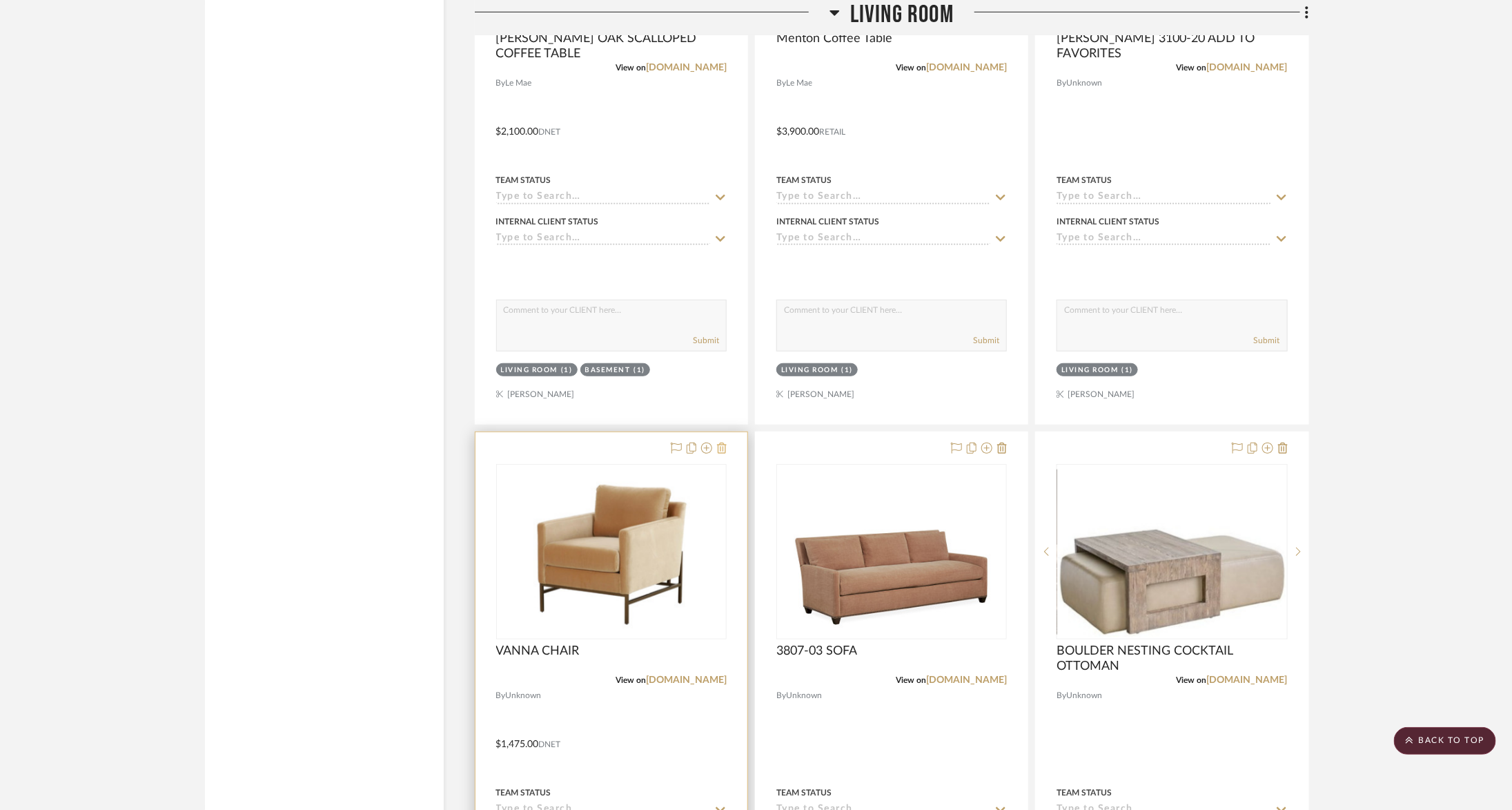
click at [720, 442] on icon at bounding box center [721, 447] width 9 height 11
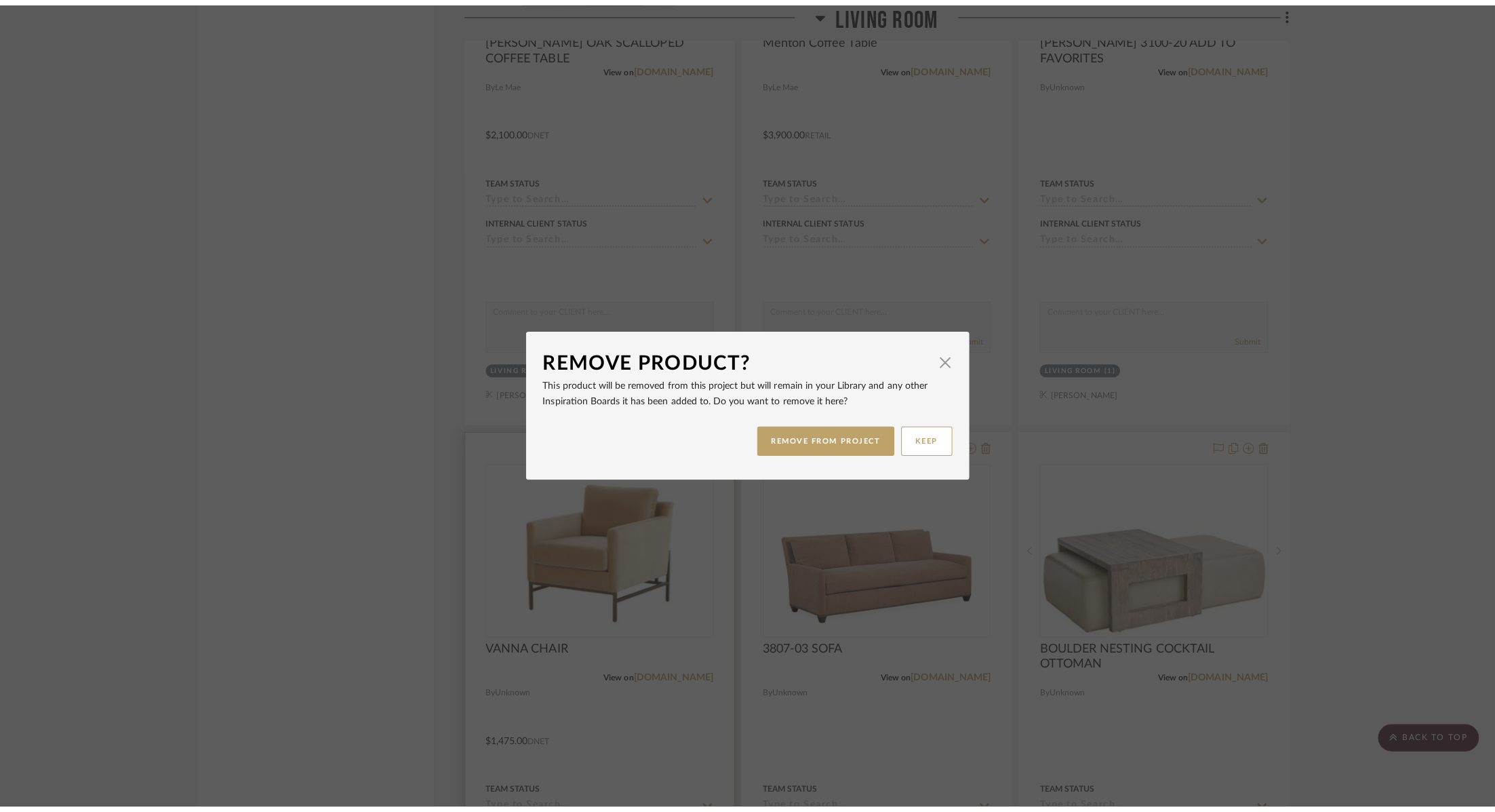
scroll to position [0, 0]
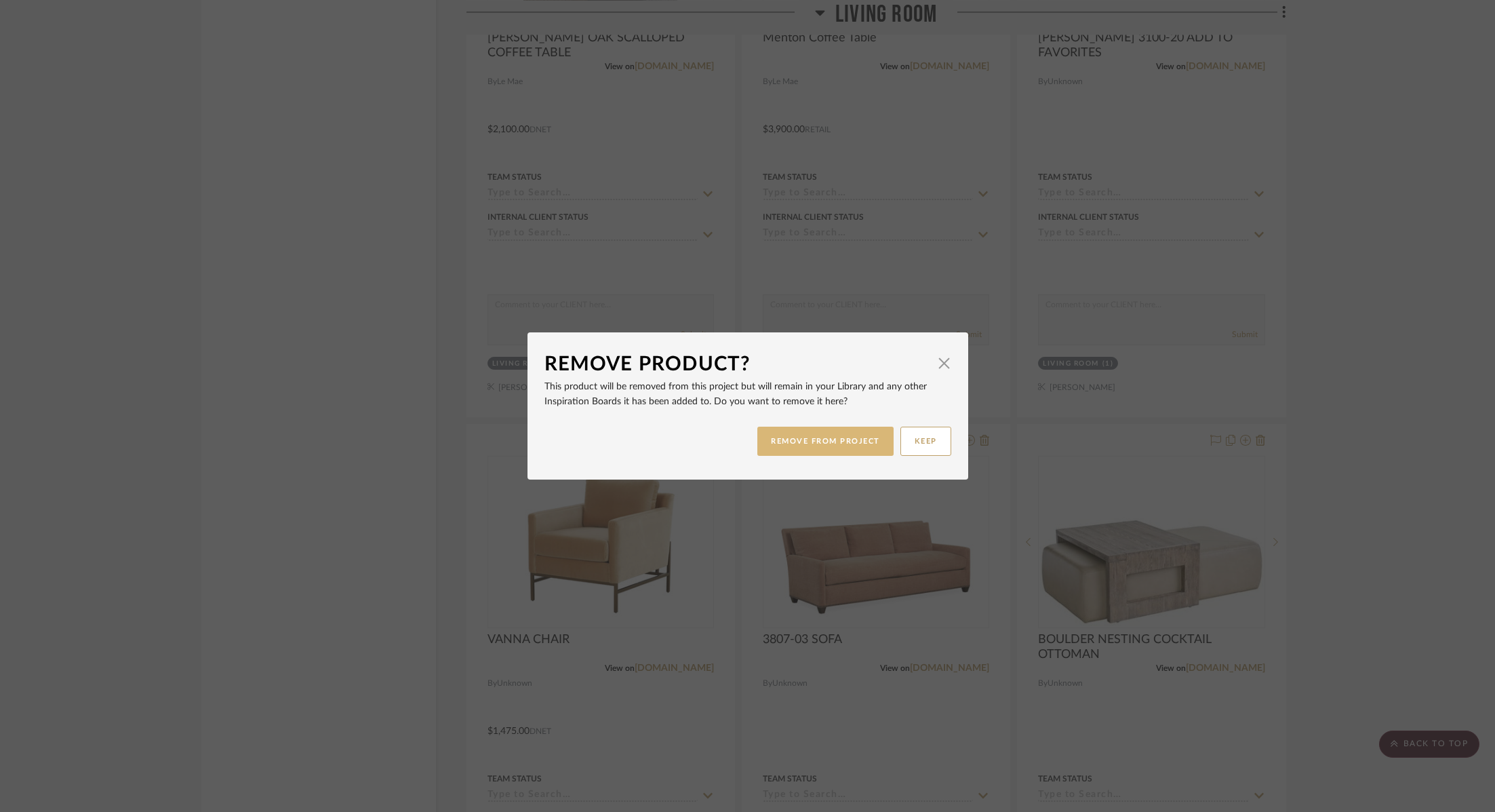
click at [839, 436] on button "REMOVE FROM PROJECT" at bounding box center [825, 441] width 136 height 29
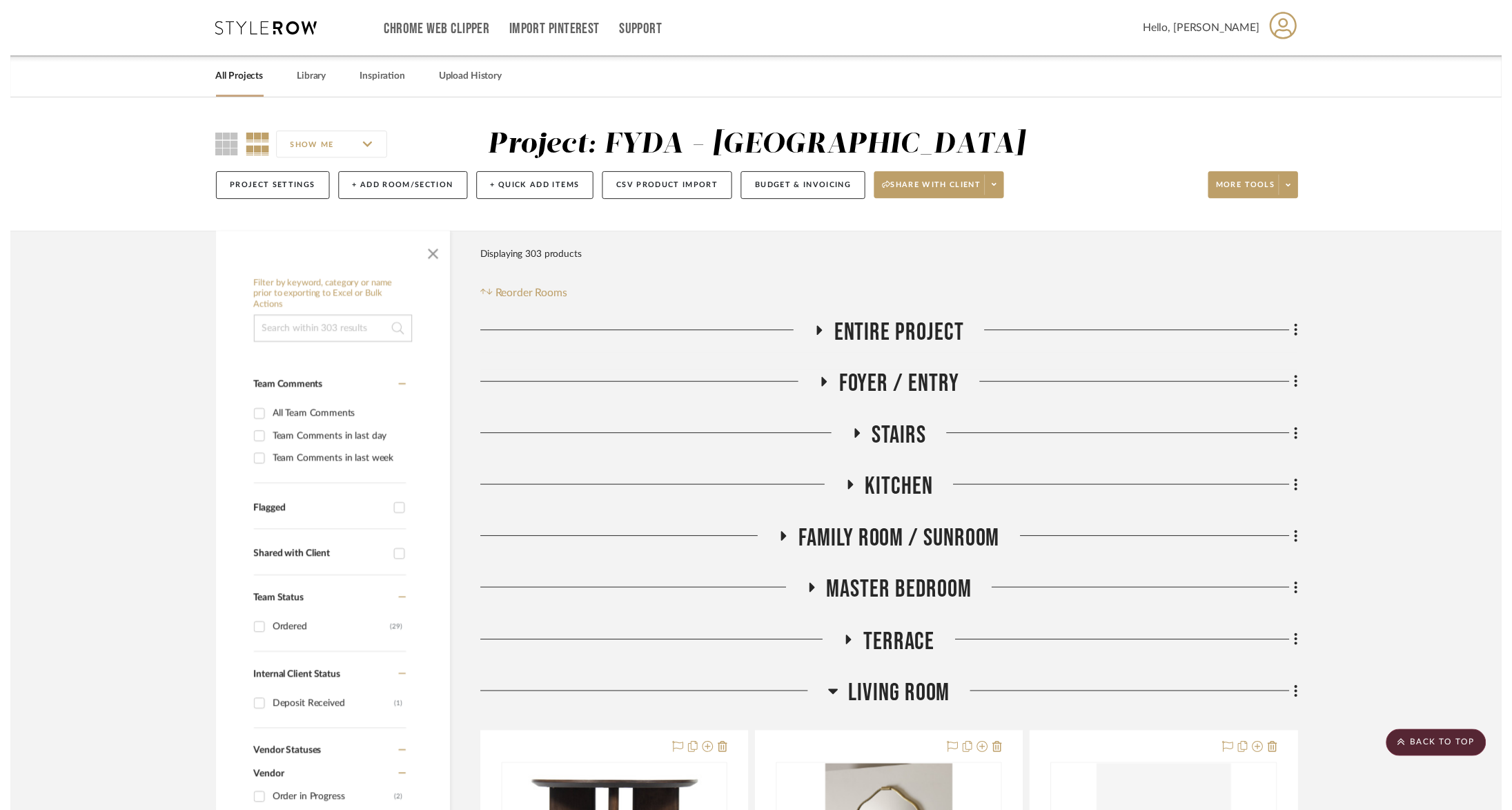
scroll to position [3376, 0]
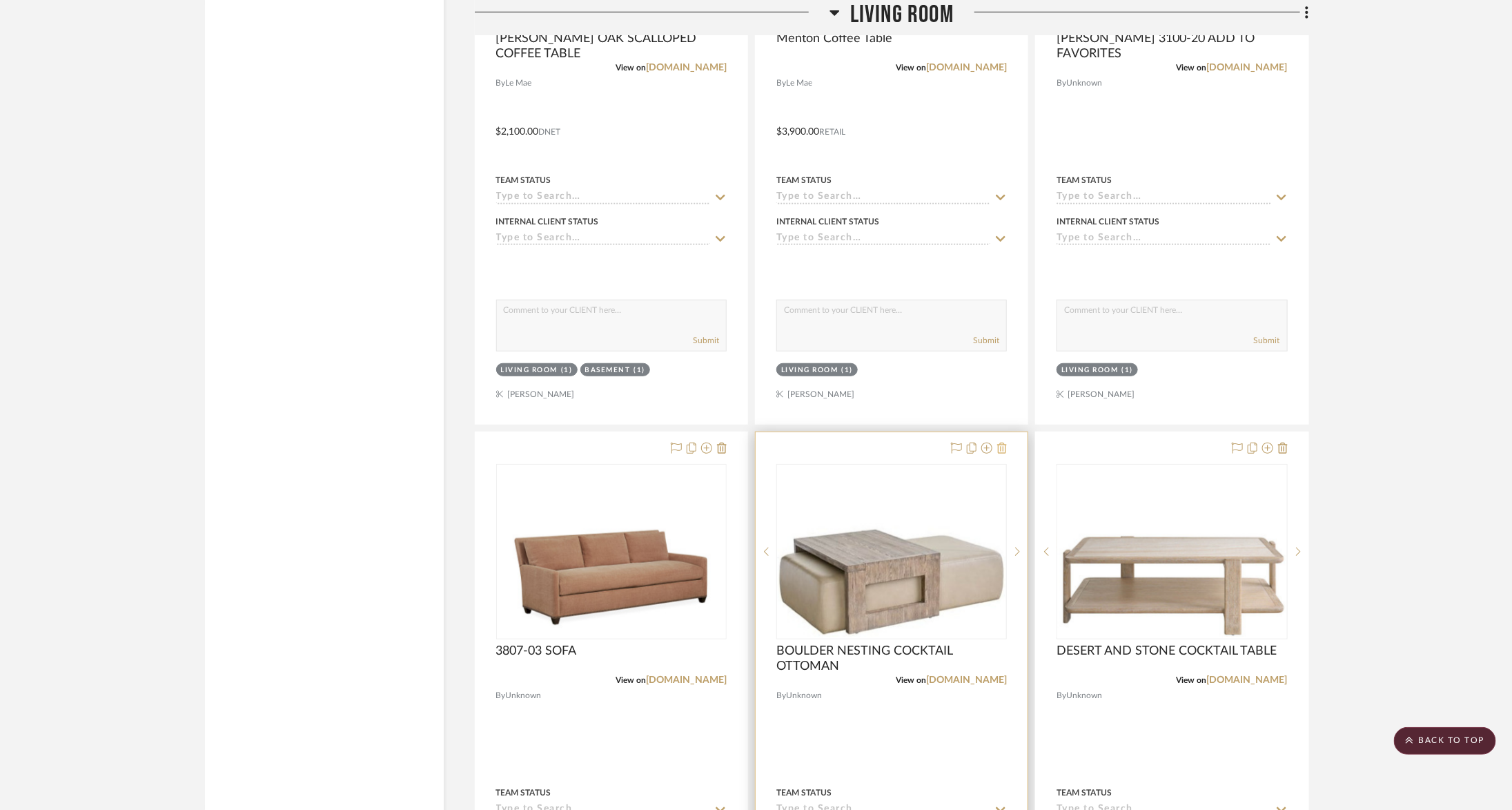
click at [1003, 443] on fa-icon at bounding box center [1002, 448] width 9 height 11
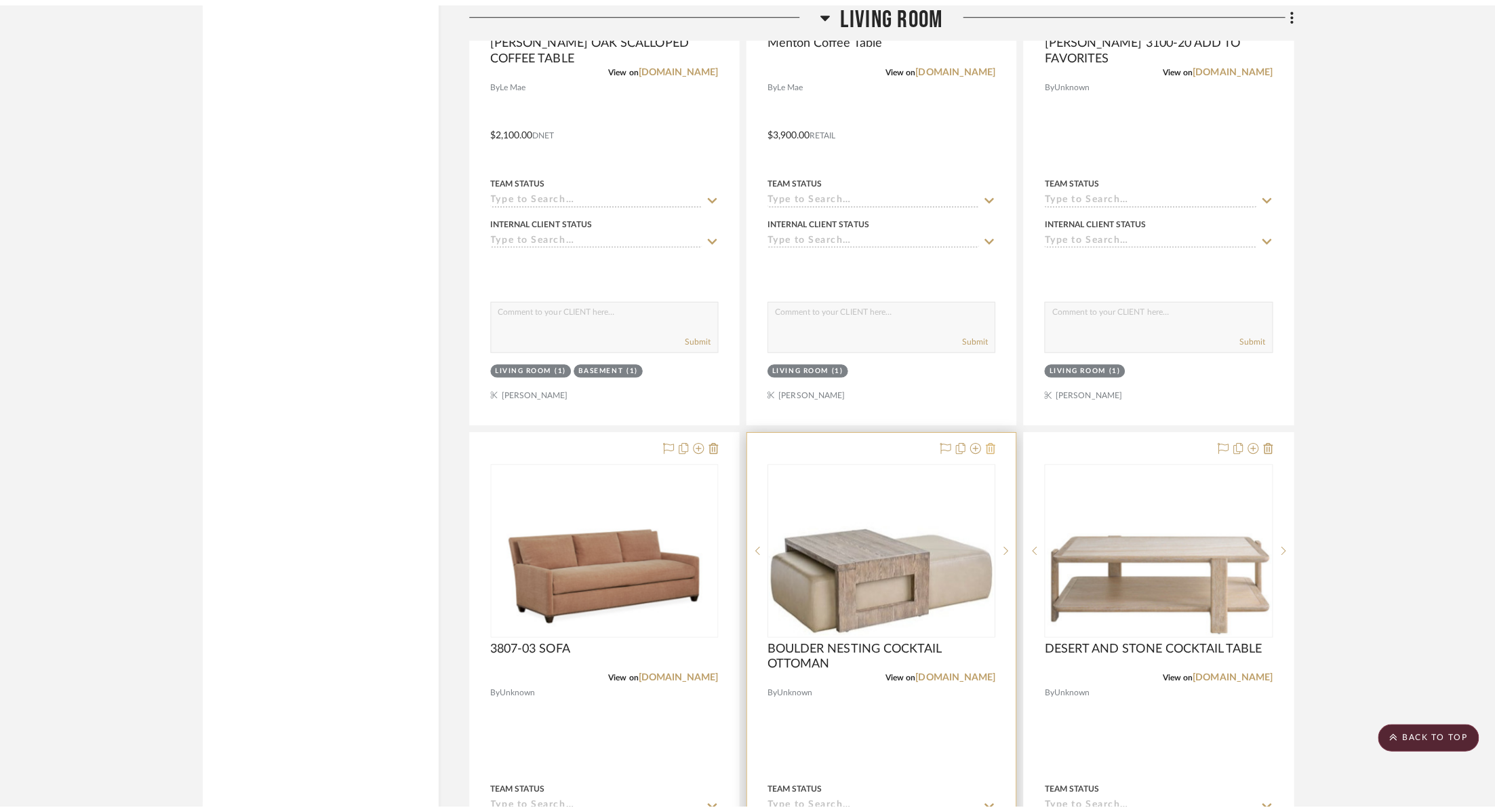
scroll to position [0, 0]
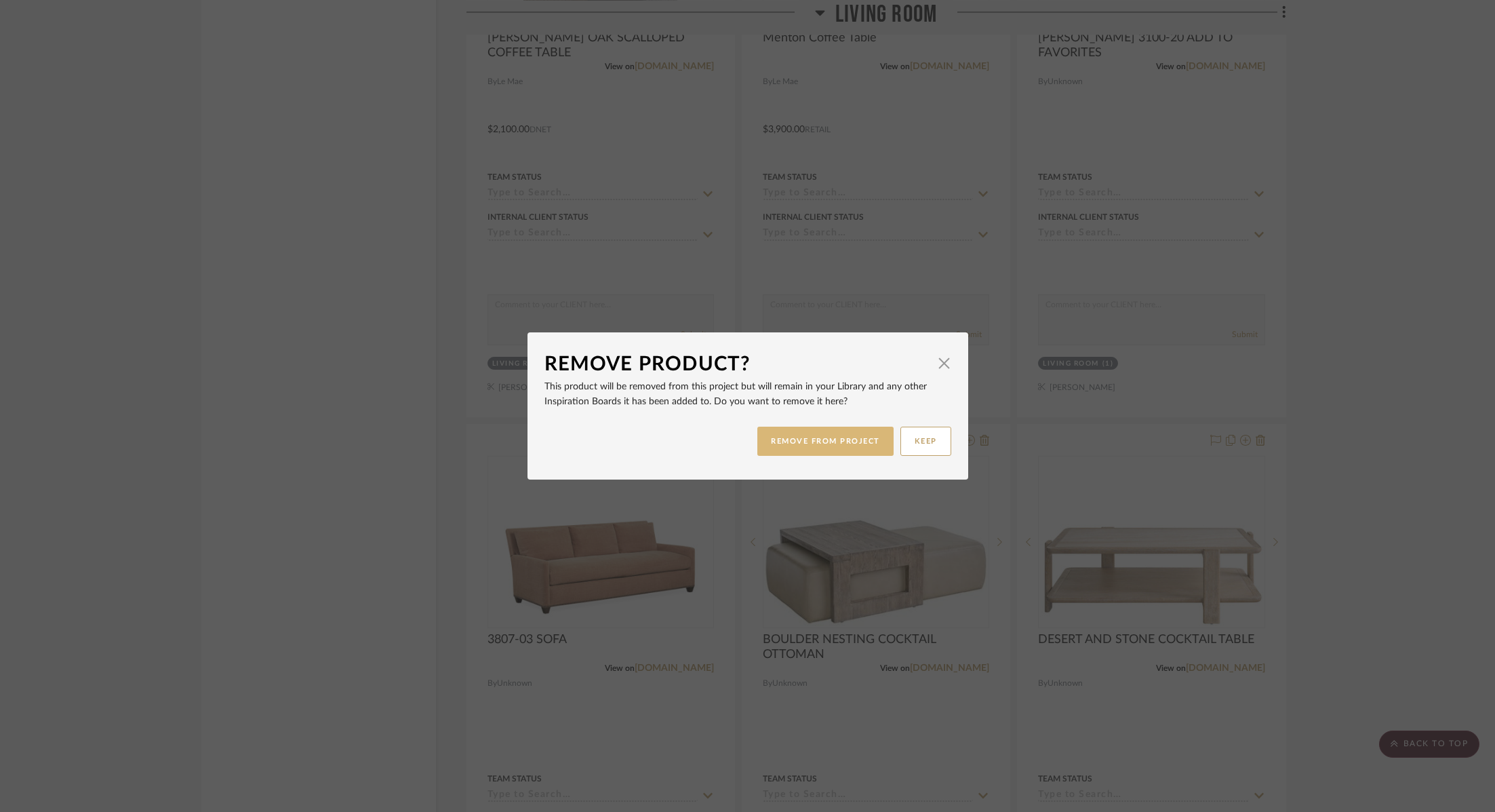
click at [839, 437] on button "REMOVE FROM PROJECT" at bounding box center [825, 441] width 136 height 29
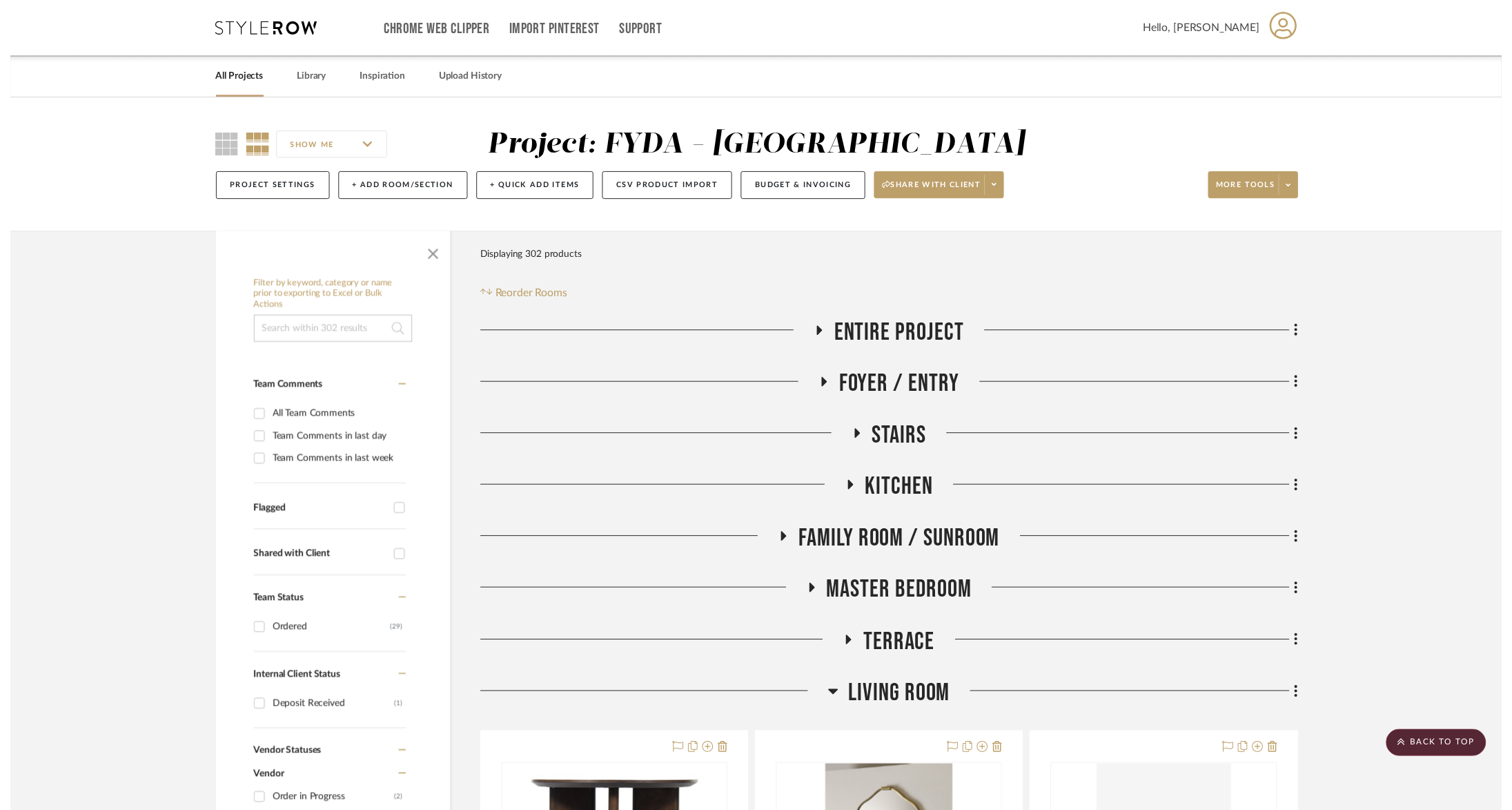
scroll to position [3376, 0]
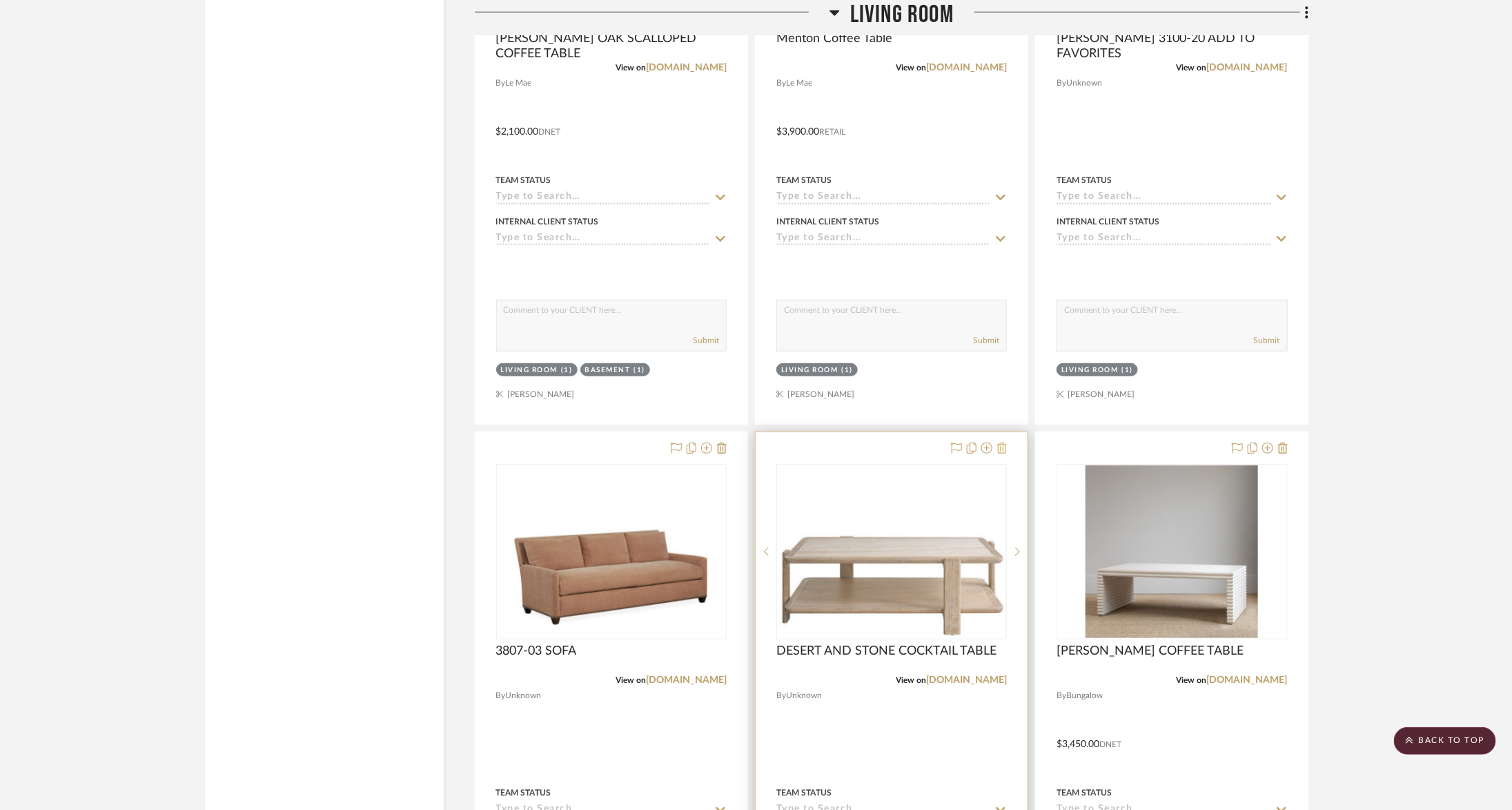
click at [1005, 442] on icon at bounding box center [1002, 447] width 9 height 11
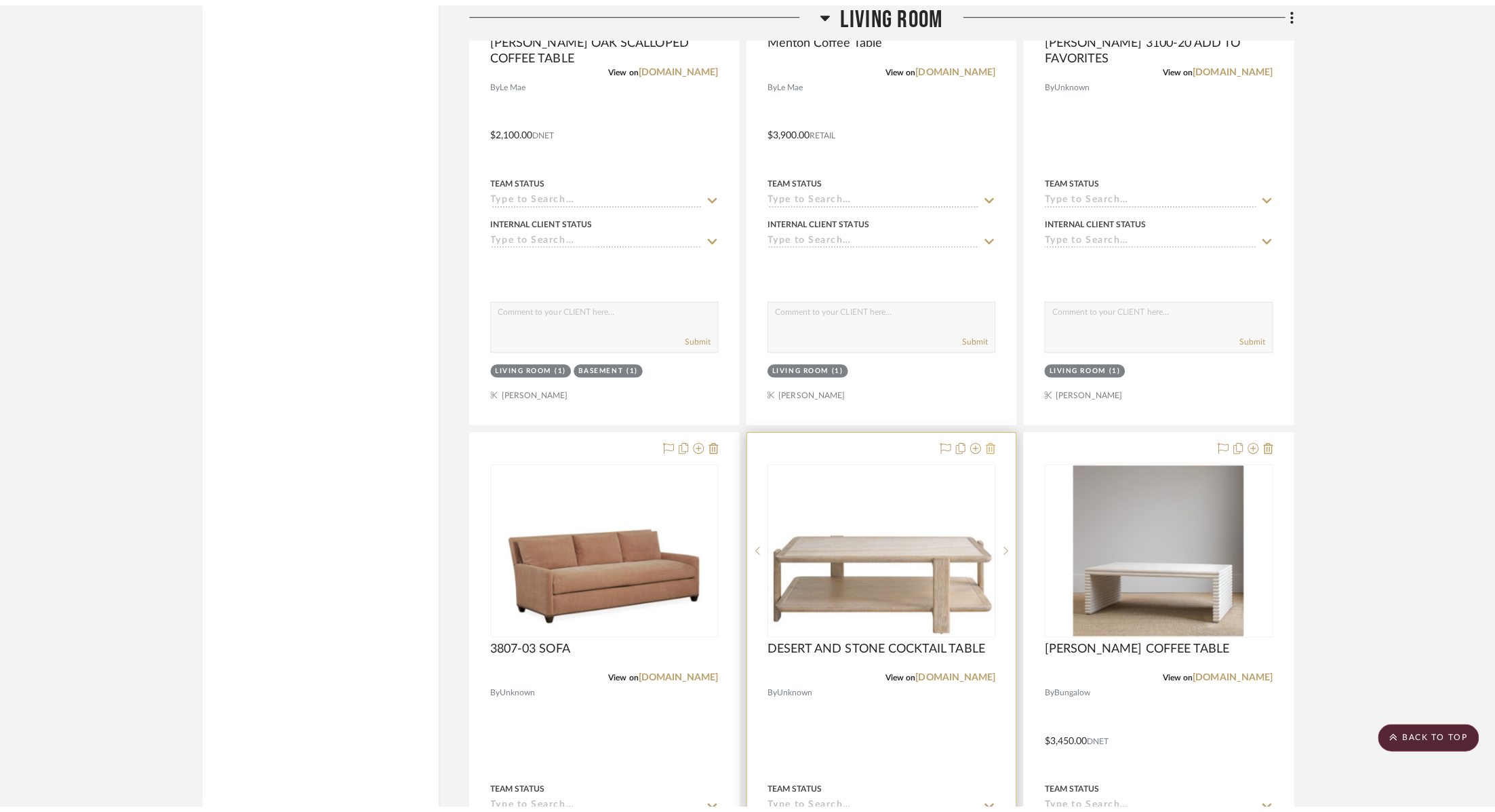
scroll to position [0, 0]
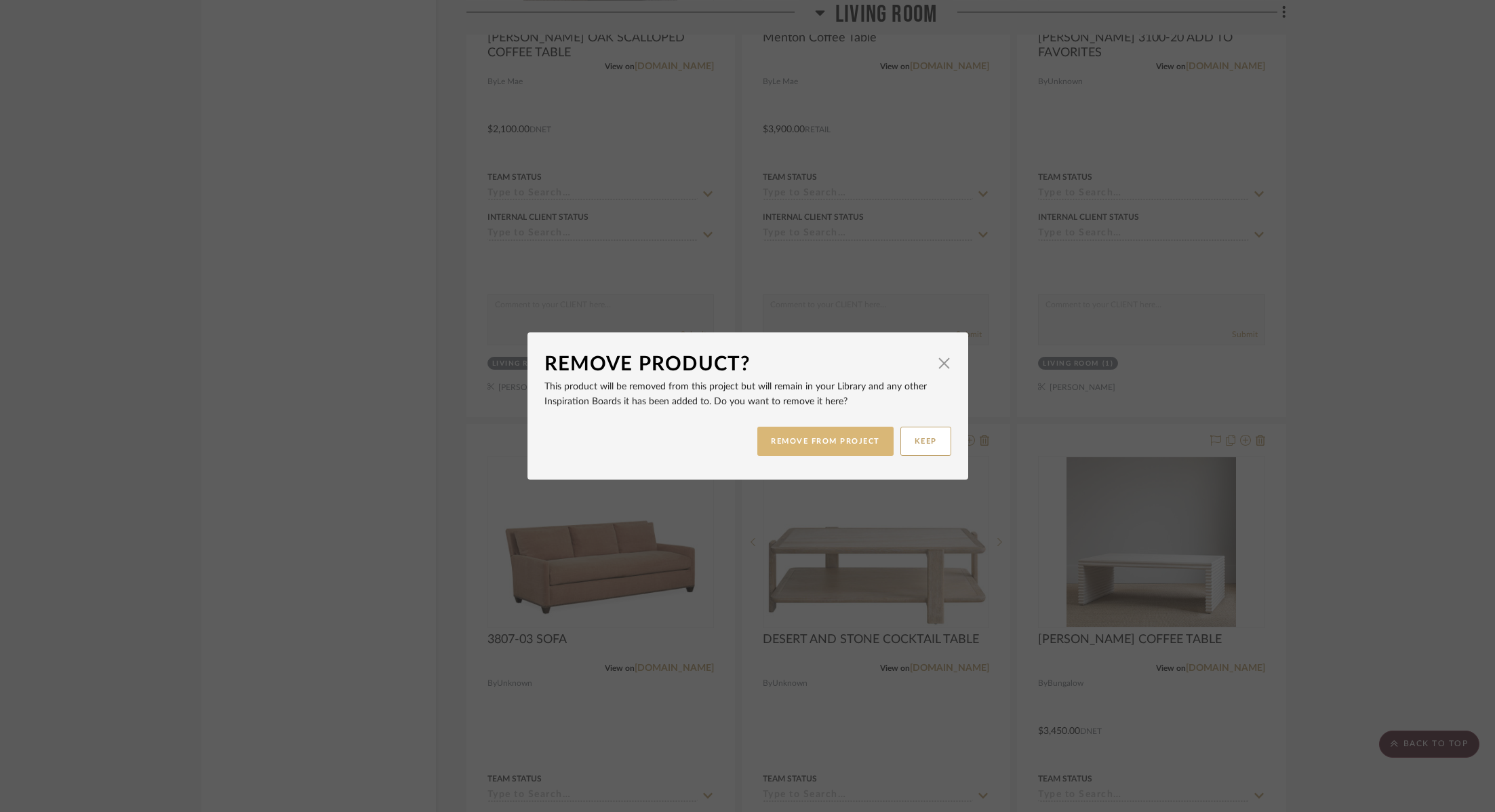
click at [844, 447] on button "REMOVE FROM PROJECT" at bounding box center [825, 441] width 136 height 29
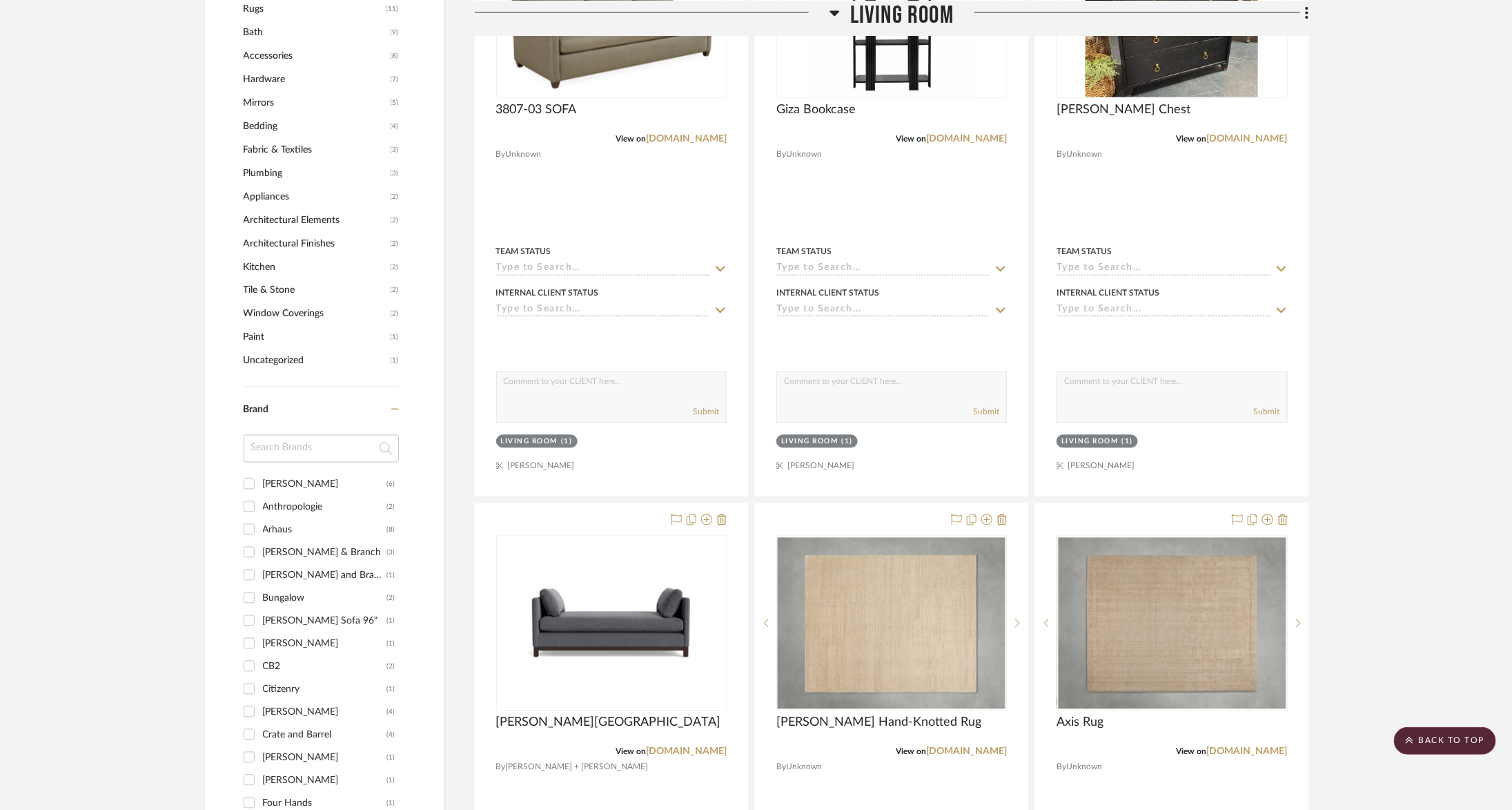
scroll to position [1492, 0]
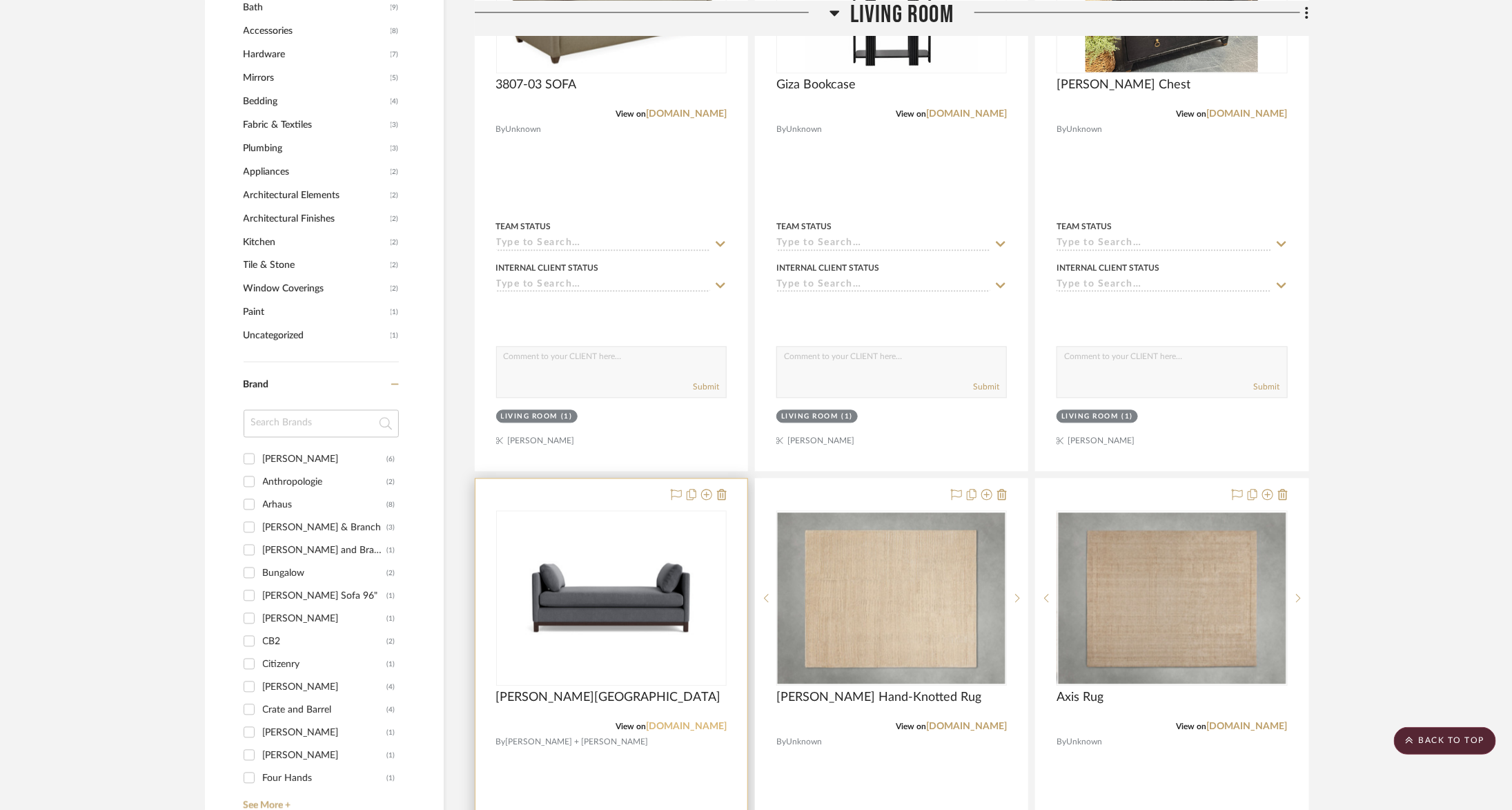
click at [691, 722] on link "mgbw.com" at bounding box center [686, 727] width 80 height 9
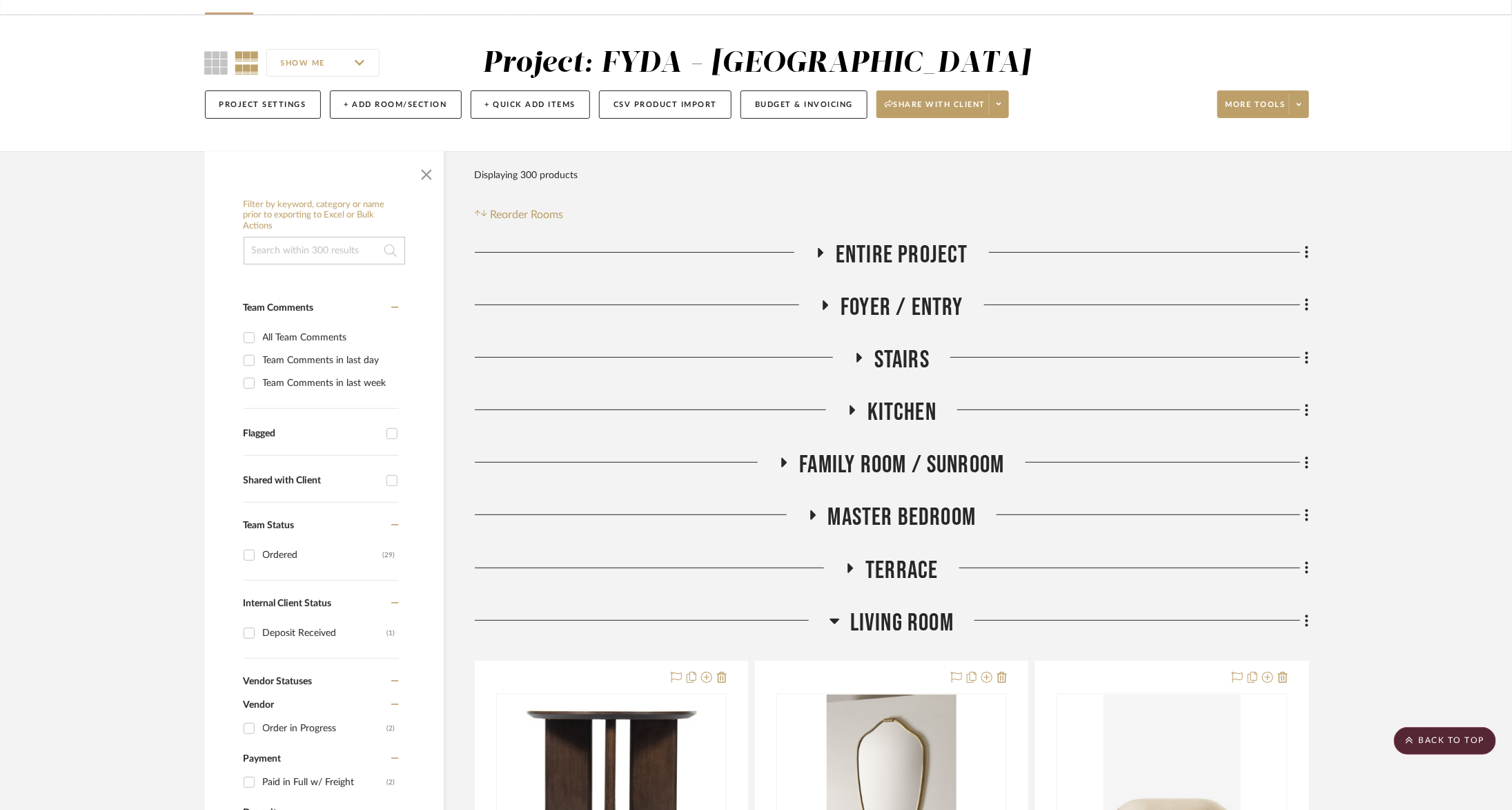
scroll to position [0, 0]
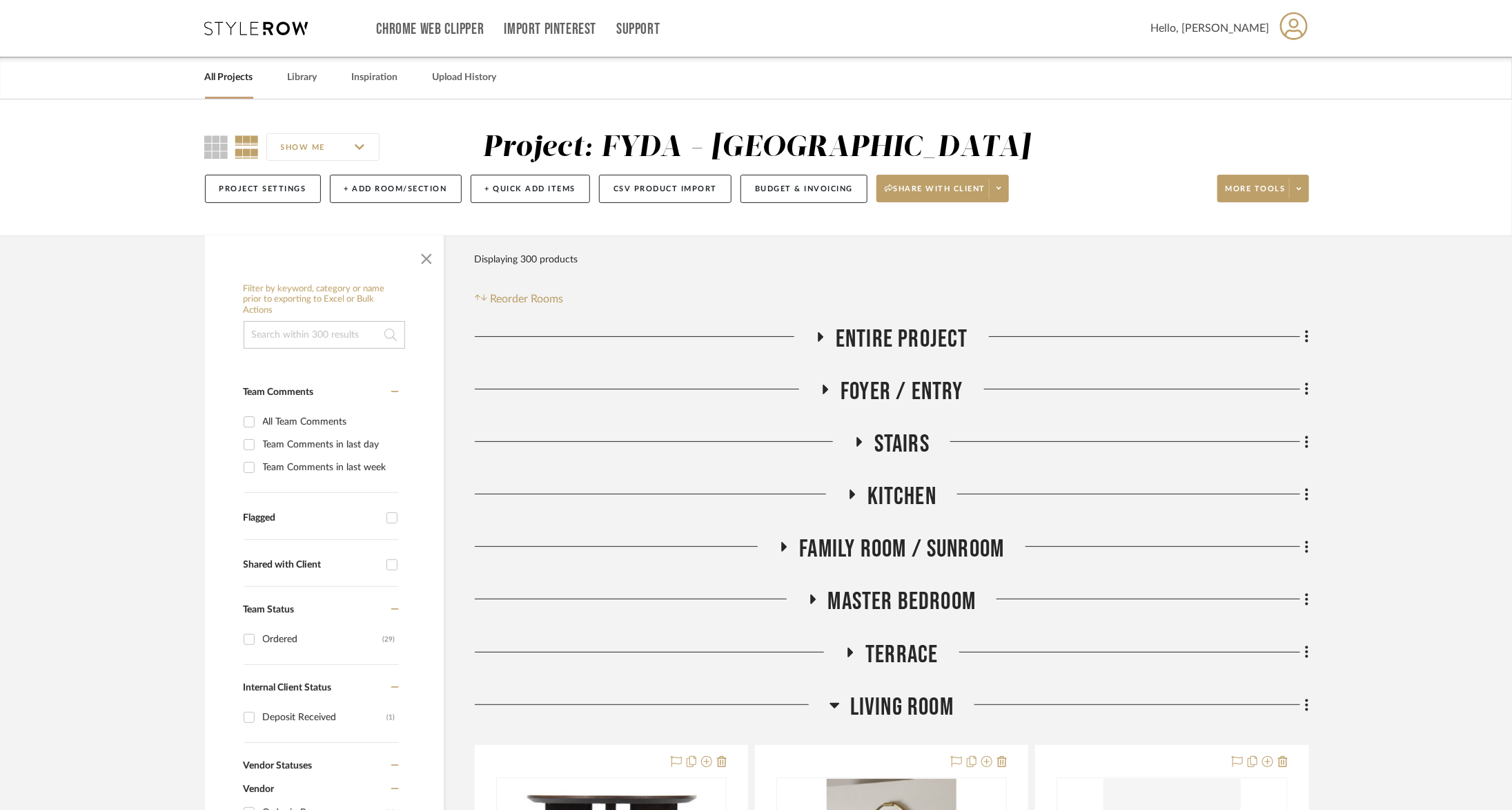
click at [259, 28] on icon at bounding box center [257, 28] width 104 height 14
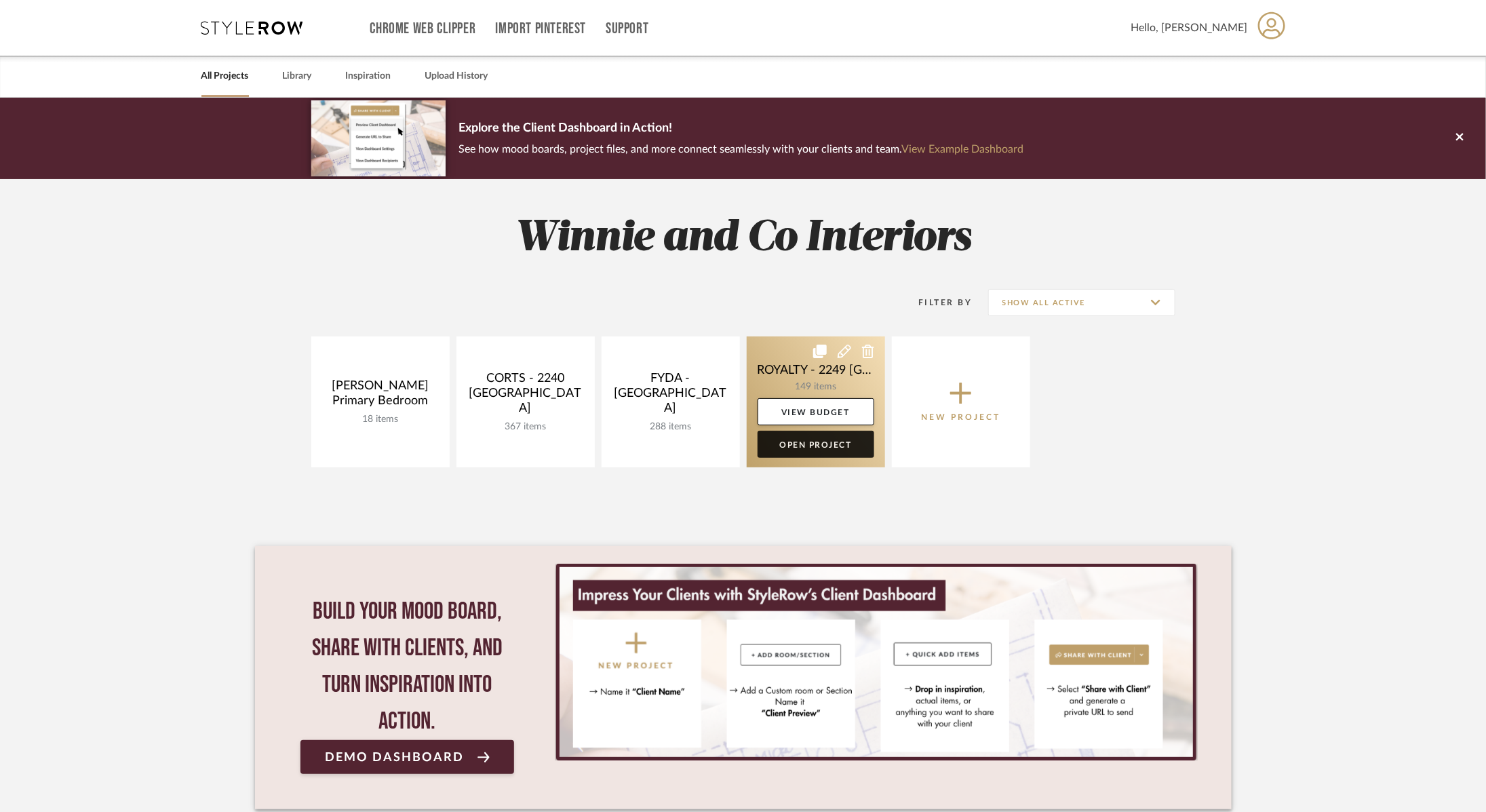
click at [821, 443] on link "Open Project" at bounding box center [816, 444] width 117 height 27
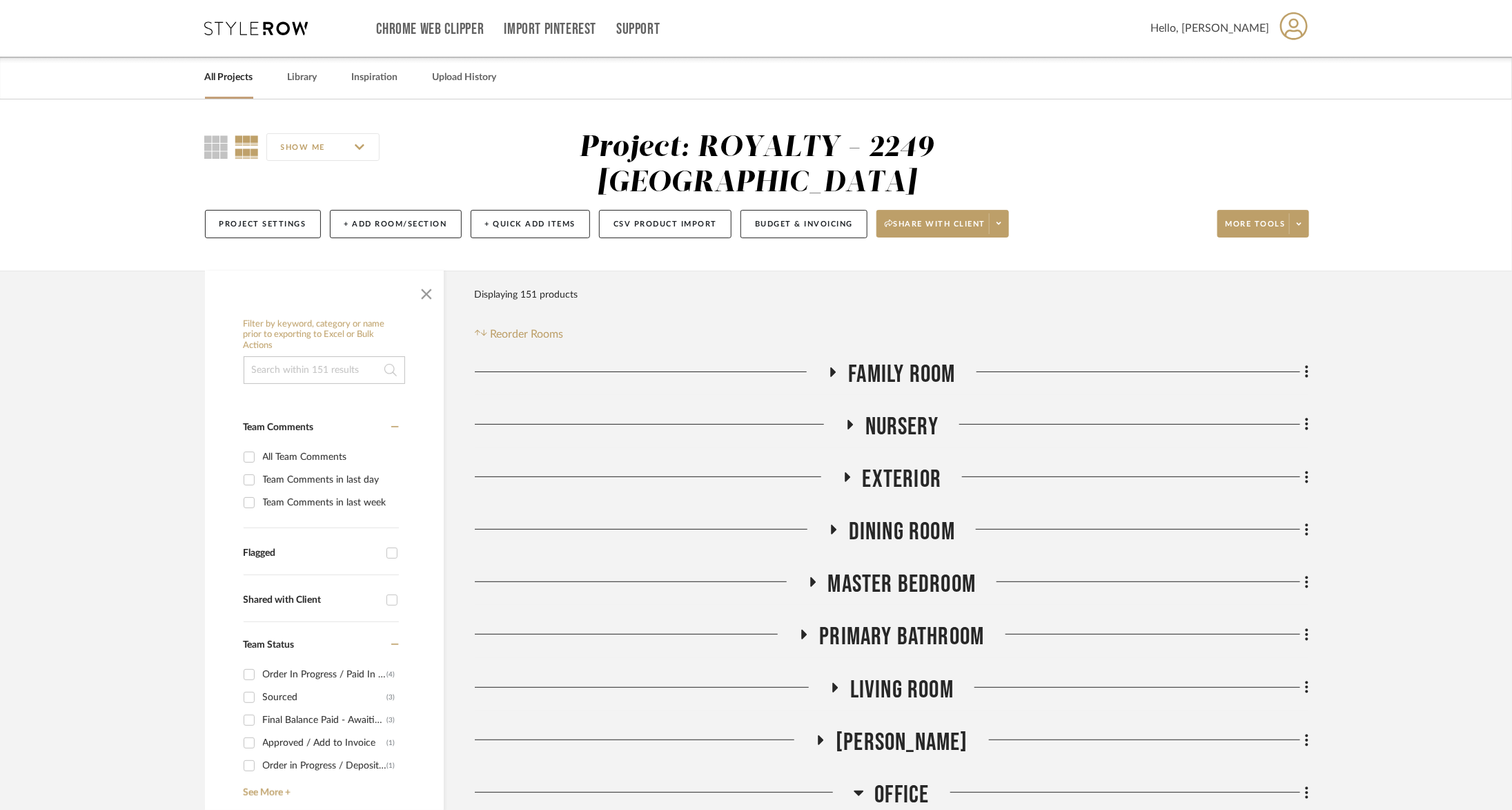
click at [889, 780] on span "Office" at bounding box center [901, 795] width 54 height 30
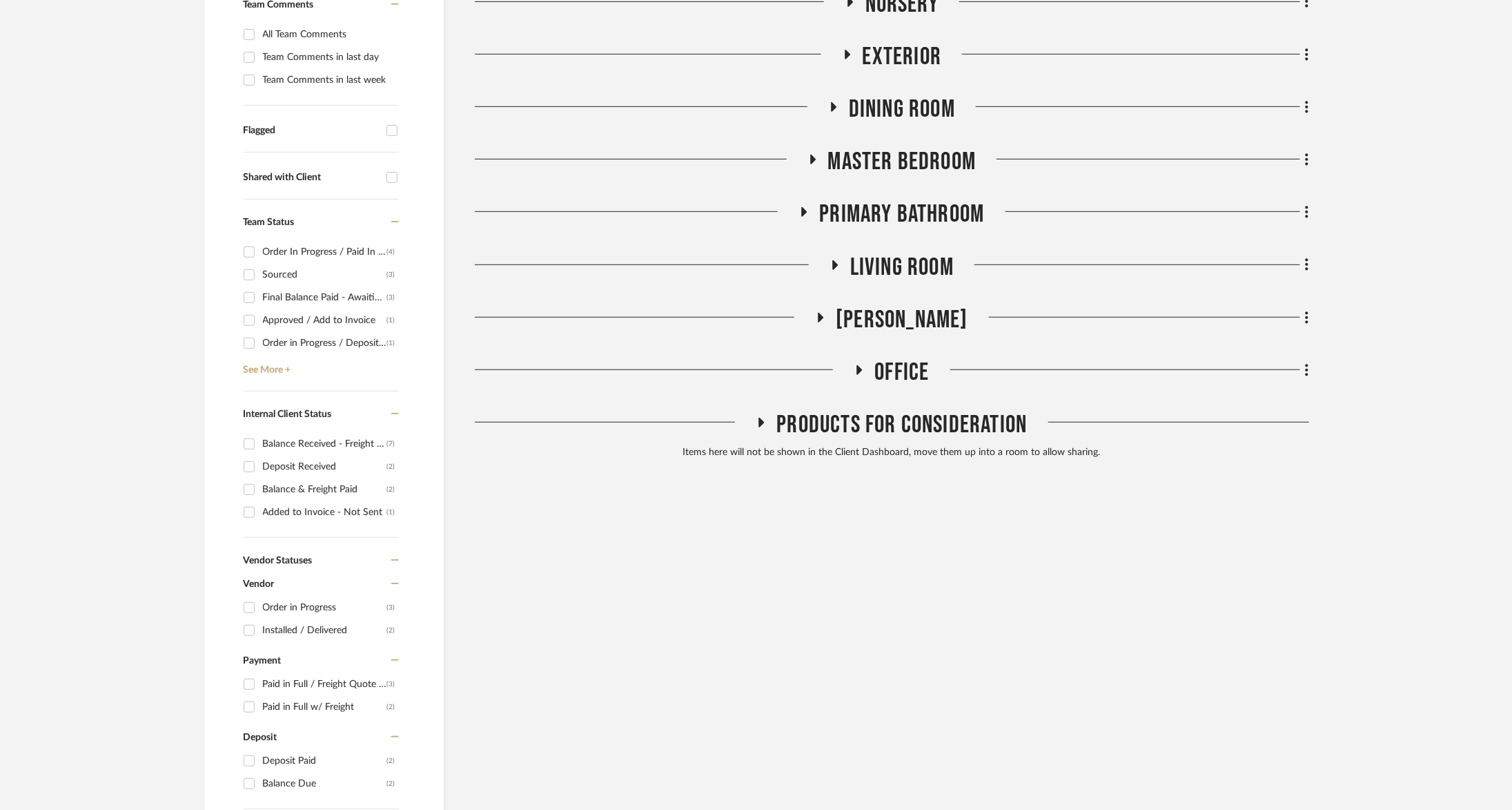
scroll to position [496, 0]
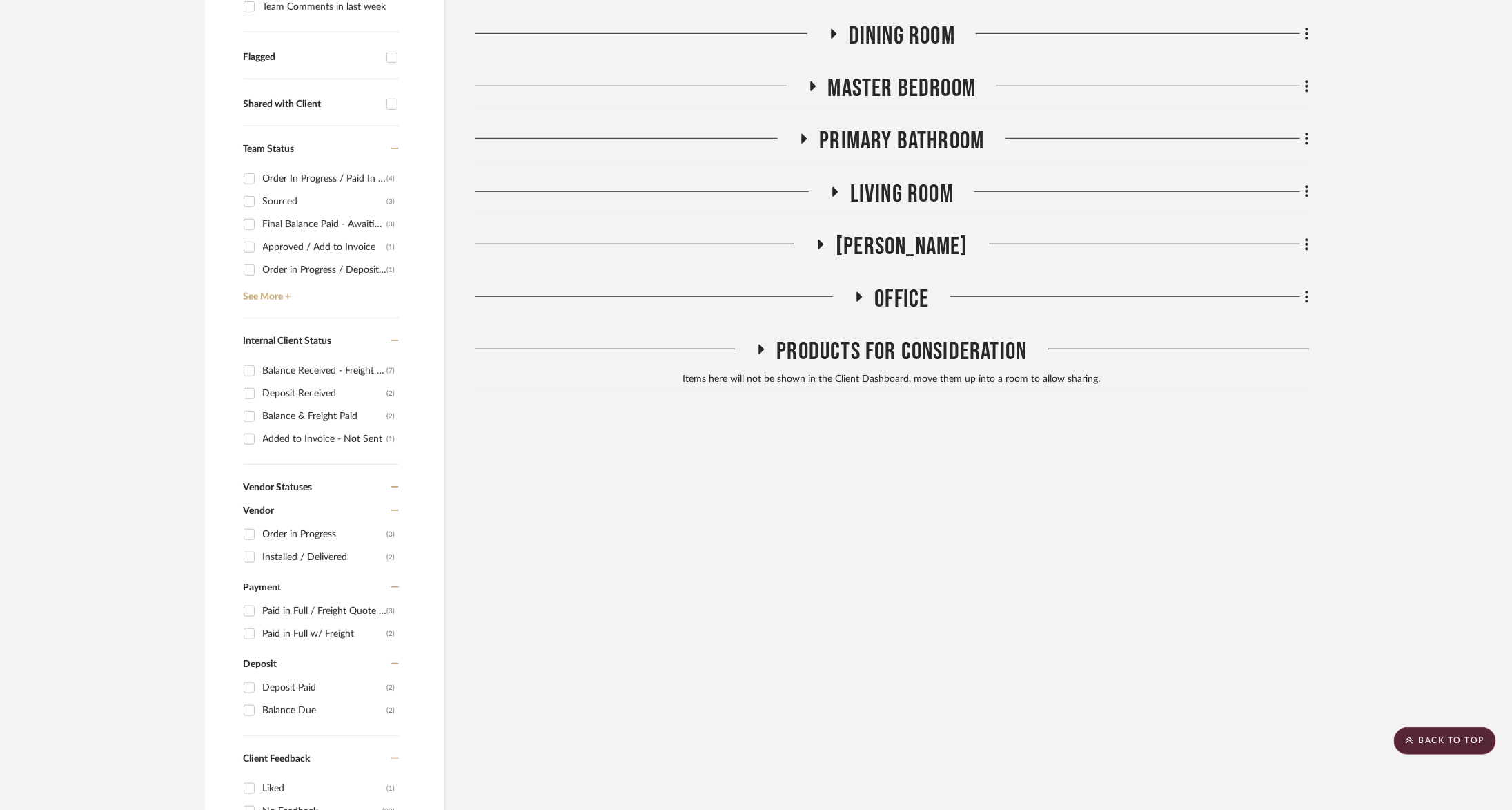
click at [884, 284] on span "Office" at bounding box center [901, 299] width 54 height 30
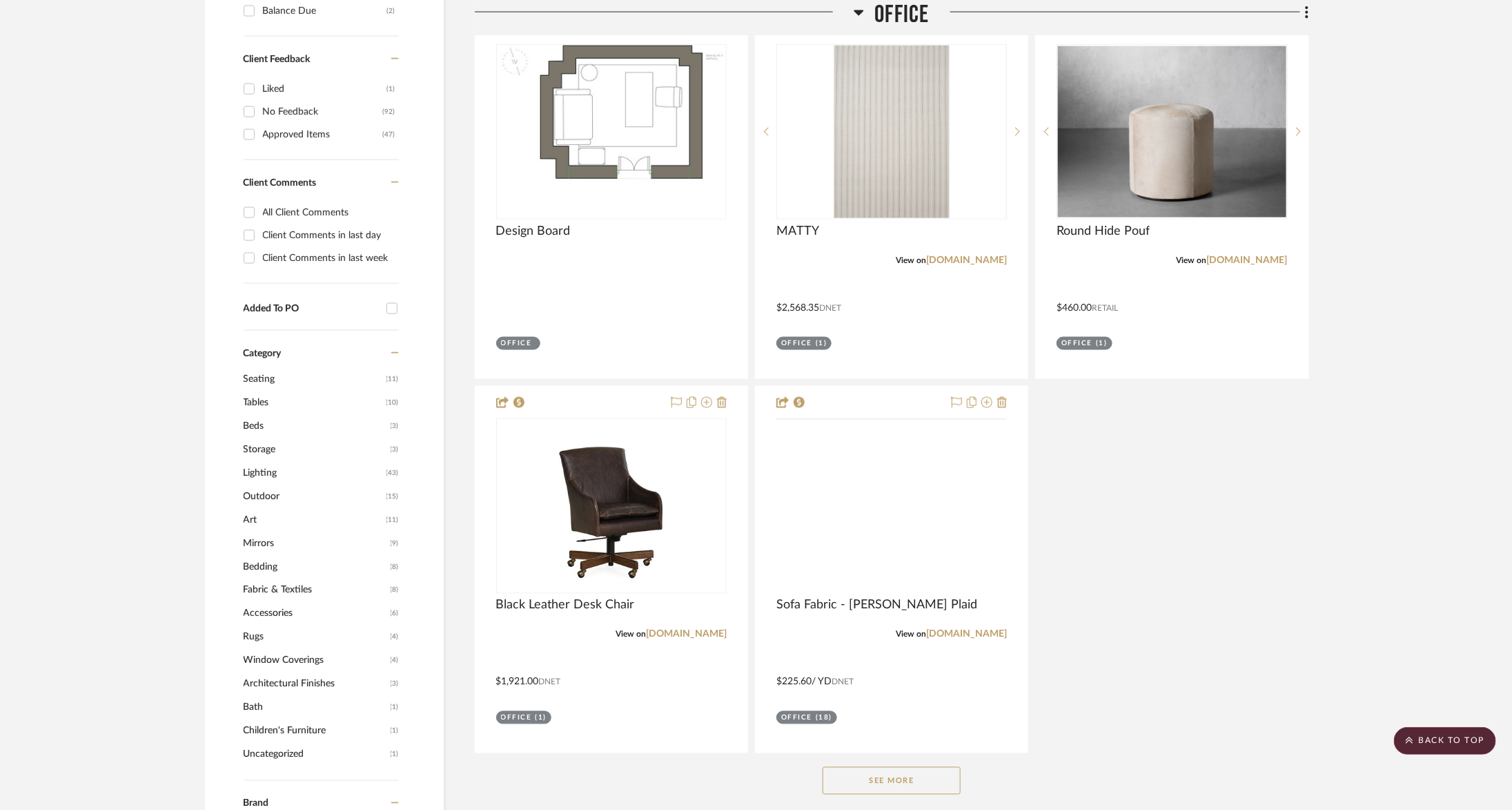
scroll to position [1260, 0]
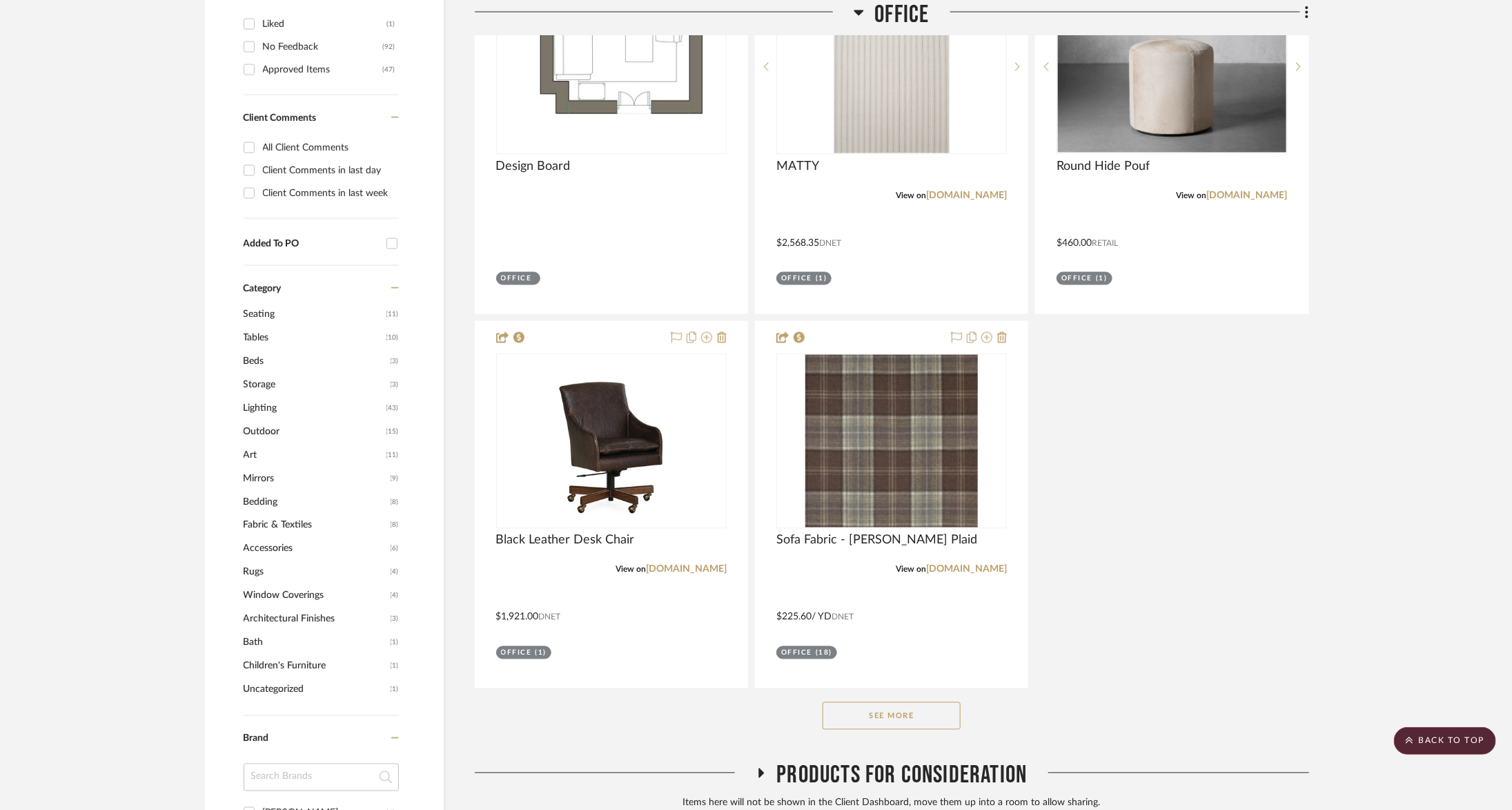
click at [935, 702] on button "See More" at bounding box center [892, 716] width 138 height 28
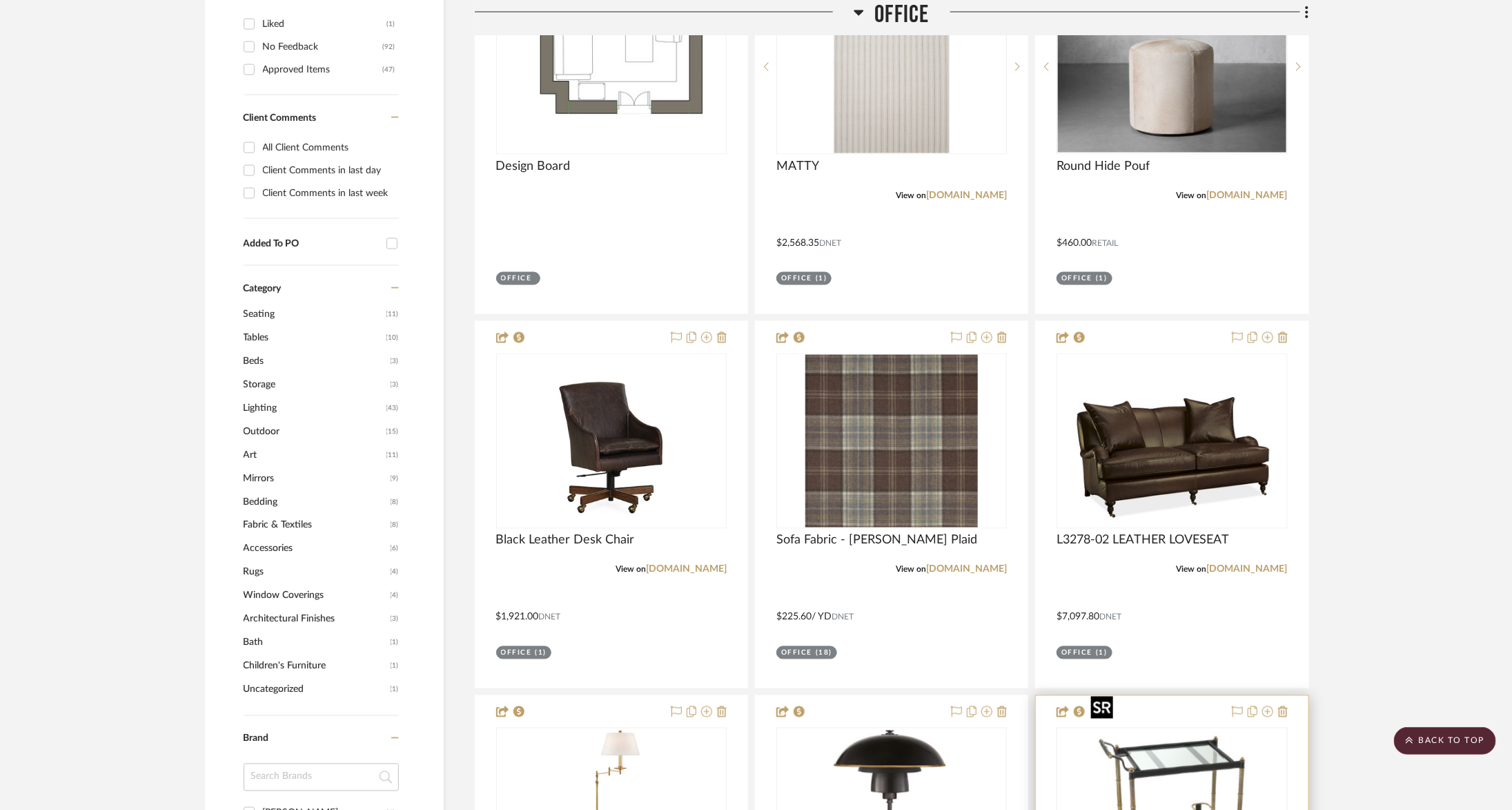
scroll to position [1297, 0]
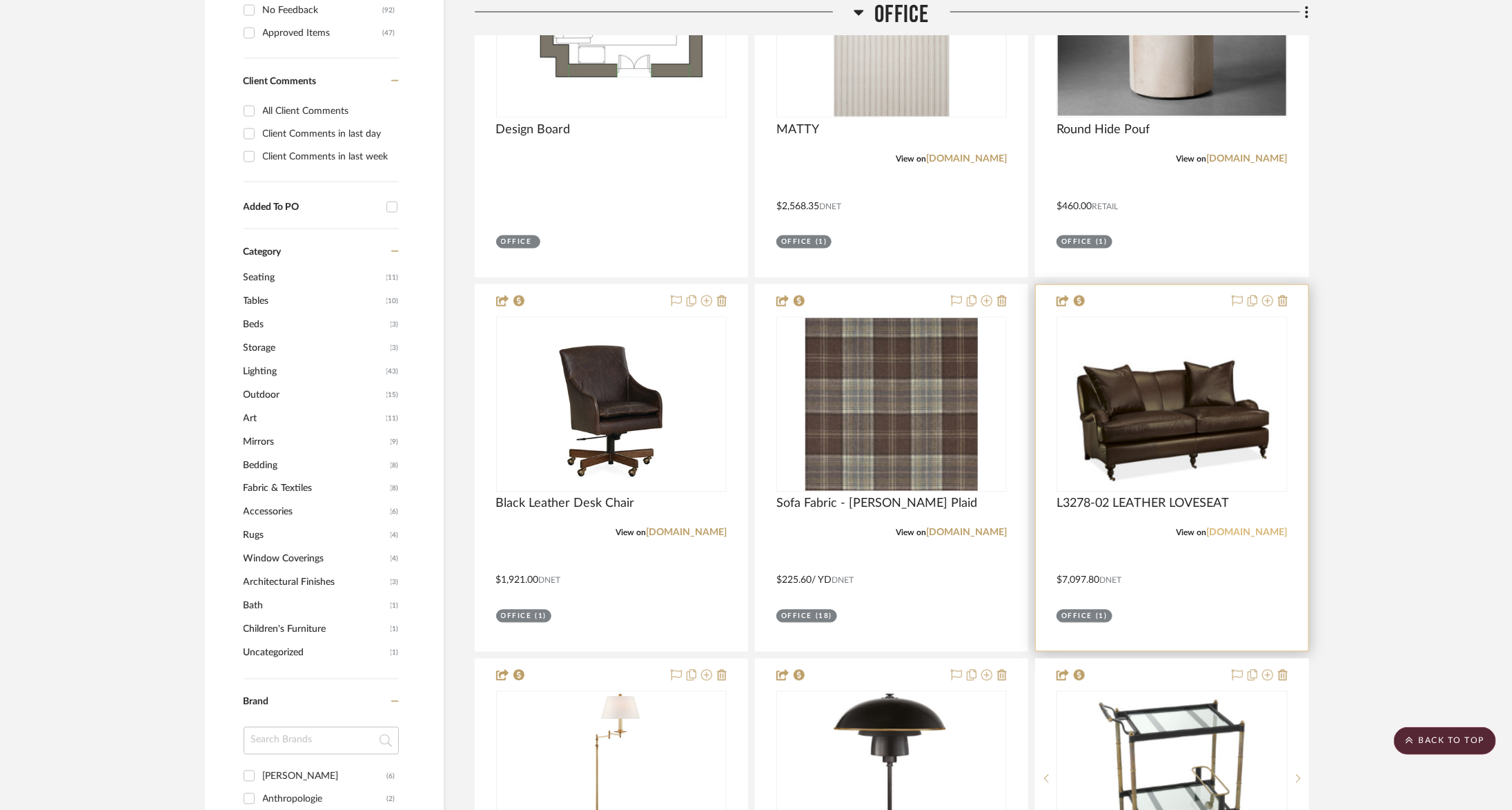
click at [1242, 528] on link "leeindustries.com" at bounding box center [1247, 532] width 80 height 9
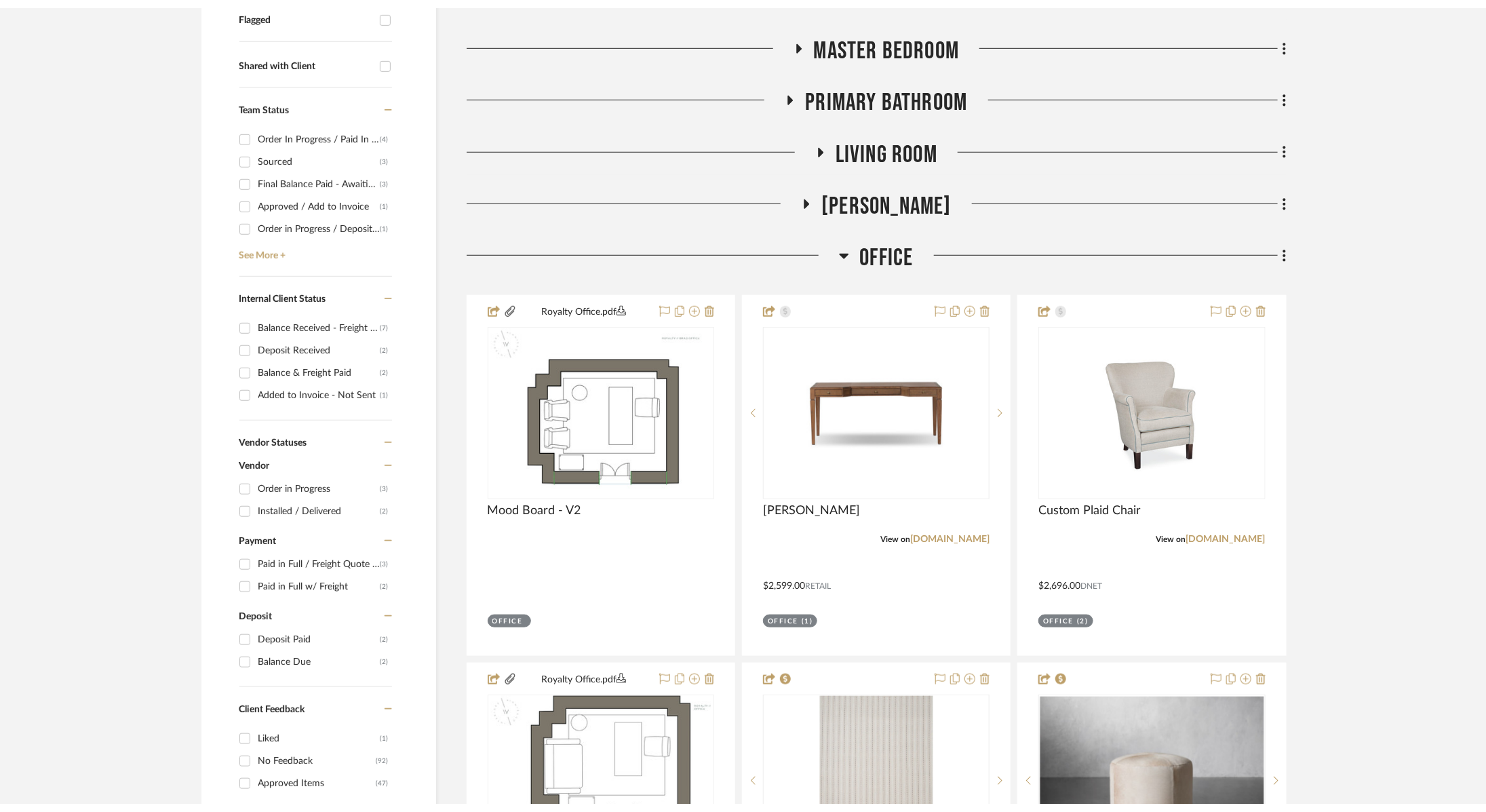
scroll to position [0, 0]
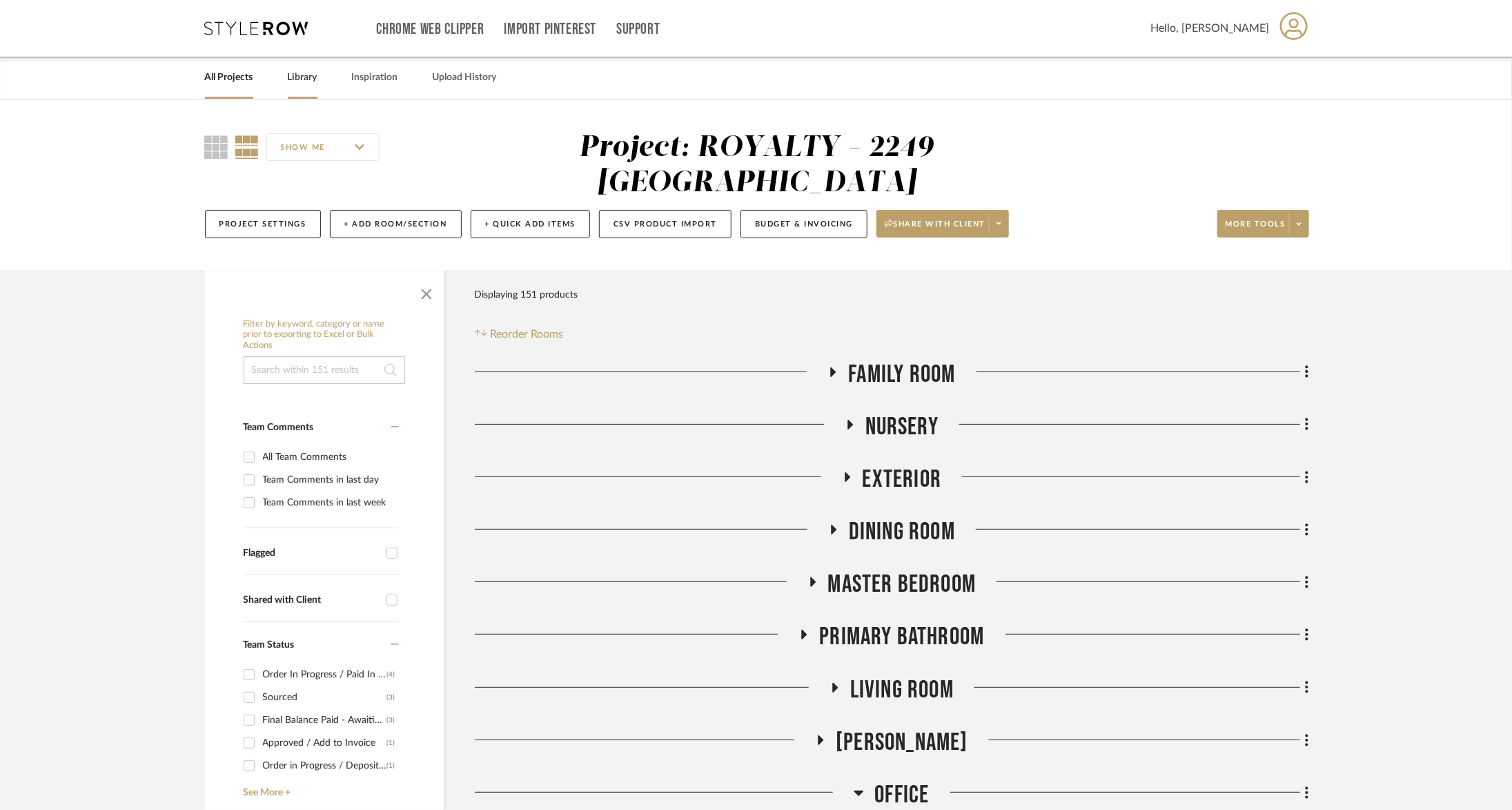
click at [302, 84] on link "Library" at bounding box center [302, 78] width 30 height 19
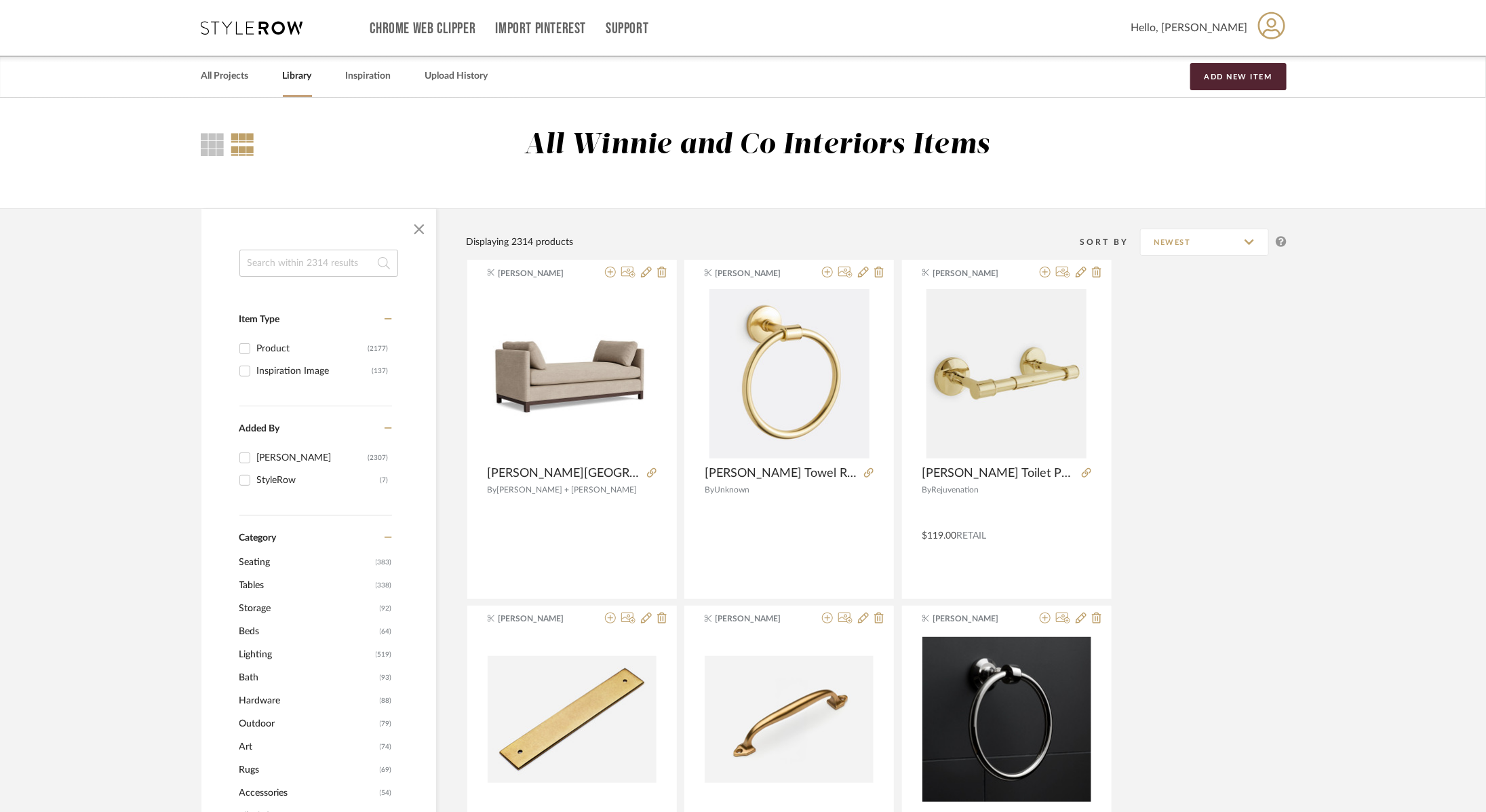
scroll to position [167, 0]
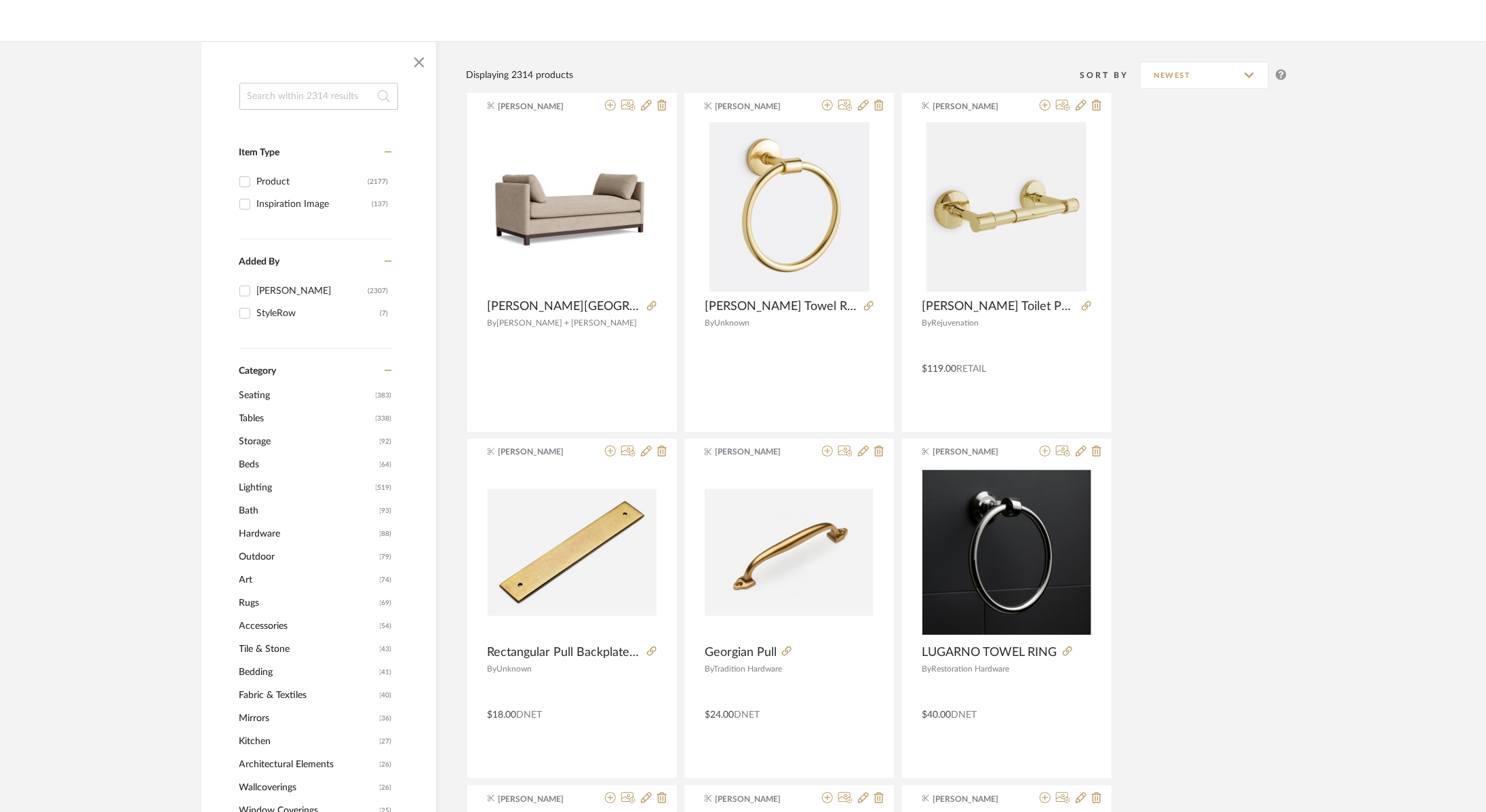
click at [253, 412] on span "Tables" at bounding box center [306, 418] width 133 height 23
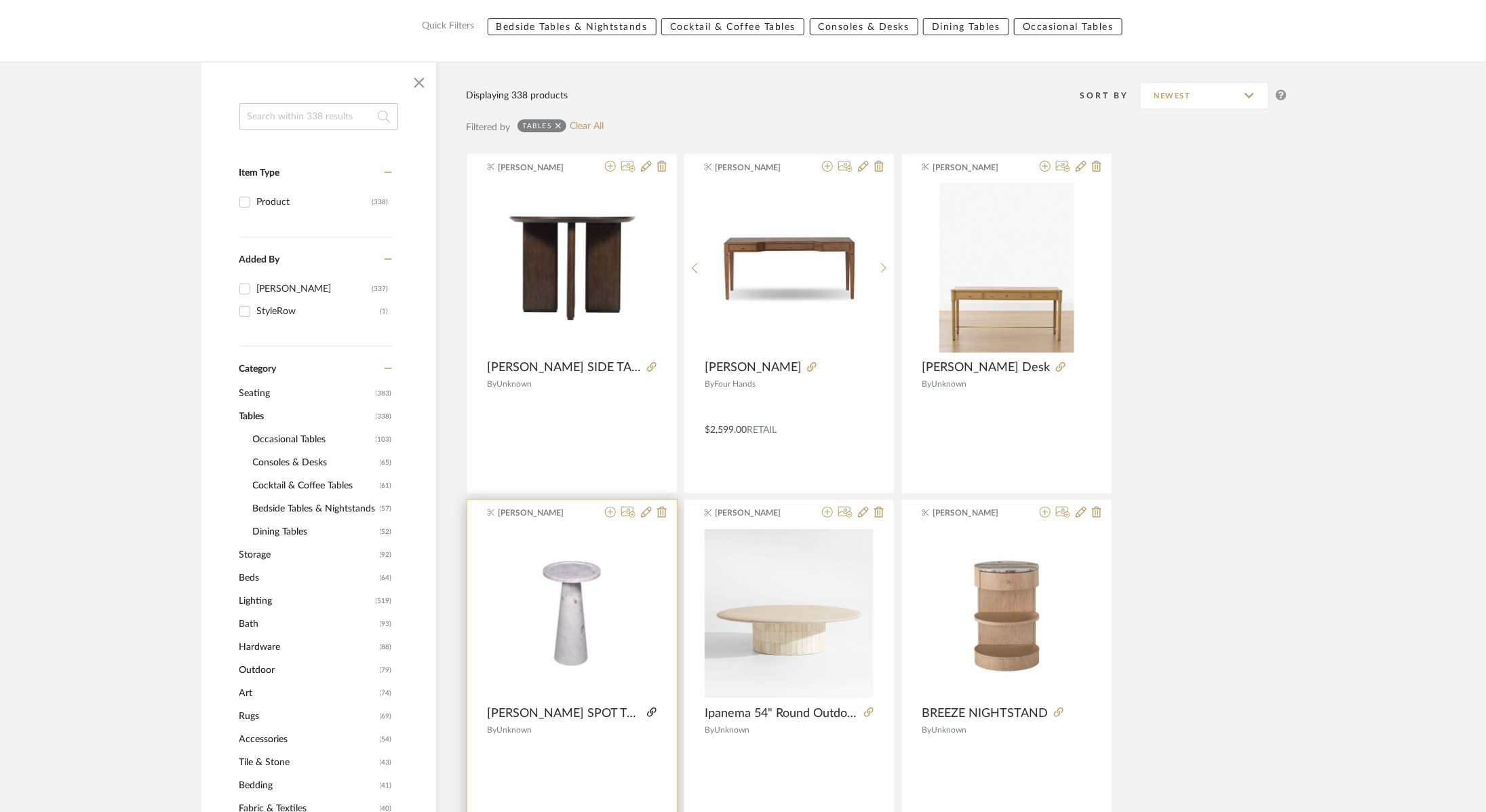
click at [650, 712] on icon at bounding box center [651, 712] width 9 height 9
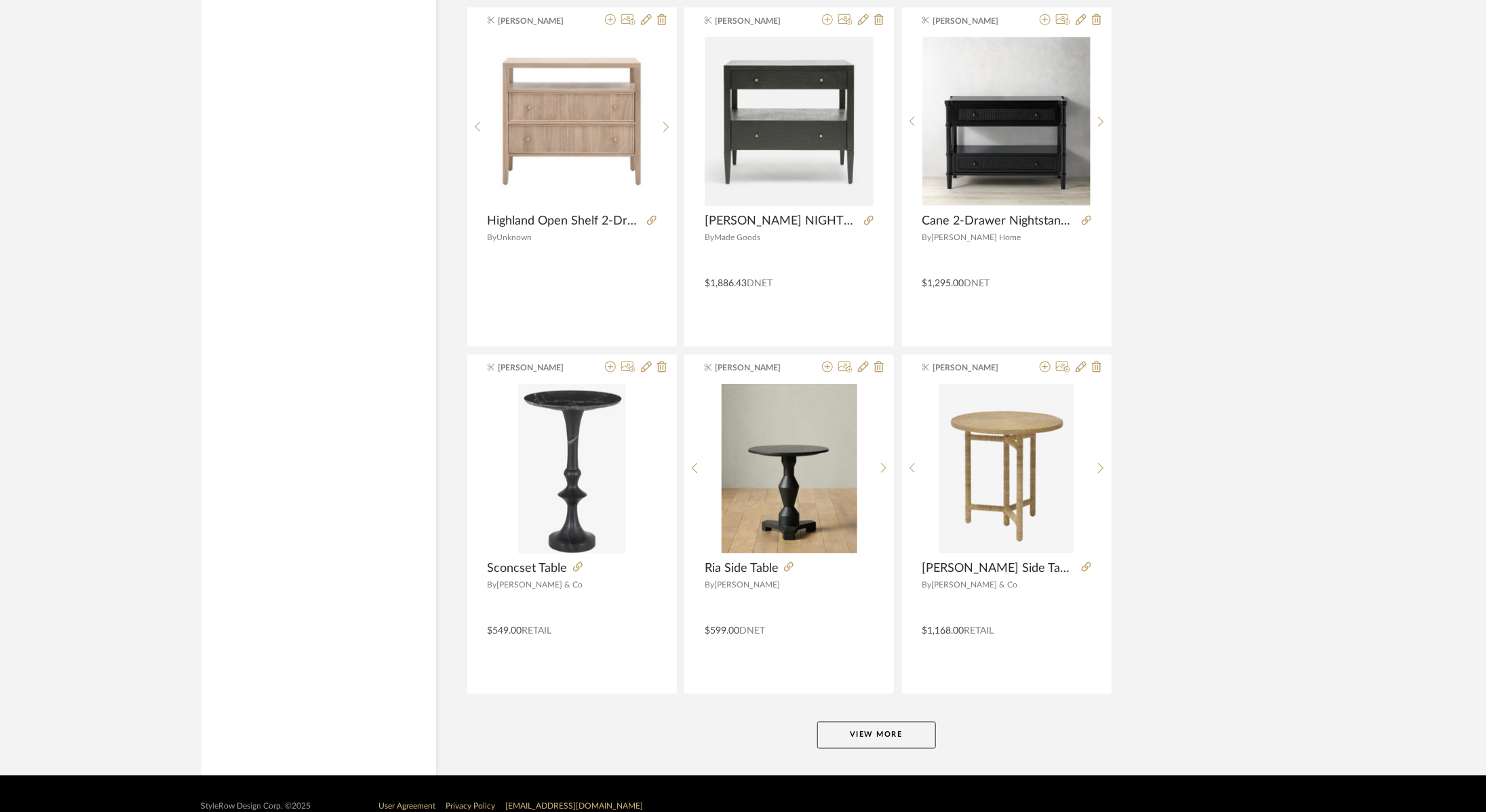
scroll to position [3803, 0]
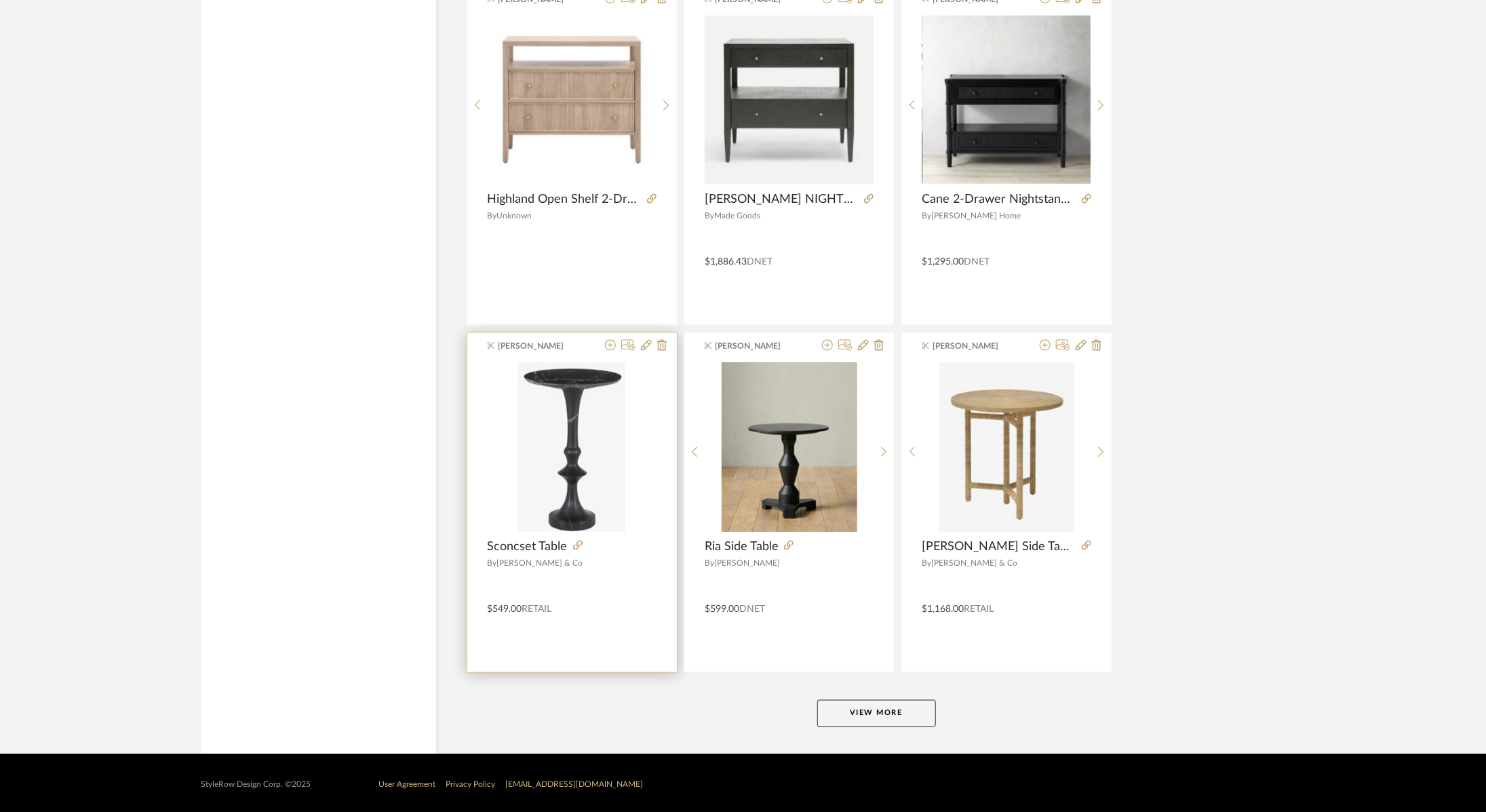
click at [571, 545] on div at bounding box center [612, 546] width 89 height 15
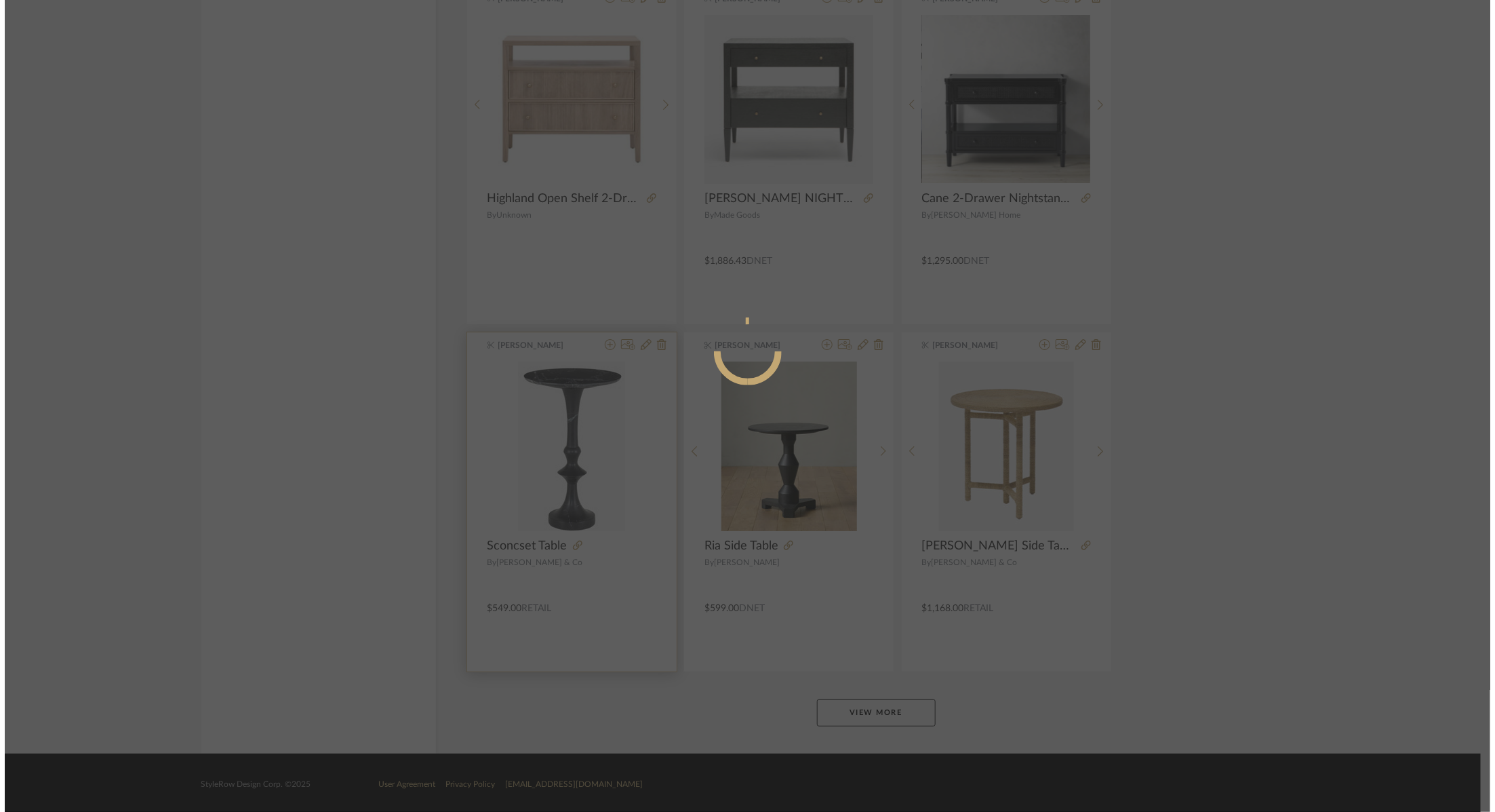
scroll to position [0, 0]
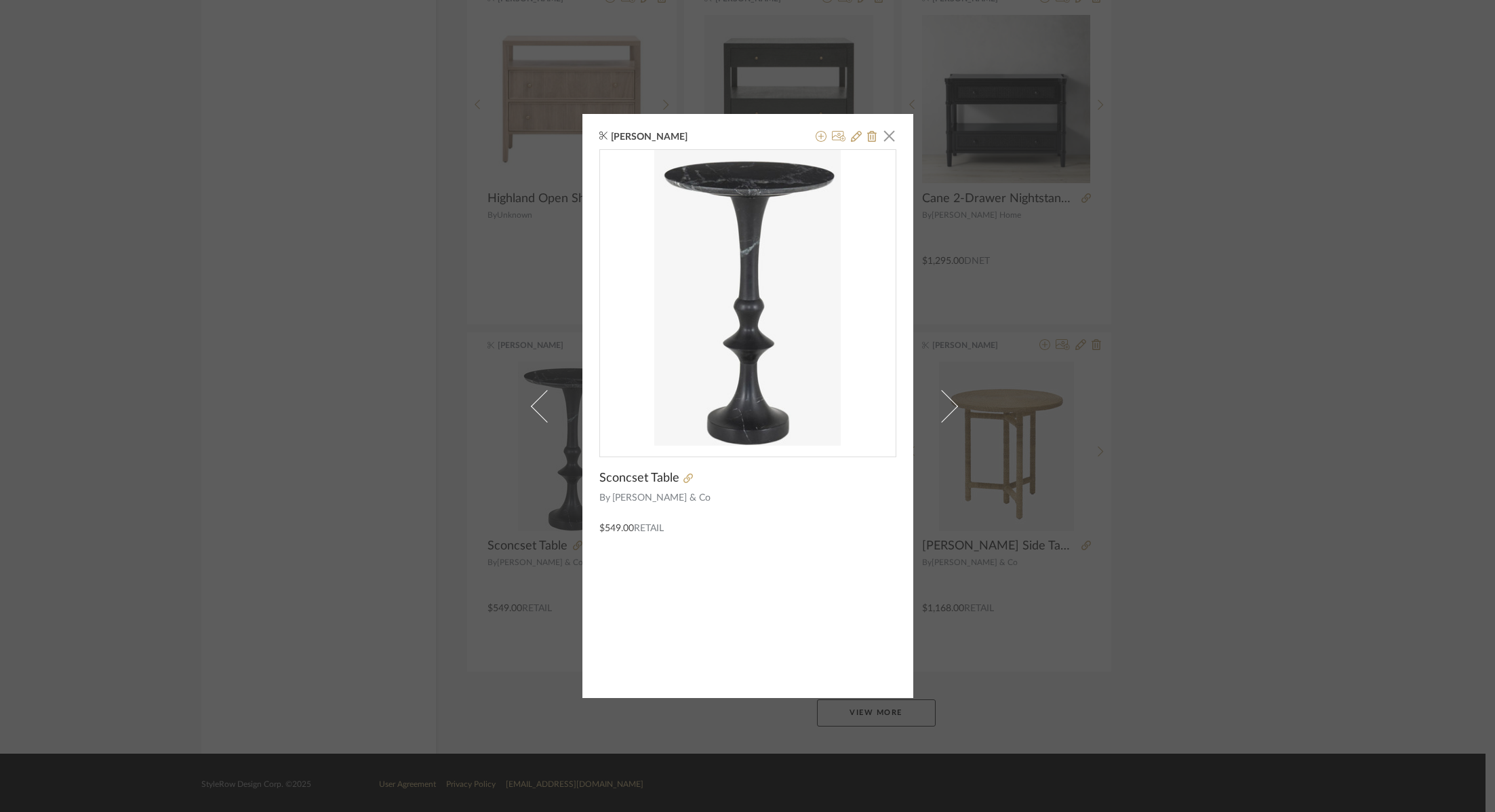
click at [1191, 269] on div "Ashley Furno × Sconcset Table By McGee & Co $549.00 Retail" at bounding box center [747, 406] width 1495 height 812
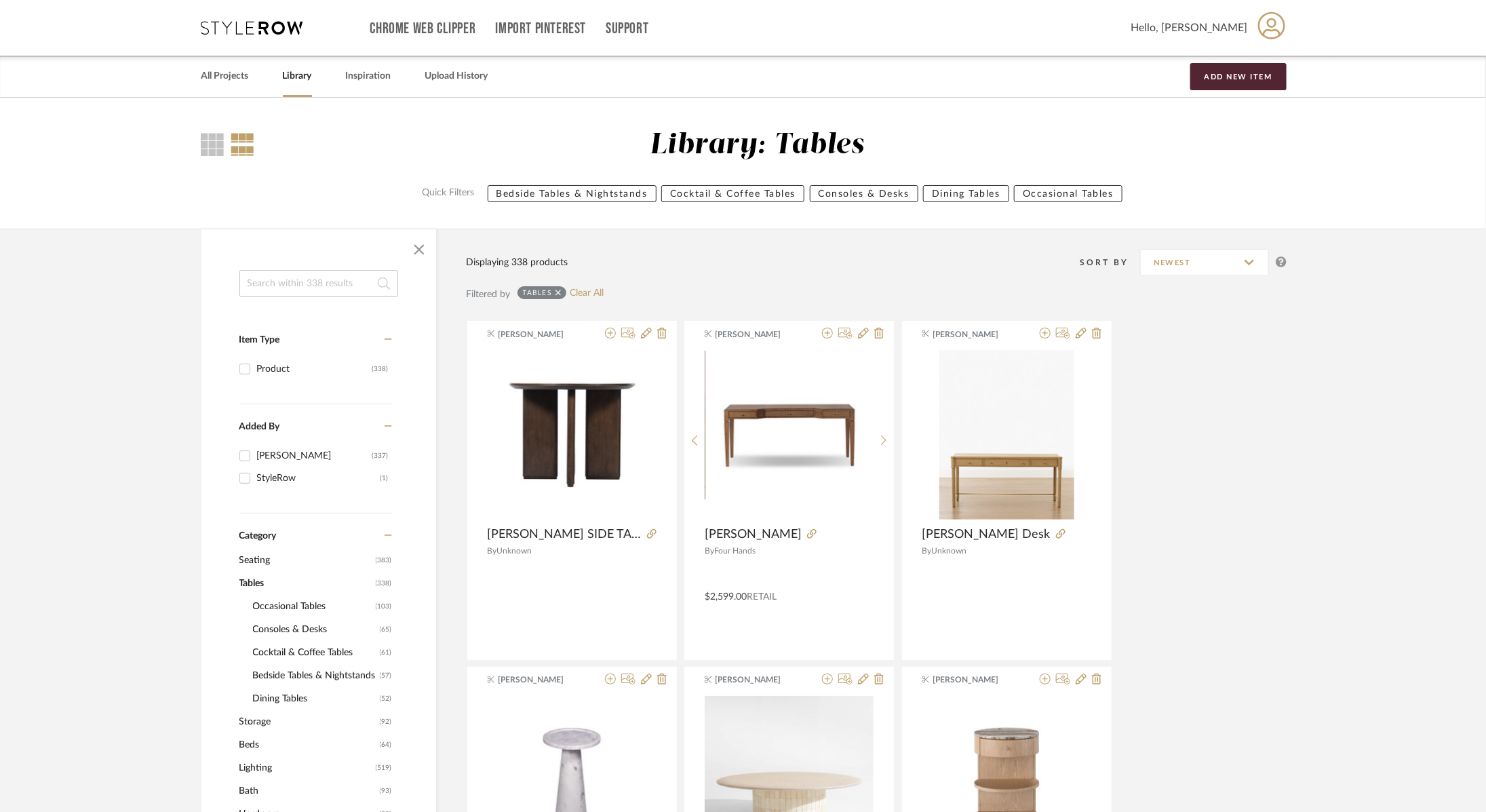
click at [220, 27] on icon at bounding box center [252, 28] width 102 height 14
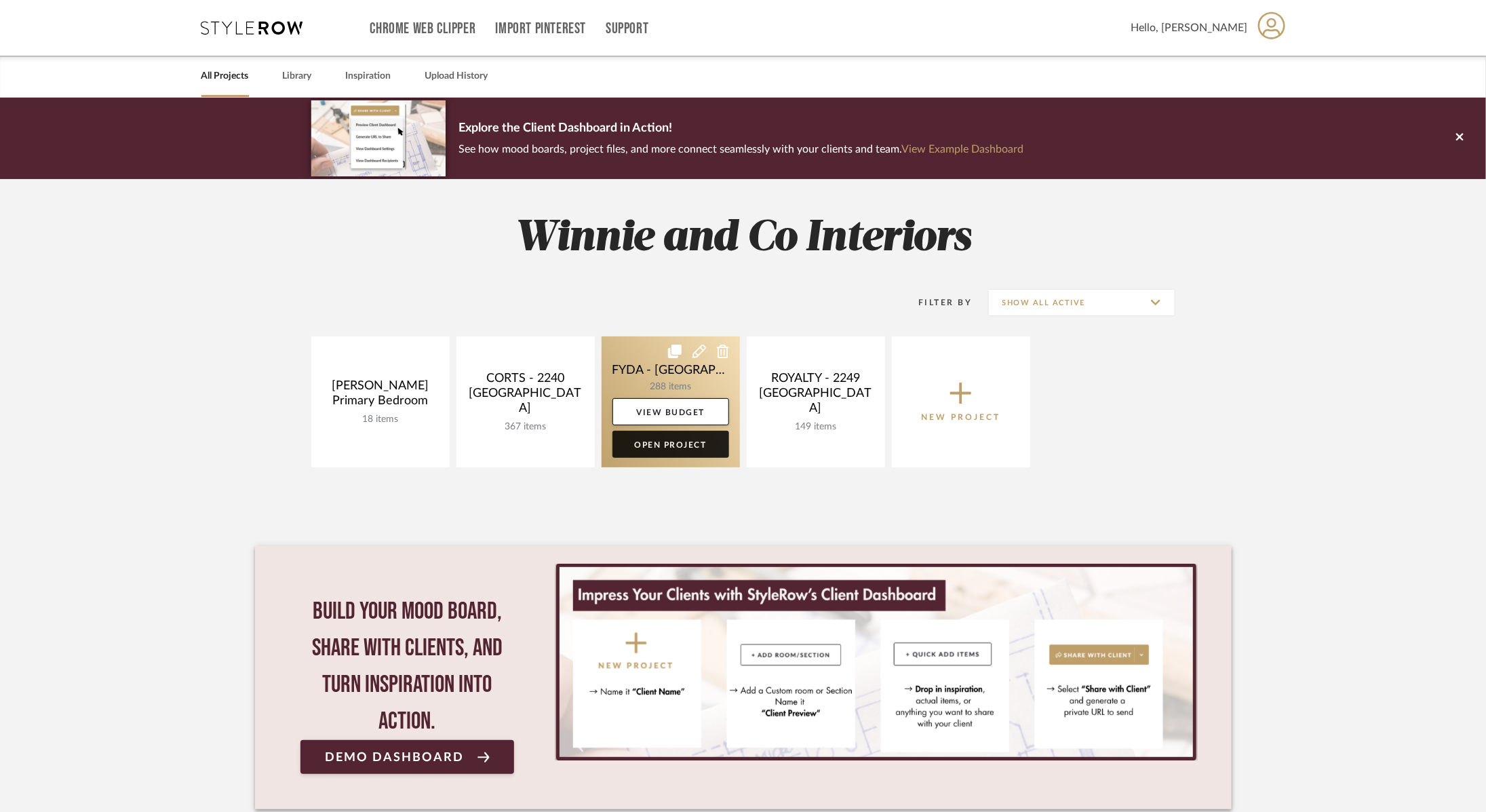
click at [676, 441] on link "Open Project" at bounding box center [671, 444] width 117 height 27
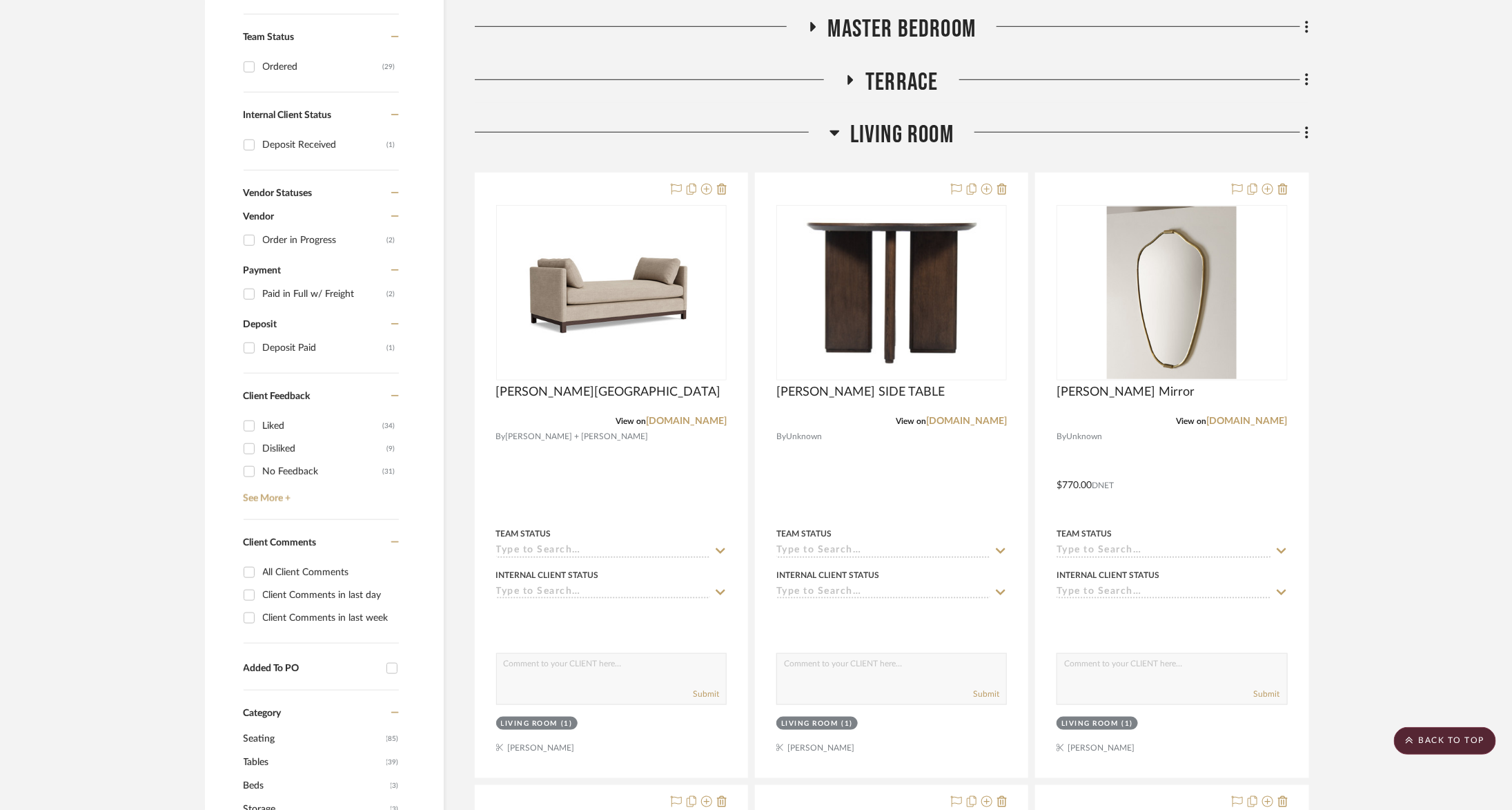
scroll to position [595, 0]
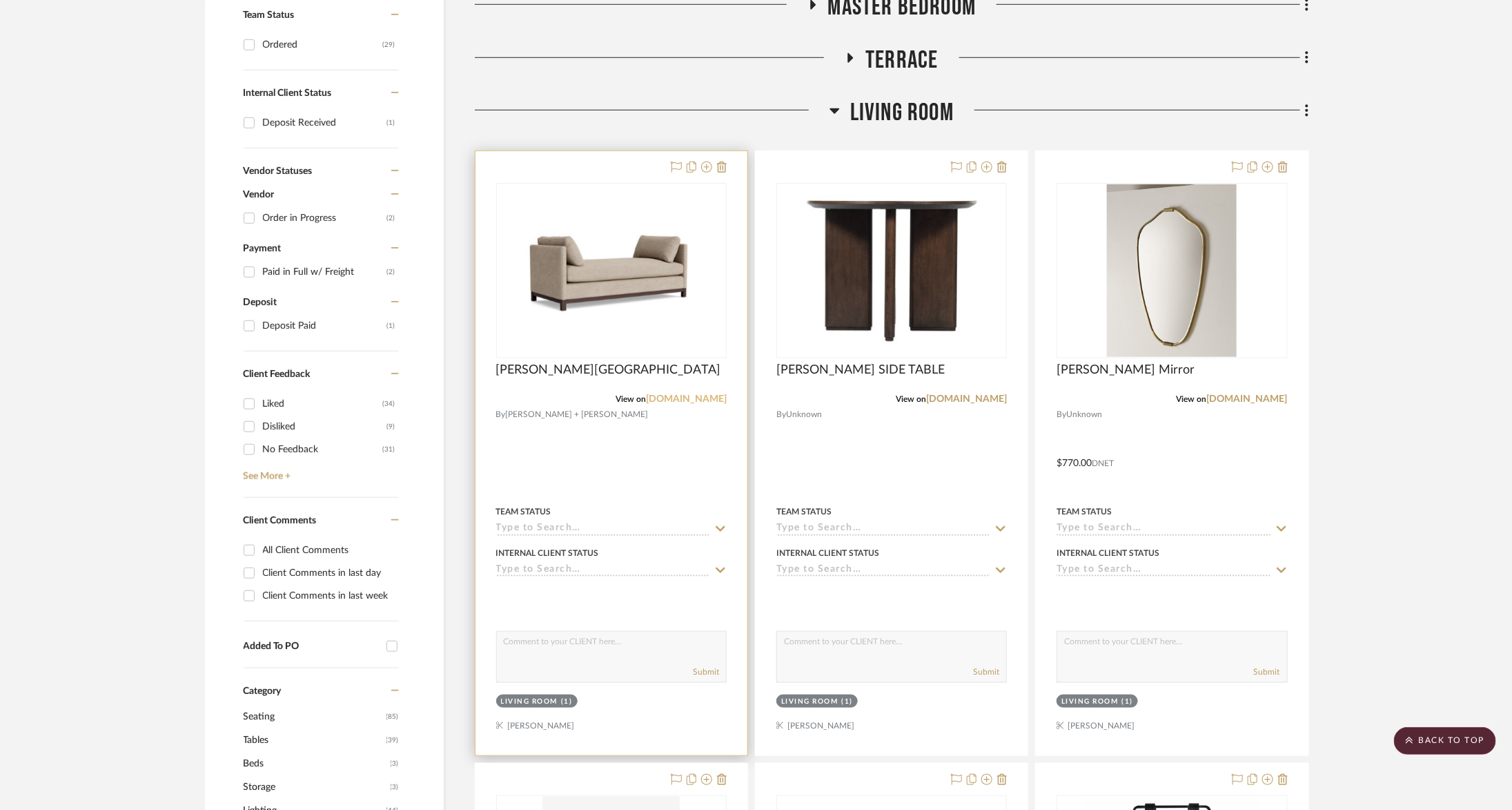
click at [699, 400] on link "mgbw.com" at bounding box center [686, 399] width 80 height 9
